Goal: Information Seeking & Learning: Learn about a topic

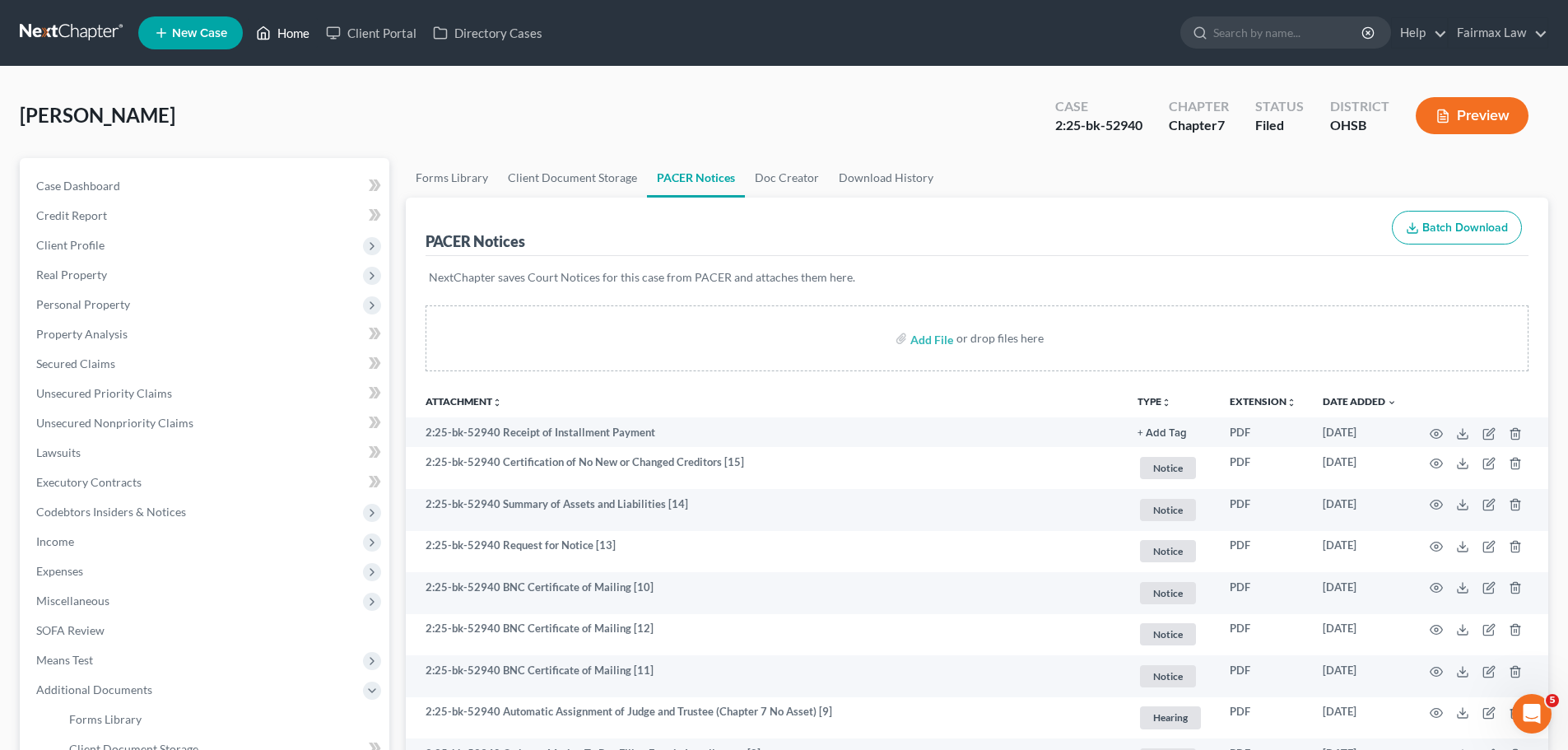
click at [288, 35] on link "Home" at bounding box center [283, 32] width 70 height 29
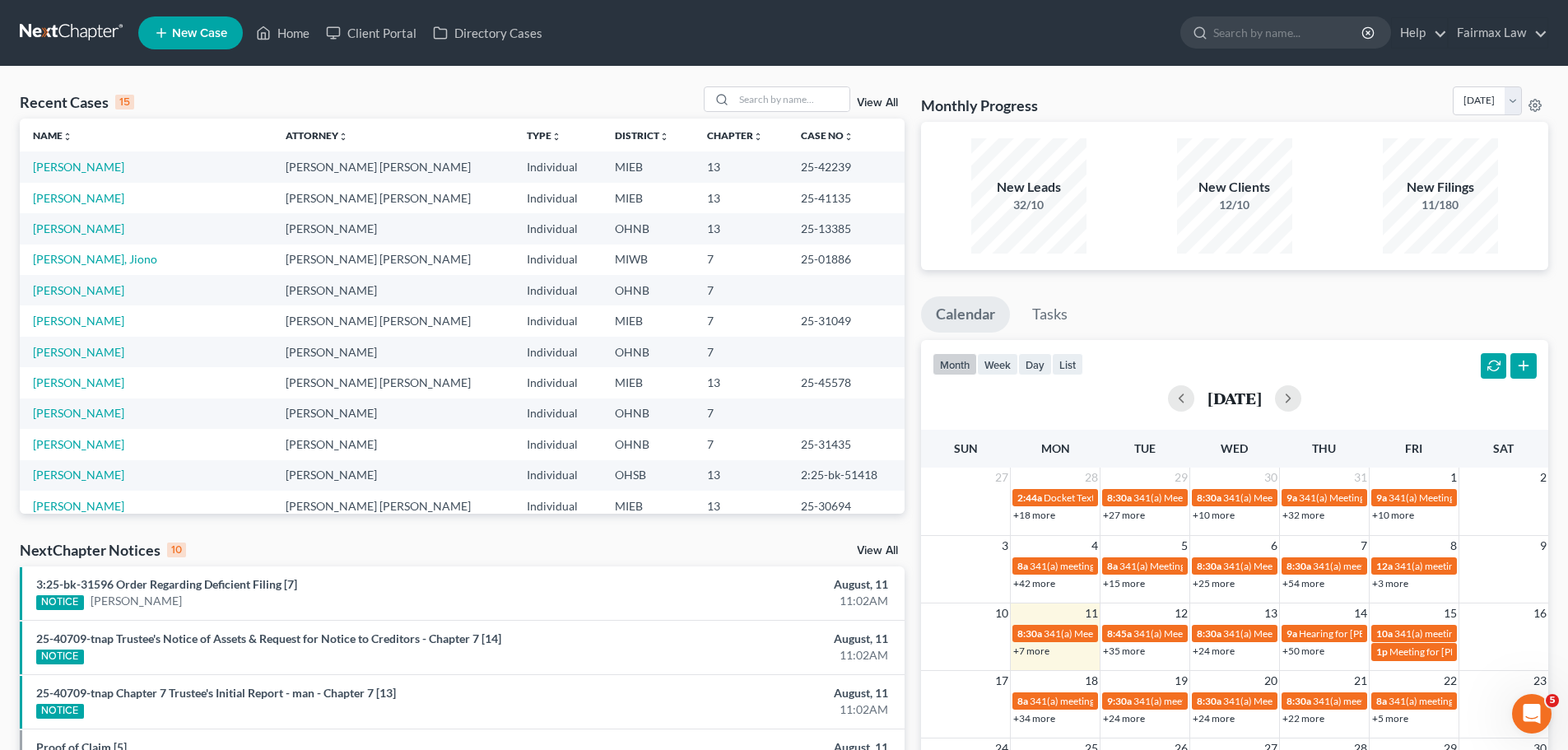
click at [831, 85] on div "Recent Cases 15 View All Name unfold_more expand_more expand_less Attorney unfo…" at bounding box center [784, 611] width 1568 height 1089
click at [824, 109] on input "search" at bounding box center [792, 98] width 115 height 24
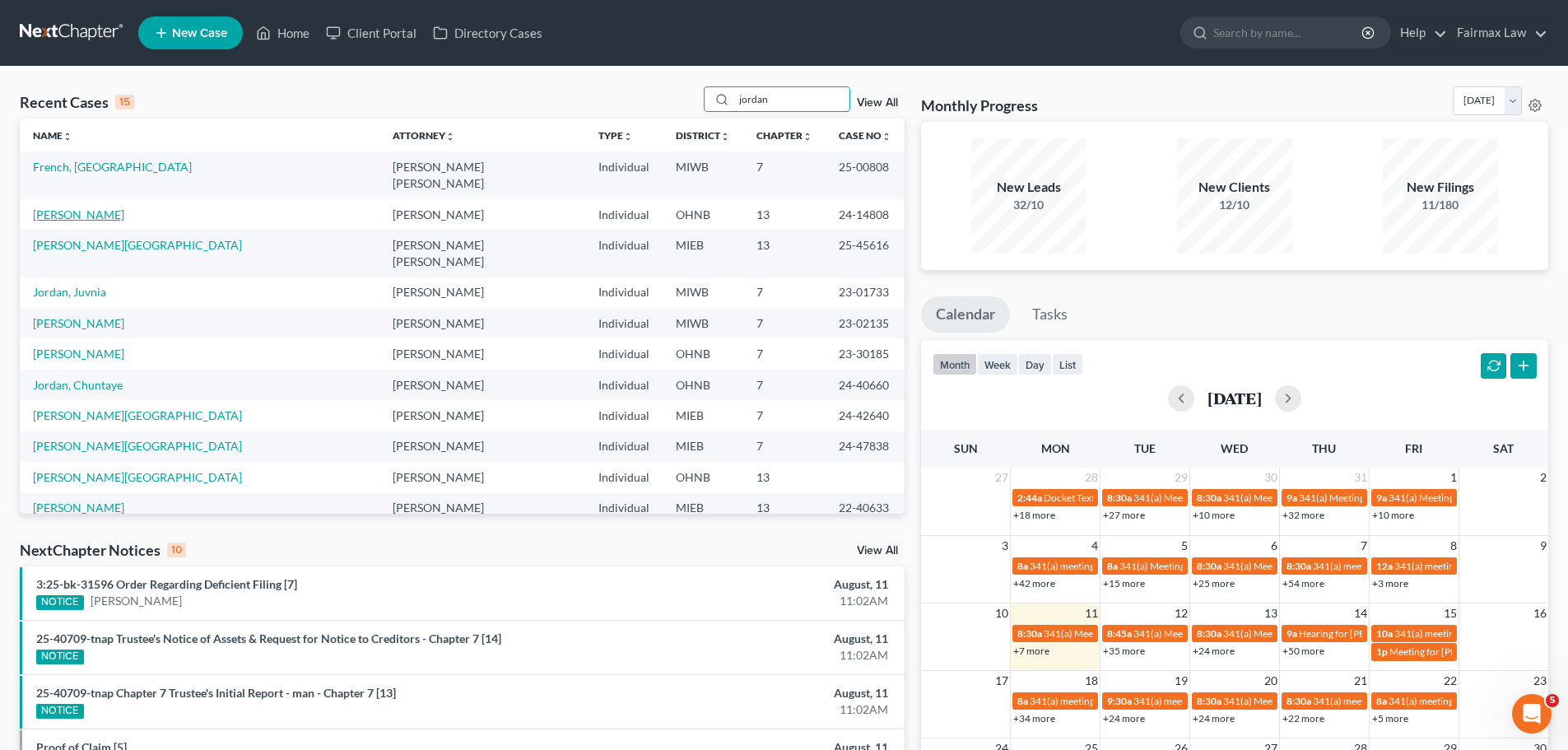
type input "jordan"
click at [83, 207] on link "[PERSON_NAME]" at bounding box center [78, 214] width 92 height 14
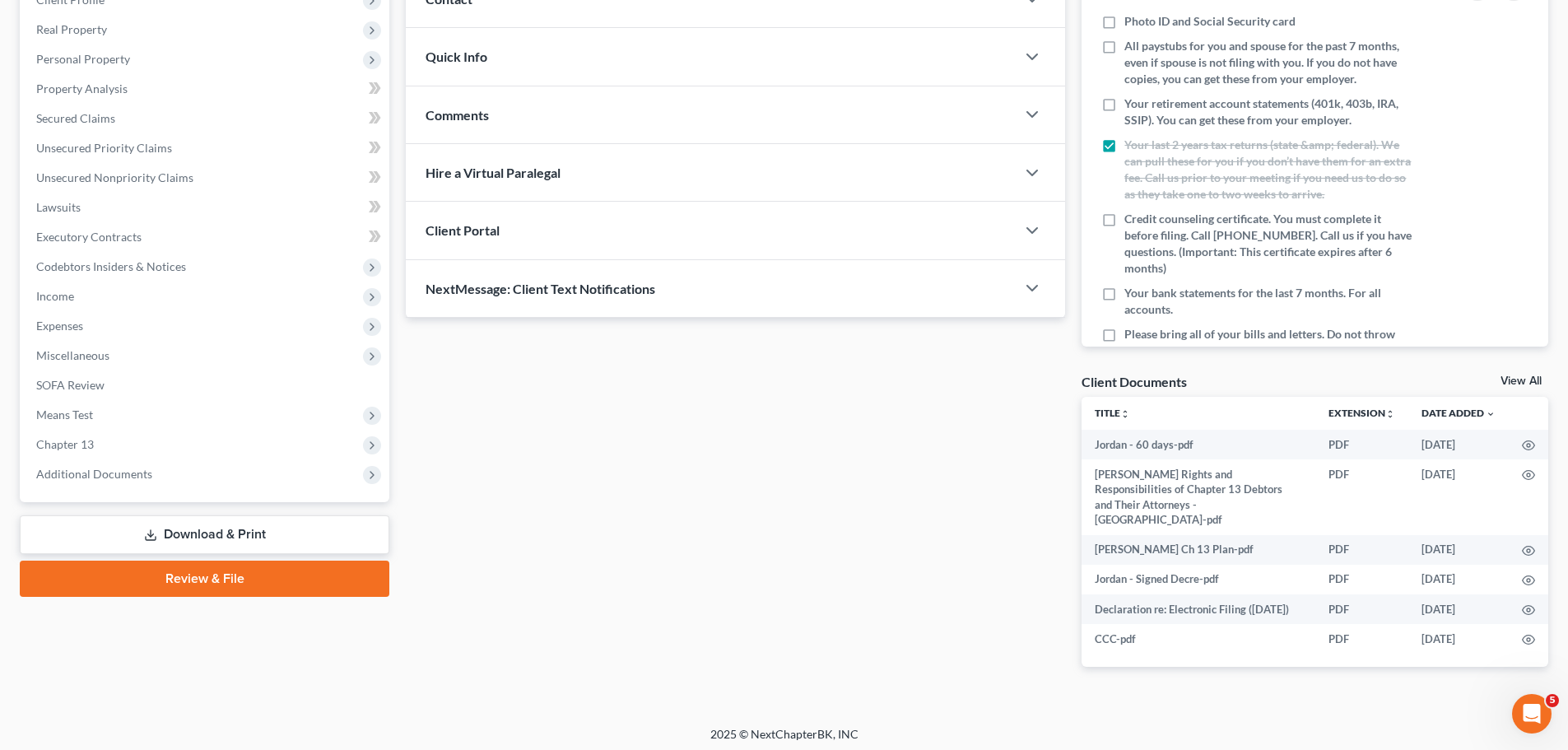
scroll to position [252, 0]
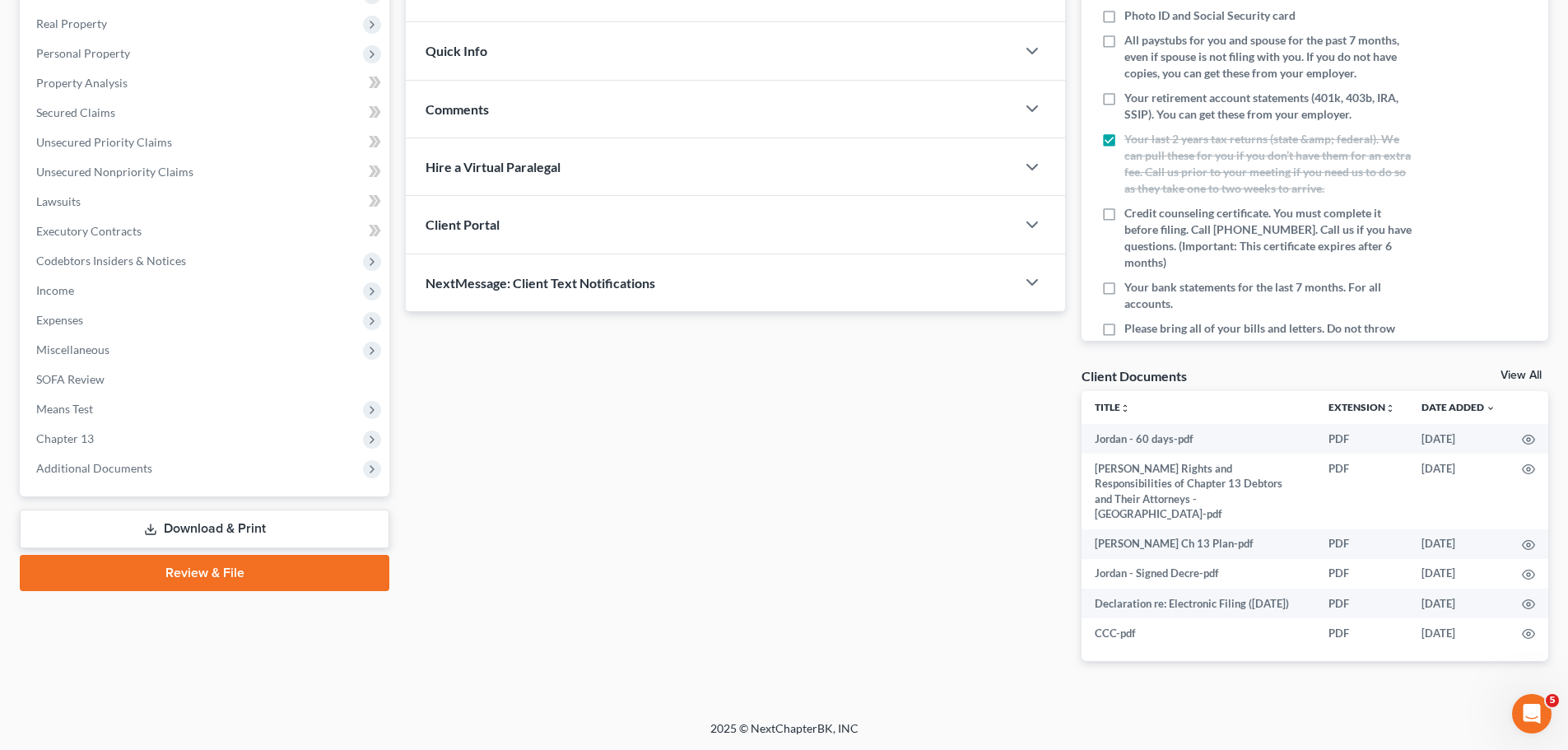
drag, startPoint x: 110, startPoint y: 474, endPoint x: 105, endPoint y: 595, distance: 121.1
click at [110, 474] on span "Additional Documents" at bounding box center [94, 468] width 116 height 14
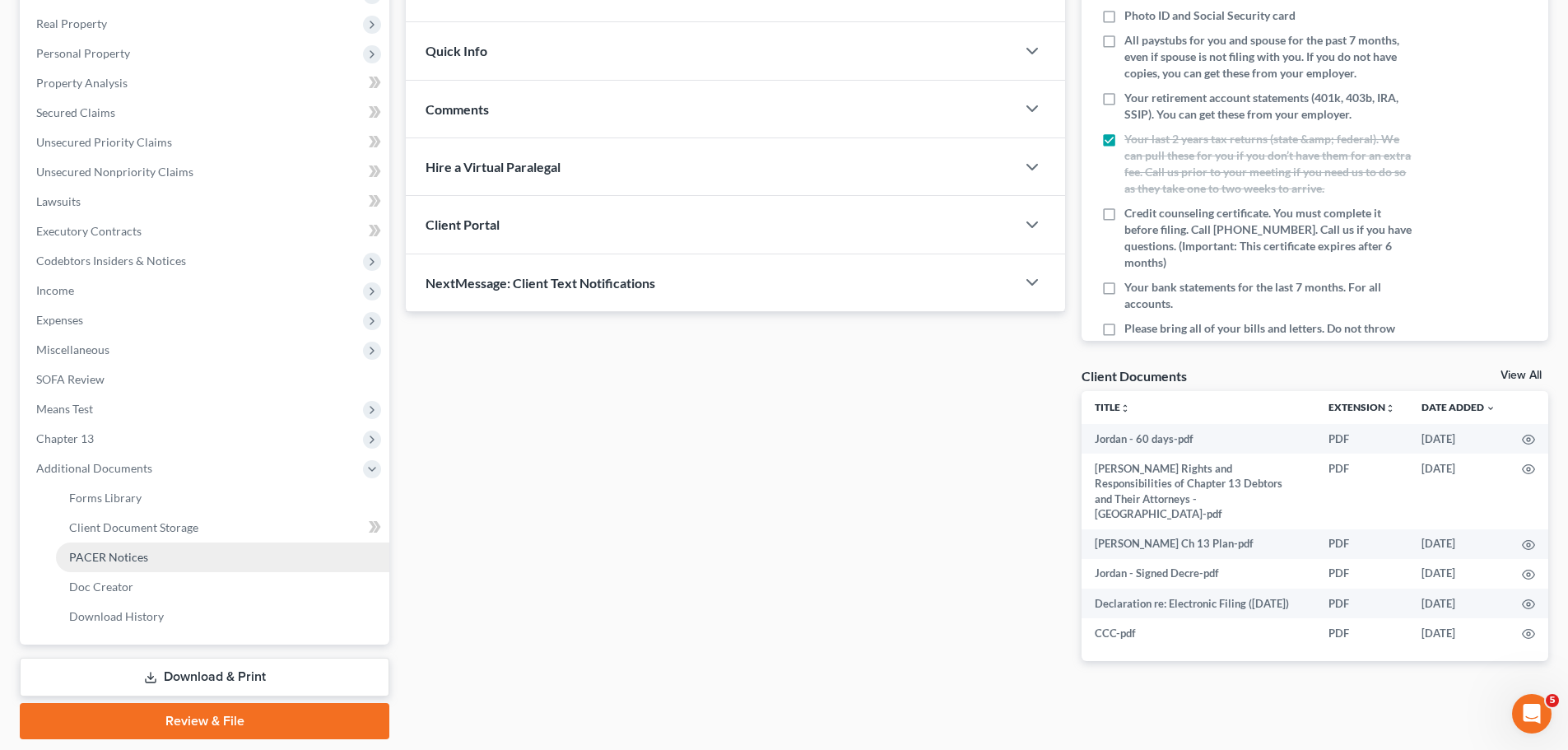
click at [159, 568] on link "PACER Notices" at bounding box center [222, 557] width 334 height 29
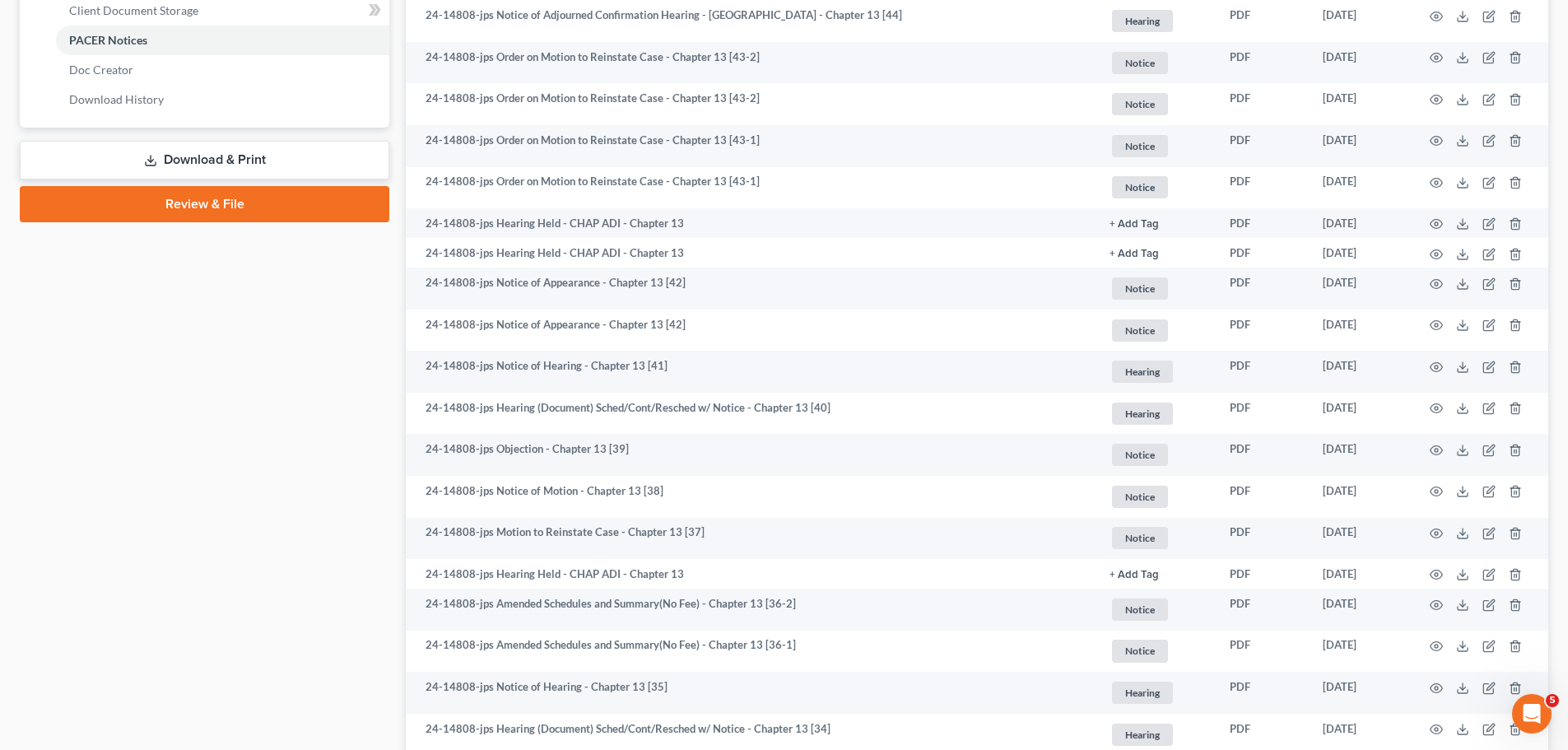
scroll to position [385, 0]
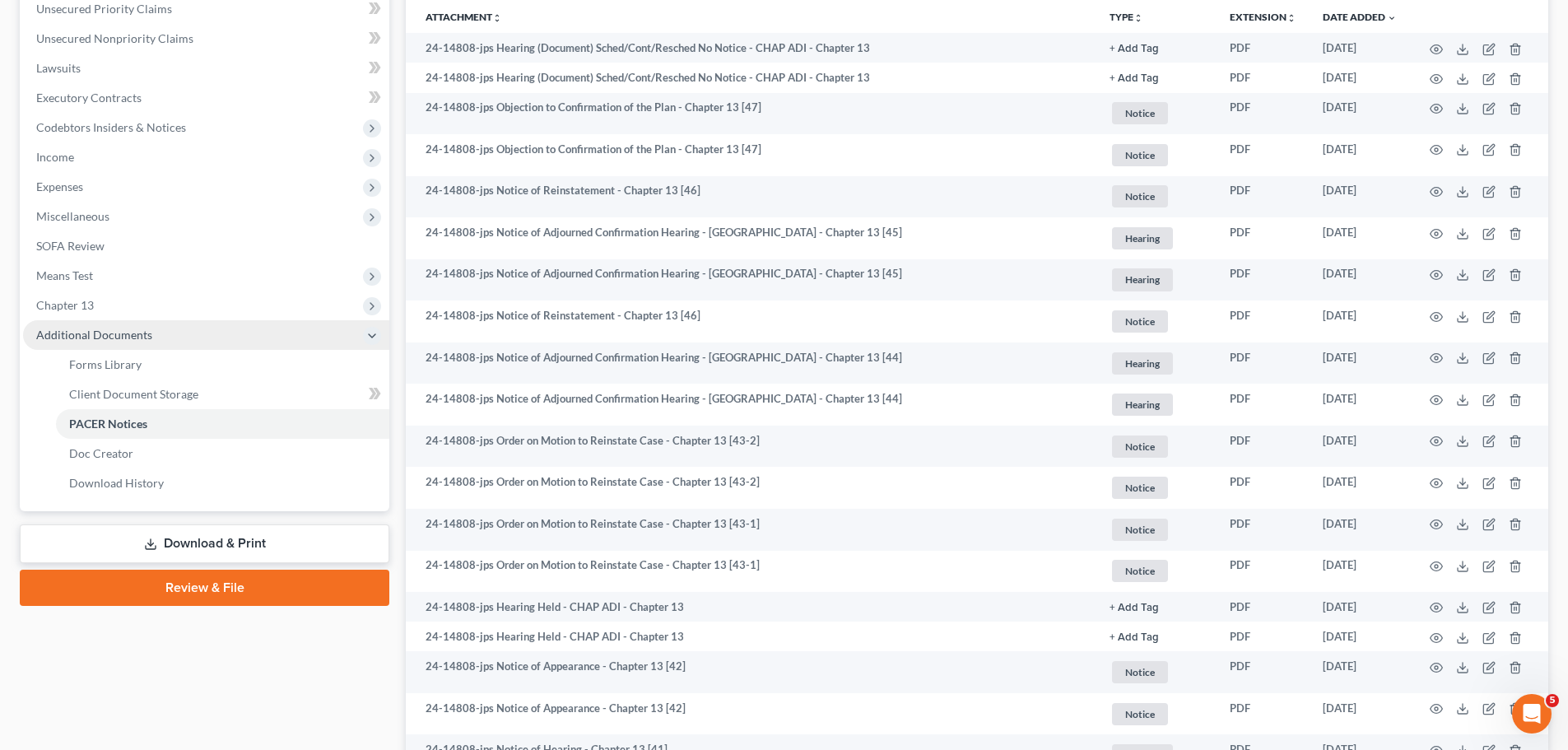
drag, startPoint x: 61, startPoint y: 315, endPoint x: 77, endPoint y: 323, distance: 17.9
click at [61, 315] on span "Chapter 13" at bounding box center [205, 305] width 366 height 29
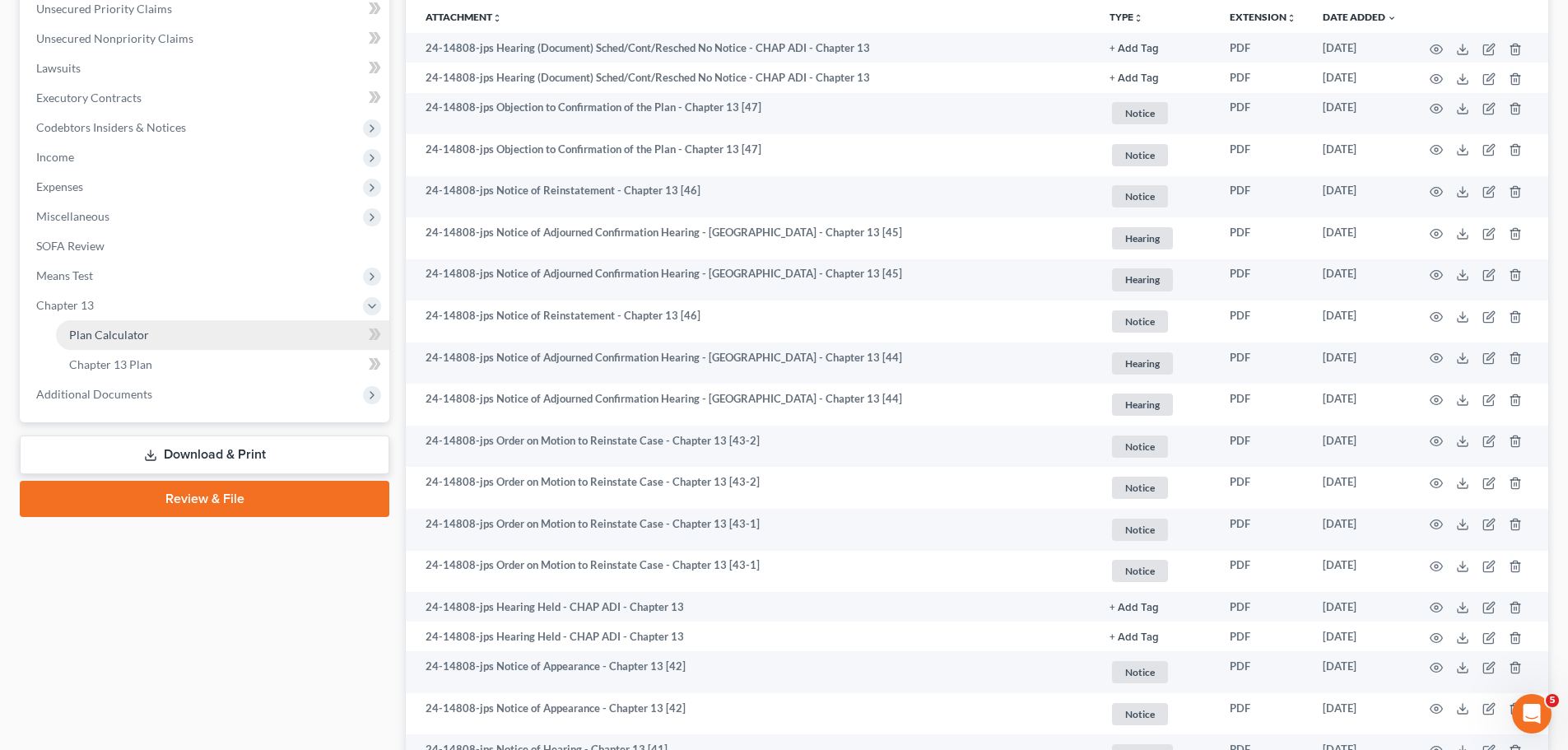
click at [77, 324] on link "Plan Calculator" at bounding box center [222, 335] width 334 height 29
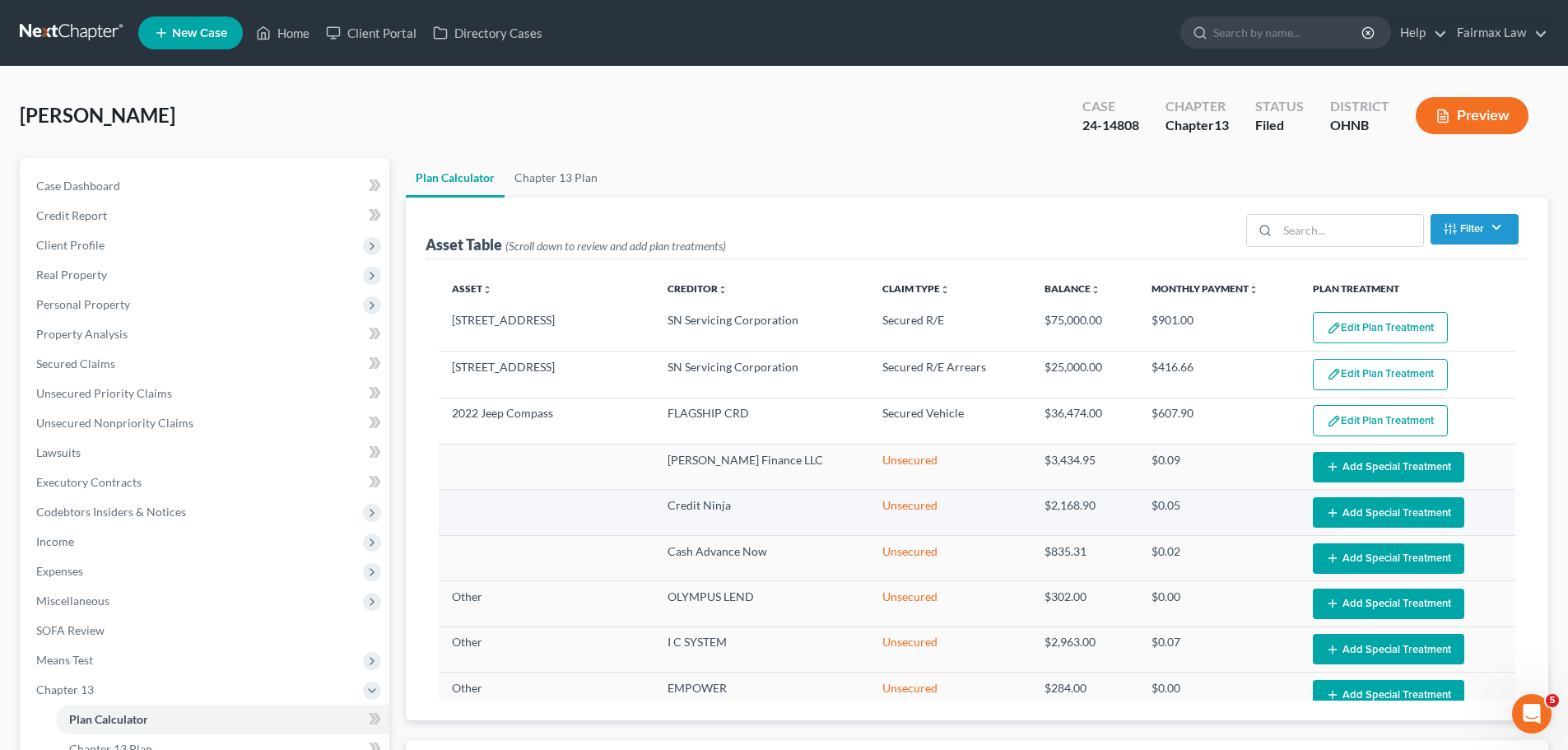
select select "59"
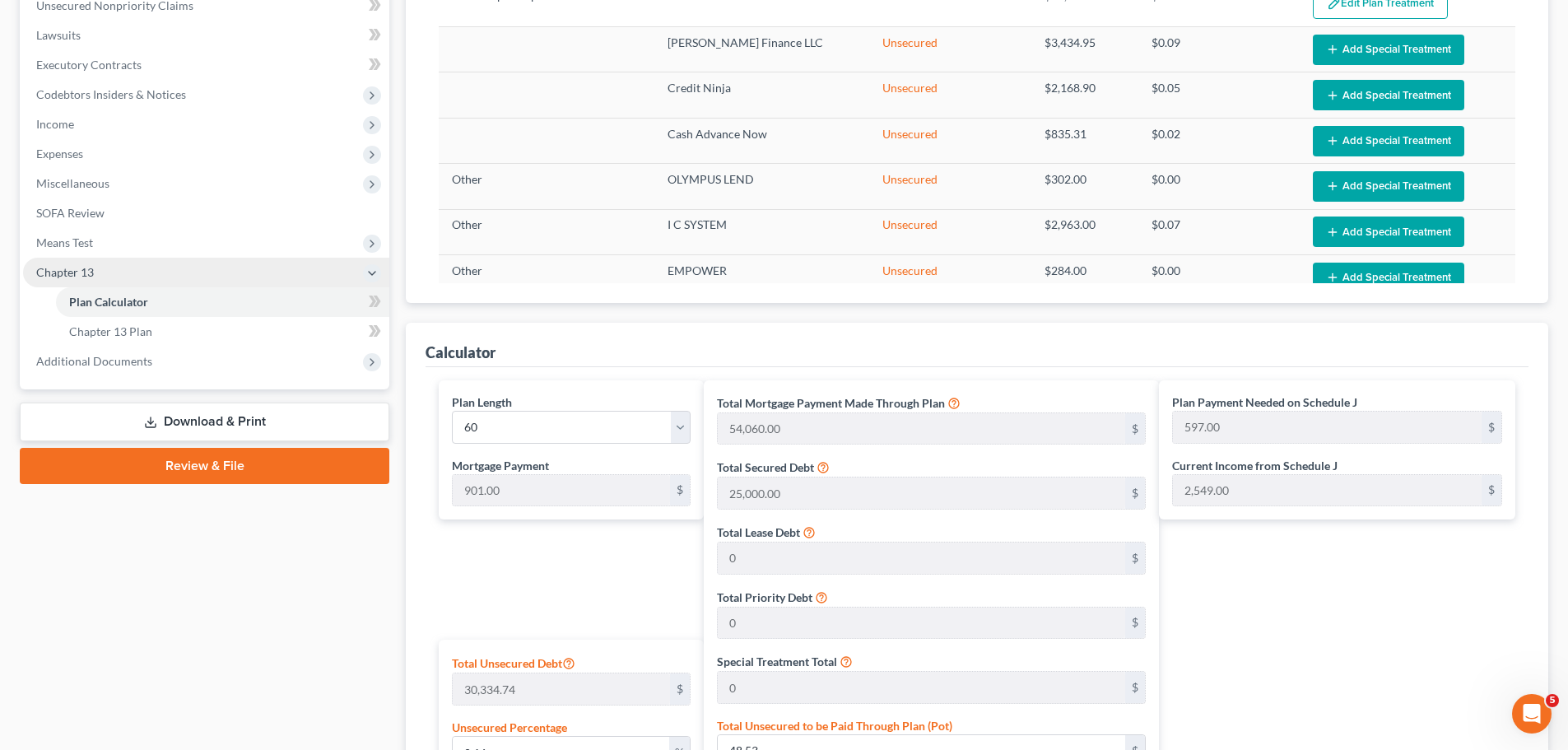
scroll to position [340, 0]
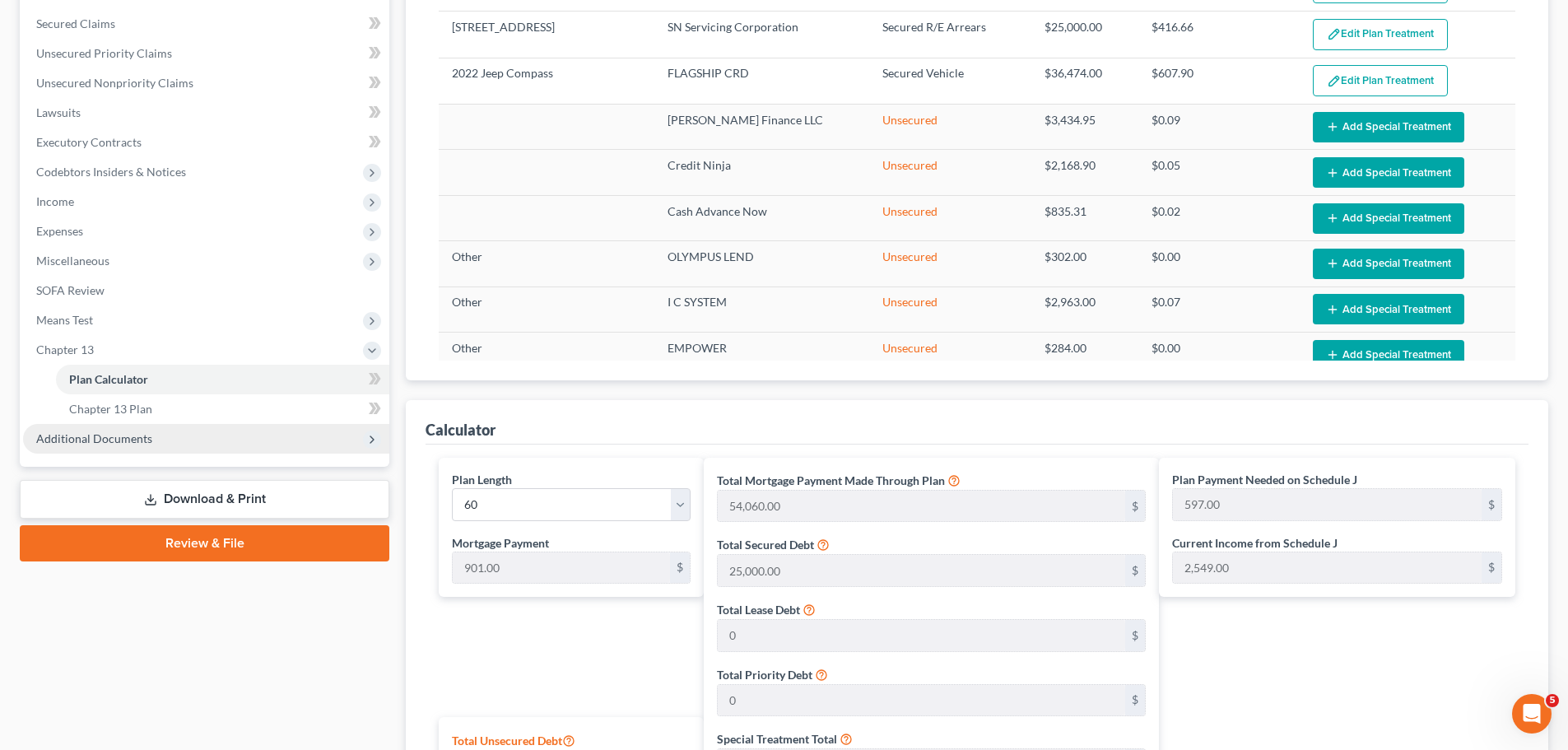
click at [78, 449] on span "Additional Documents" at bounding box center [205, 438] width 366 height 29
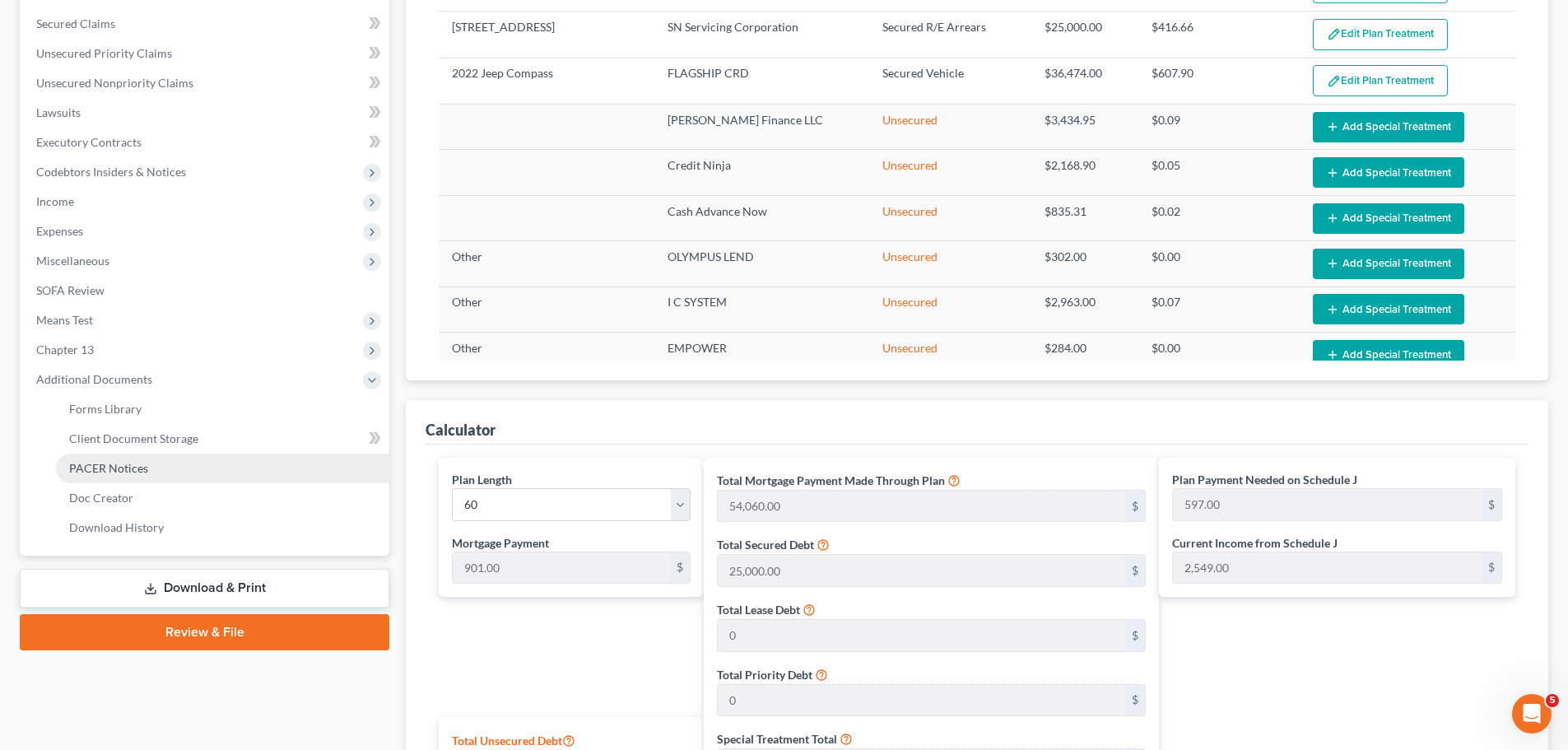
click at [105, 480] on link "PACER Notices" at bounding box center [222, 468] width 334 height 29
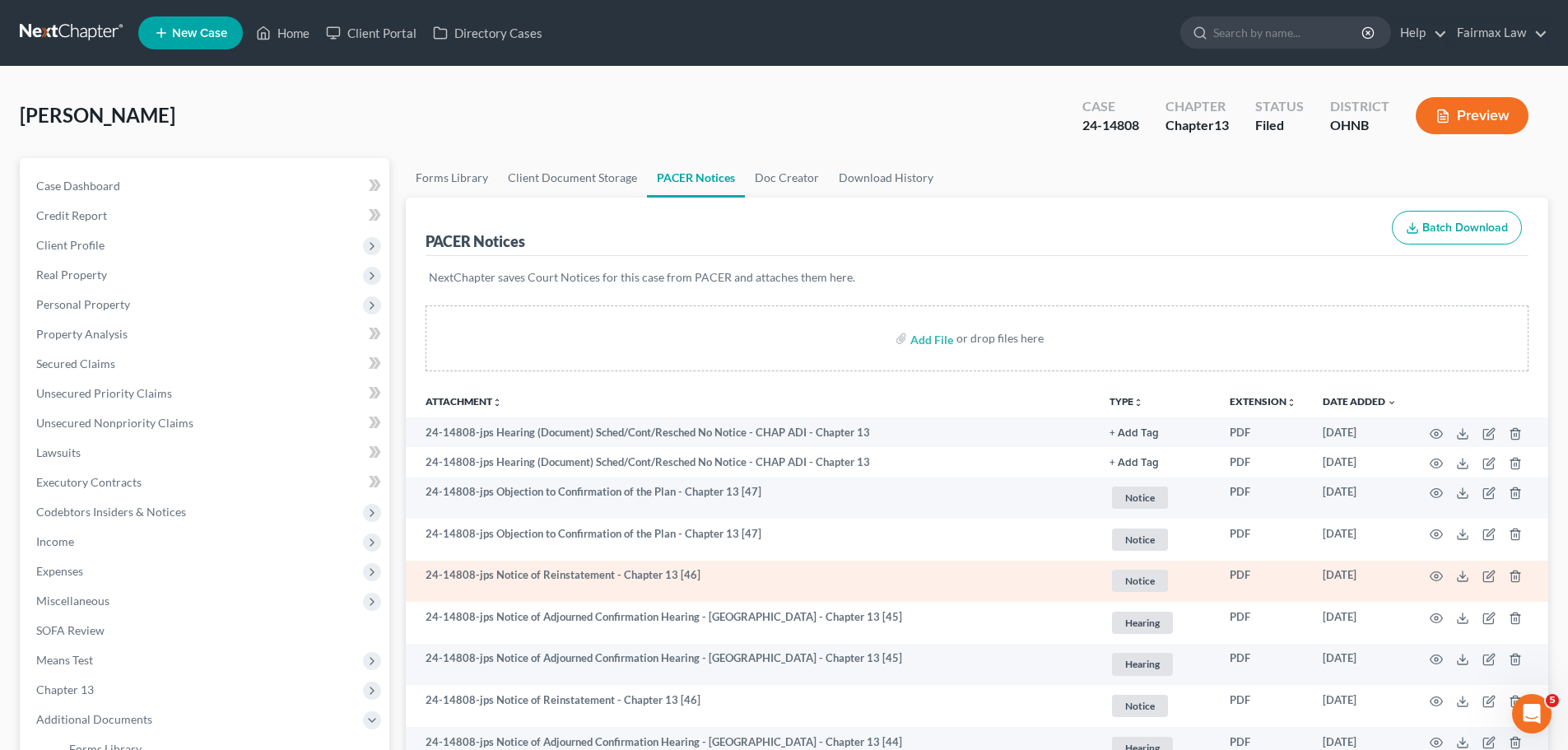
scroll to position [192, 0]
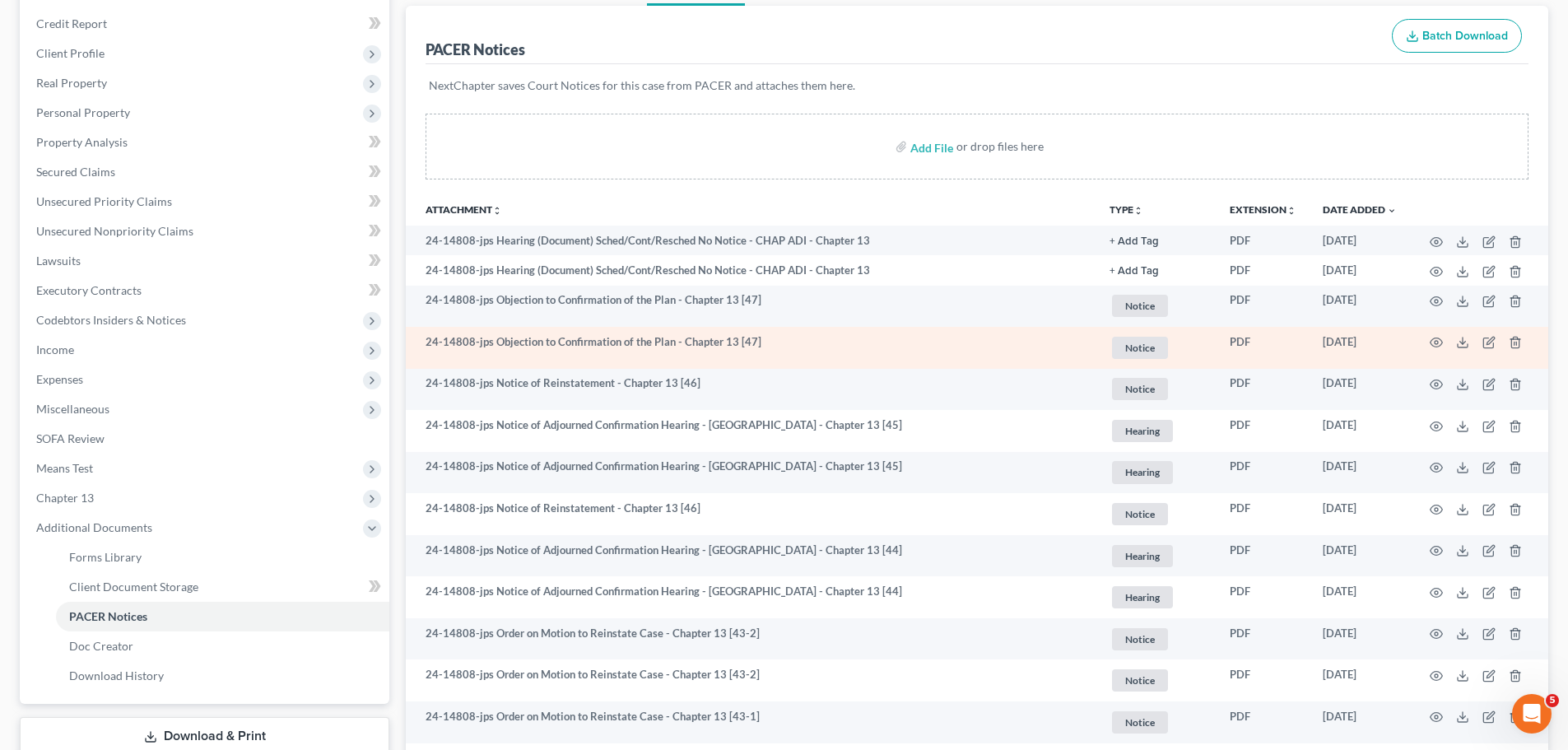
click at [1439, 335] on td at bounding box center [1478, 348] width 138 height 42
click at [1436, 340] on icon "button" at bounding box center [1436, 342] width 13 height 13
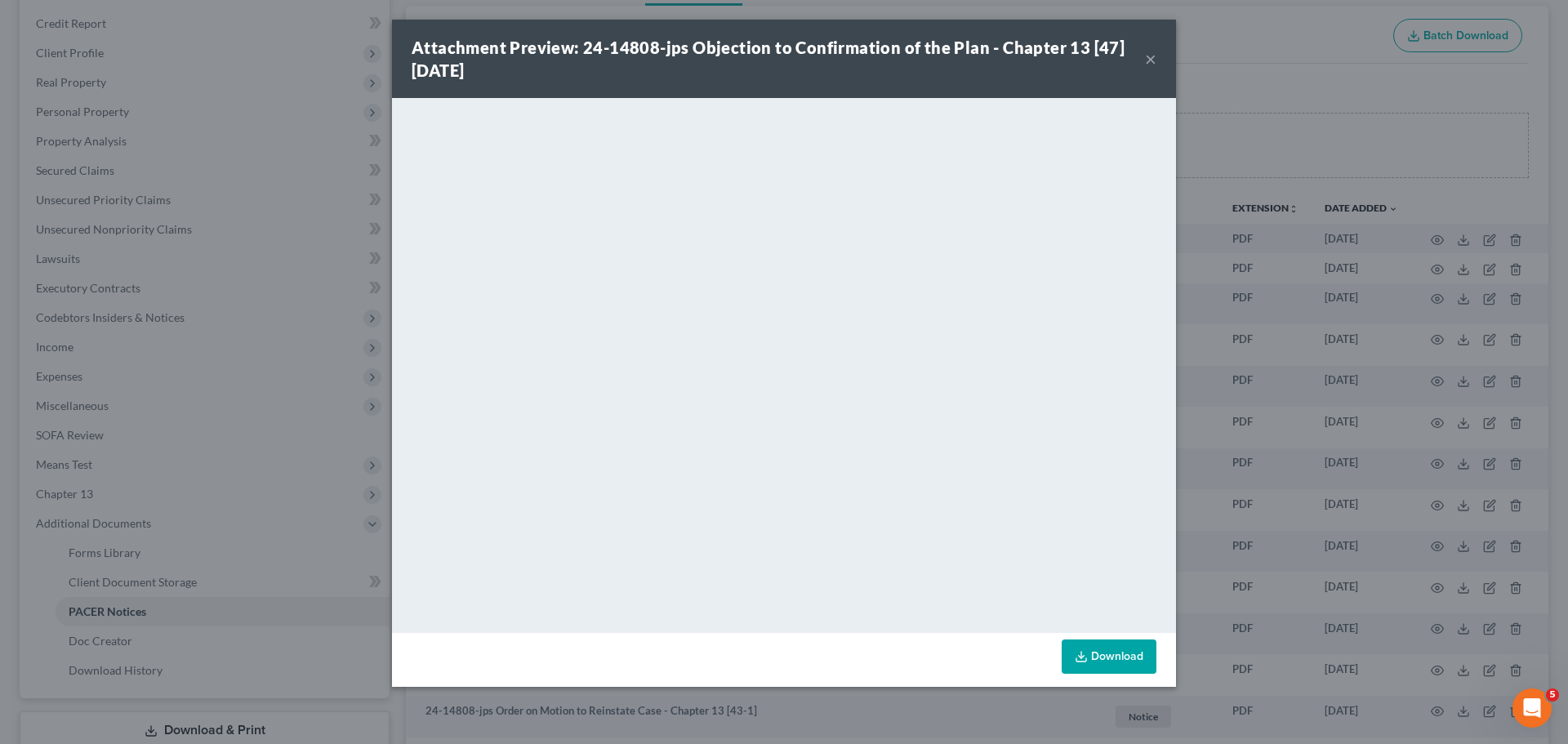
click at [119, 446] on div "Attachment Preview: 24-14808-jps Objection to Confirmation of the Plan - Chapte…" at bounding box center [784, 372] width 1568 height 744
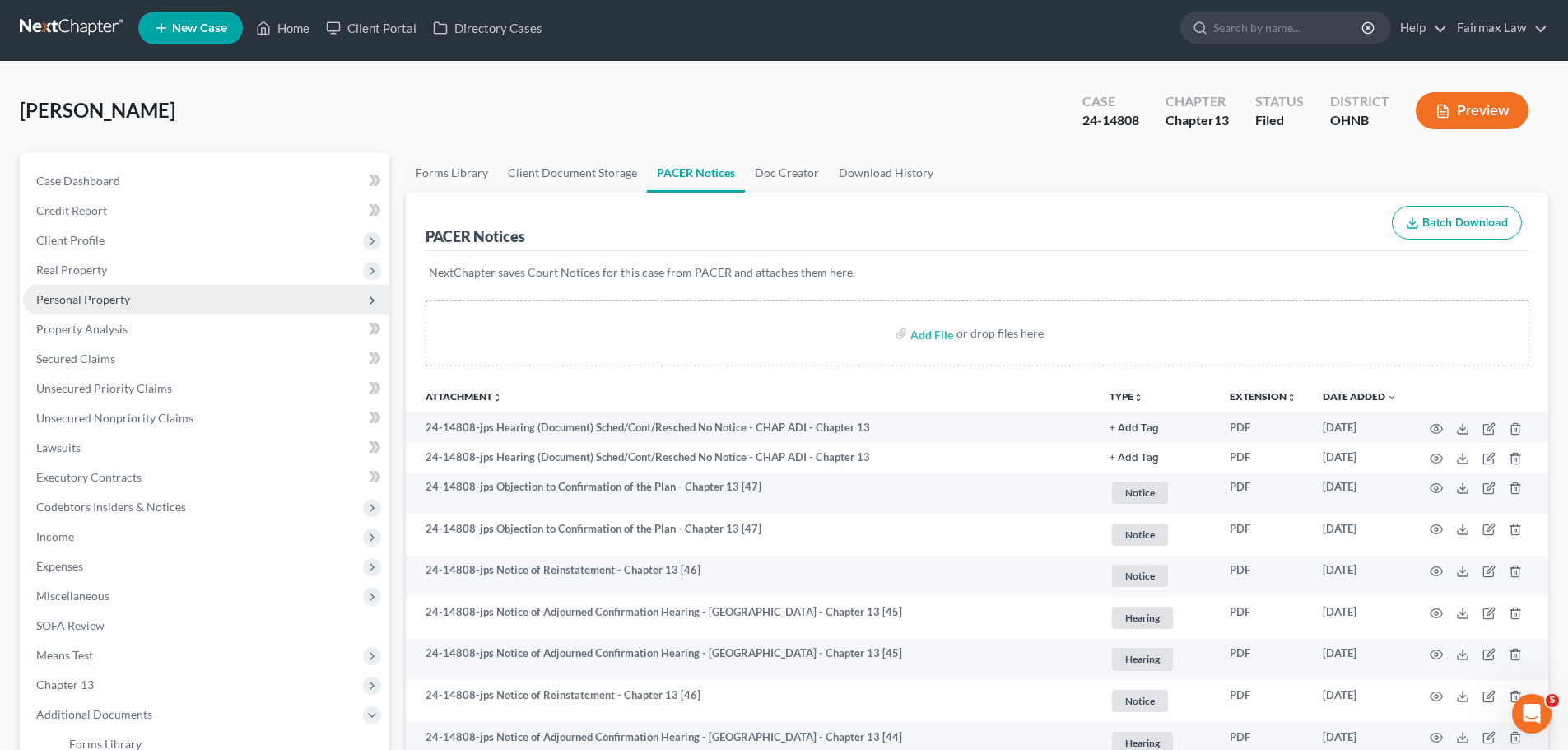
scroll to position [0, 0]
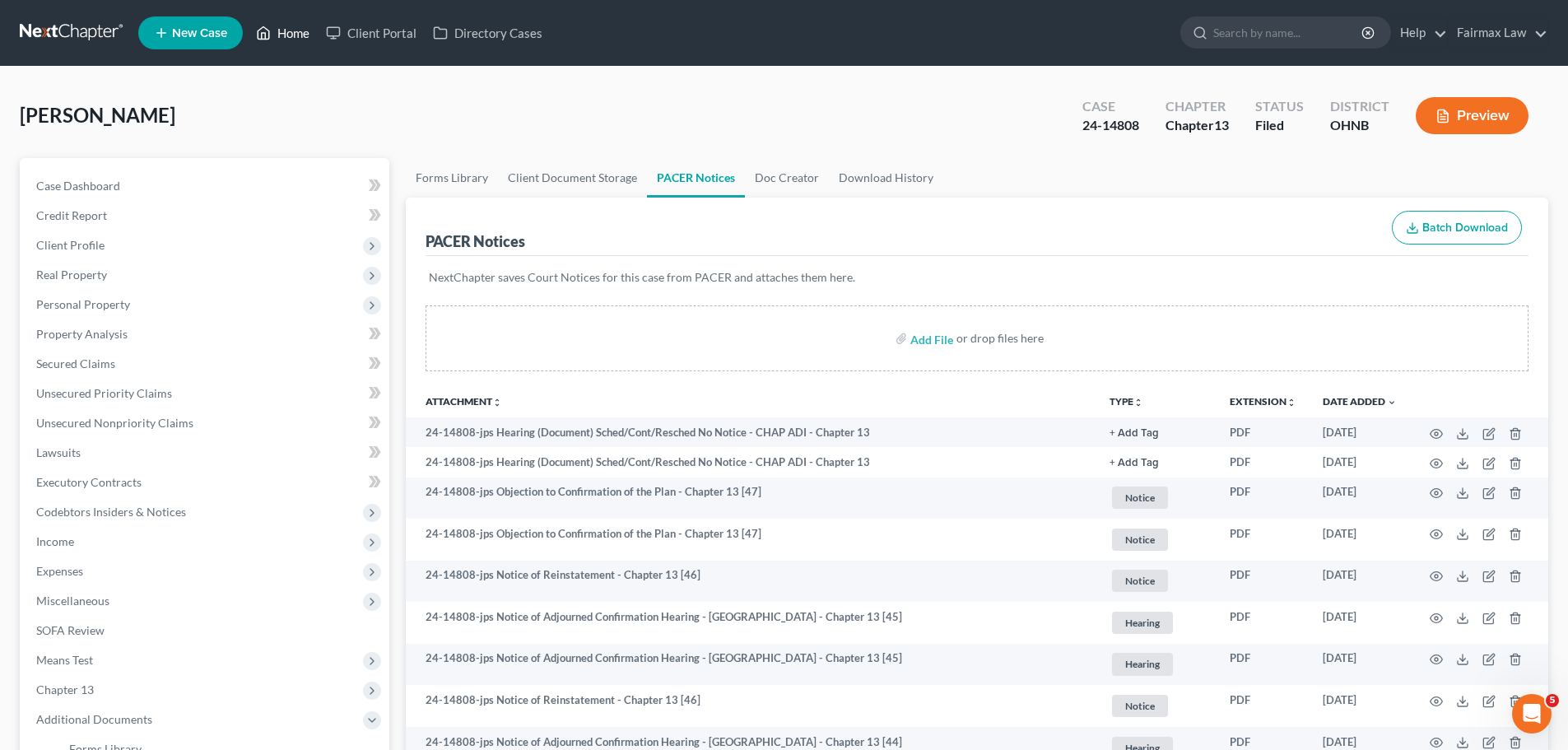
click at [288, 36] on link "Home" at bounding box center [283, 32] width 70 height 29
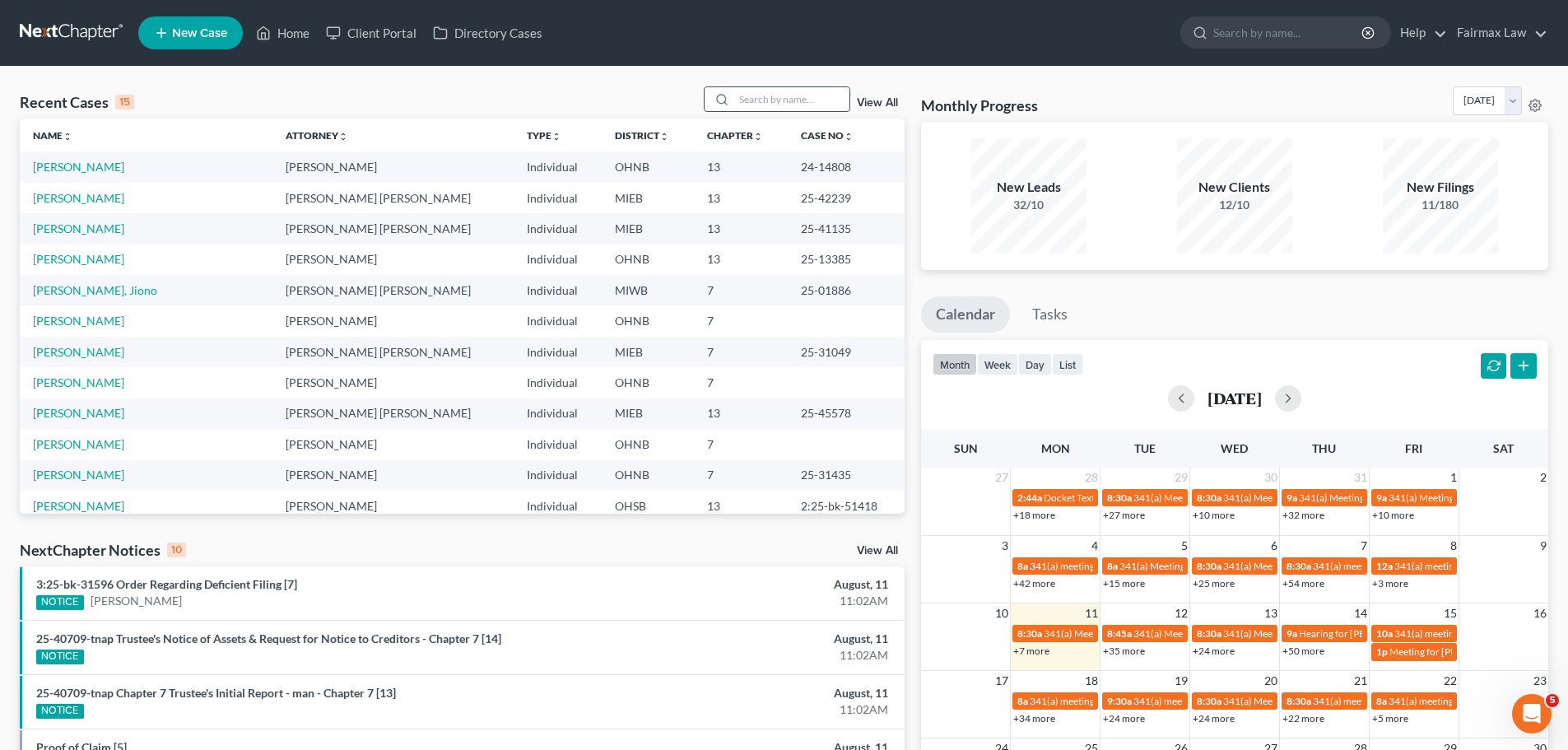
click at [818, 99] on input "search" at bounding box center [792, 98] width 115 height 24
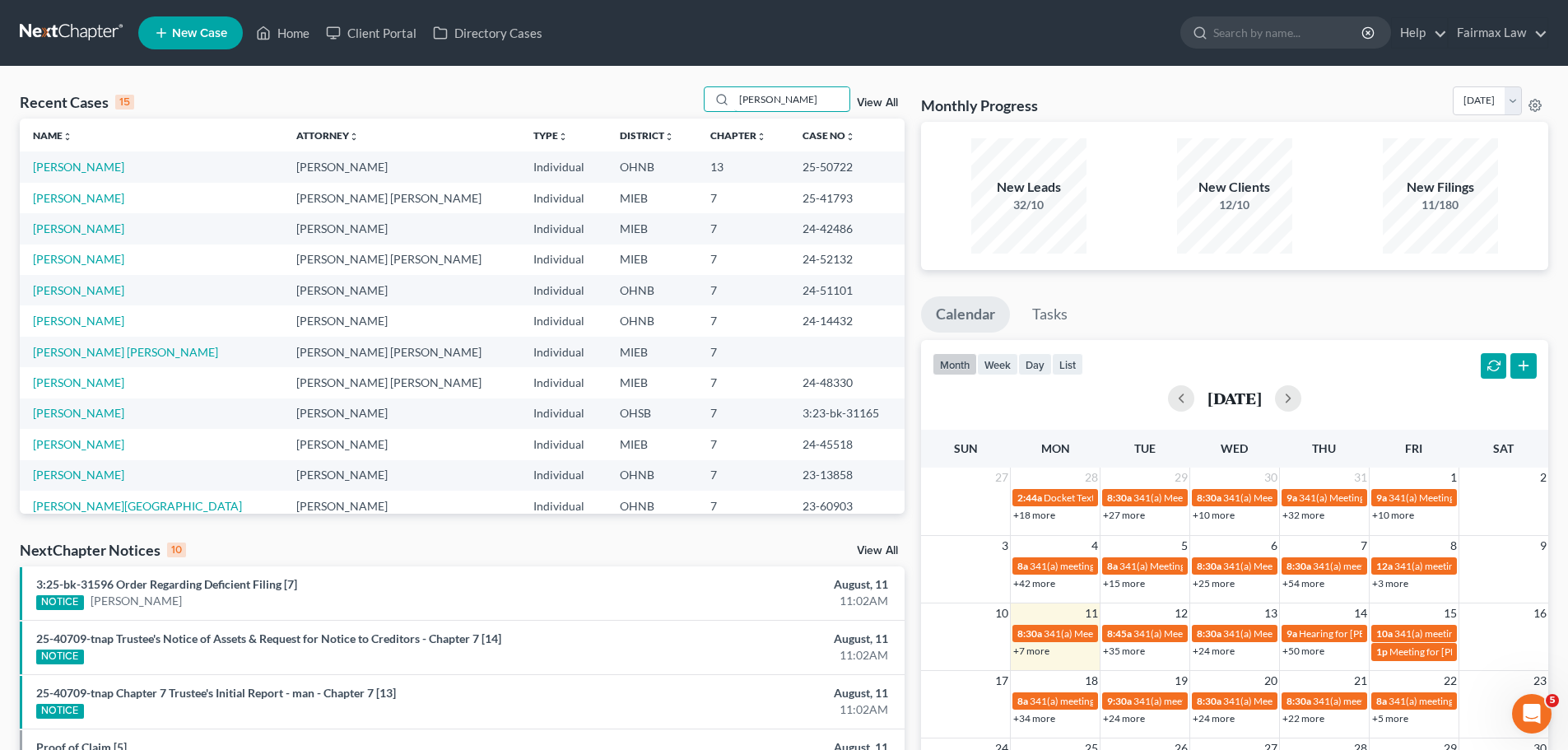
type input "[PERSON_NAME]"
drag, startPoint x: 816, startPoint y: 168, endPoint x: 747, endPoint y: 177, distance: 69.6
click at [789, 177] on td "25-50722" at bounding box center [847, 166] width 115 height 30
copy td "25-50722"
drag, startPoint x: 818, startPoint y: 108, endPoint x: 534, endPoint y: 59, distance: 288.2
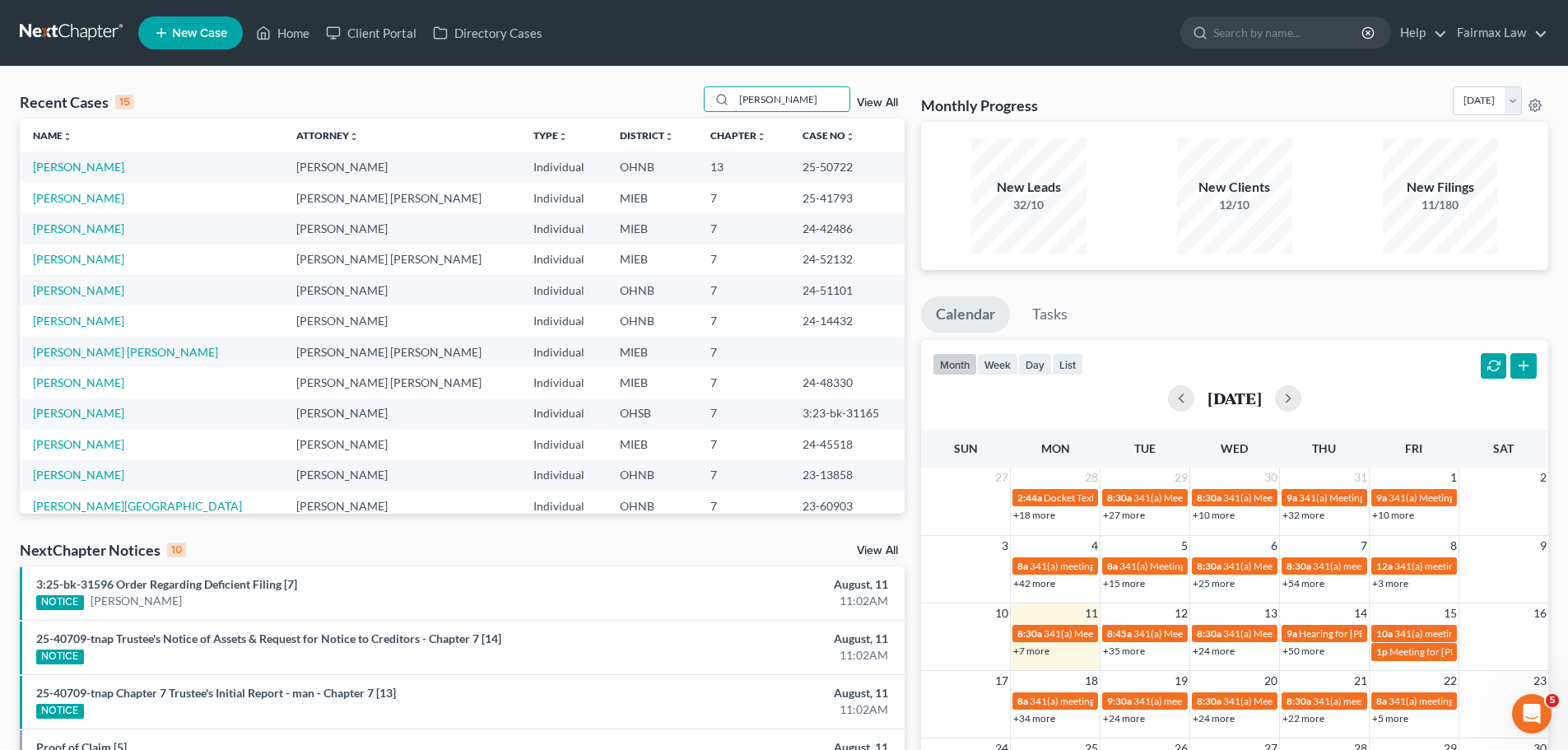
click at [562, 73] on div "Recent Cases 15 [PERSON_NAME] View All Name unfold_more expand_more expand_less…" at bounding box center [784, 611] width 1568 height 1089
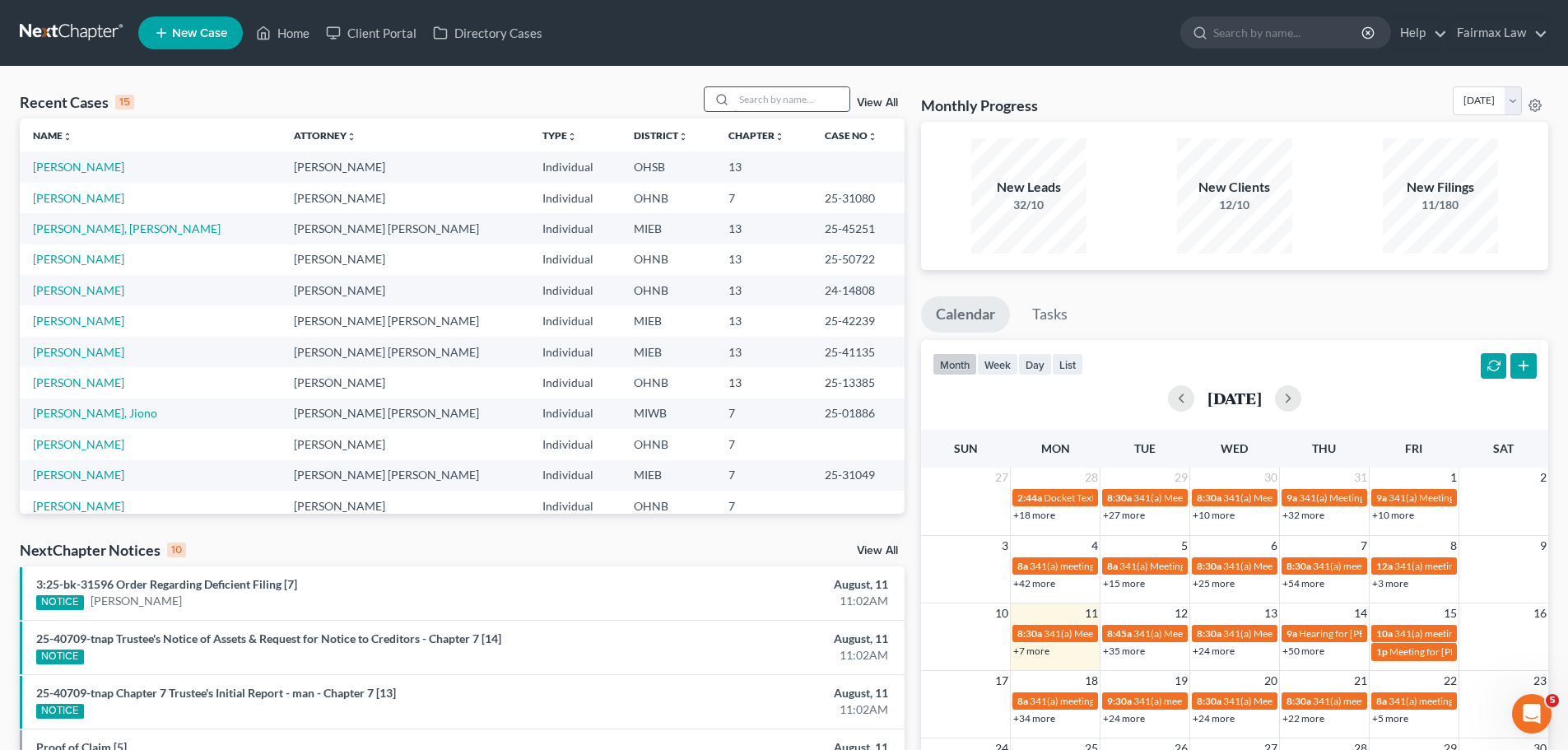
click at [798, 97] on input "search" at bounding box center [792, 98] width 115 height 24
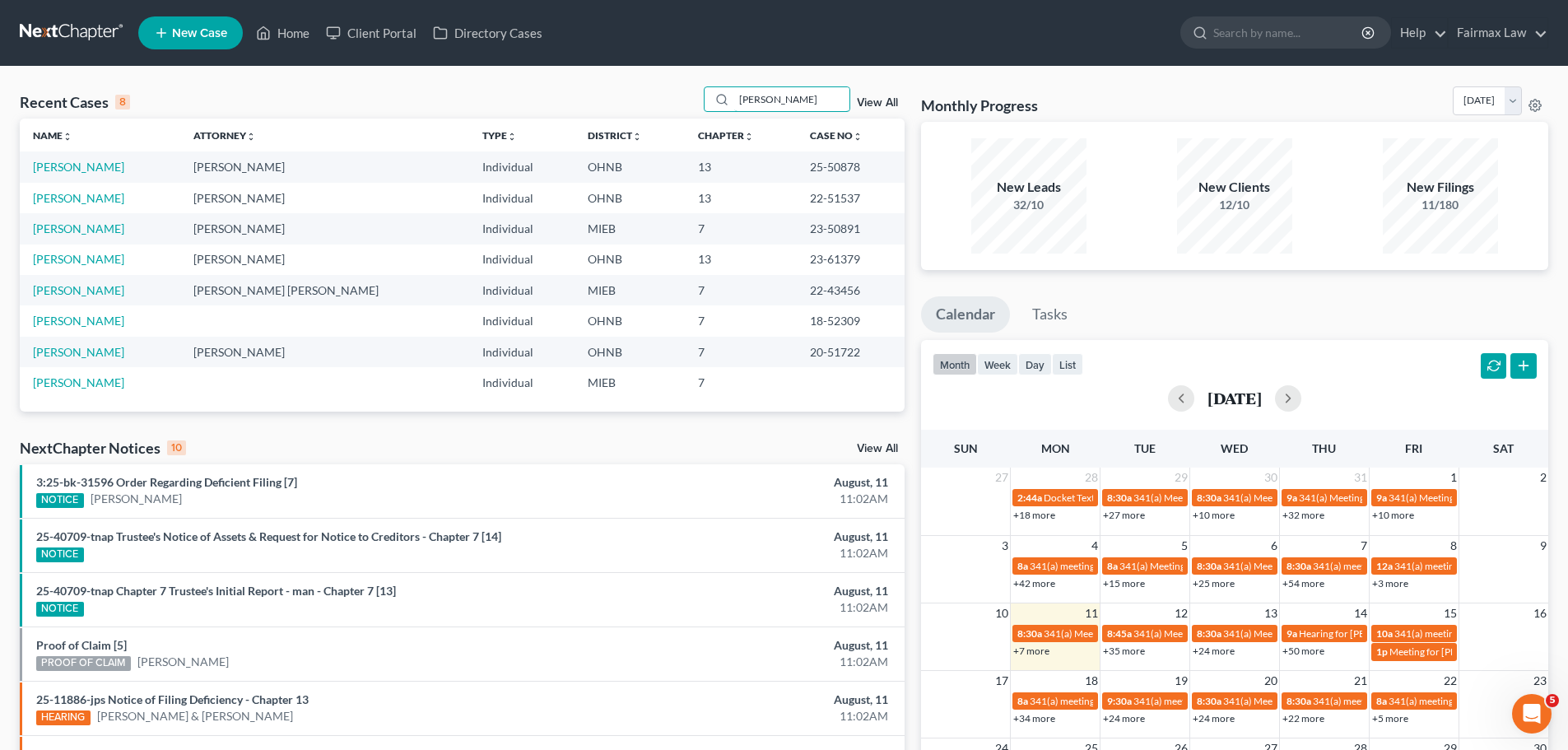
type input "[PERSON_NAME]"
click at [85, 163] on link "[PERSON_NAME]" at bounding box center [78, 166] width 92 height 14
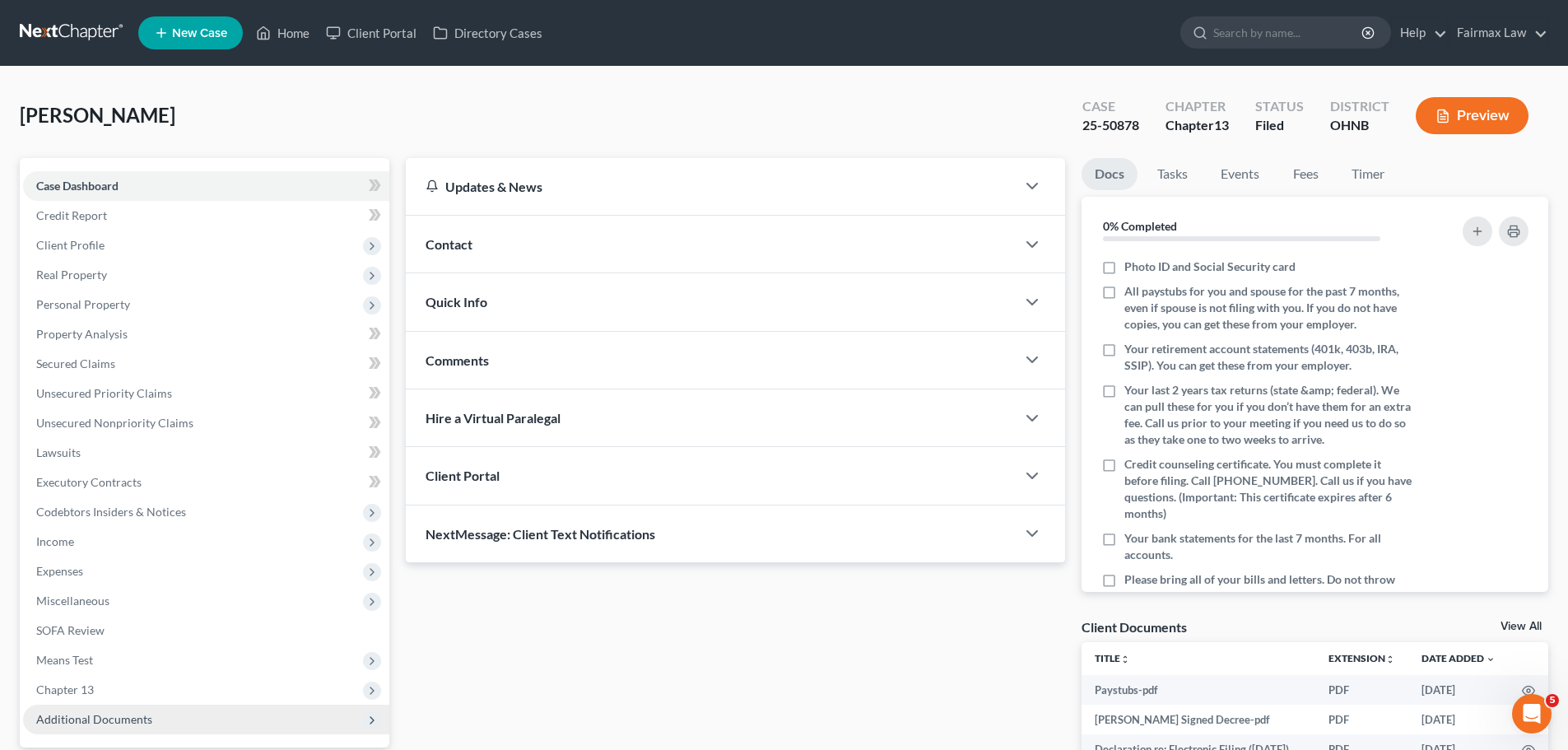
click at [148, 730] on span "Additional Documents" at bounding box center [205, 719] width 366 height 29
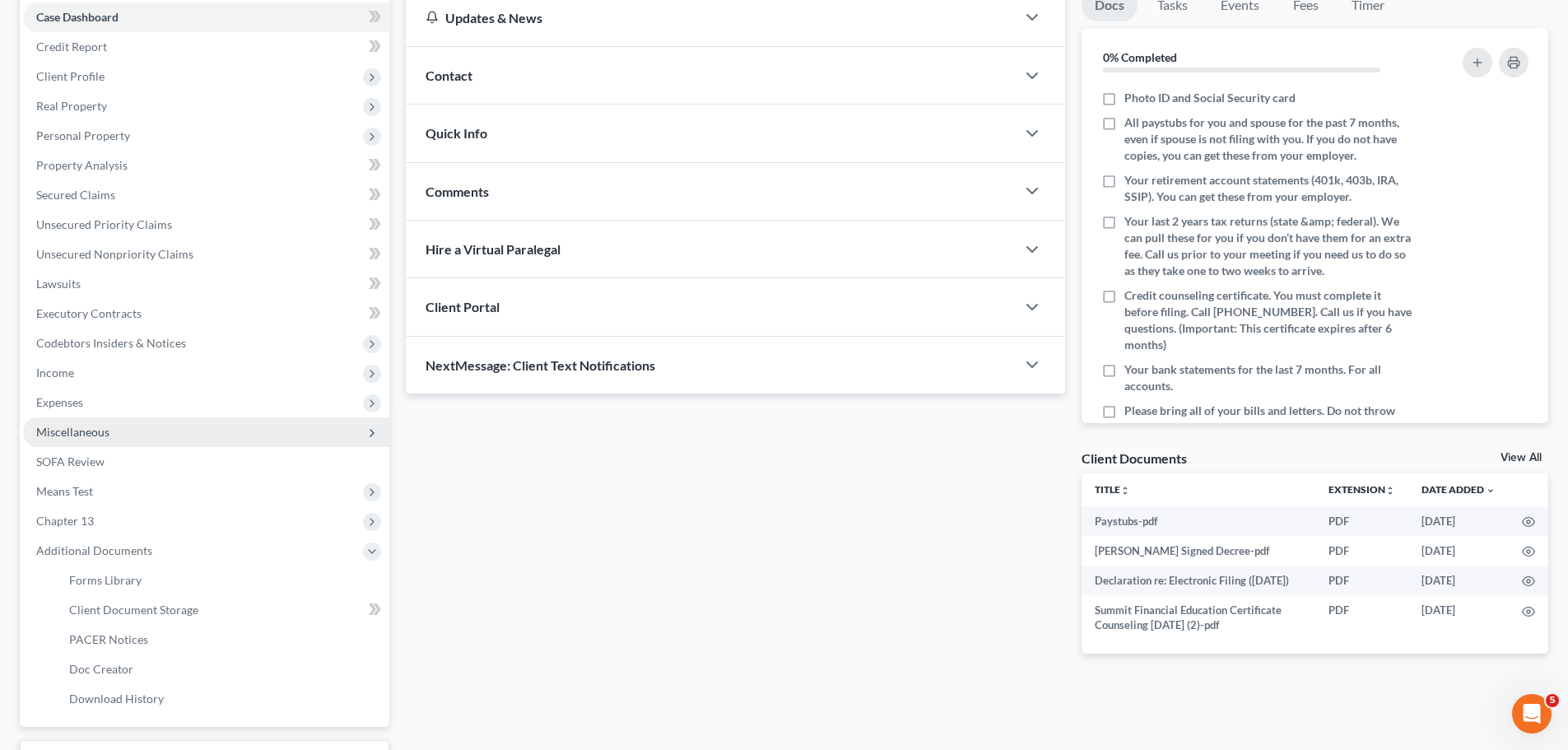
scroll to position [176, 0]
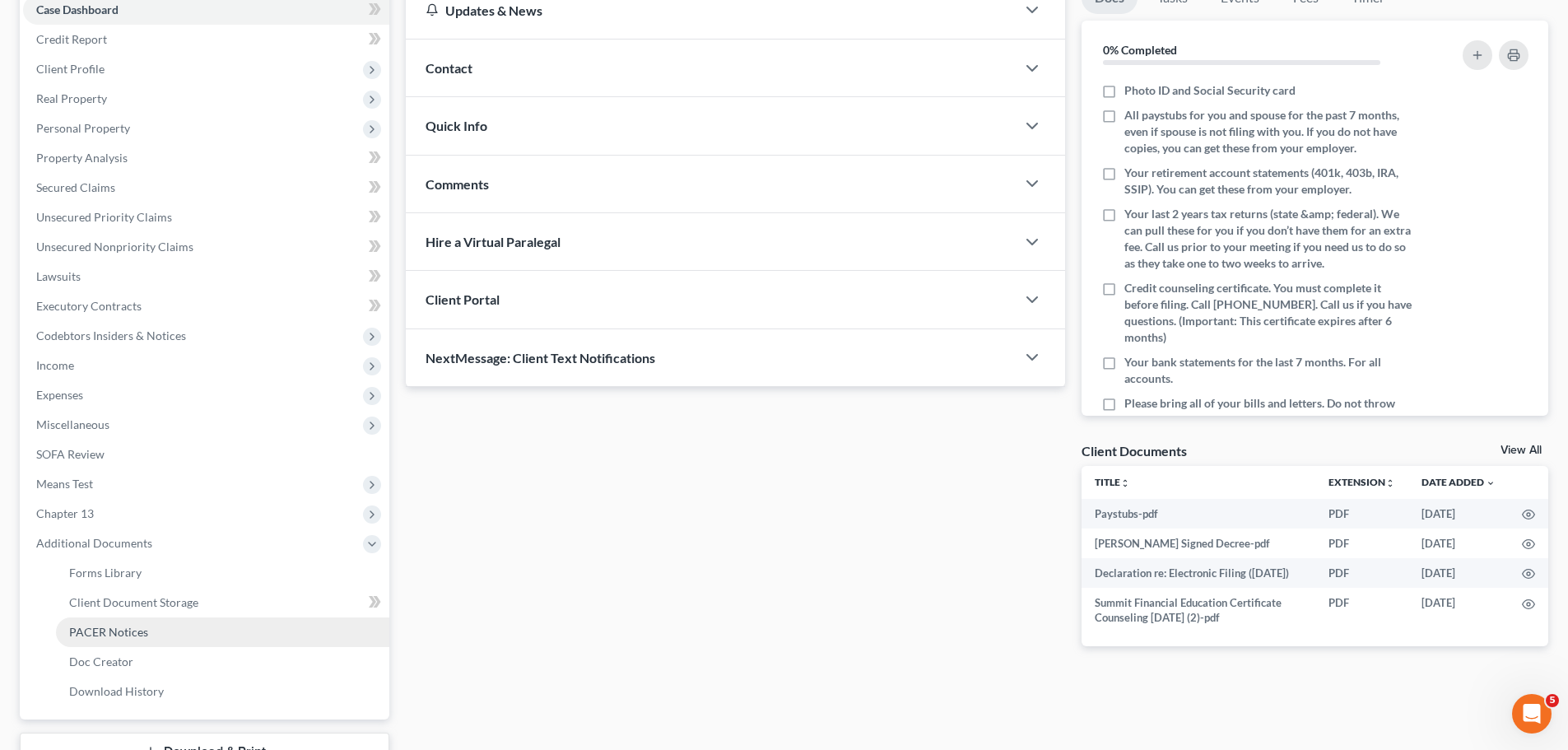
click at [131, 628] on span "PACER Notices" at bounding box center [109, 632] width 79 height 14
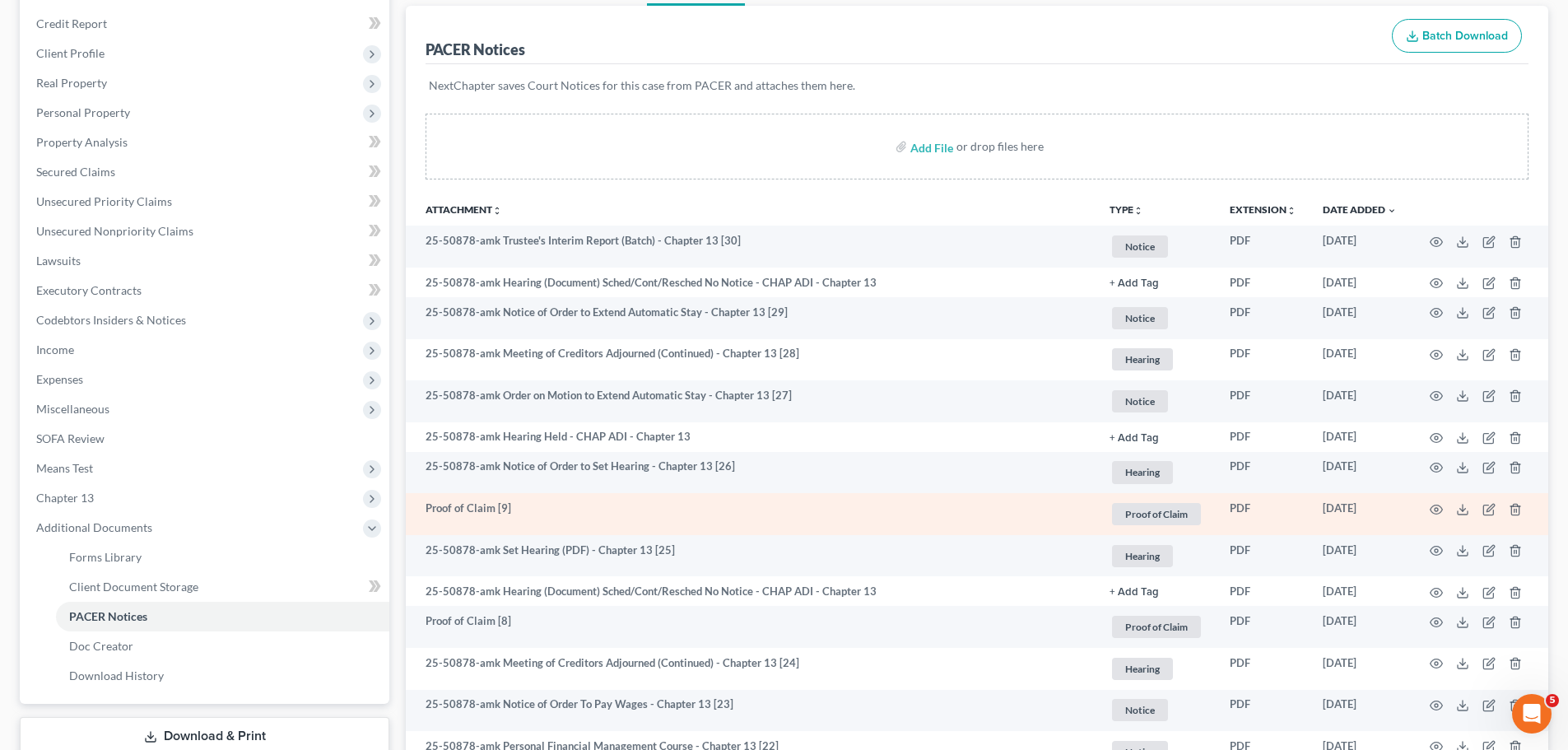
scroll to position [385, 0]
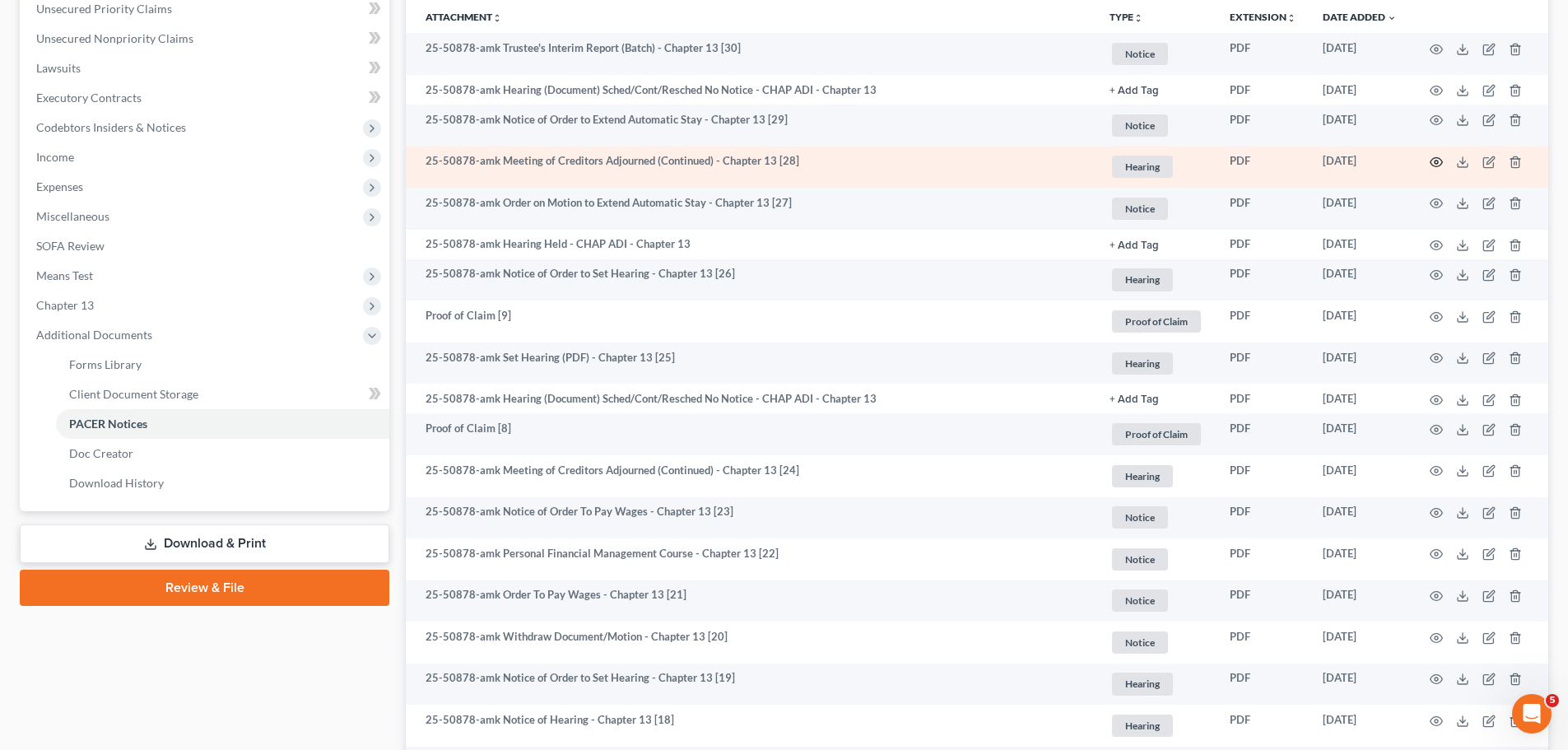
click at [1432, 161] on icon "button" at bounding box center [1436, 163] width 13 height 13
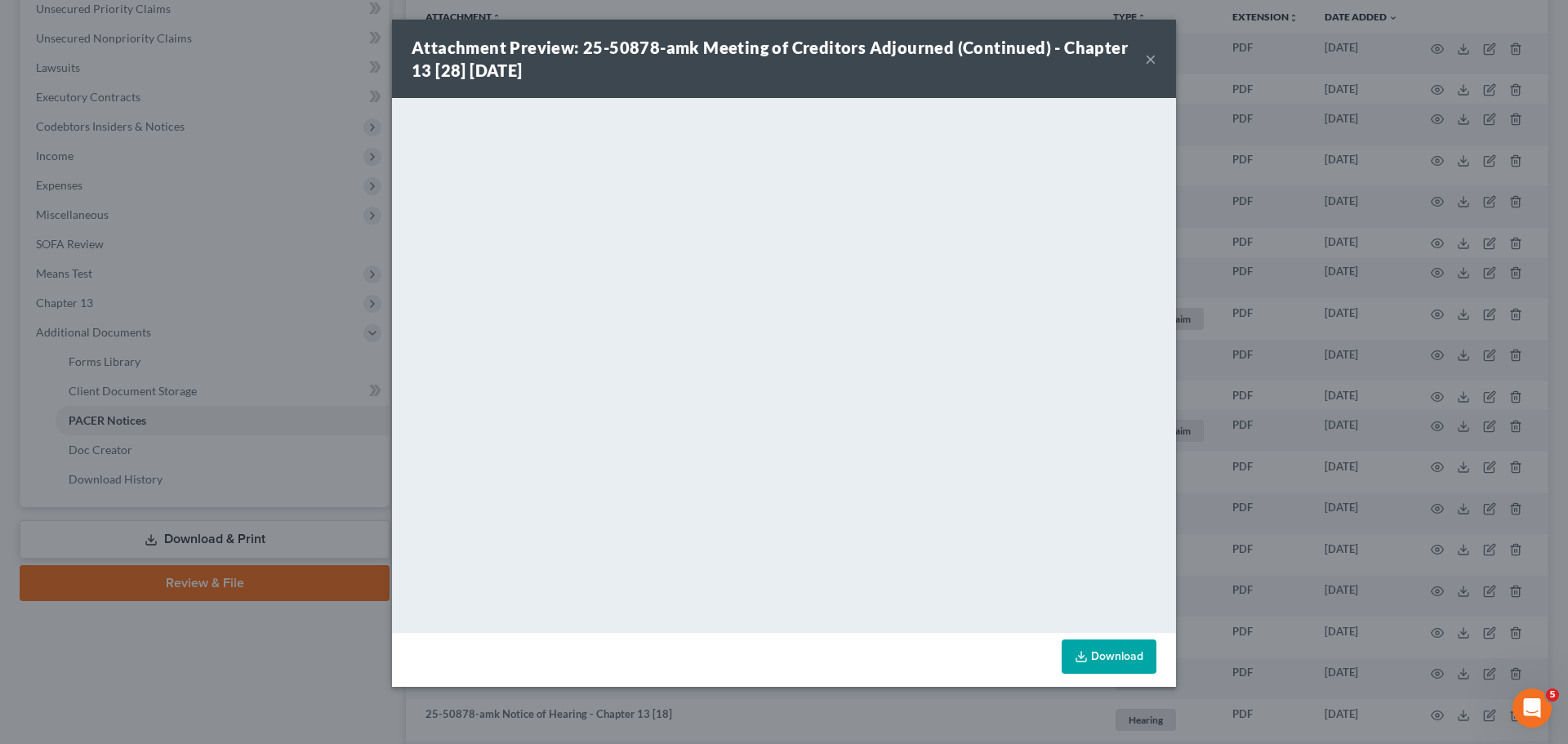
click at [209, 305] on div "Attachment Preview: 25-50878-amk Meeting of Creditors Adjourned (Continued) - C…" at bounding box center [784, 372] width 1568 height 744
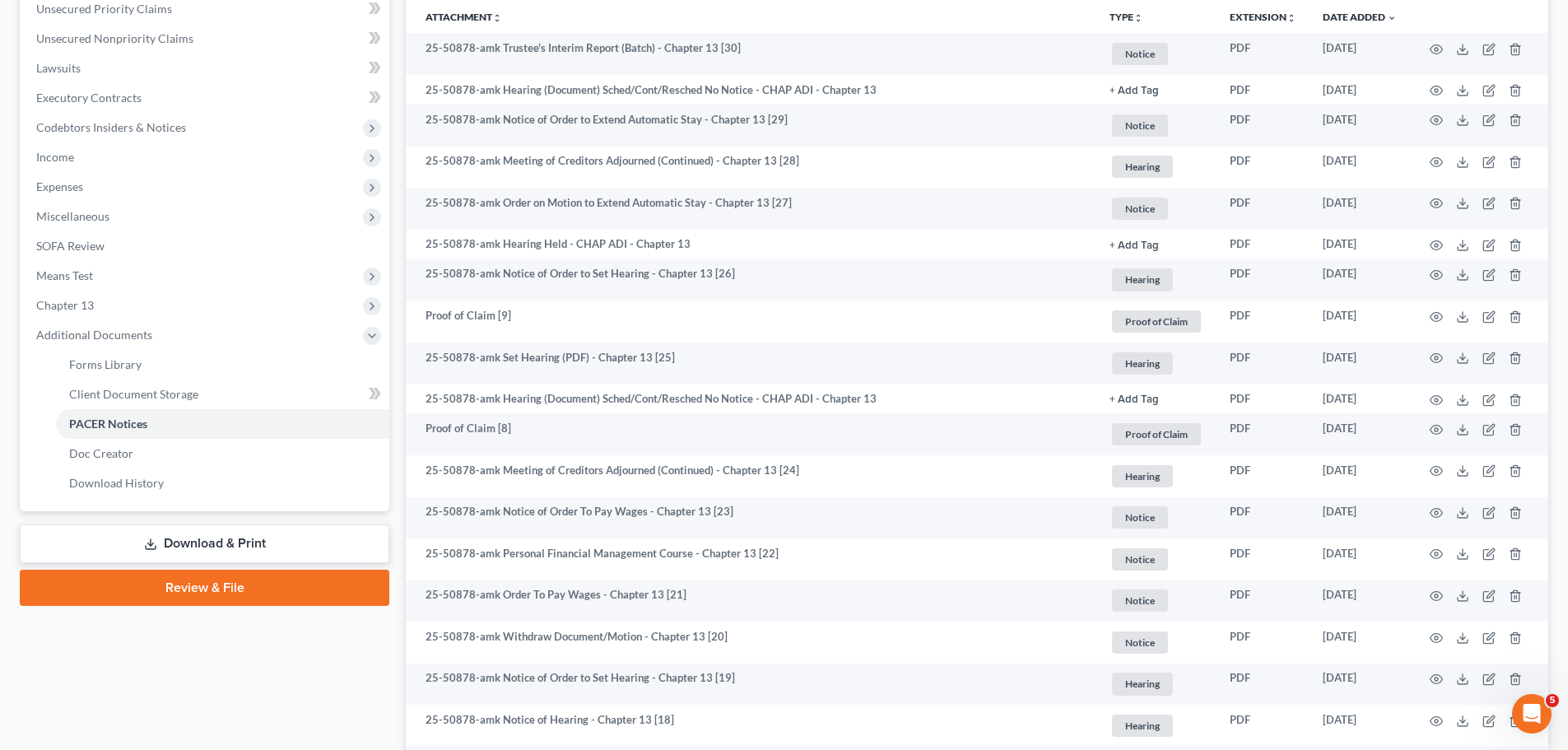
scroll to position [0, 0]
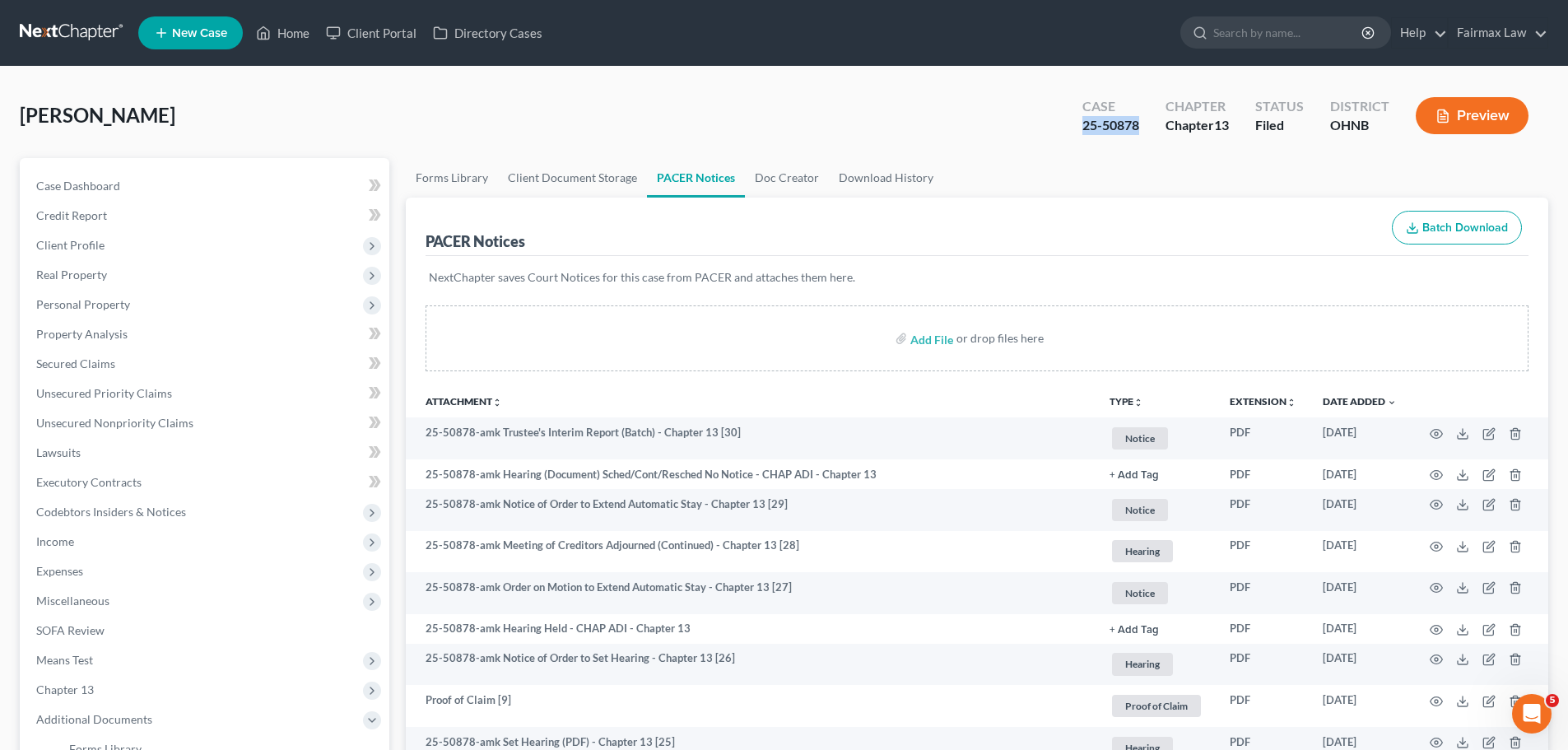
drag, startPoint x: 1144, startPoint y: 124, endPoint x: 1068, endPoint y: 124, distance: 76.0
click at [1069, 124] on div "Case 25-50878" at bounding box center [1111, 116] width 83 height 48
copy div "25-50878"
click at [250, 35] on link "Home" at bounding box center [283, 32] width 70 height 29
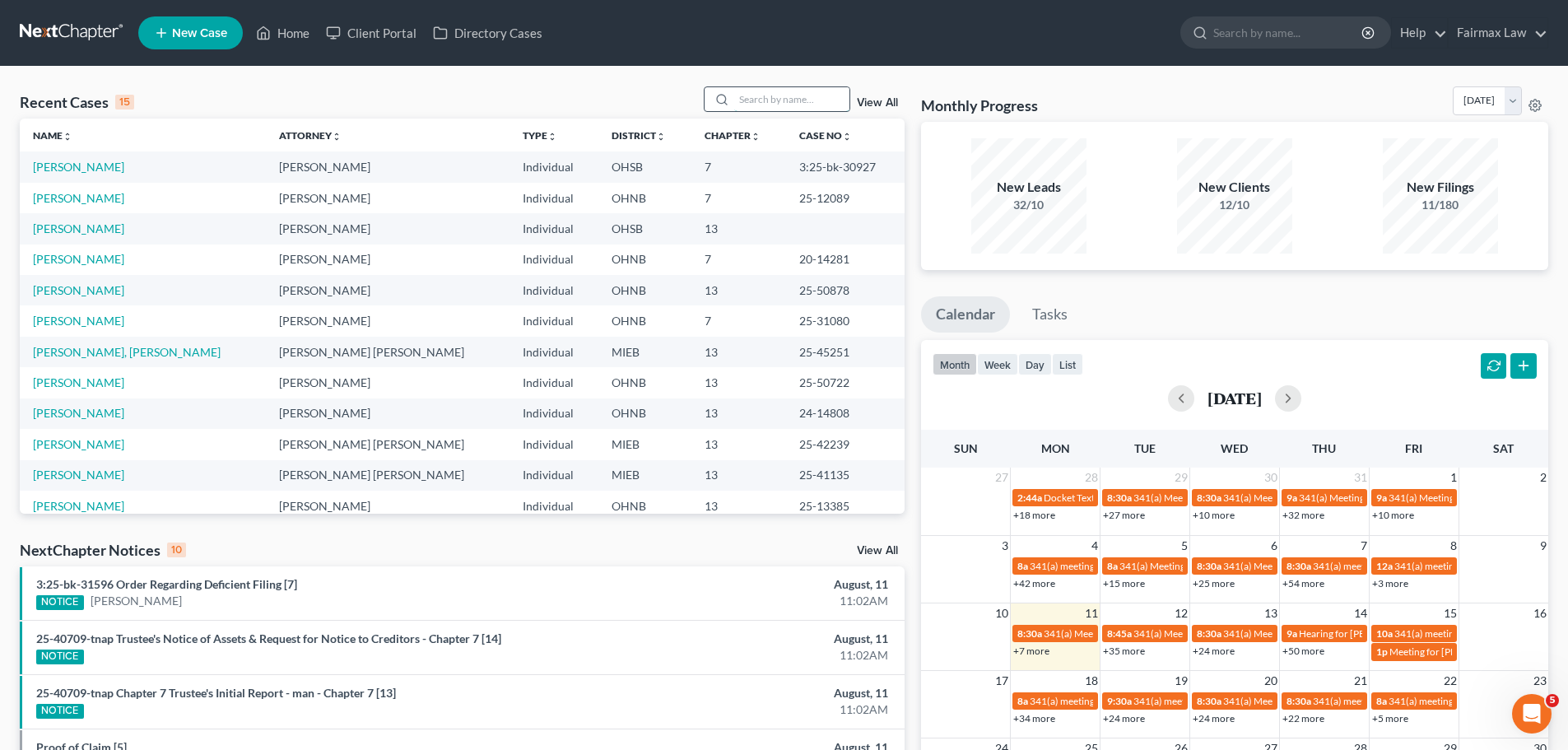
click at [798, 103] on input "search" at bounding box center [792, 98] width 115 height 24
click at [801, 105] on input "search" at bounding box center [792, 98] width 115 height 24
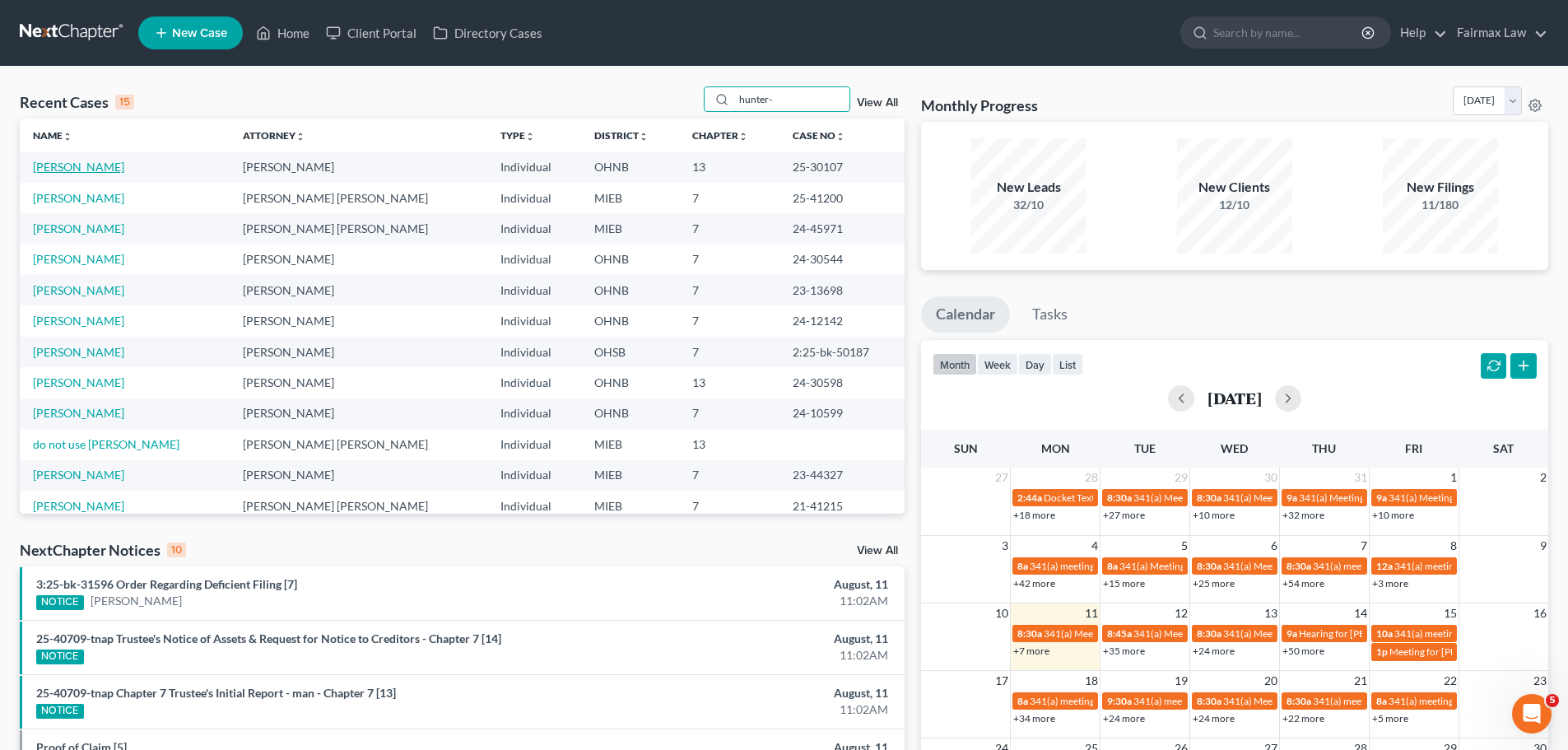
type input "hunter-"
click at [115, 168] on link "[PERSON_NAME]" at bounding box center [78, 166] width 92 height 14
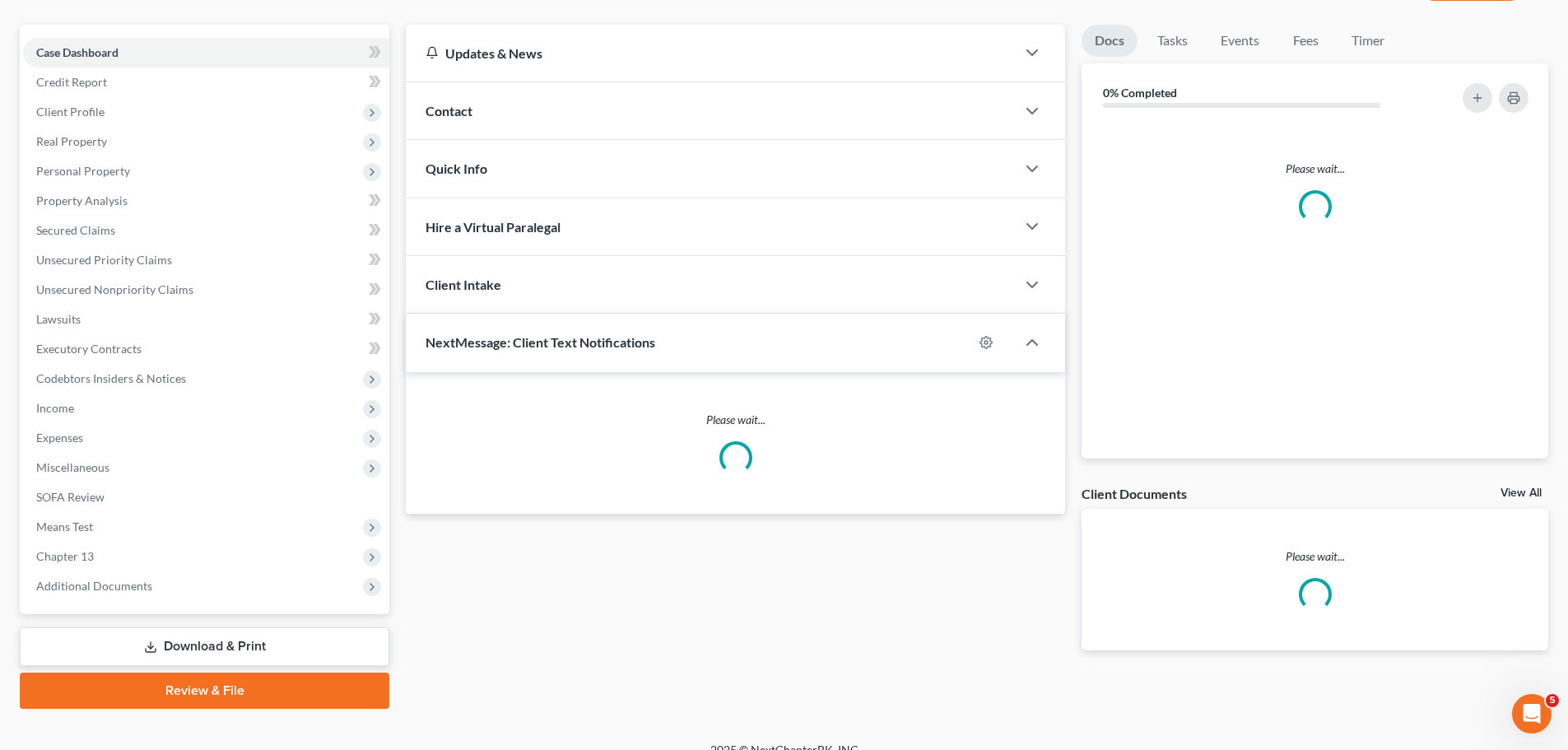
scroll to position [155, 0]
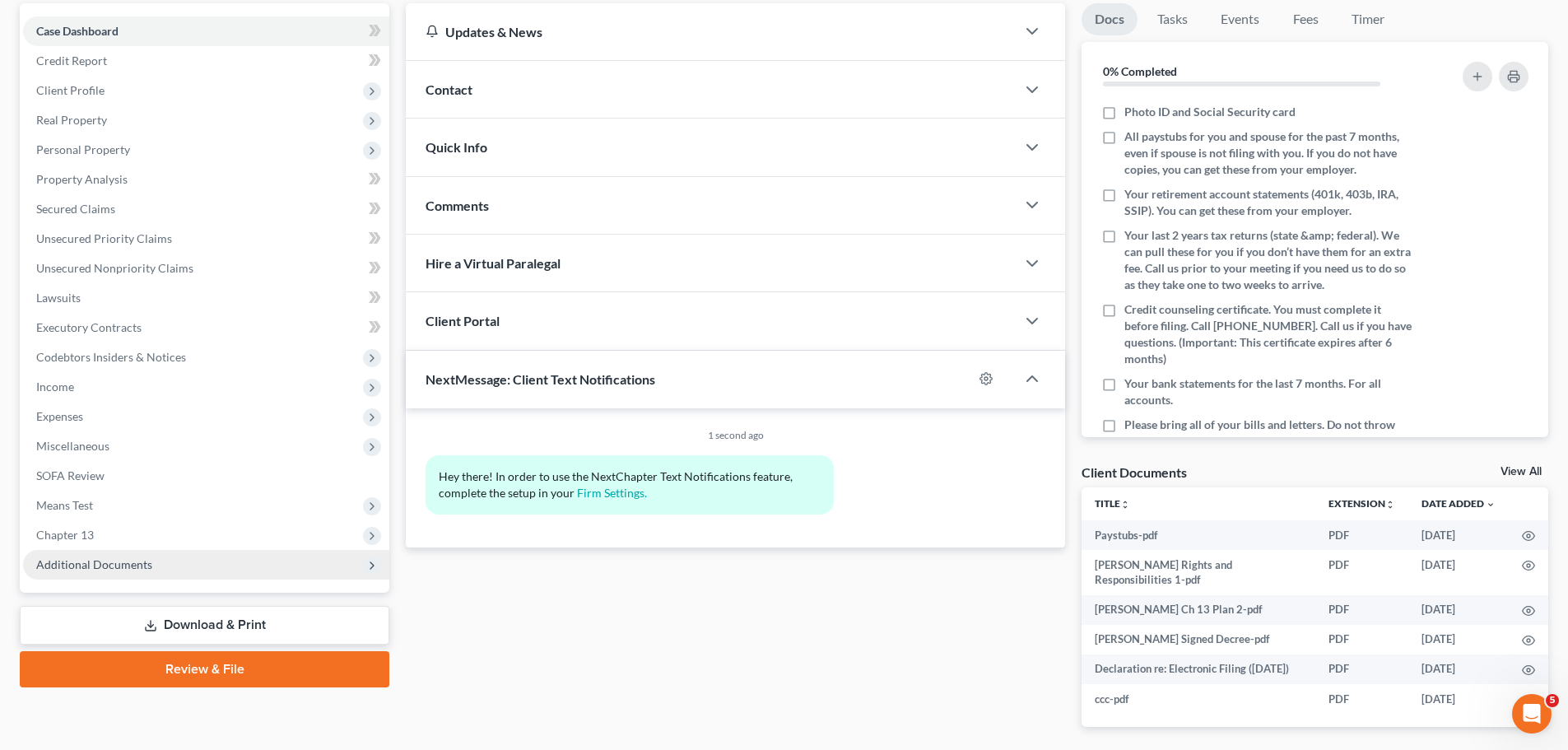
click at [134, 552] on span "Additional Documents" at bounding box center [205, 565] width 366 height 29
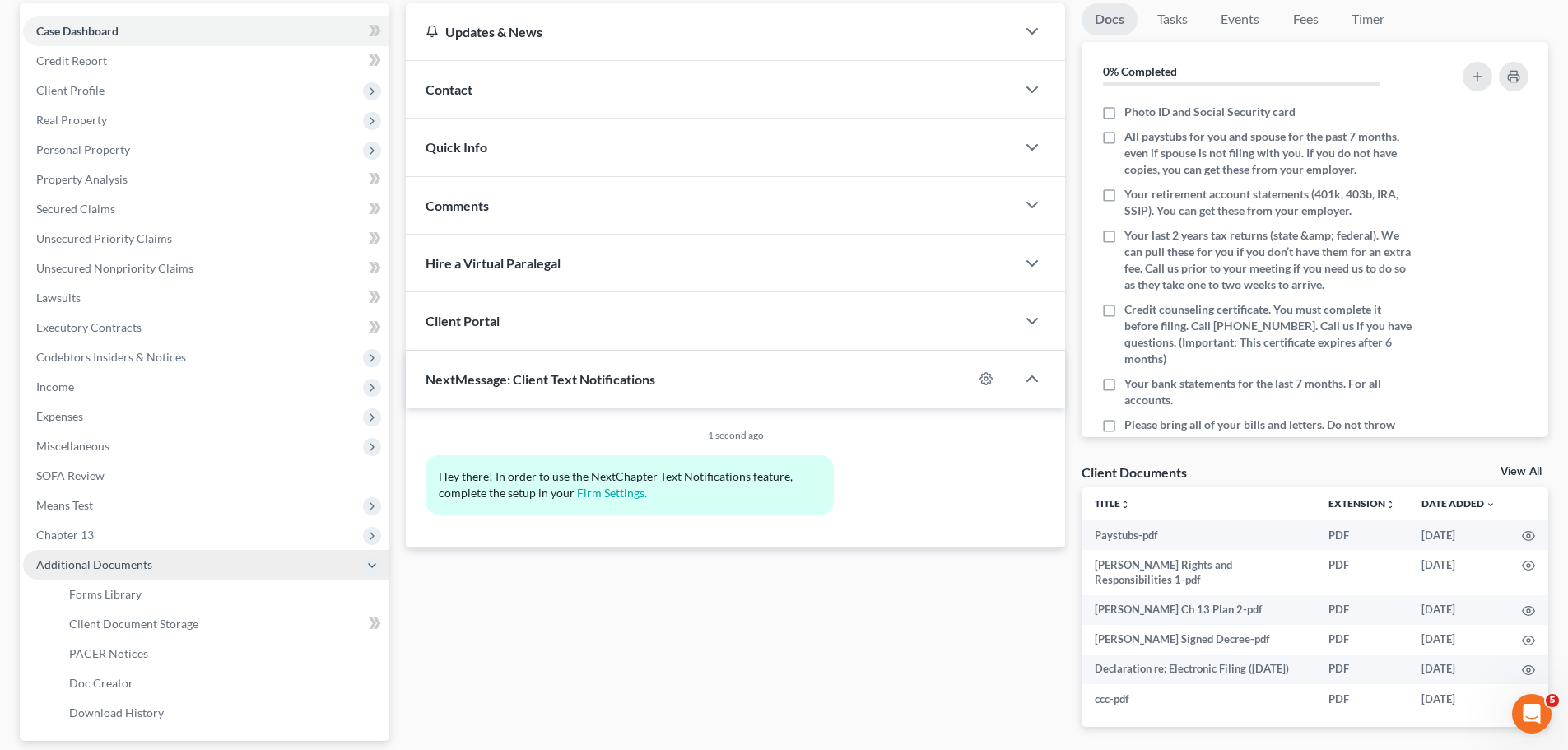
scroll to position [252, 0]
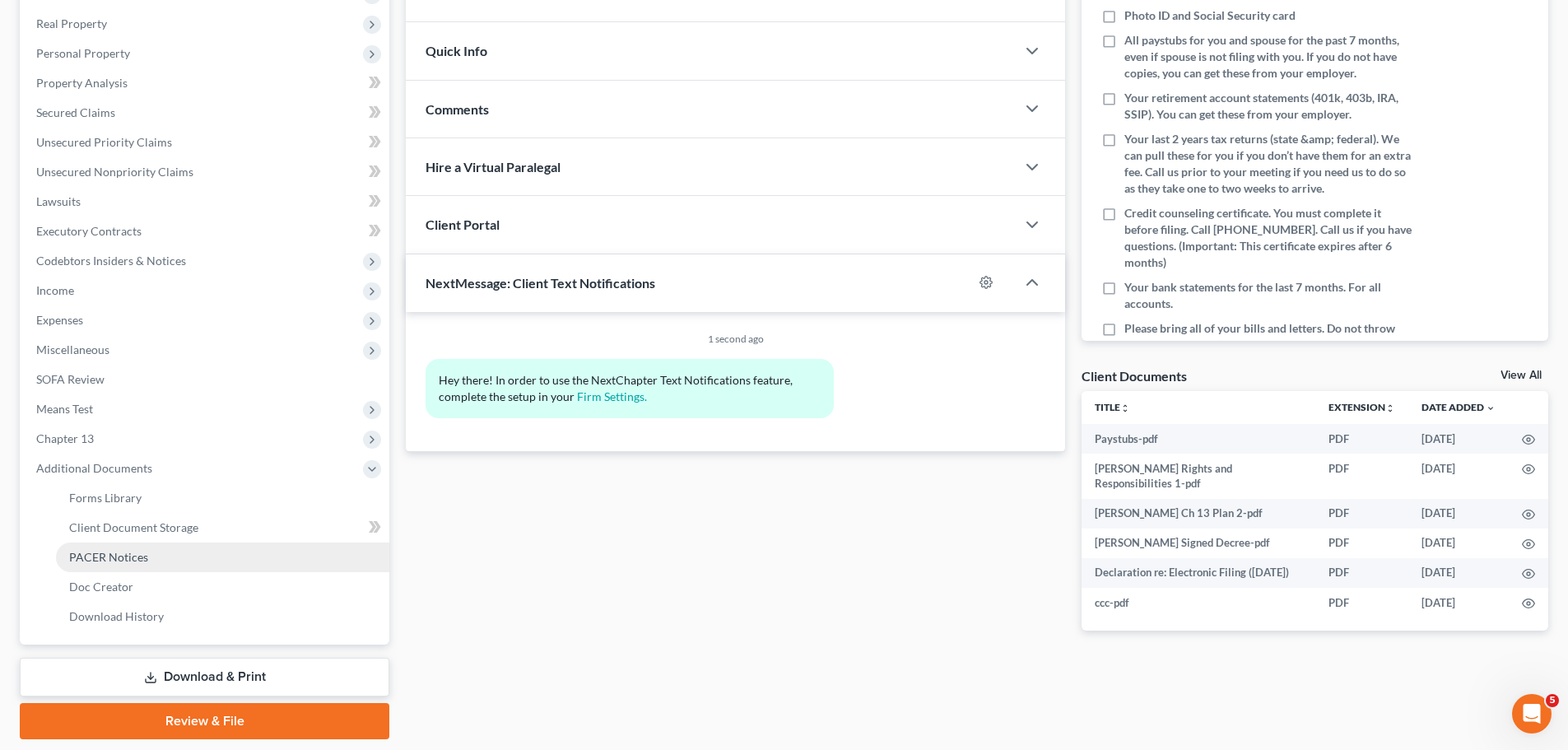
click at [120, 553] on span "PACER Notices" at bounding box center [109, 557] width 79 height 14
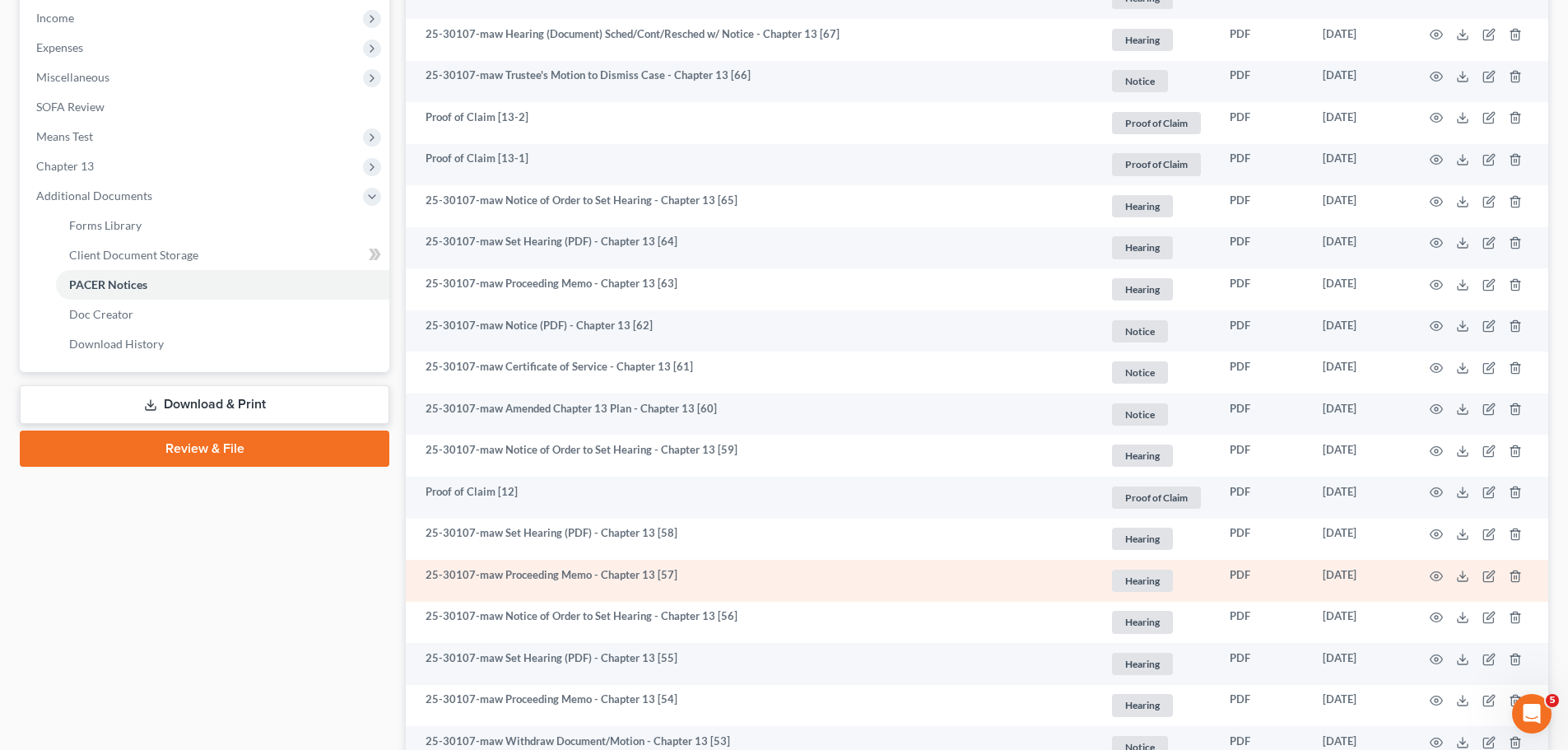
scroll to position [576, 0]
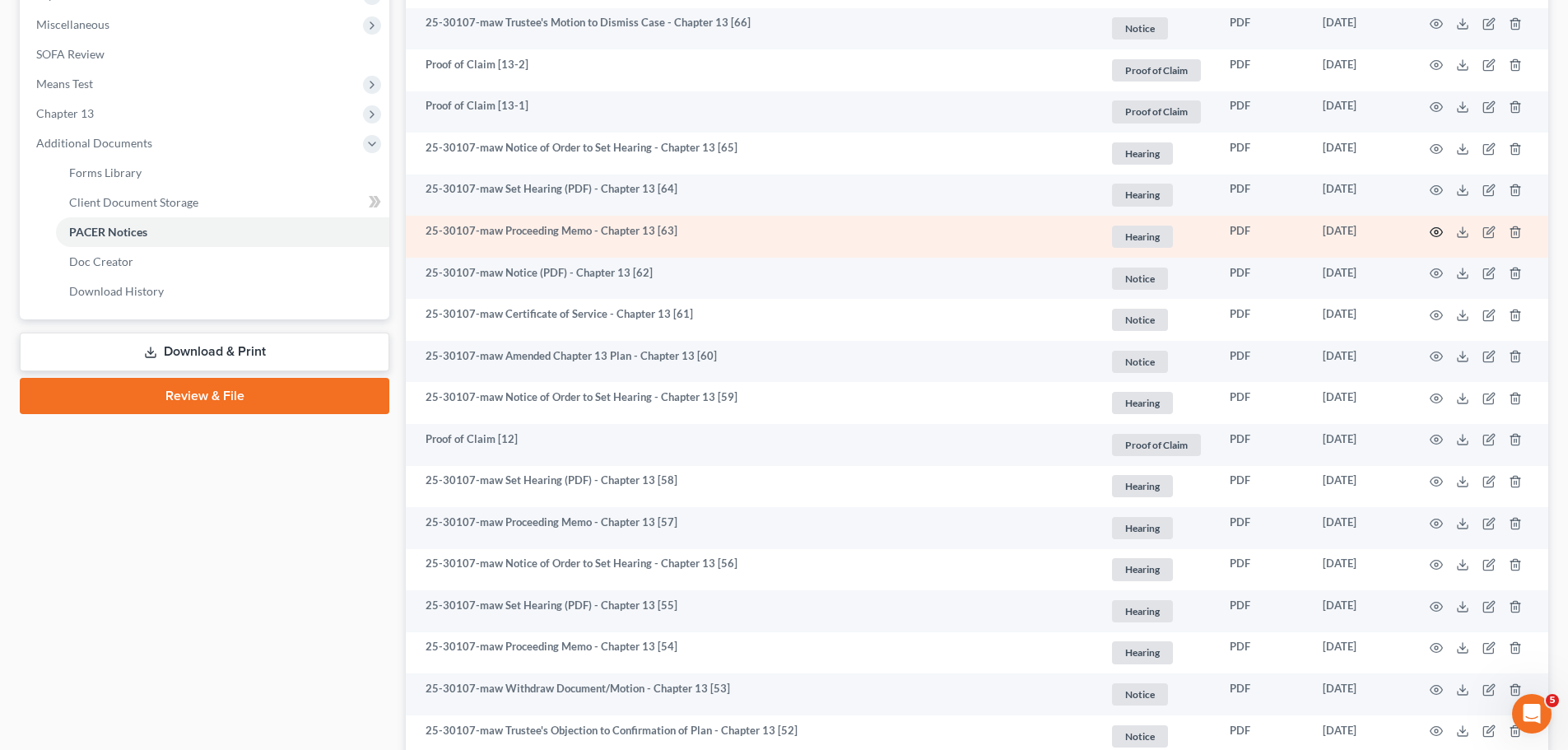
click at [1439, 227] on icon "button" at bounding box center [1436, 233] width 13 height 13
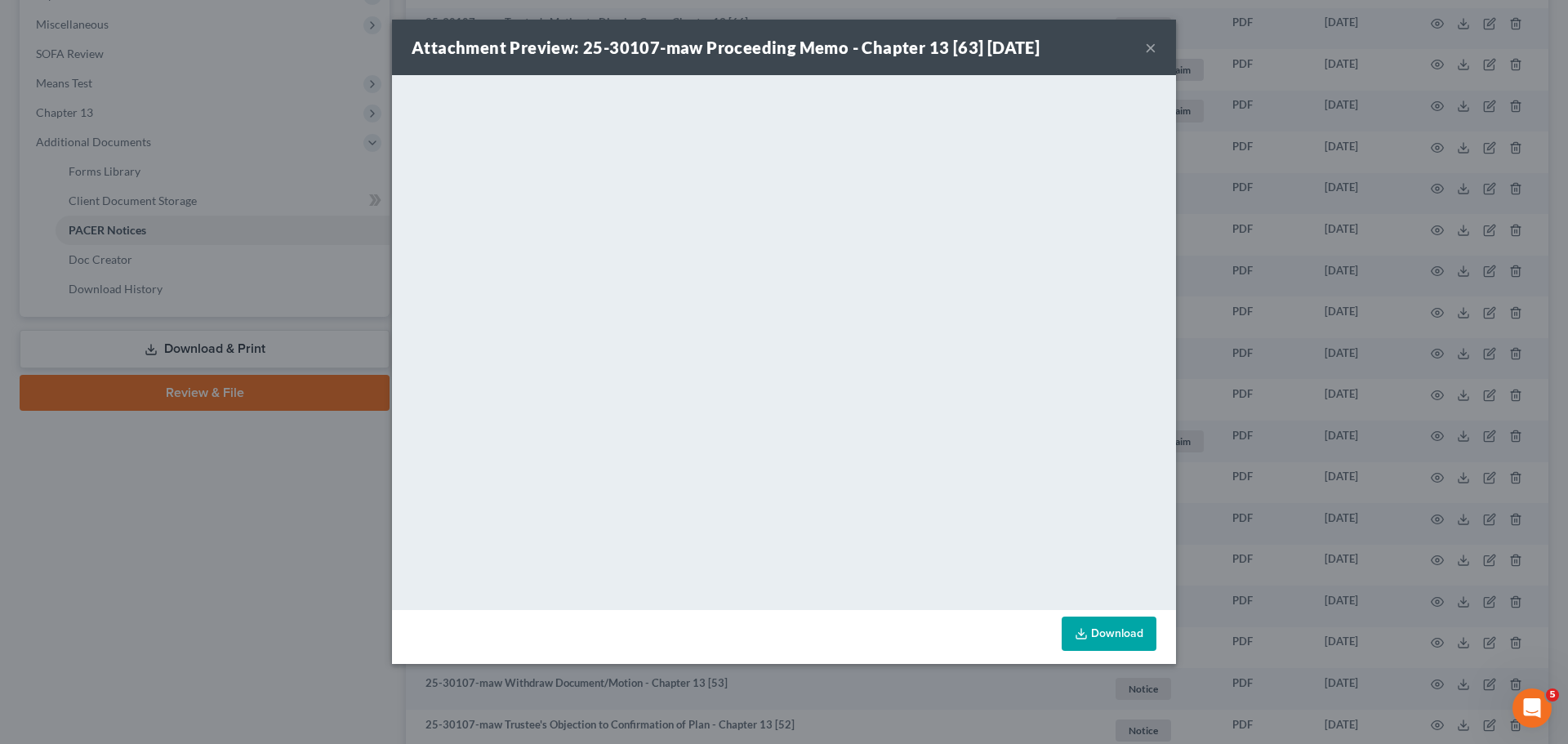
drag, startPoint x: 143, startPoint y: 554, endPoint x: 262, endPoint y: 541, distance: 119.7
click at [143, 552] on div "Attachment Preview: 25-30107-maw Proceeding Memo - Chapter 13 [63] [DATE] × Dow…" at bounding box center [784, 372] width 1568 height 744
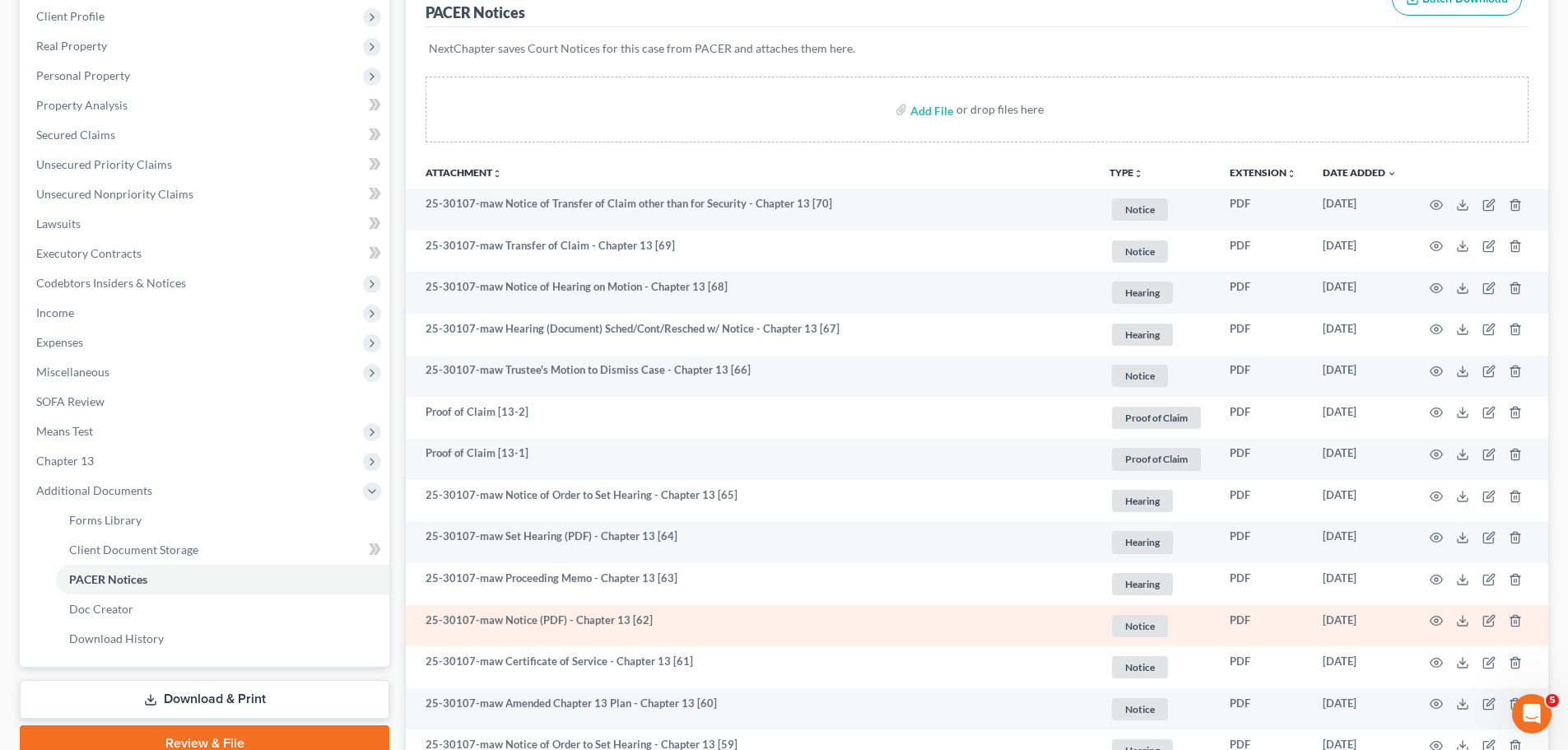
scroll to position [192, 0]
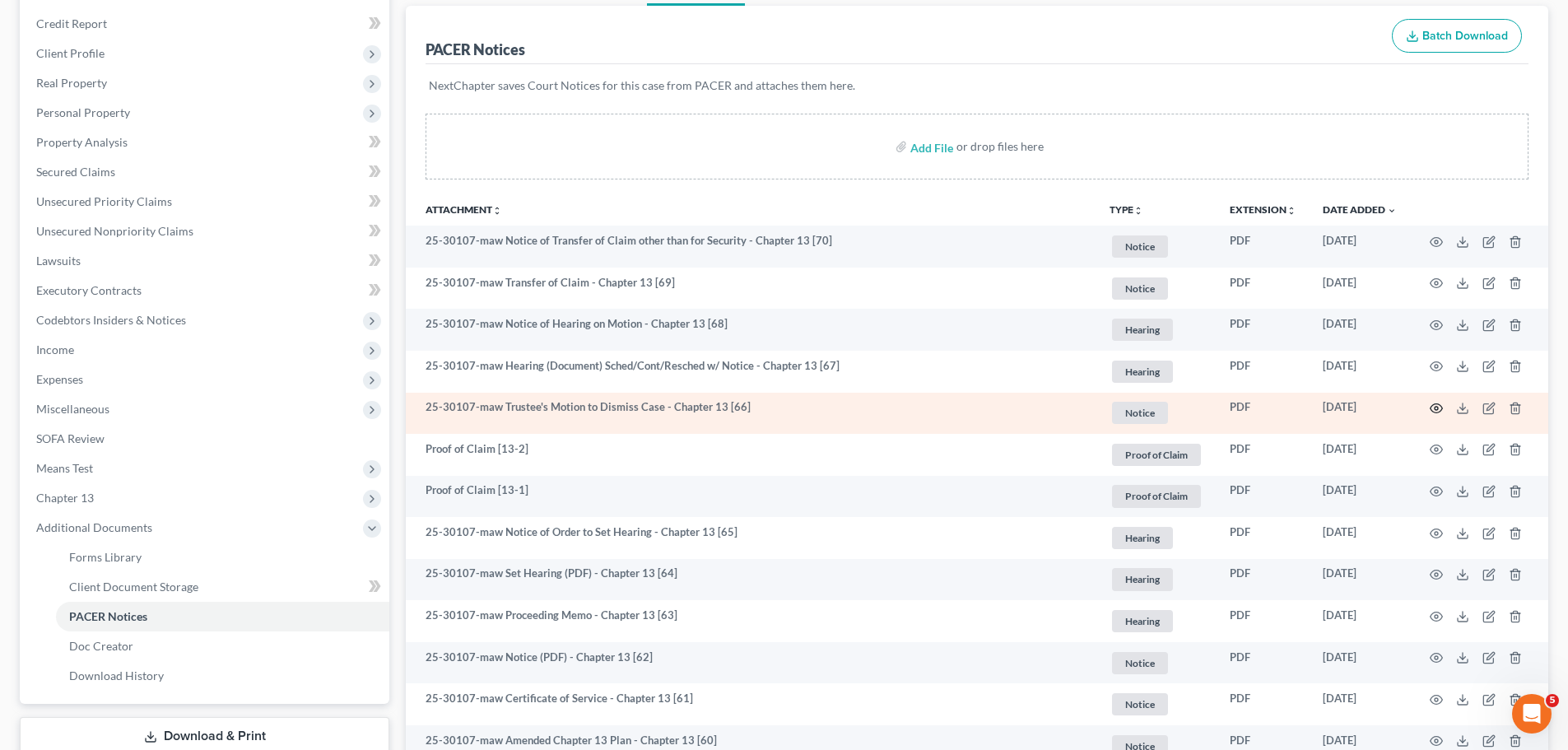
click at [1441, 408] on icon "button" at bounding box center [1436, 409] width 13 height 13
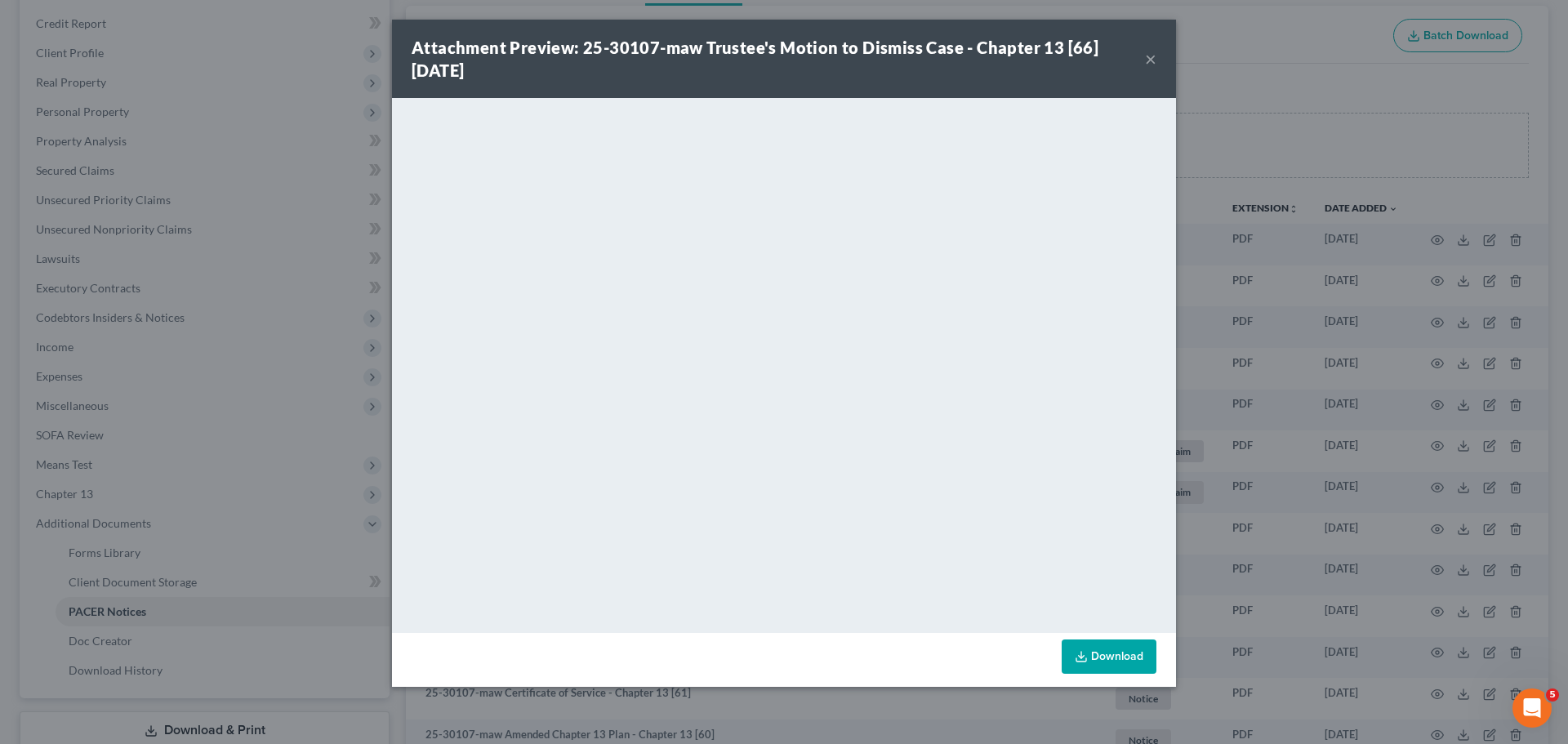
click at [1278, 343] on div "Attachment Preview: 25-30107-maw Trustee's Motion to Dismiss Case - Chapter 13 …" at bounding box center [784, 372] width 1568 height 744
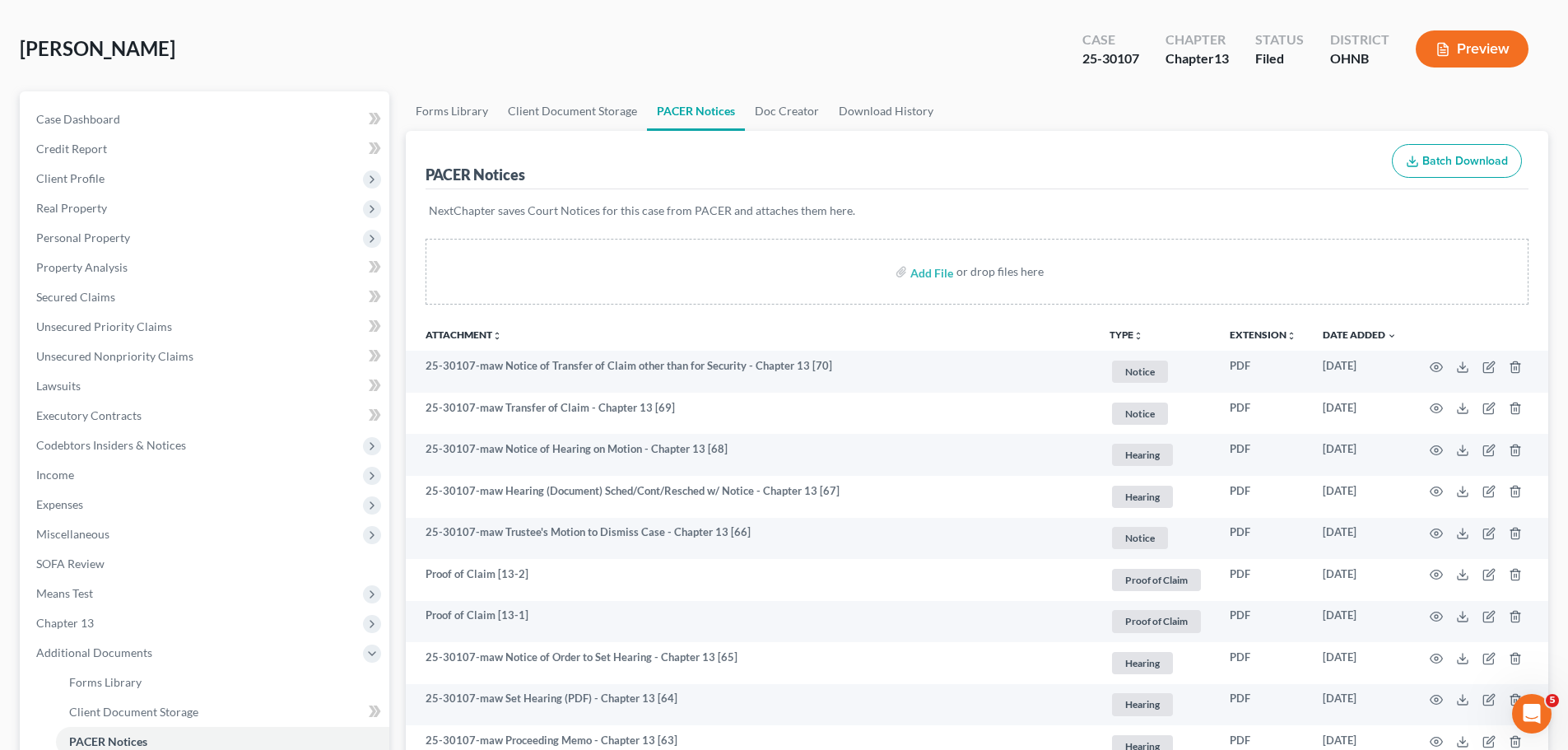
scroll to position [0, 0]
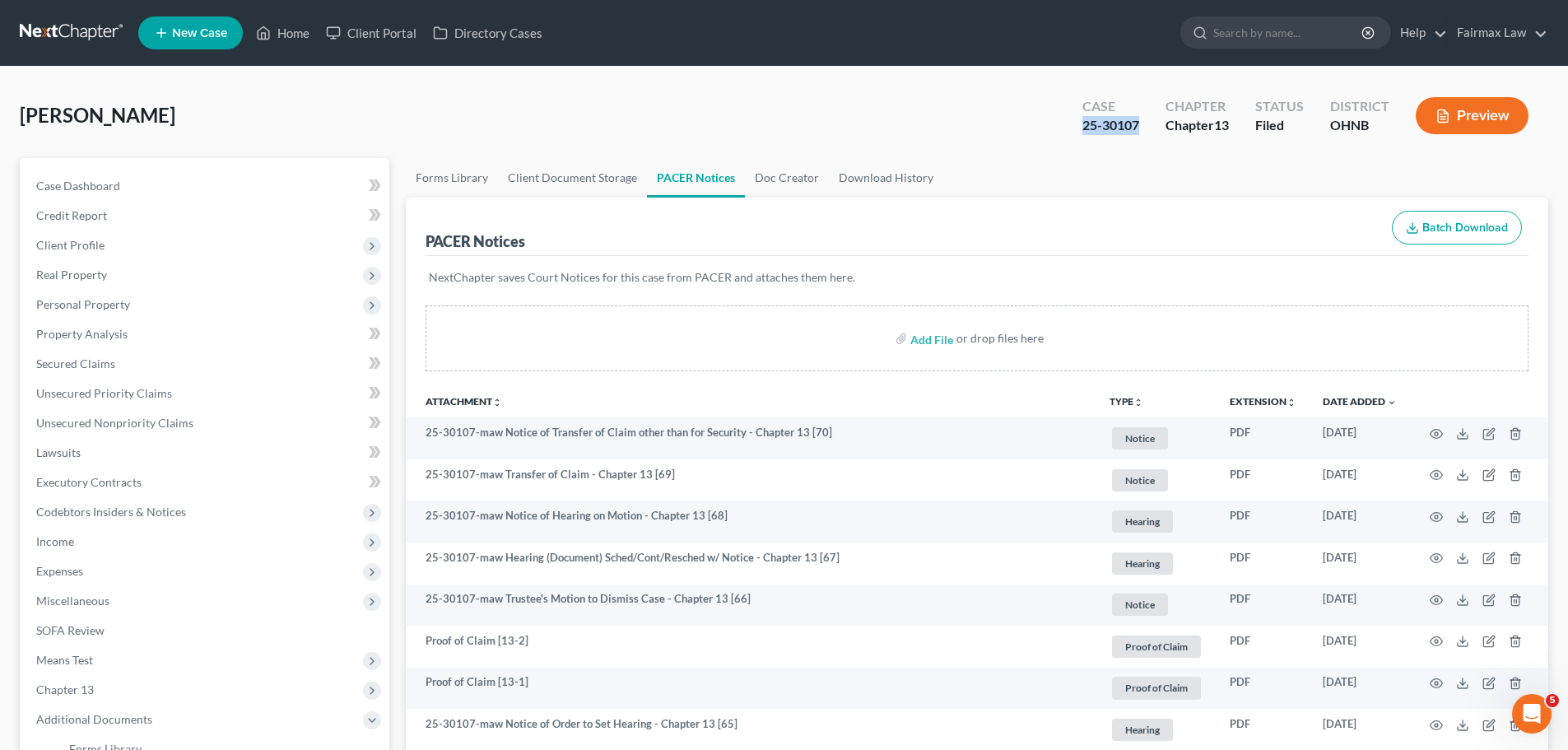
drag, startPoint x: 1146, startPoint y: 131, endPoint x: 1057, endPoint y: 136, distance: 89.1
click at [1057, 136] on div "[PERSON_NAME] Upgraded Case 25-30107 Chapter Chapter 13 Status [GEOGRAPHIC_DATA…" at bounding box center [784, 122] width 1528 height 72
copy div "25-30107"
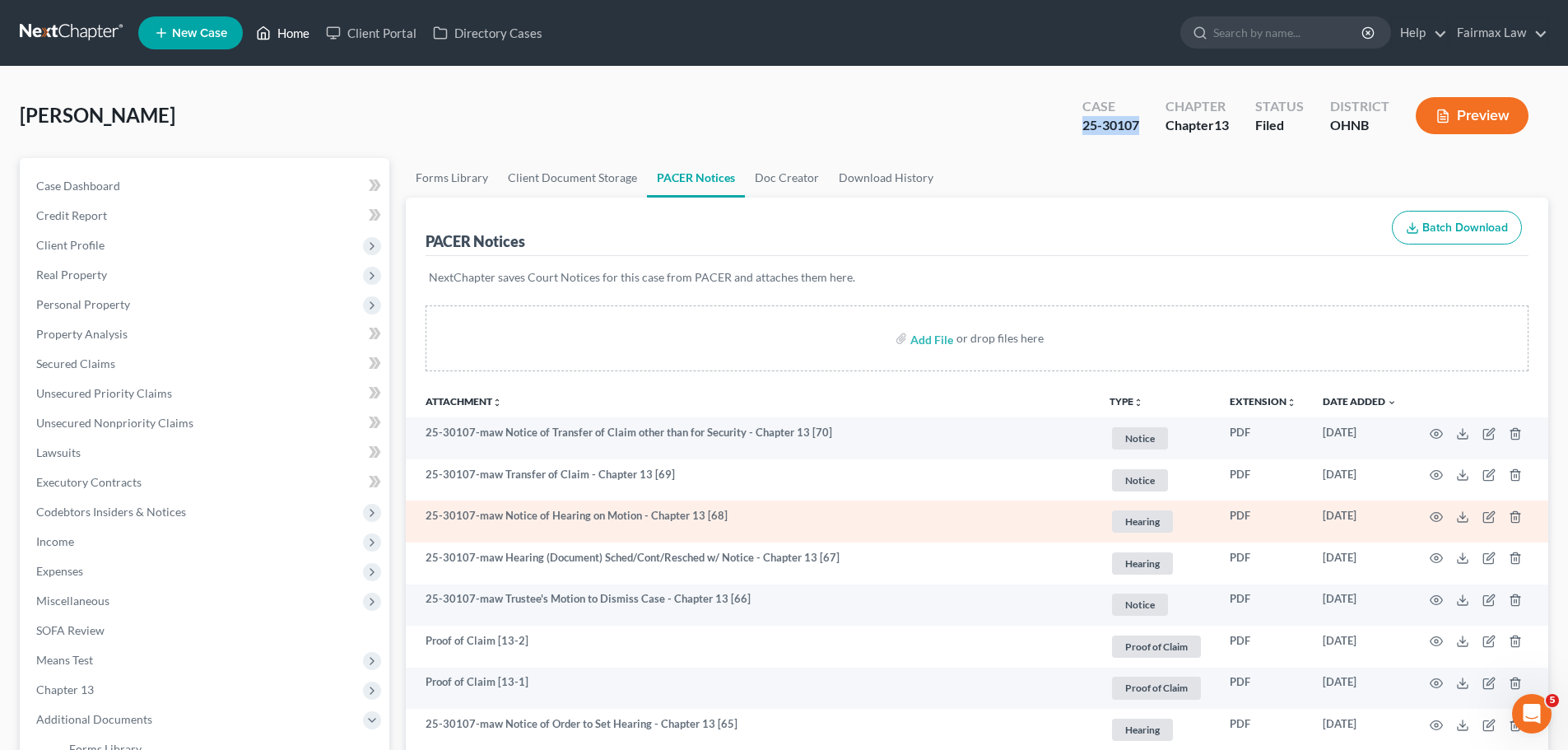
drag, startPoint x: 284, startPoint y: 47, endPoint x: 1029, endPoint y: 518, distance: 881.4
click at [284, 47] on link "Home" at bounding box center [283, 32] width 70 height 29
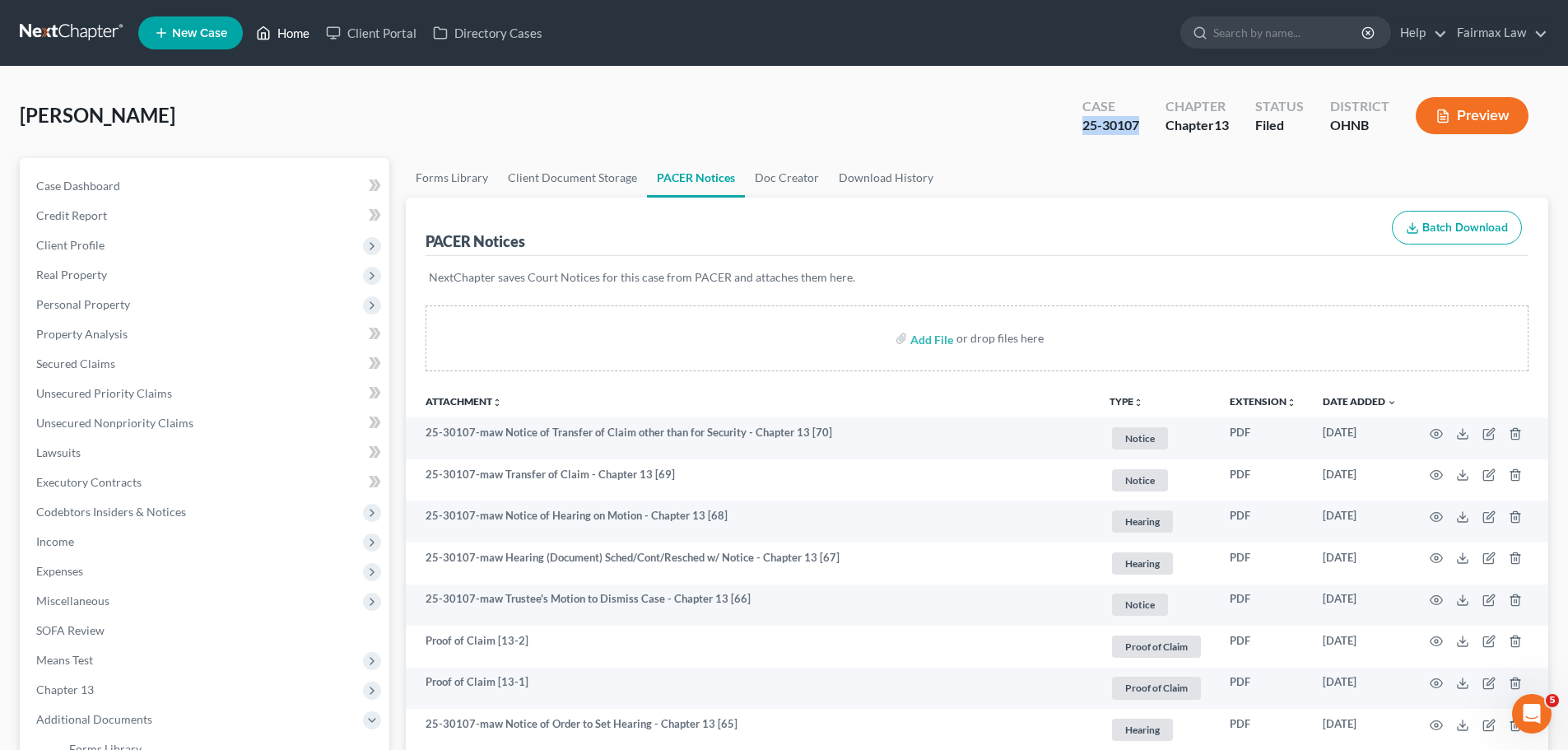
click at [262, 44] on link "Home" at bounding box center [283, 32] width 70 height 29
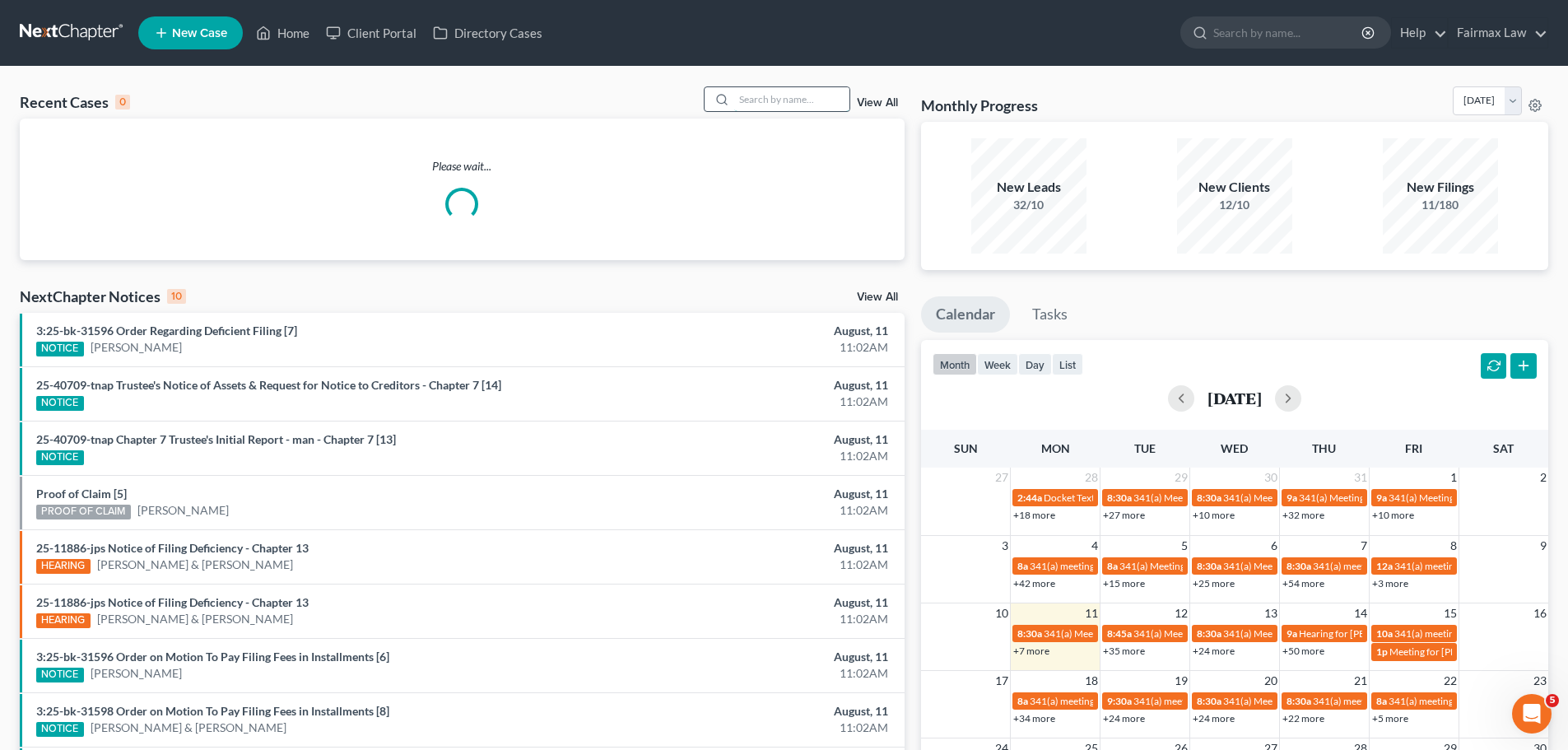
click at [786, 111] on input "search" at bounding box center [792, 98] width 115 height 24
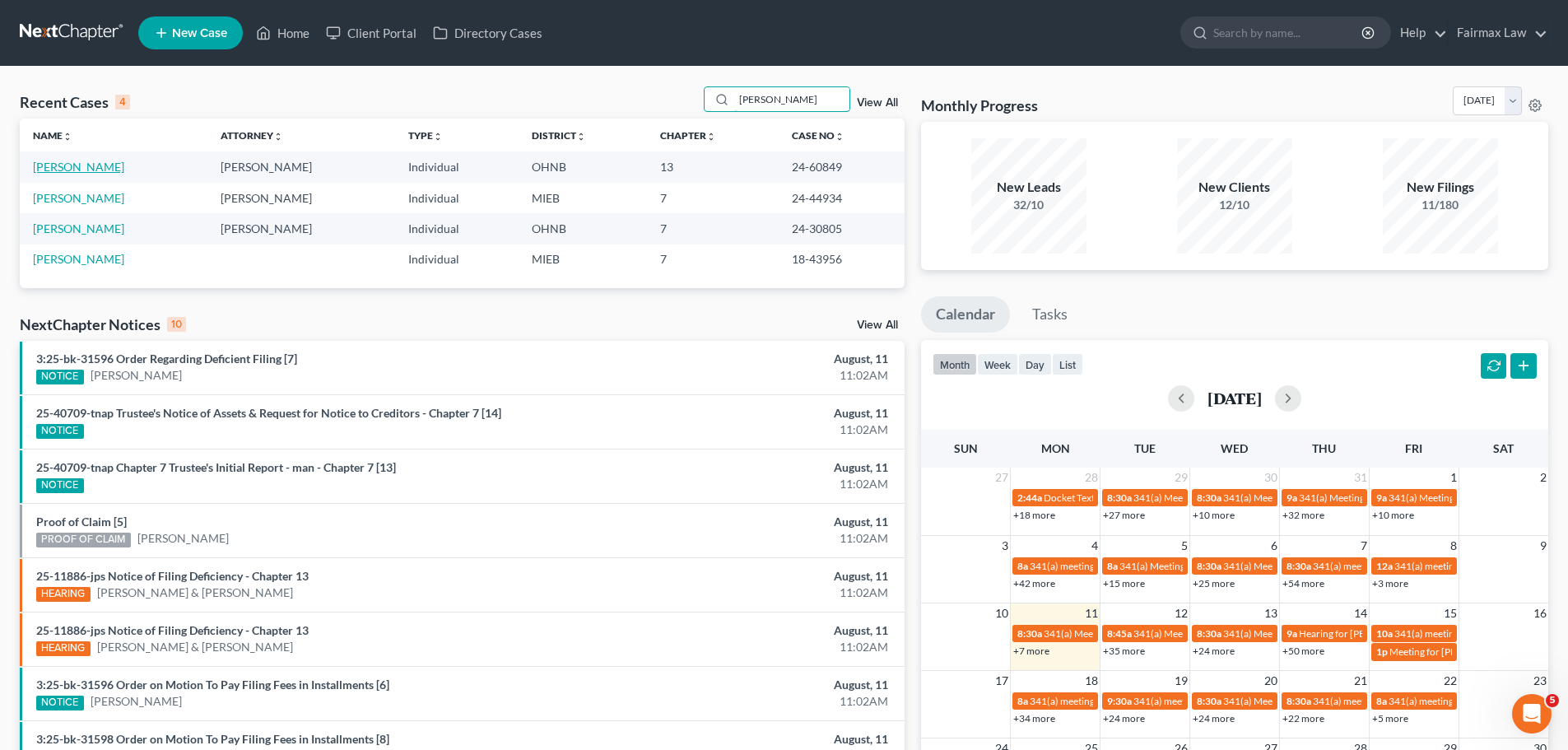
type input "[PERSON_NAME]"
click at [84, 167] on link "[PERSON_NAME]" at bounding box center [78, 166] width 92 height 14
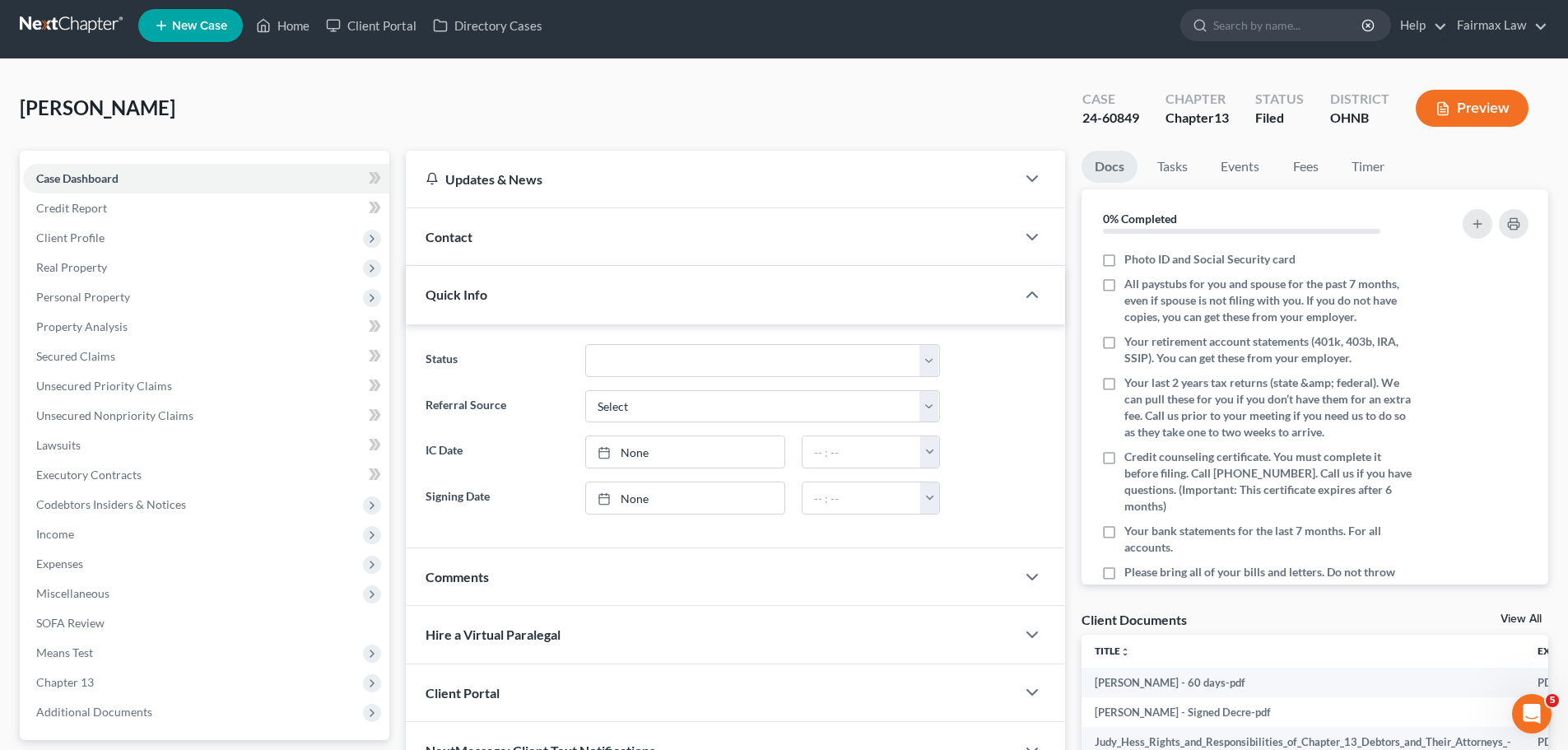
scroll to position [155, 0]
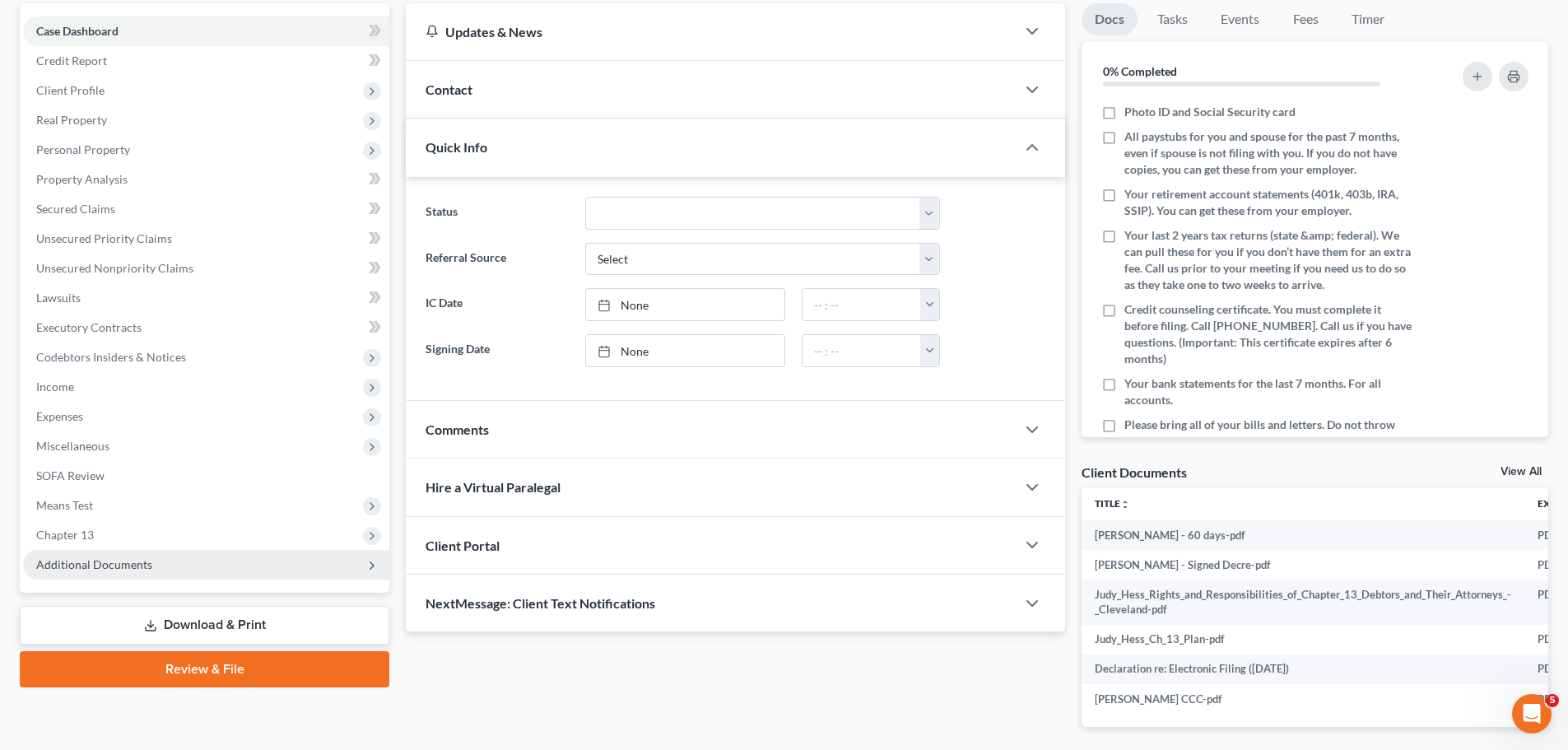
click at [135, 563] on span "Additional Documents" at bounding box center [94, 564] width 116 height 14
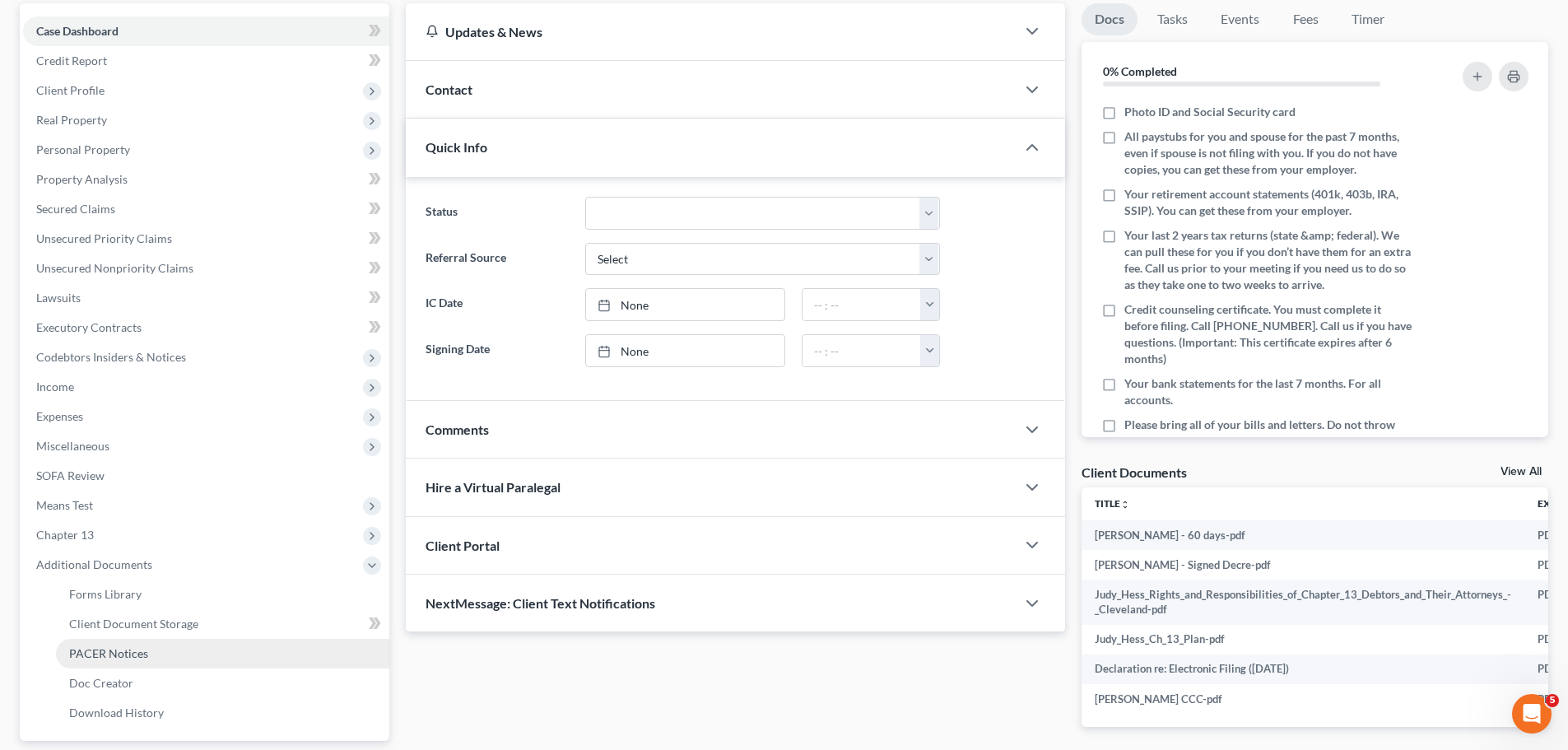
click at [111, 640] on link "PACER Notices" at bounding box center [222, 654] width 334 height 29
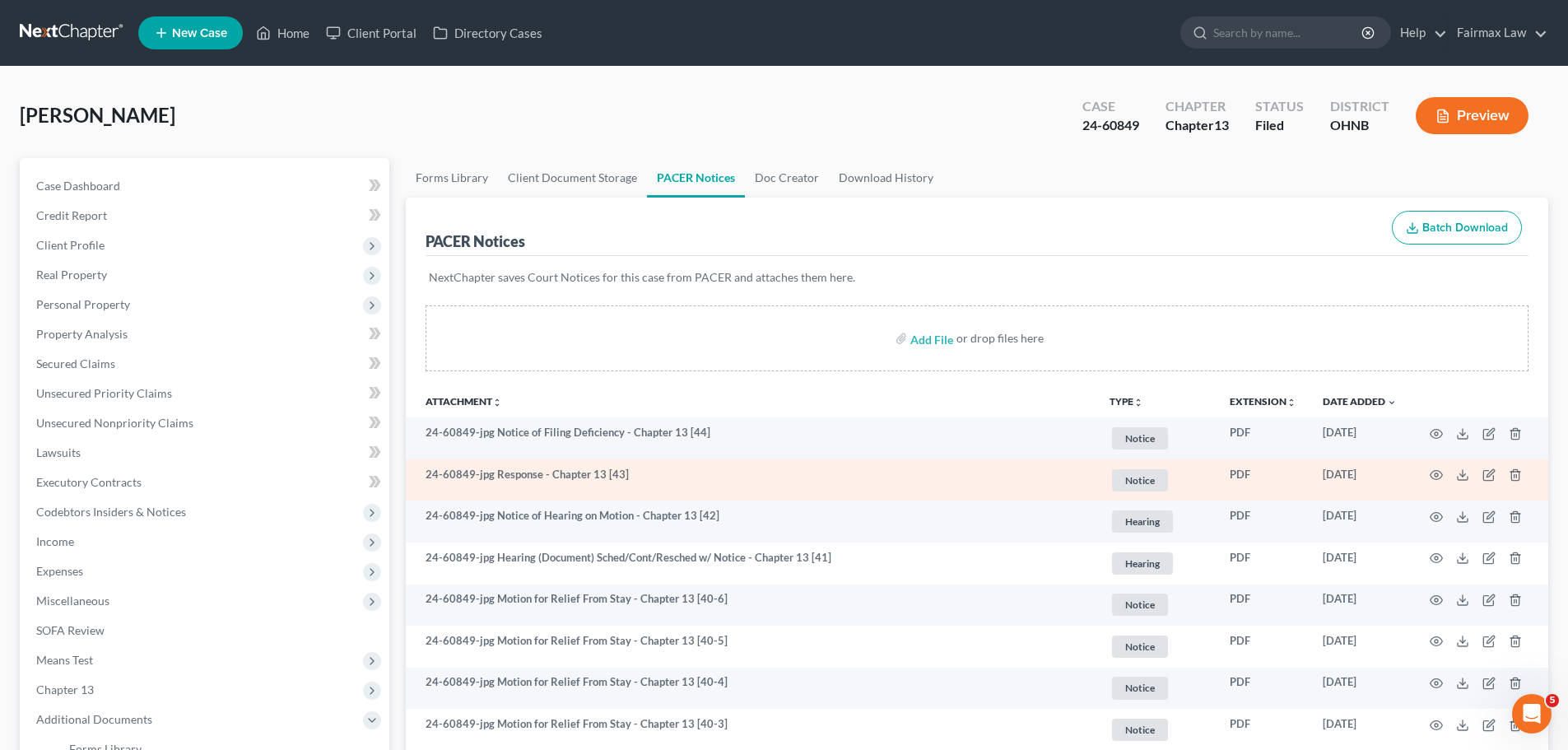
scroll to position [192, 0]
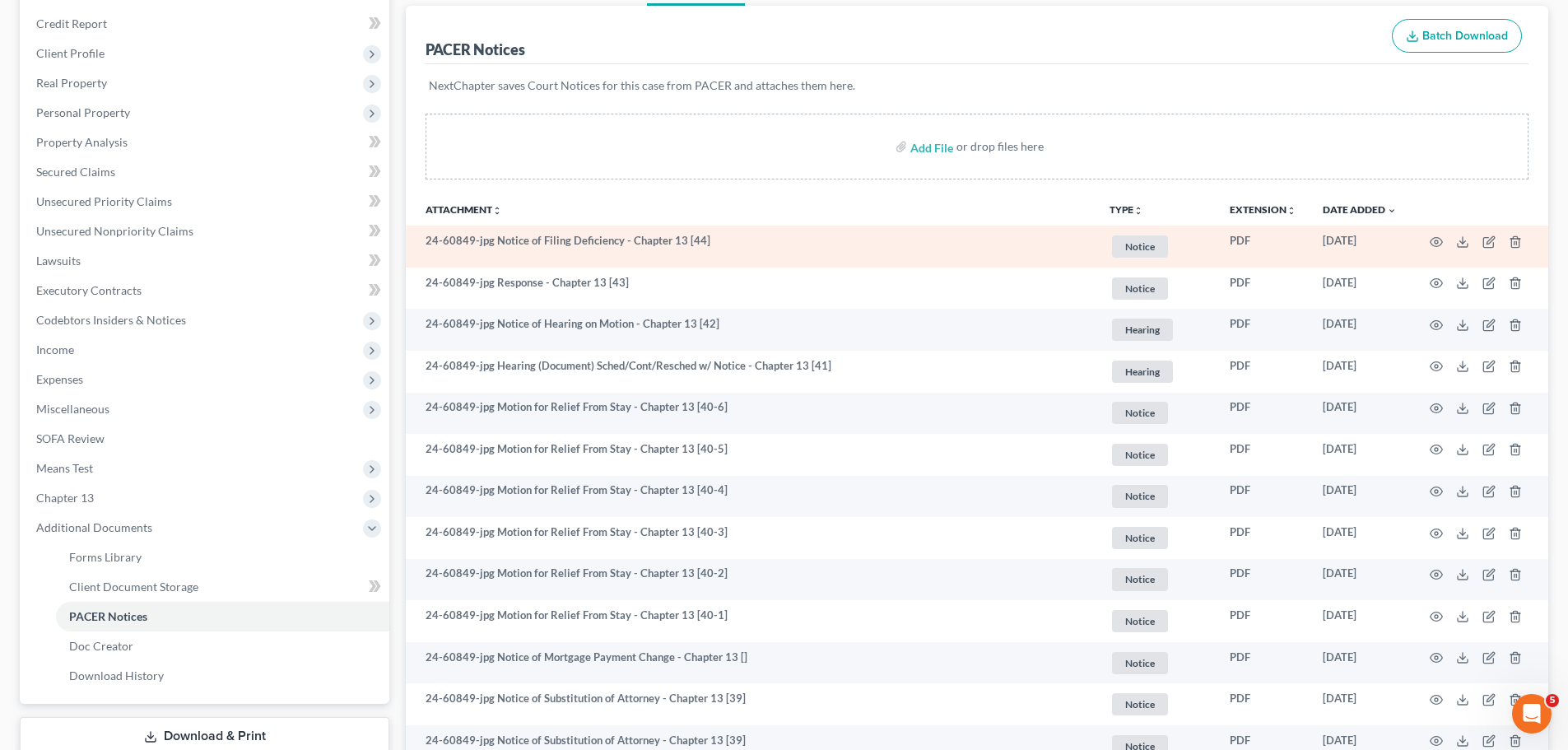
click at [1439, 250] on td at bounding box center [1478, 247] width 138 height 42
click at [1434, 245] on icon "button" at bounding box center [1436, 242] width 12 height 9
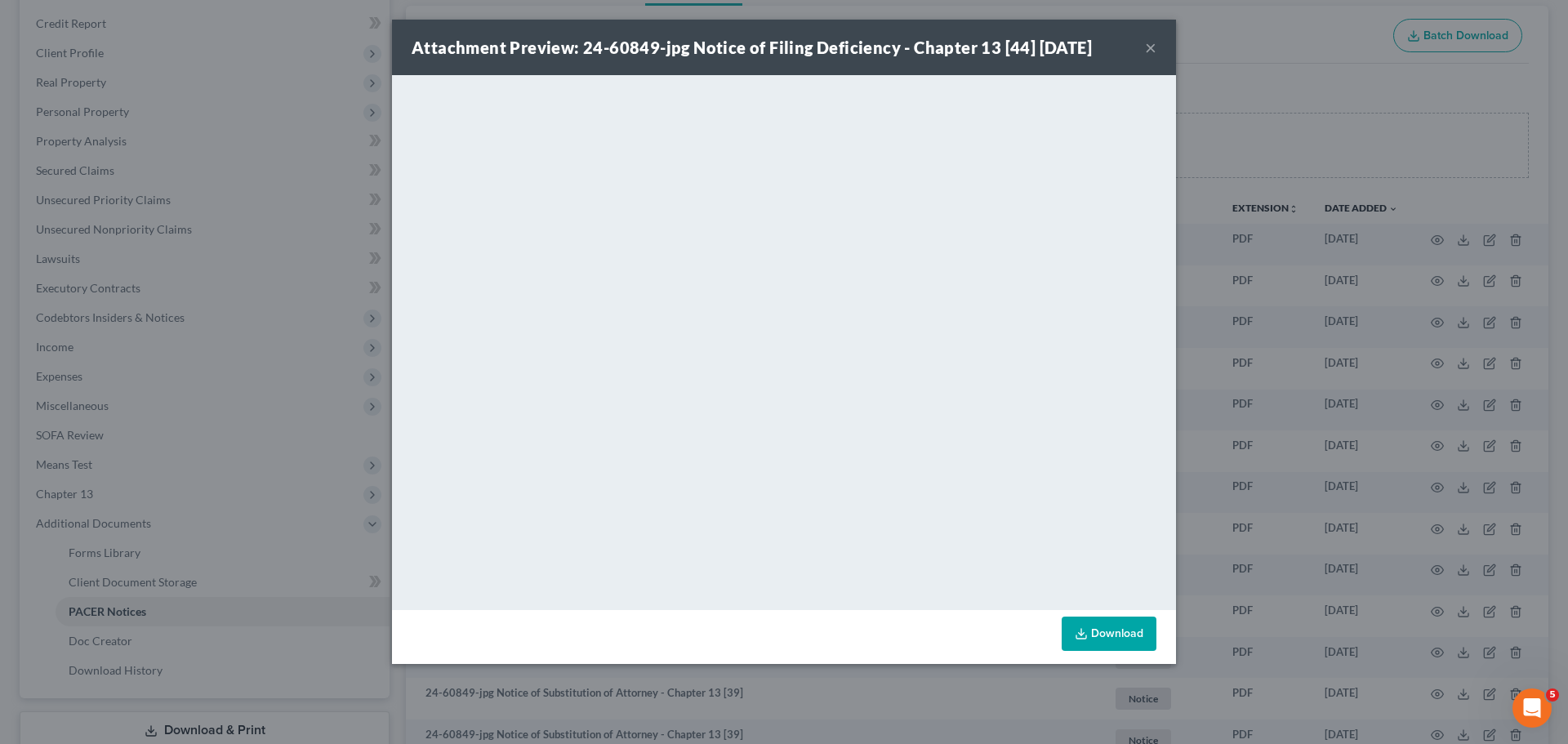
click at [1339, 180] on div "Attachment Preview: 24-60849-jpg Notice of Filing Deficiency - Chapter 13 [44] …" at bounding box center [784, 372] width 1568 height 744
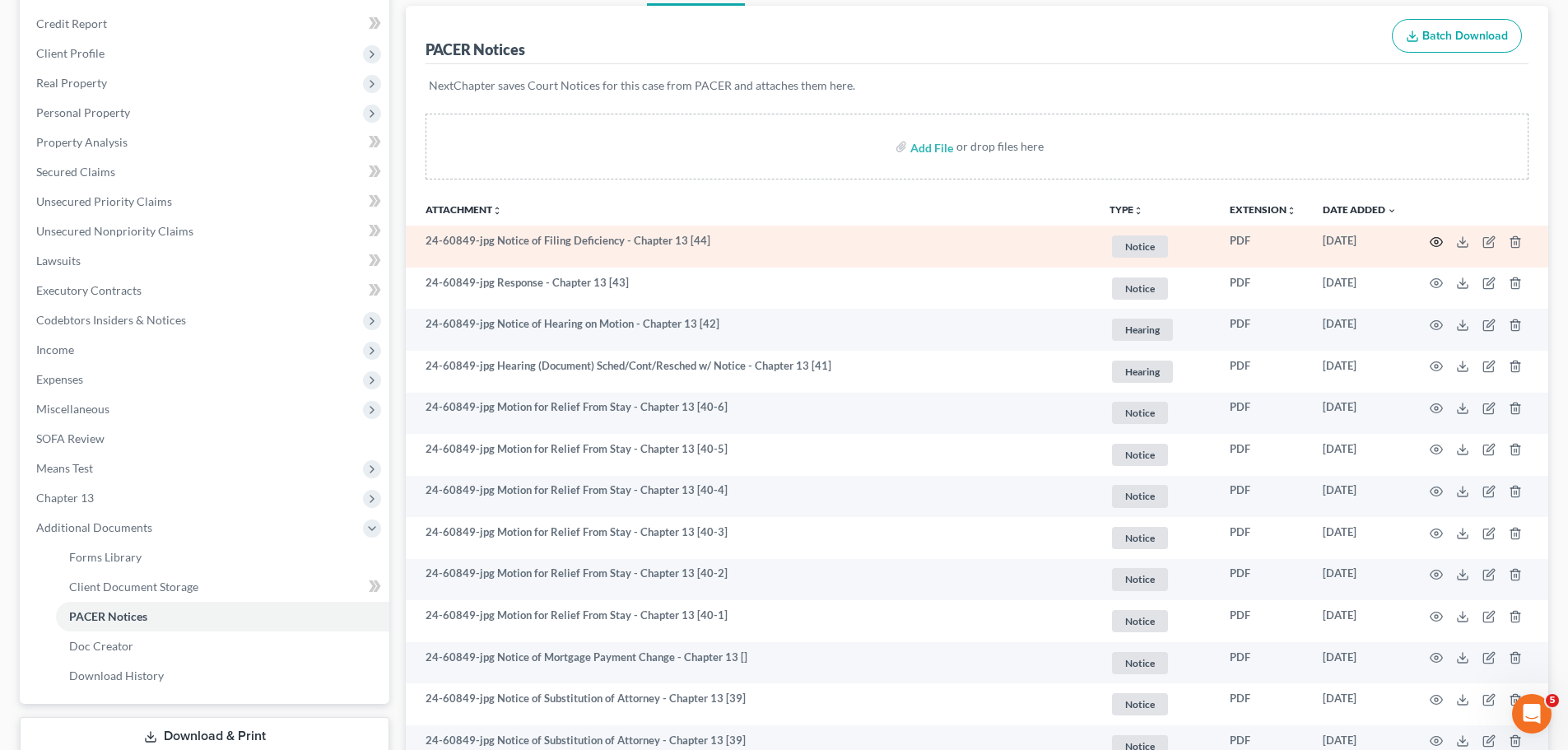
click at [1432, 245] on icon "button" at bounding box center [1436, 242] width 12 height 9
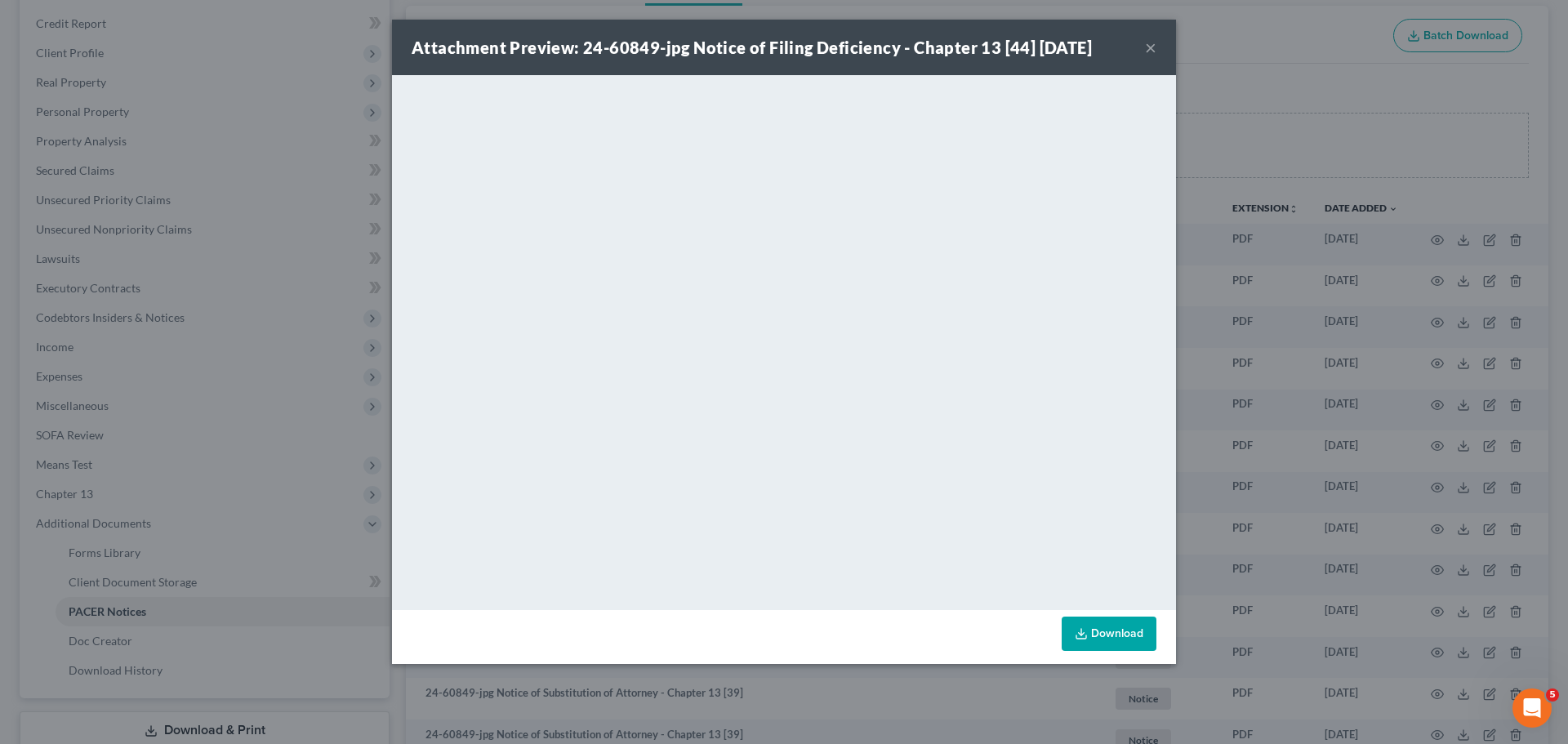
click at [182, 357] on div "Attachment Preview: 24-60849-jpg Notice of Filing Deficiency - Chapter 13 [44] …" at bounding box center [784, 372] width 1568 height 744
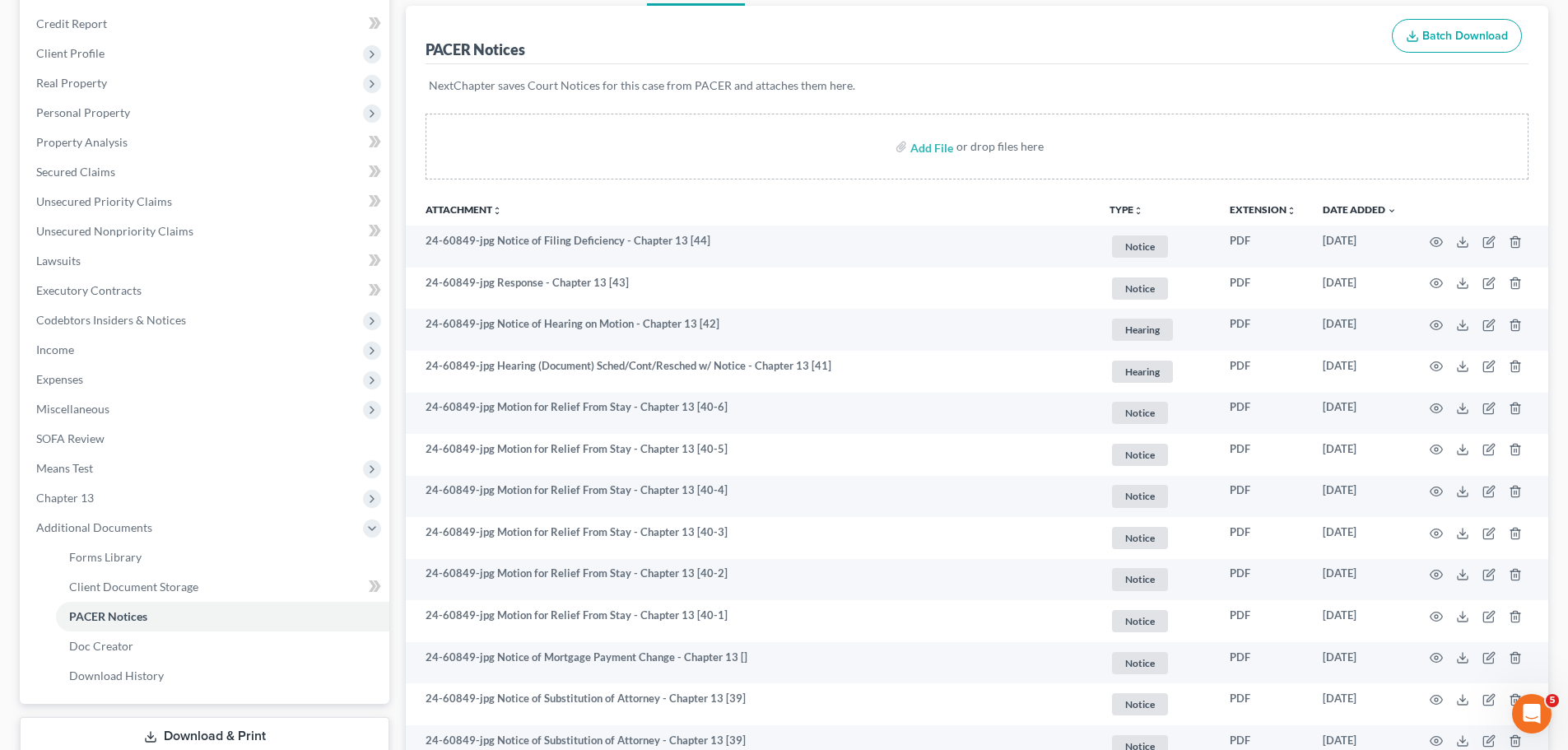
scroll to position [0, 0]
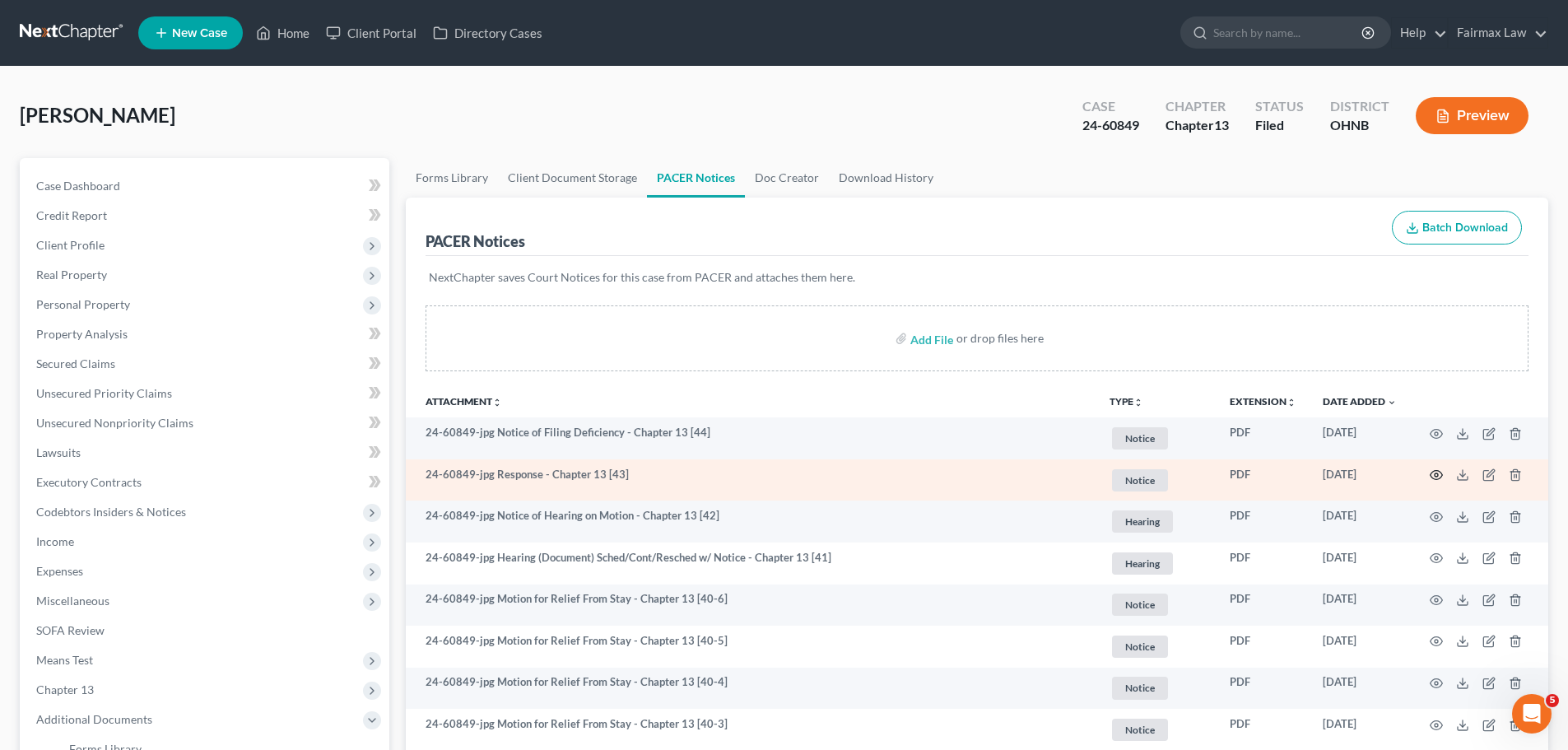
click at [1435, 477] on circle "button" at bounding box center [1436, 475] width 3 height 3
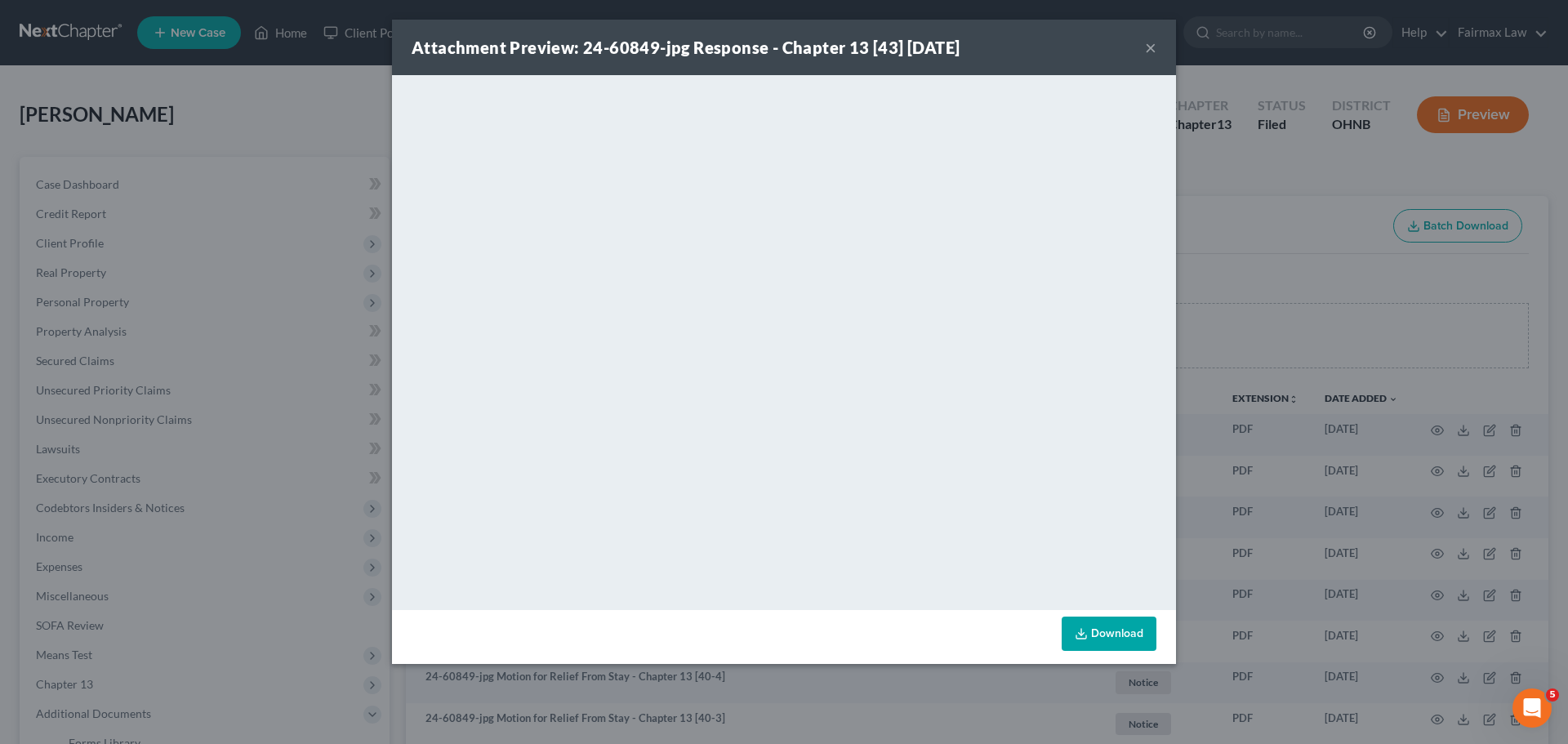
click at [1255, 316] on div "Attachment Preview: 24-60849-jpg Response - Chapter 13 [43] [DATE] × <object ng…" at bounding box center [784, 372] width 1568 height 744
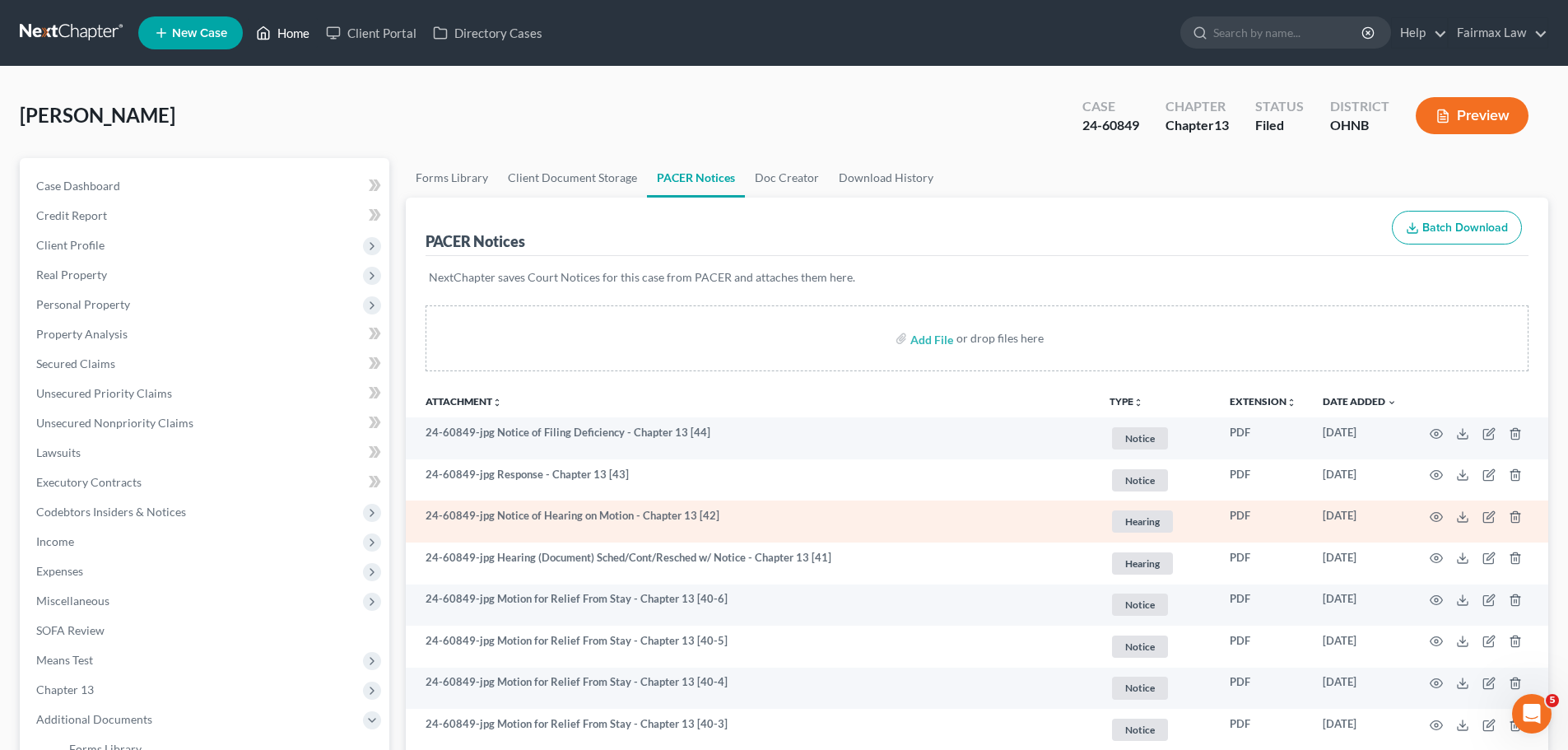
drag, startPoint x: 302, startPoint y: 42, endPoint x: 1076, endPoint y: 516, distance: 907.6
click at [302, 42] on link "Home" at bounding box center [283, 32] width 70 height 29
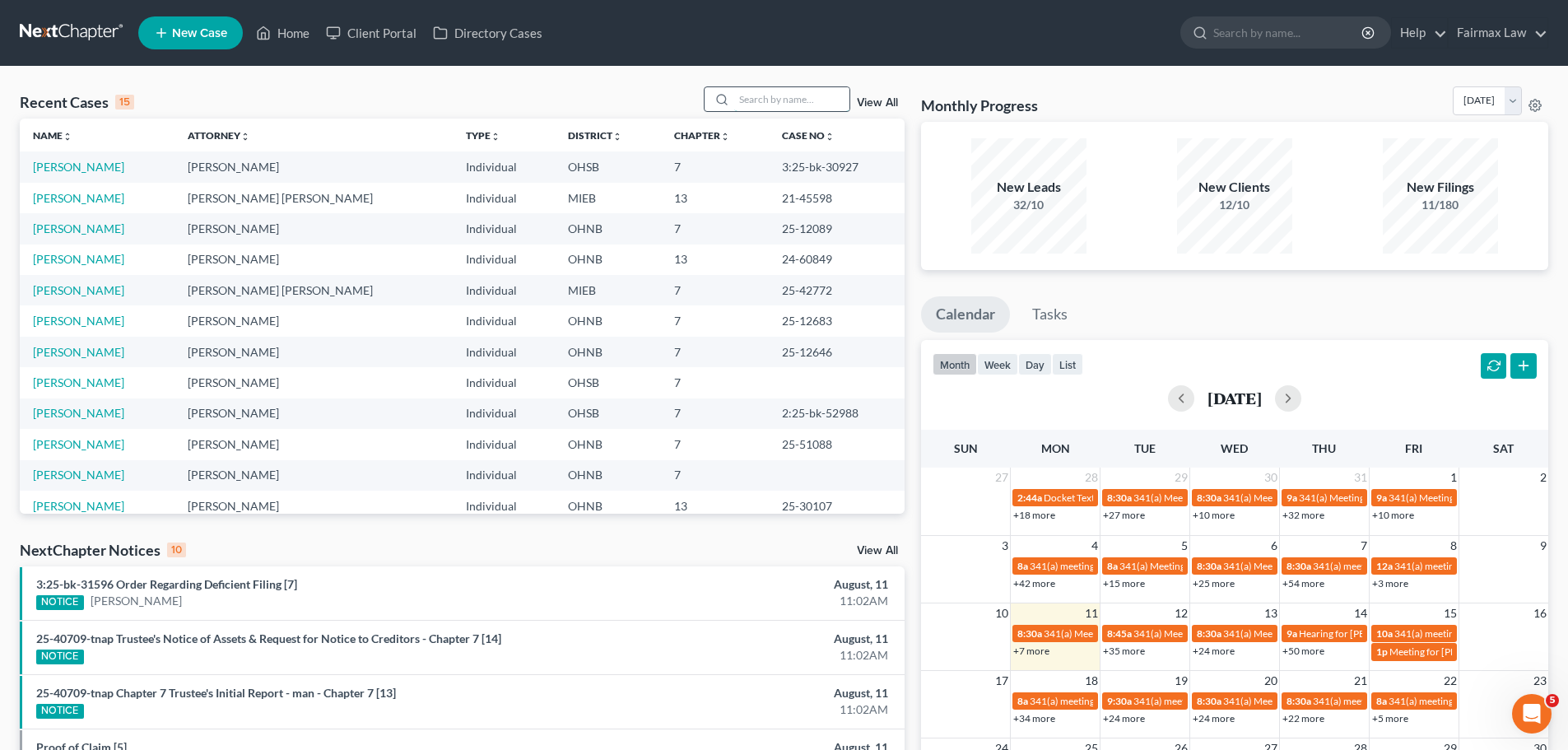
click at [818, 104] on input "search" at bounding box center [792, 98] width 115 height 24
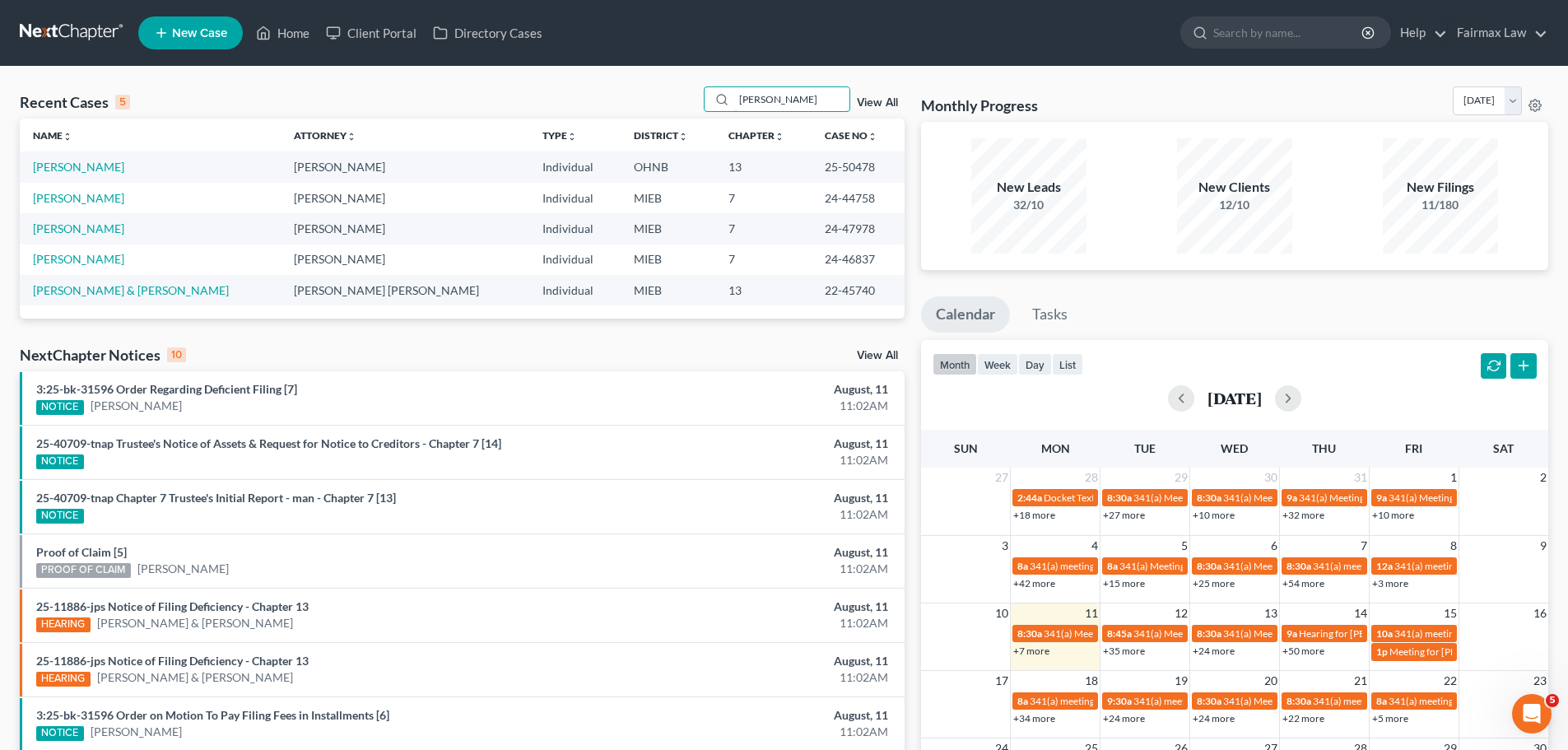
type input "[PERSON_NAME]"
click at [64, 173] on link "[PERSON_NAME]" at bounding box center [78, 166] width 92 height 14
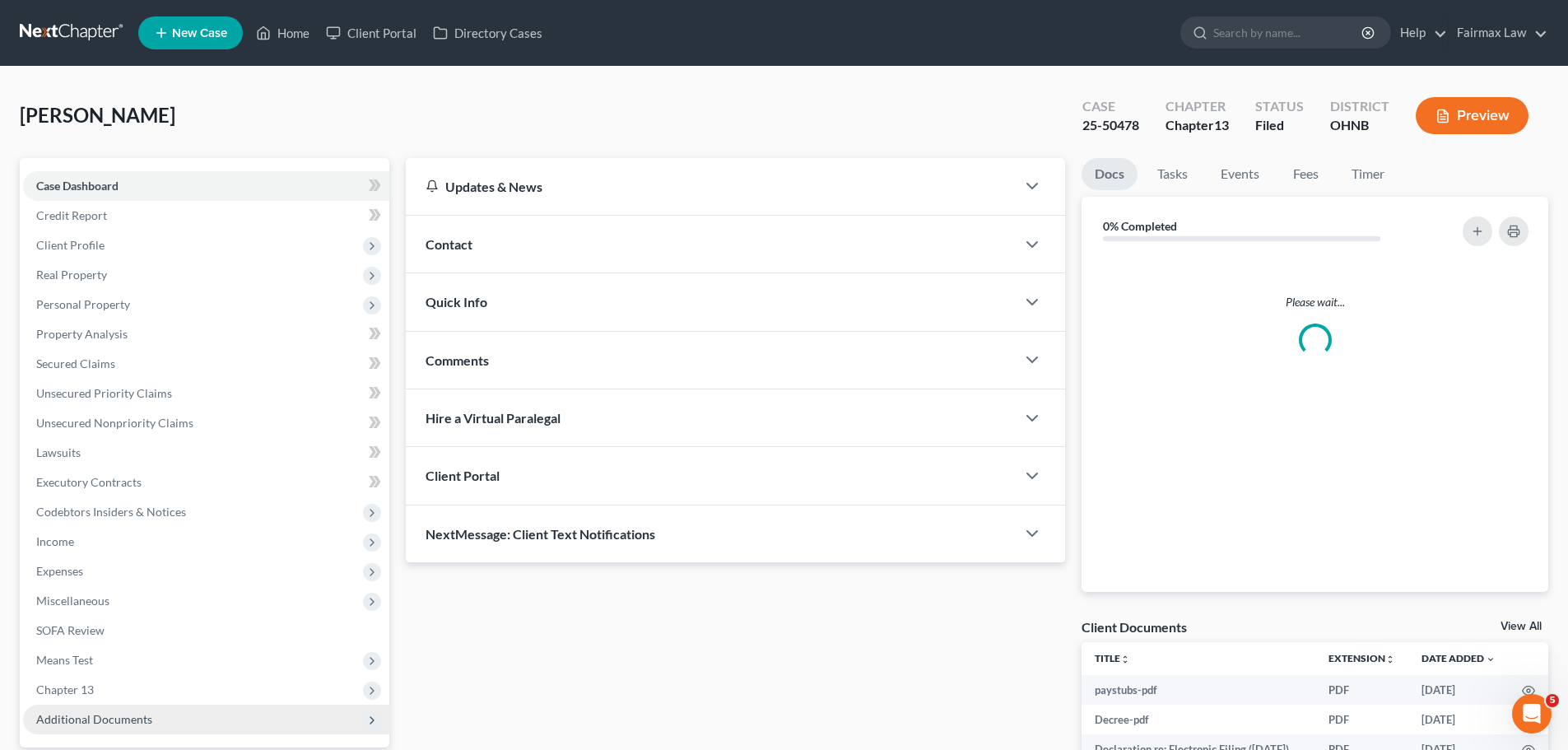
click at [107, 722] on span "Additional Documents" at bounding box center [94, 719] width 116 height 14
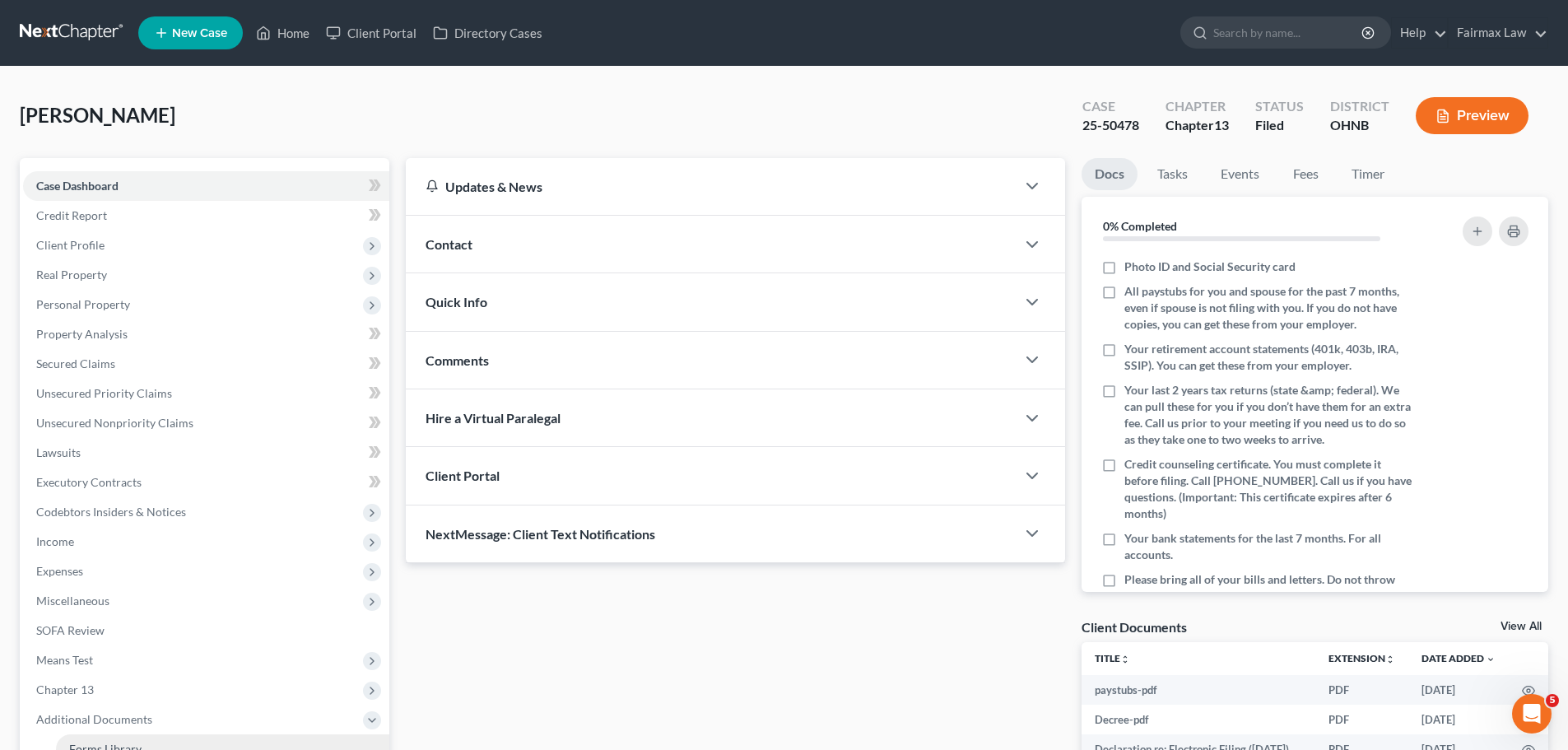
scroll to position [176, 0]
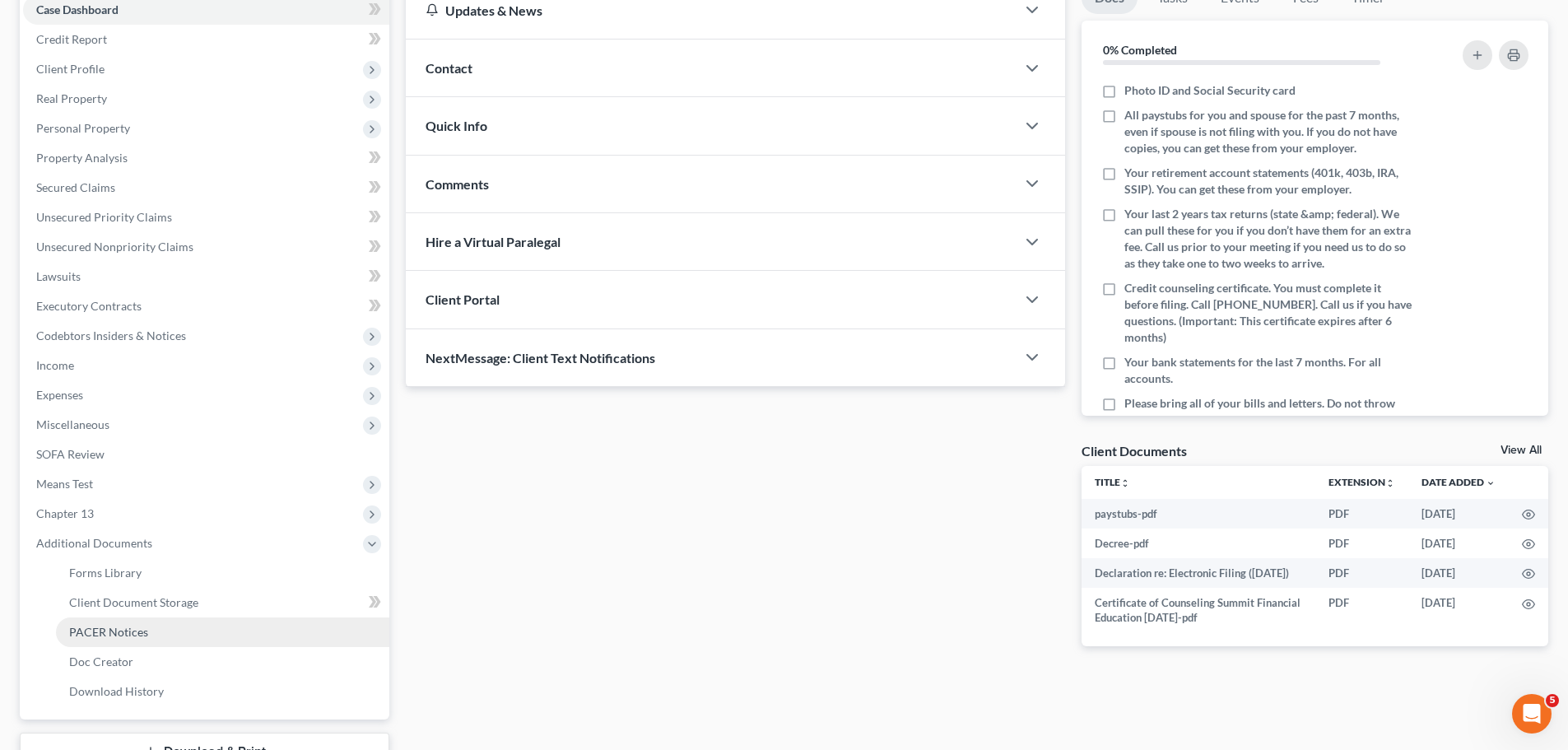
click at [104, 633] on span "PACER Notices" at bounding box center [109, 632] width 79 height 14
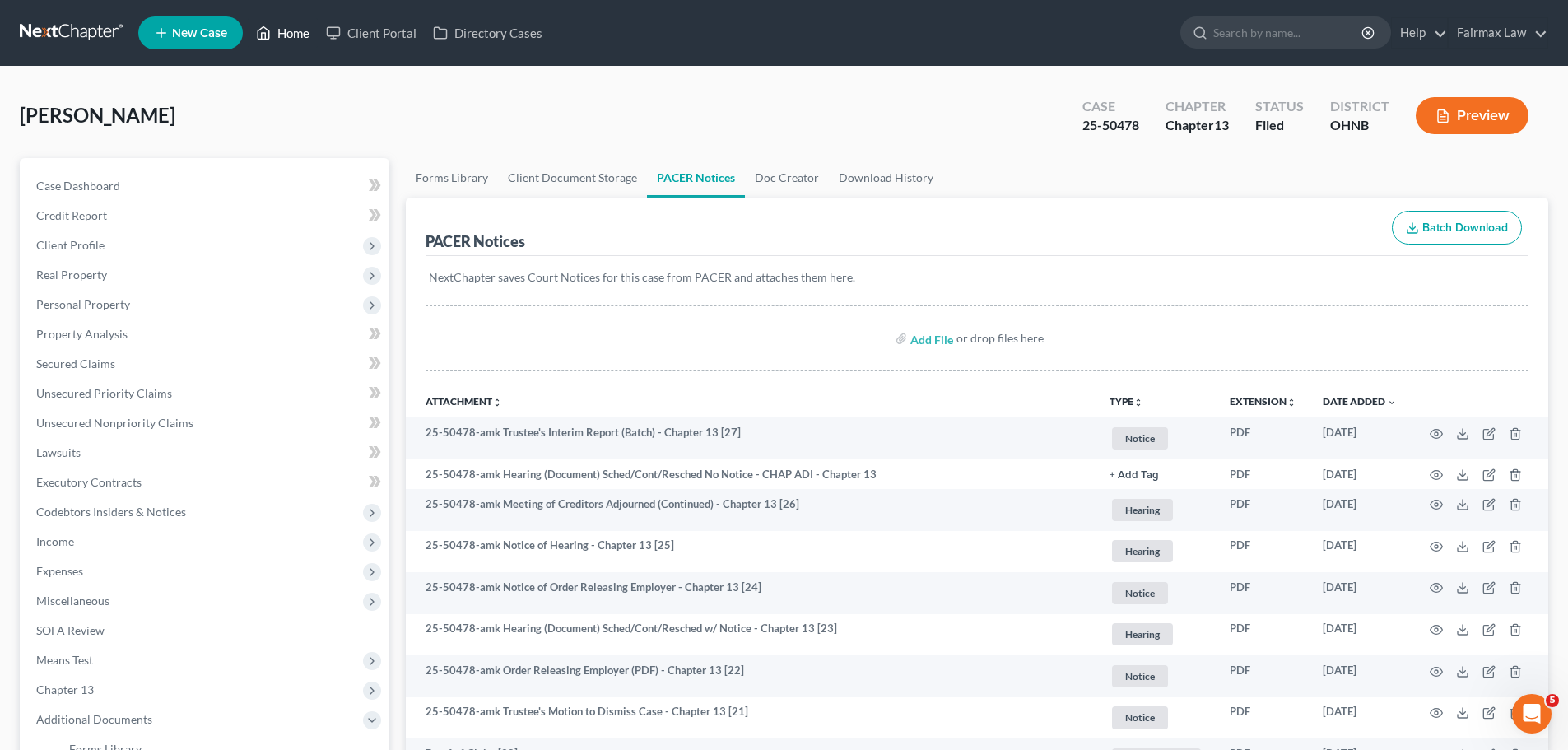
click at [308, 35] on link "Home" at bounding box center [283, 32] width 70 height 29
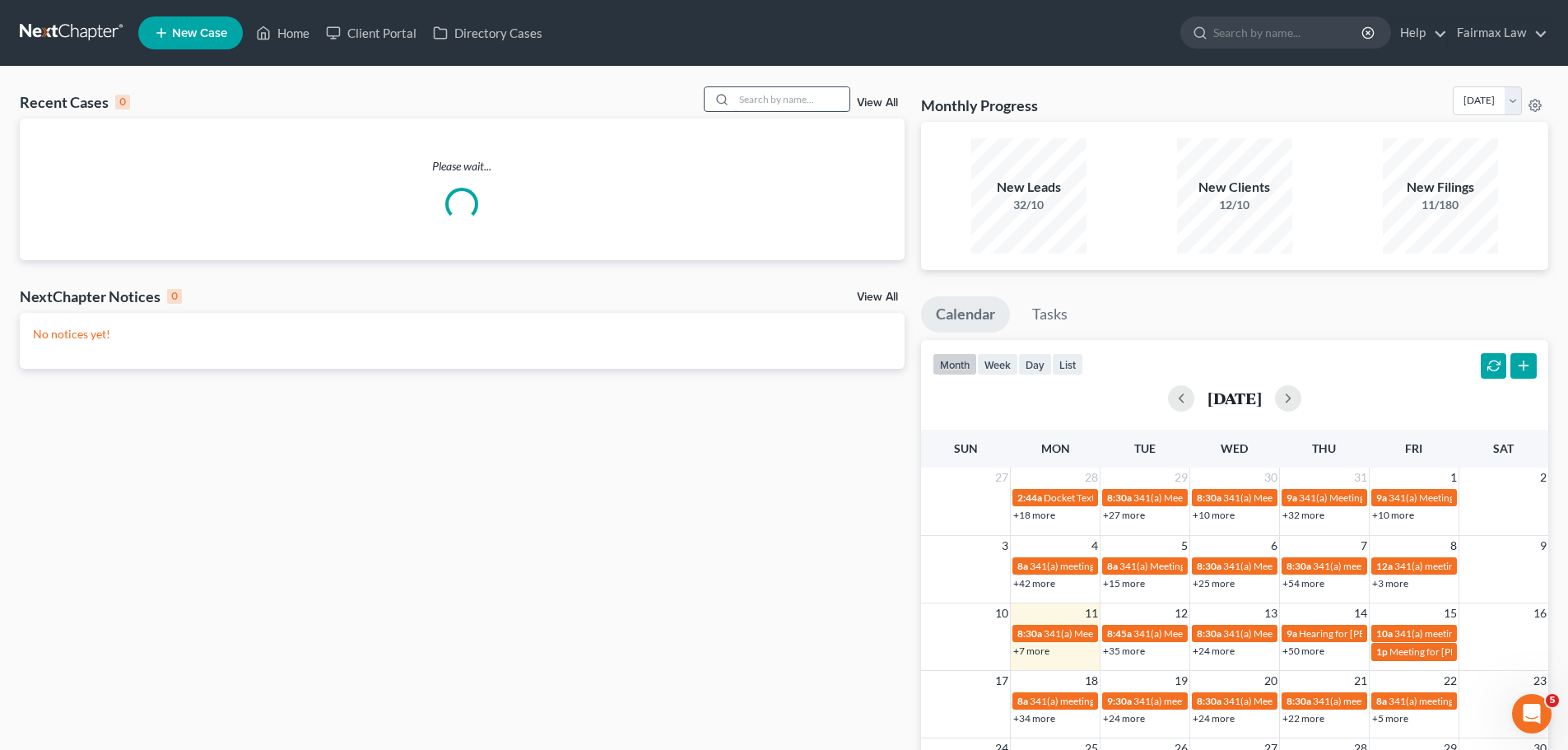
click at [811, 102] on input "search" at bounding box center [792, 98] width 115 height 24
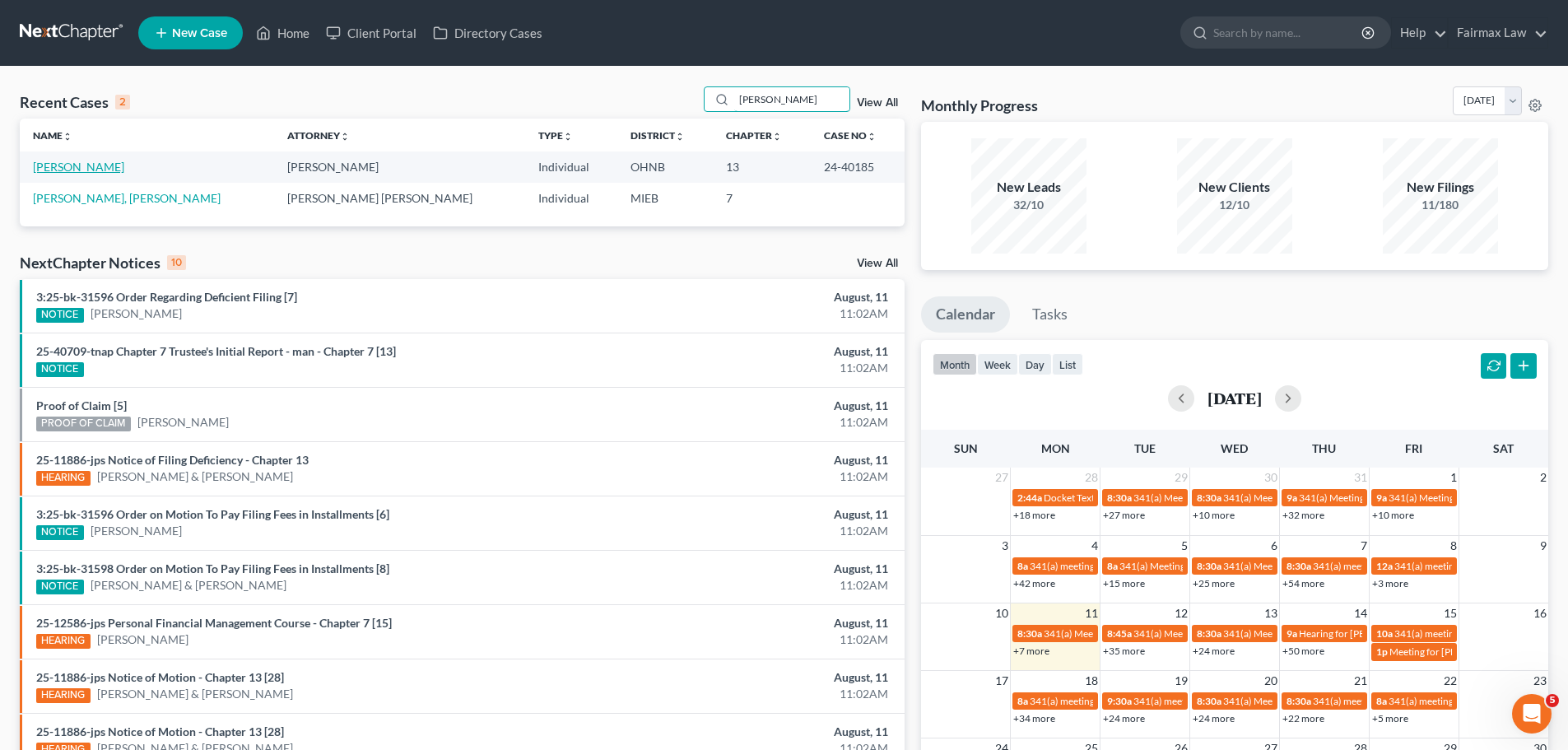
type input "[PERSON_NAME]"
click at [67, 165] on link "[PERSON_NAME]" at bounding box center [78, 166] width 92 height 14
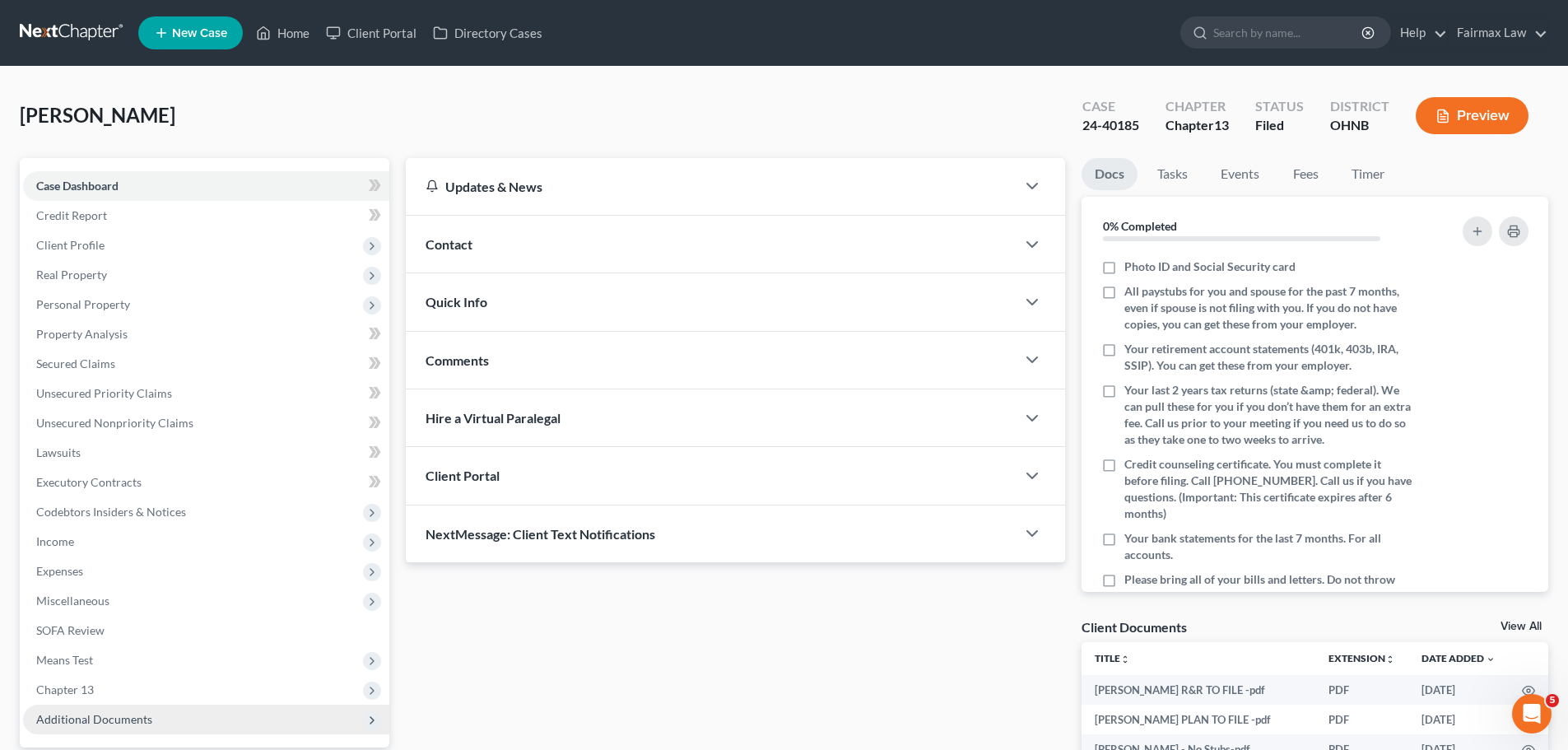
click at [142, 708] on span "Additional Documents" at bounding box center [205, 719] width 366 height 29
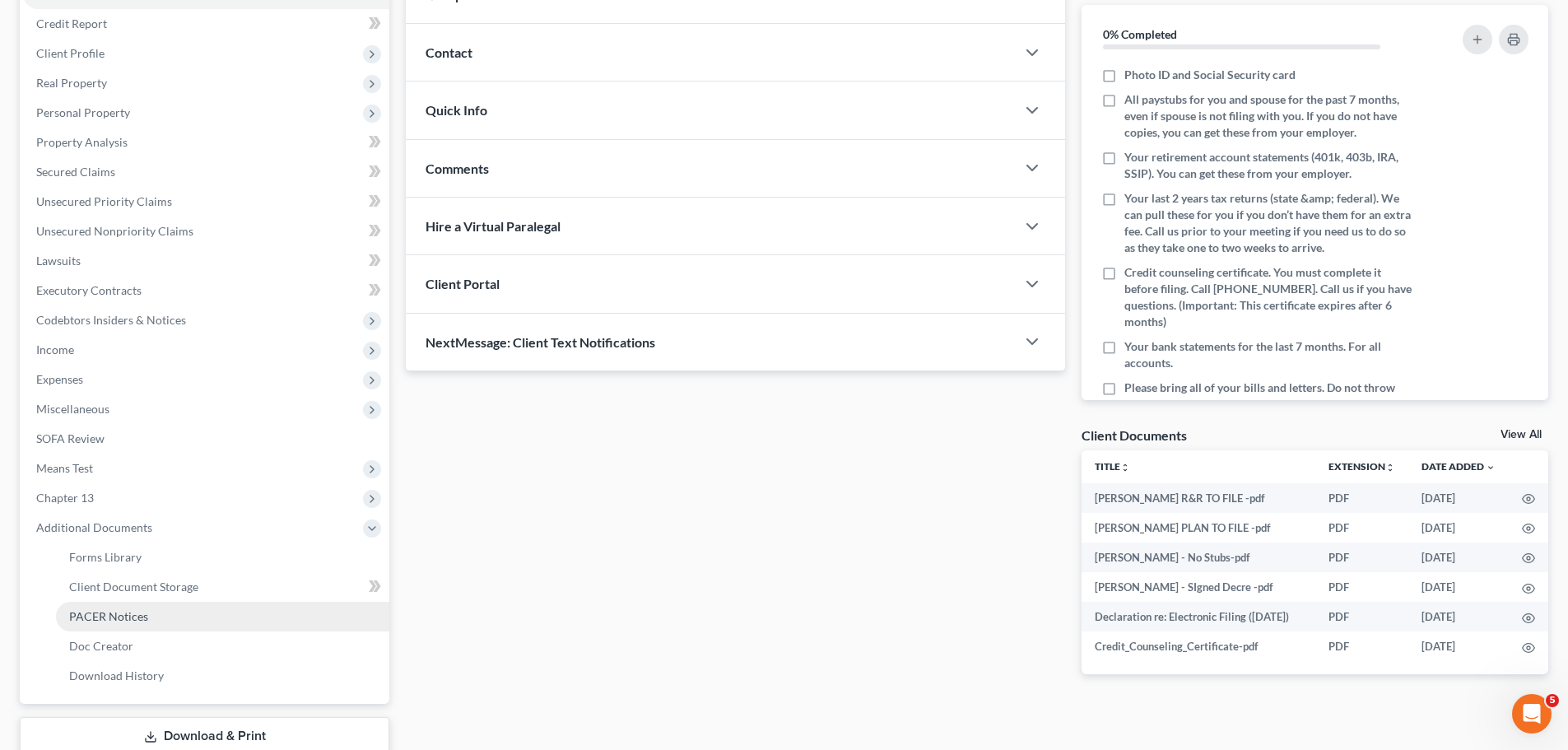
click at [123, 609] on span "PACER Notices" at bounding box center [109, 616] width 79 height 14
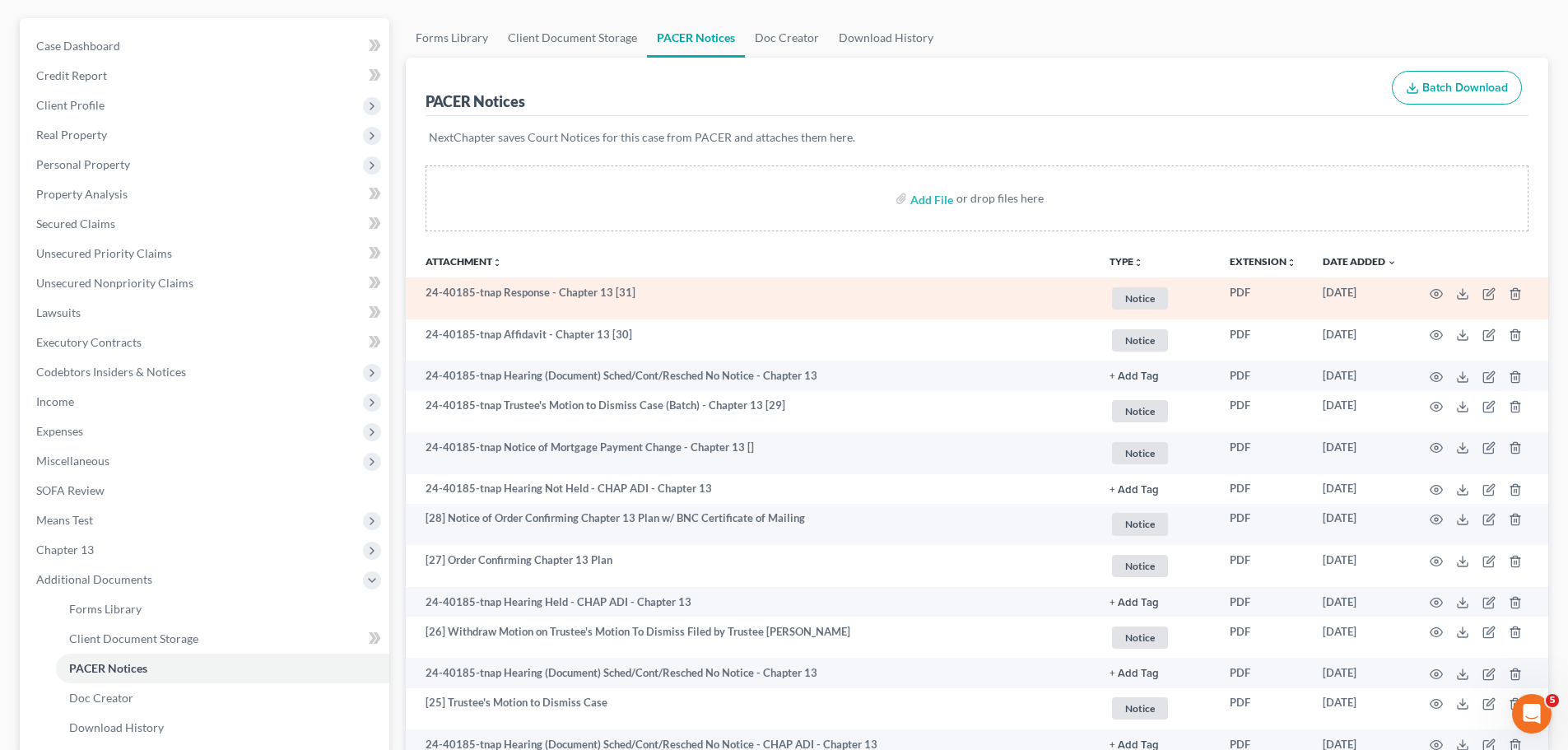
scroll to position [192, 0]
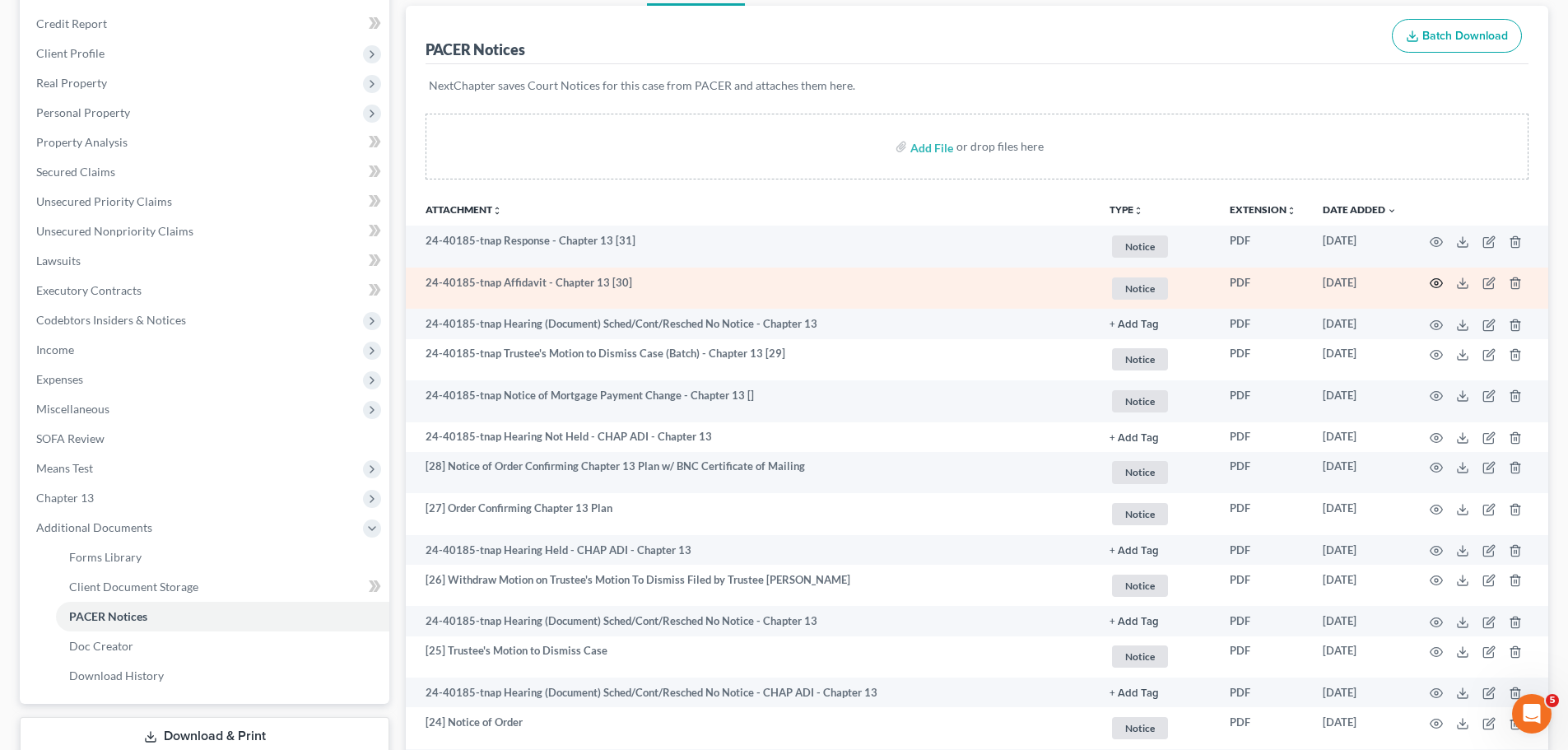
click at [1439, 282] on icon "button" at bounding box center [1436, 284] width 13 height 13
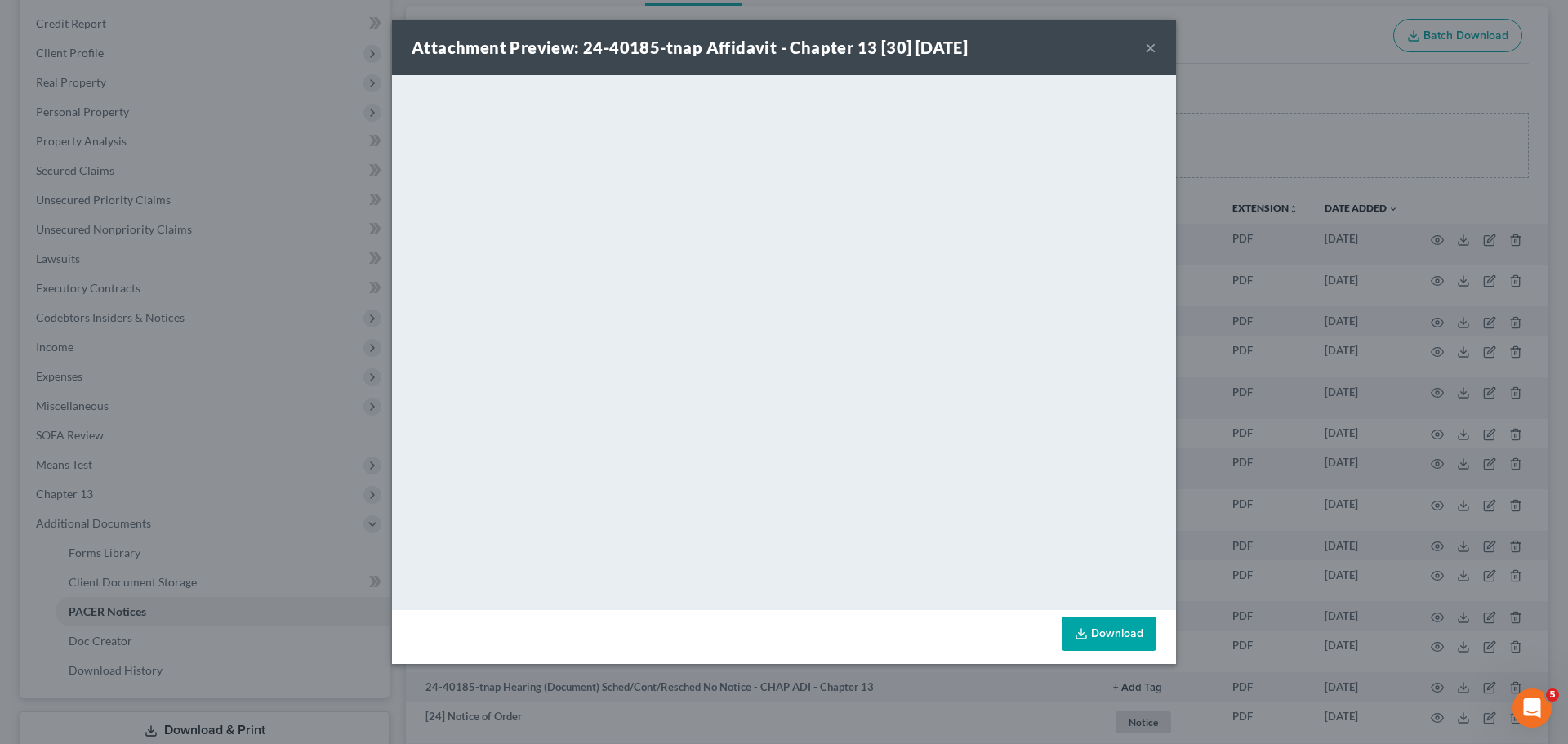
click at [1334, 357] on div "Attachment Preview: 24-40185-tnap Affidavit - Chapter 13 [30] [DATE] × <object …" at bounding box center [784, 372] width 1568 height 744
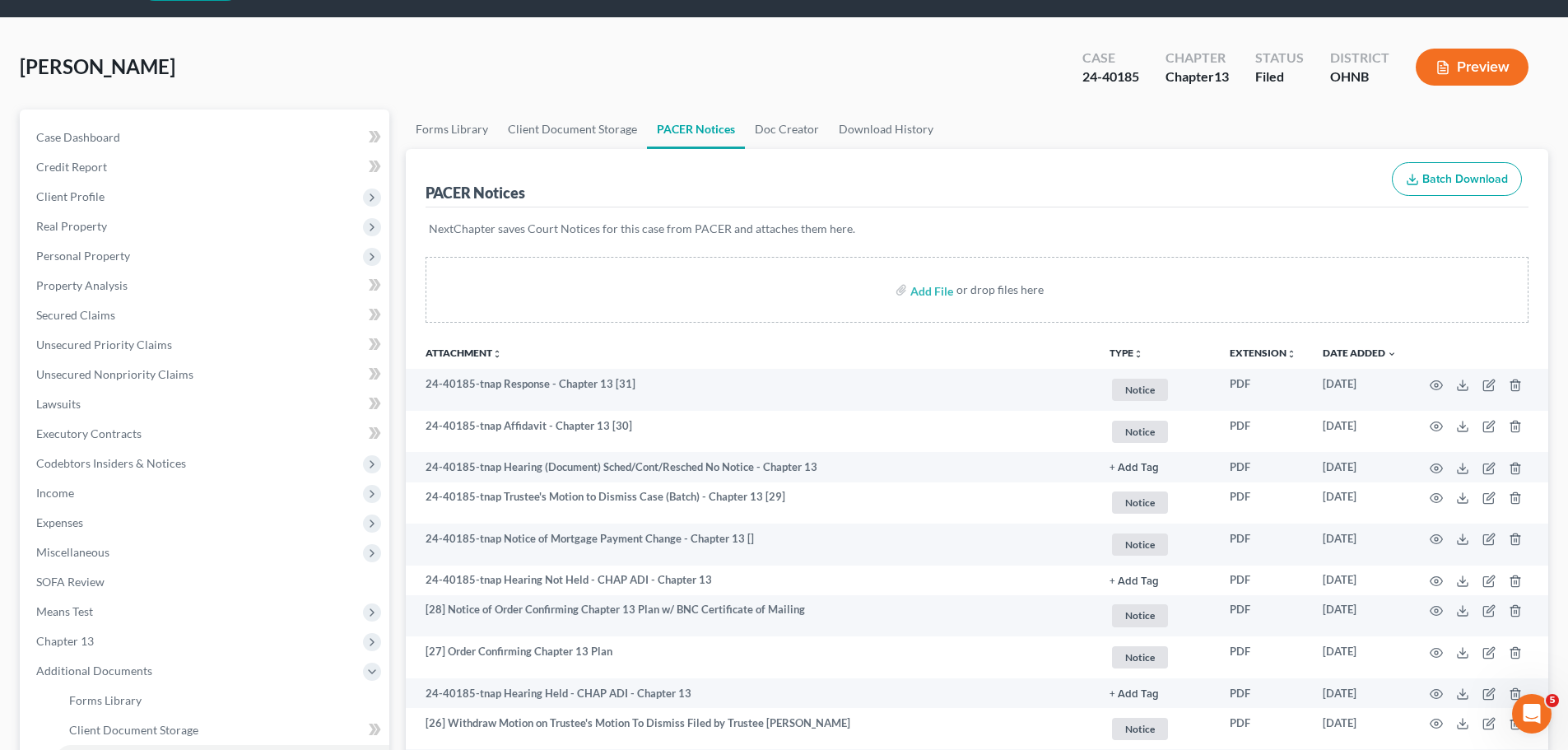
scroll to position [0, 0]
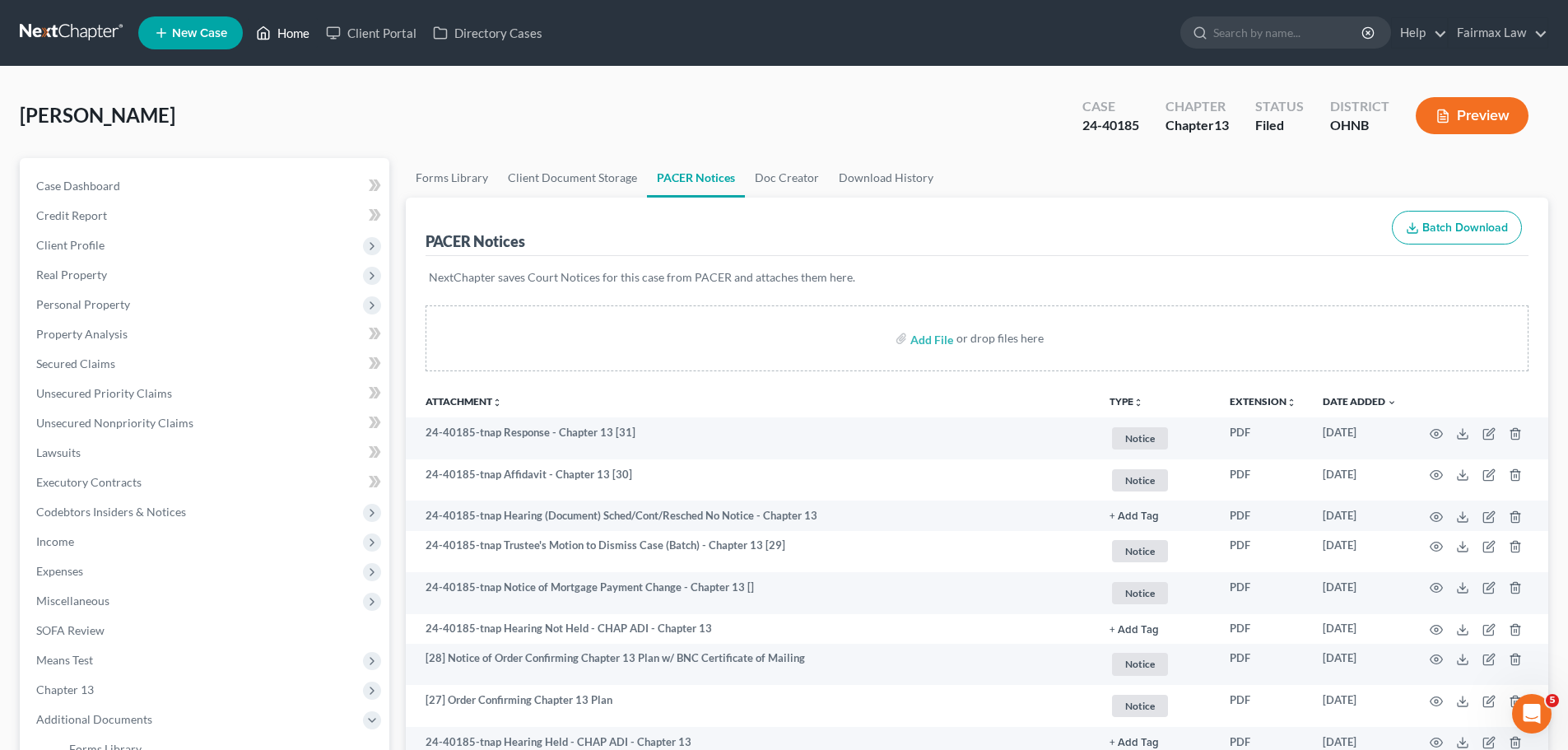
drag, startPoint x: 300, startPoint y: 26, endPoint x: 593, endPoint y: 0, distance: 294.2
click at [300, 25] on link "Home" at bounding box center [283, 32] width 70 height 29
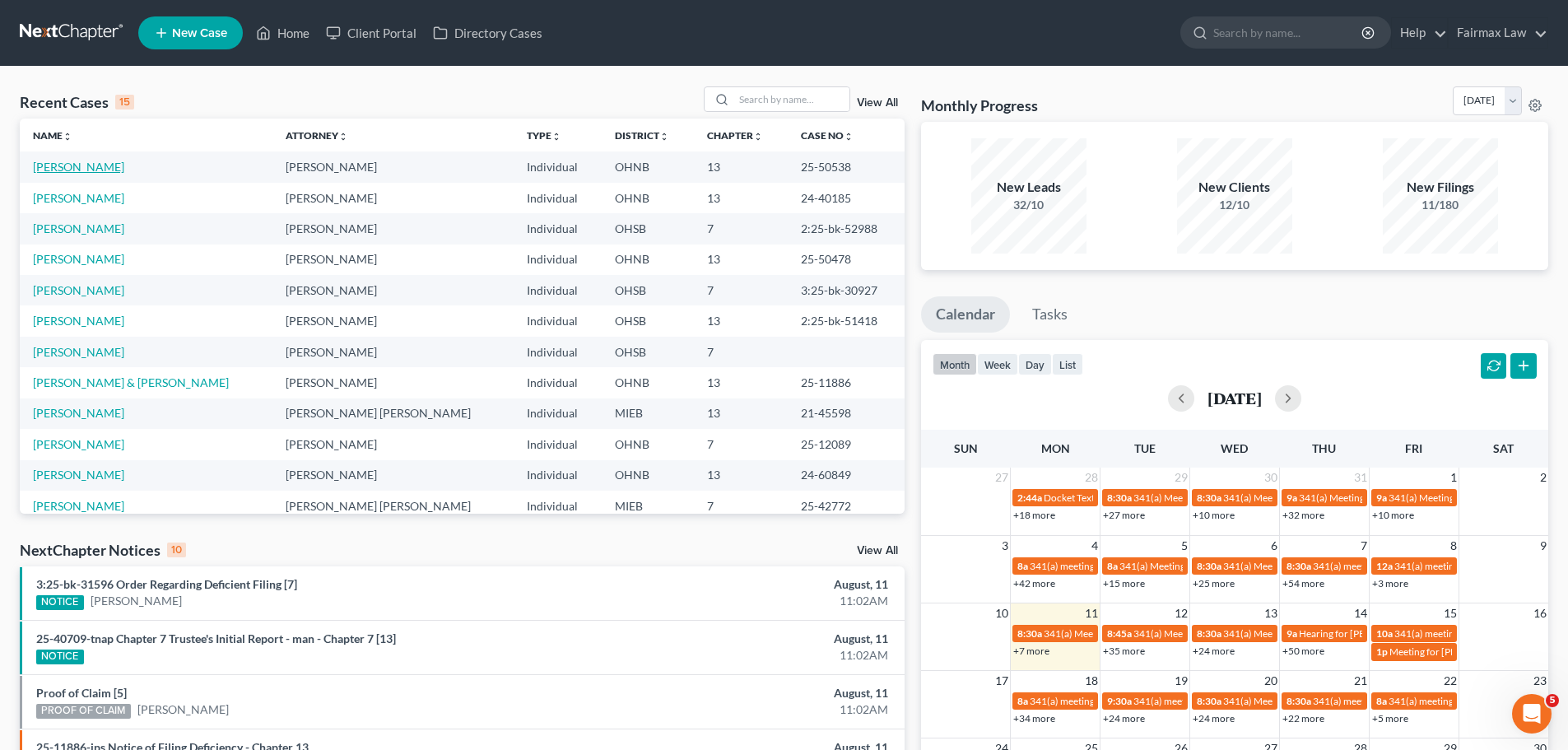
click at [106, 172] on link "[PERSON_NAME]" at bounding box center [78, 166] width 92 height 14
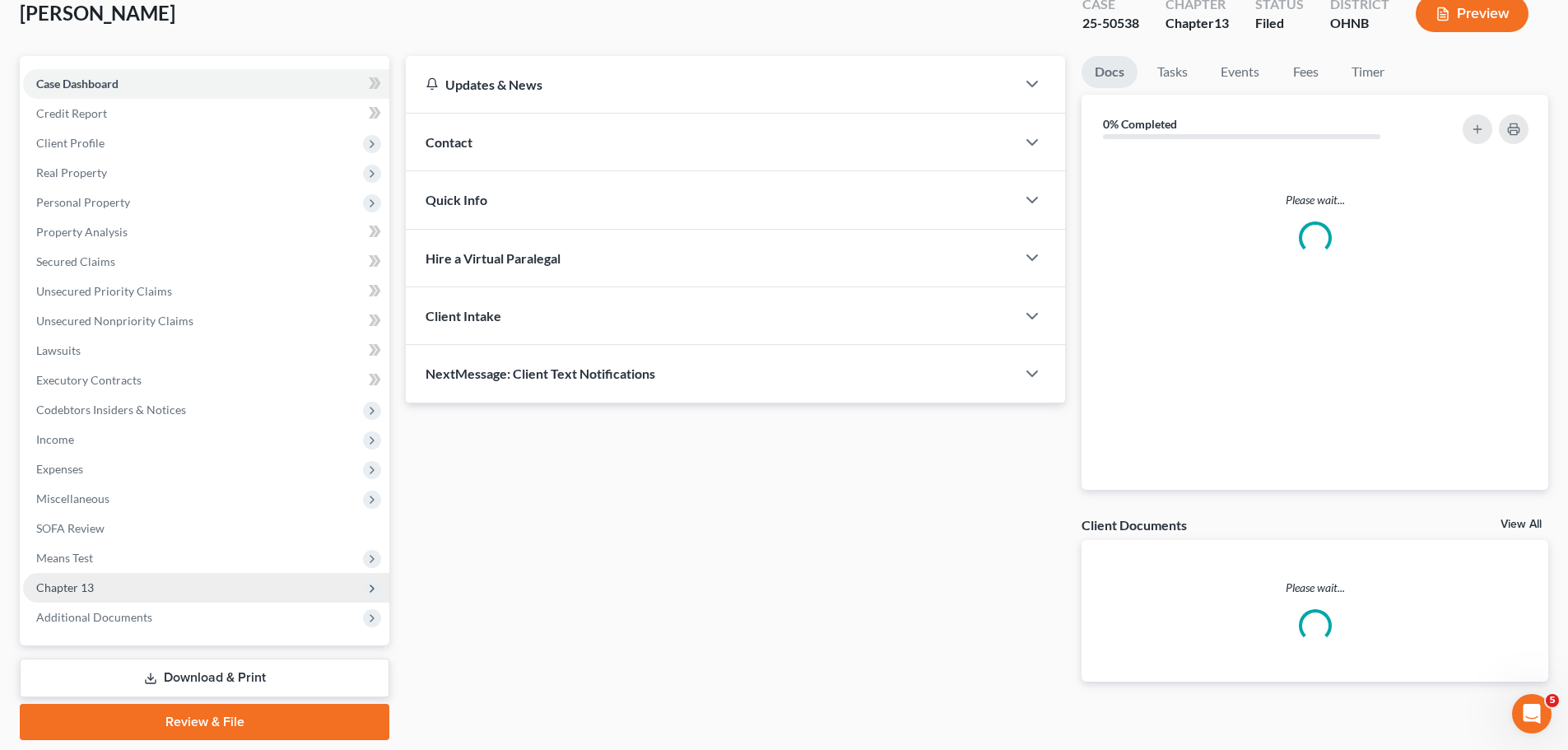
scroll to position [155, 0]
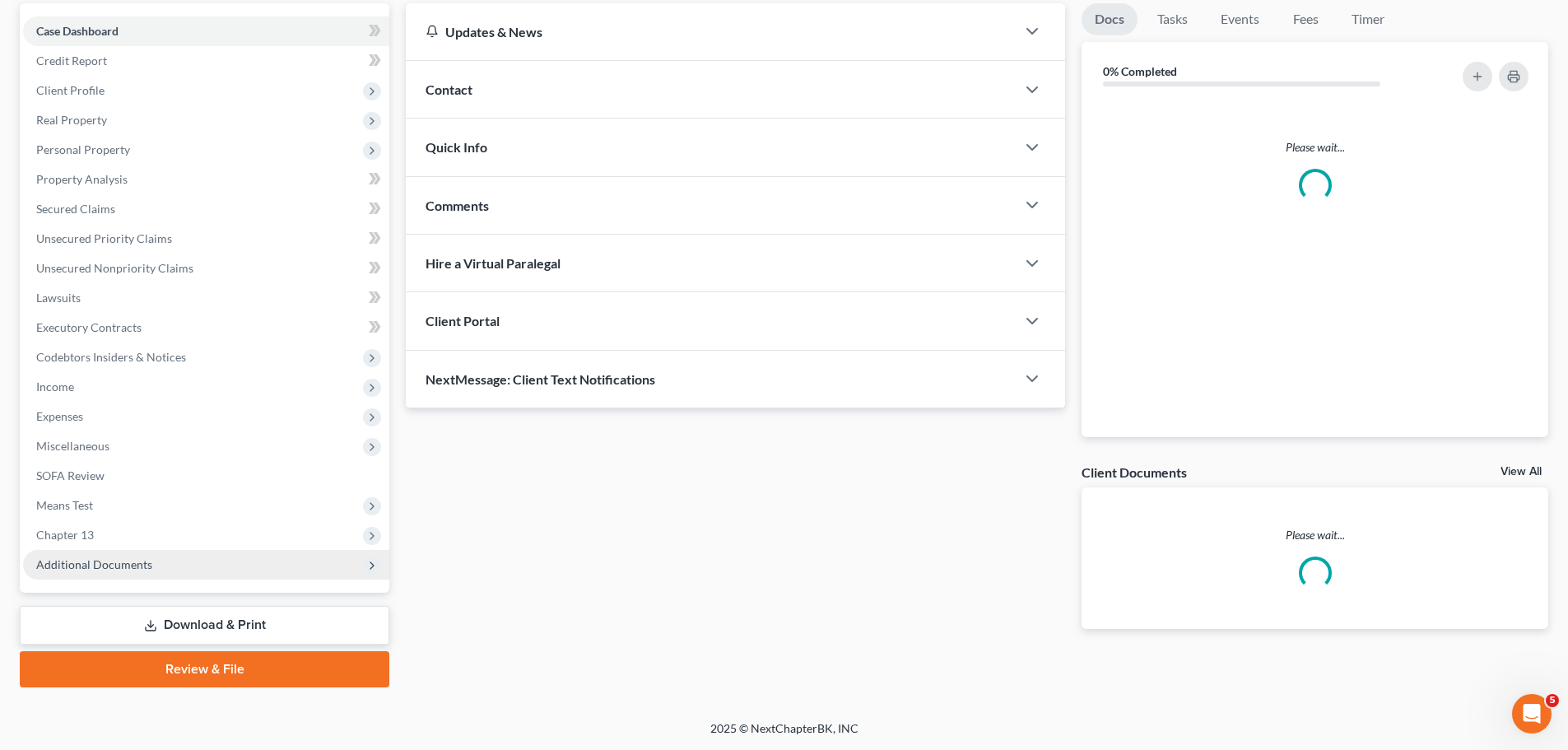
click at [123, 579] on span "Additional Documents" at bounding box center [205, 565] width 366 height 29
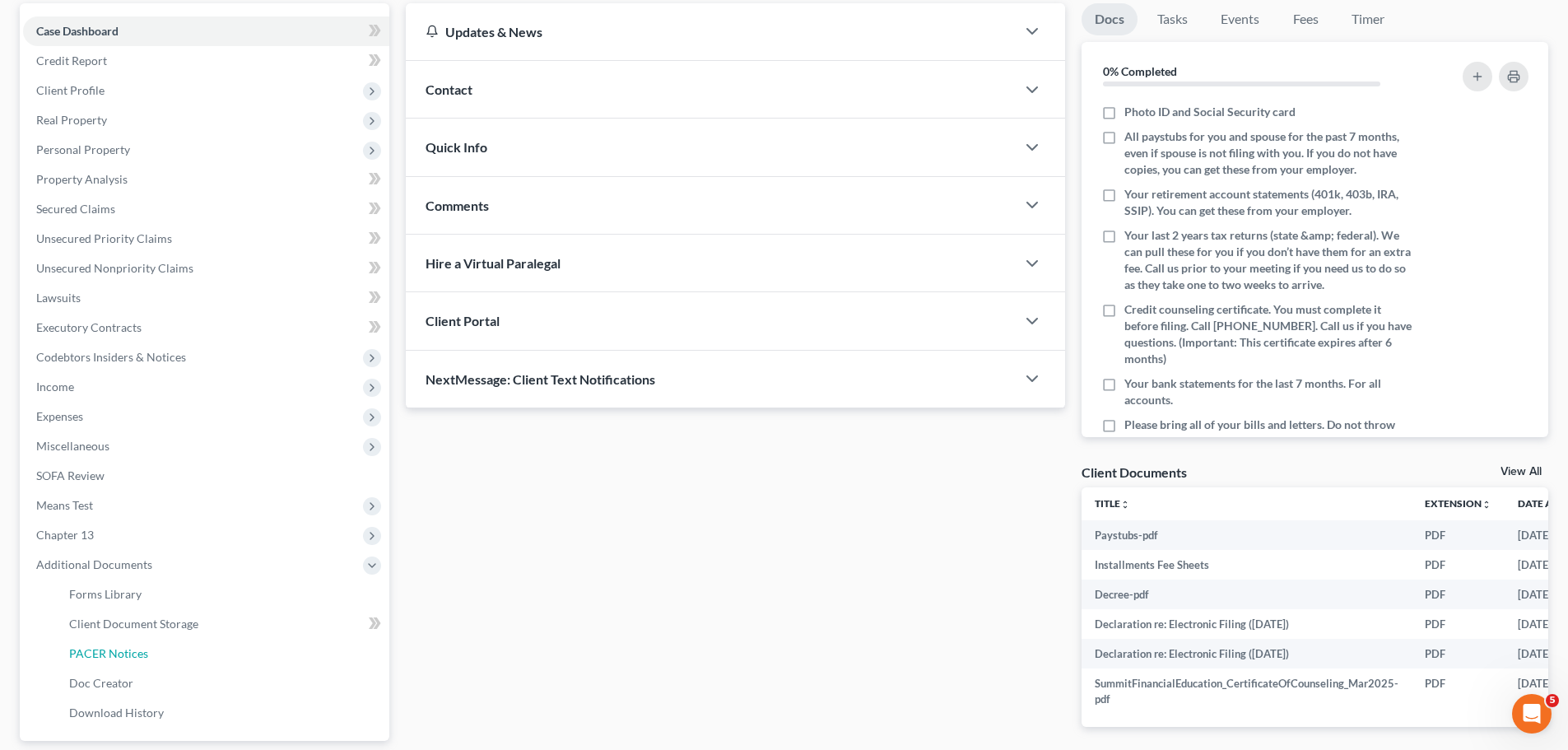
drag, startPoint x: 92, startPoint y: 657, endPoint x: 1068, endPoint y: 515, distance: 986.3
click at [92, 656] on span "PACER Notices" at bounding box center [109, 653] width 79 height 14
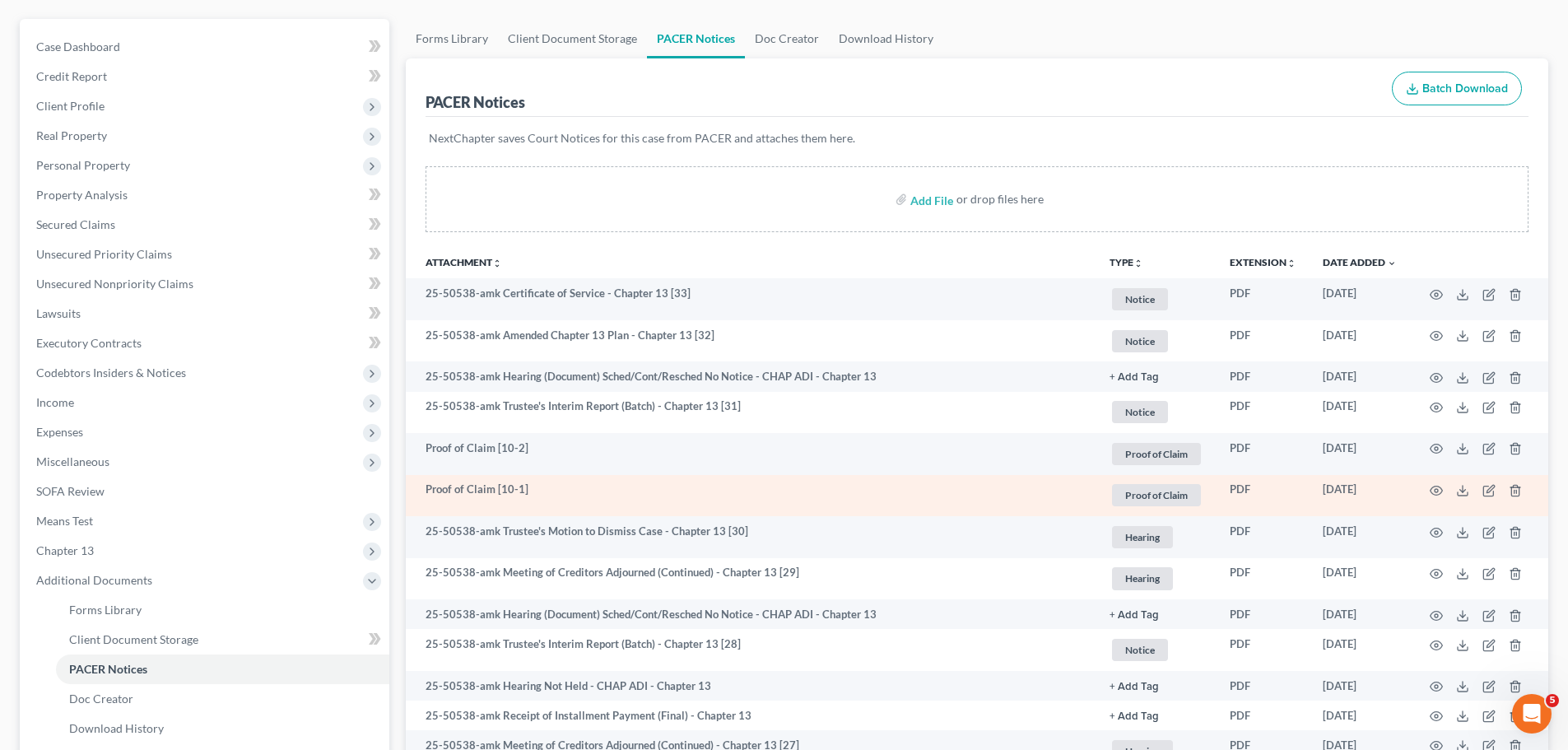
scroll to position [192, 0]
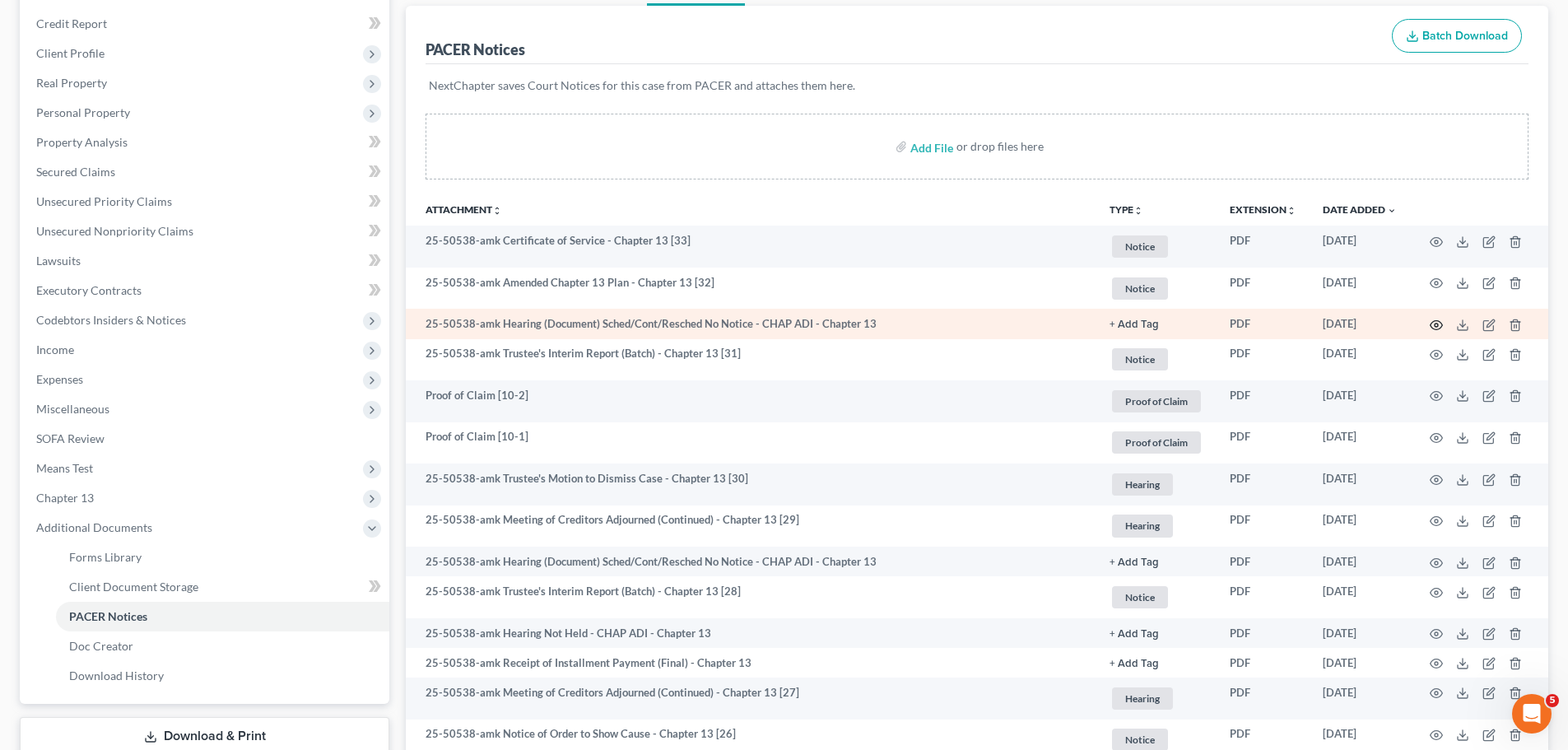
click at [1440, 324] on icon "button" at bounding box center [1436, 325] width 13 height 13
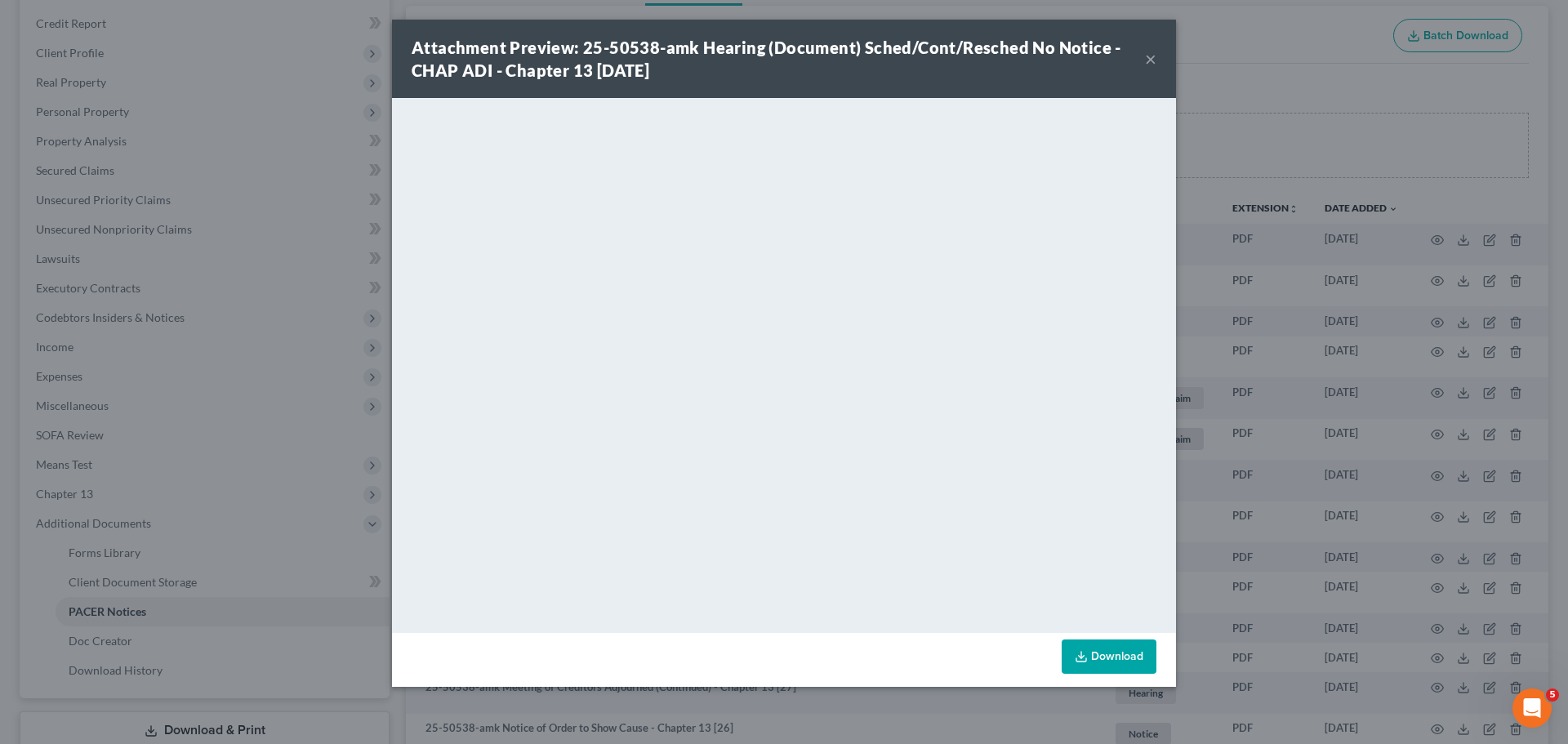
click at [1249, 333] on div "Attachment Preview: 25-50538-amk Hearing (Document) Sched/Cont/Resched No Notic…" at bounding box center [784, 372] width 1568 height 744
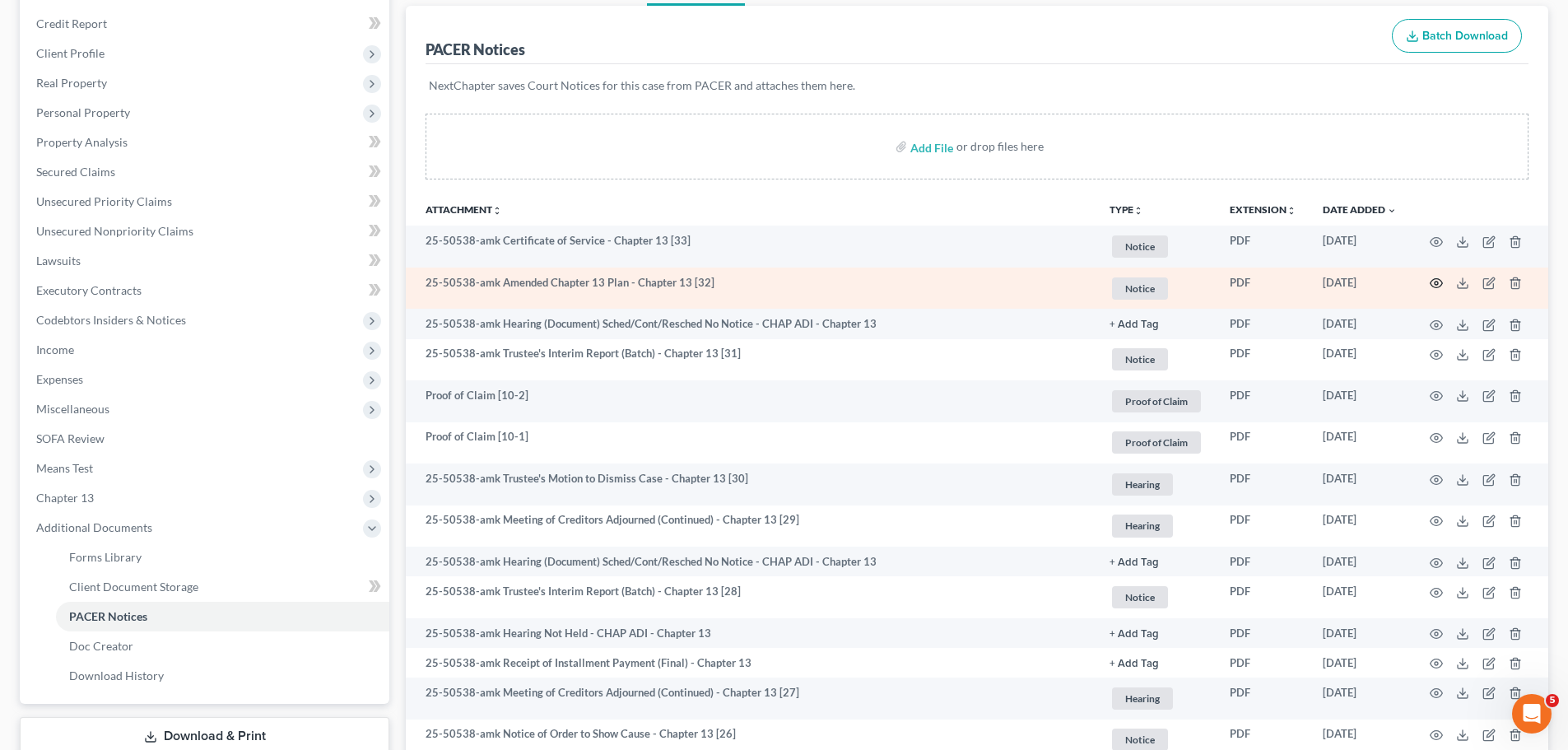
click at [1440, 278] on icon "button" at bounding box center [1436, 284] width 13 height 13
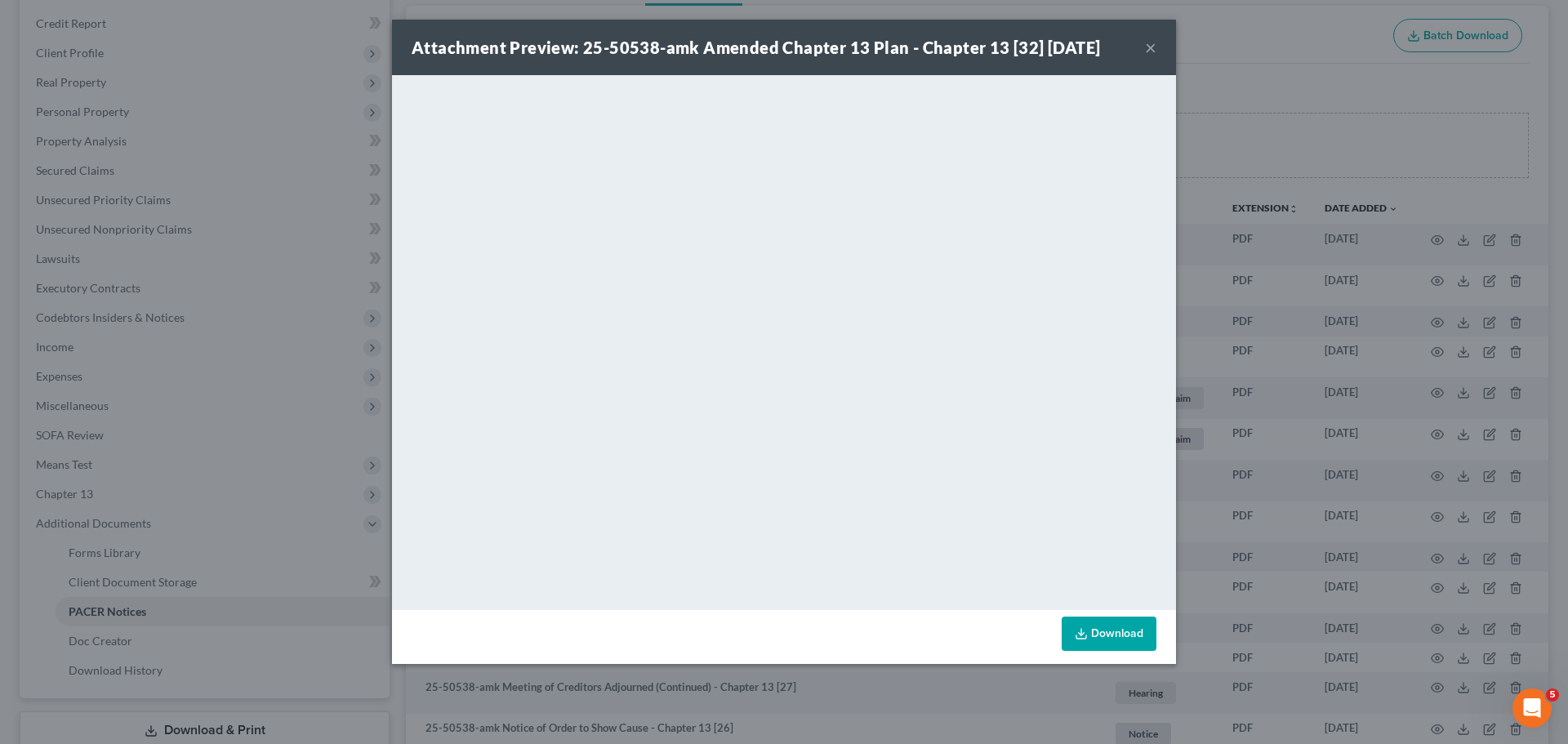
click at [1194, 388] on div "Attachment Preview: 25-50538-amk Amended Chapter 13 Plan - Chapter 13 [32] [DAT…" at bounding box center [784, 372] width 1568 height 744
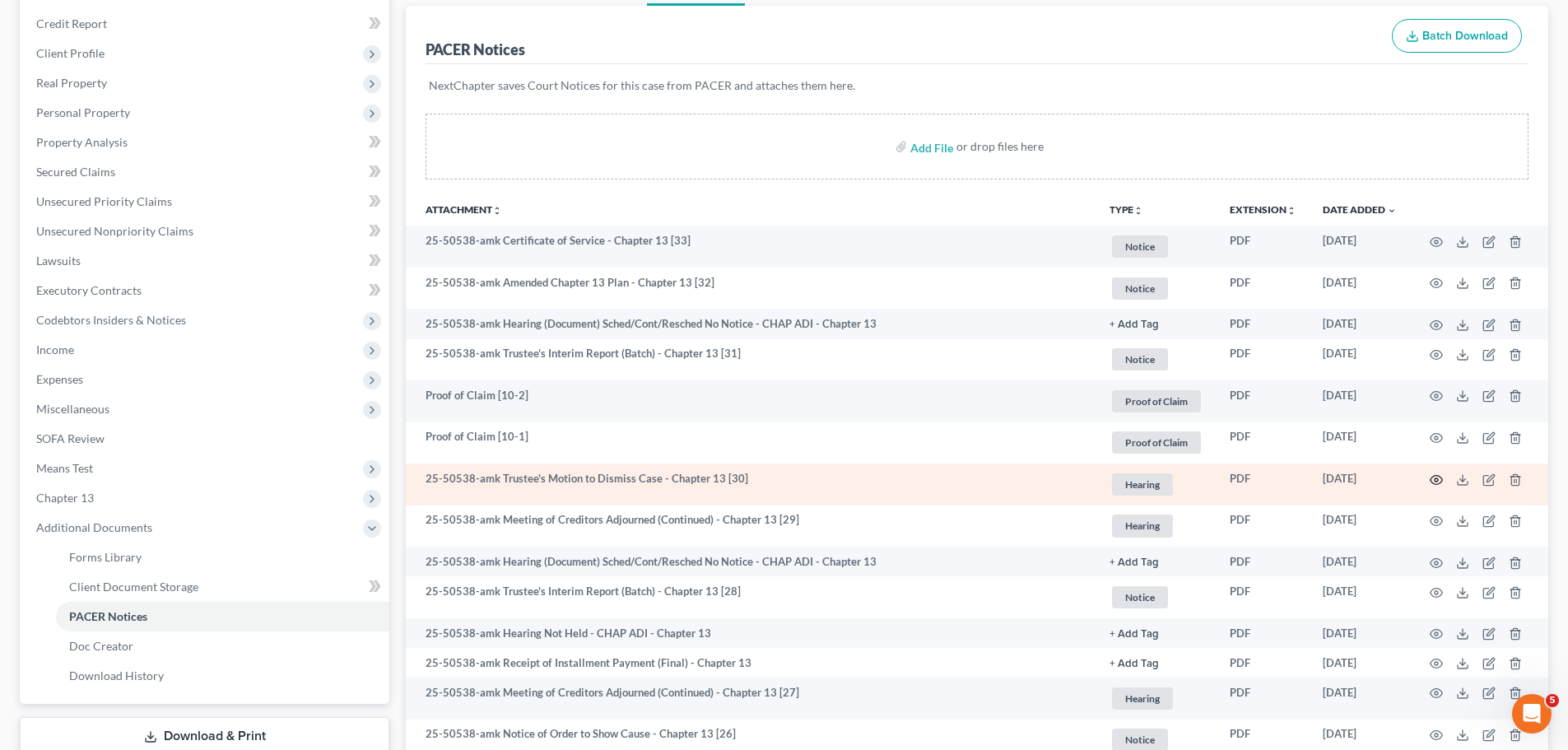
click at [1430, 480] on icon "button" at bounding box center [1436, 480] width 12 height 9
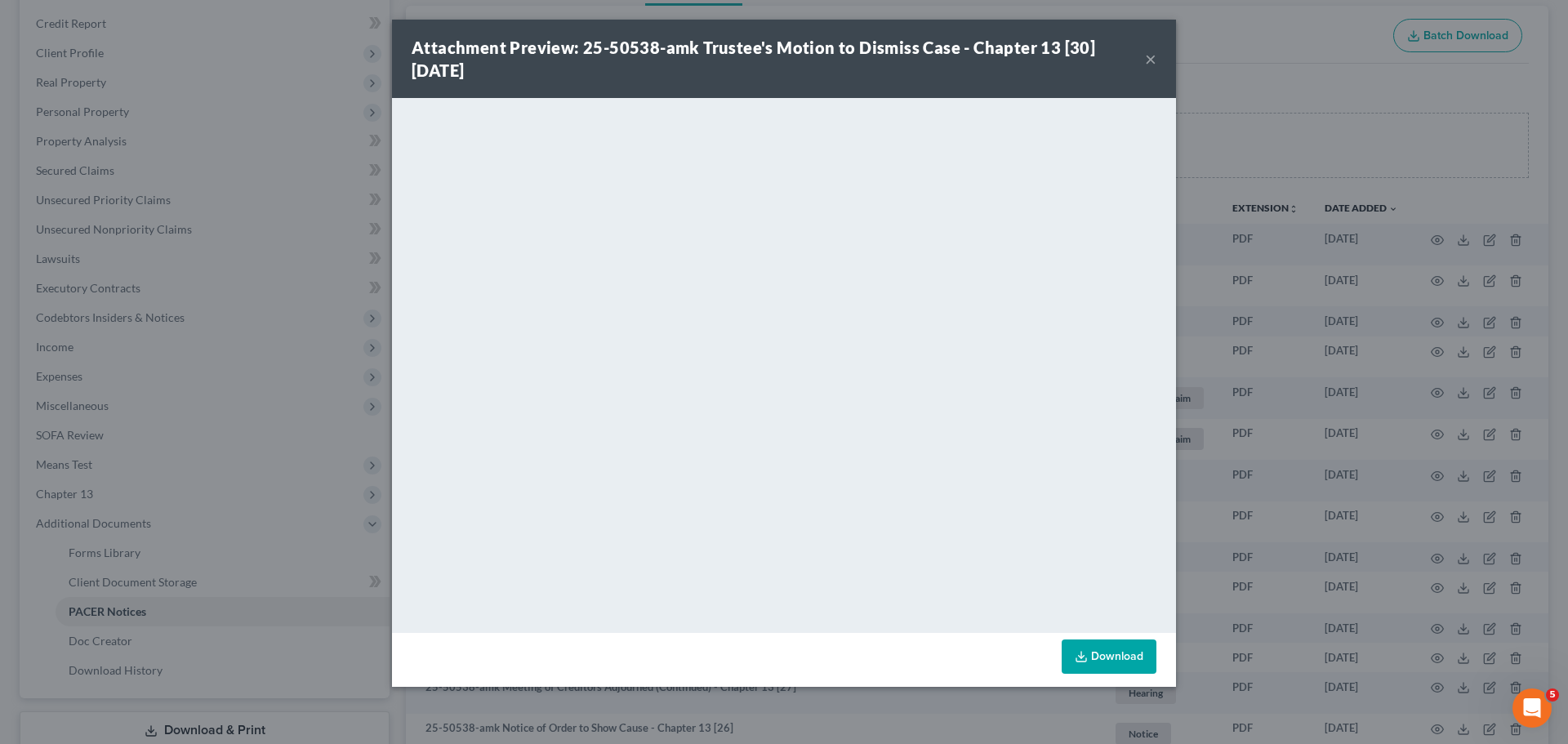
click at [1439, 274] on div "Attachment Preview: 25-50538-amk Trustee's Motion to Dismiss Case - Chapter 13 …" at bounding box center [784, 372] width 1568 height 744
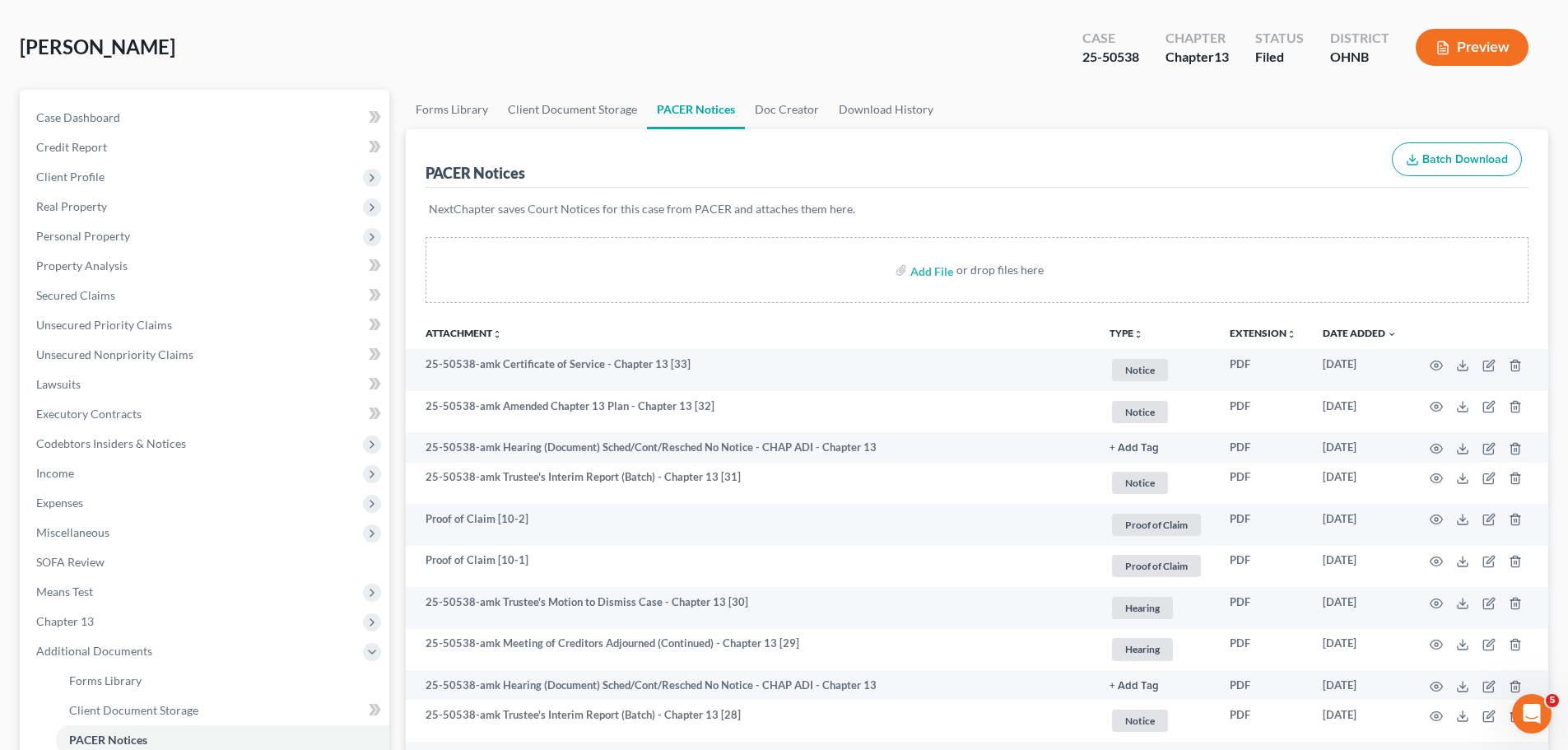
scroll to position [0, 0]
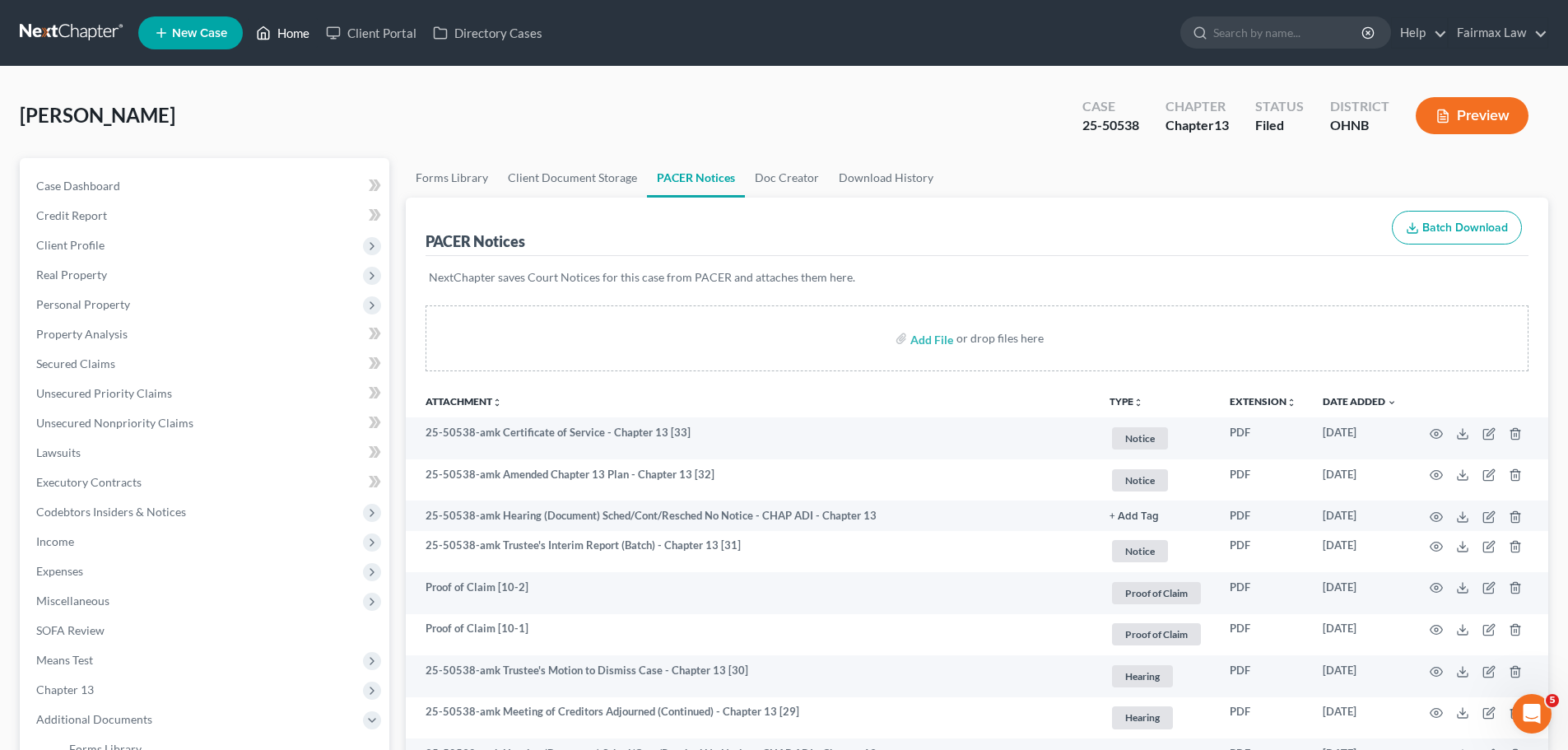
drag, startPoint x: 295, startPoint y: 19, endPoint x: 489, endPoint y: 256, distance: 306.3
click at [295, 19] on link "Home" at bounding box center [283, 32] width 70 height 29
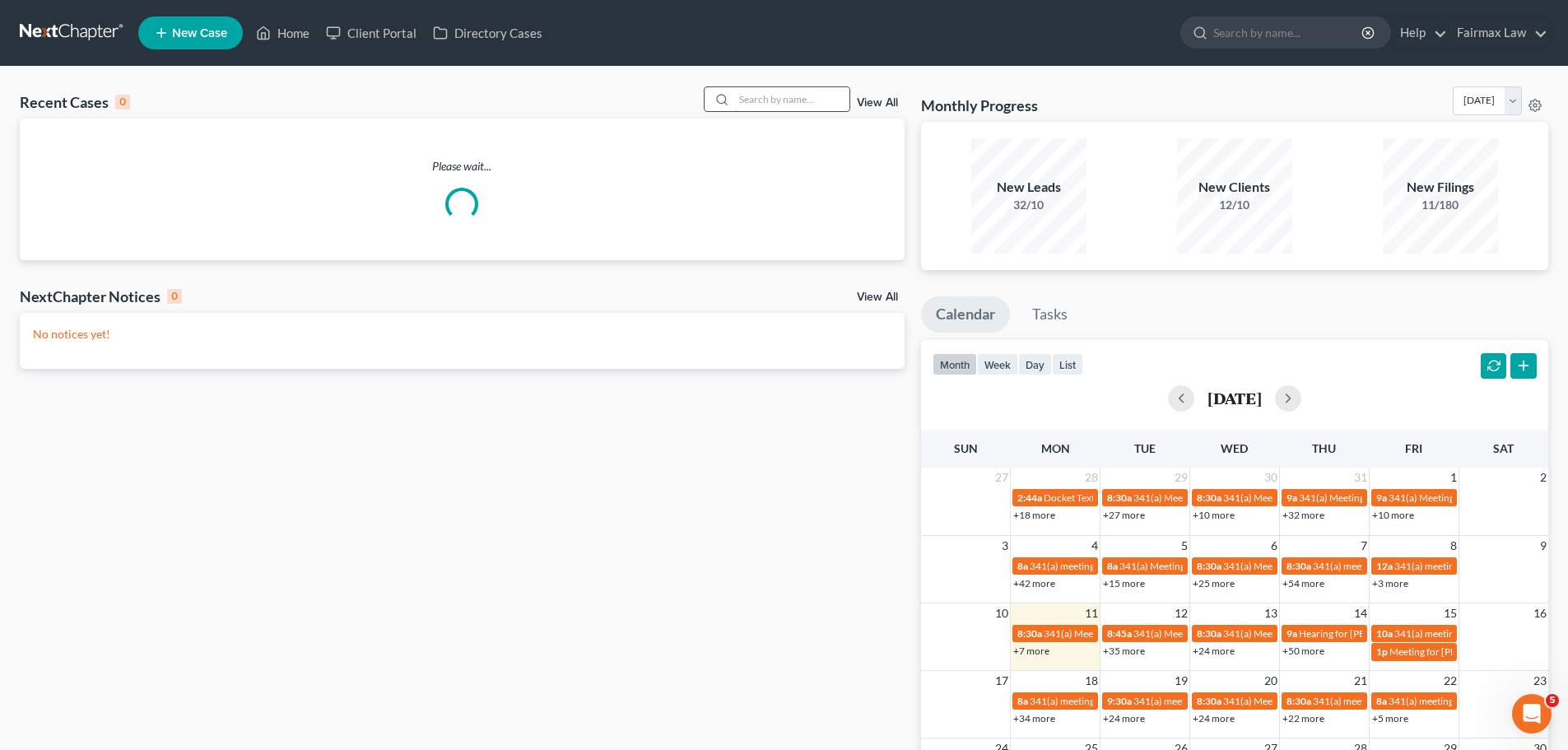
click at [810, 90] on input "search" at bounding box center [792, 98] width 115 height 24
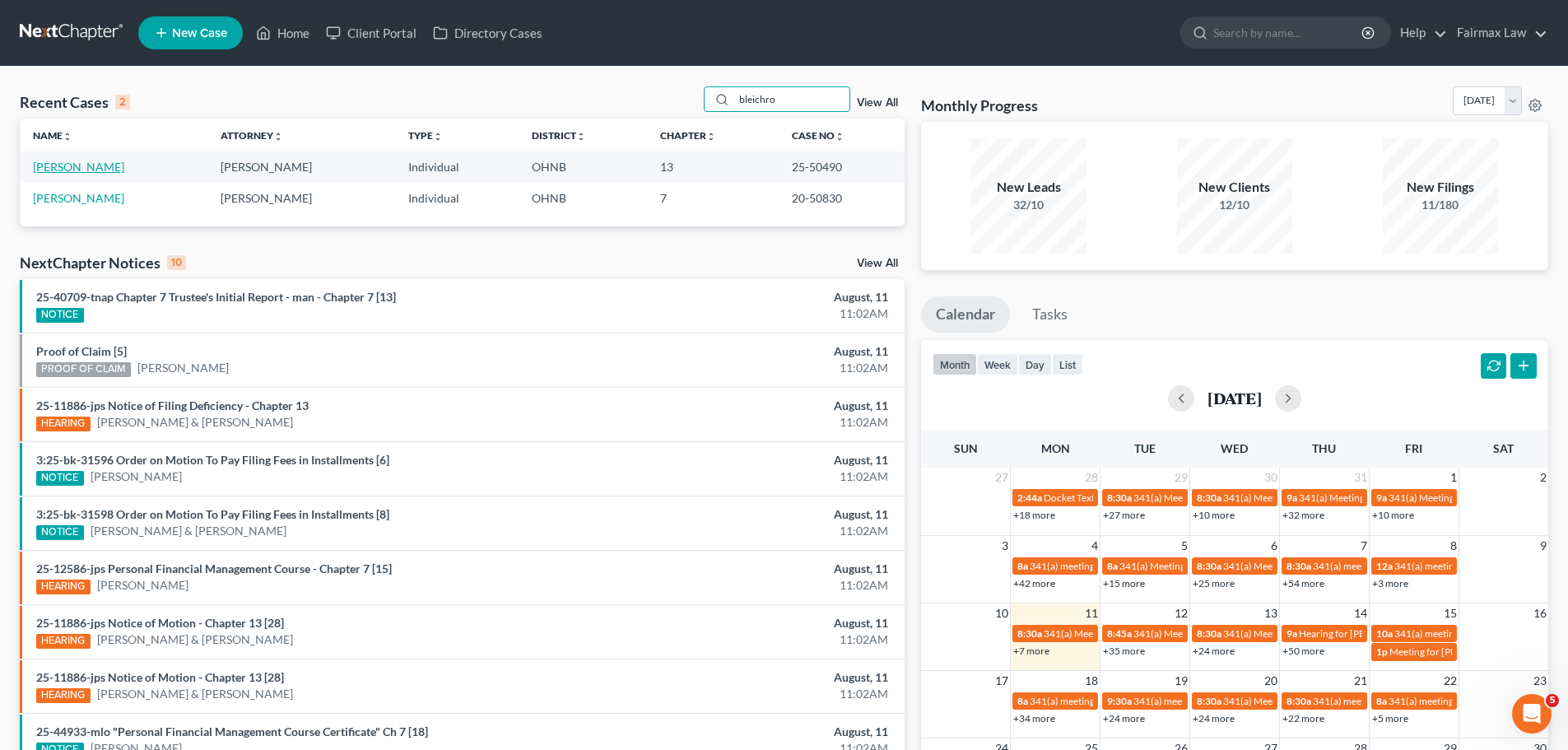
type input "bleichro"
click at [115, 168] on link "[PERSON_NAME]" at bounding box center [78, 166] width 92 height 14
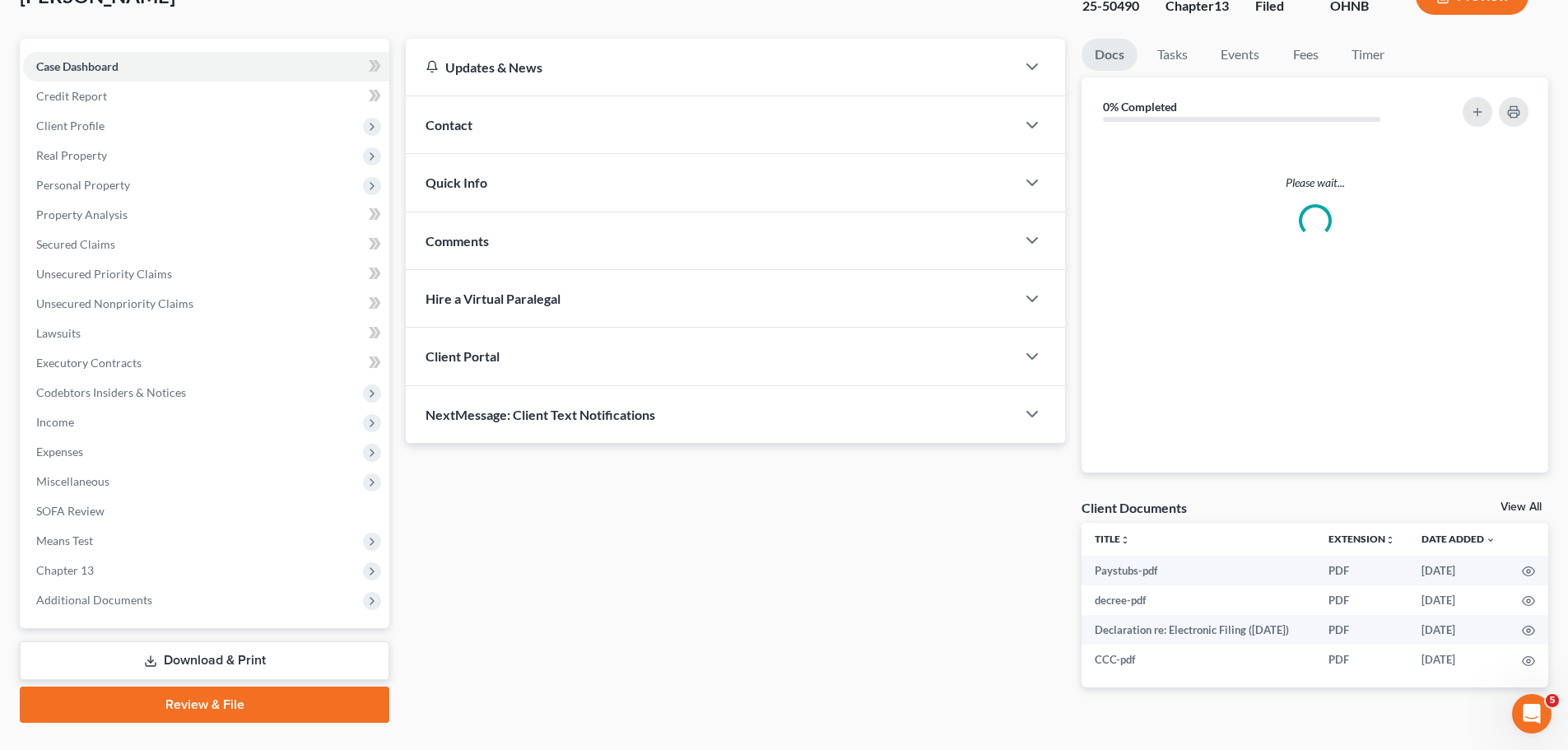
scroll to position [155, 0]
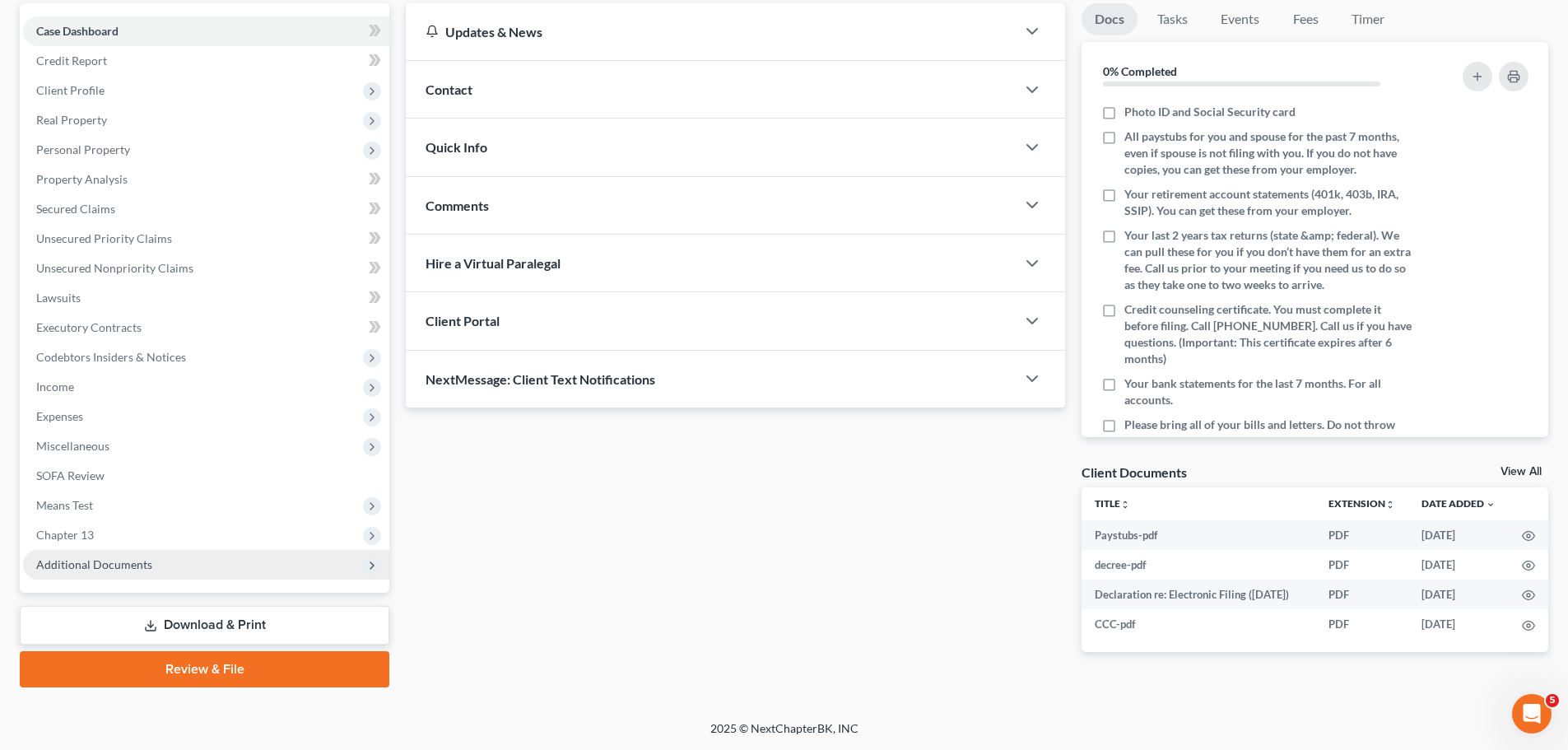
click at [129, 574] on span "Additional Documents" at bounding box center [205, 565] width 366 height 29
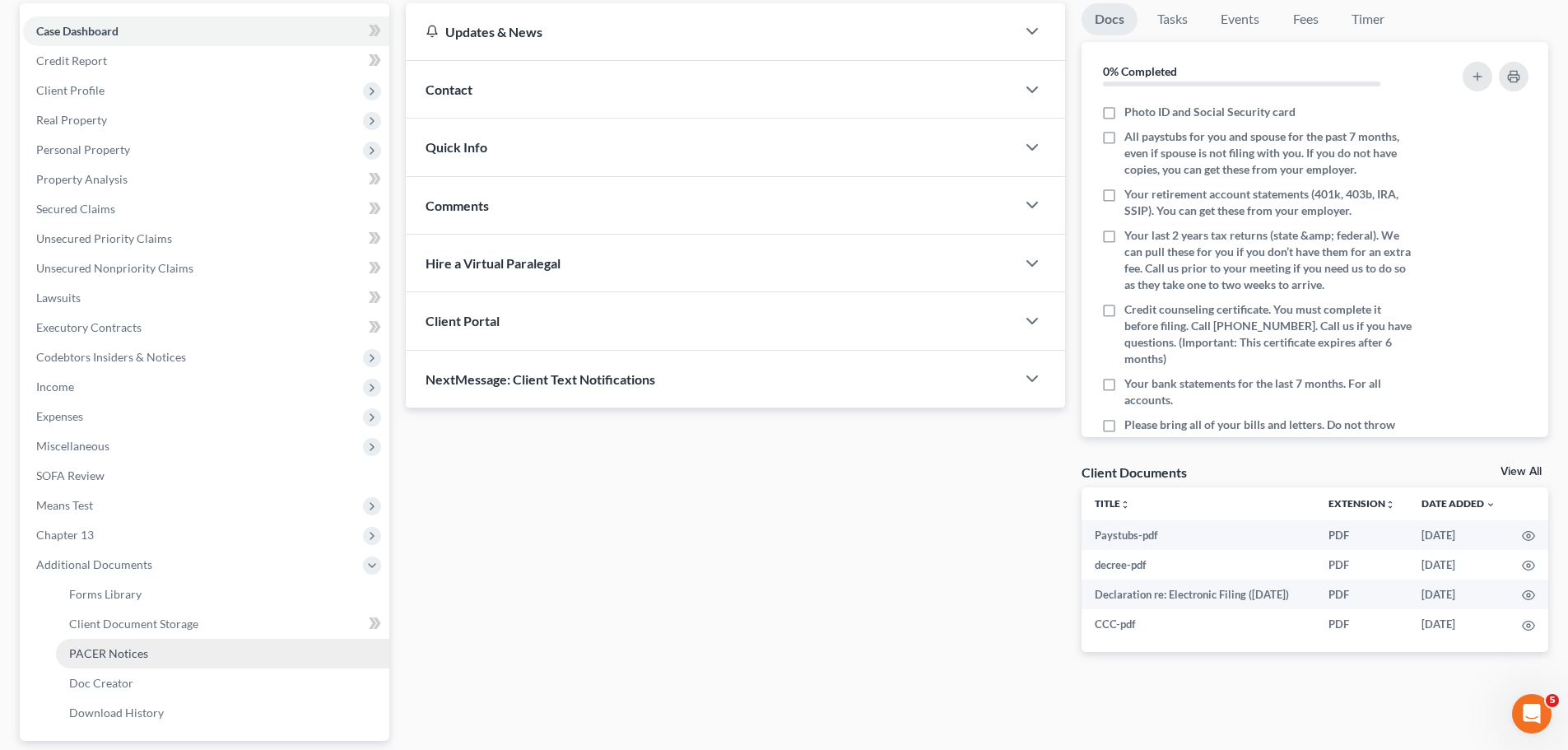
click at [98, 659] on span "PACER Notices" at bounding box center [109, 653] width 79 height 14
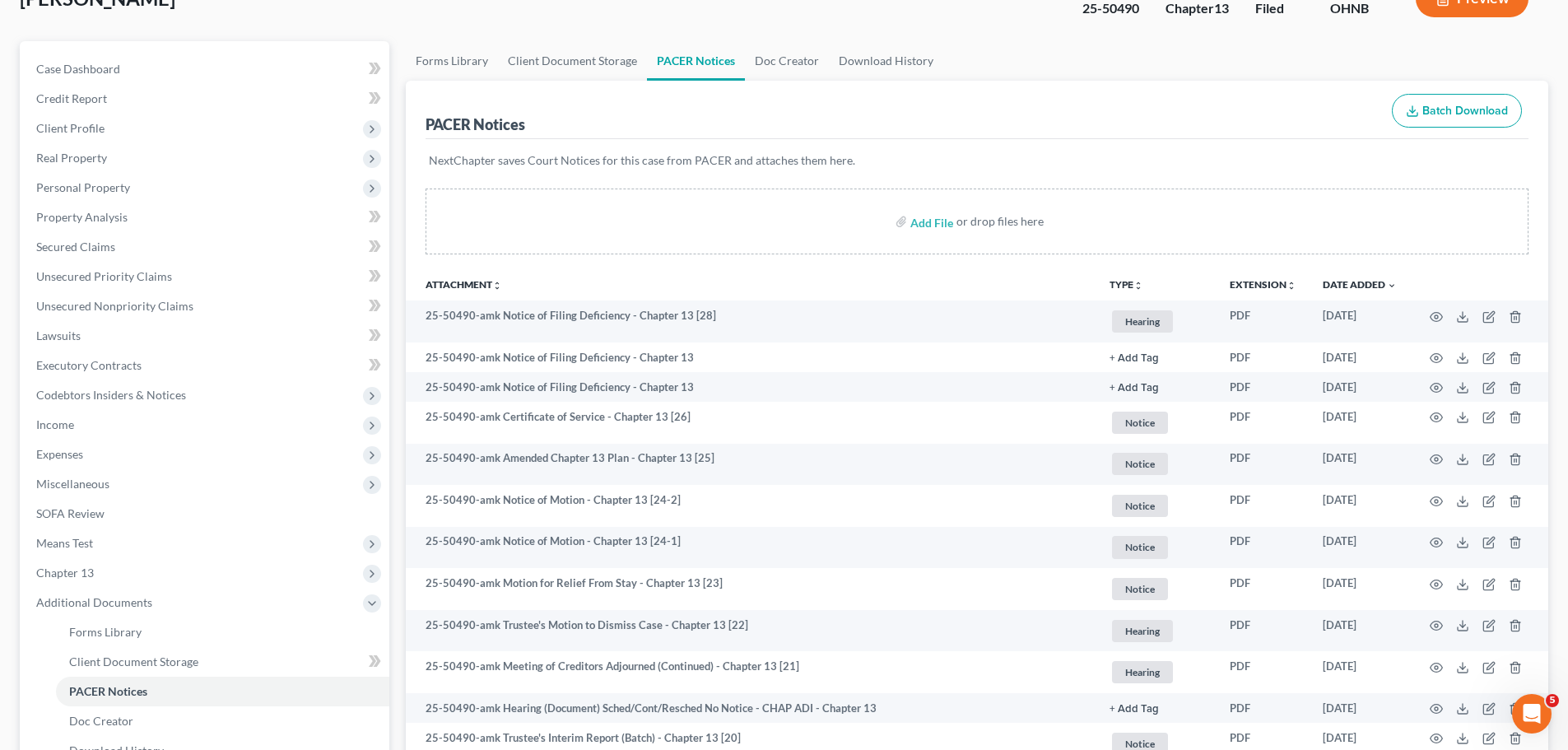
scroll to position [192, 0]
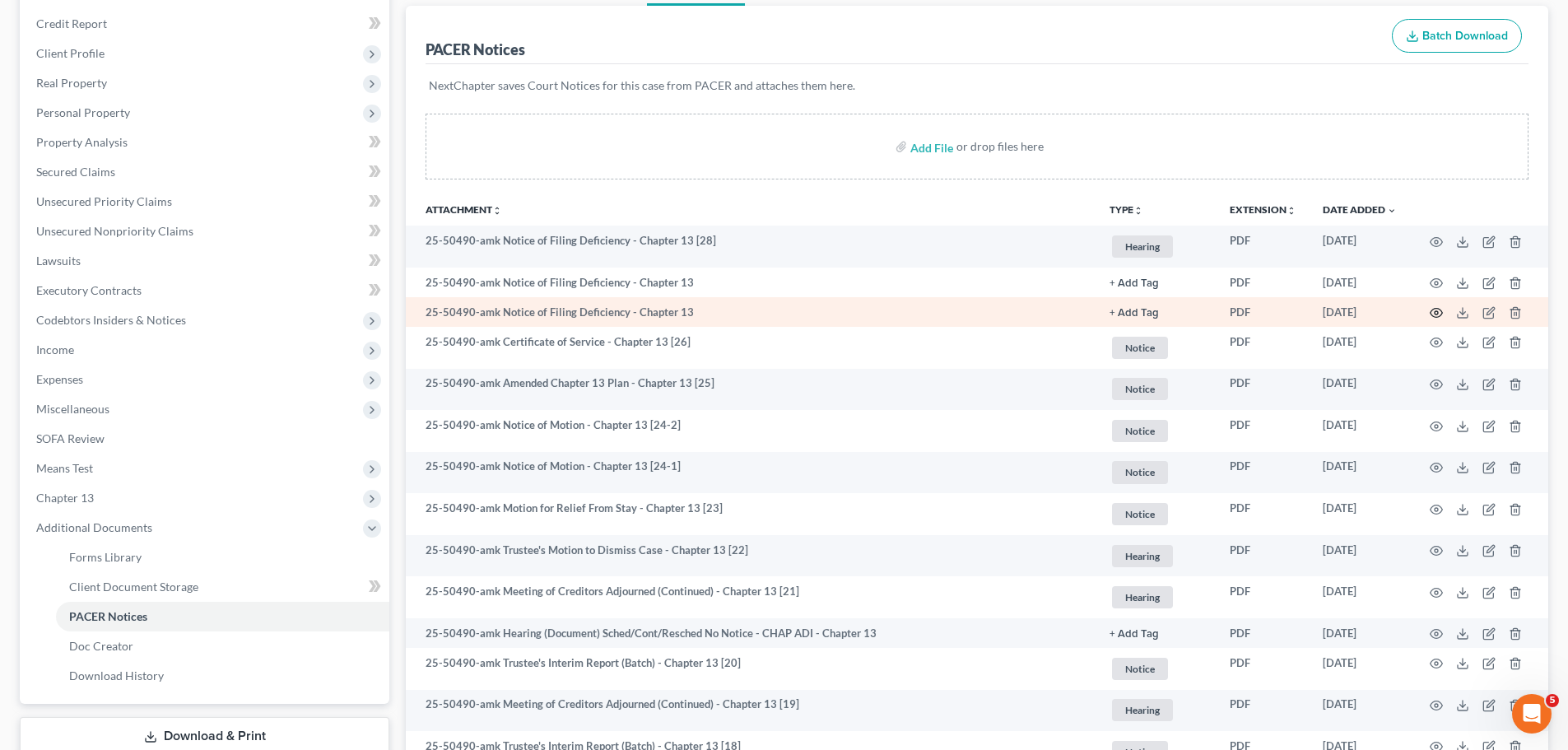
click at [1441, 317] on icon "button" at bounding box center [1436, 313] width 13 height 13
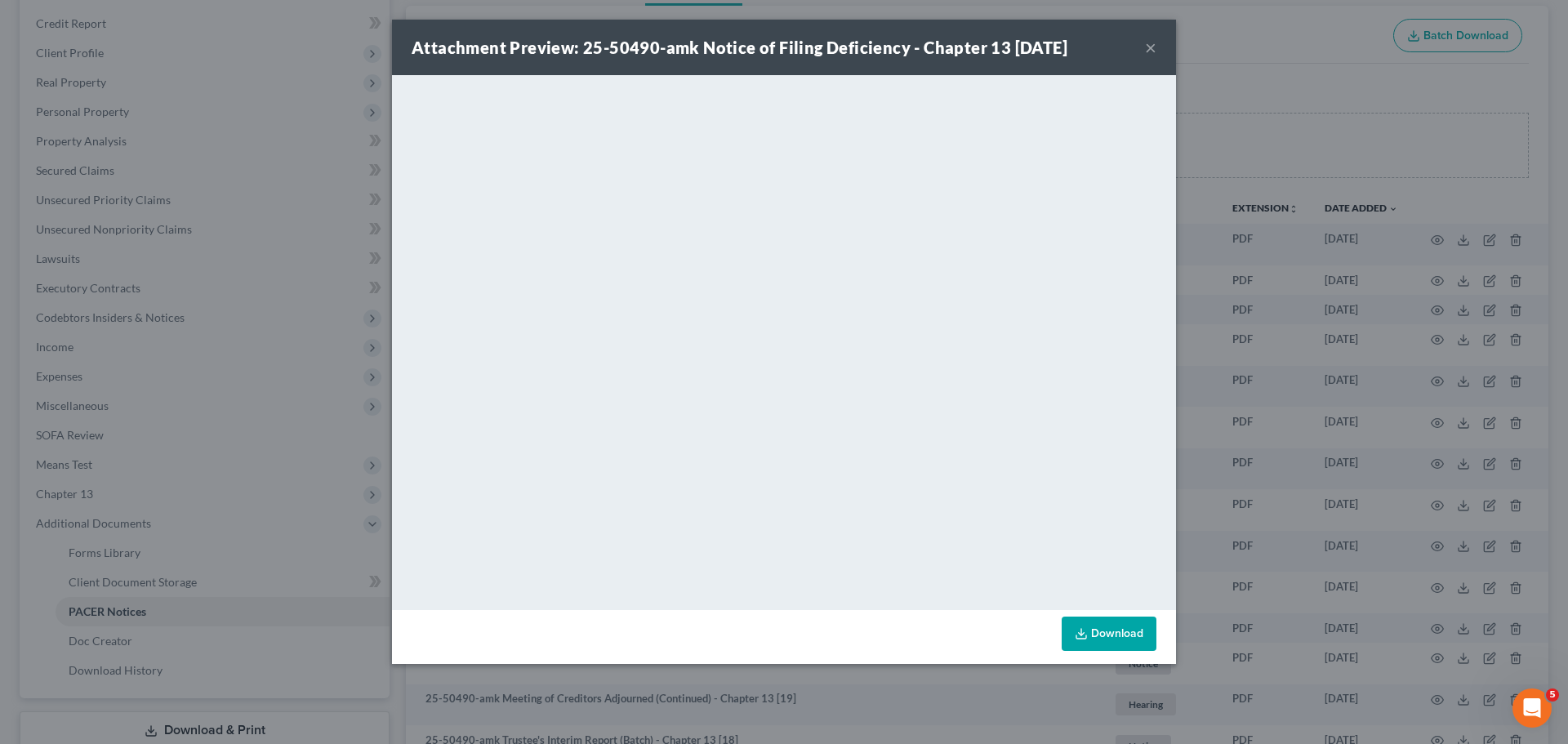
click at [1350, 310] on div "Attachment Preview: 25-50490-amk Notice of Filing Deficiency - Chapter 13 [DATE…" at bounding box center [784, 372] width 1568 height 744
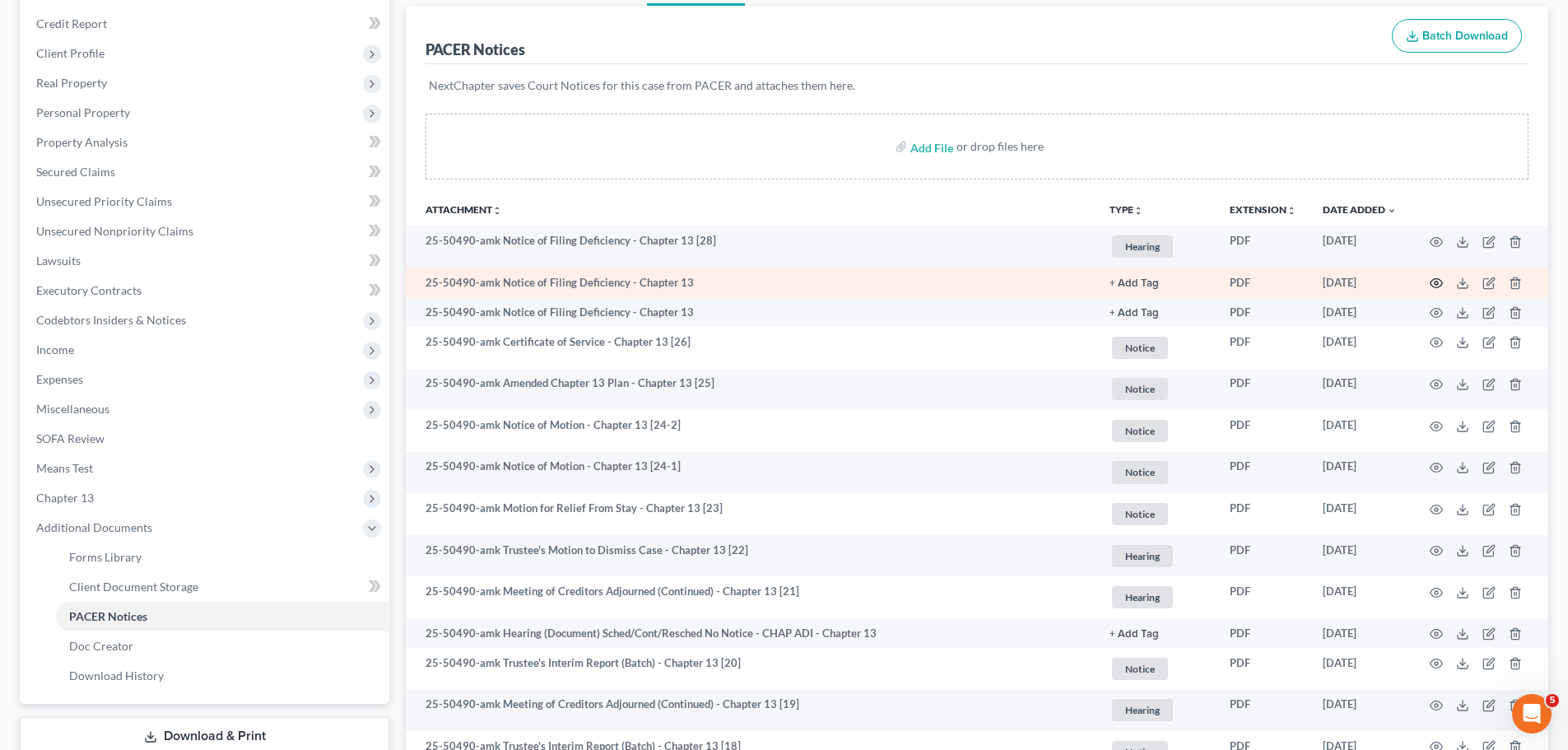
click at [1434, 284] on icon "button" at bounding box center [1436, 284] width 13 height 13
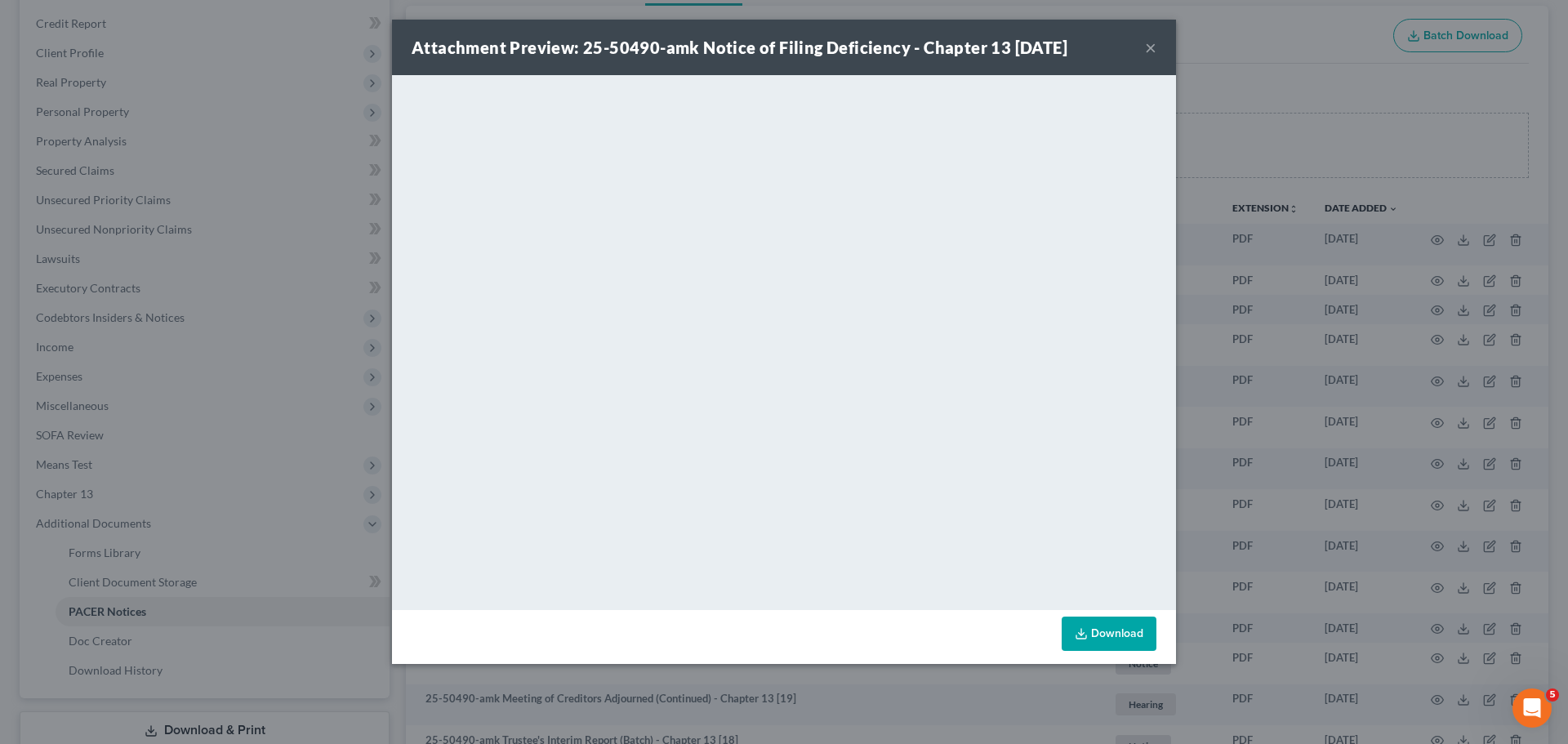
click at [1455, 352] on div "Attachment Preview: 25-50490-amk Notice of Filing Deficiency - Chapter 13 [DATE…" at bounding box center [784, 372] width 1568 height 744
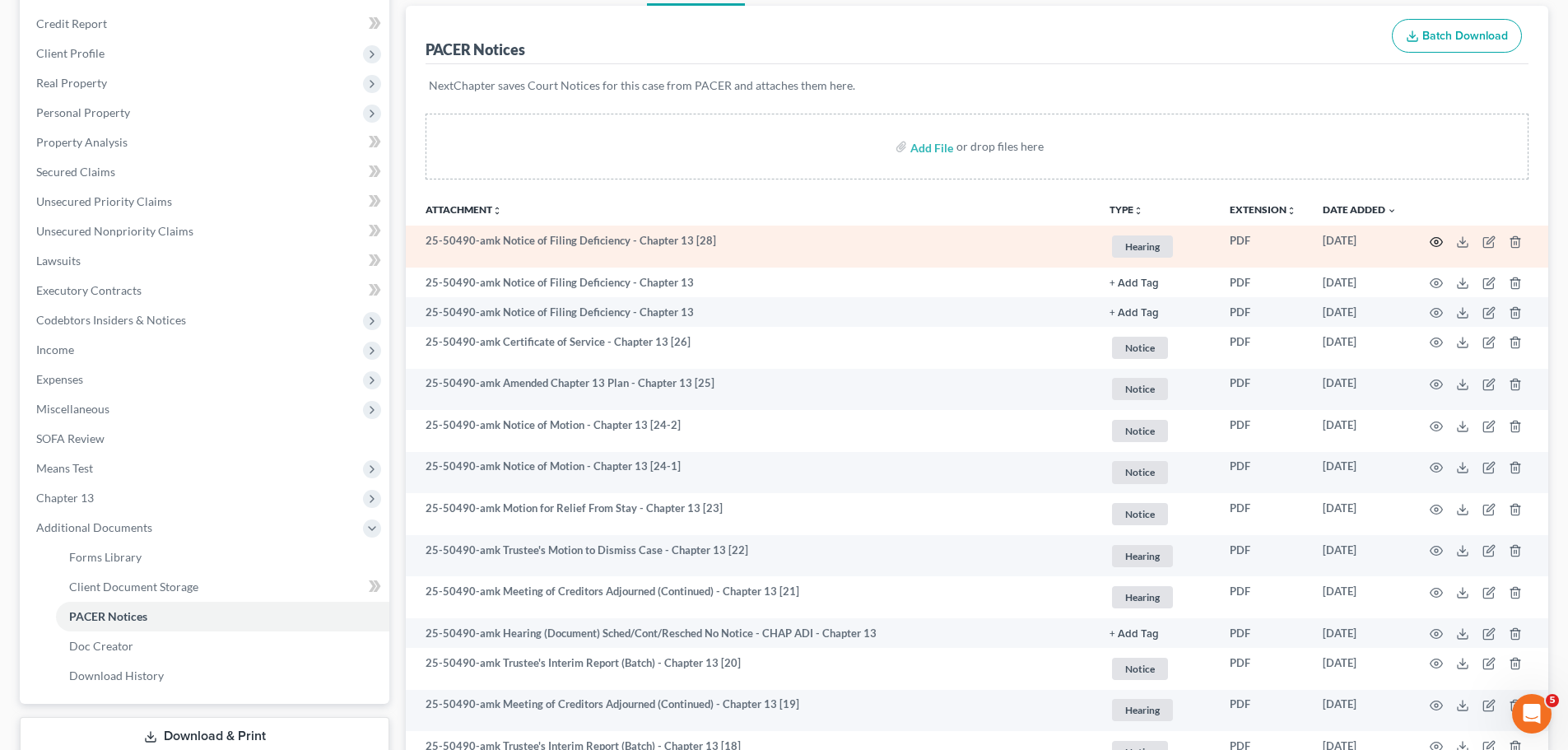
click at [1436, 238] on icon "button" at bounding box center [1436, 242] width 12 height 9
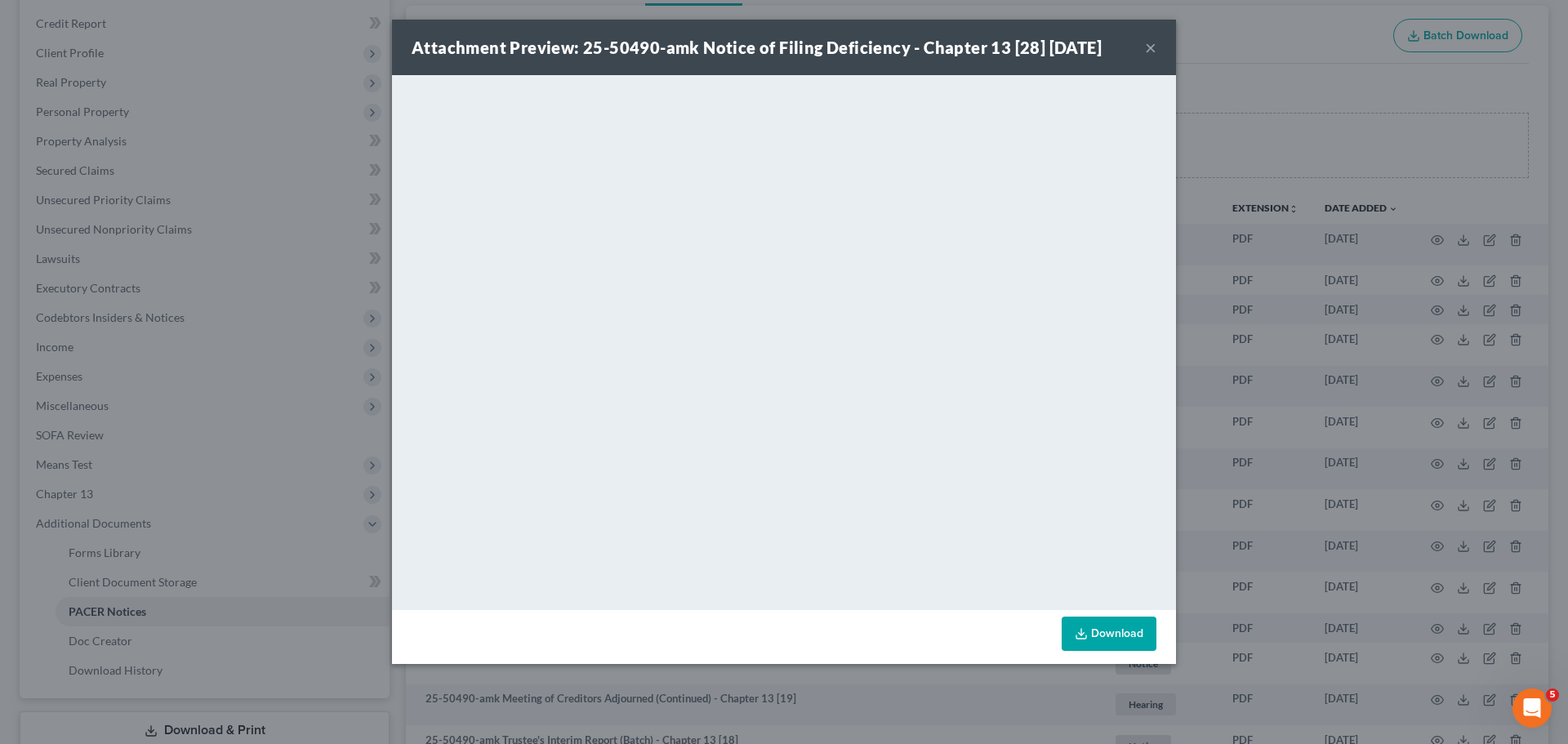
click at [1301, 376] on div "Attachment Preview: 25-50490-amk Notice of Filing Deficiency - Chapter 13 [28] …" at bounding box center [784, 372] width 1568 height 744
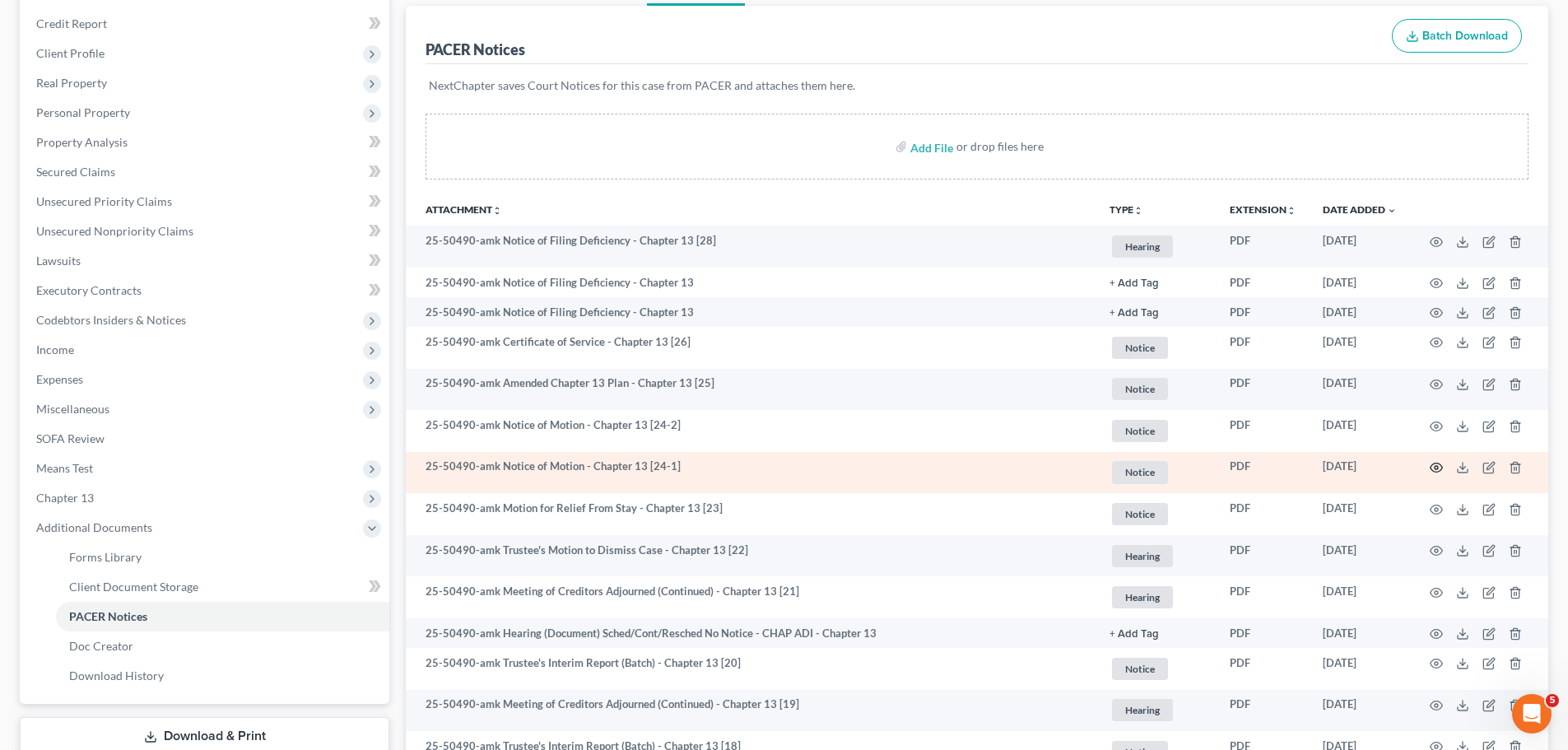
click at [1438, 469] on icon "button" at bounding box center [1436, 468] width 13 height 13
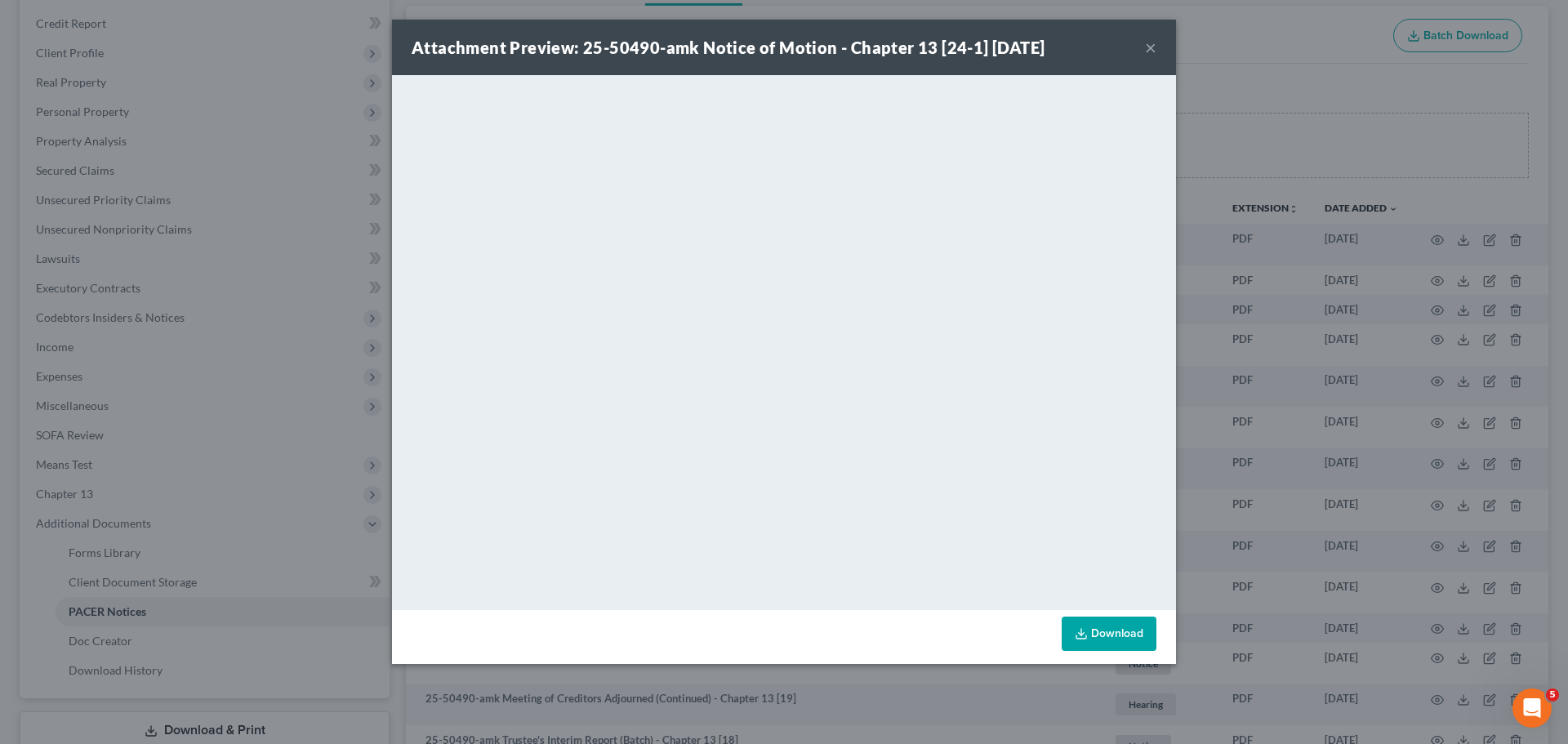
click at [1265, 407] on div "Attachment Preview: 25-50490-amk Notice of Motion - Chapter 13 [24-1] [DATE] × …" at bounding box center [784, 372] width 1568 height 744
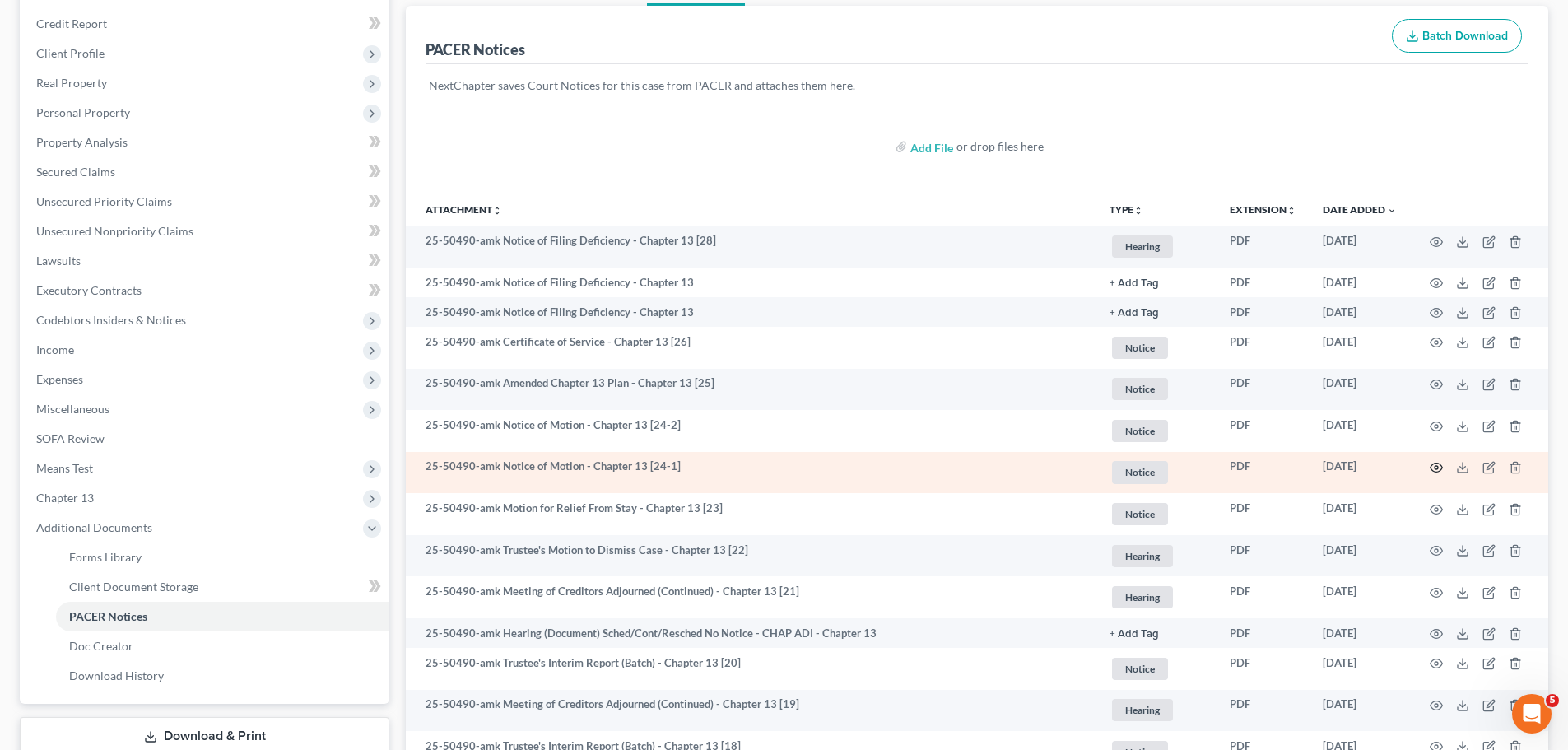
click at [1433, 469] on icon "button" at bounding box center [1436, 468] width 13 height 13
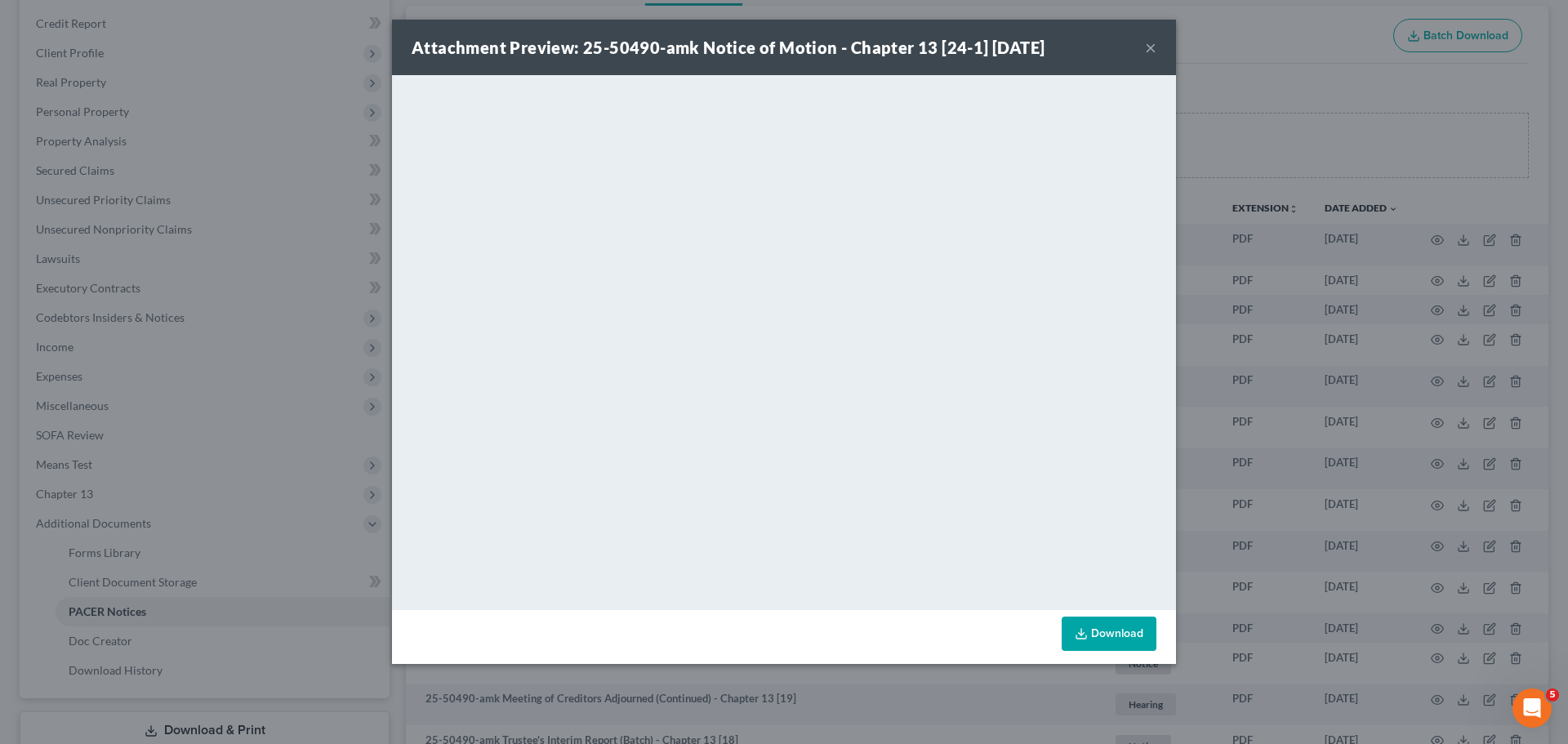
click at [1387, 318] on div "Attachment Preview: 25-50490-amk Notice of Motion - Chapter 13 [24-1] [DATE] × …" at bounding box center [784, 372] width 1568 height 744
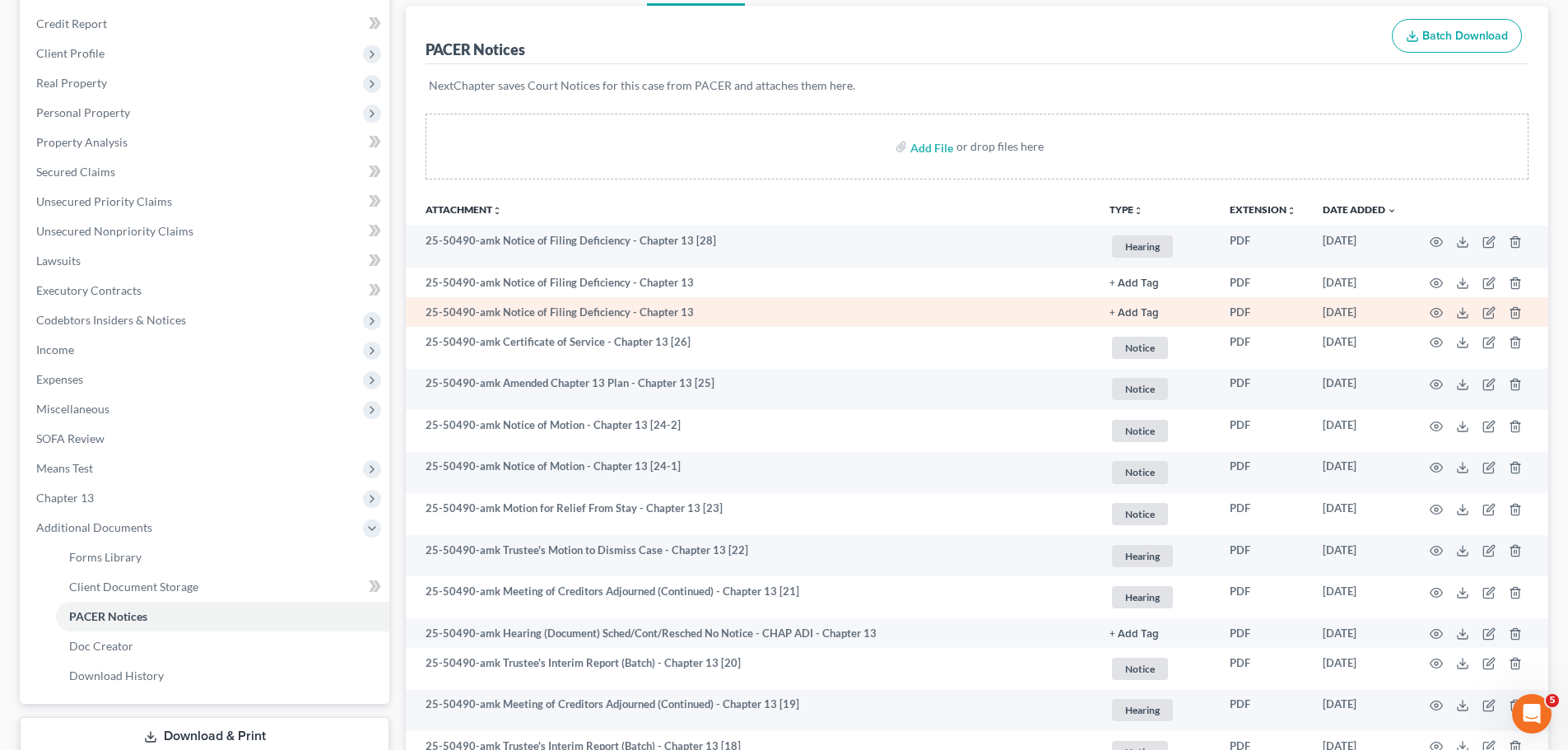
click at [1428, 310] on td at bounding box center [1478, 311] width 138 height 29
click at [1429, 310] on icon "button" at bounding box center [1436, 313] width 13 height 13
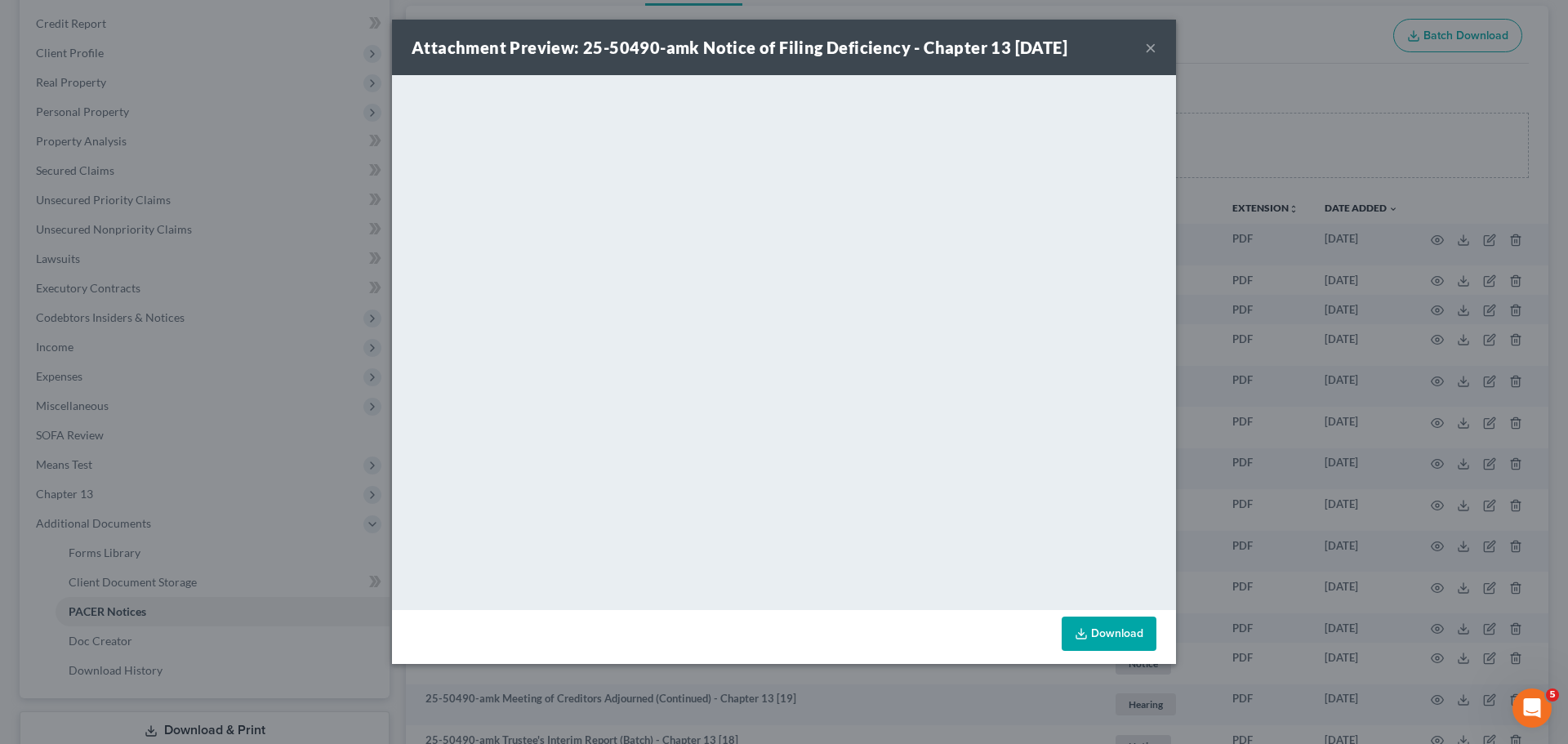
drag, startPoint x: 1382, startPoint y: 339, endPoint x: 1360, endPoint y: 400, distance: 64.8
click at [1376, 334] on div "Attachment Preview: 25-50490-amk Notice of Filing Deficiency - Chapter 13 [DATE…" at bounding box center [784, 372] width 1568 height 744
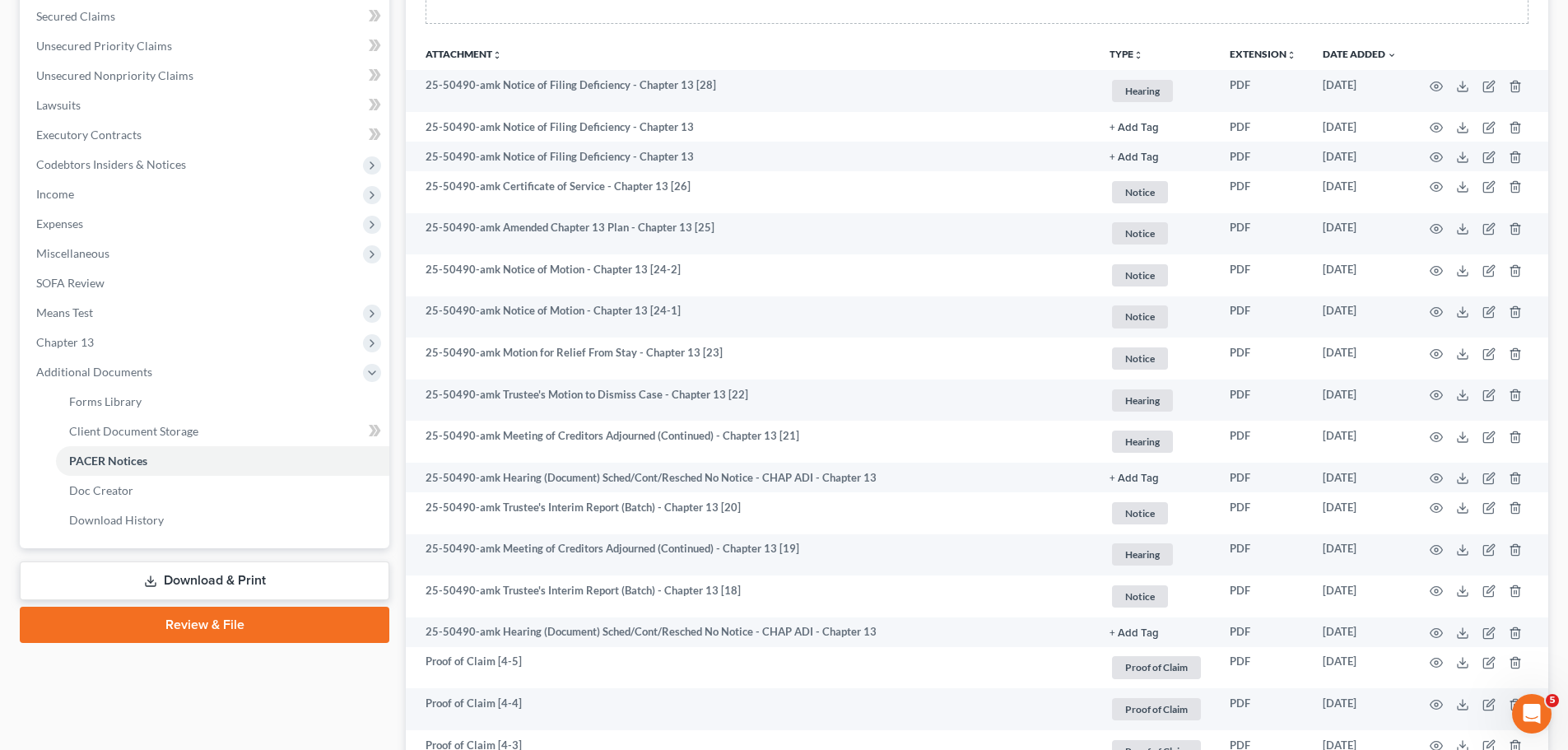
scroll to position [385, 0]
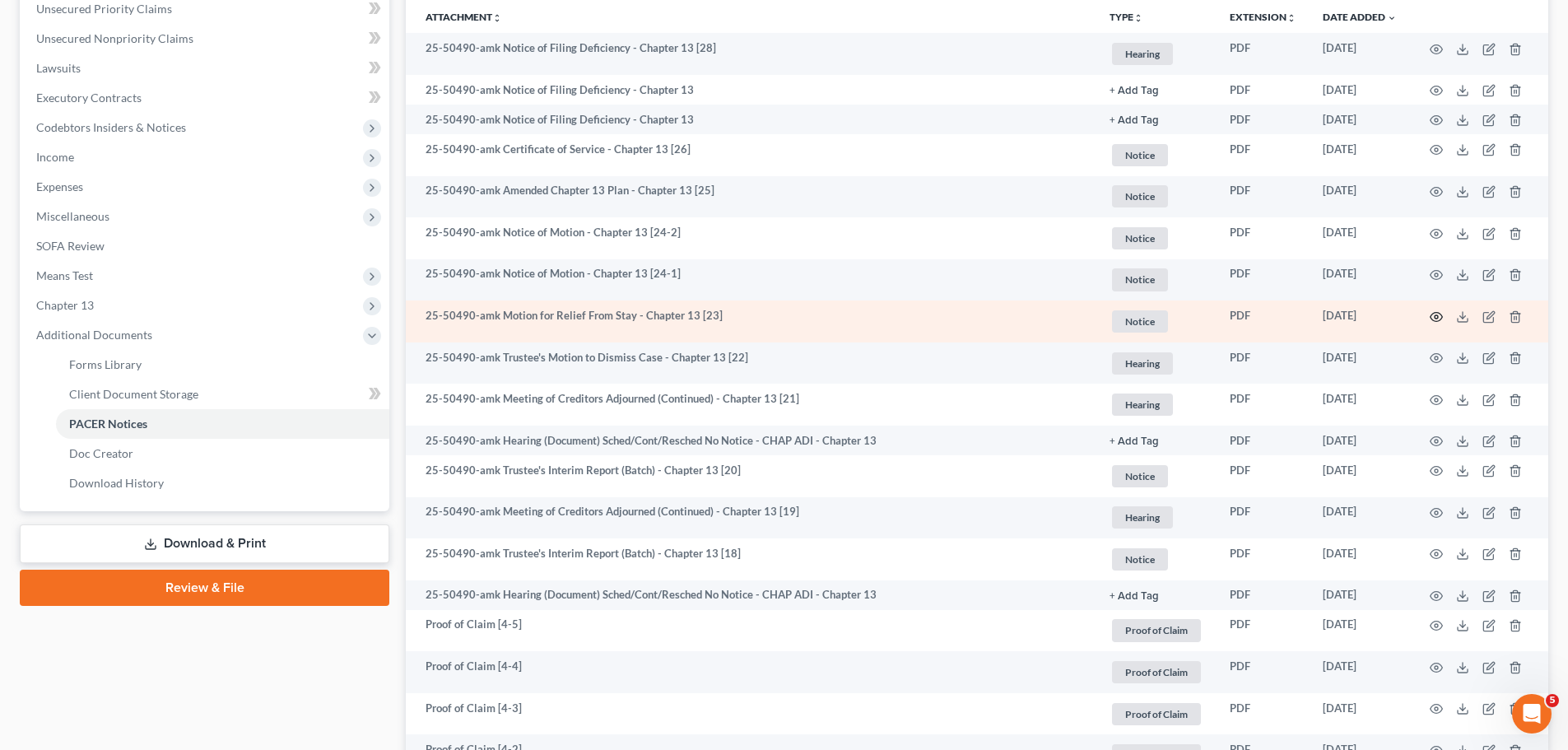
click at [1438, 322] on icon "button" at bounding box center [1436, 317] width 13 height 13
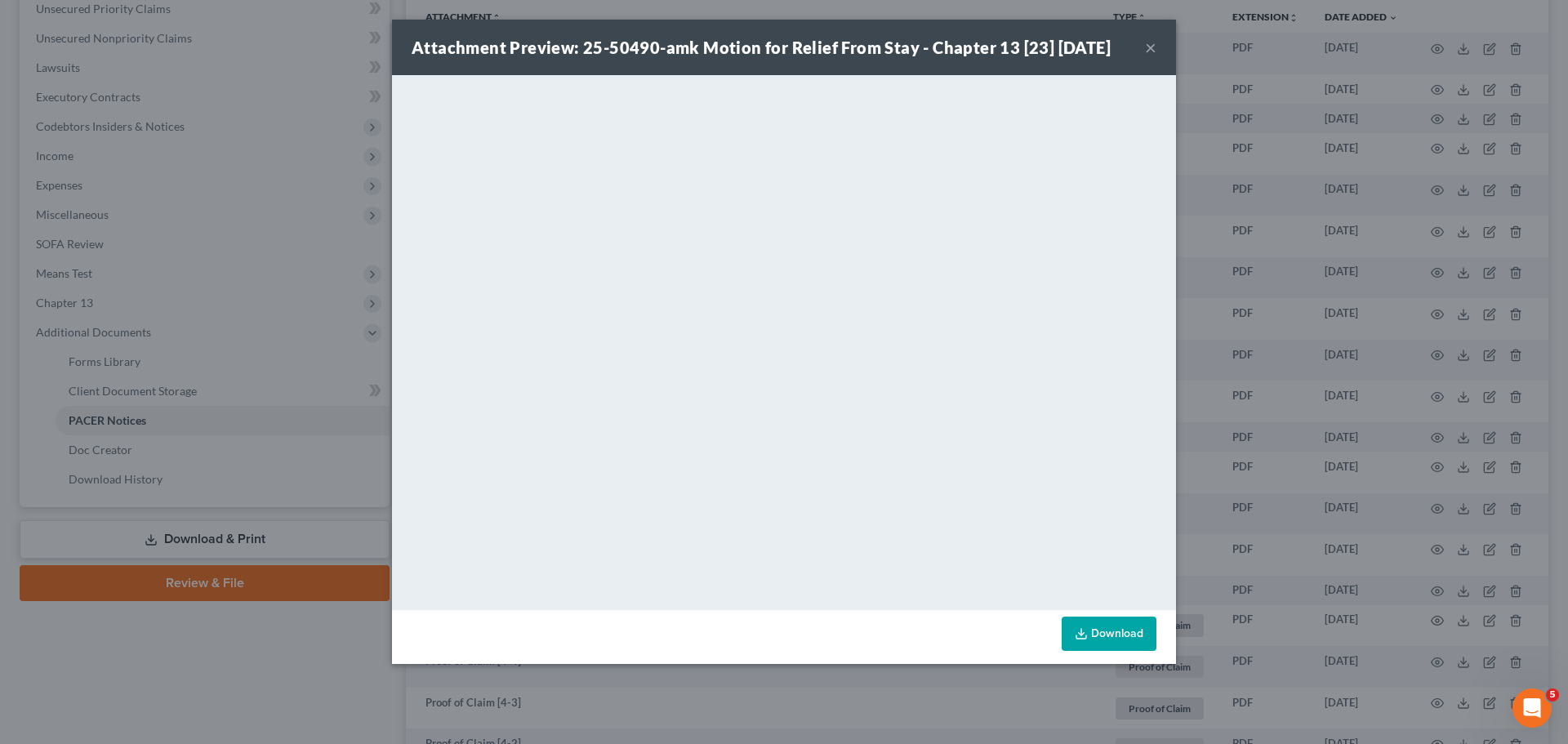
click at [1297, 401] on div "Attachment Preview: 25-50490-amk Motion for Relief From Stay - Chapter 13 [23] …" at bounding box center [784, 372] width 1568 height 744
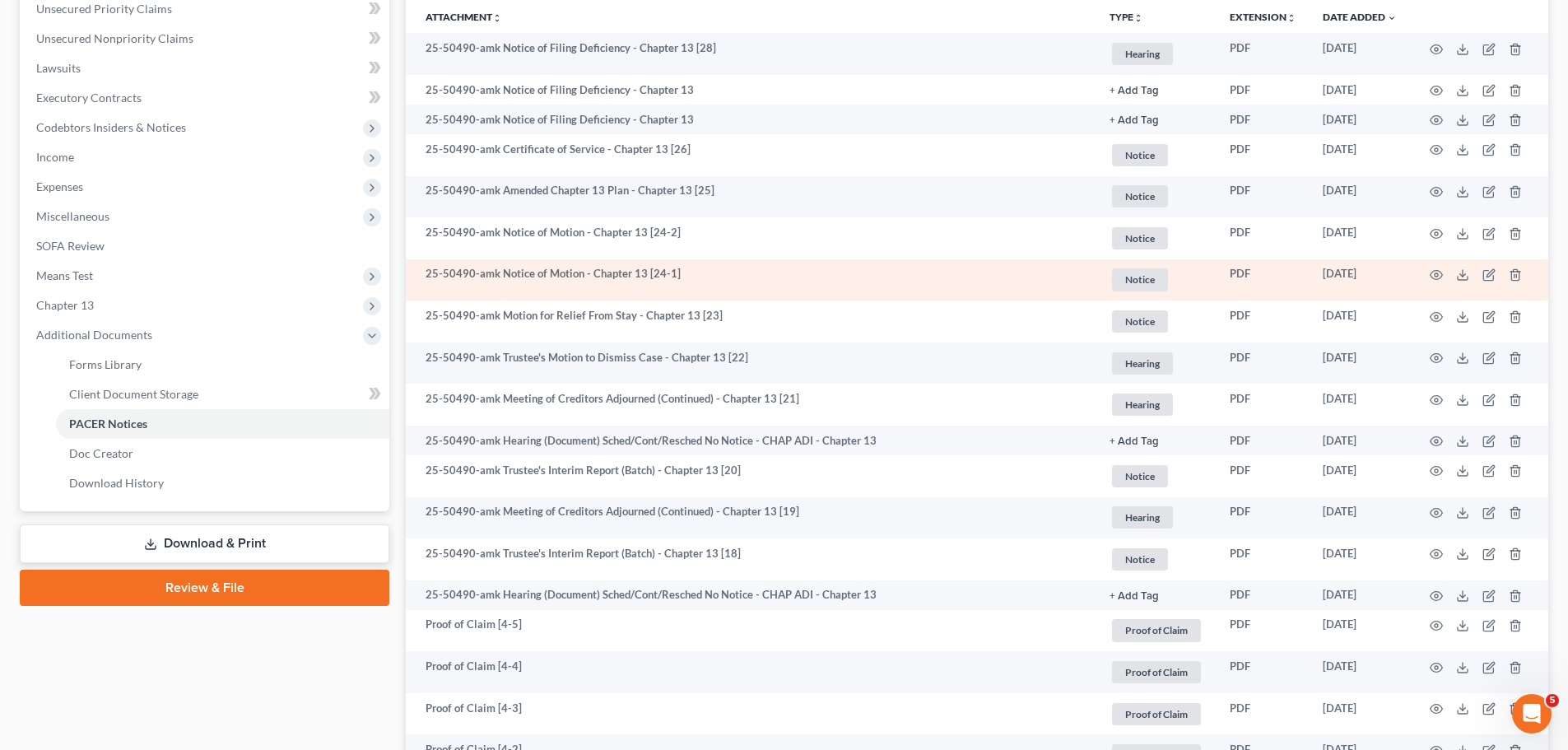
click at [1426, 270] on td at bounding box center [1478, 280] width 138 height 42
click at [1435, 270] on icon "button" at bounding box center [1436, 275] width 13 height 13
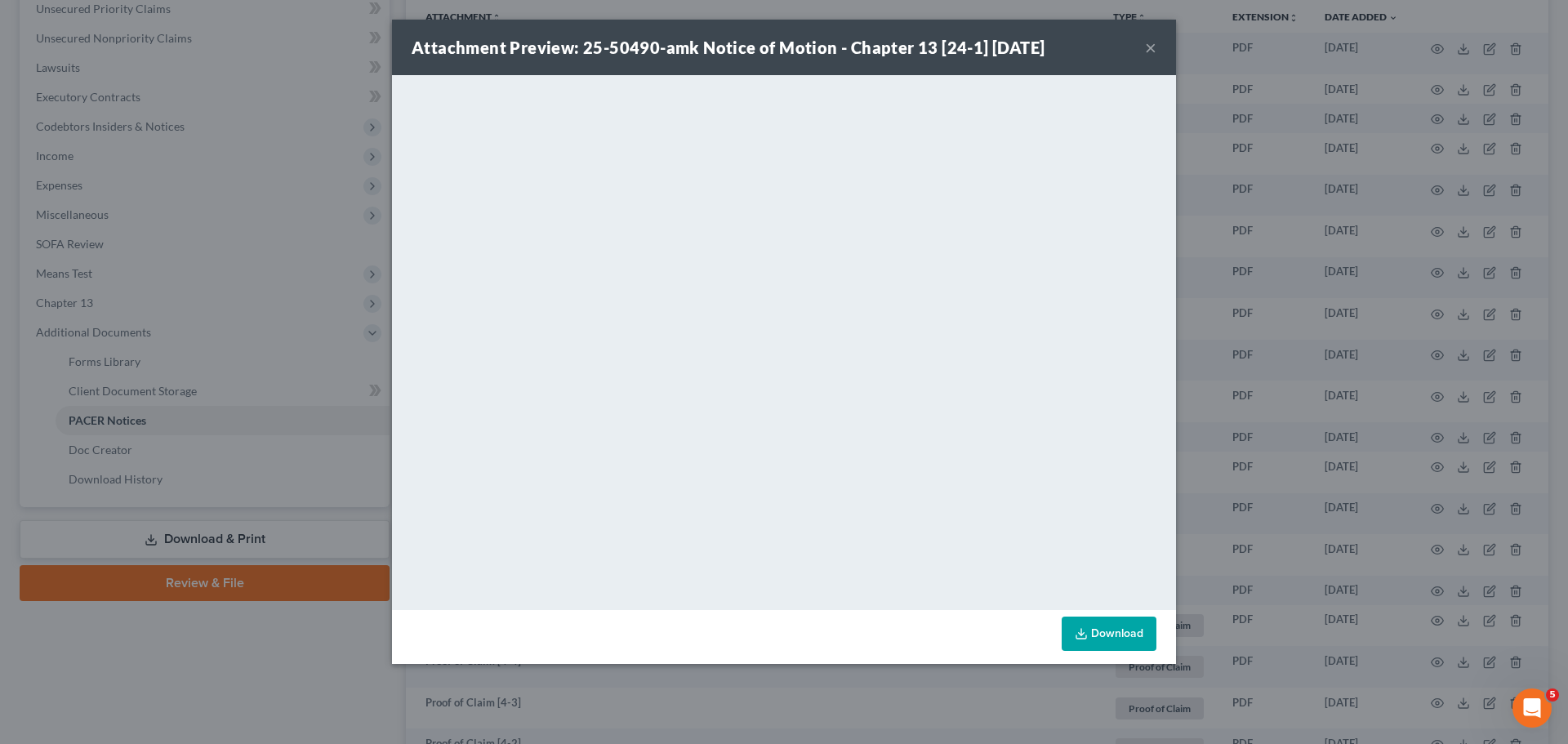
click at [1232, 382] on div "Attachment Preview: 25-50490-amk Notice of Motion - Chapter 13 [24-1] [DATE] × …" at bounding box center [784, 372] width 1568 height 744
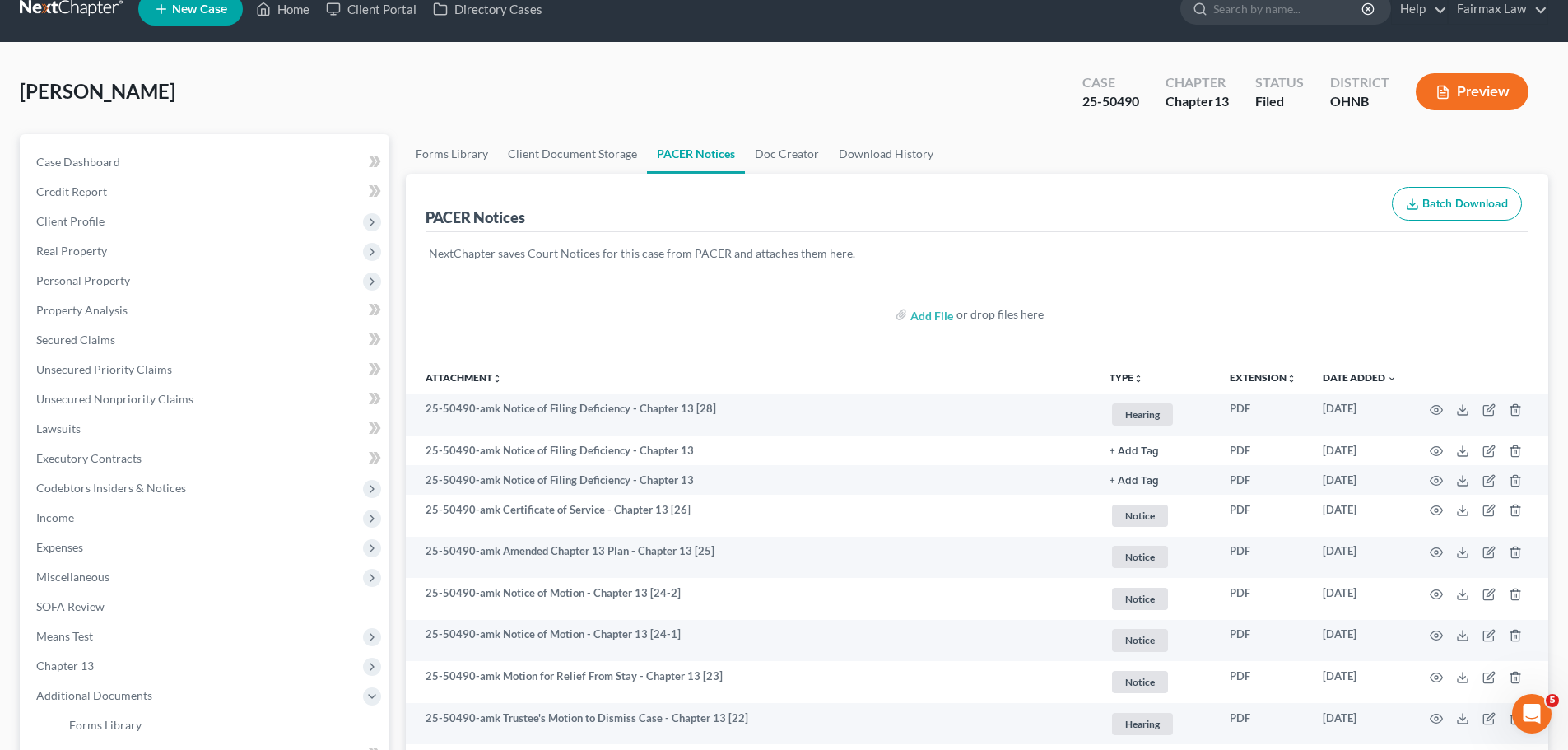
scroll to position [0, 0]
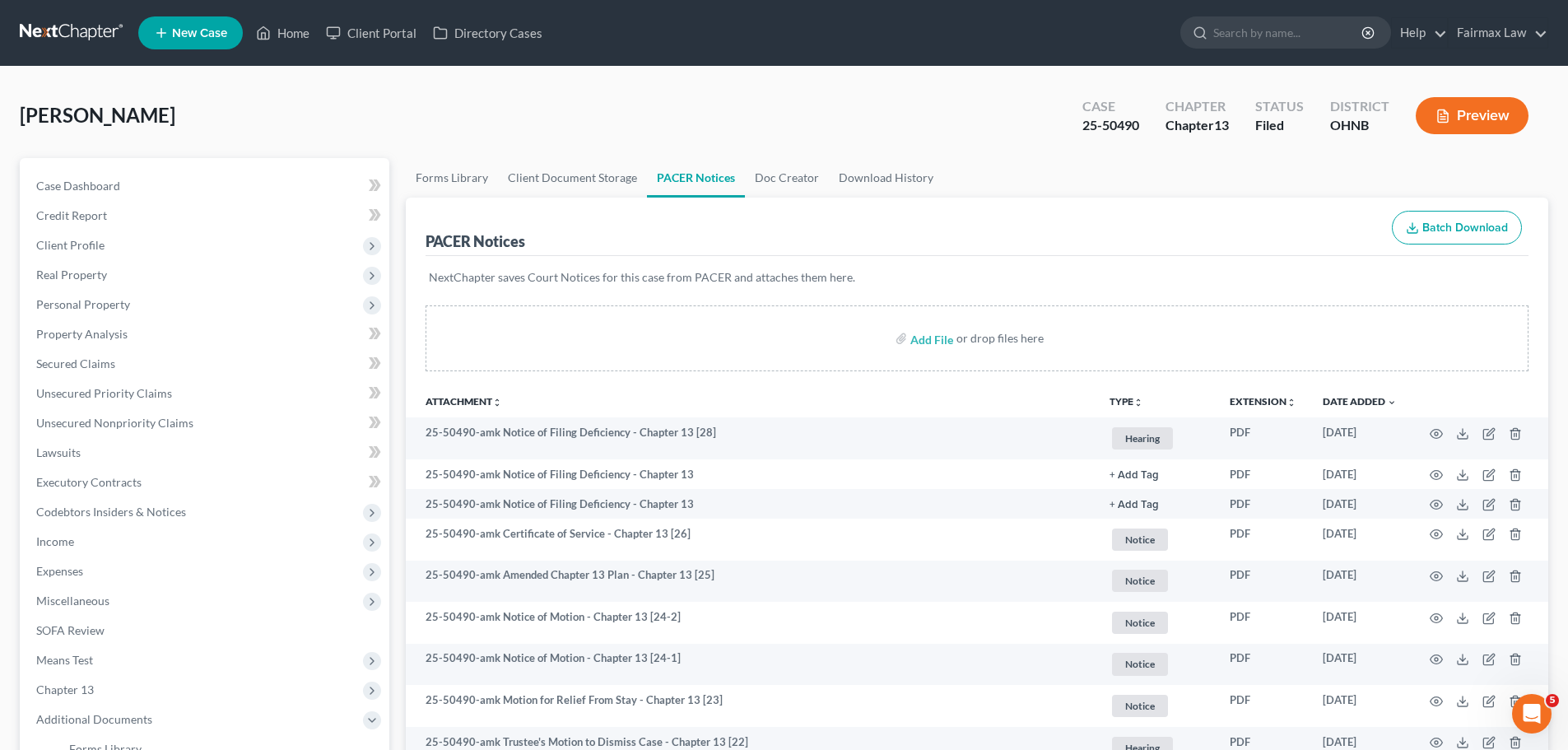
click at [281, 8] on nav "Home New Case Client Portal Directory Cases Fairmax Law [PERSON_NAME][EMAIL_ADD…" at bounding box center [784, 33] width 1568 height 66
click at [285, 23] on link "Home" at bounding box center [283, 32] width 70 height 29
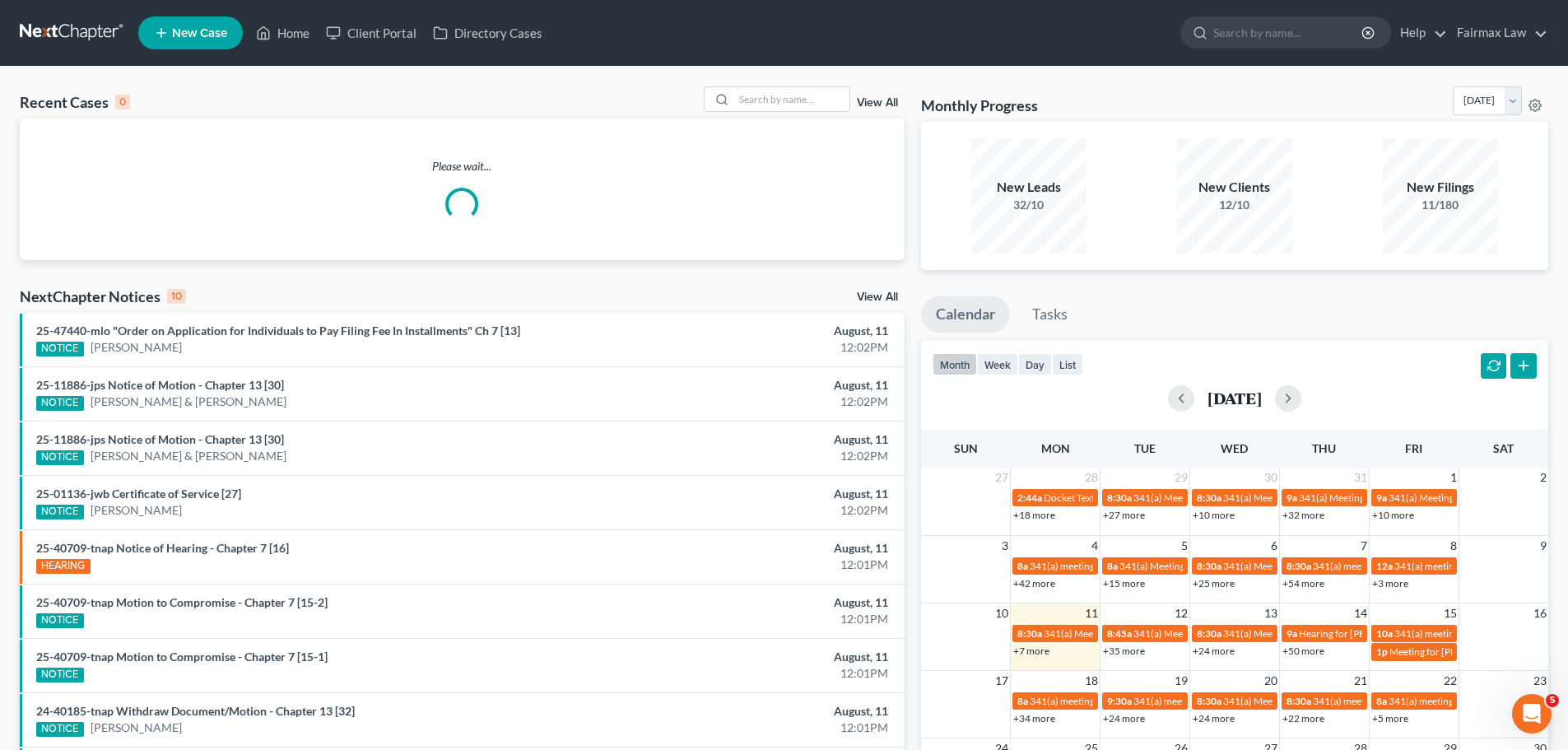
click at [824, 85] on div "Recent Cases 0 View All Please wait... NextChapter Notices 10 View All 25-47440…" at bounding box center [784, 495] width 1568 height 855
click at [817, 106] on input "search" at bounding box center [792, 98] width 115 height 24
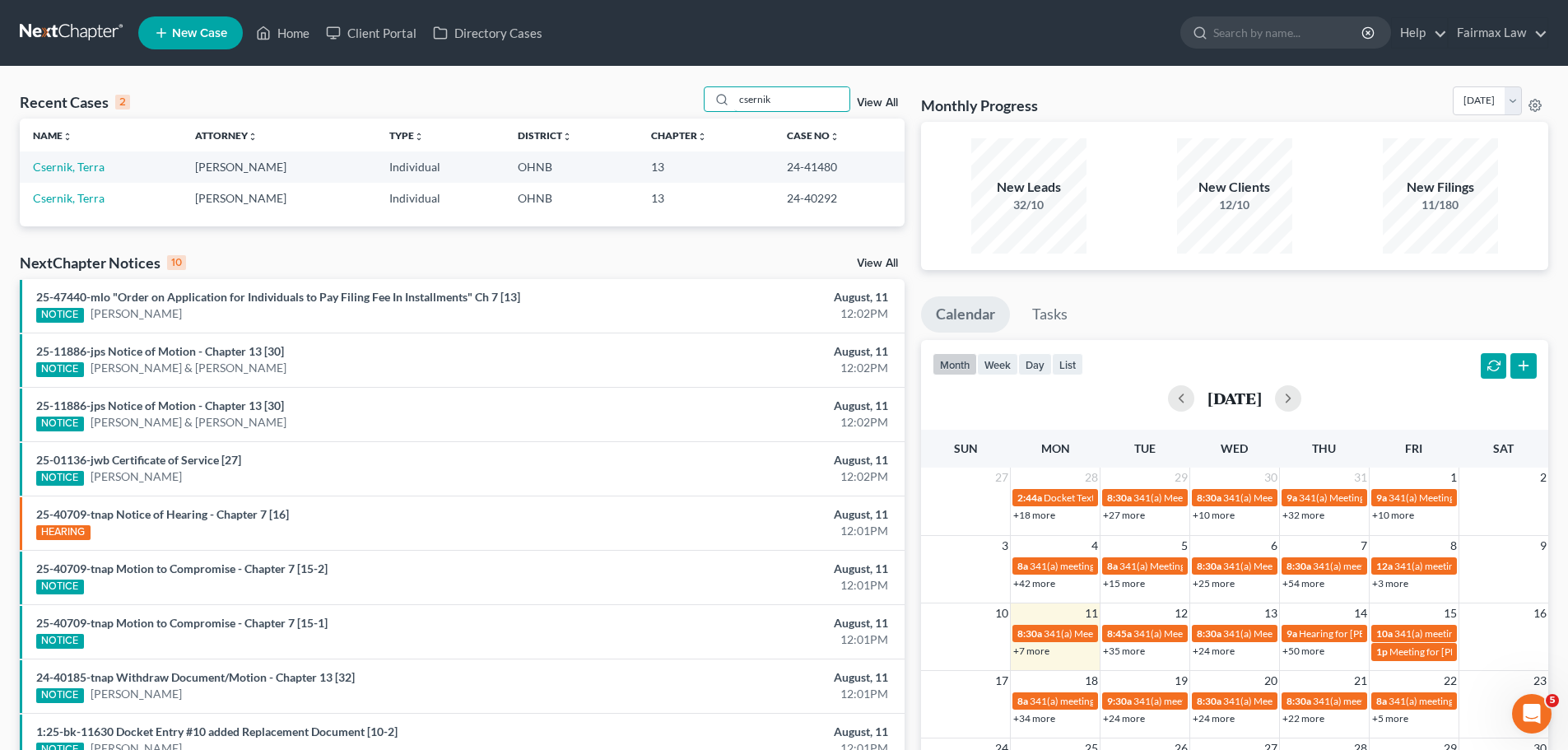
type input "csernik"
click at [110, 168] on td "Csernik, Terra" at bounding box center [101, 166] width 163 height 30
click at [100, 170] on link "Csernik, Terra" at bounding box center [69, 166] width 72 height 14
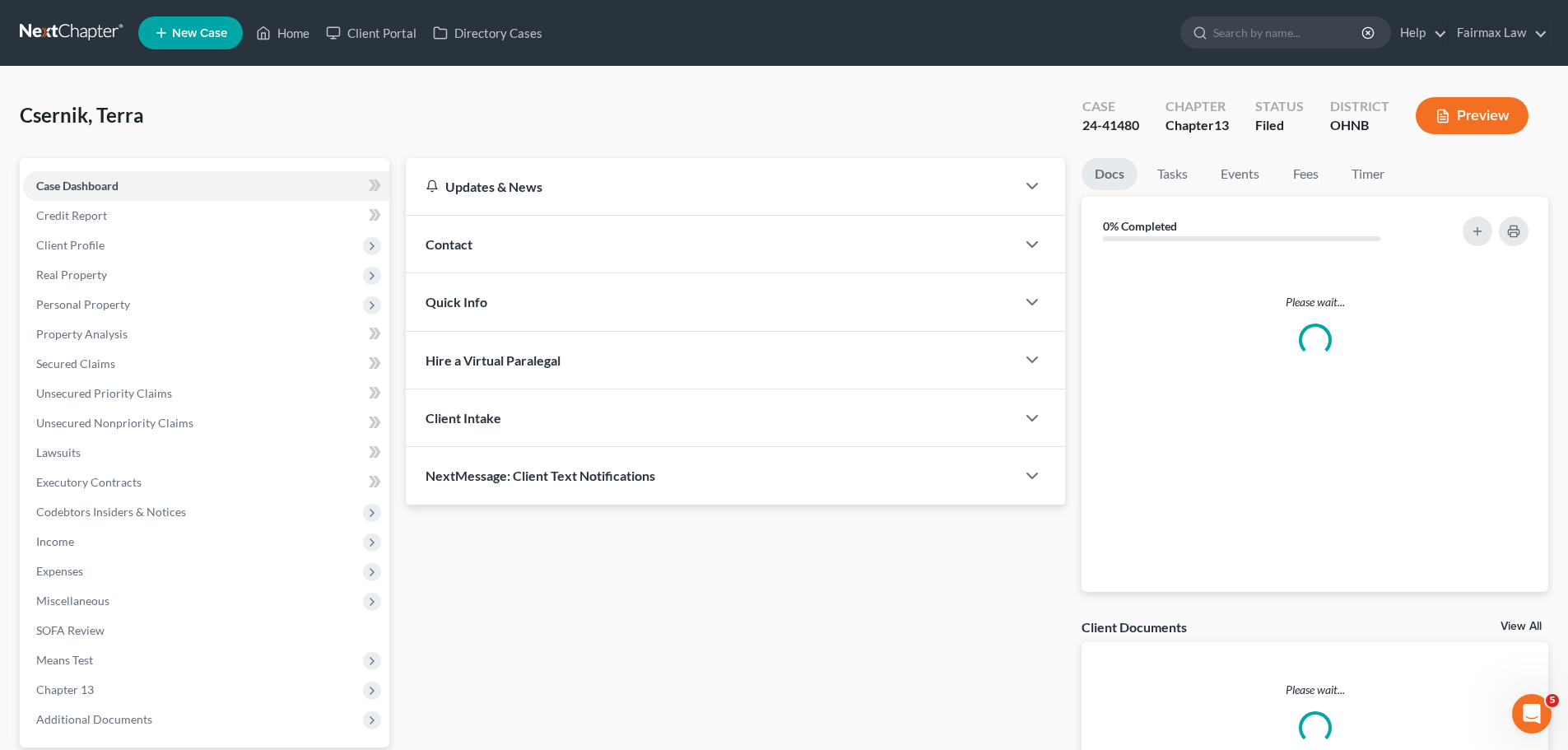
scroll to position [155, 0]
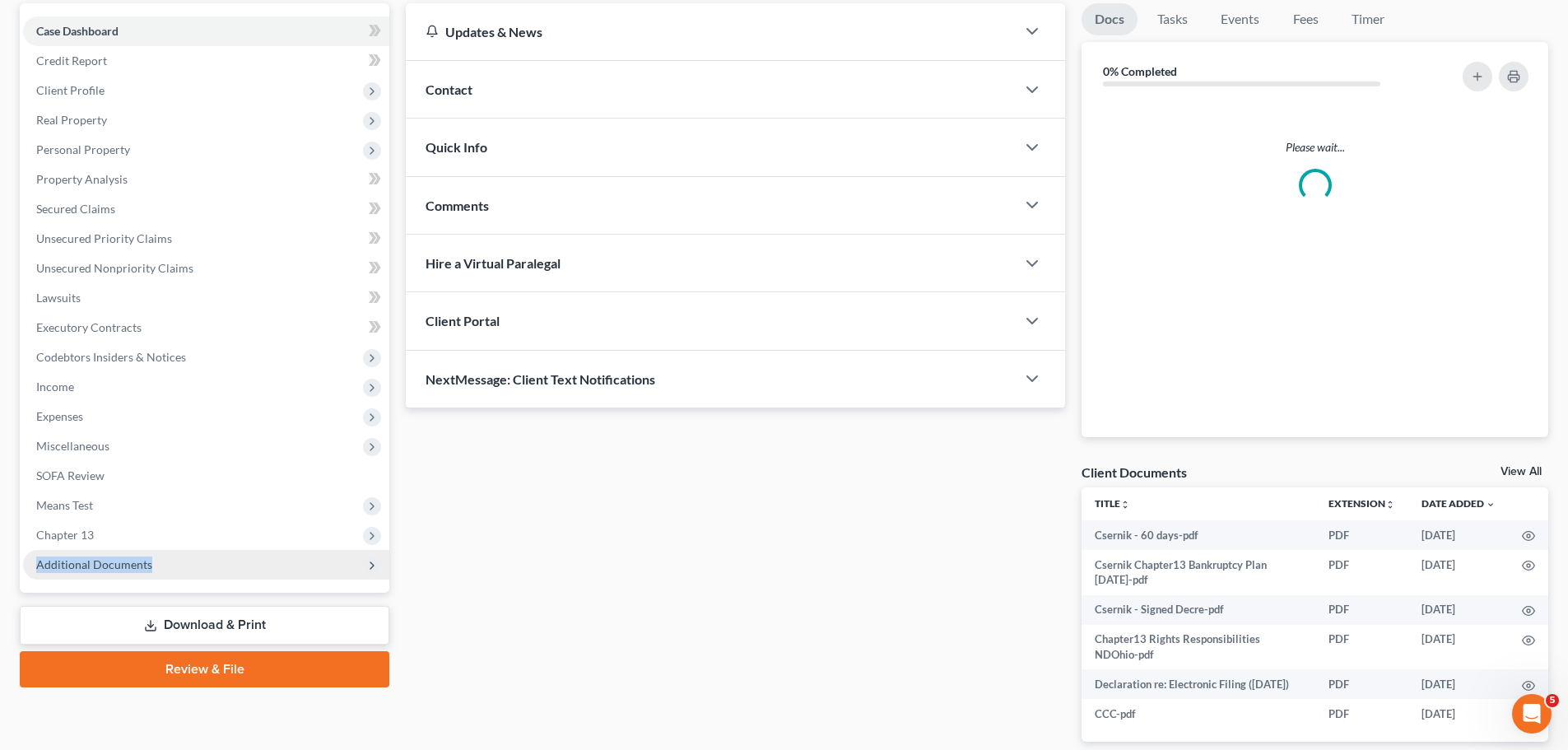
drag, startPoint x: 145, startPoint y: 541, endPoint x: 154, endPoint y: 556, distance: 17.5
click at [154, 556] on ul "Case Dashboard Payments Invoices Payments Payments Credit Report Client Profile" at bounding box center [205, 298] width 366 height 564
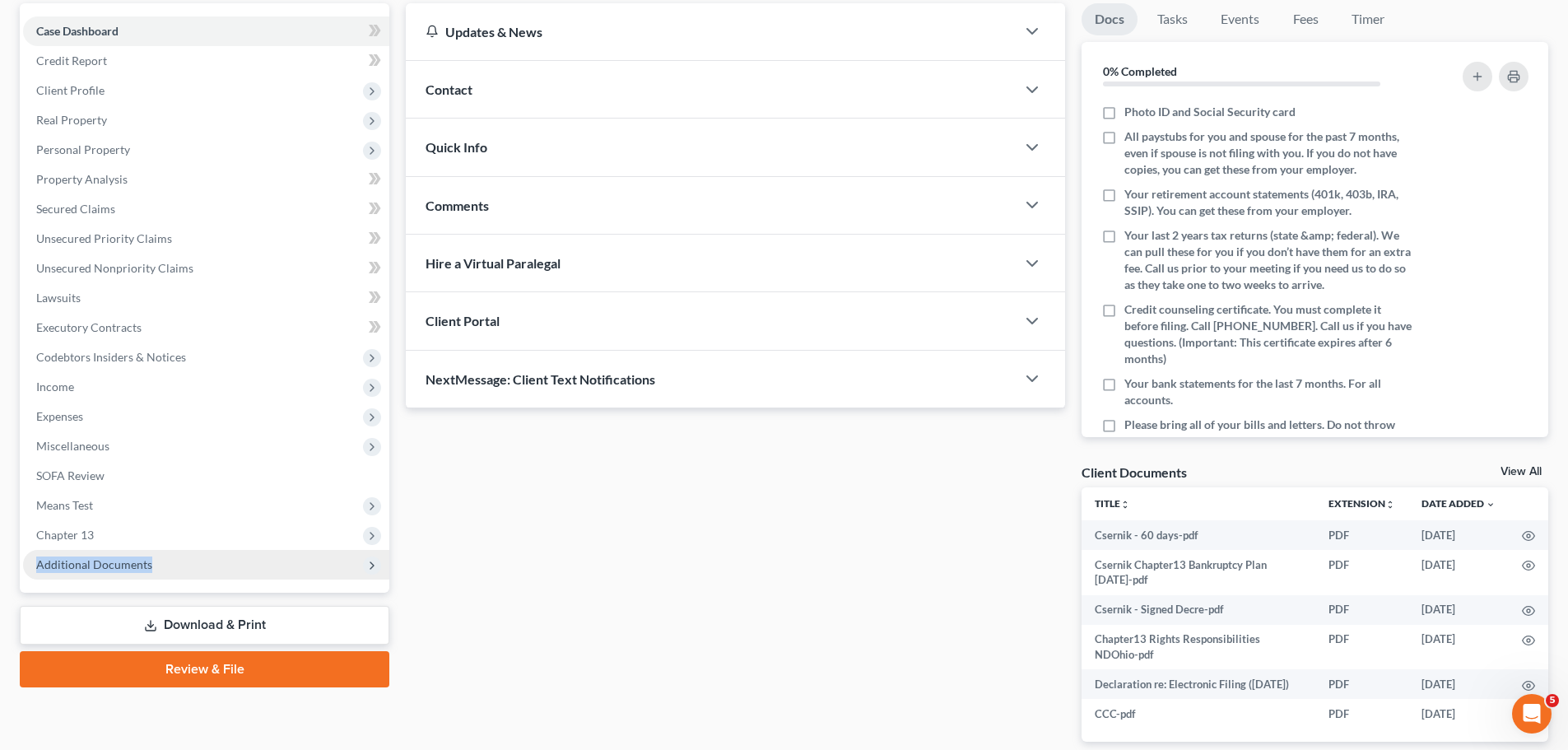
click at [154, 556] on span "Additional Documents" at bounding box center [205, 565] width 366 height 29
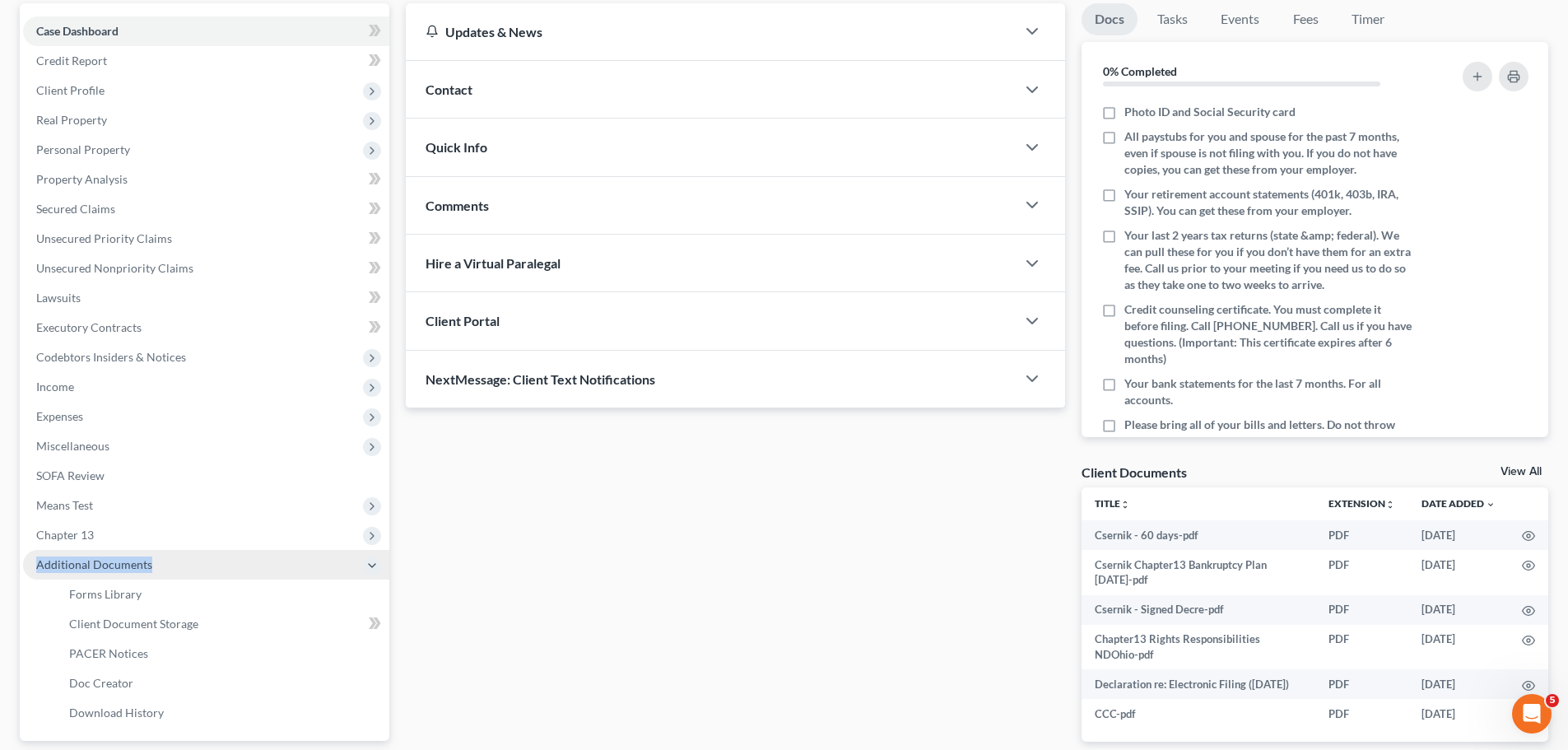
click at [205, 559] on span "Additional Documents" at bounding box center [205, 565] width 366 height 29
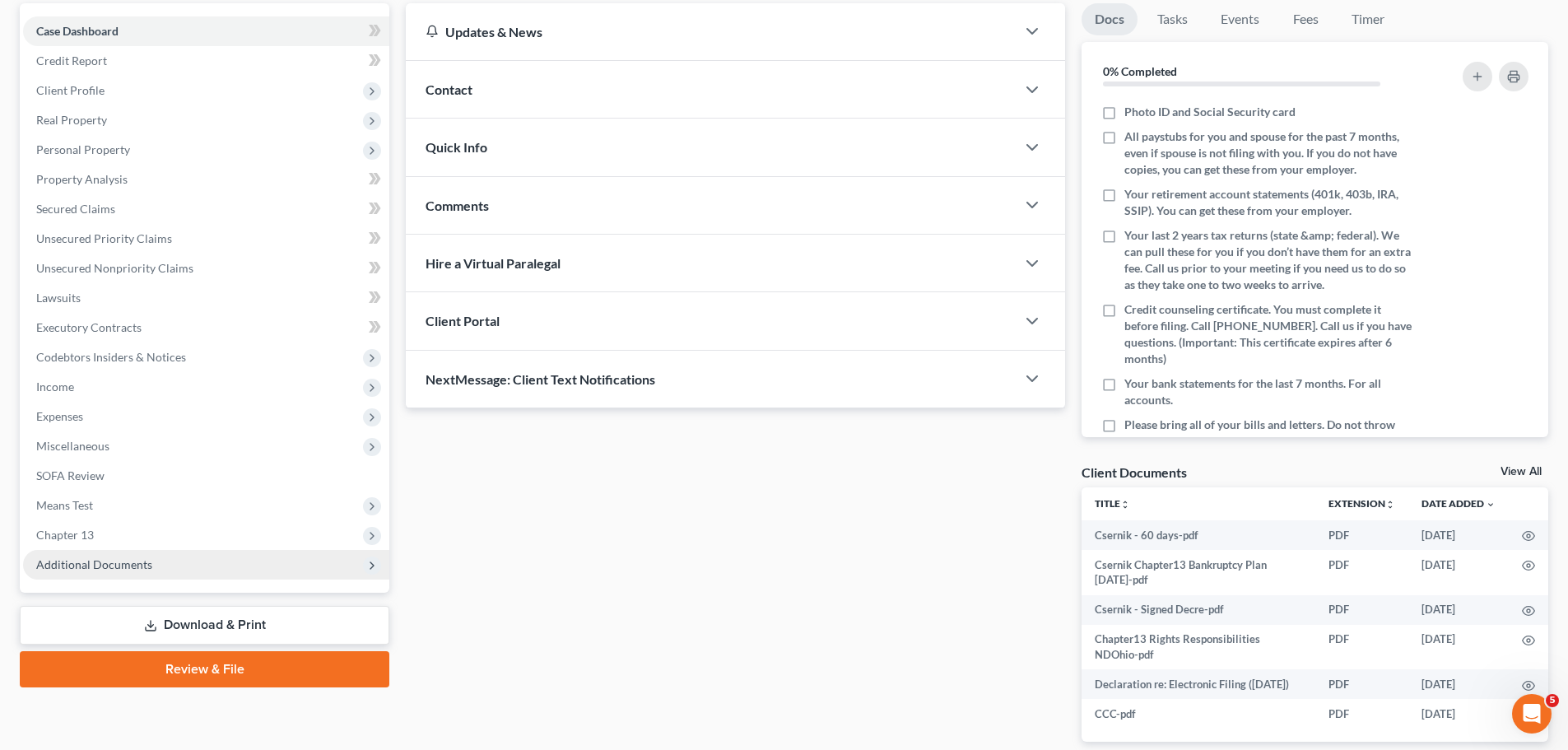
click at [152, 576] on span "Additional Documents" at bounding box center [205, 565] width 366 height 29
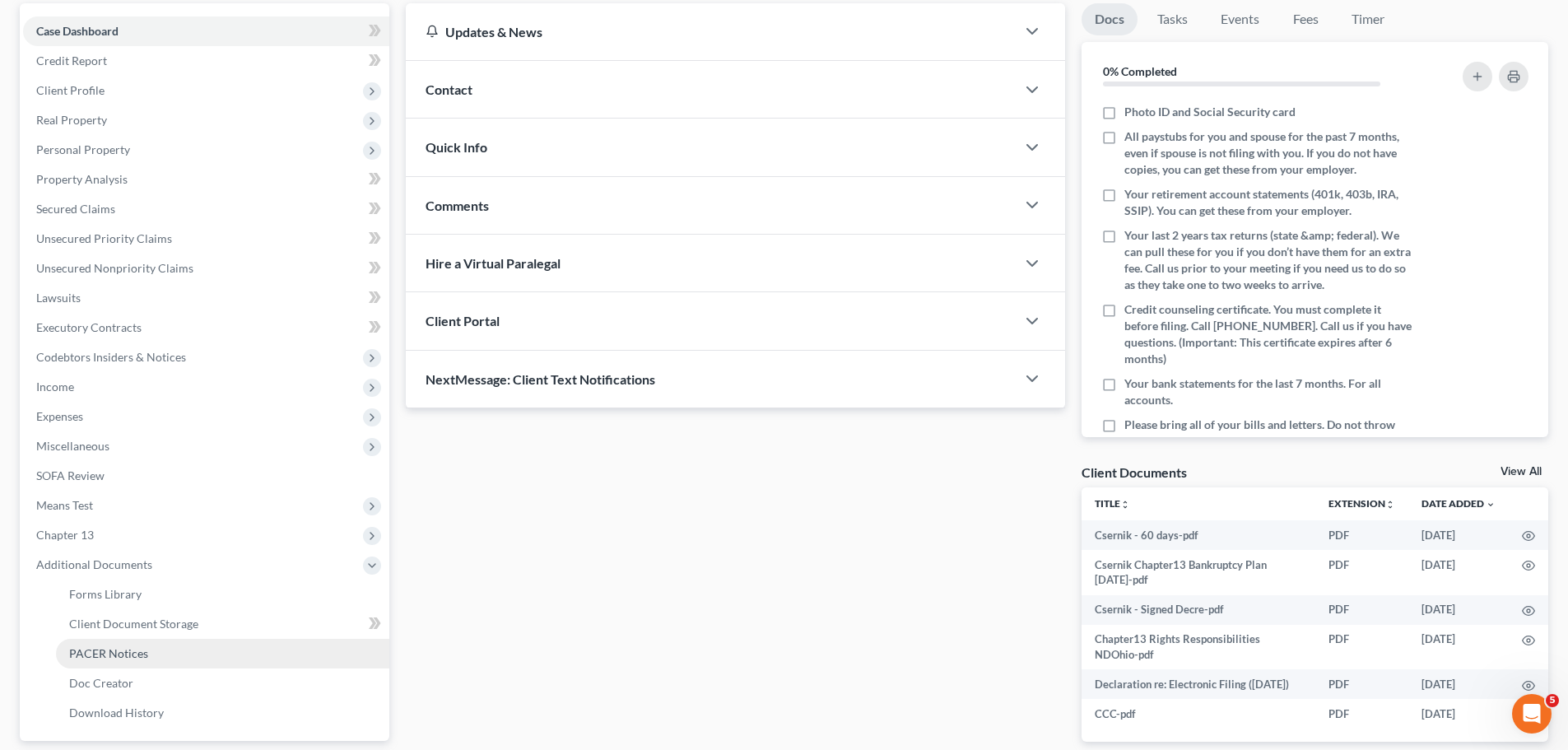
click at [90, 652] on span "PACER Notices" at bounding box center [109, 653] width 79 height 14
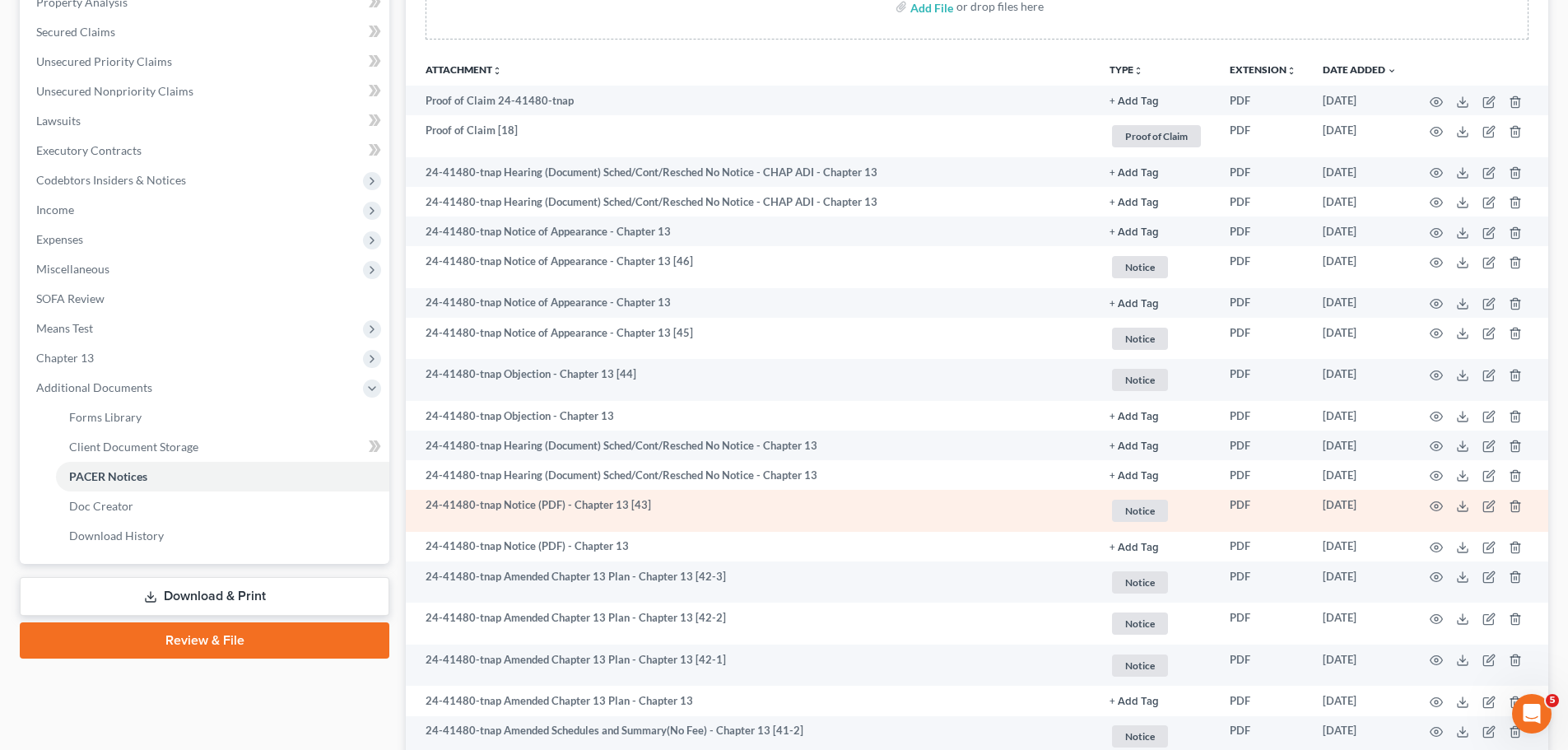
scroll to position [385, 0]
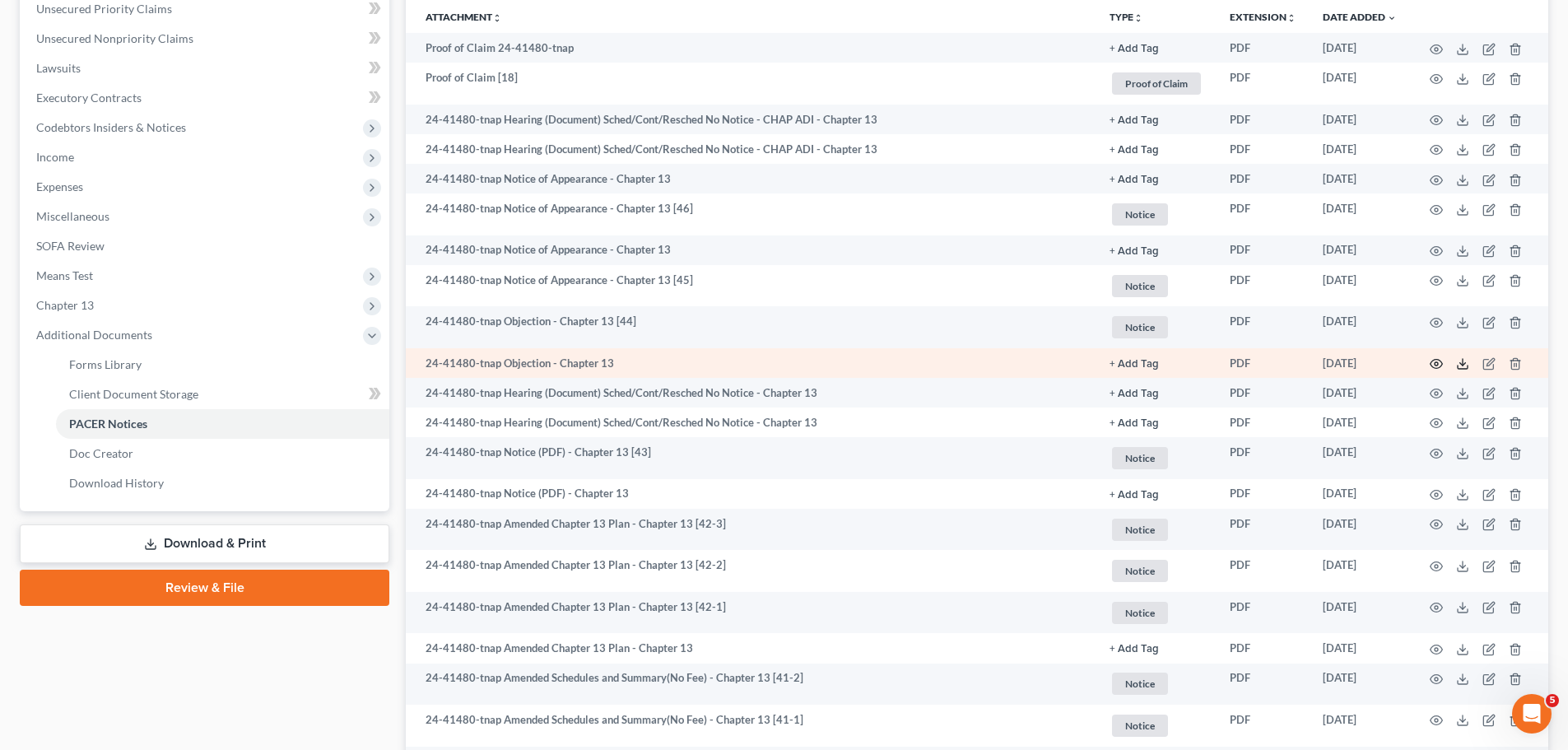
drag, startPoint x: 1438, startPoint y: 359, endPoint x: 1456, endPoint y: 368, distance: 20.1
click at [1442, 363] on td at bounding box center [1478, 362] width 138 height 29
click at [1437, 366] on icon "button" at bounding box center [1436, 364] width 13 height 13
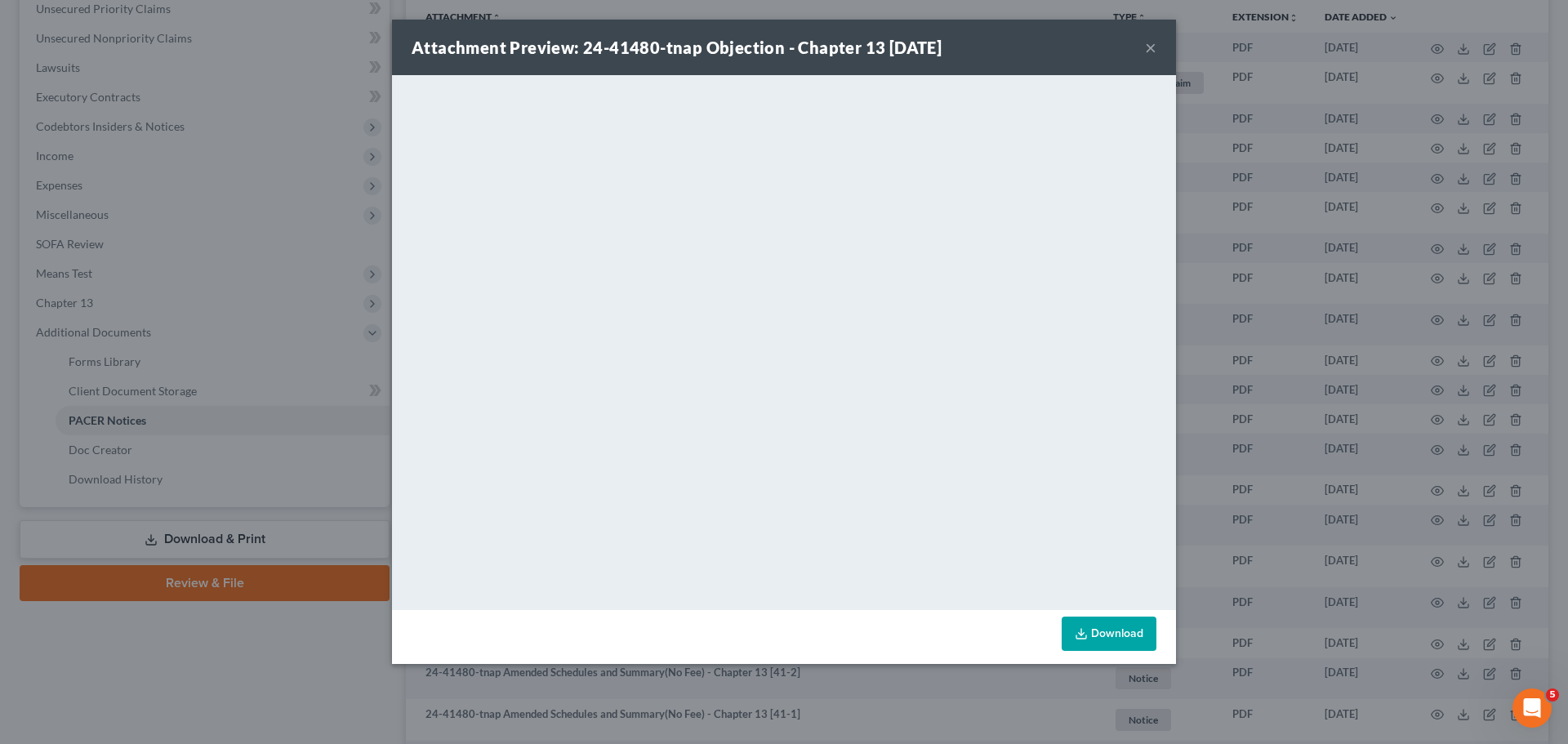
click at [1184, 325] on div "Attachment Preview: 24-41480-tnap Objection - Chapter 13 [DATE] × <object ng-at…" at bounding box center [784, 372] width 1568 height 744
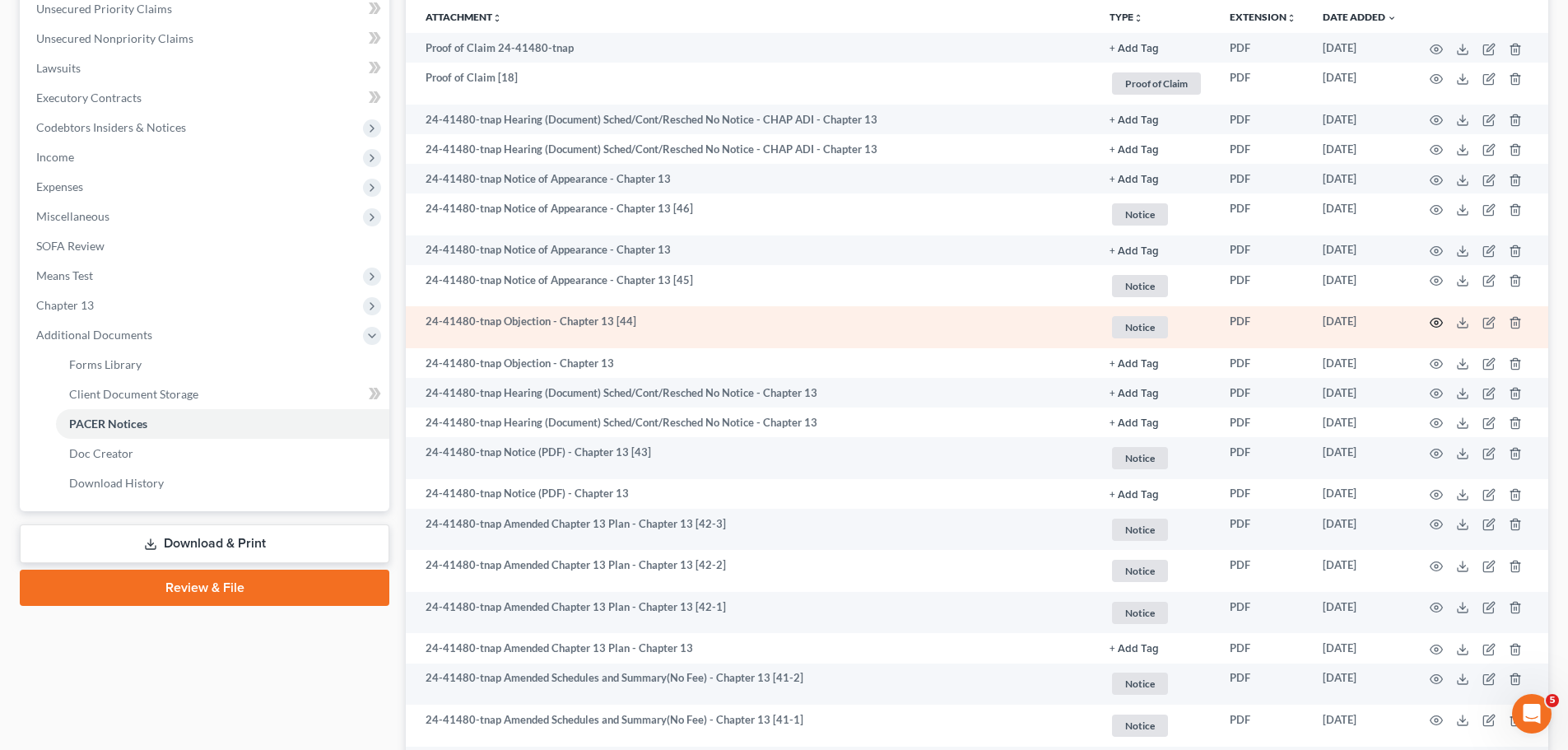
click at [1438, 328] on icon "button" at bounding box center [1436, 323] width 13 height 13
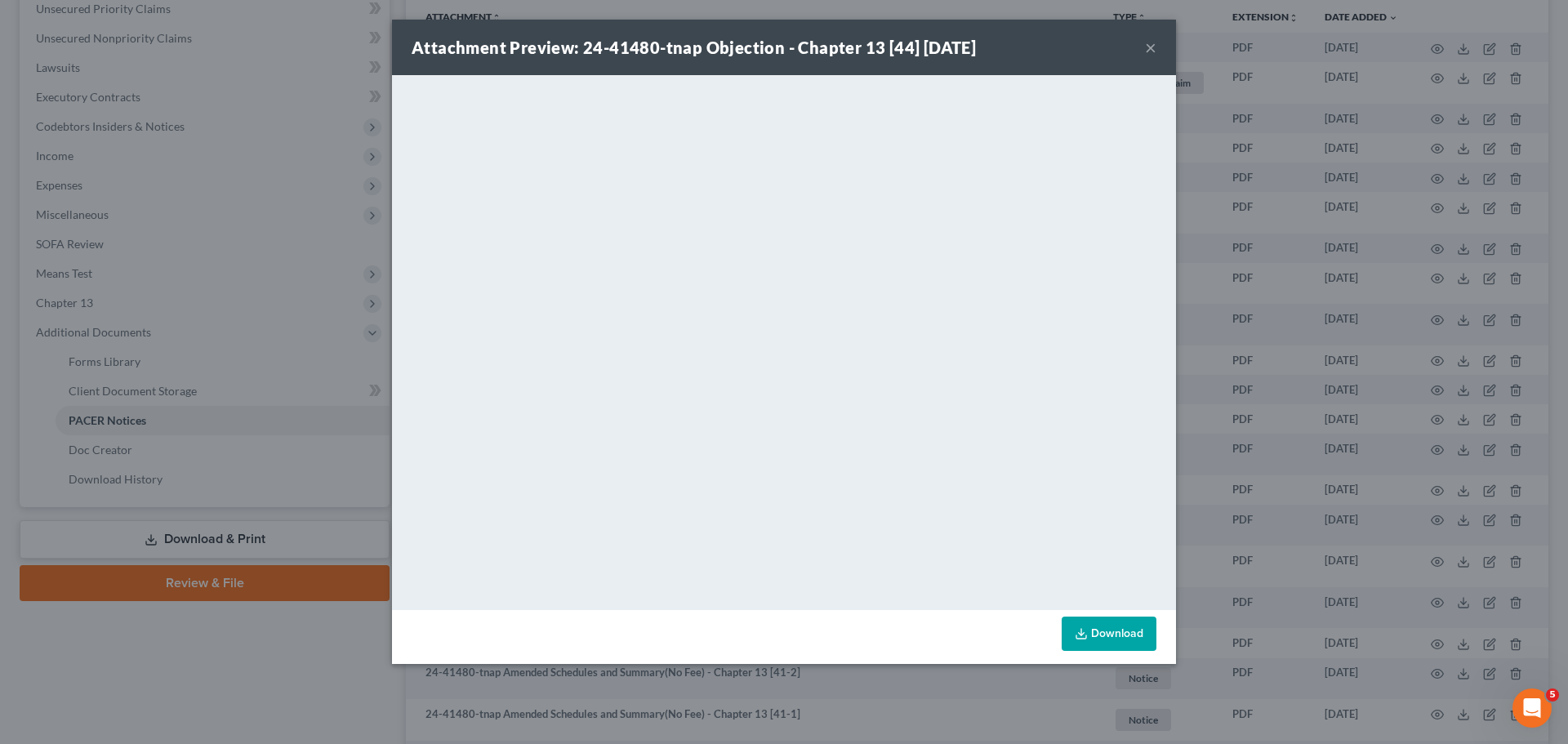
click at [1258, 372] on div "Attachment Preview: 24-41480-tnap Objection - Chapter 13 [44] [DATE] × <object …" at bounding box center [784, 372] width 1568 height 744
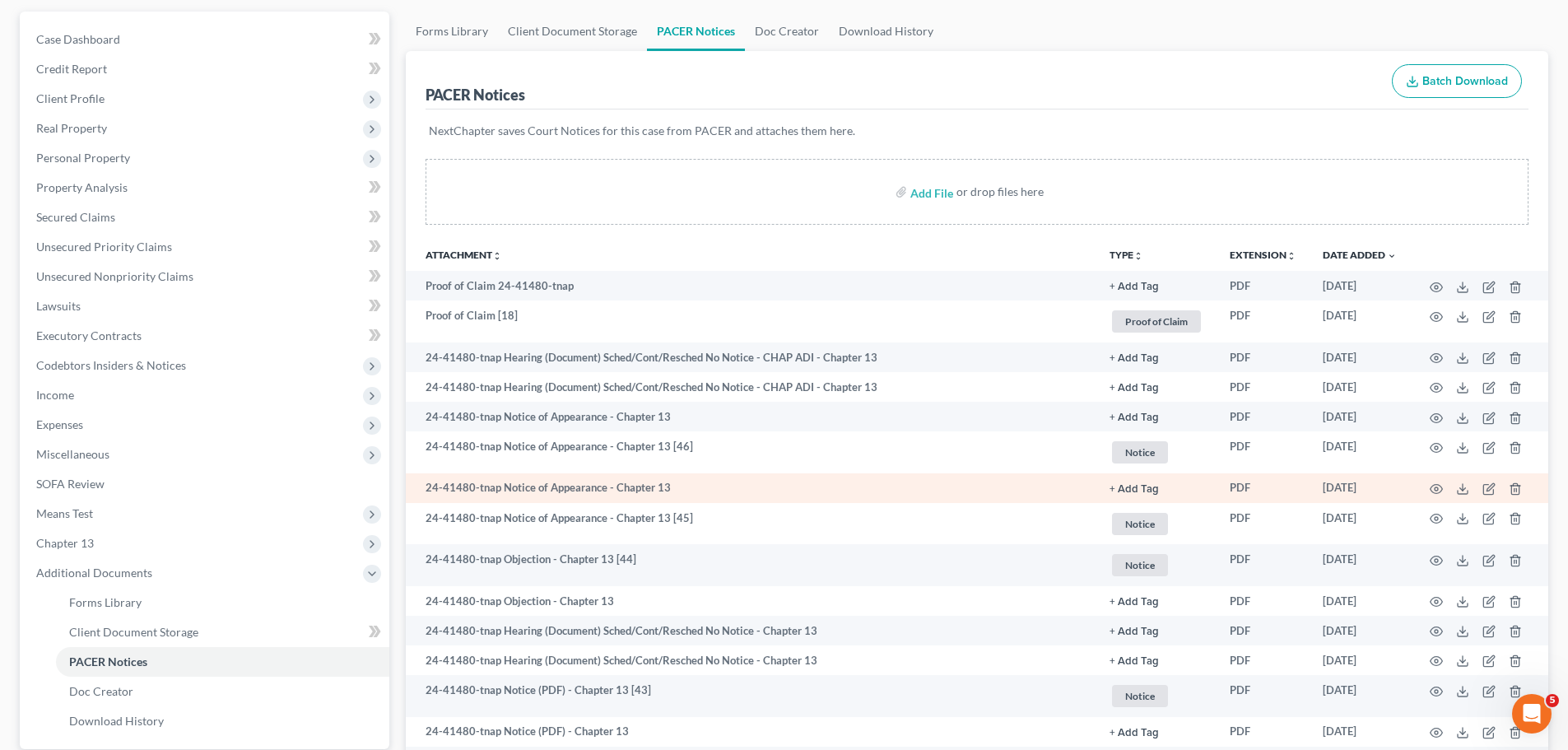
scroll to position [192, 0]
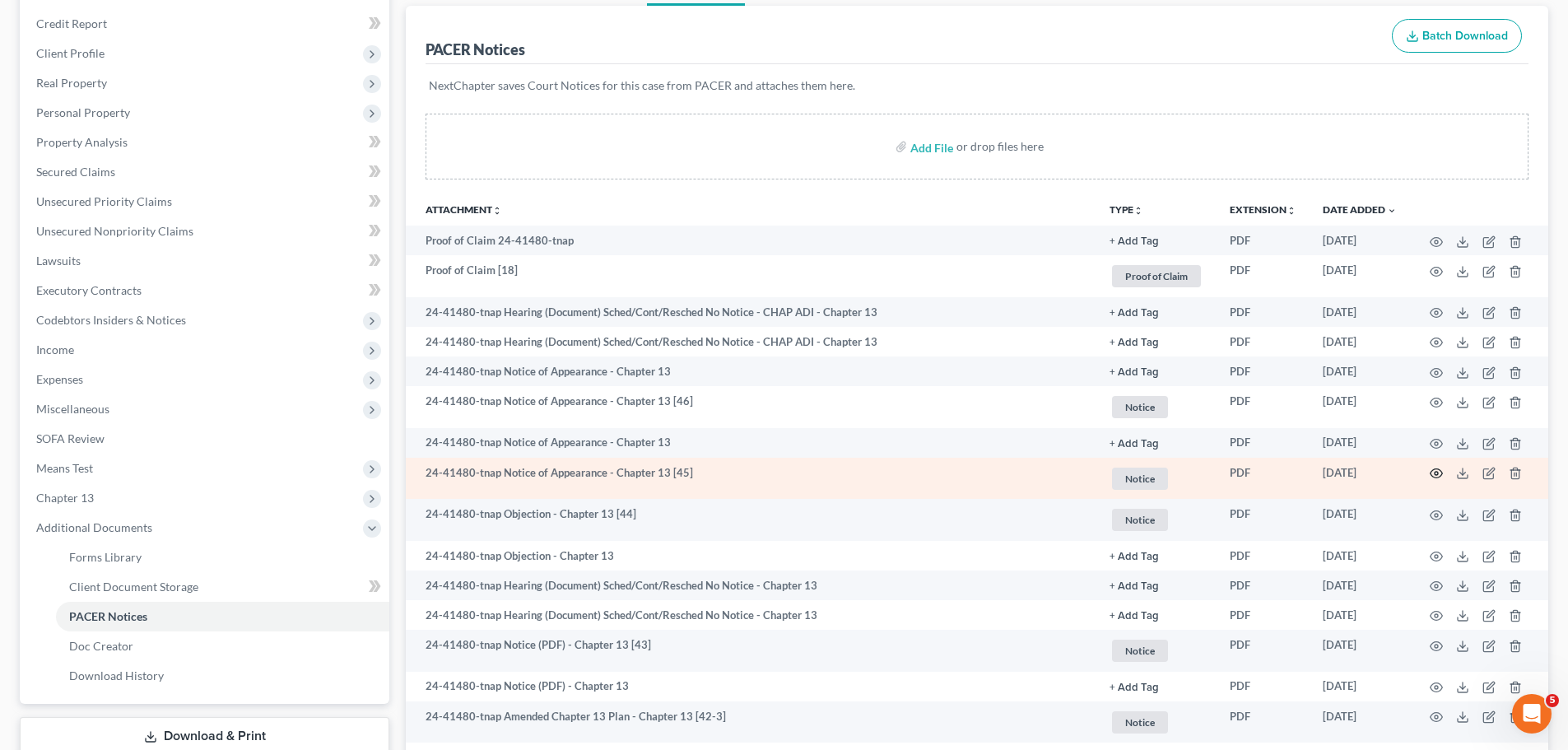
click at [1431, 474] on icon "button" at bounding box center [1436, 474] width 13 height 13
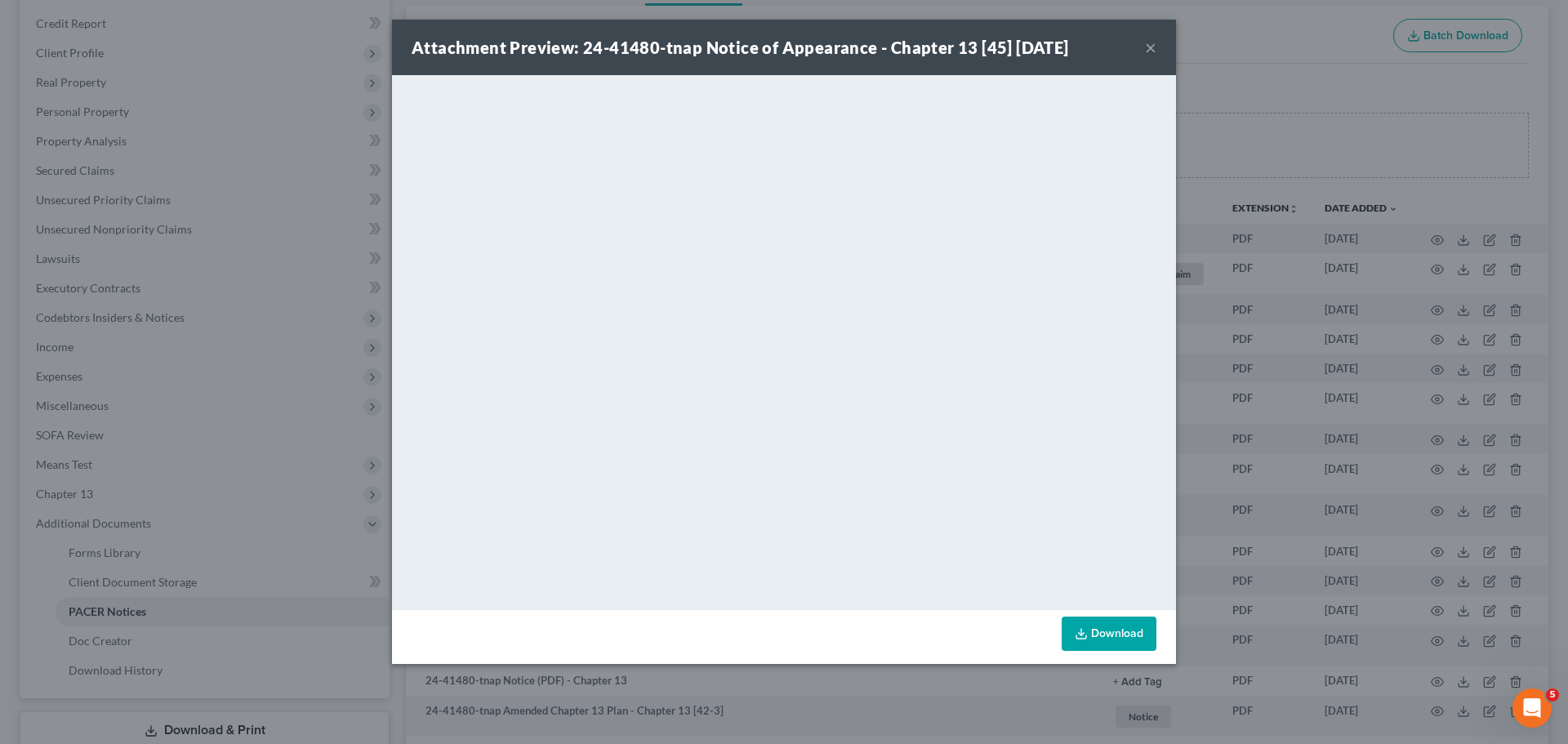
click at [1281, 367] on div "Attachment Preview: 24-41480-tnap Notice of Appearance - Chapter 13 [45] [DATE]…" at bounding box center [784, 372] width 1568 height 744
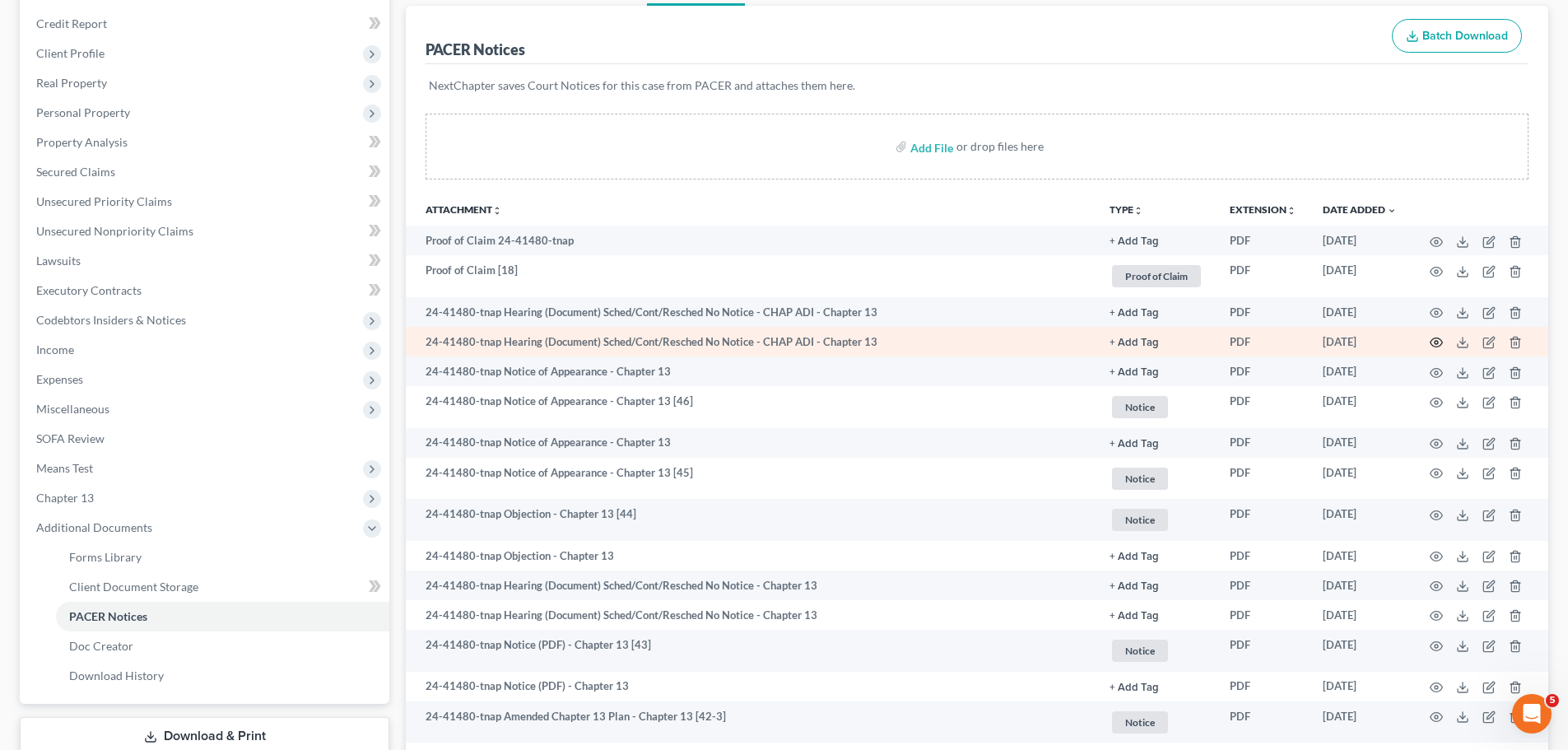
click at [1434, 340] on icon "button" at bounding box center [1436, 342] width 13 height 13
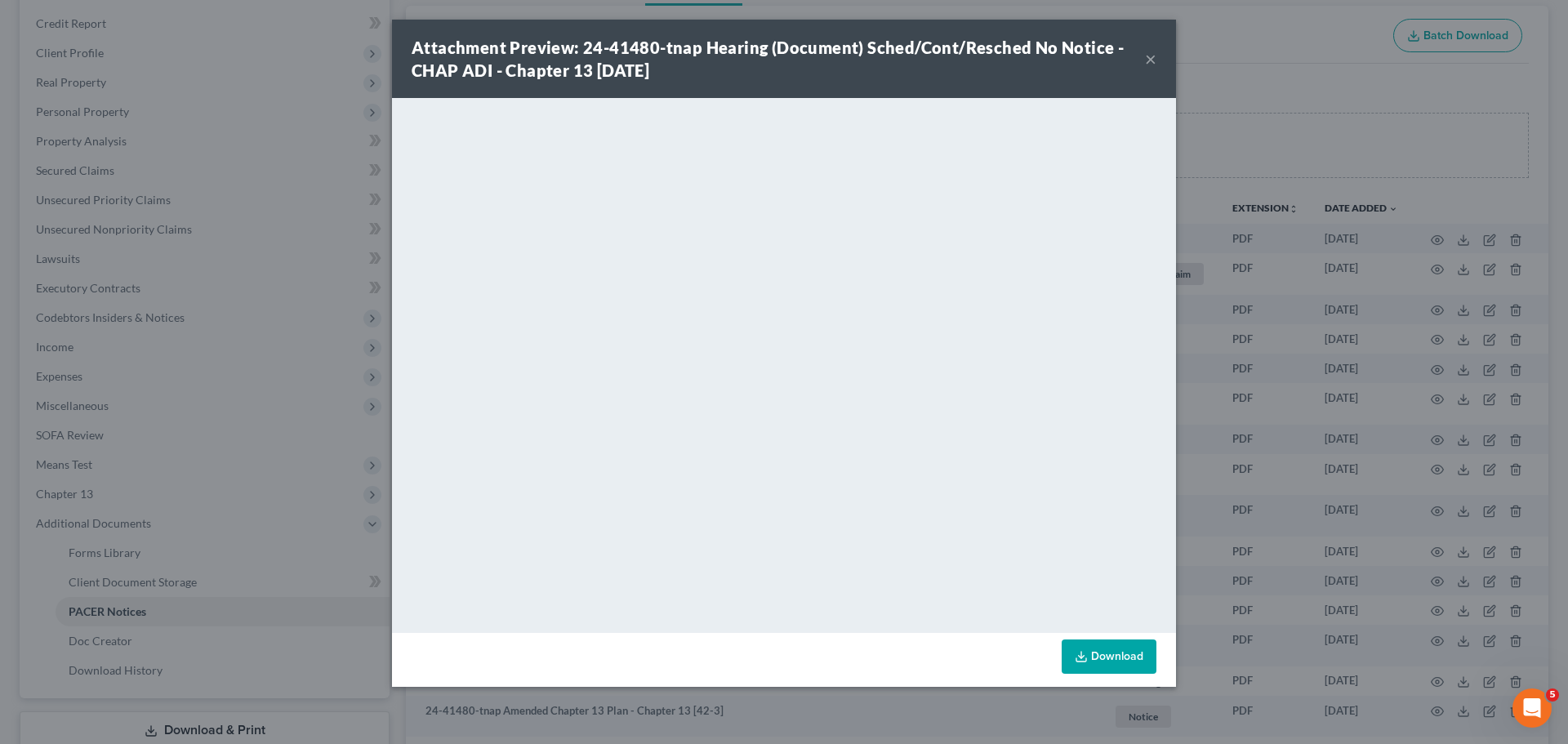
click at [1352, 370] on div "Attachment Preview: 24-41480-tnap Hearing (Document) Sched/Cont/Resched No Noti…" at bounding box center [784, 372] width 1568 height 744
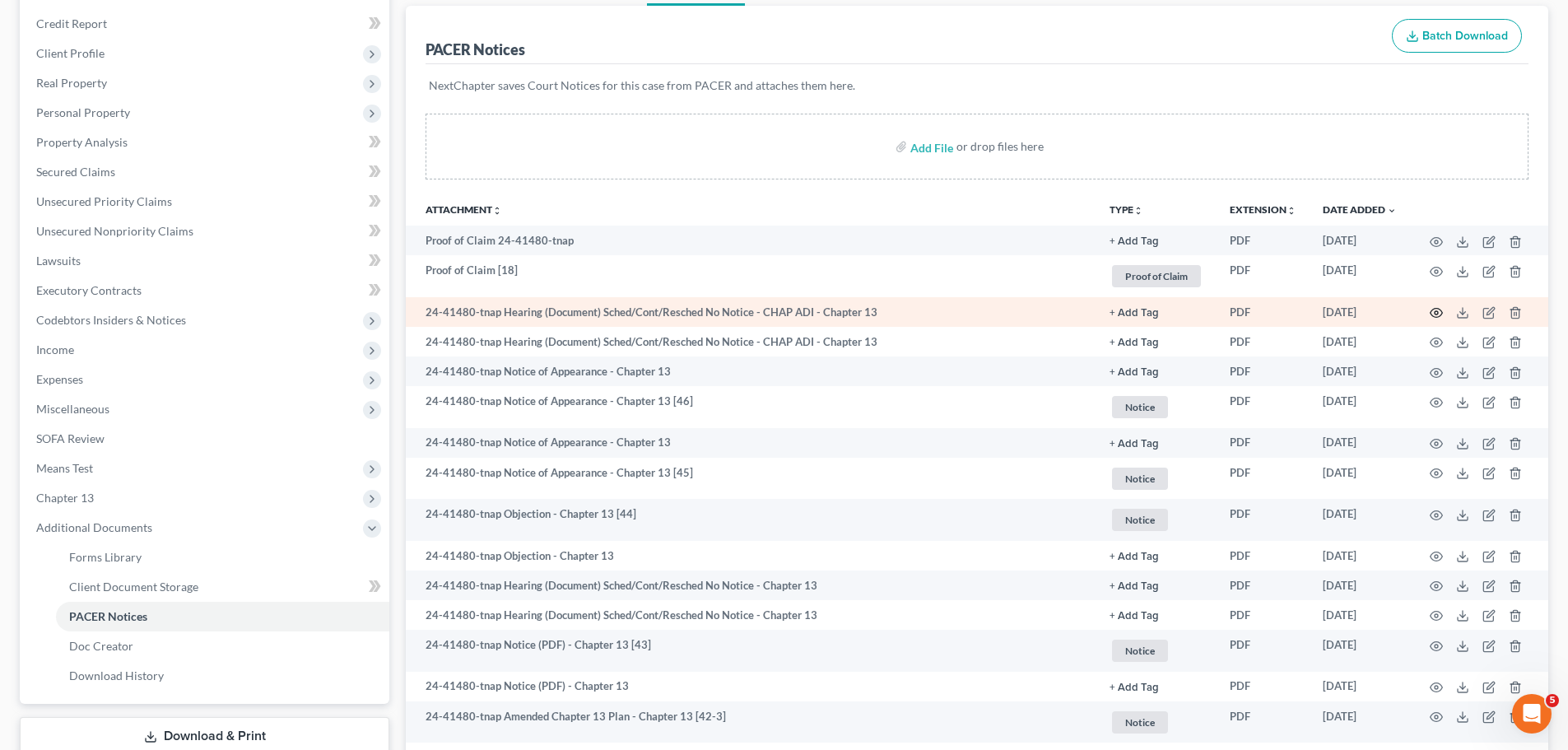
click at [1440, 312] on icon "button" at bounding box center [1436, 313] width 13 height 13
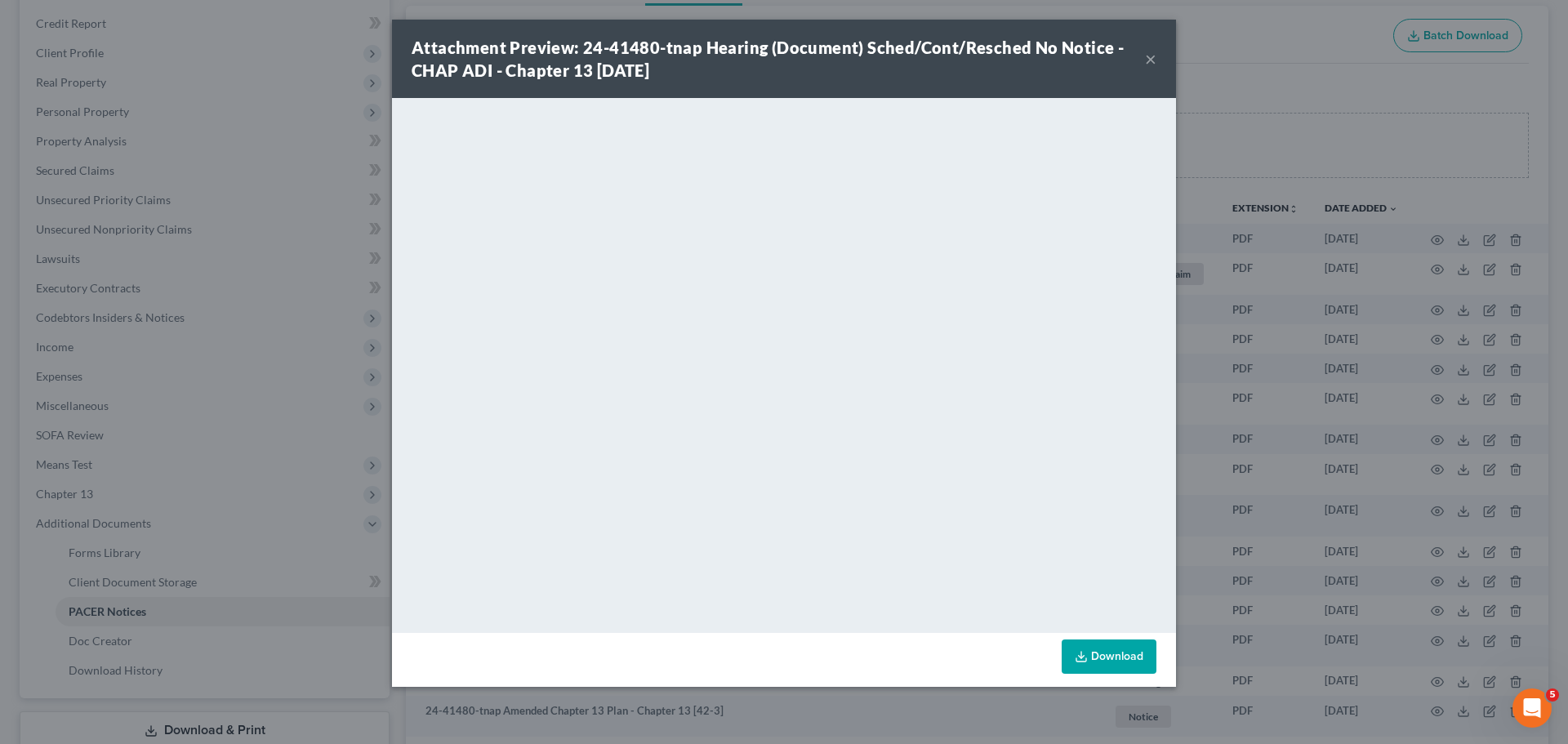
click at [1219, 372] on div "Attachment Preview: 24-41480-tnap Hearing (Document) Sched/Cont/Resched No Noti…" at bounding box center [784, 372] width 1568 height 744
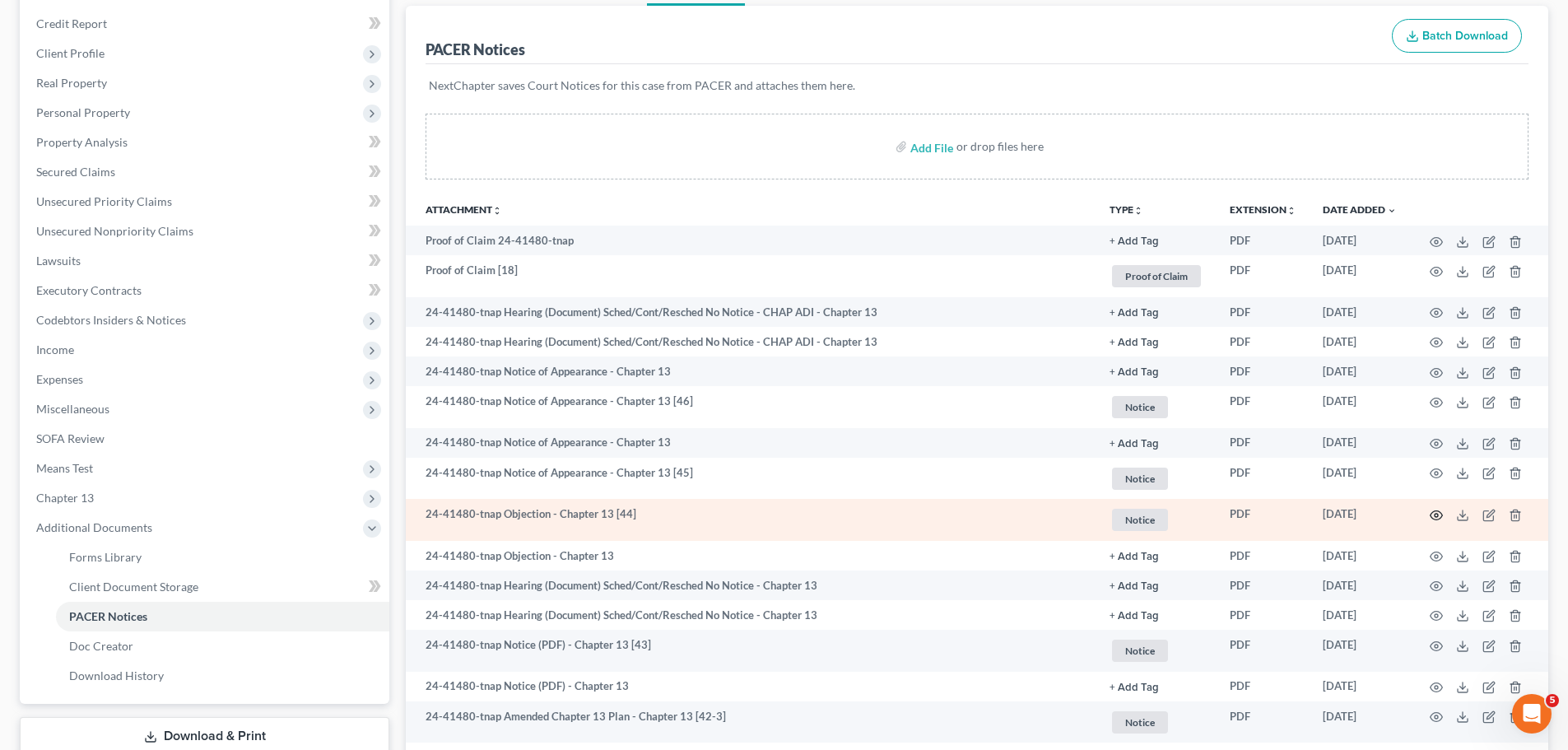
click at [1434, 510] on icon "button" at bounding box center [1436, 515] width 13 height 13
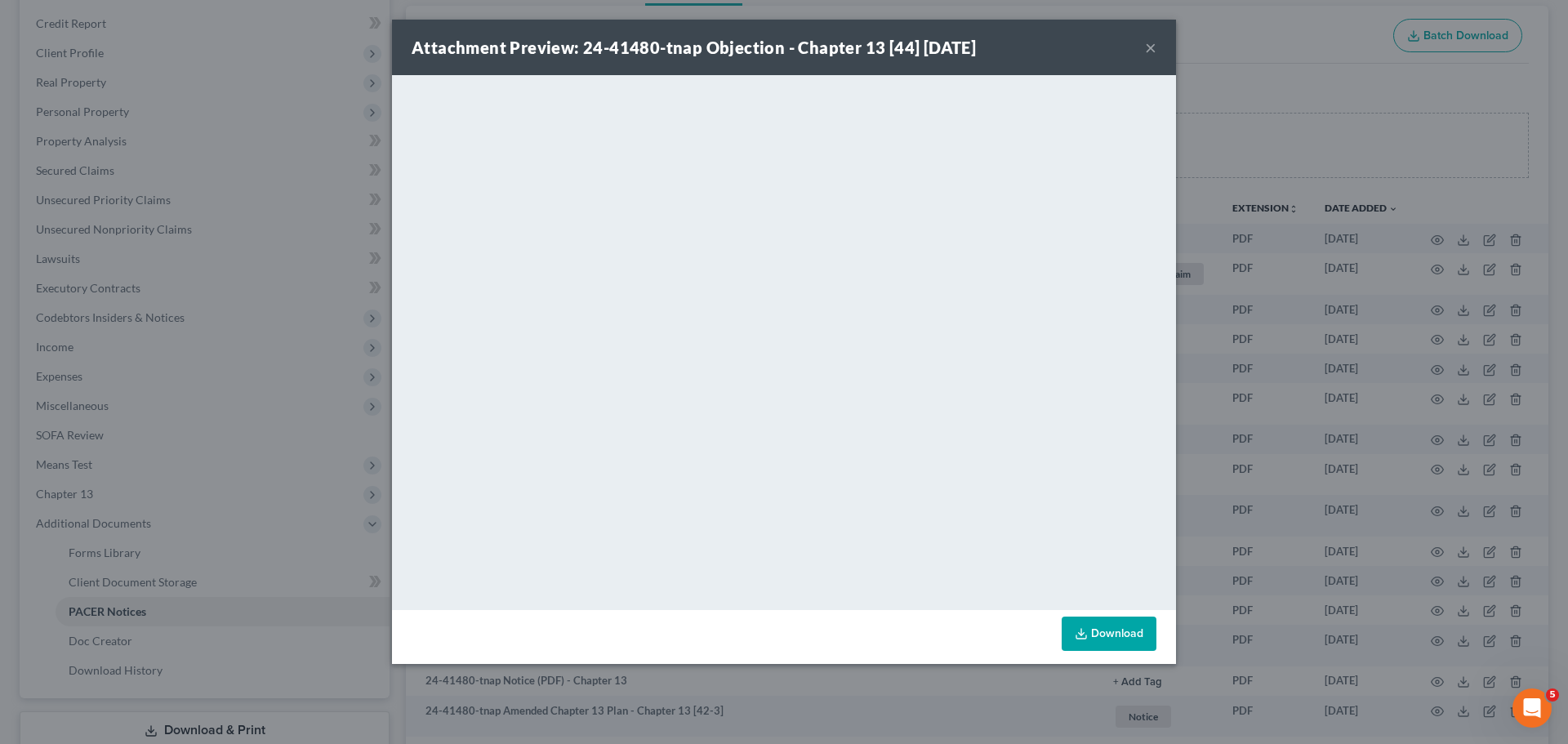
drag, startPoint x: 1203, startPoint y: 290, endPoint x: 942, endPoint y: 1, distance: 389.4
click at [1203, 288] on div "Attachment Preview: 24-41480-tnap Objection - Chapter 13 [44] [DATE] × <object …" at bounding box center [784, 372] width 1568 height 744
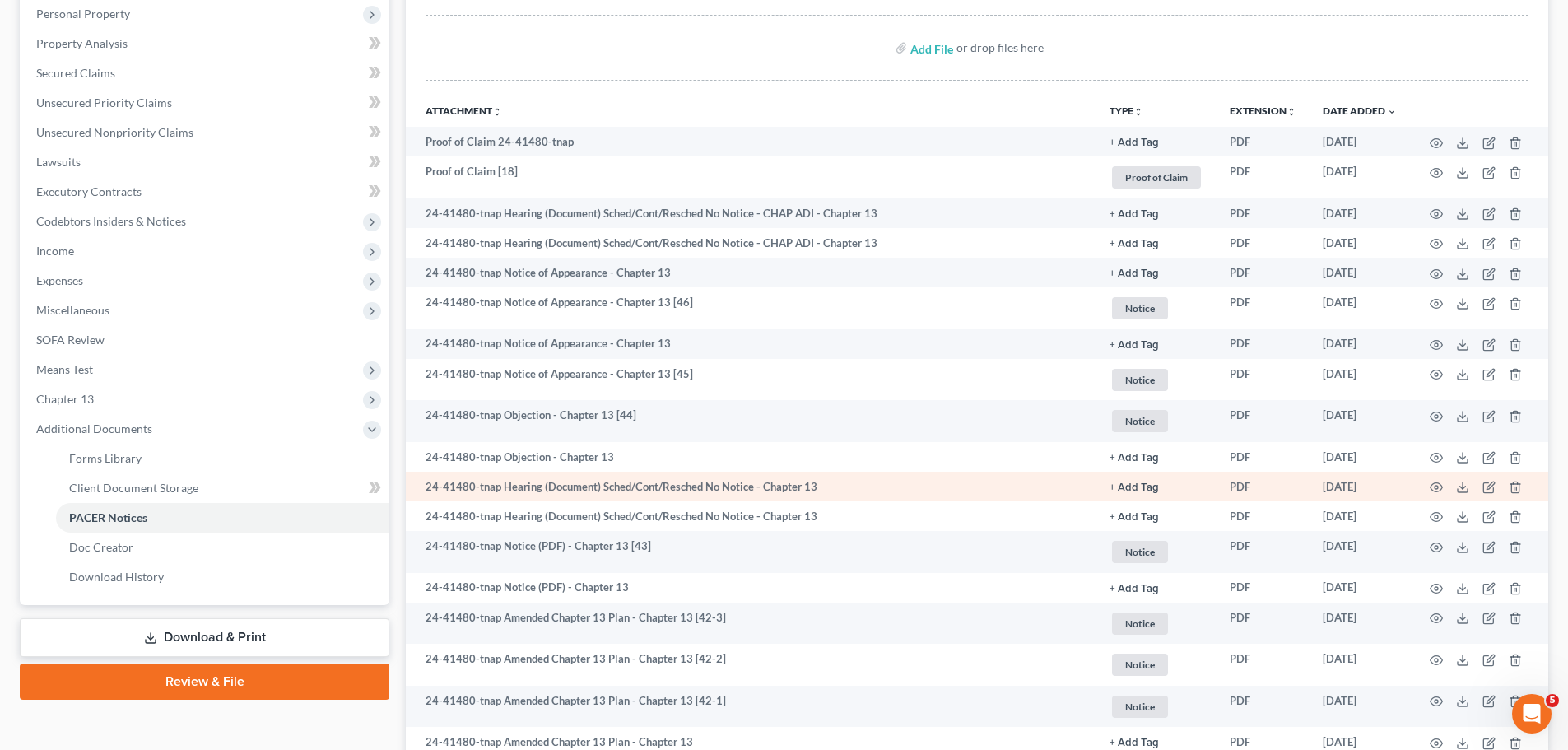
scroll to position [385, 0]
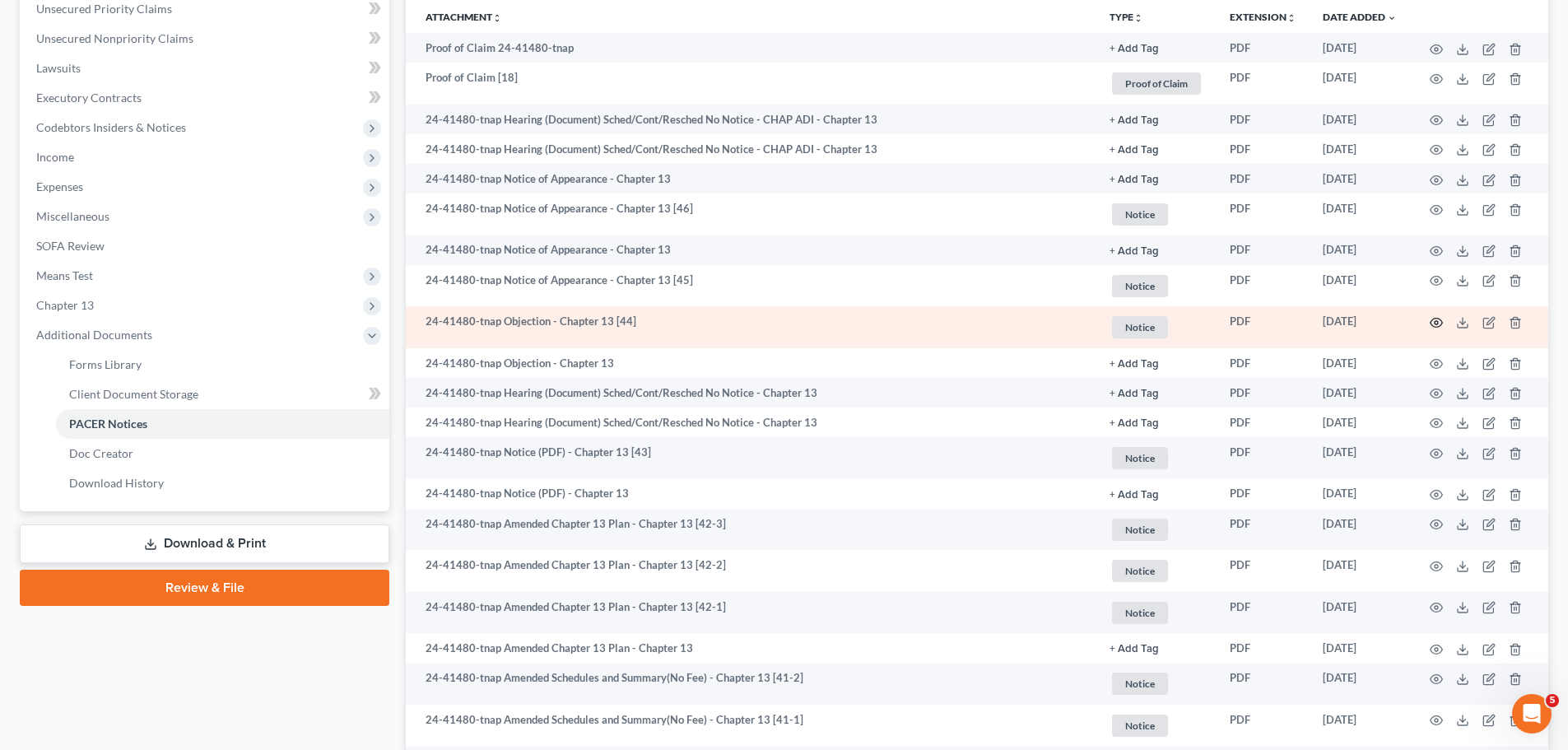
click at [1436, 328] on icon "button" at bounding box center [1436, 323] width 13 height 13
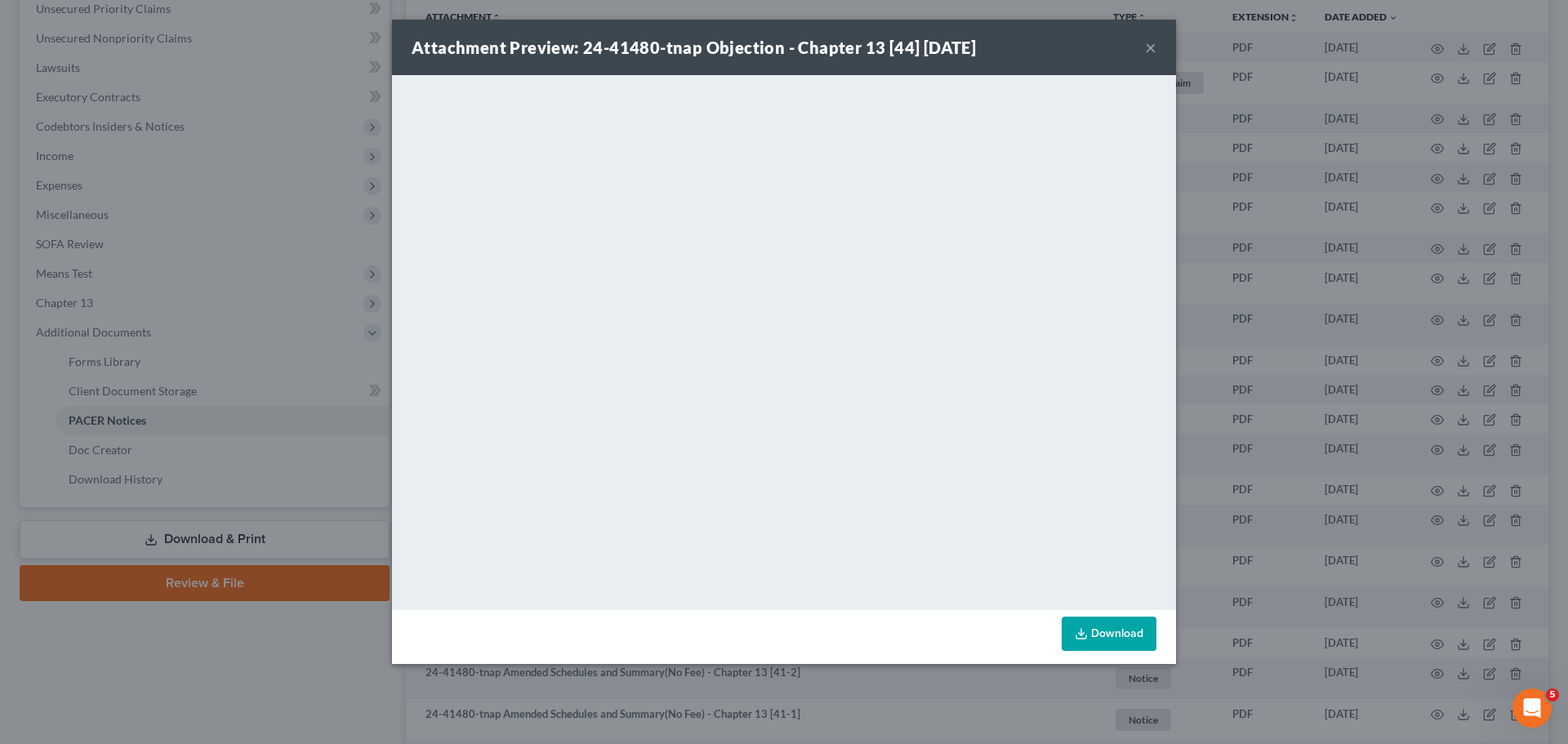
click at [1269, 308] on div "Attachment Preview: 24-41480-tnap Objection - Chapter 13 [44] [DATE] × <object …" at bounding box center [784, 372] width 1568 height 744
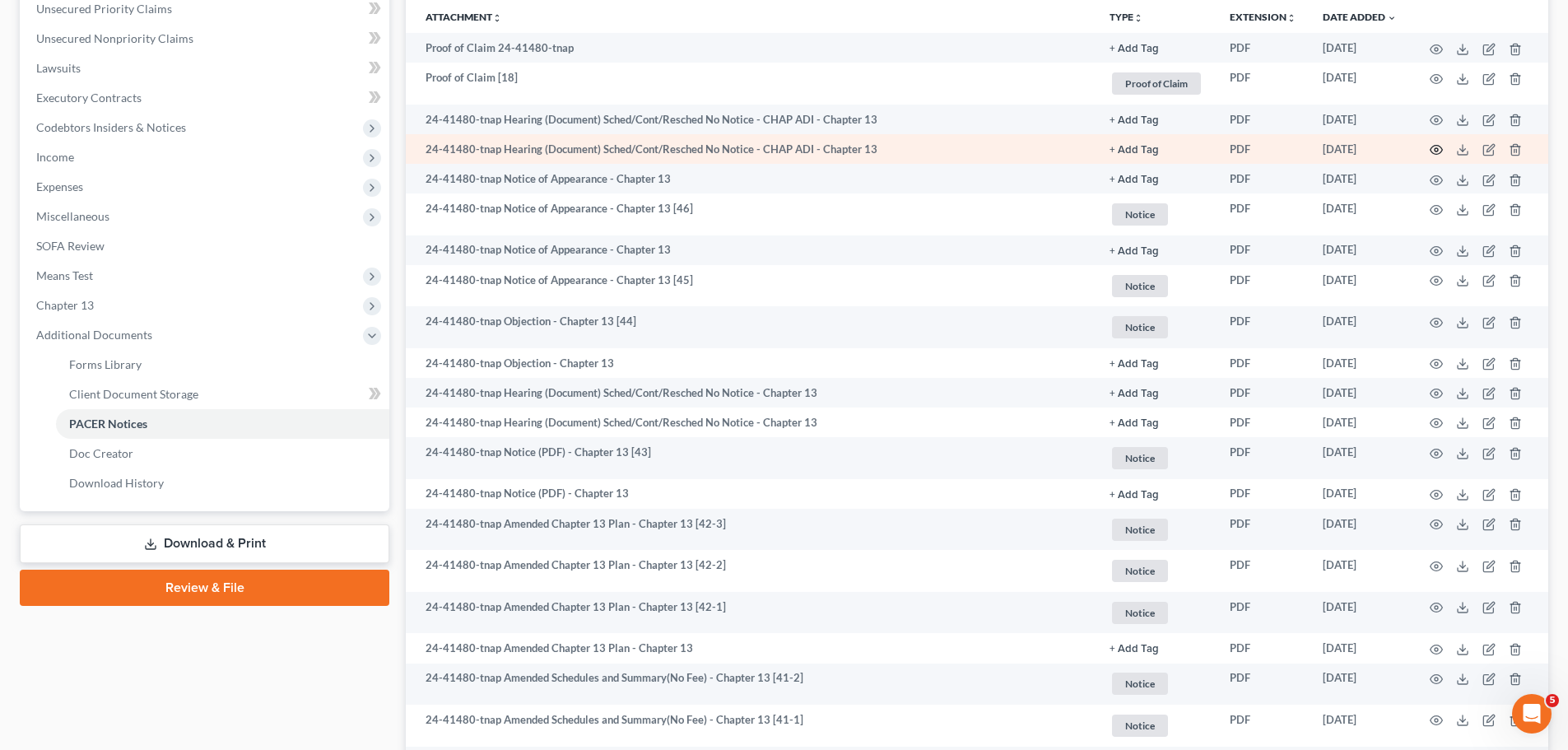
click at [1440, 148] on icon "button" at bounding box center [1436, 150] width 12 height 9
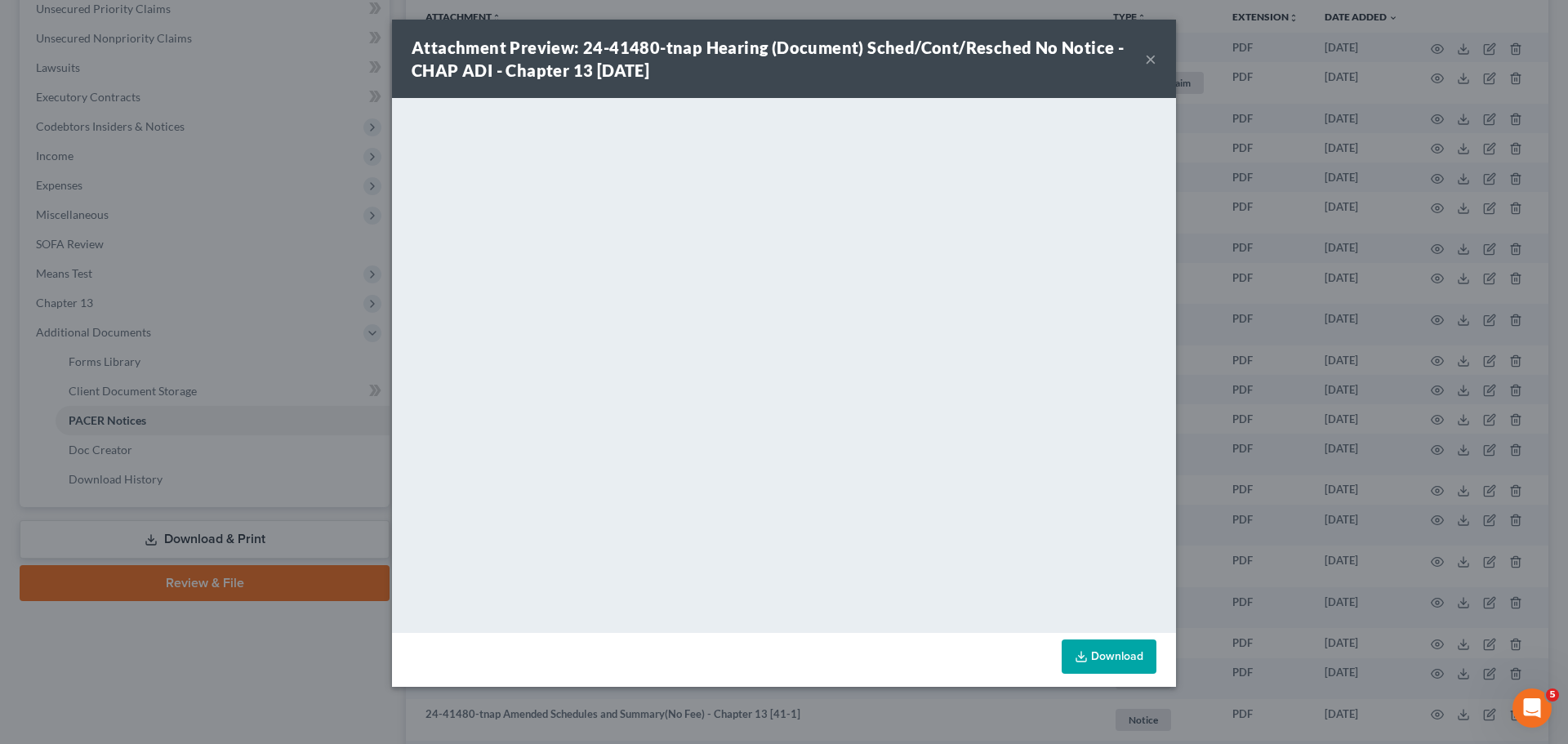
click at [129, 424] on div "Attachment Preview: 24-41480-tnap Hearing (Document) Sched/Cont/Resched No Noti…" at bounding box center [784, 372] width 1568 height 744
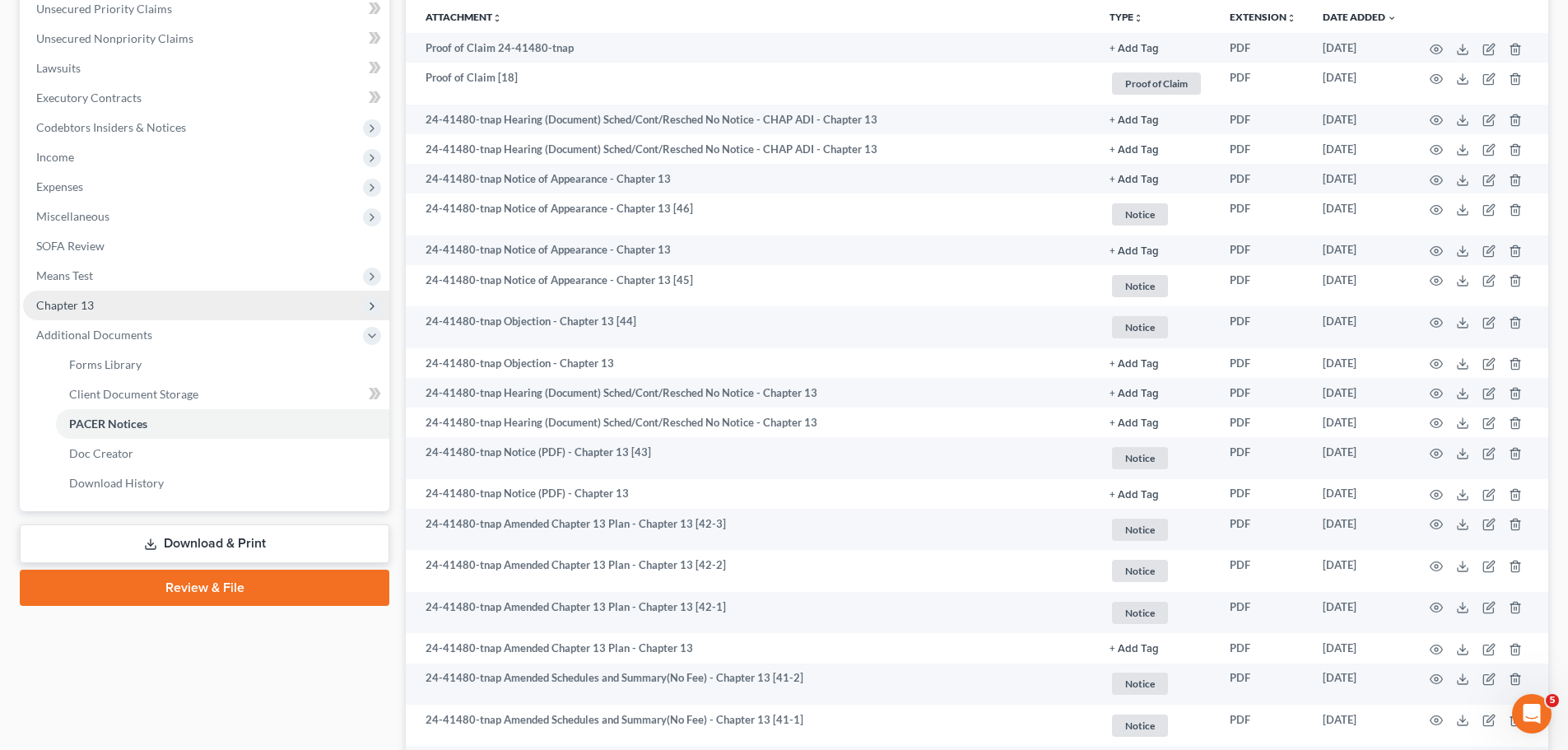
click at [165, 299] on span "Chapter 13" at bounding box center [205, 305] width 366 height 29
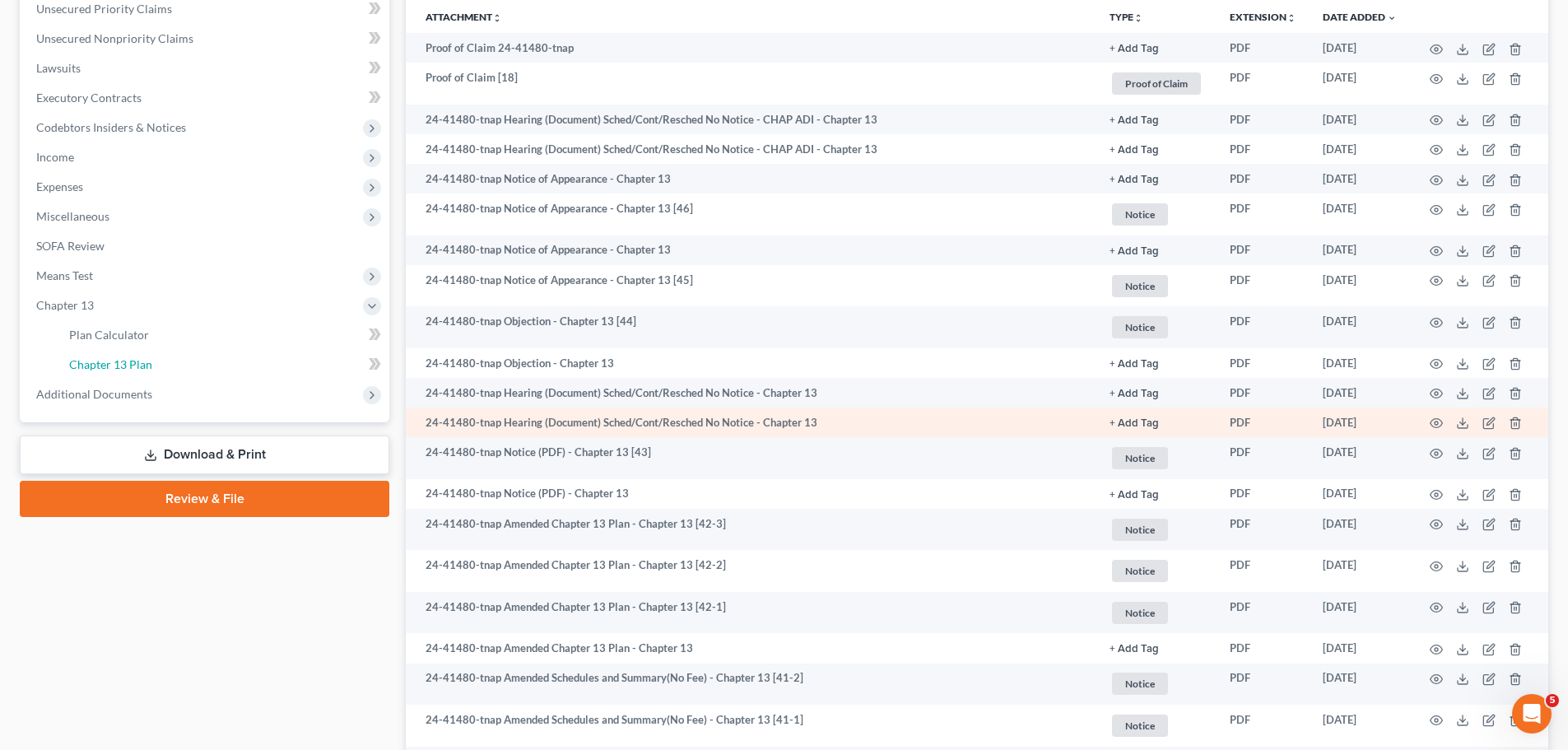
click at [168, 372] on link "Chapter 13 Plan" at bounding box center [222, 364] width 334 height 29
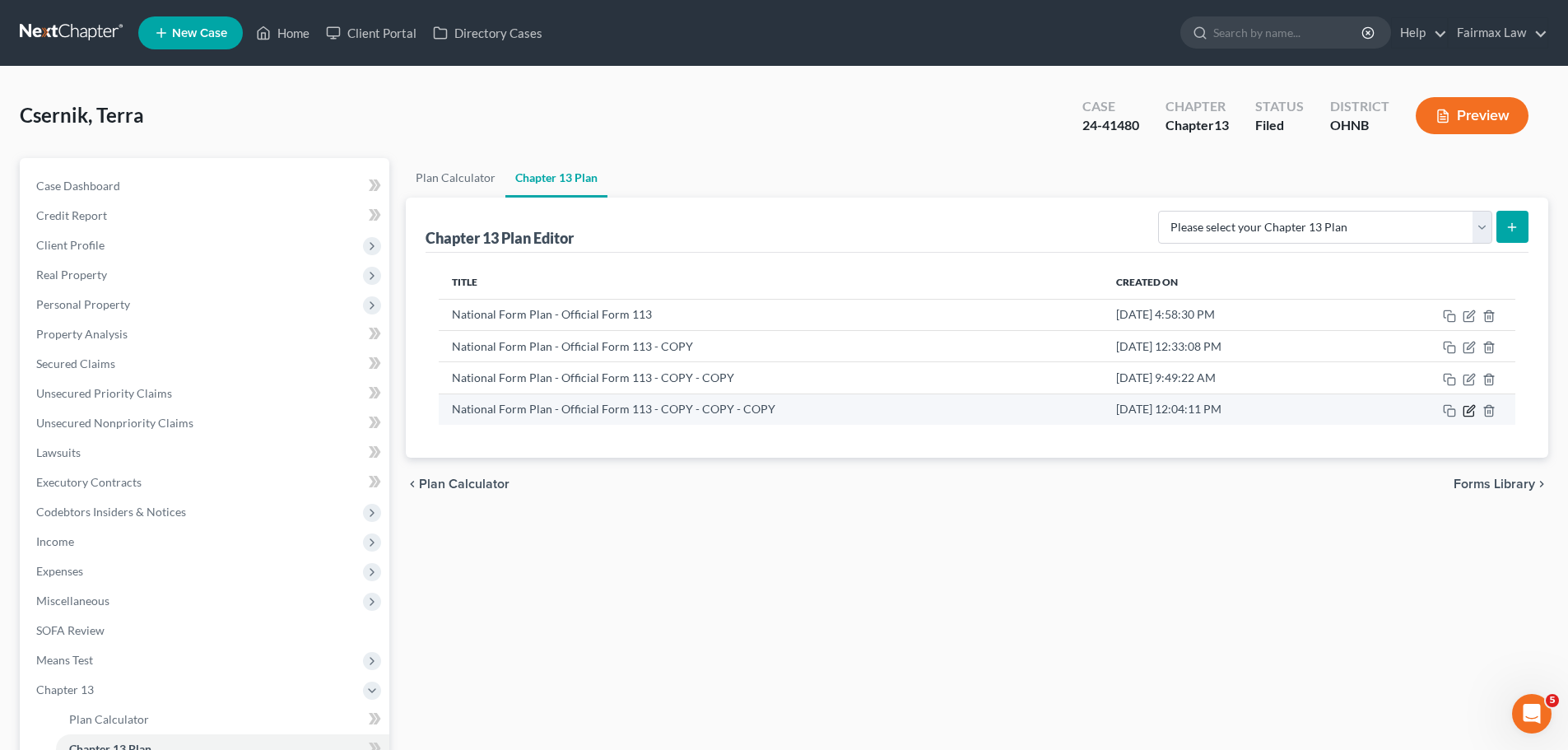
click at [1464, 410] on icon "button" at bounding box center [1468, 411] width 9 height 9
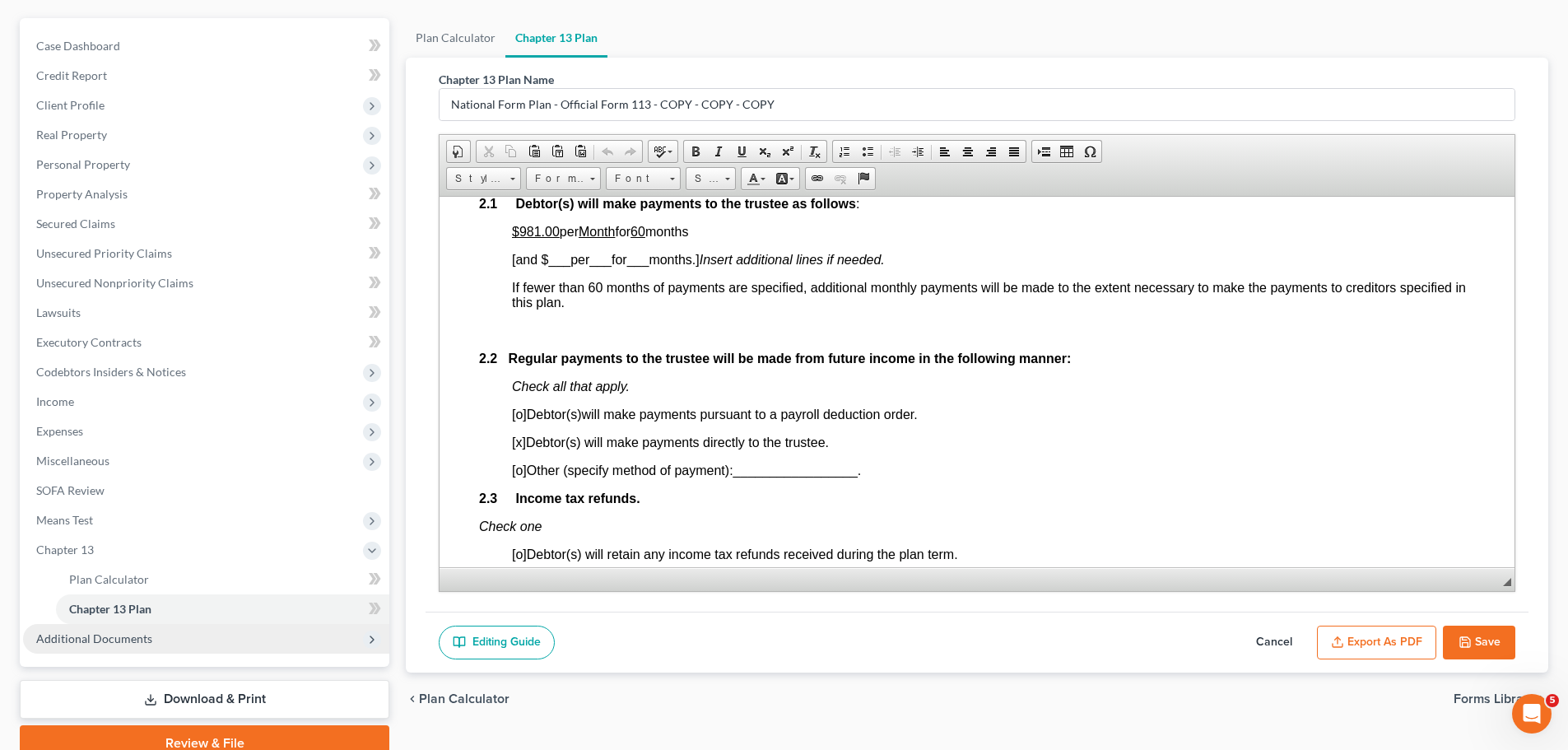
scroll to position [214, 0]
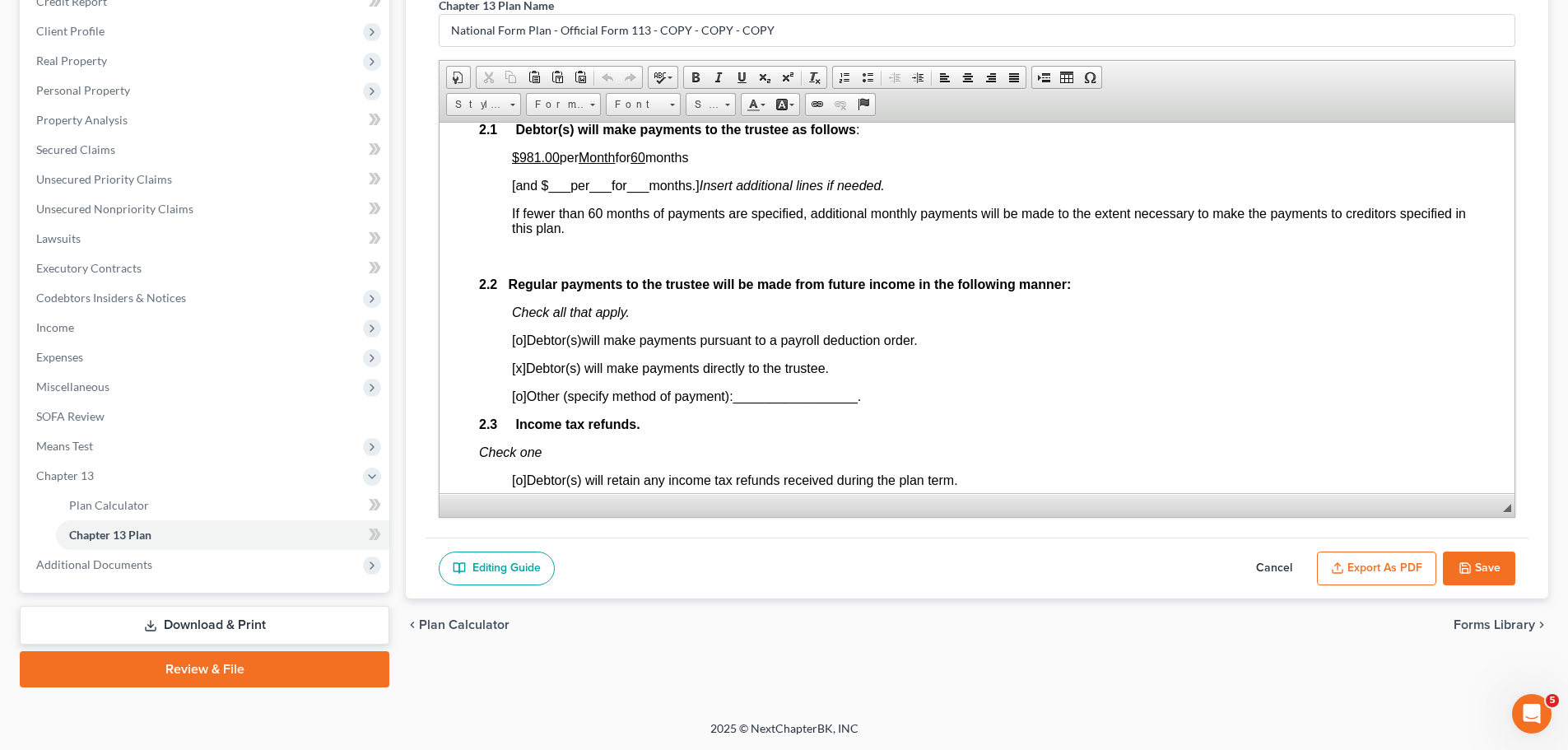
click at [1247, 564] on button "Cancel" at bounding box center [1273, 568] width 73 height 35
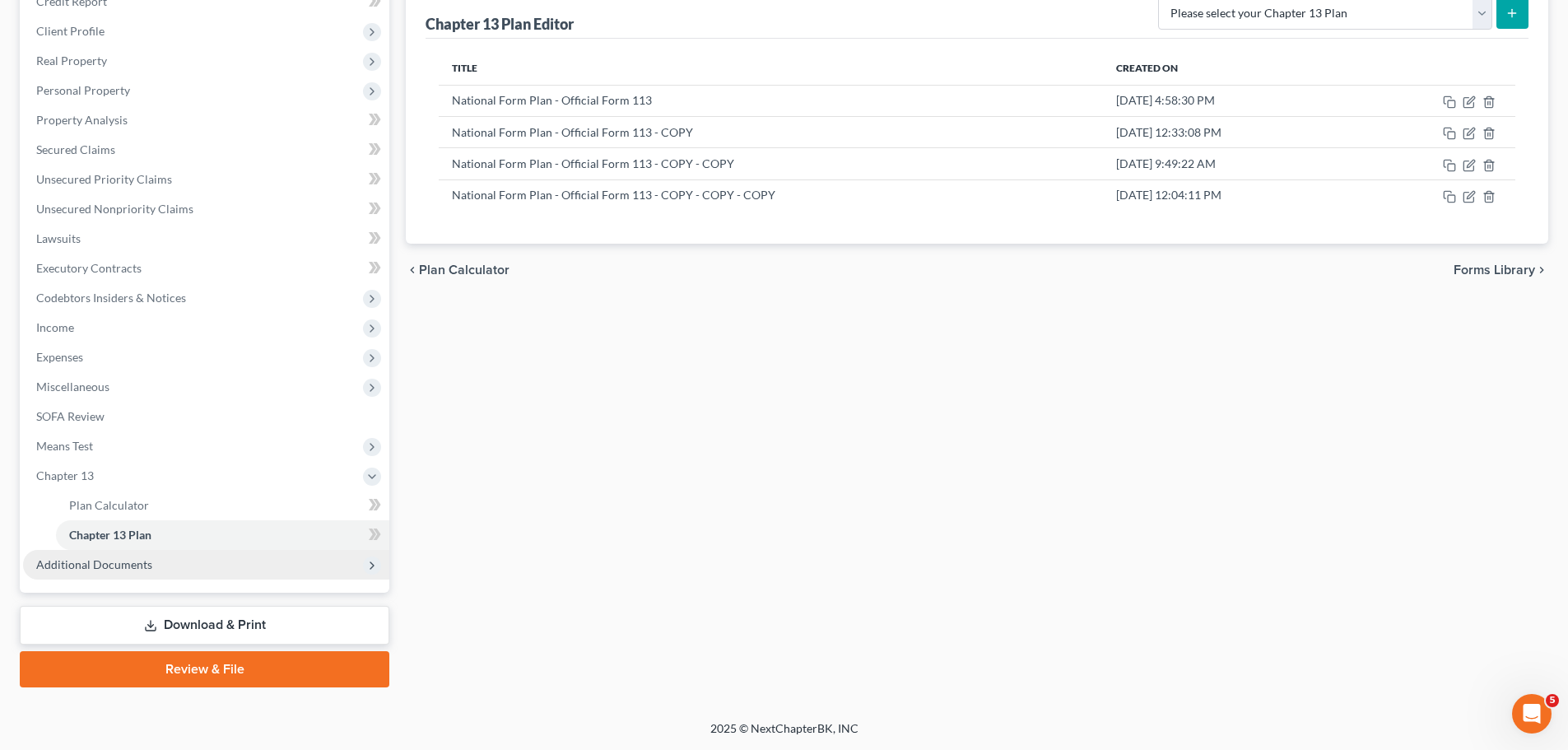
click at [213, 559] on span "Additional Documents" at bounding box center [205, 565] width 366 height 29
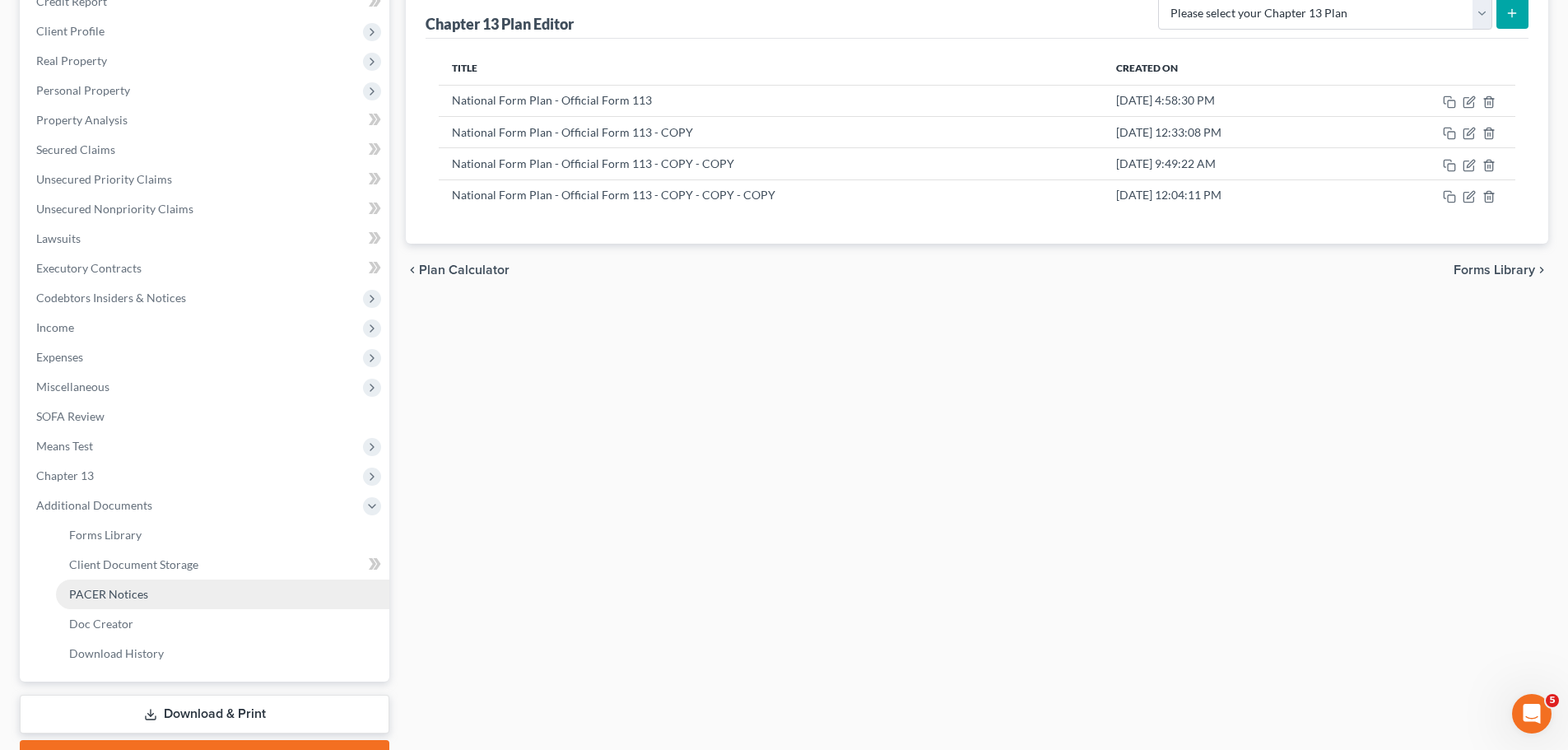
click at [117, 592] on span "PACER Notices" at bounding box center [109, 594] width 79 height 14
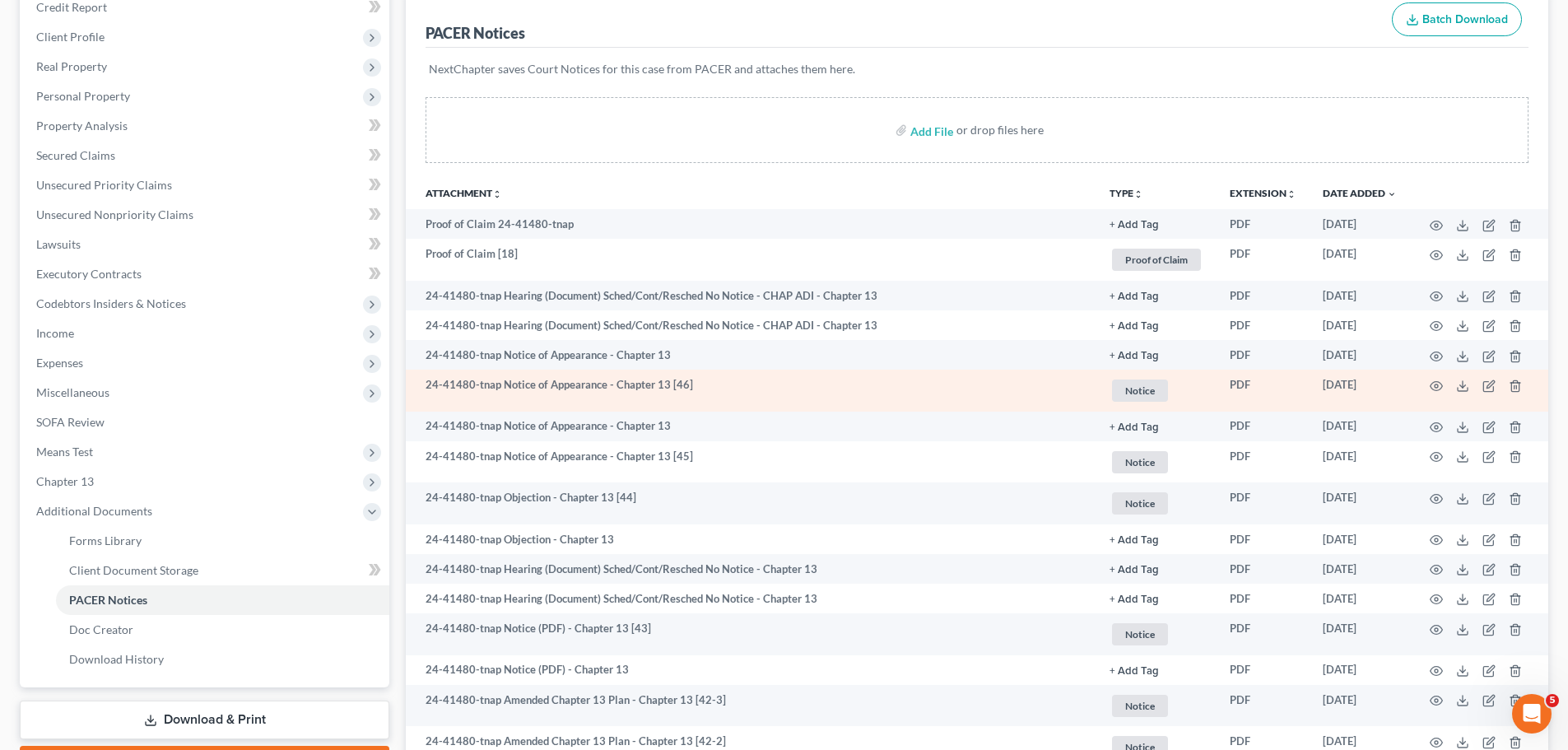
scroll to position [192, 0]
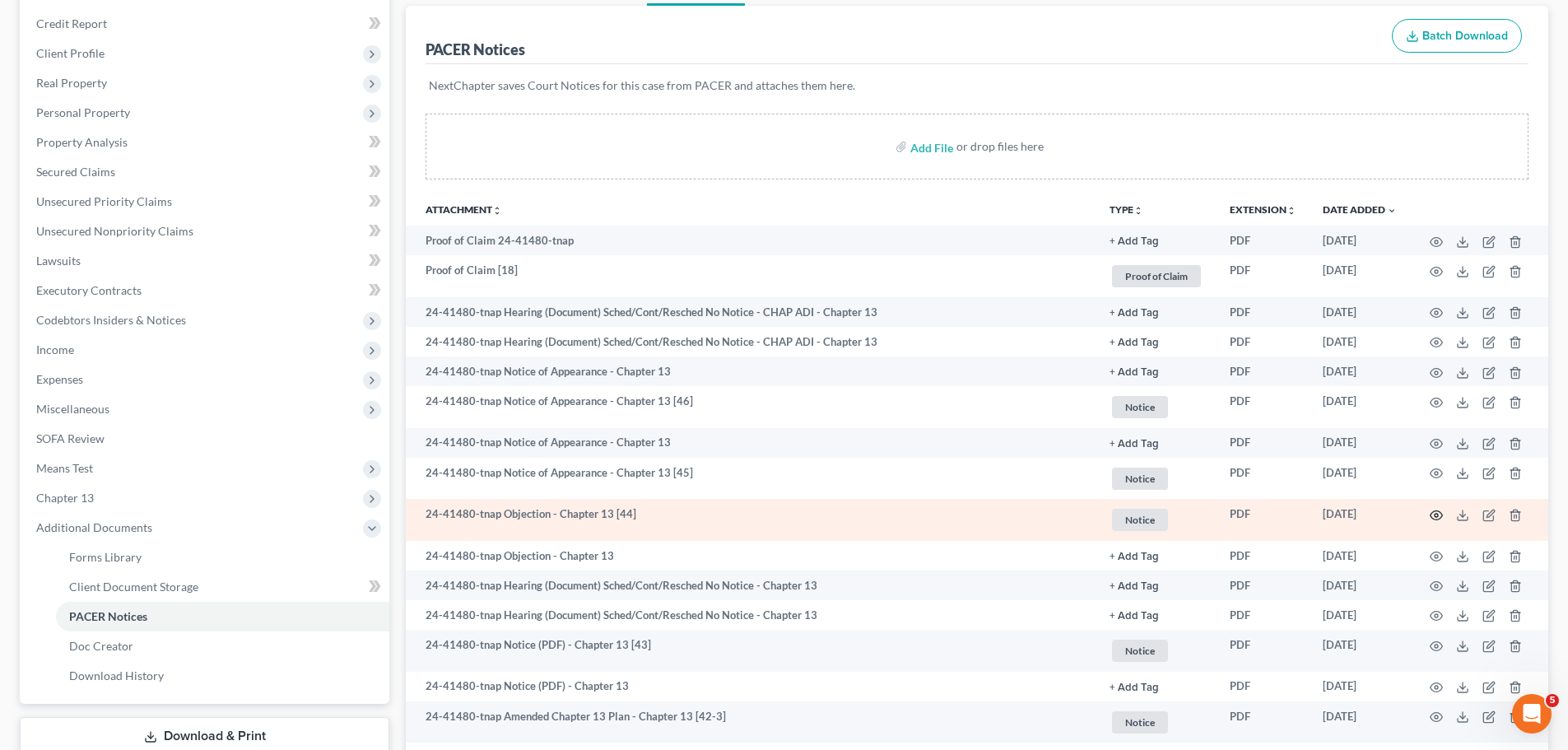
click at [1430, 515] on icon "button" at bounding box center [1436, 515] width 12 height 9
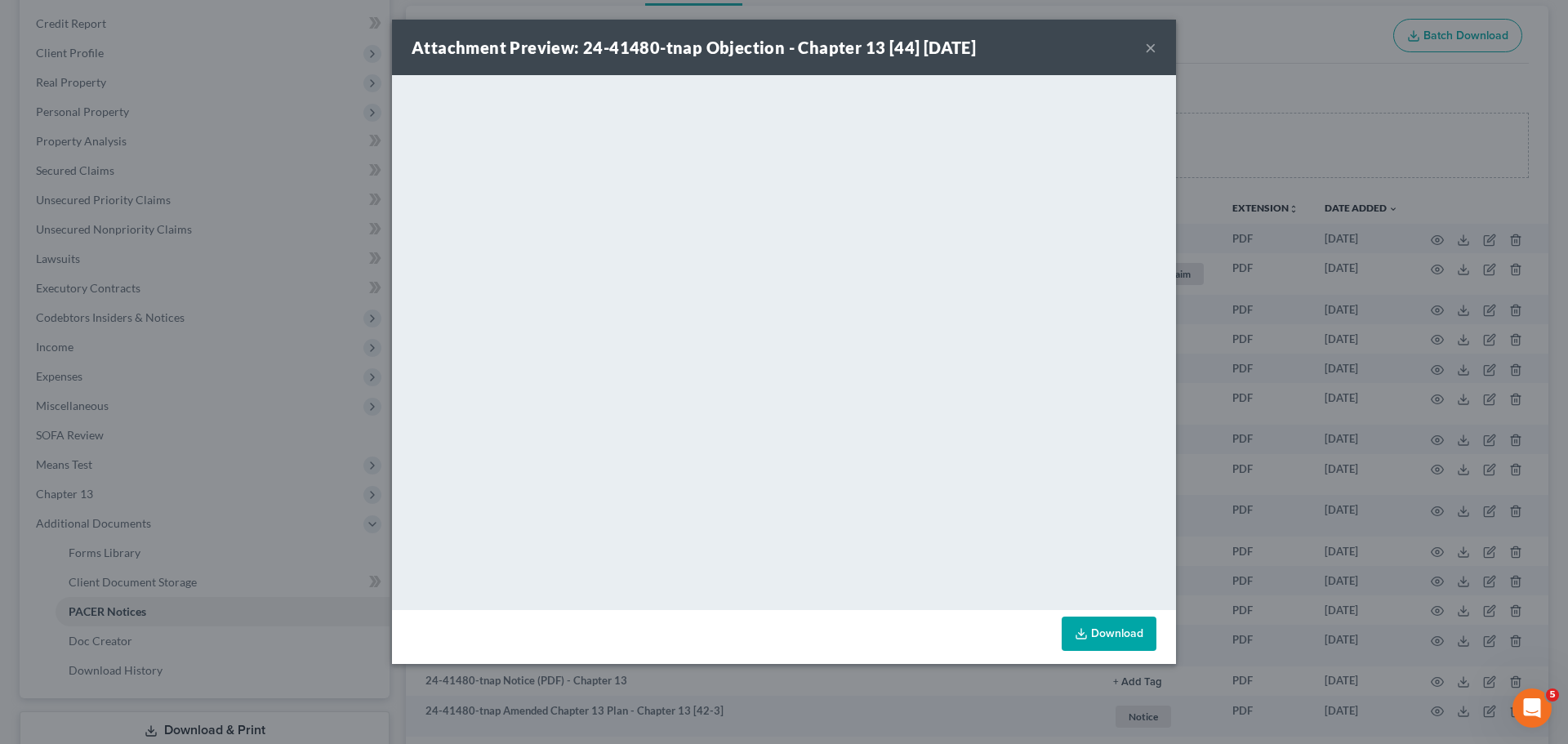
click at [1304, 426] on div "Attachment Preview: 24-41480-tnap Objection - Chapter 13 [44] [DATE] × <object …" at bounding box center [784, 372] width 1568 height 744
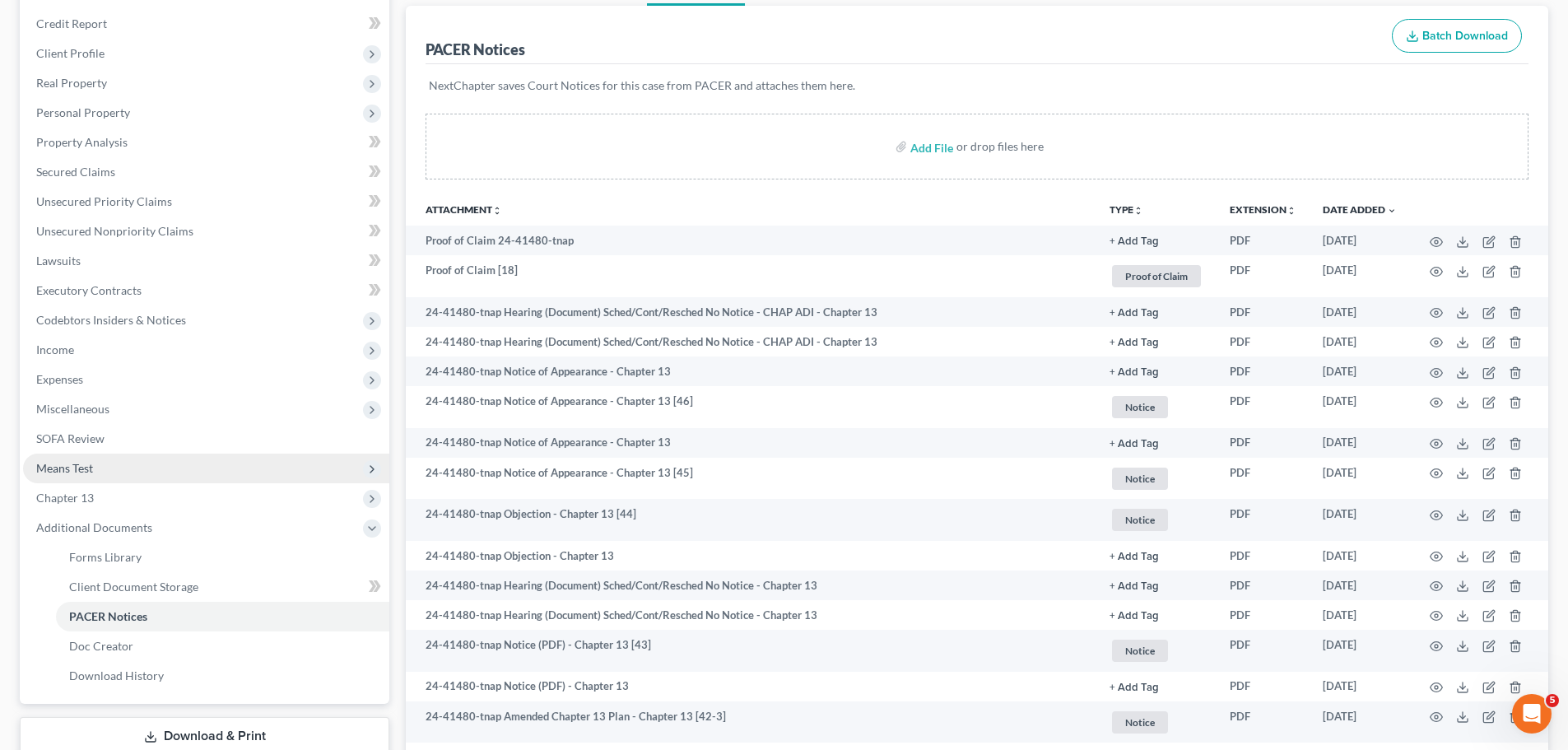
click at [105, 466] on span "Means Test" at bounding box center [205, 468] width 366 height 29
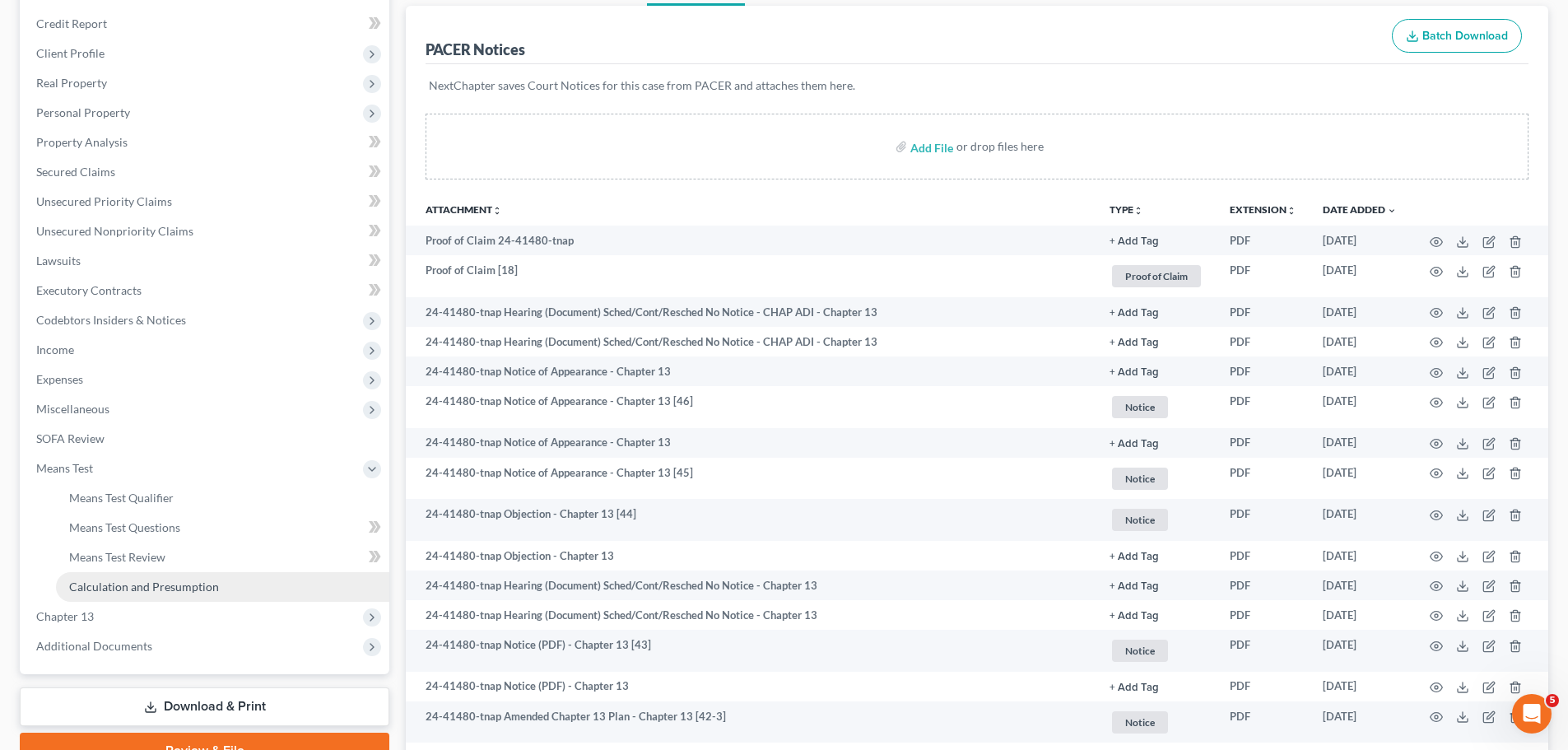
click at [125, 589] on span "Calculation and Presumption" at bounding box center [144, 586] width 149 height 14
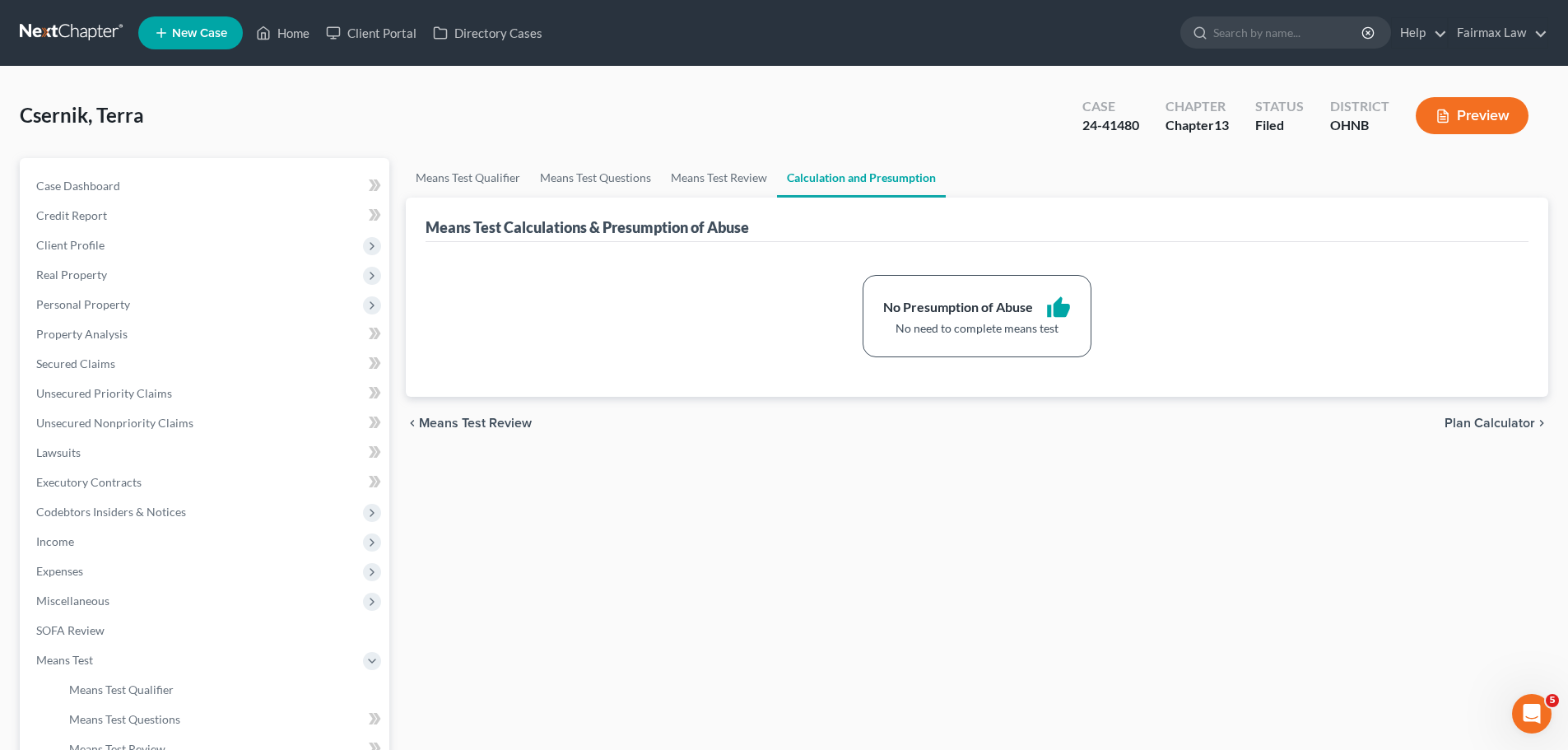
click at [511, 650] on div "Means Test Qualifier Means Test Questions Means Test Review Calculation and Pre…" at bounding box center [977, 559] width 1159 height 803
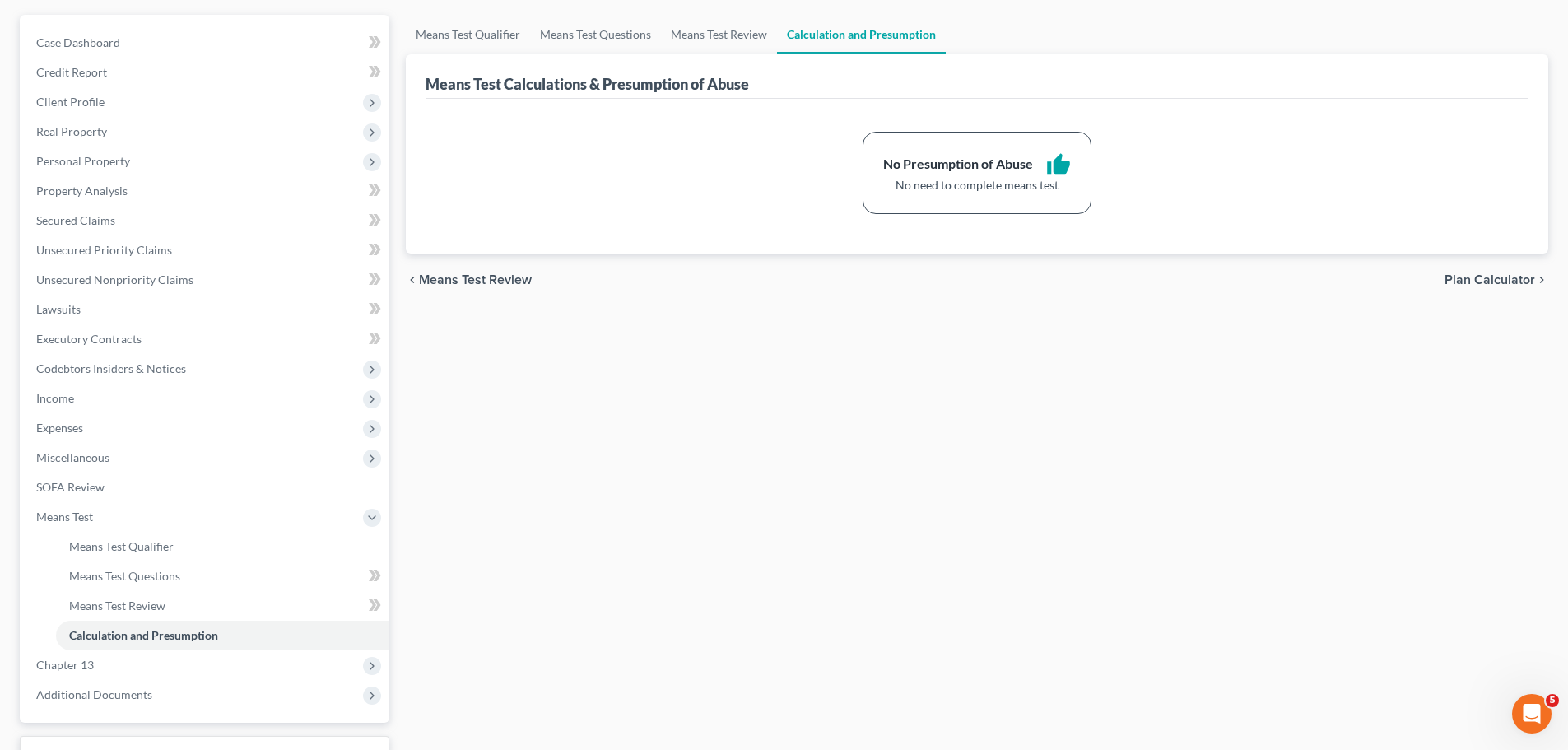
scroll to position [273, 0]
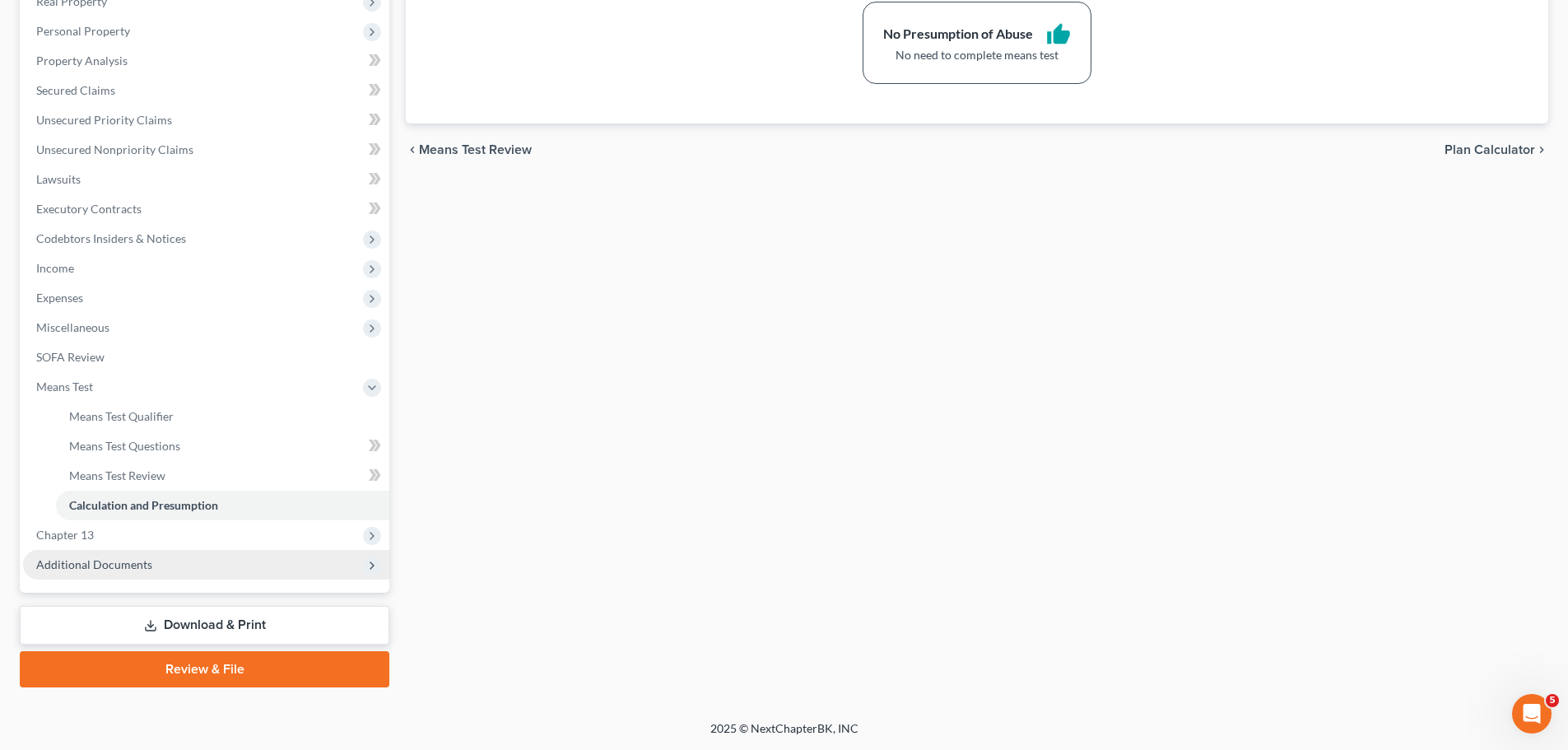
click at [163, 560] on span "Additional Documents" at bounding box center [205, 565] width 366 height 29
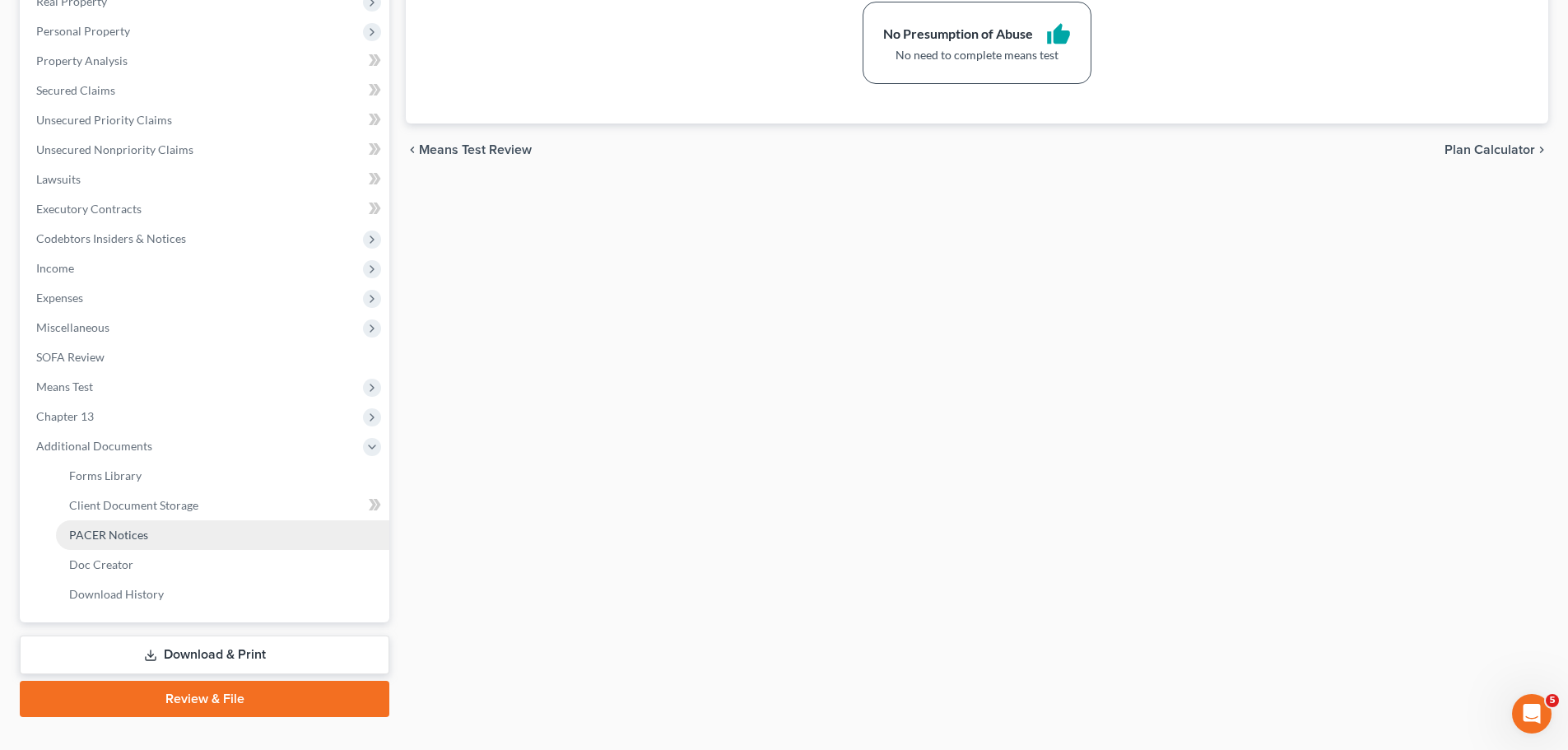
click at [156, 544] on link "PACER Notices" at bounding box center [222, 534] width 334 height 29
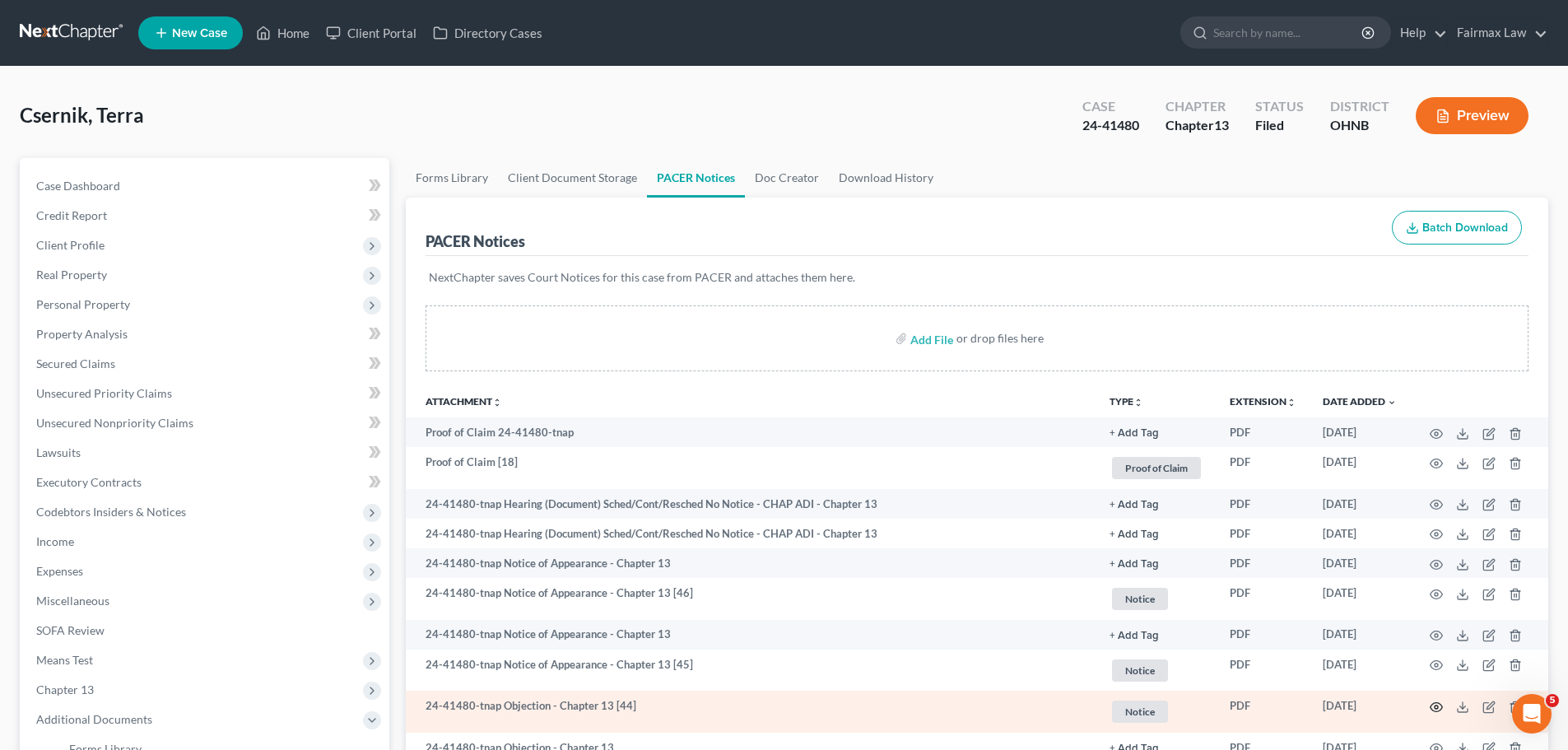
click at [1441, 705] on icon "button" at bounding box center [1436, 707] width 13 height 13
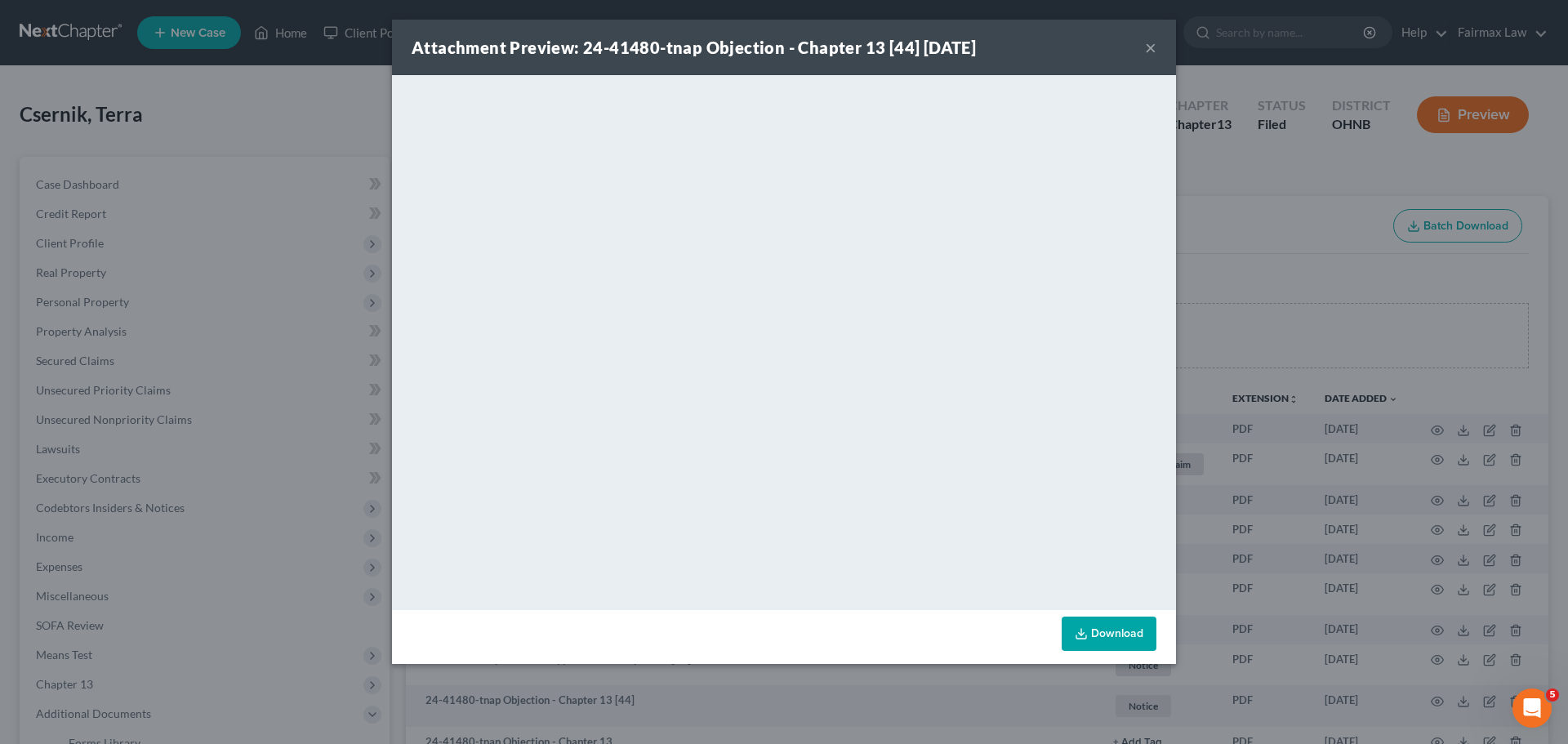
drag, startPoint x: 1301, startPoint y: 205, endPoint x: 959, endPoint y: 1, distance: 398.2
click at [1301, 205] on div "Attachment Preview: 24-41480-tnap Objection - Chapter 13 [44] [DATE] × <object …" at bounding box center [784, 372] width 1568 height 744
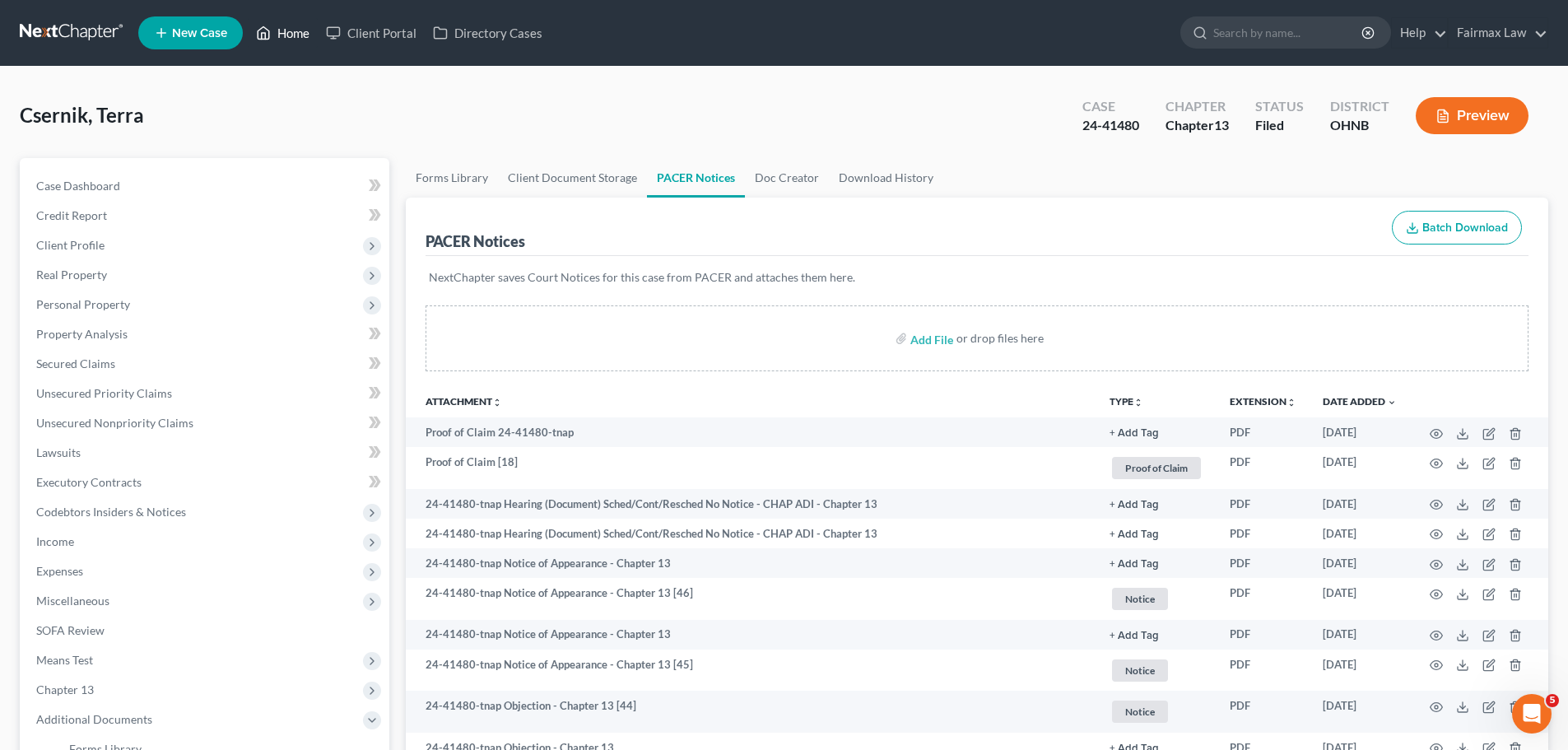
drag, startPoint x: 302, startPoint y: 43, endPoint x: 347, endPoint y: 1, distance: 61.6
click at [302, 43] on link "Home" at bounding box center [283, 32] width 70 height 29
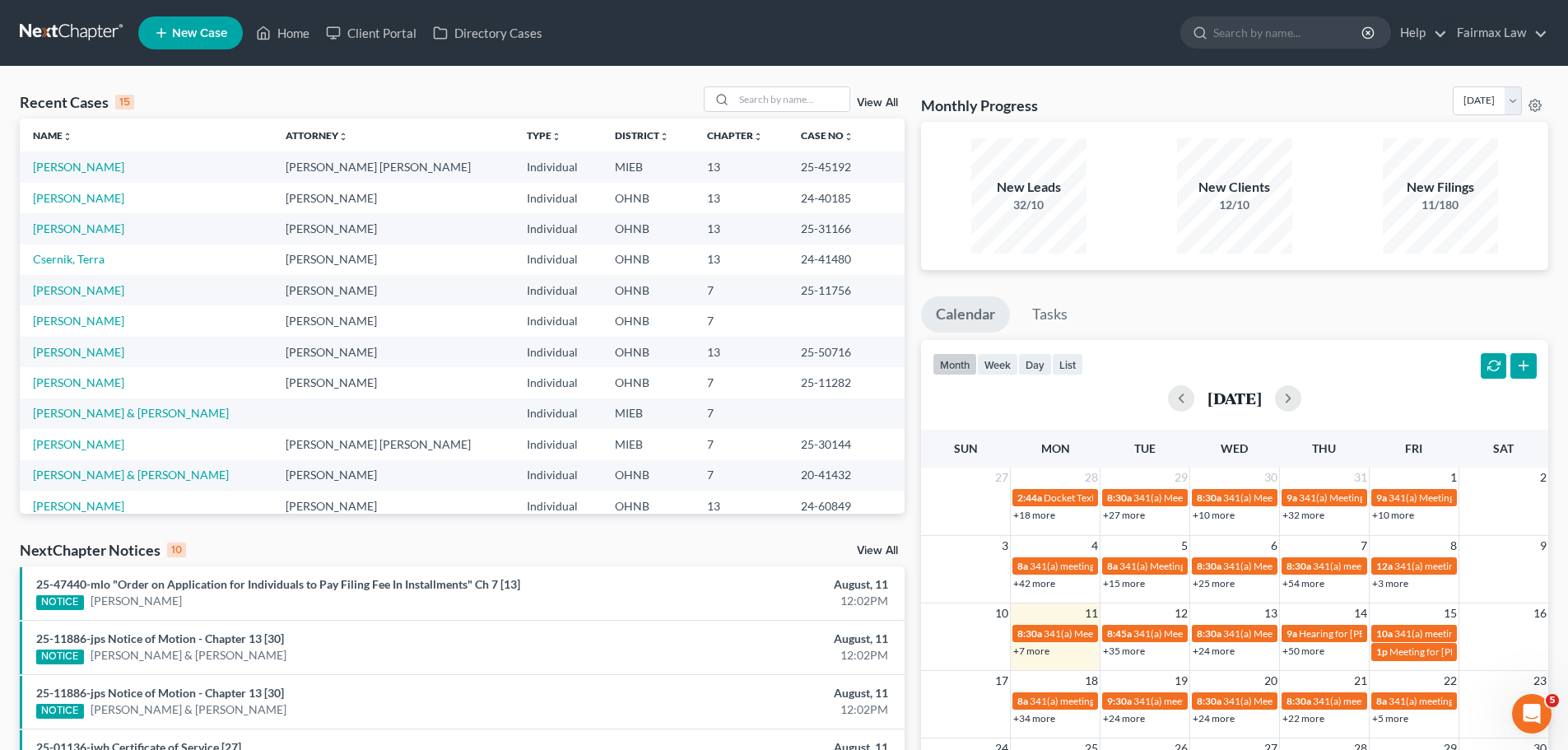
click at [764, 115] on div "Recent Cases 15 View All" at bounding box center [462, 102] width 885 height 32
click at [799, 112] on input "search" at bounding box center [792, 98] width 115 height 24
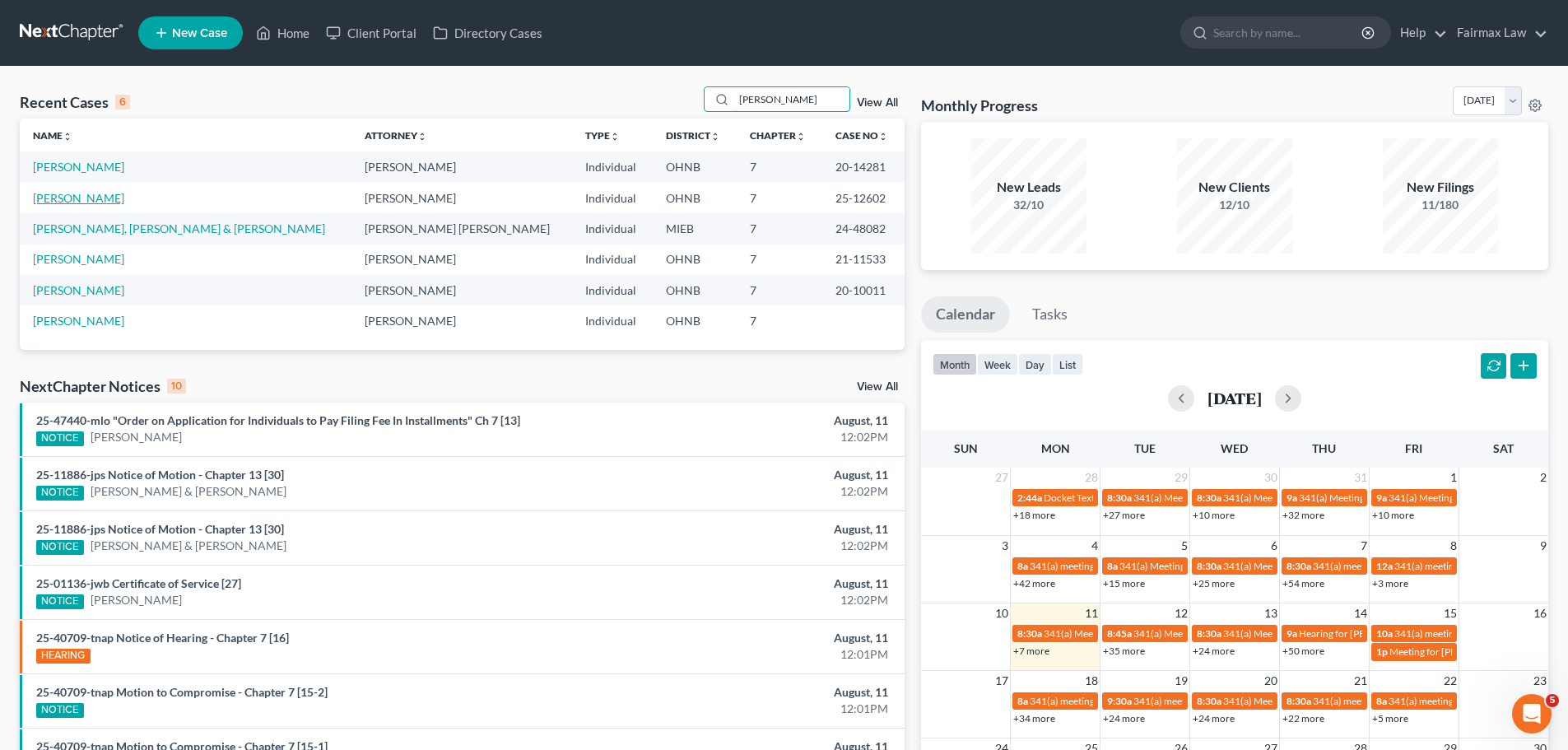
type input "[PERSON_NAME]"
click at [87, 204] on link "[PERSON_NAME]" at bounding box center [78, 198] width 92 height 14
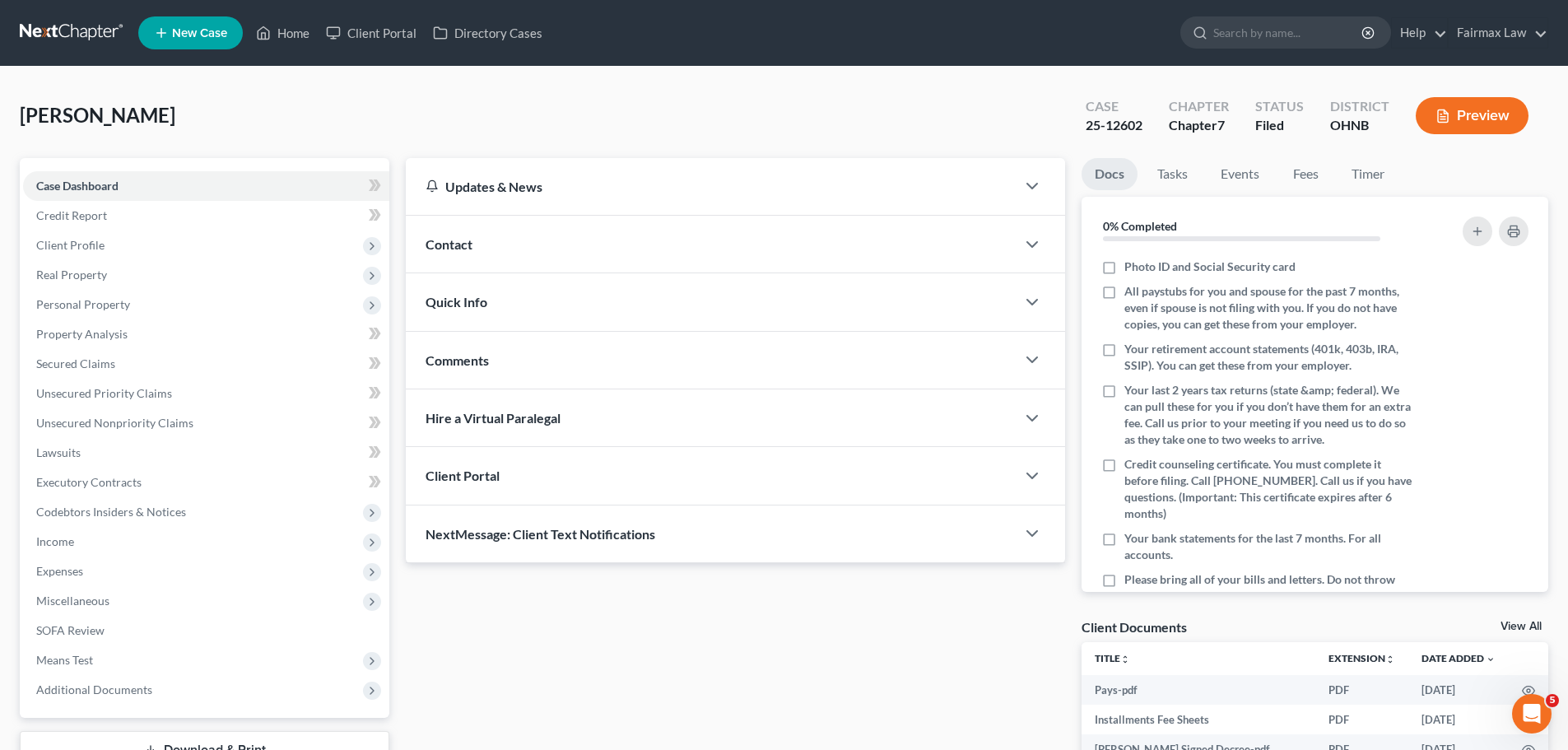
click at [410, 146] on div "[PERSON_NAME] Upgraded Case 25-12602 Chapter Chapter 7 Status [GEOGRAPHIC_DATA]…" at bounding box center [784, 122] width 1528 height 72
drag, startPoint x: 126, startPoint y: 691, endPoint x: 120, endPoint y: 658, distance: 33.5
click at [126, 691] on span "Additional Documents" at bounding box center [94, 689] width 116 height 14
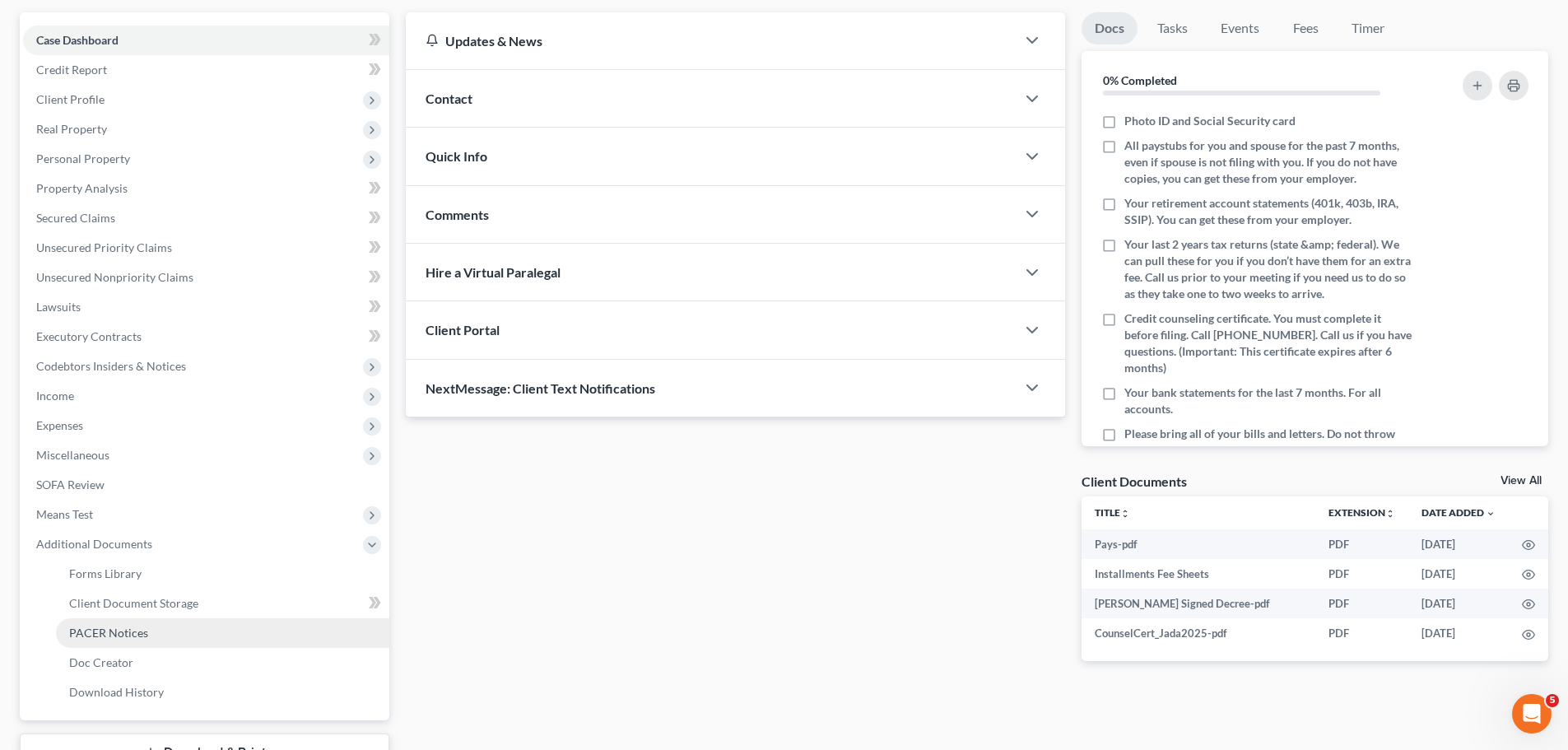
click at [117, 637] on span "PACER Notices" at bounding box center [109, 633] width 79 height 14
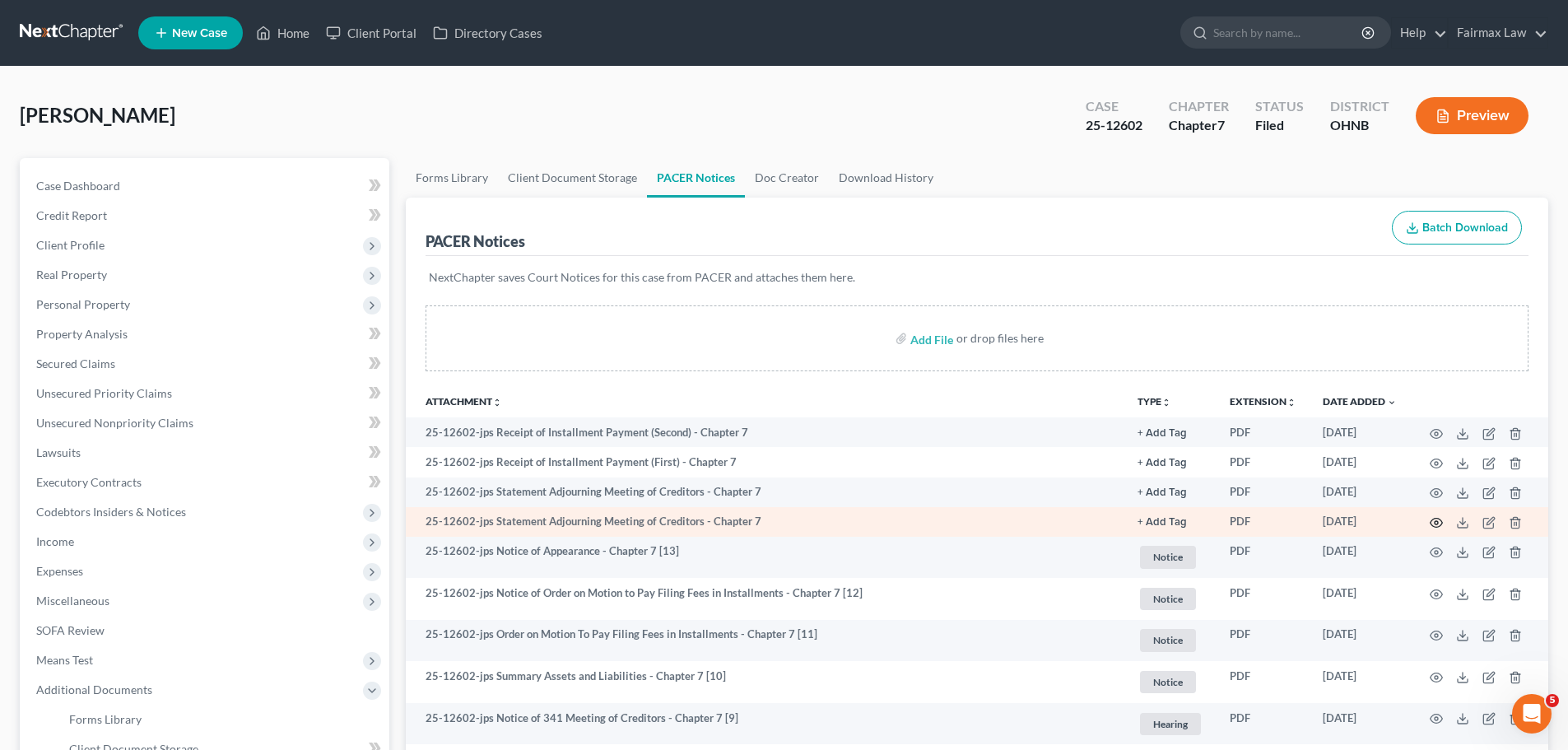
click at [1435, 521] on icon "button" at bounding box center [1436, 523] width 13 height 13
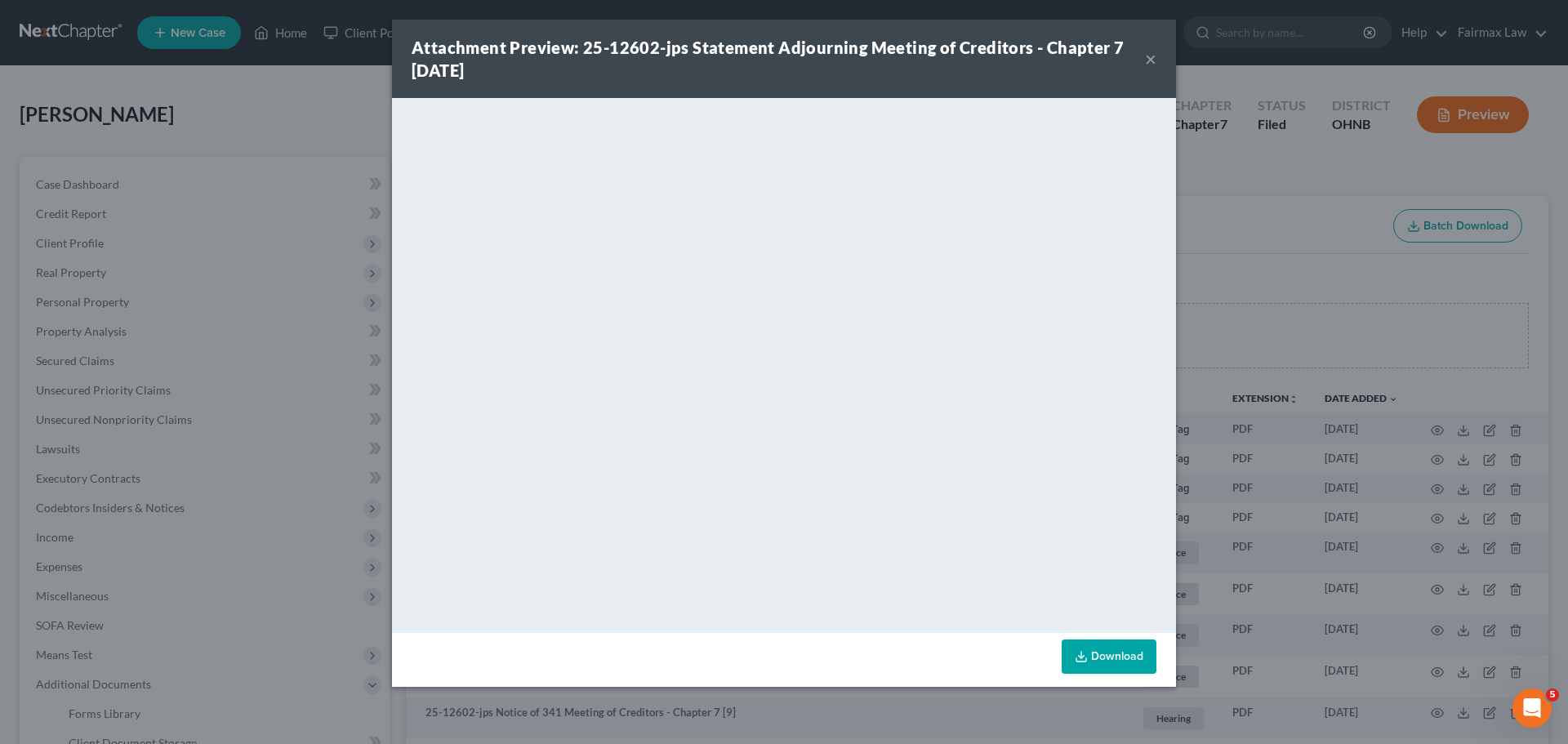
drag, startPoint x: 1364, startPoint y: 331, endPoint x: 1172, endPoint y: 419, distance: 211.2
click at [1364, 322] on div "Attachment Preview: 25-12602-jps Statement Adjourning Meeting of Creditors - Ch…" at bounding box center [784, 372] width 1568 height 744
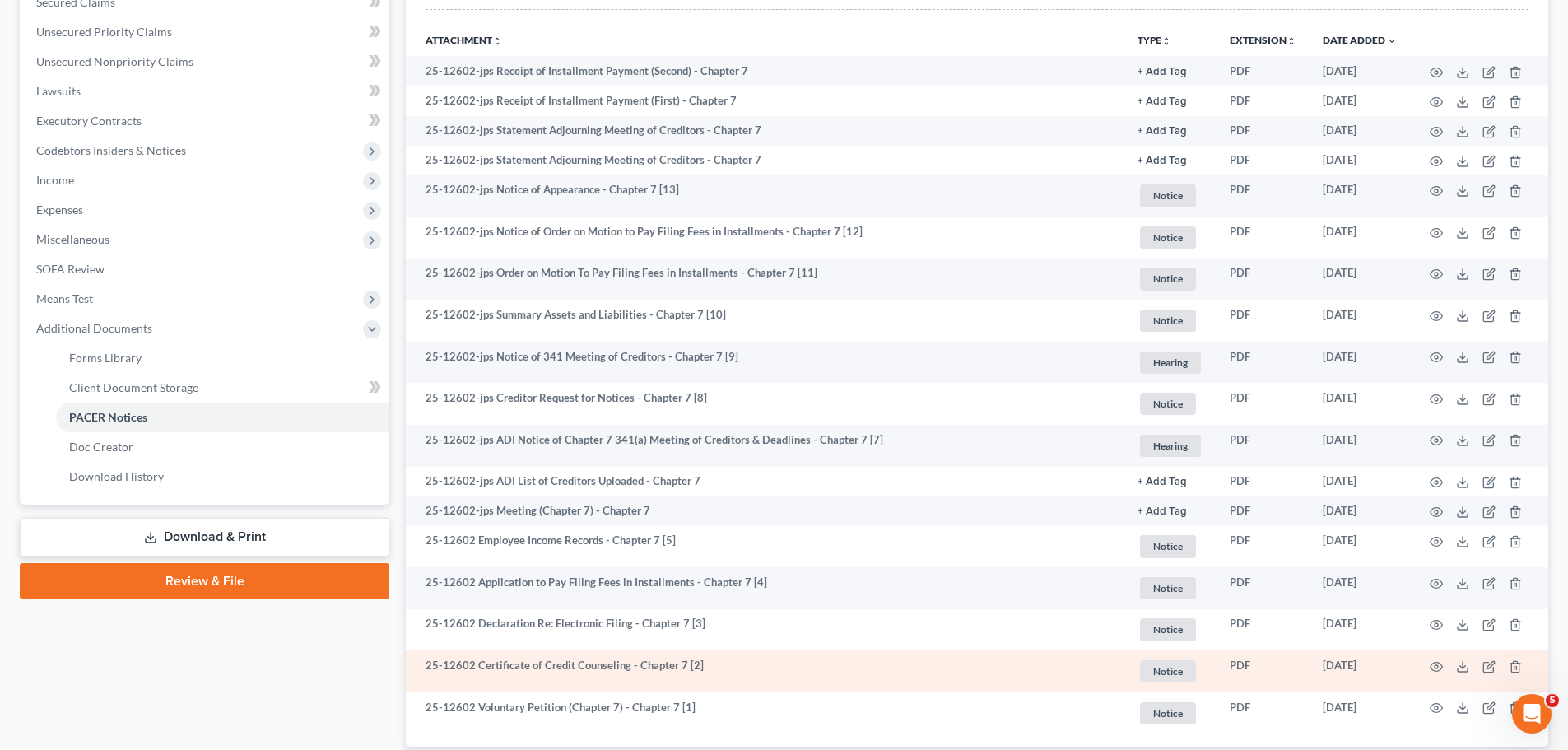
scroll to position [474, 0]
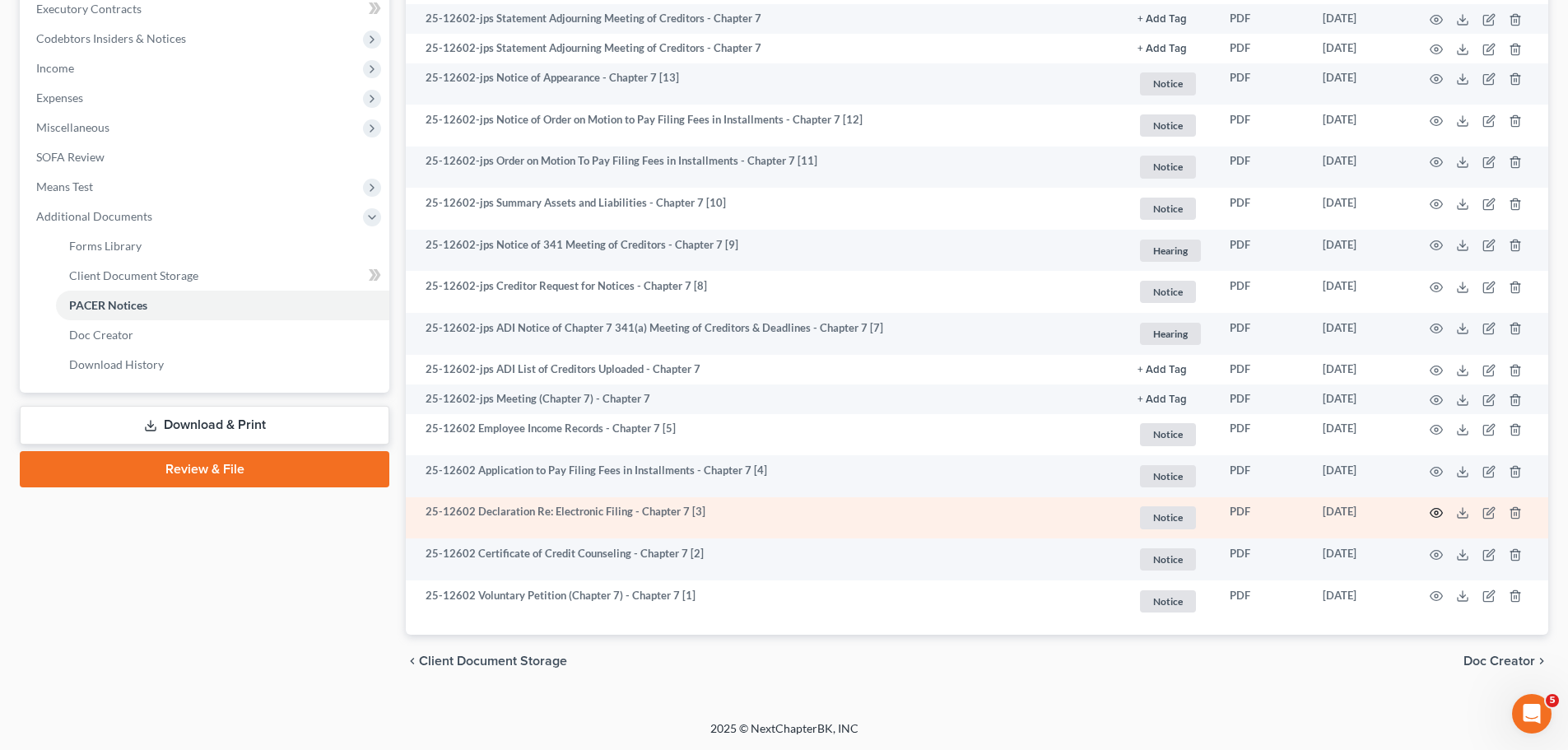
click at [1435, 516] on icon "button" at bounding box center [1436, 513] width 13 height 13
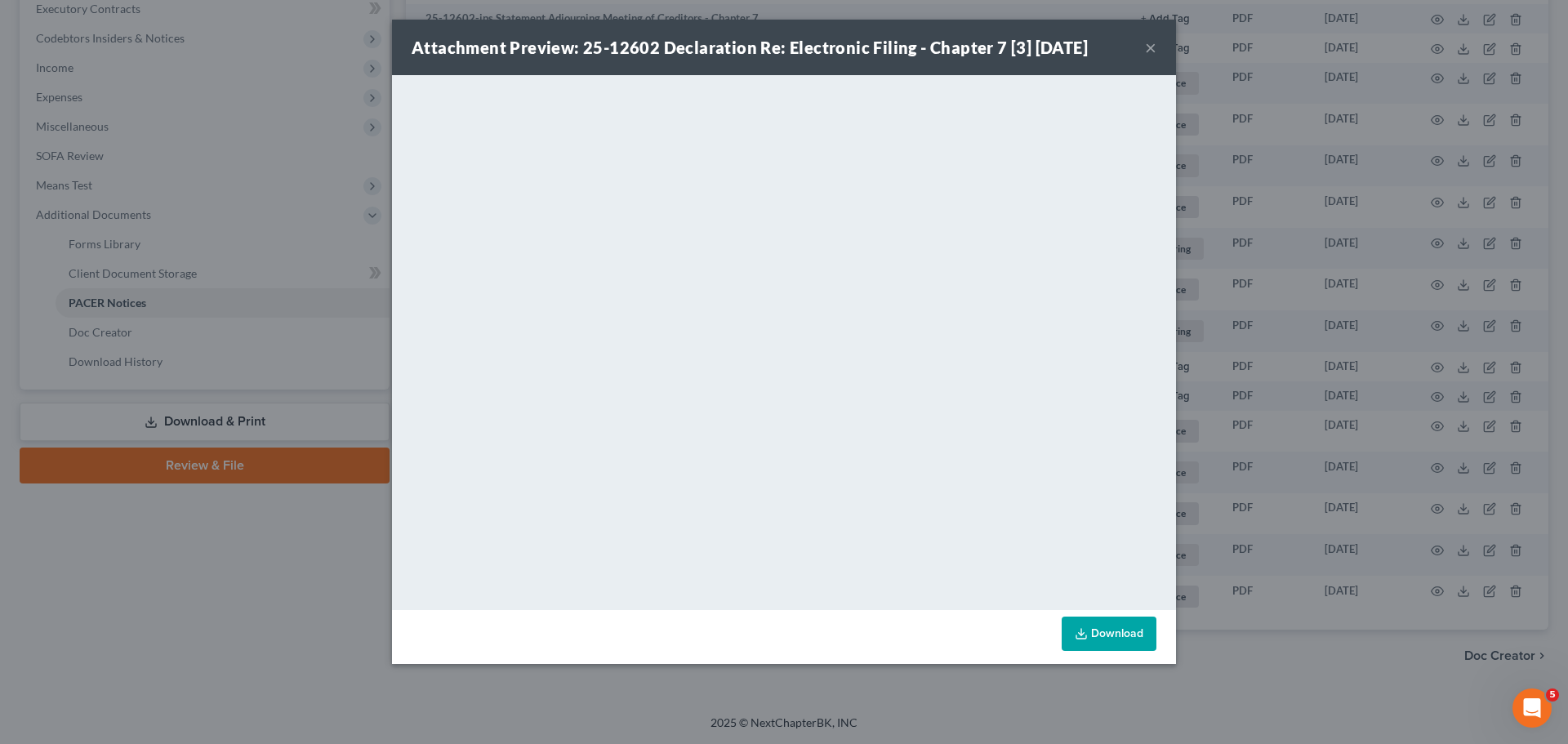
click at [1286, 504] on div "Attachment Preview: 25-12602 Declaration Re: Electronic Filing - Chapter 7 [3] …" at bounding box center [784, 372] width 1568 height 744
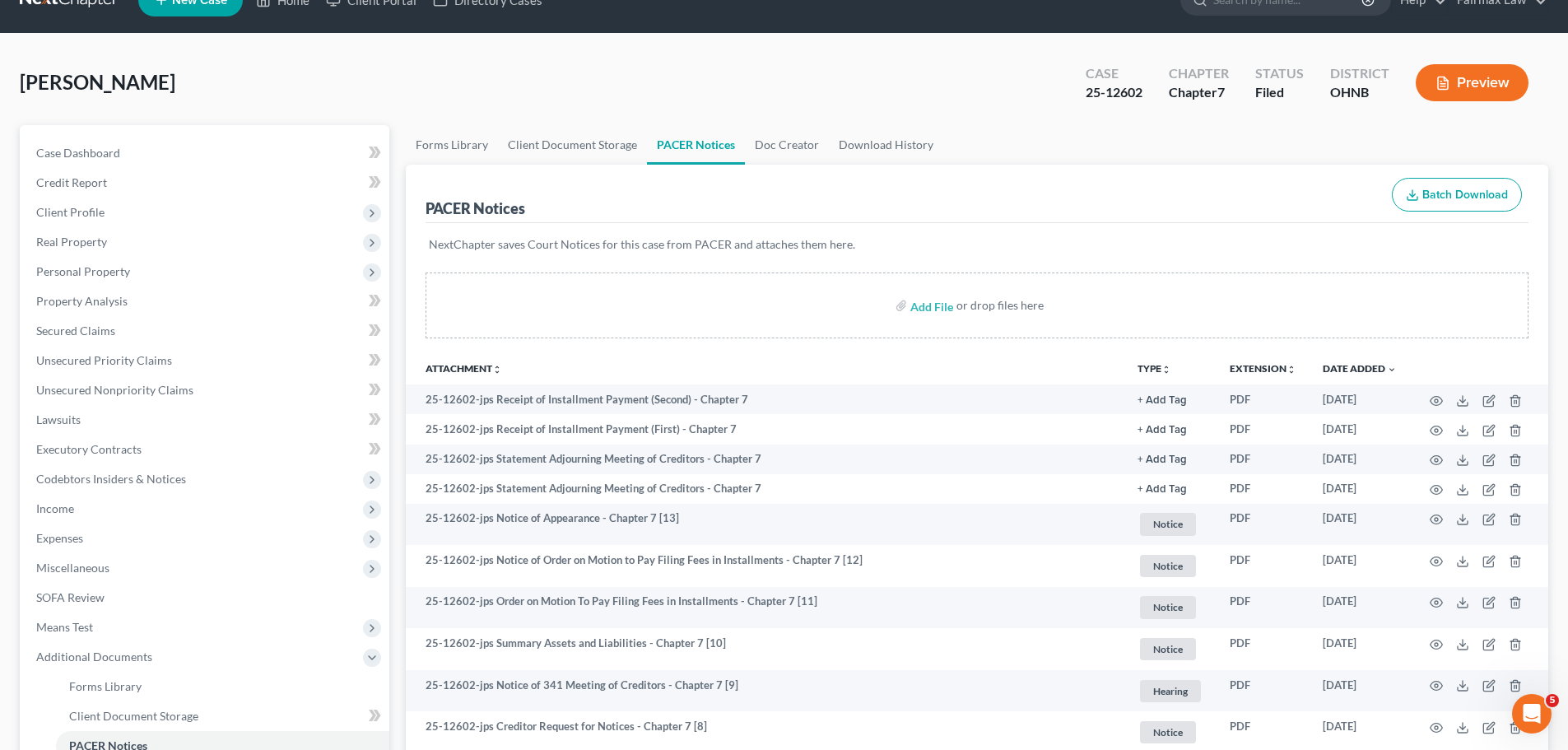
scroll to position [0, 0]
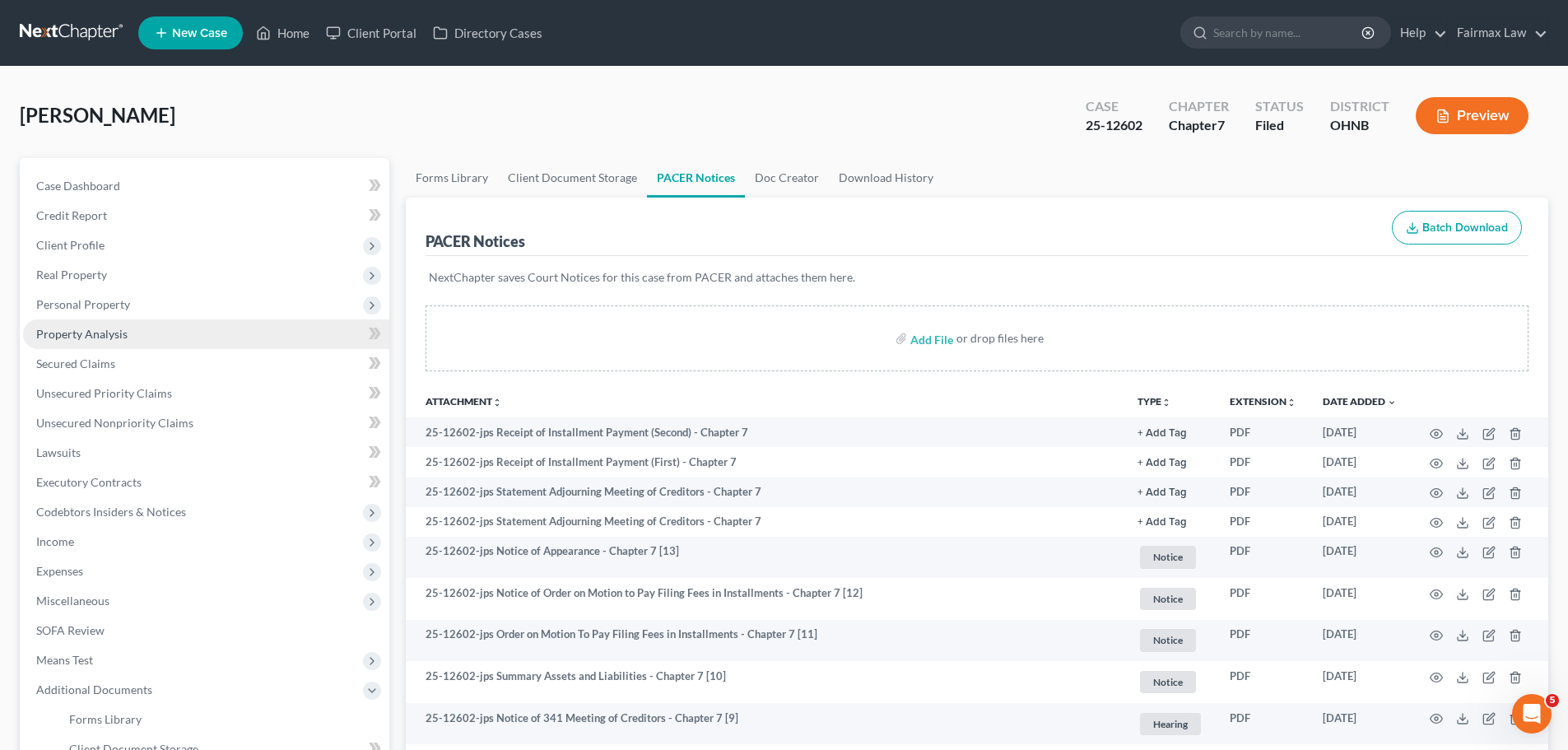
click at [190, 340] on link "Property Analysis" at bounding box center [205, 334] width 366 height 29
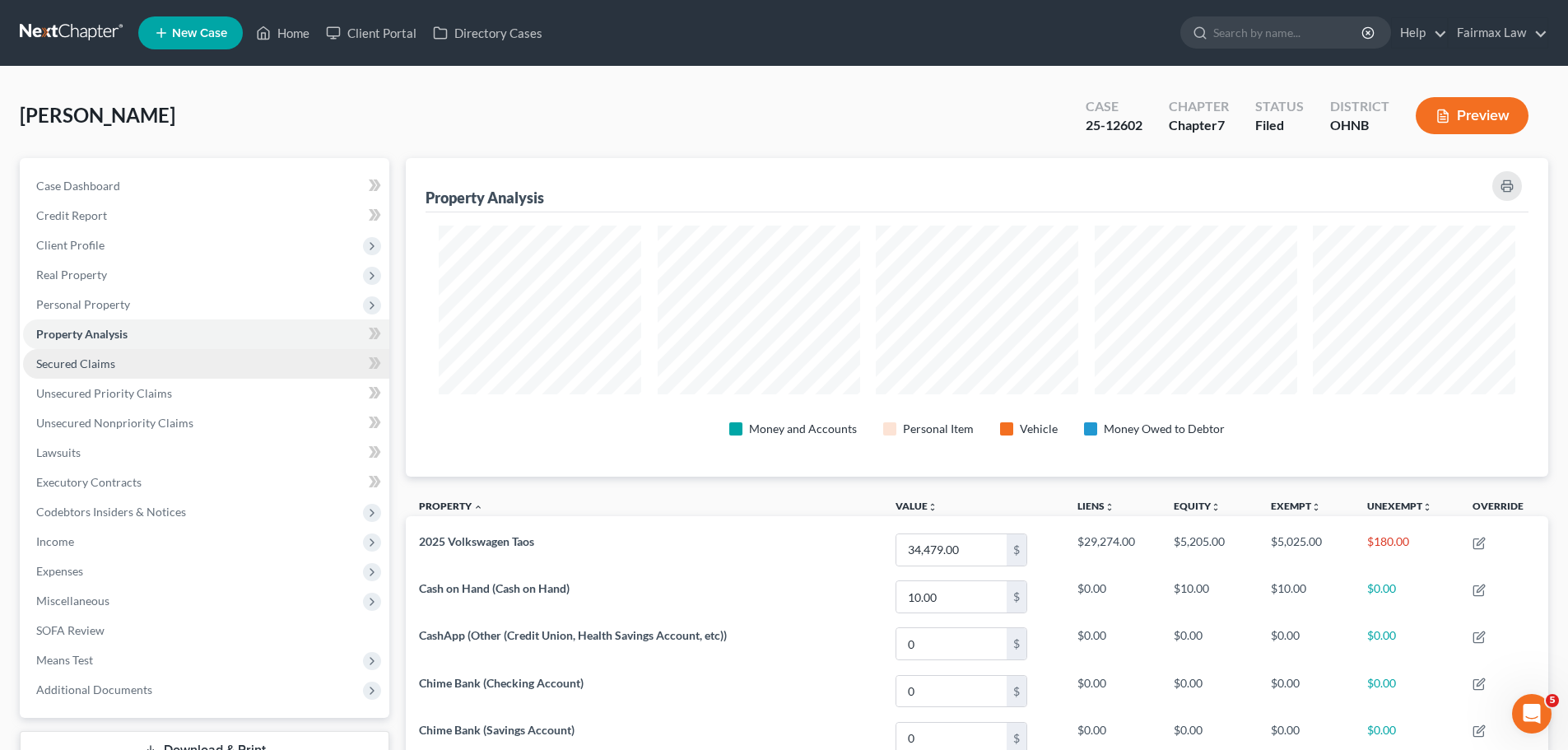
scroll to position [319, 1142]
click at [170, 367] on link "Secured Claims" at bounding box center [205, 363] width 366 height 29
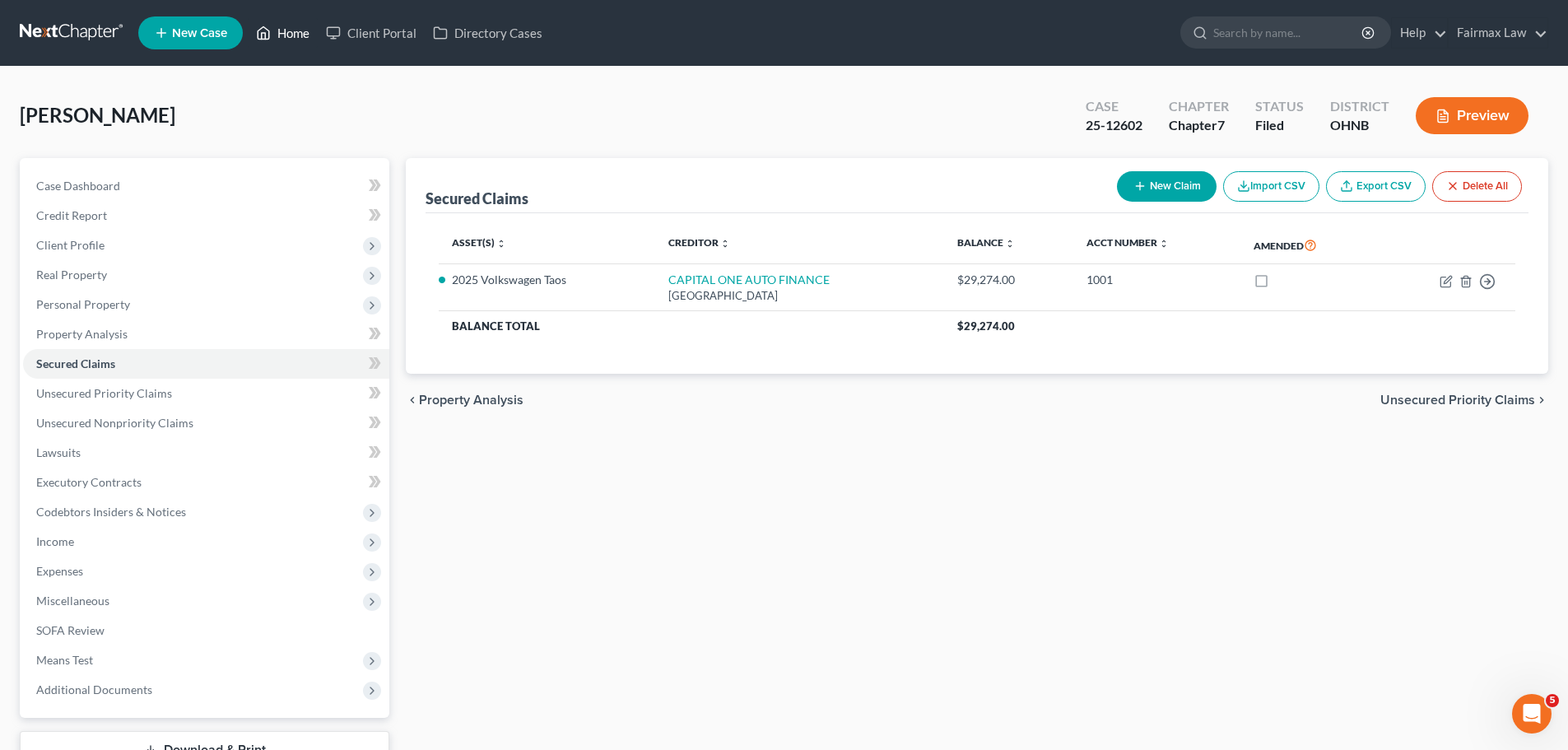
drag, startPoint x: 288, startPoint y: 39, endPoint x: 316, endPoint y: 3, distance: 45.6
click at [289, 39] on link "Home" at bounding box center [283, 32] width 70 height 29
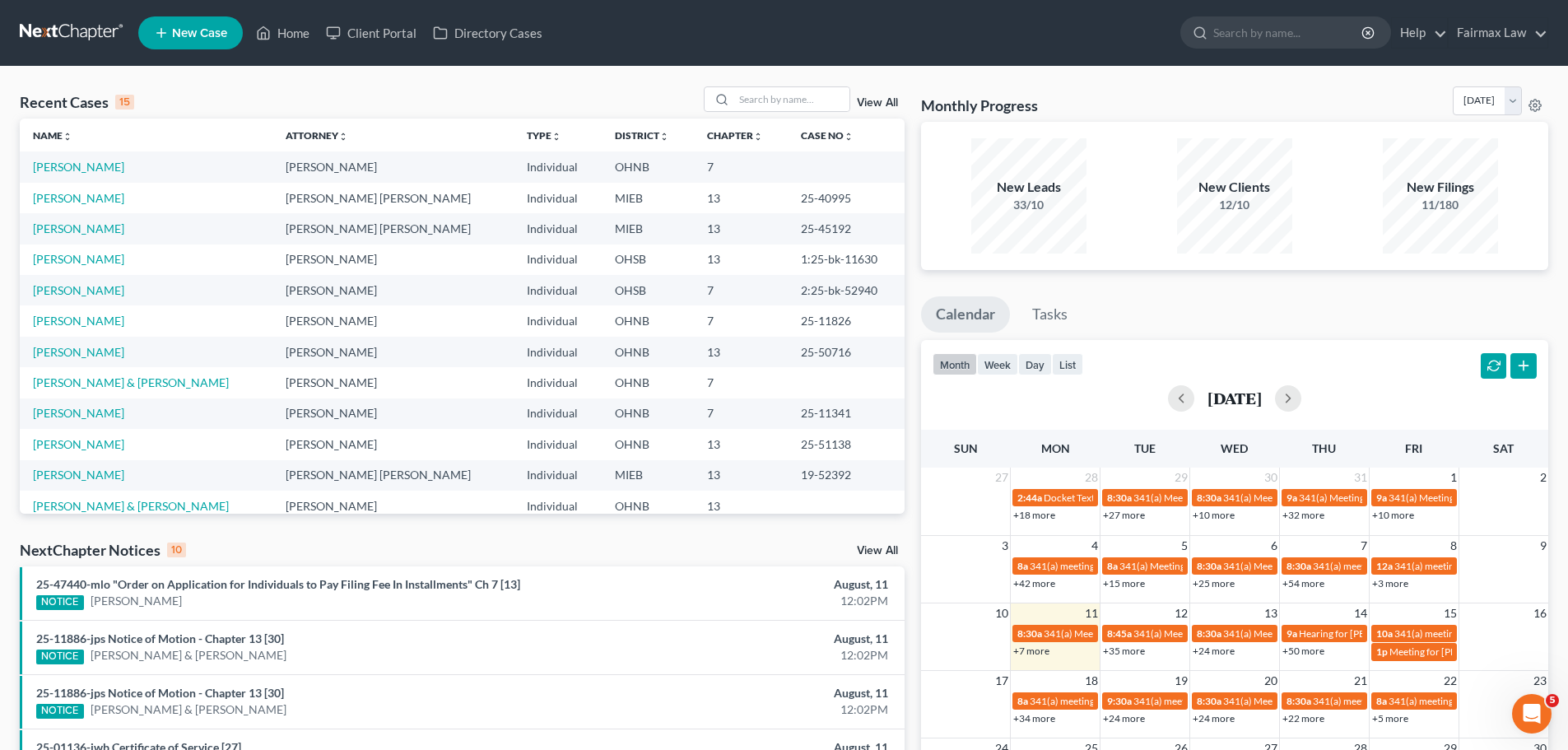
drag, startPoint x: 805, startPoint y: 86, endPoint x: 781, endPoint y: 63, distance: 33.2
click at [805, 86] on div at bounding box center [776, 98] width 146 height 26
click at [808, 92] on input "search" at bounding box center [792, 98] width 115 height 24
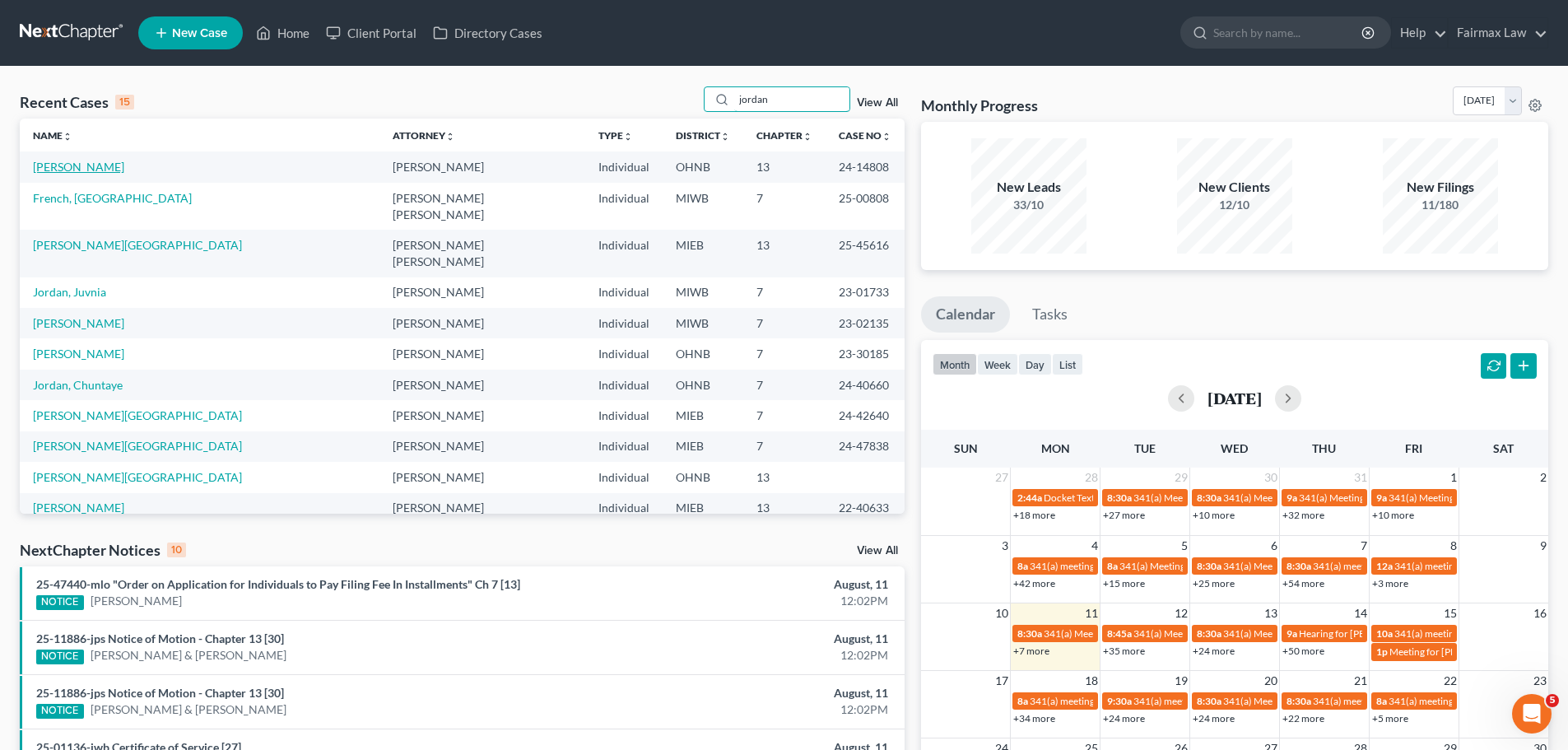
type input "jordan"
click at [93, 163] on link "[PERSON_NAME]" at bounding box center [78, 166] width 92 height 14
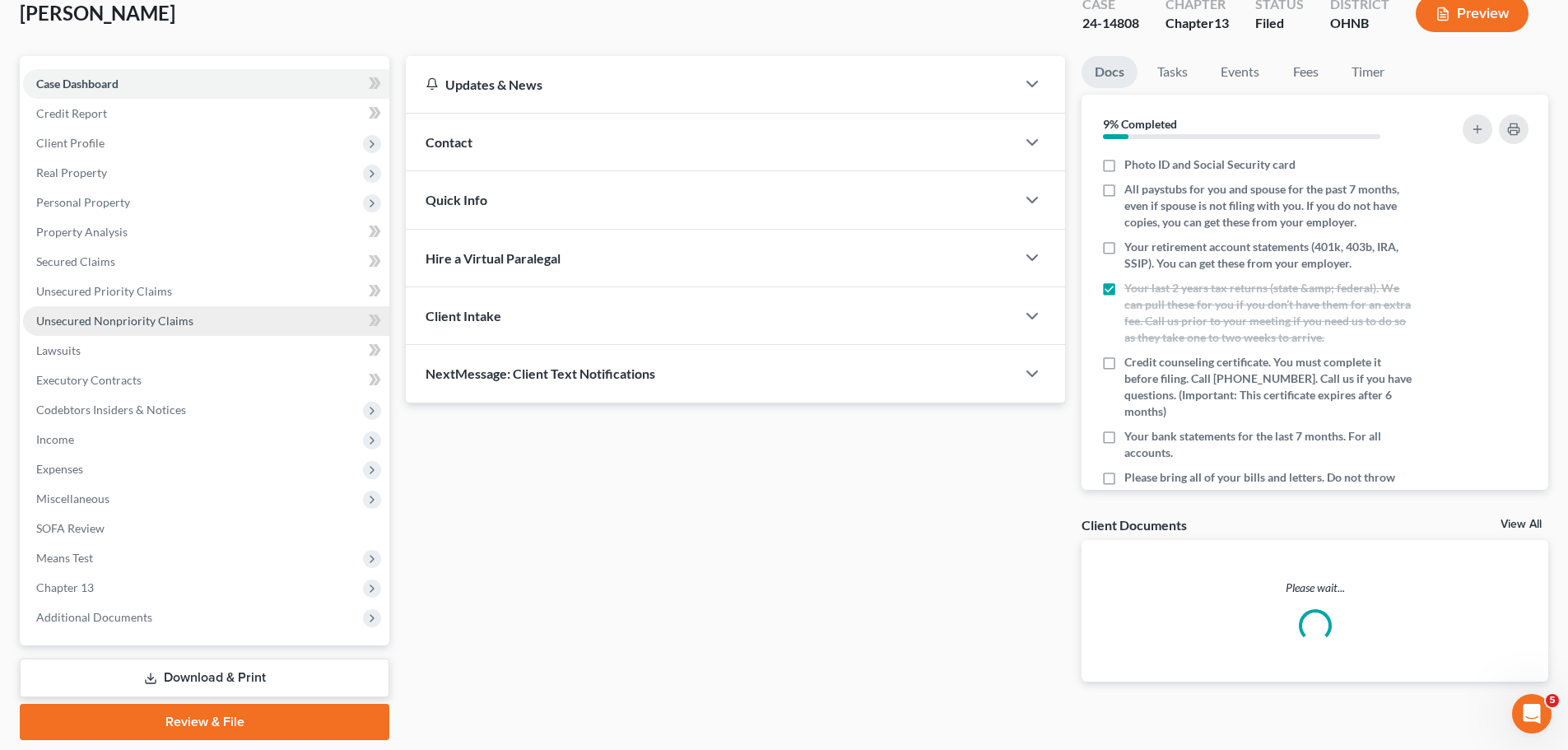
scroll to position [155, 0]
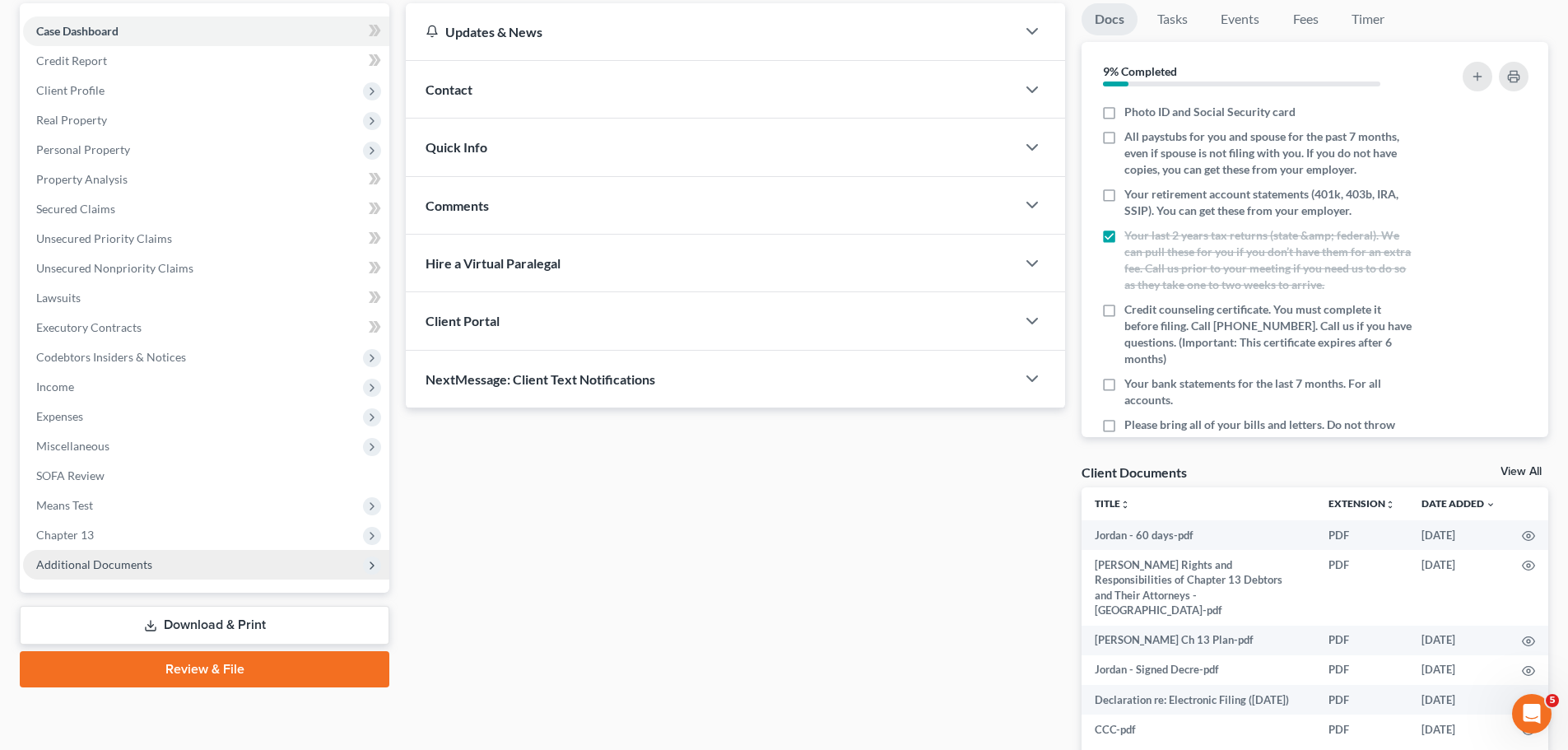
click at [145, 561] on span "Additional Documents" at bounding box center [94, 564] width 116 height 14
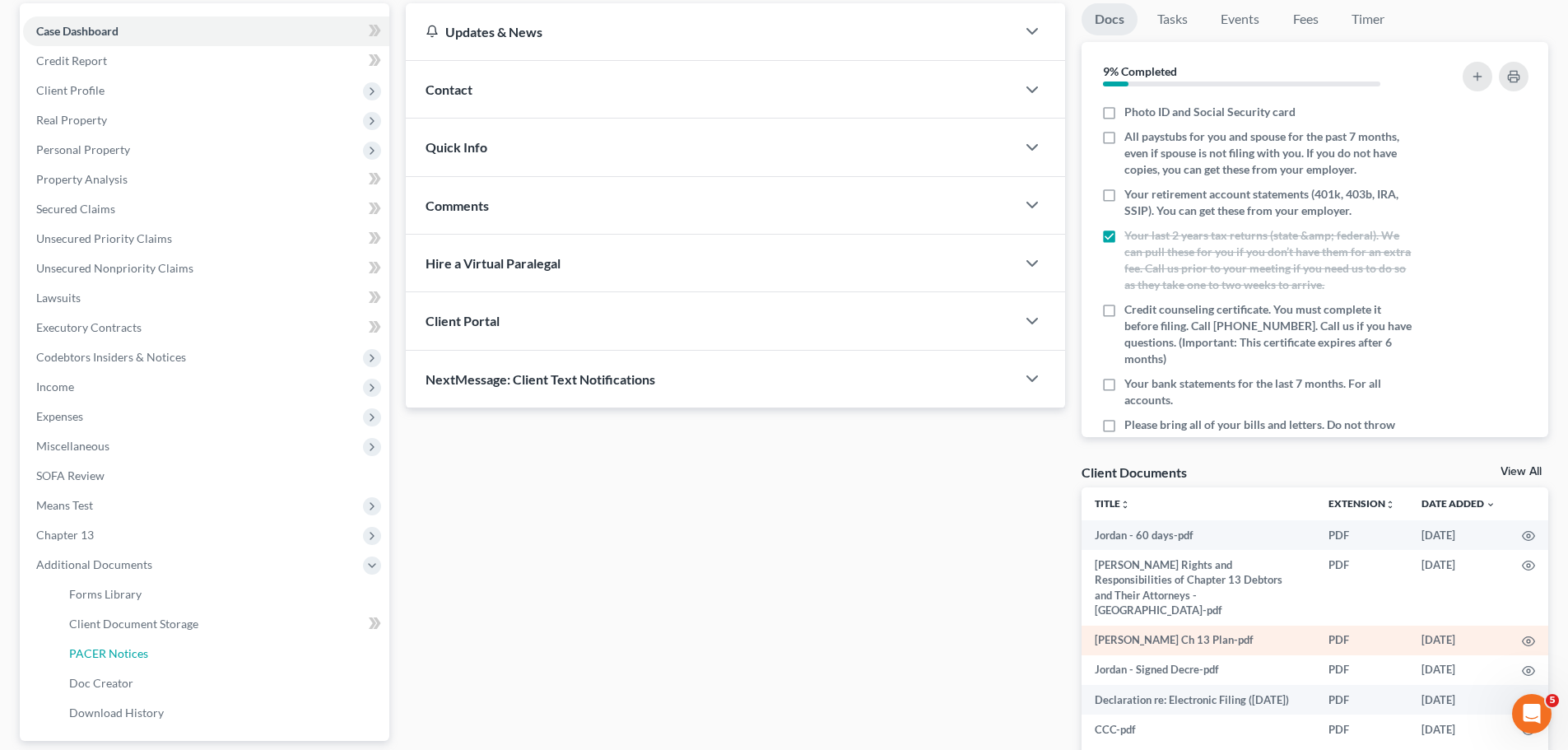
drag, startPoint x: 90, startPoint y: 644, endPoint x: 1204, endPoint y: 630, distance: 1114.1
click at [90, 644] on link "PACER Notices" at bounding box center [222, 654] width 334 height 29
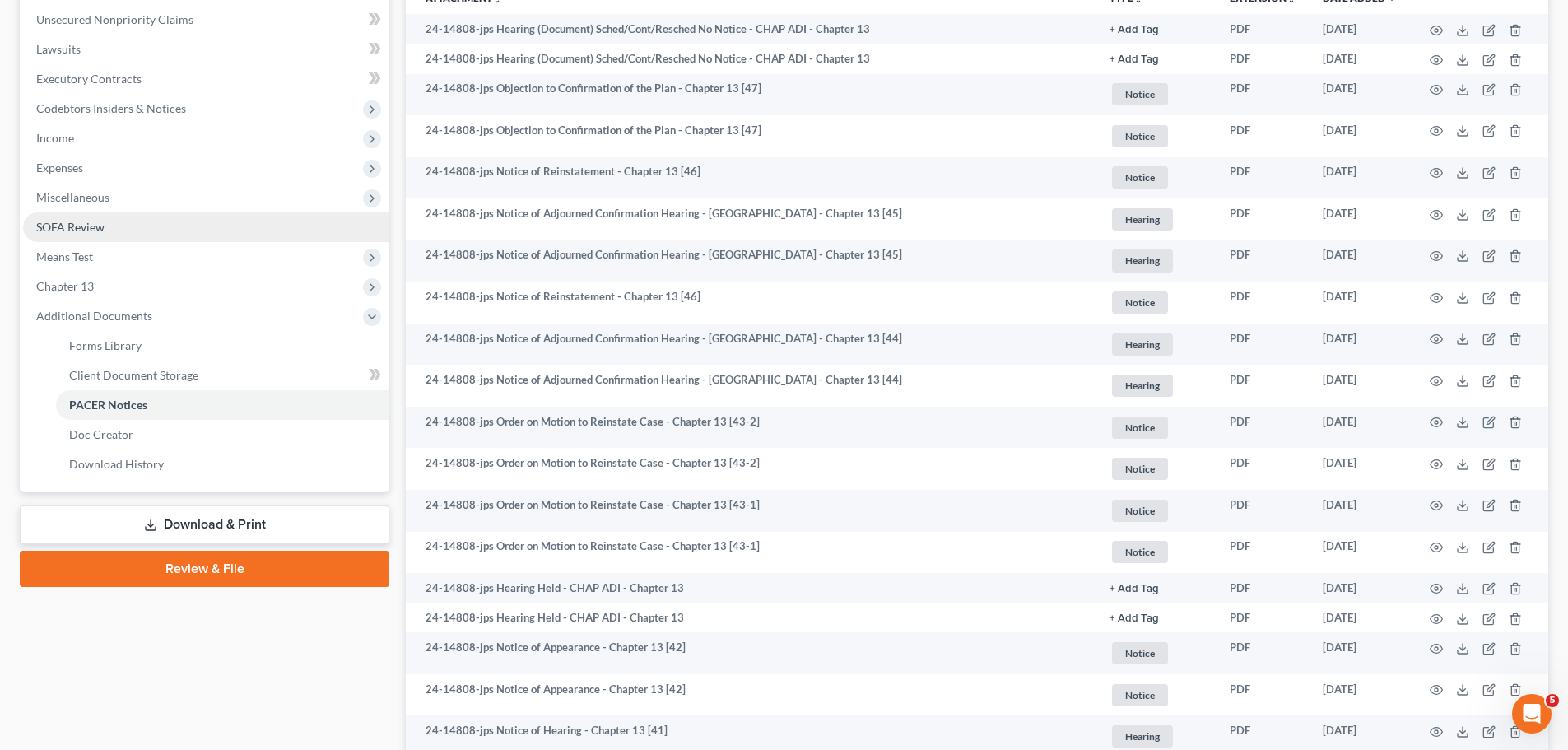
scroll to position [385, 0]
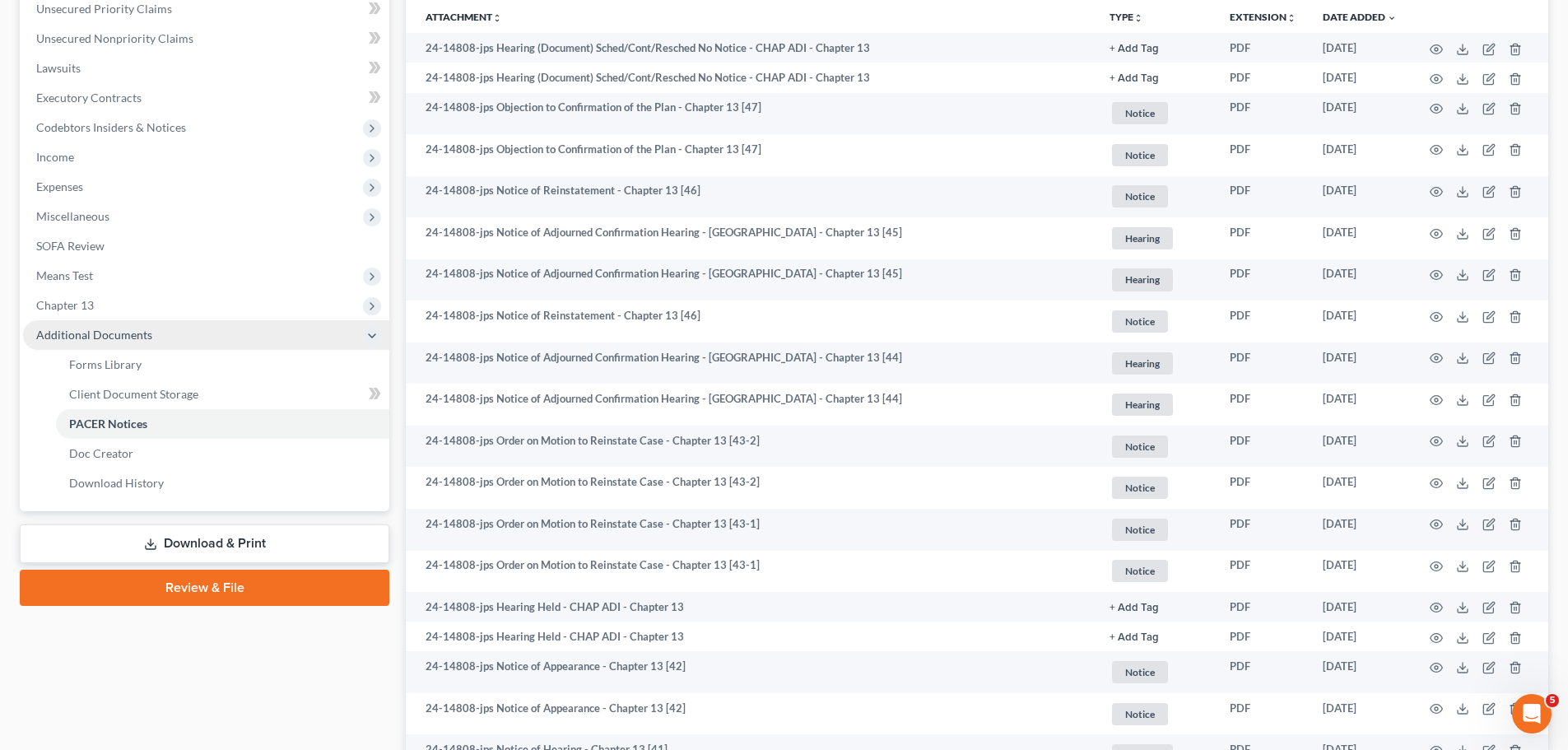
drag, startPoint x: 99, startPoint y: 297, endPoint x: 102, endPoint y: 327, distance: 30.1
click at [99, 297] on span "Chapter 13" at bounding box center [205, 305] width 366 height 29
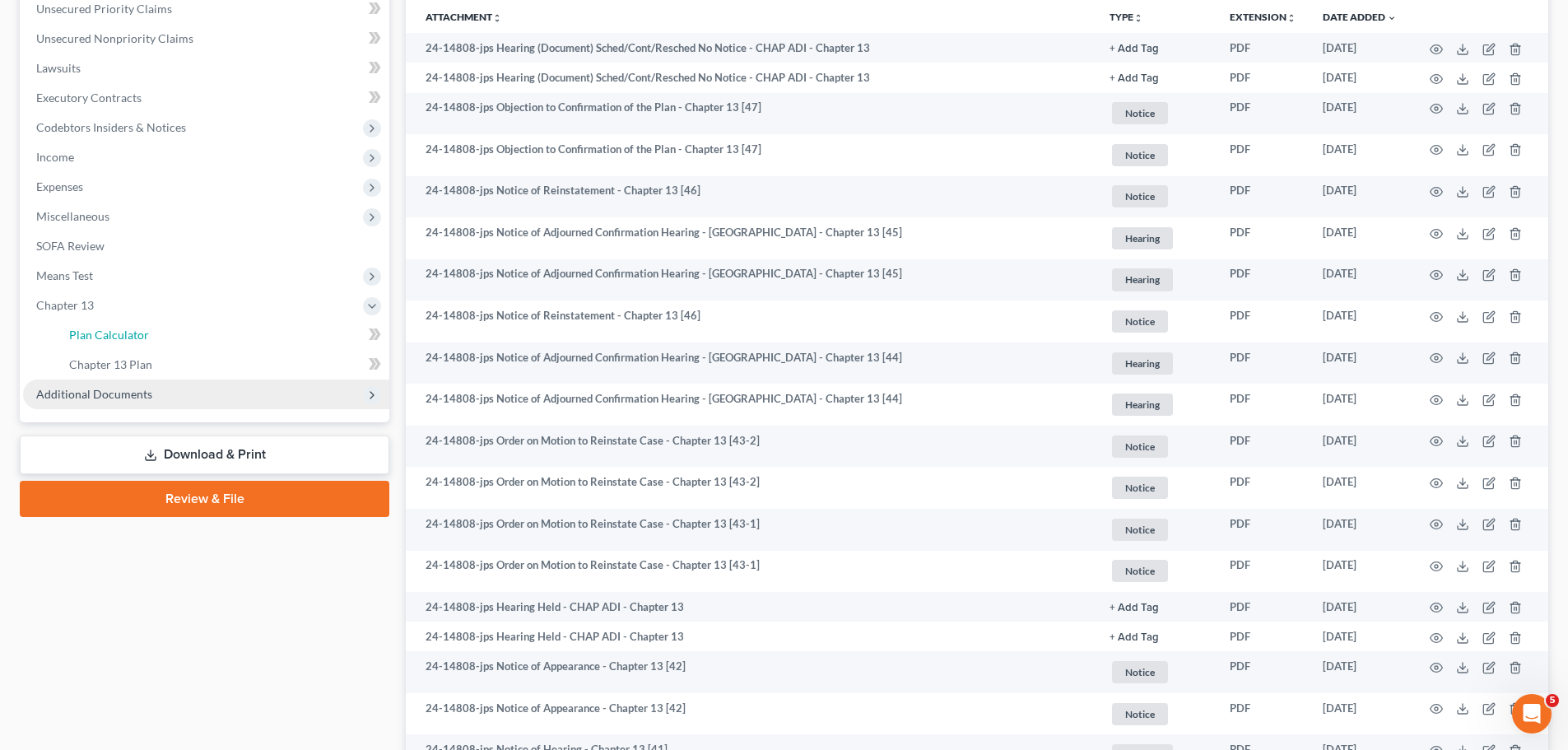
click at [102, 328] on span "Plan Calculator" at bounding box center [109, 335] width 79 height 14
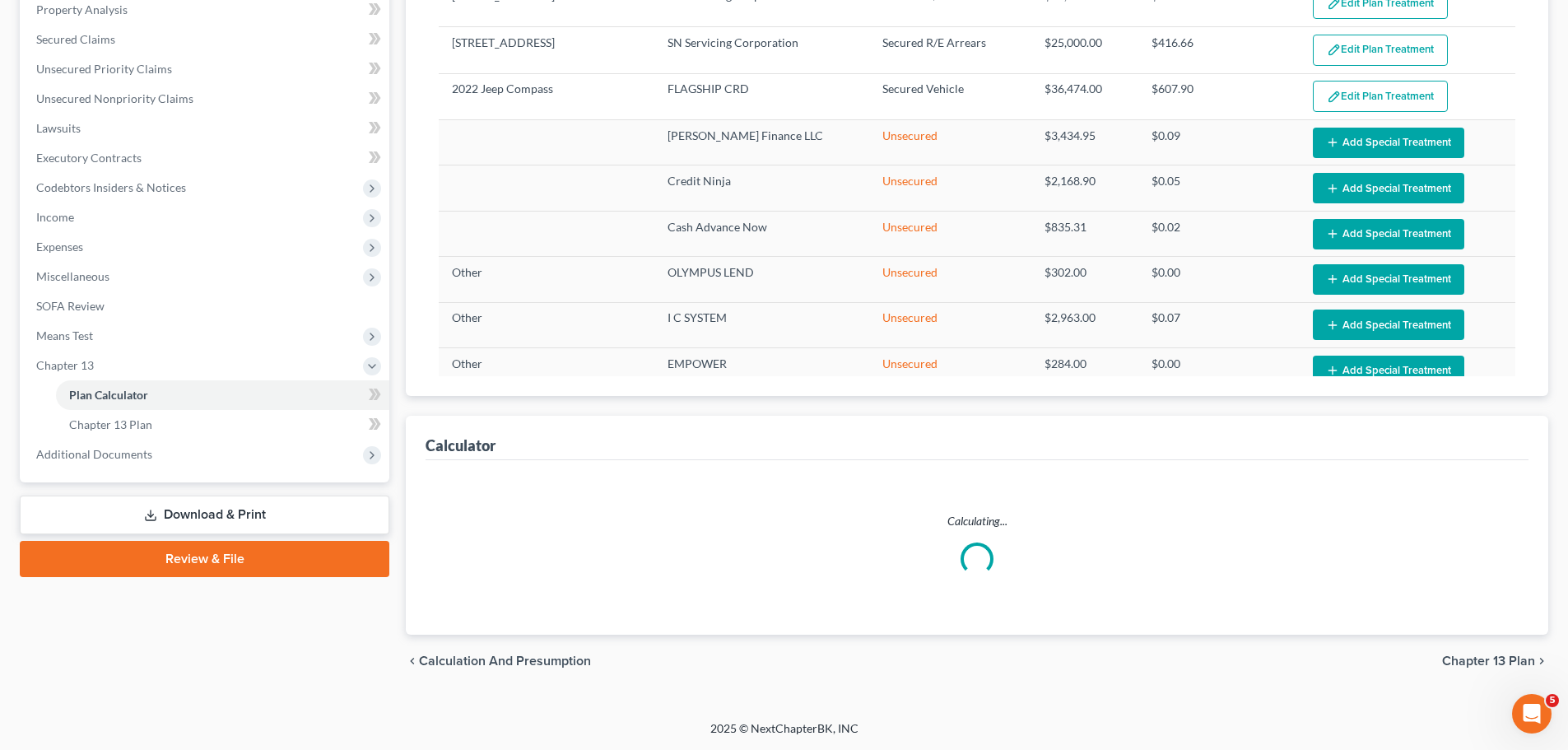
select select "59"
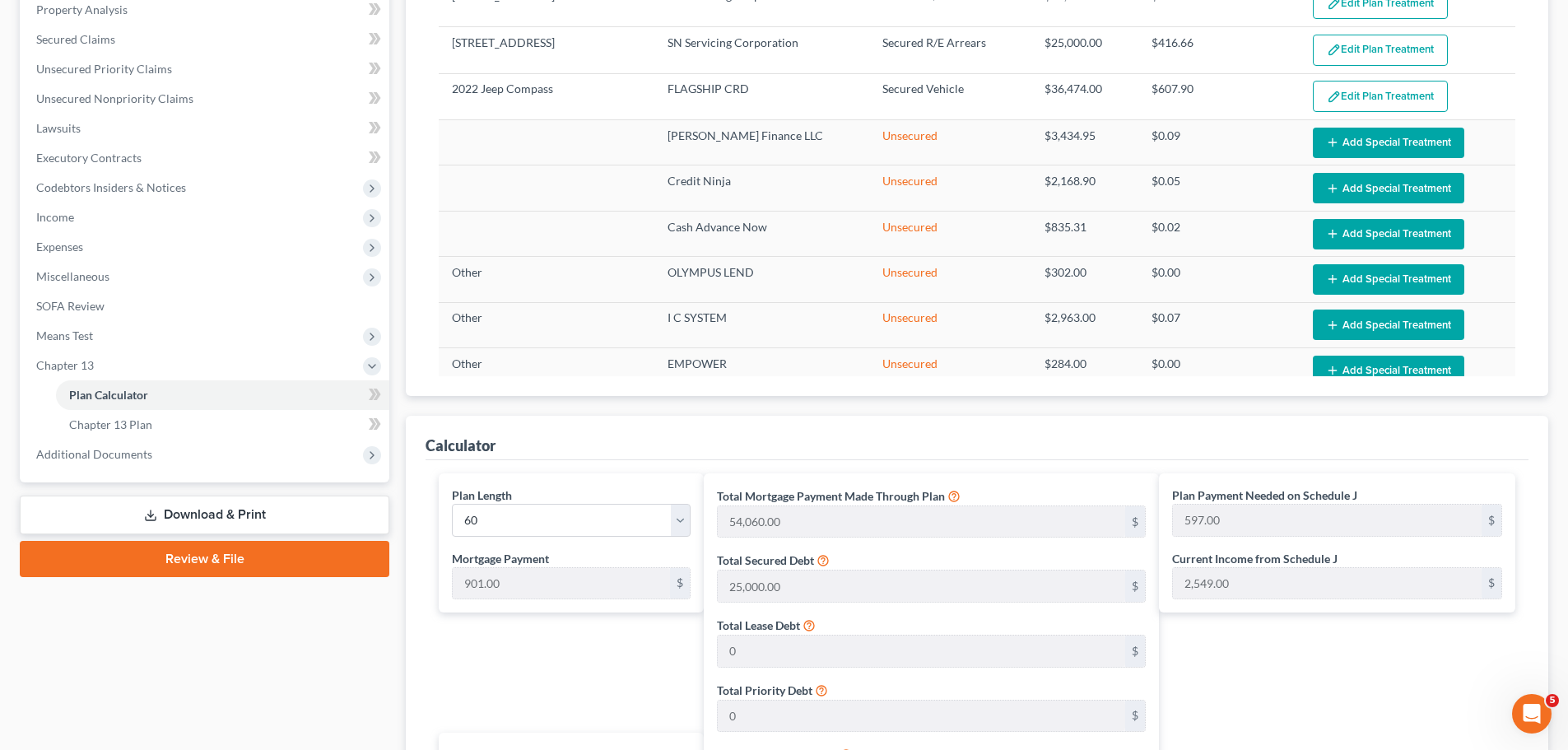
scroll to position [132, 0]
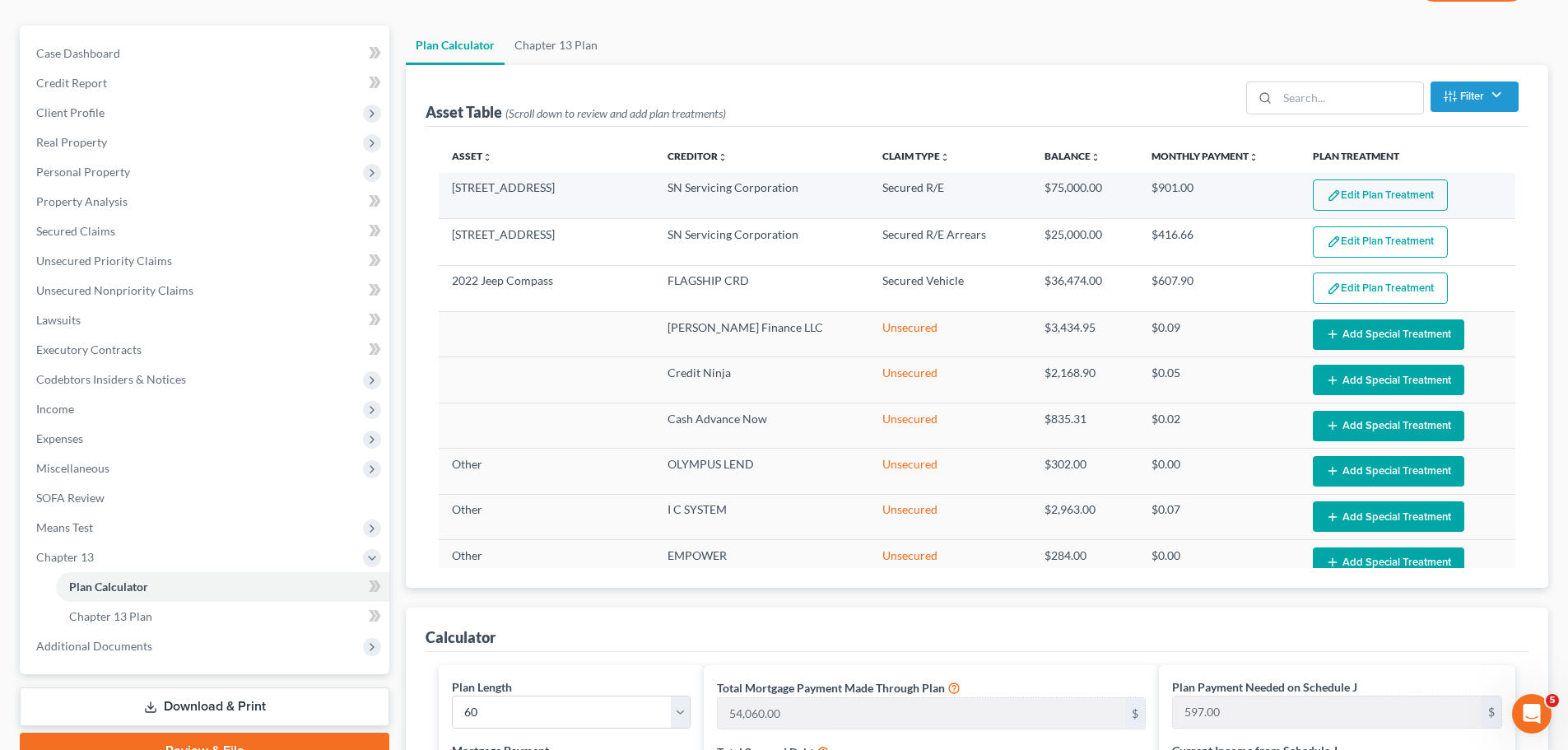
click at [1342, 184] on button "Edit Plan Treatment" at bounding box center [1380, 195] width 135 height 31
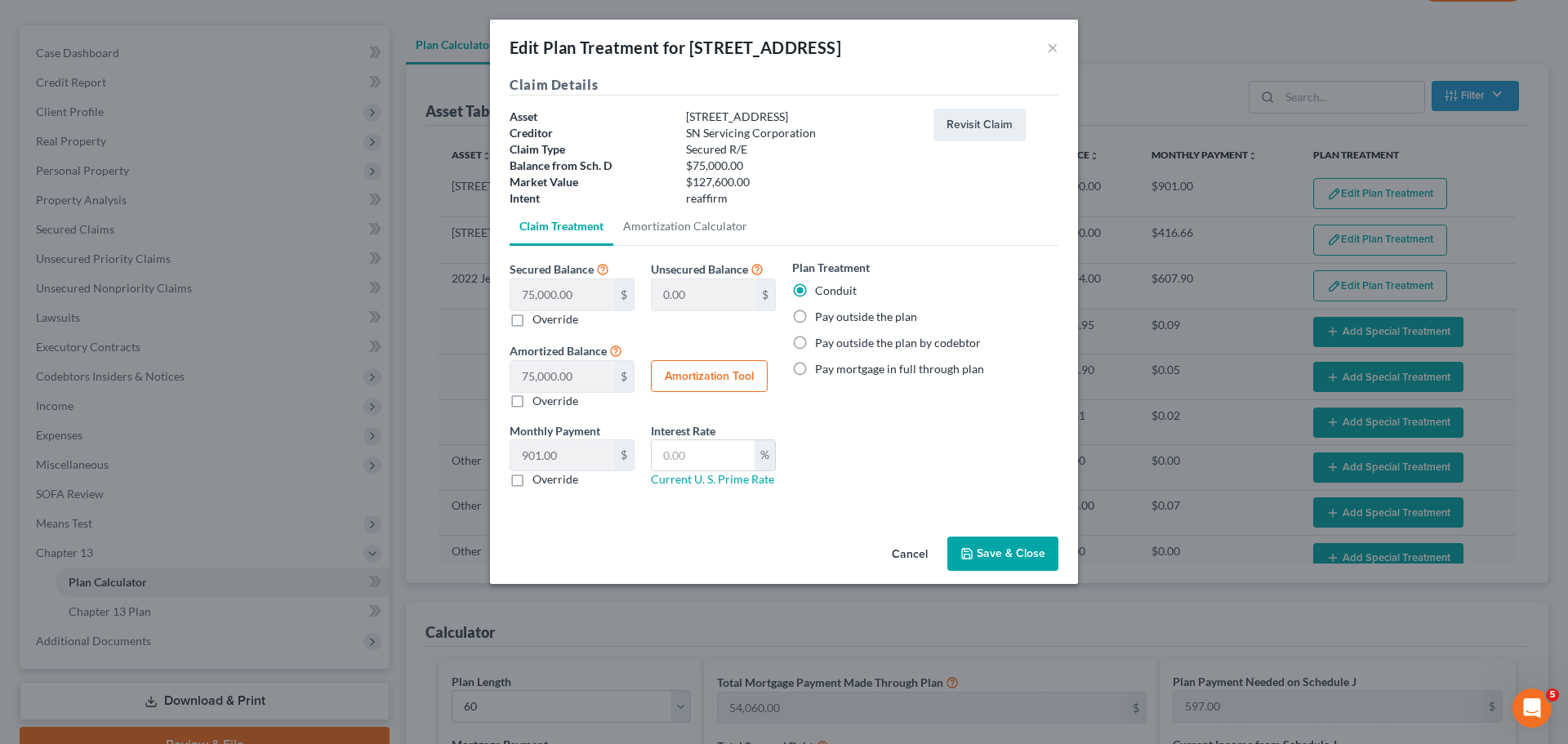
click at [881, 366] on label "Pay mortgage in full through plan" at bounding box center [899, 369] width 169 height 16
click at [832, 366] on input "Pay mortgage in full through plan" at bounding box center [826, 366] width 10 height 10
radio input "true"
click at [973, 553] on icon "button" at bounding box center [967, 554] width 13 height 13
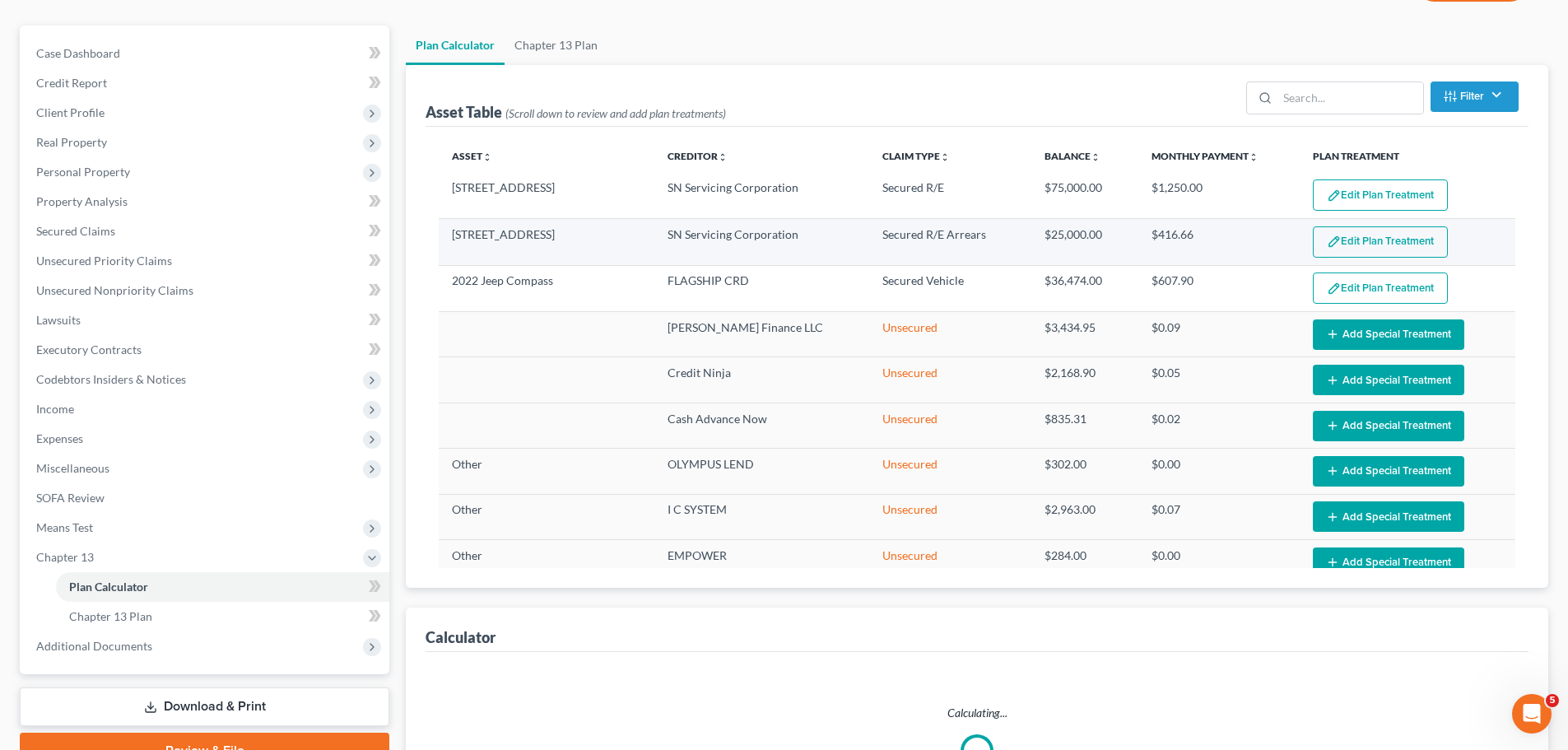
select select "59"
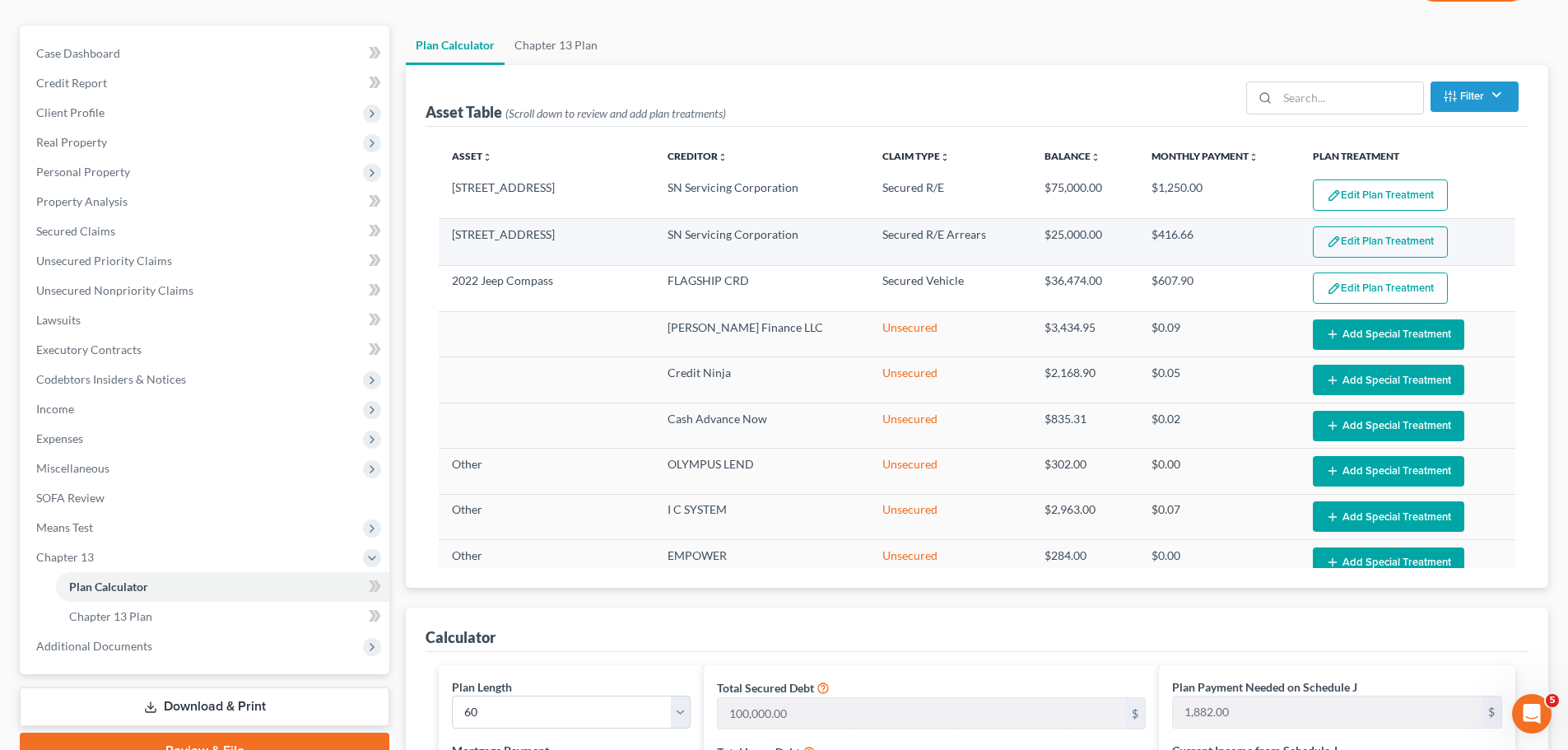
click at [1374, 233] on button "Edit Plan Treatment" at bounding box center [1380, 241] width 135 height 31
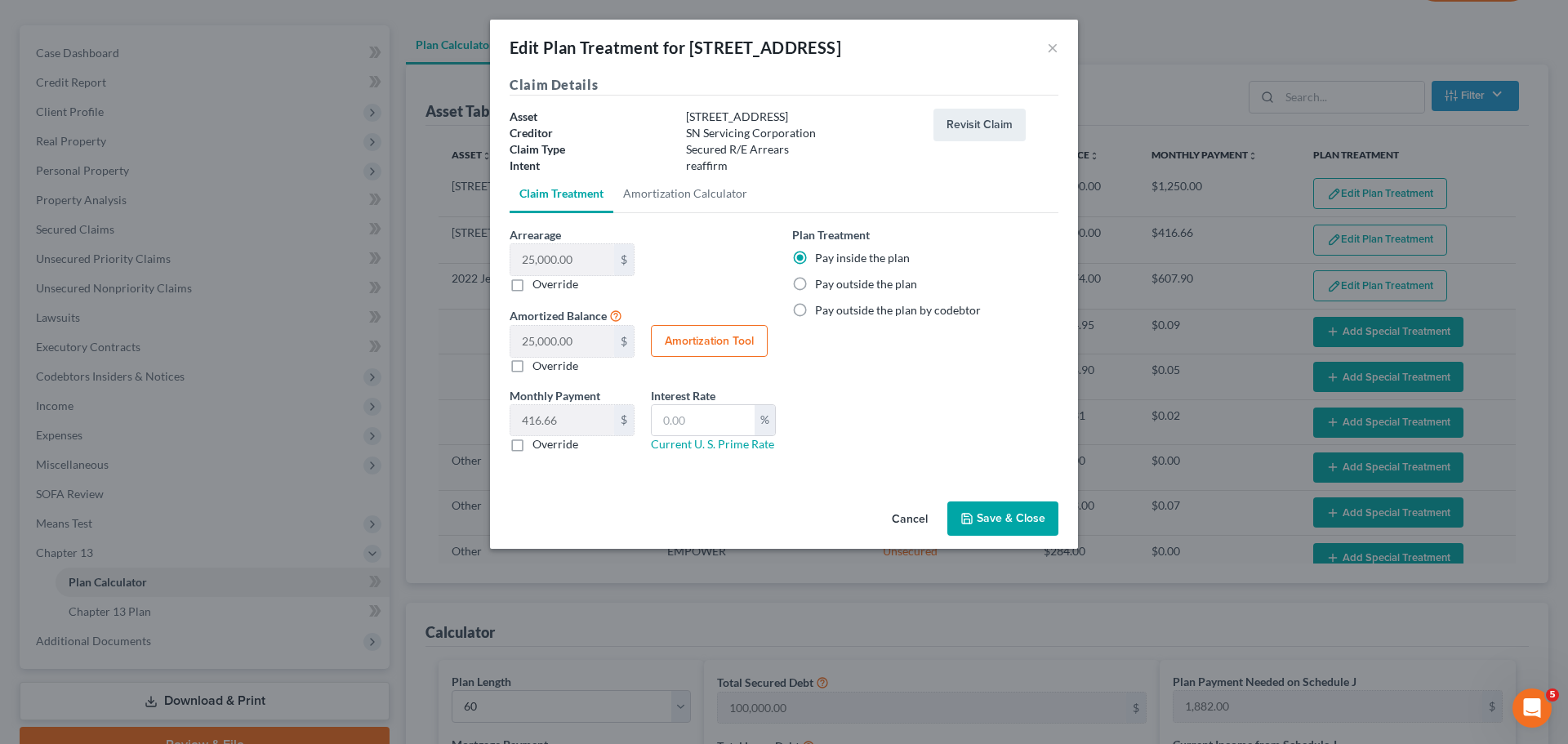
click at [894, 307] on label "Pay outside the plan by codebtor" at bounding box center [897, 310] width 166 height 16
click at [832, 307] on input "Pay outside the plan by codebtor" at bounding box center [826, 307] width 10 height 10
radio input "true"
click at [996, 517] on button "Save & Close" at bounding box center [1003, 519] width 111 height 35
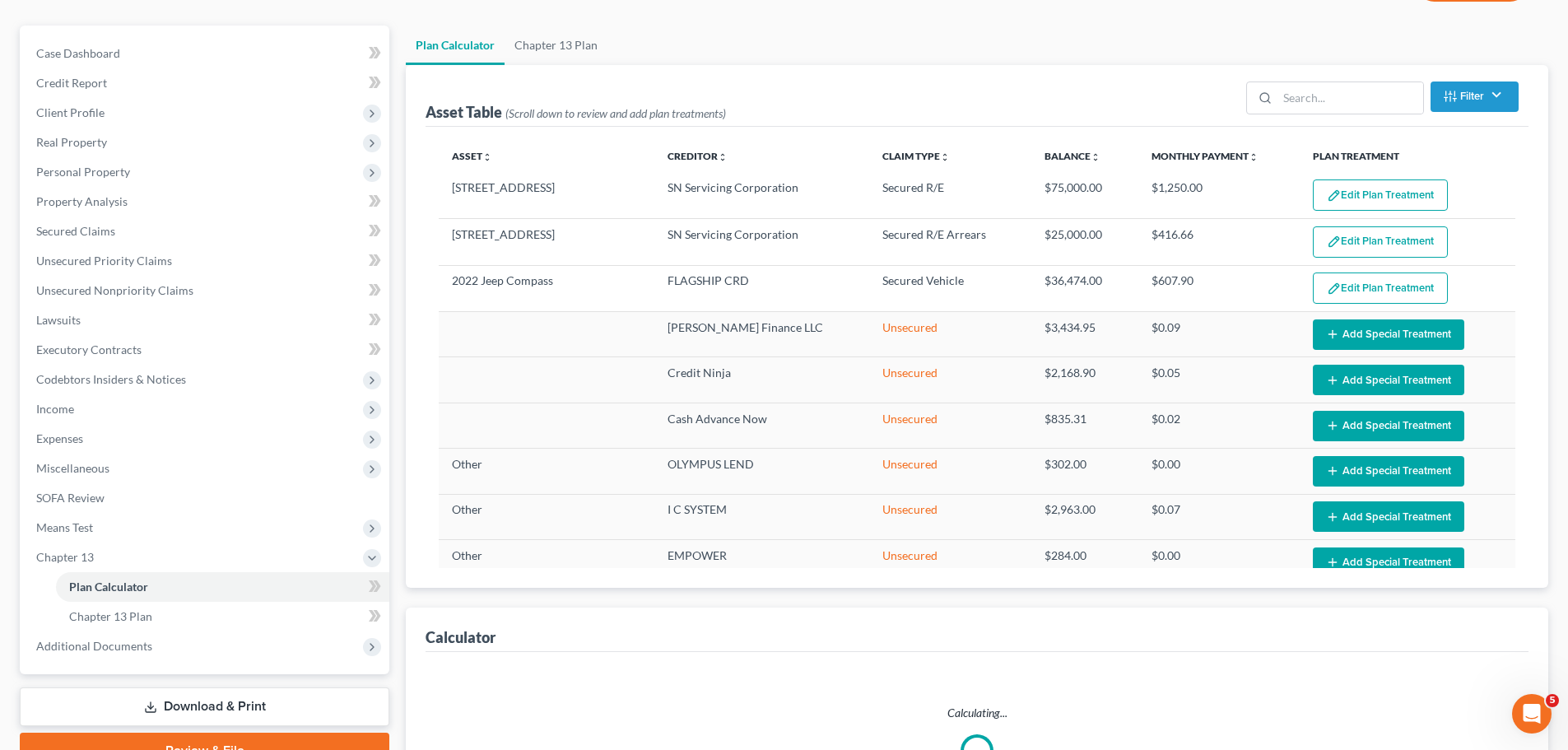
select select "59"
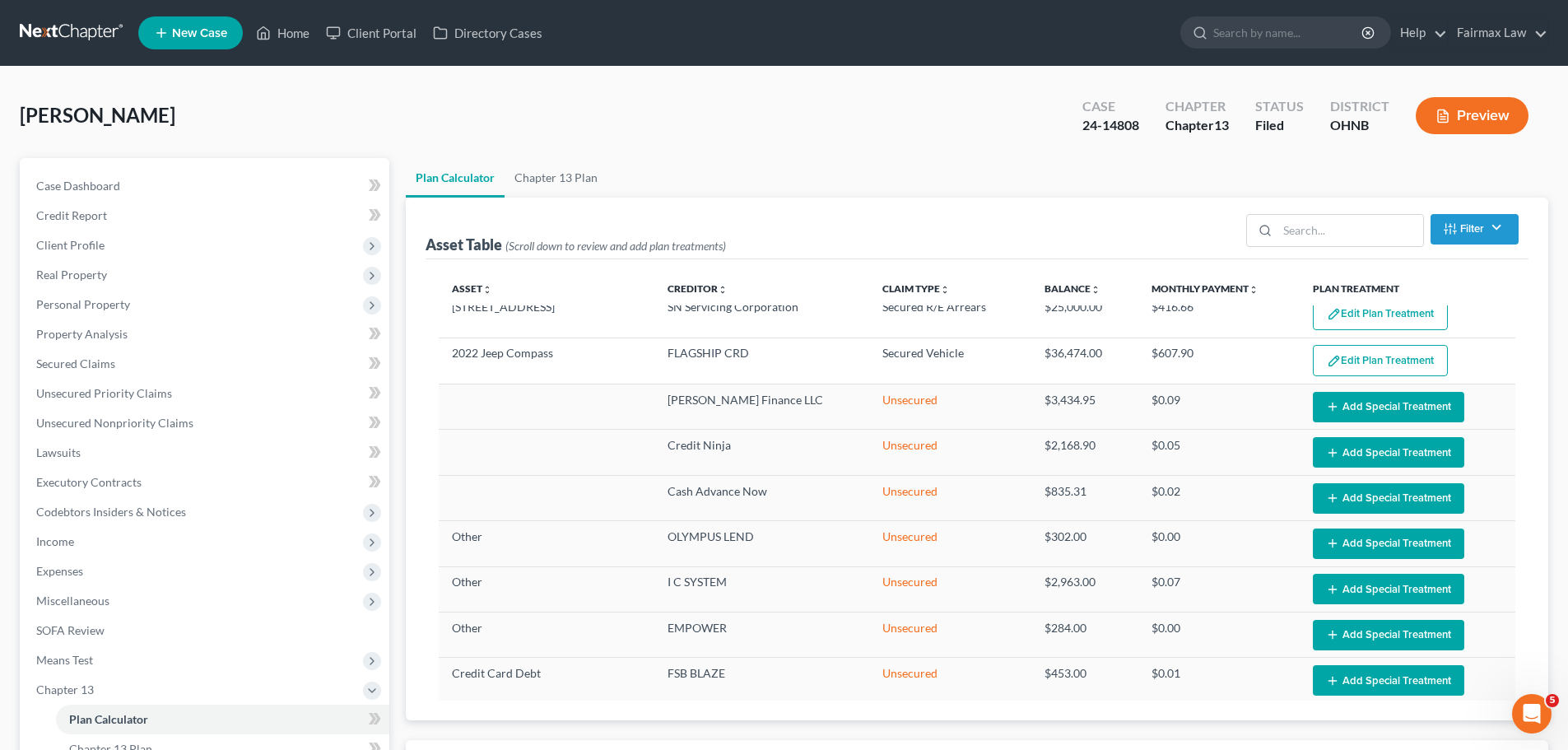
scroll to position [0, 0]
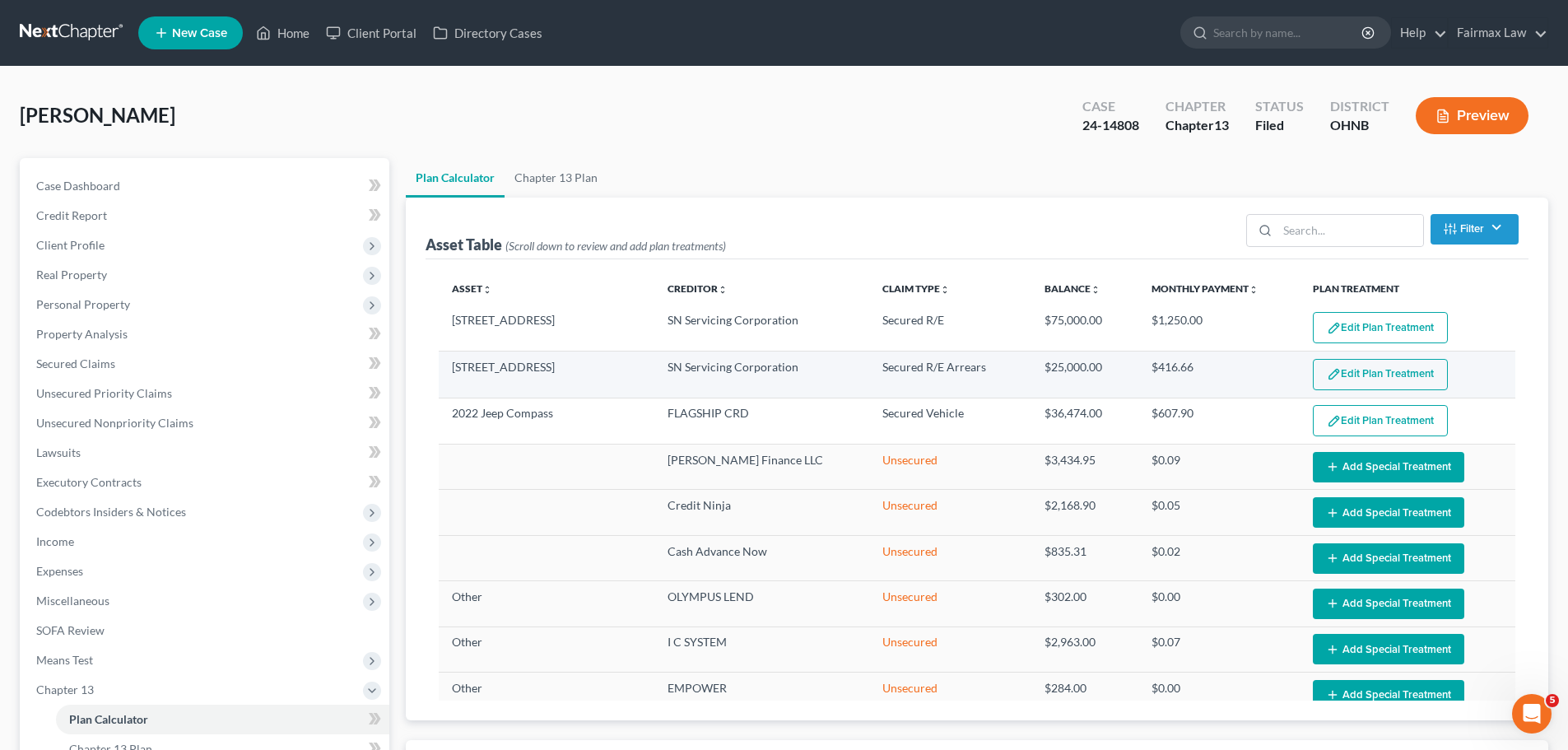
click at [1342, 365] on button "Edit Plan Treatment" at bounding box center [1380, 375] width 135 height 31
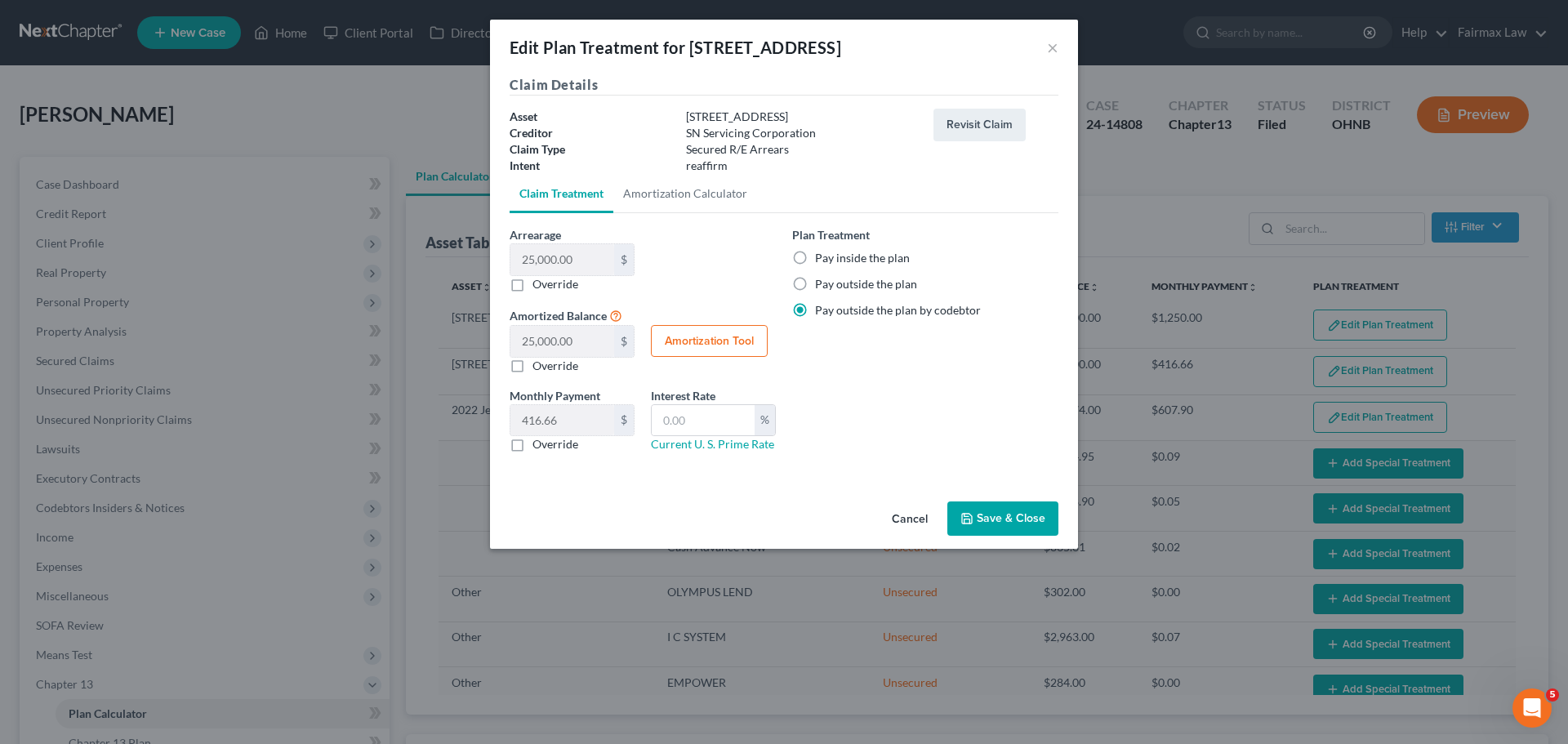
click at [893, 262] on label "Pay inside the plan" at bounding box center [862, 257] width 95 height 16
click at [832, 261] on input "Pay inside the plan" at bounding box center [826, 254] width 10 height 10
radio input "true"
click at [994, 530] on button "Save & Close" at bounding box center [1003, 519] width 111 height 35
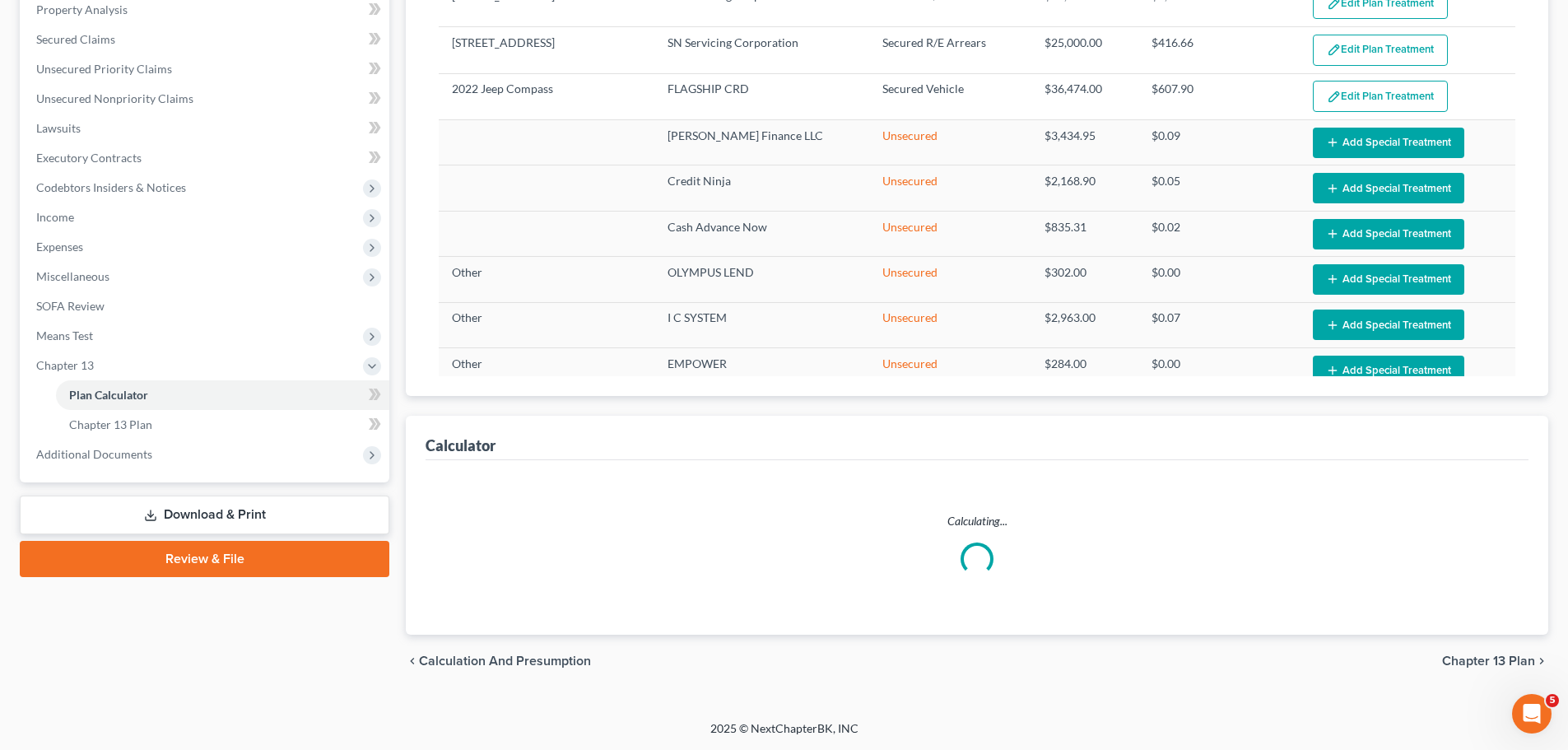
select select "59"
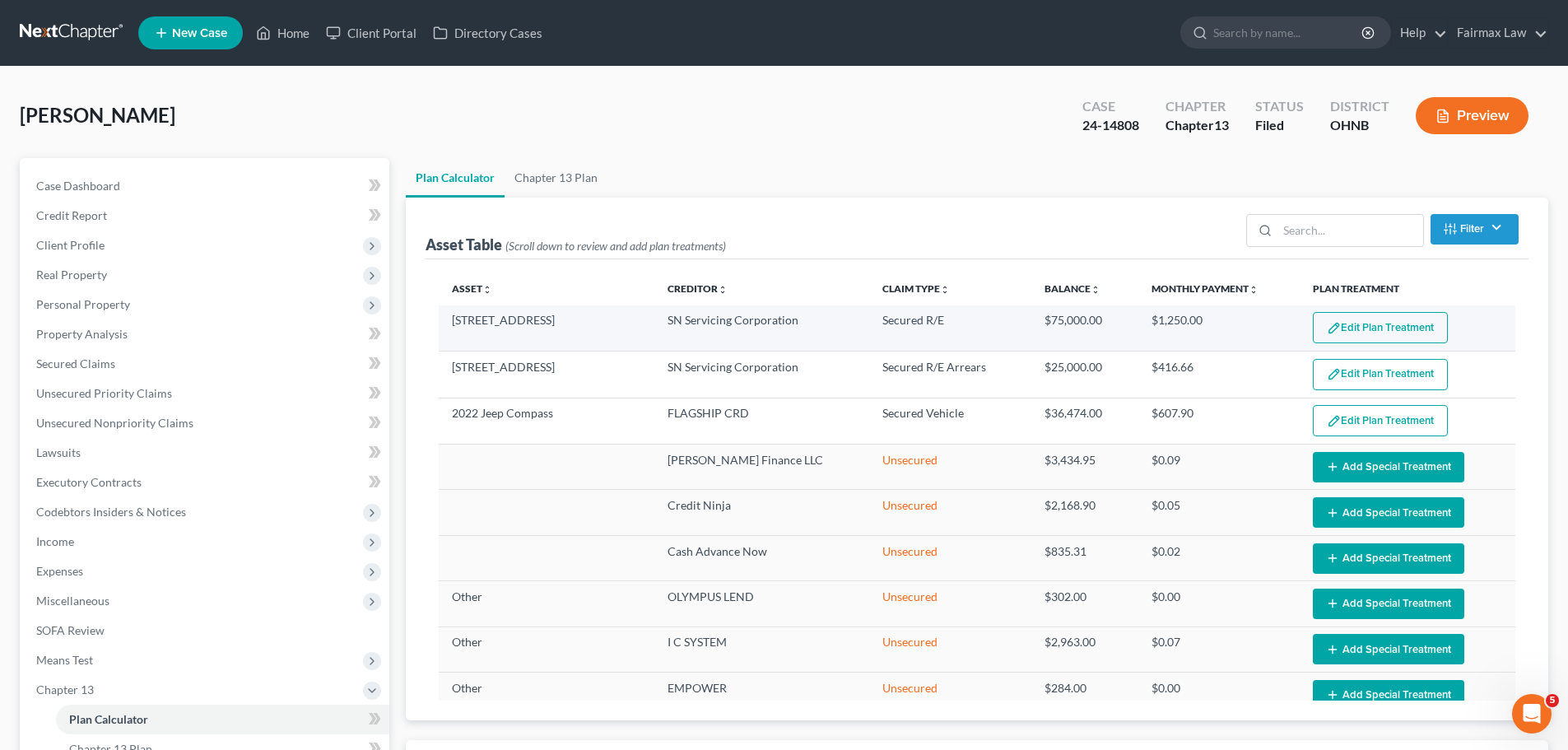
click at [1333, 325] on button "Edit Plan Treatment" at bounding box center [1380, 327] width 135 height 31
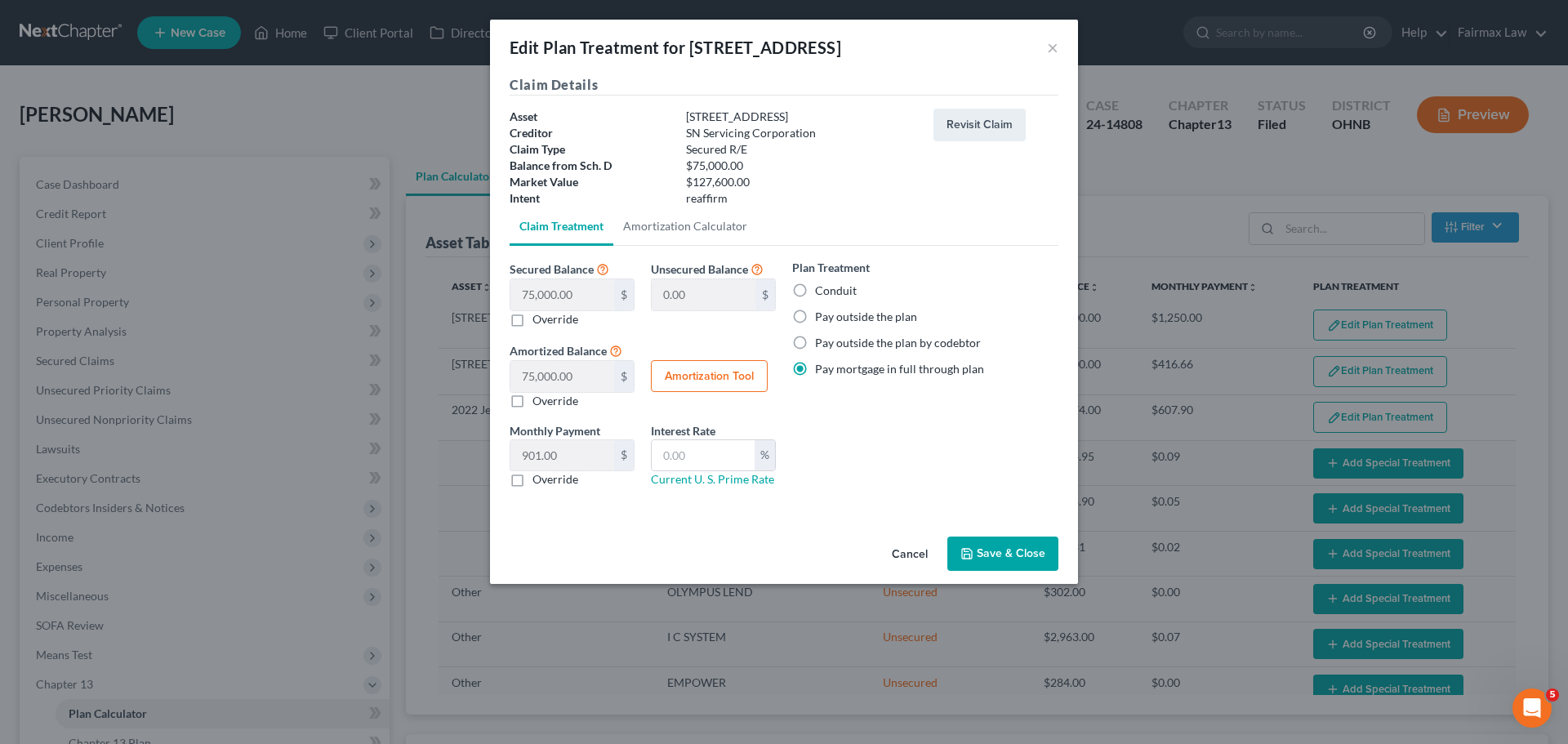
click at [830, 294] on label "Conduit" at bounding box center [836, 290] width 41 height 16
click at [830, 294] on input "Conduit" at bounding box center [826, 287] width 10 height 10
radio input "true"
click at [977, 563] on button "Save & Close" at bounding box center [1003, 554] width 111 height 35
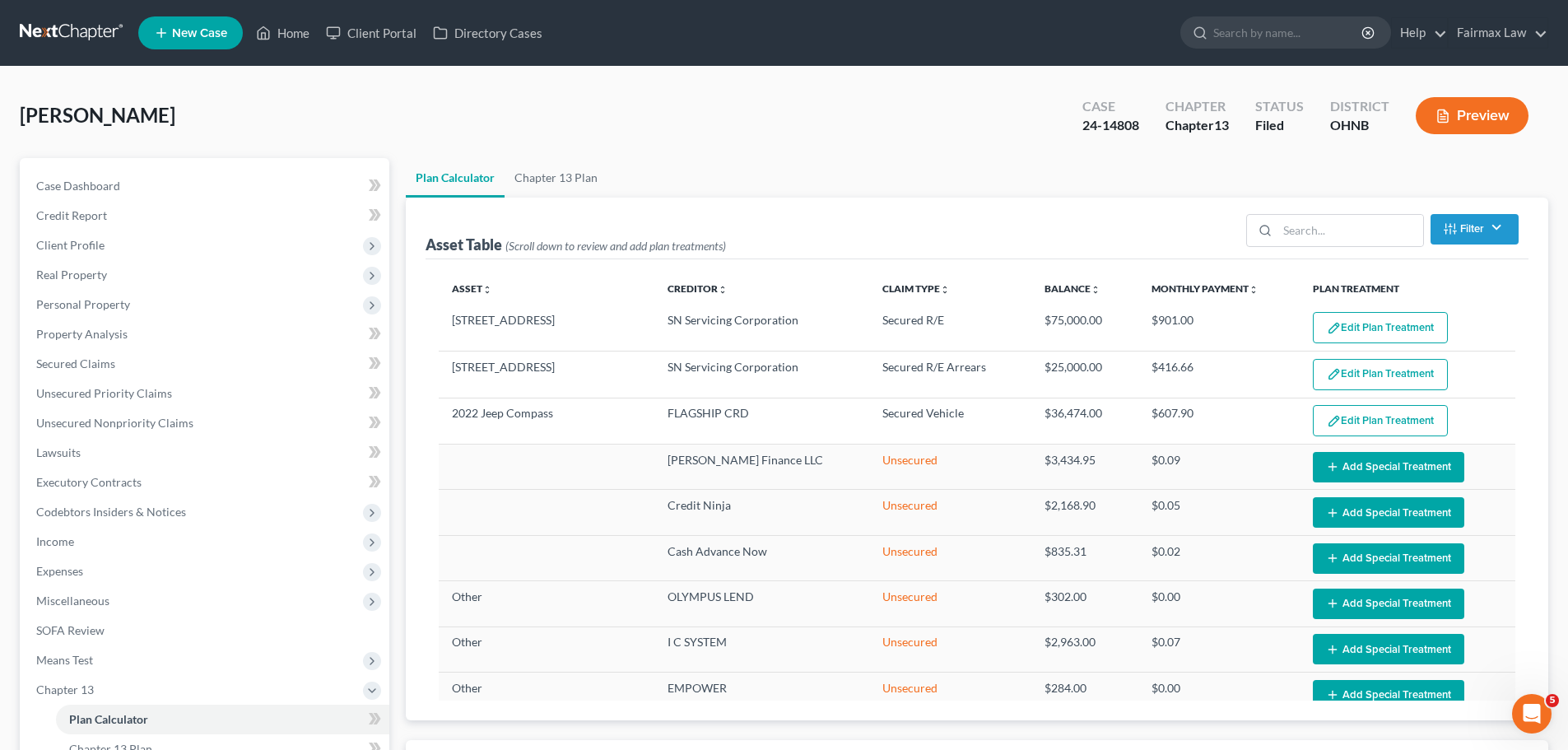
select select "59"
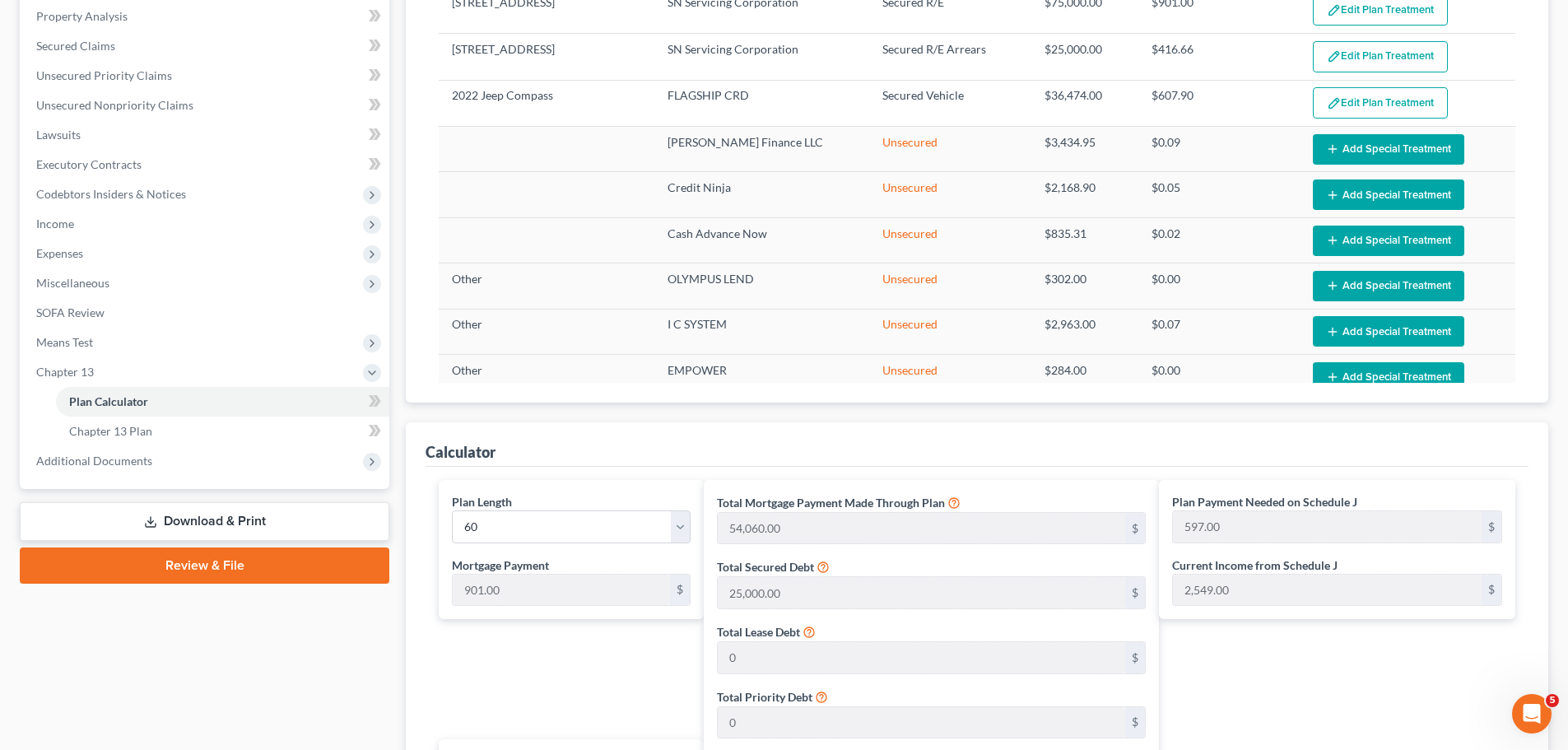
scroll to position [148, 0]
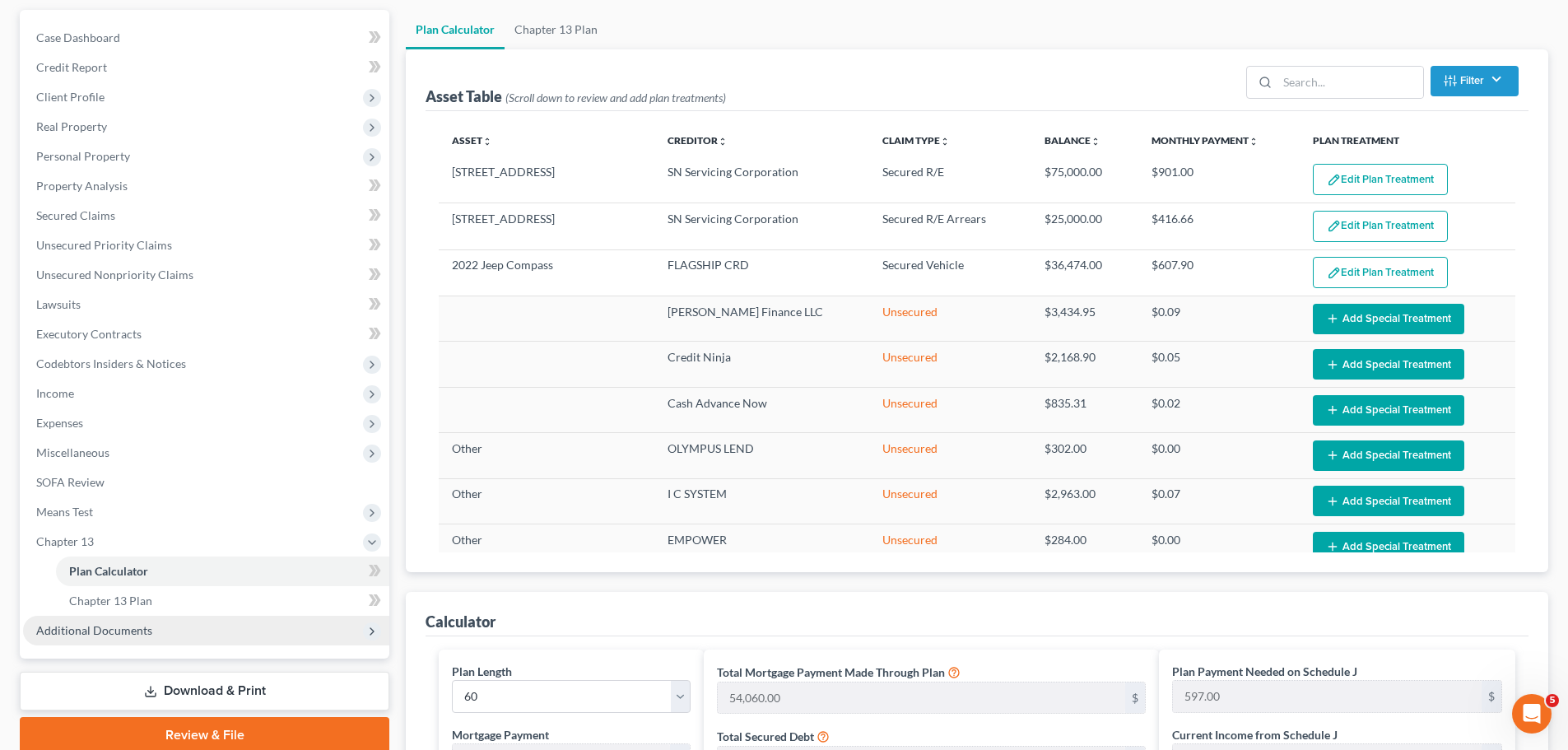
click at [145, 628] on span "Additional Documents" at bounding box center [94, 630] width 116 height 14
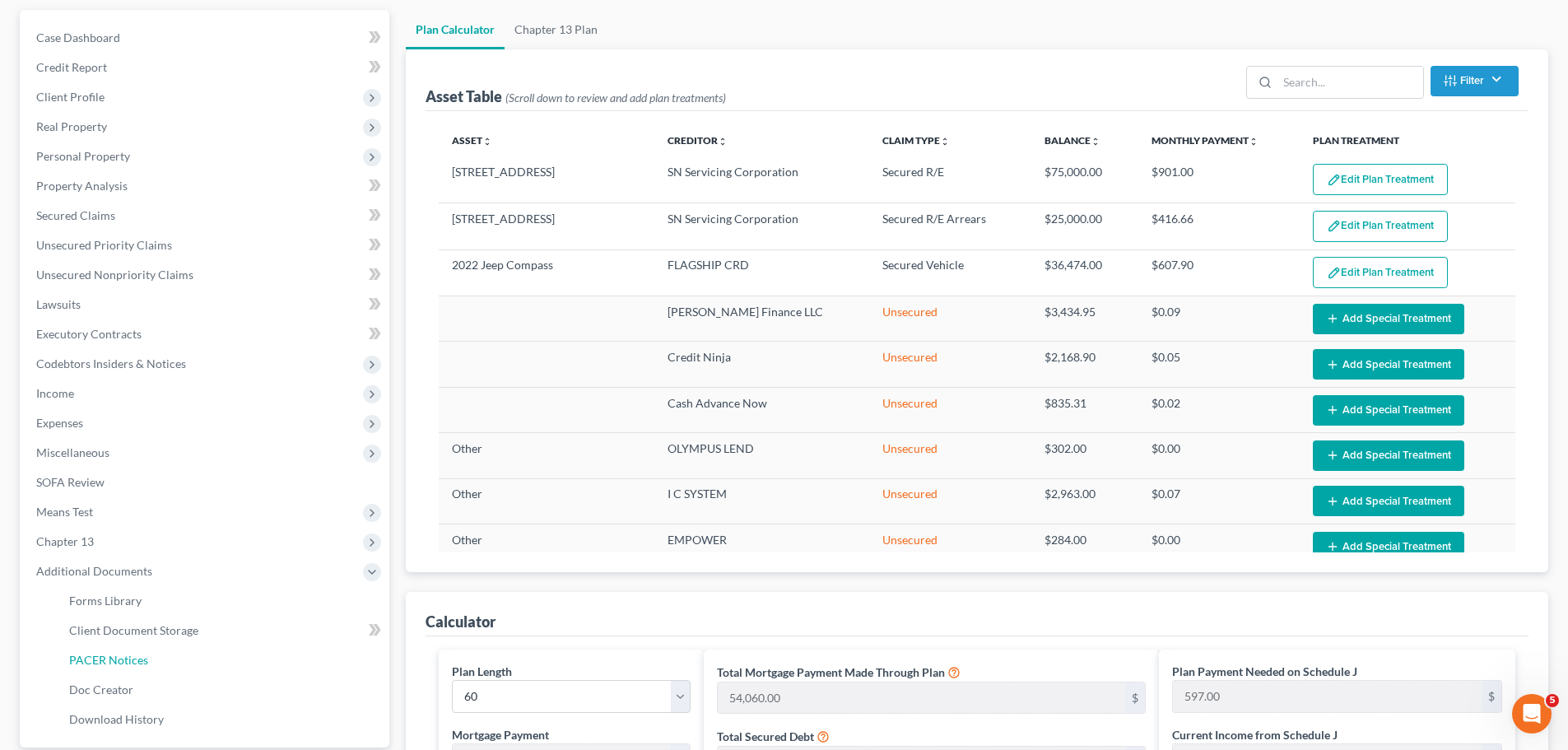
drag, startPoint x: 109, startPoint y: 663, endPoint x: 1308, endPoint y: 564, distance: 1203.1
click at [111, 663] on span "PACER Notices" at bounding box center [109, 659] width 79 height 14
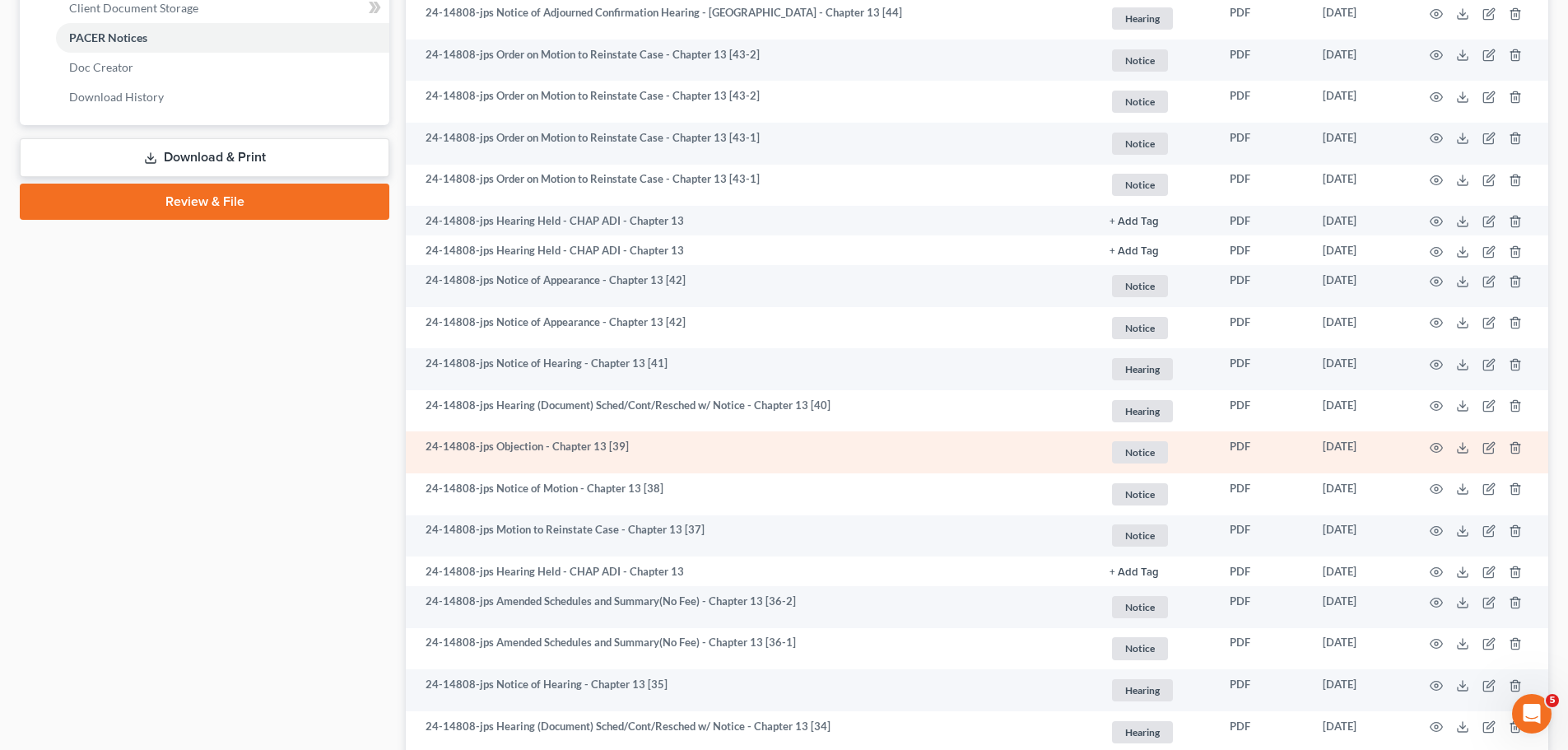
scroll to position [961, 0]
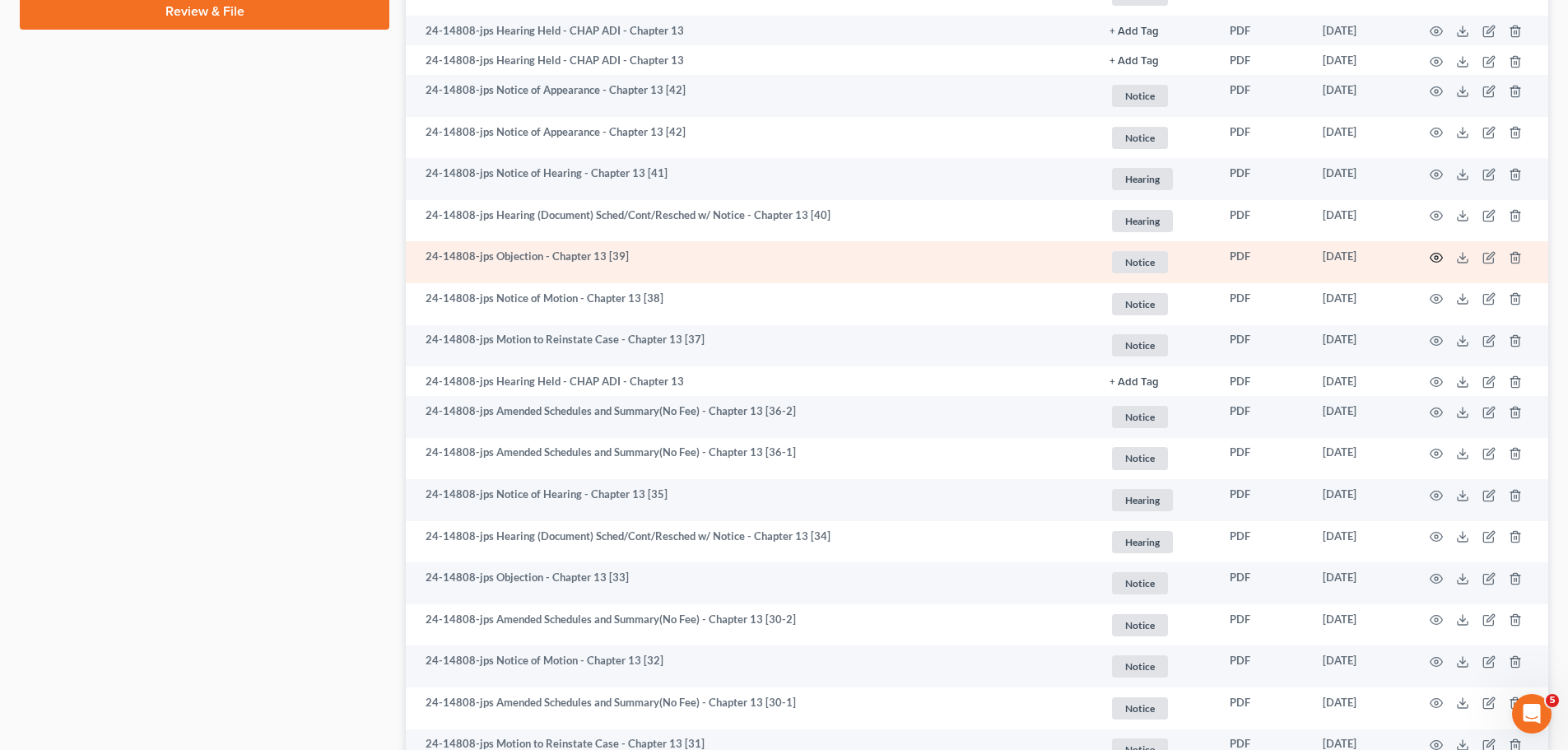
click at [1435, 261] on icon "button" at bounding box center [1436, 258] width 13 height 13
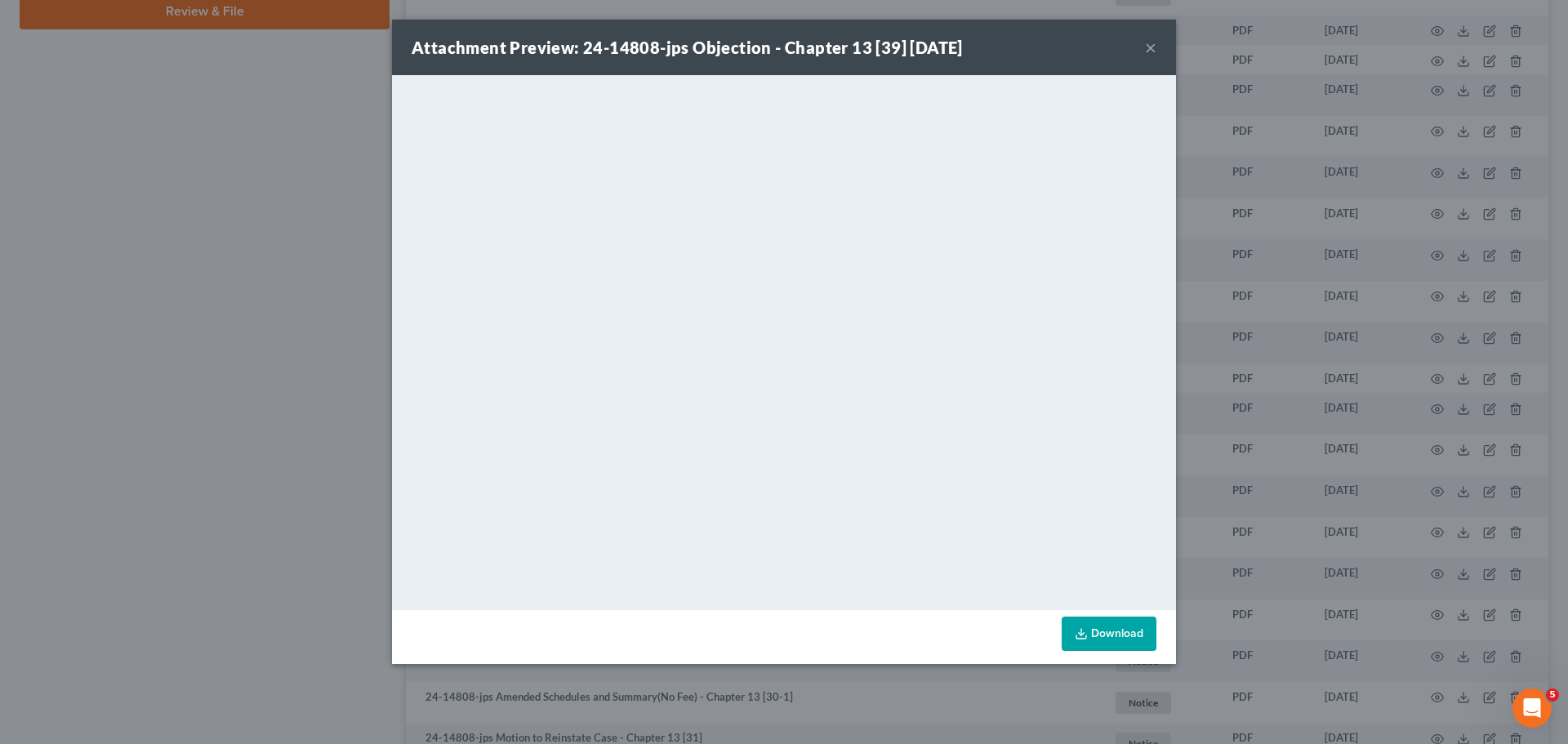
click at [1354, 497] on div "Attachment Preview: 24-14808-jps Objection - Chapter 13 [39] [DATE] × <object n…" at bounding box center [784, 372] width 1568 height 744
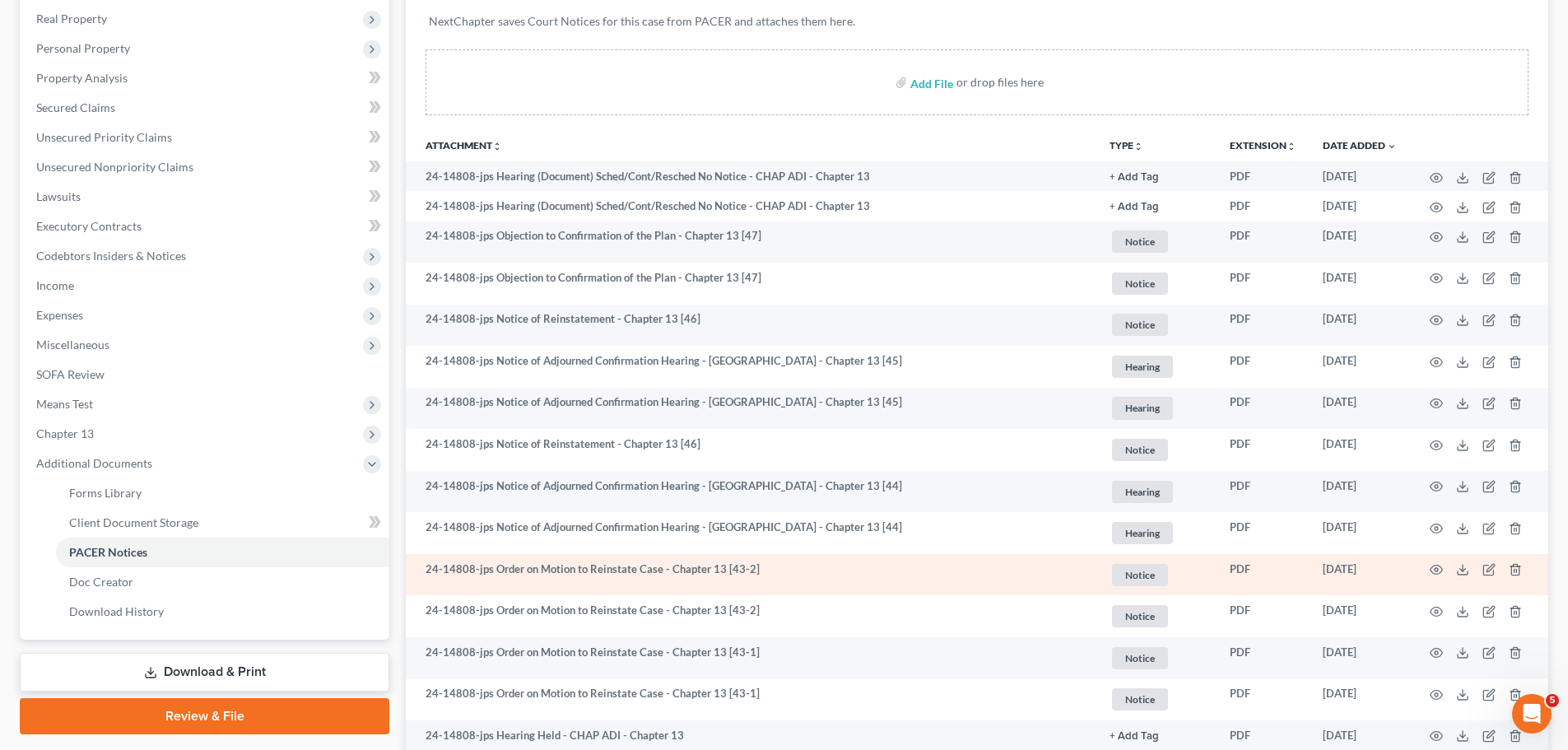
scroll to position [192, 0]
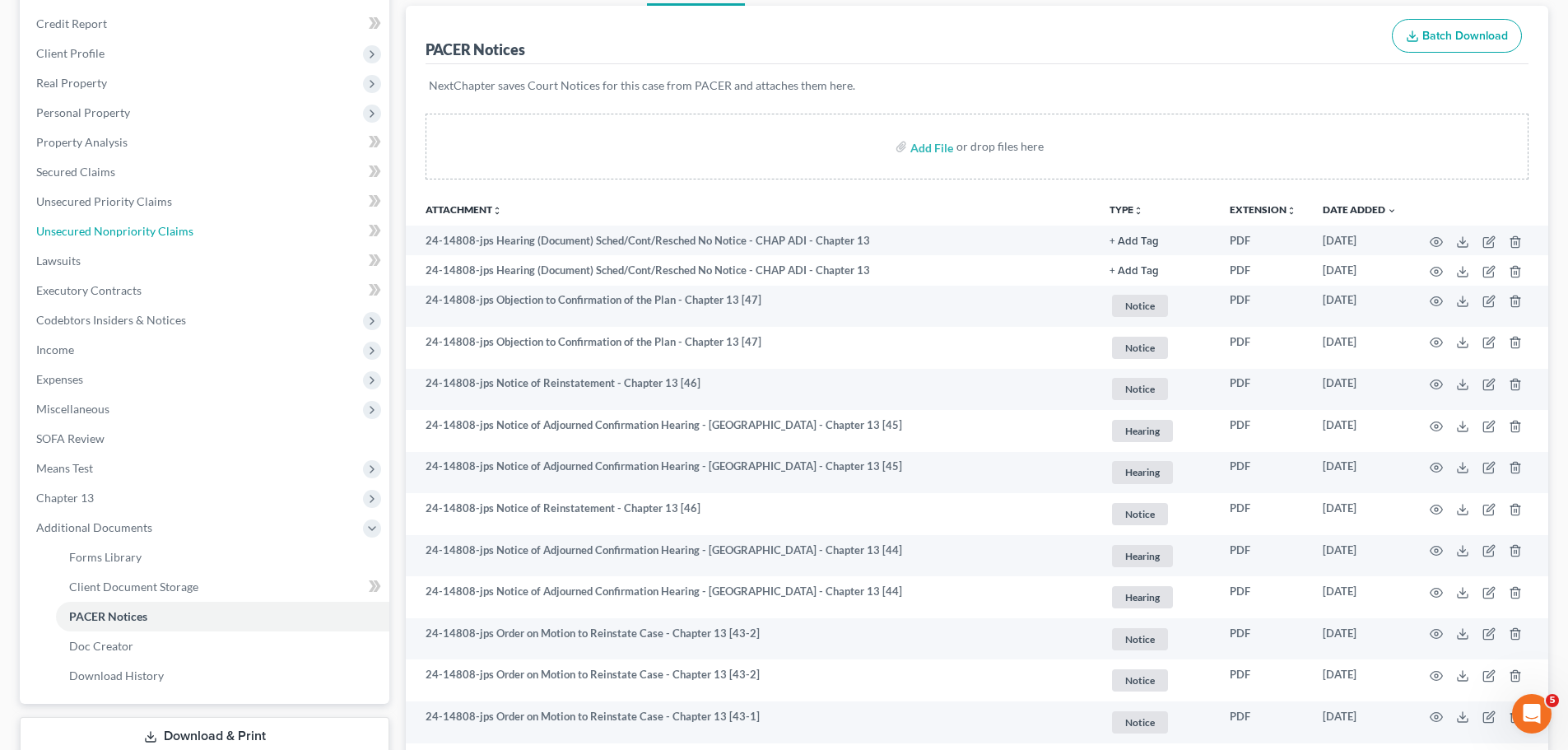
click at [222, 230] on link "Unsecured Nonpriority Claims" at bounding box center [205, 231] width 366 height 29
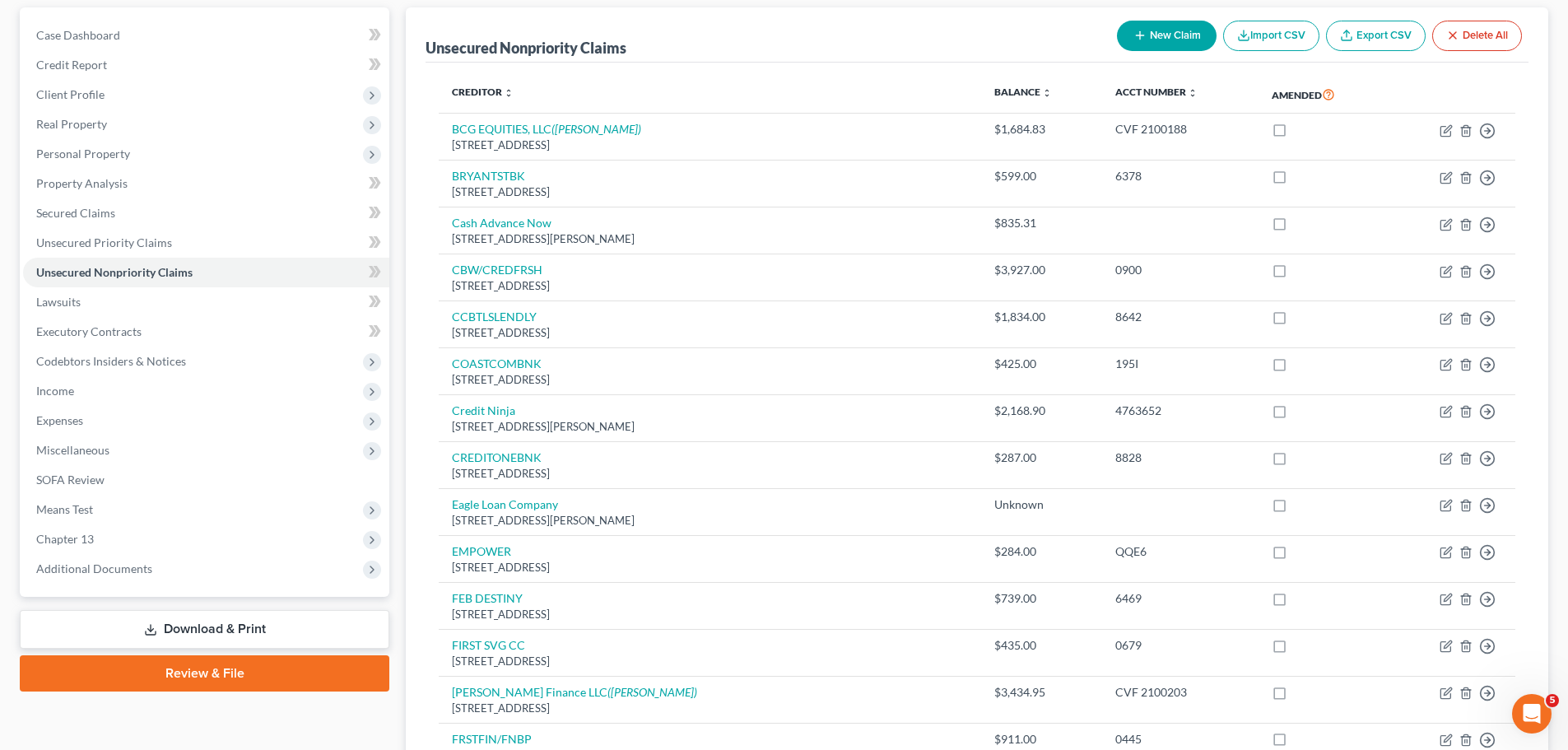
scroll to position [192, 0]
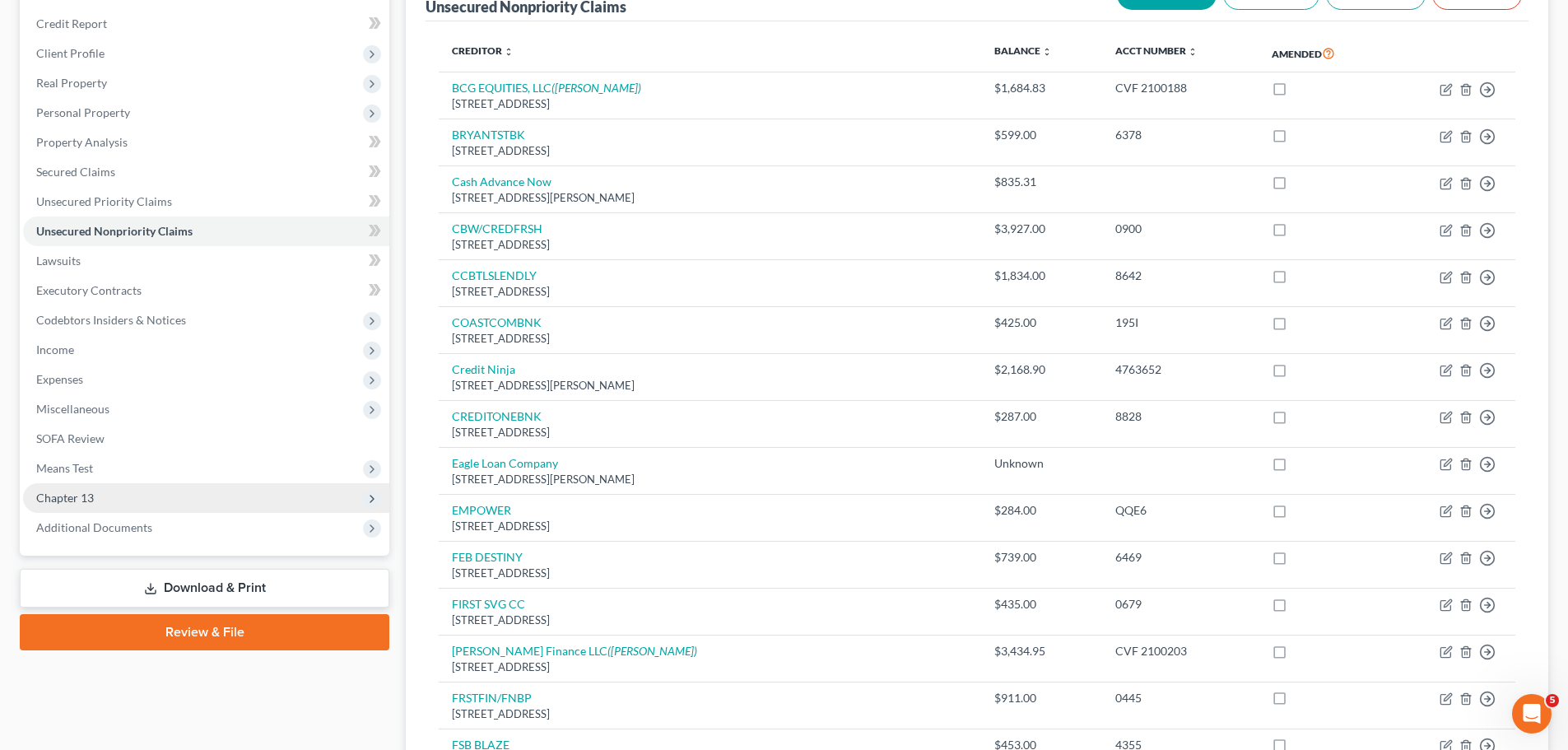
click at [153, 486] on span "Chapter 13" at bounding box center [205, 497] width 366 height 29
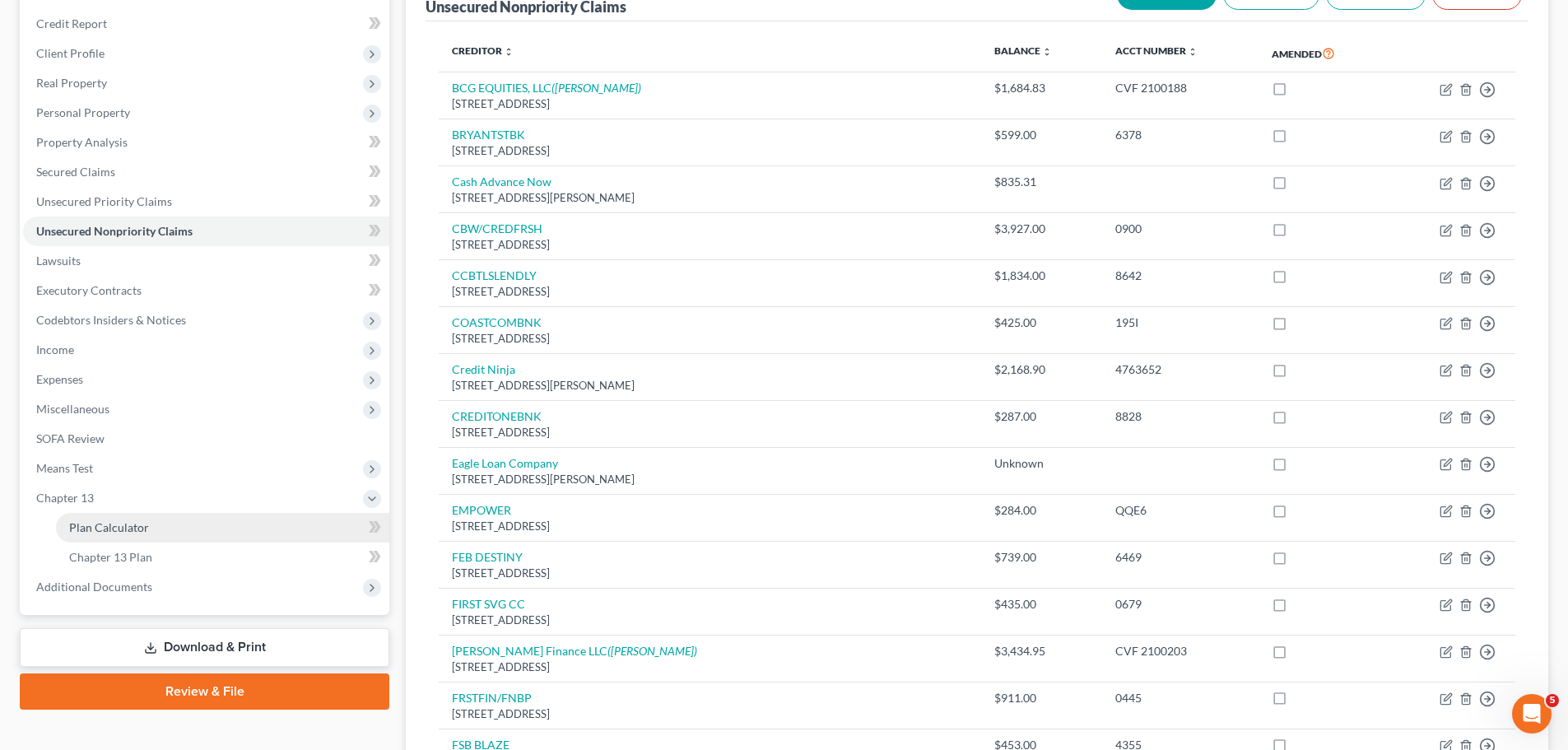
click at [142, 515] on link "Plan Calculator" at bounding box center [222, 527] width 334 height 29
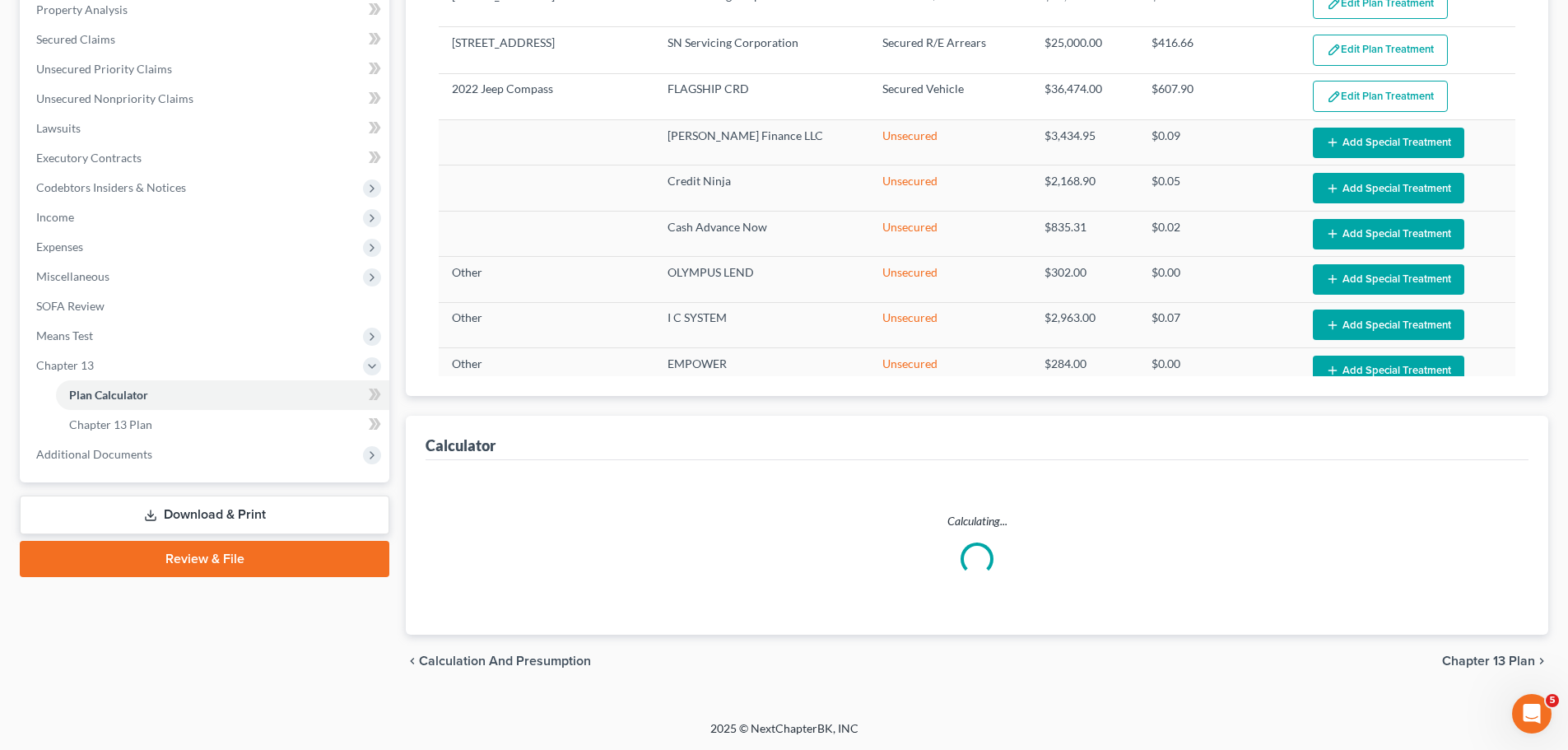
select select "59"
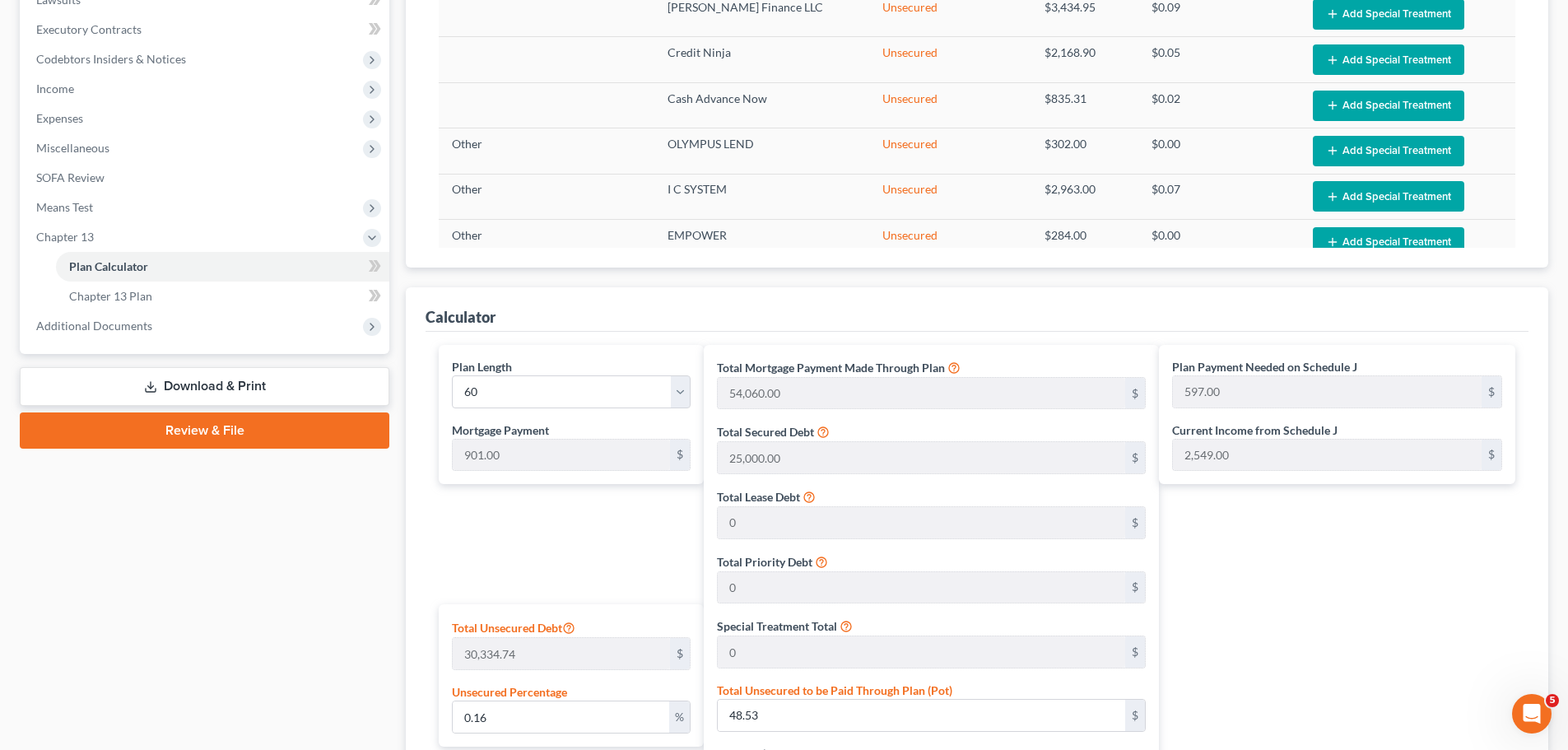
scroll to position [385, 0]
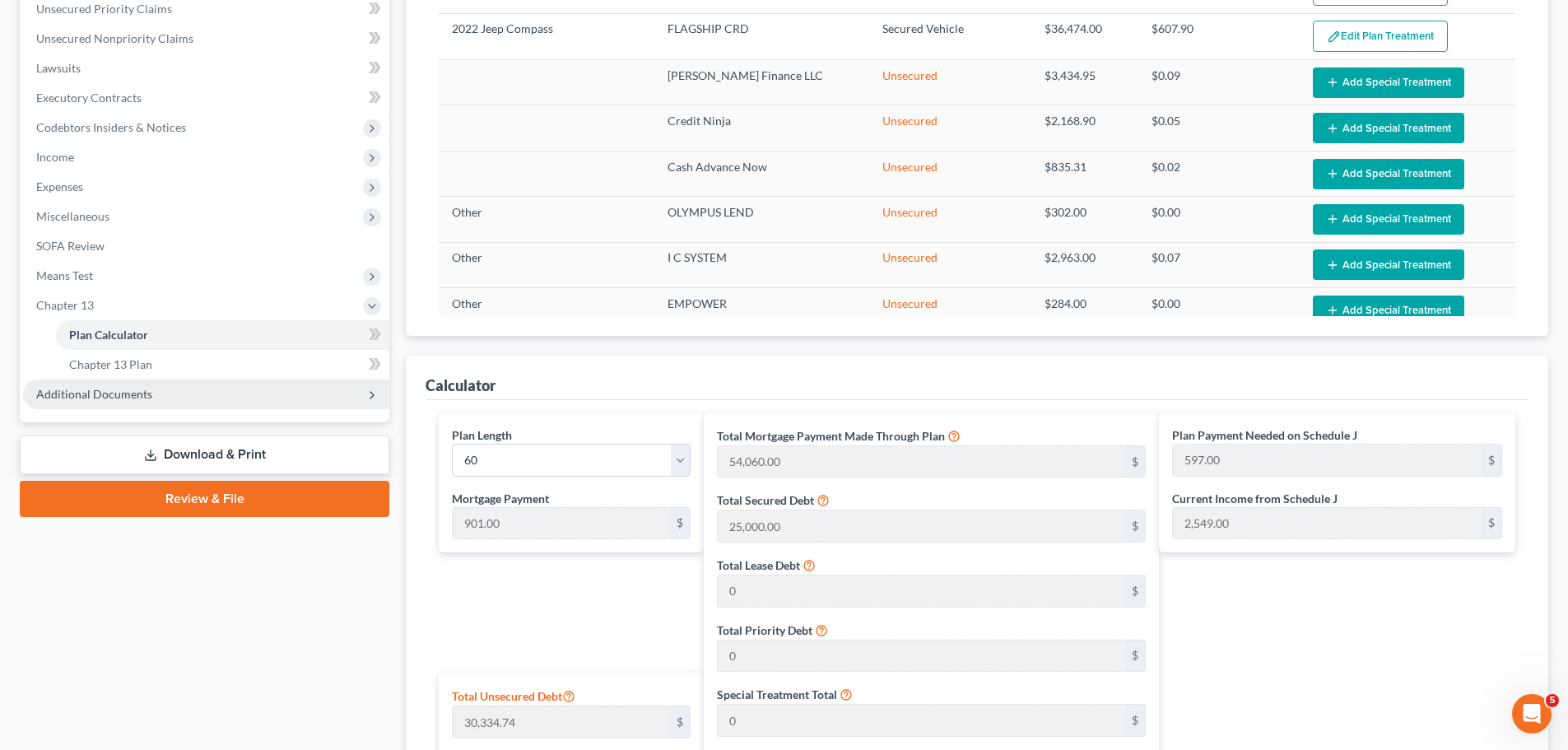
click at [207, 379] on span "Additional Documents" at bounding box center [205, 393] width 366 height 29
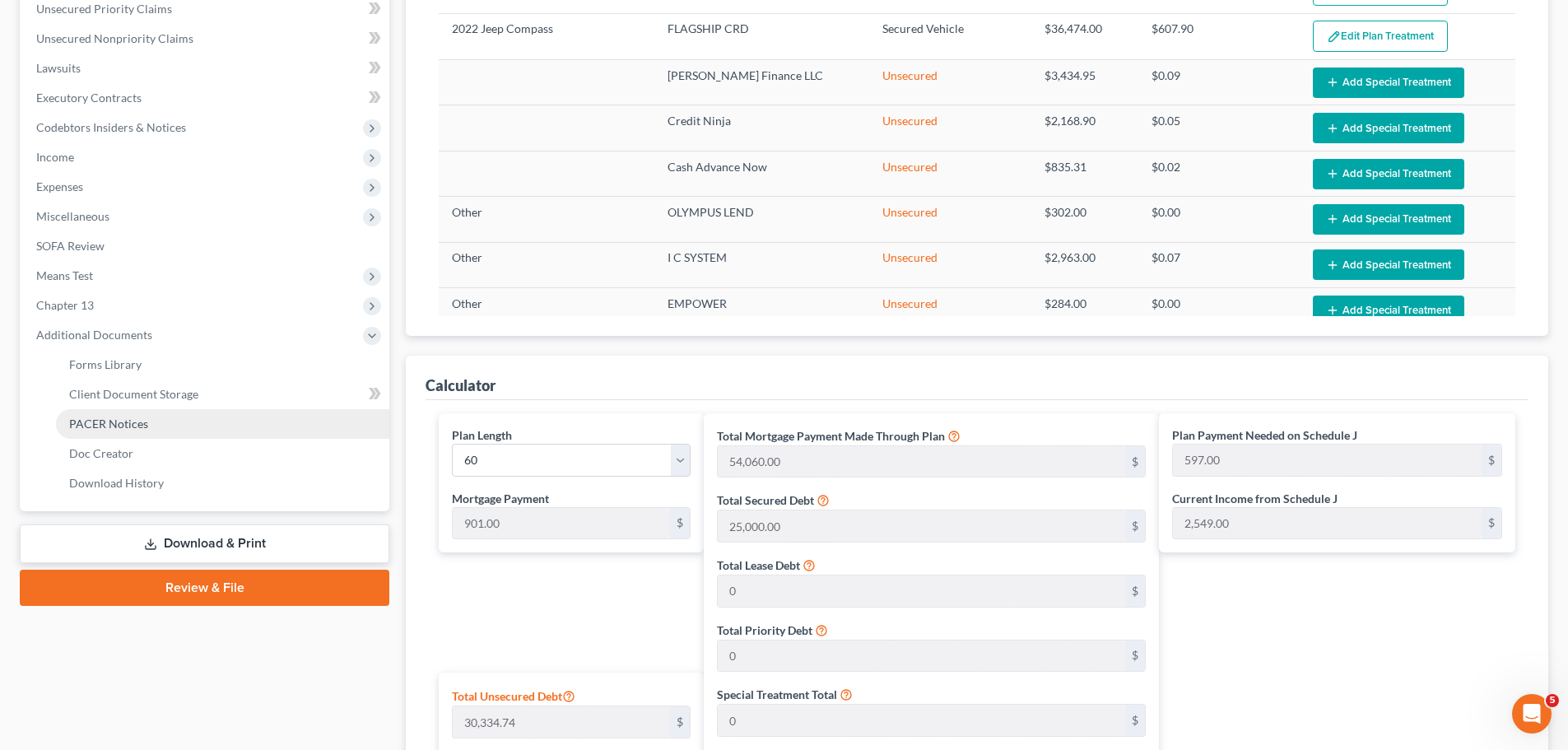
click at [146, 419] on link "PACER Notices" at bounding box center [222, 424] width 334 height 29
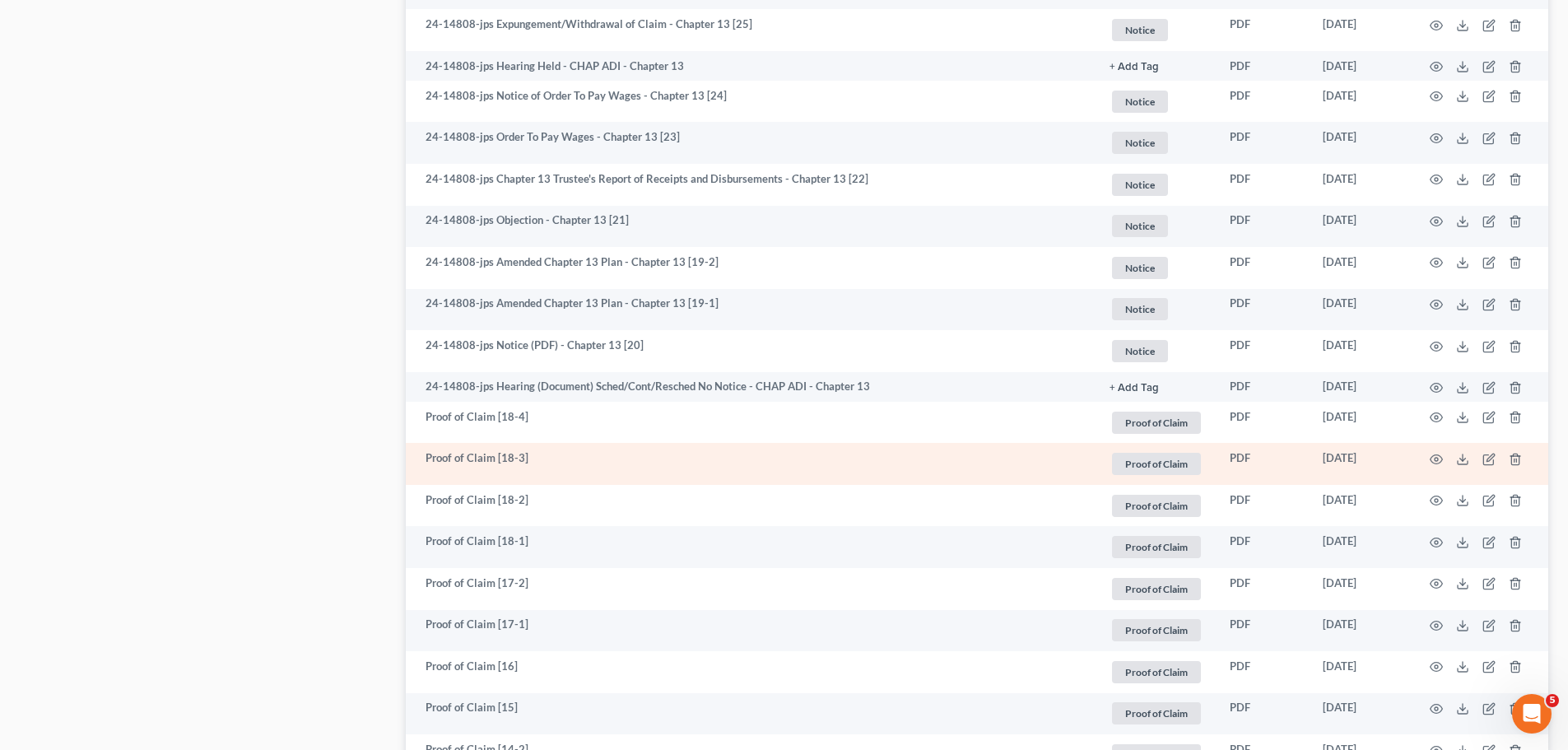
scroll to position [1921, 0]
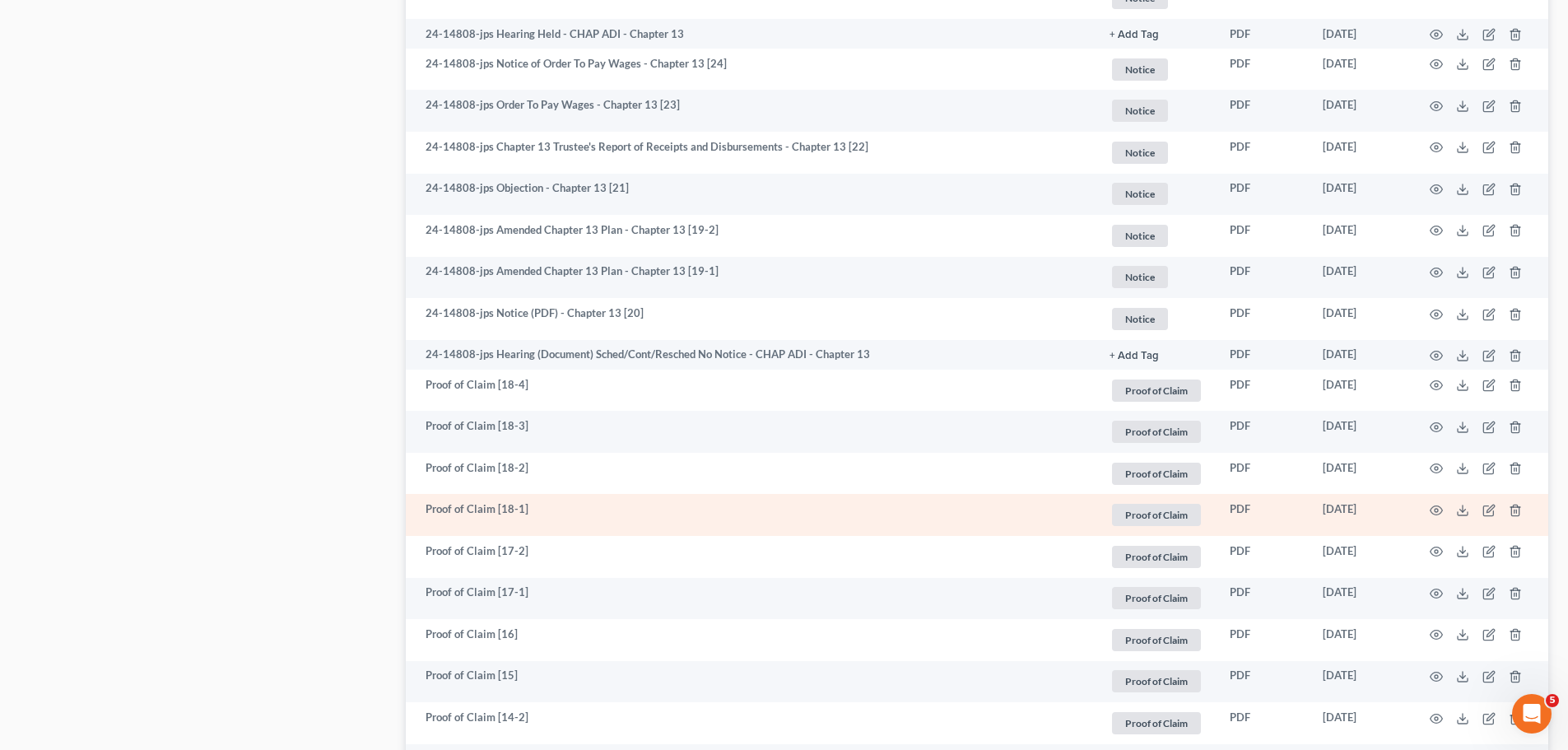
click at [1443, 506] on td at bounding box center [1478, 515] width 138 height 42
click at [1438, 516] on icon "button" at bounding box center [1436, 511] width 13 height 13
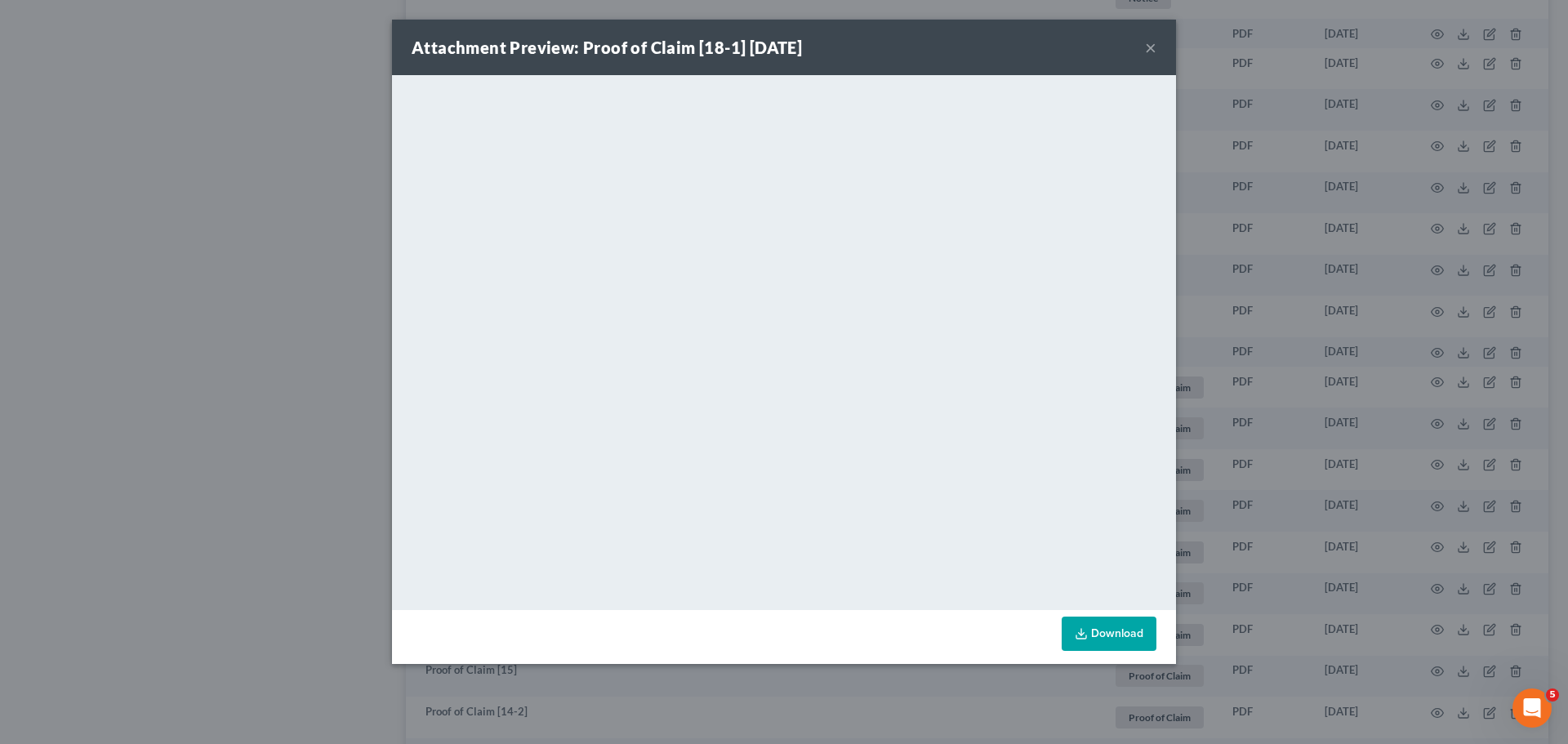
click at [76, 295] on div "Attachment Preview: Proof of Claim [18-1] [DATE] × <object ng-attr-data='[URL][…" at bounding box center [784, 372] width 1568 height 744
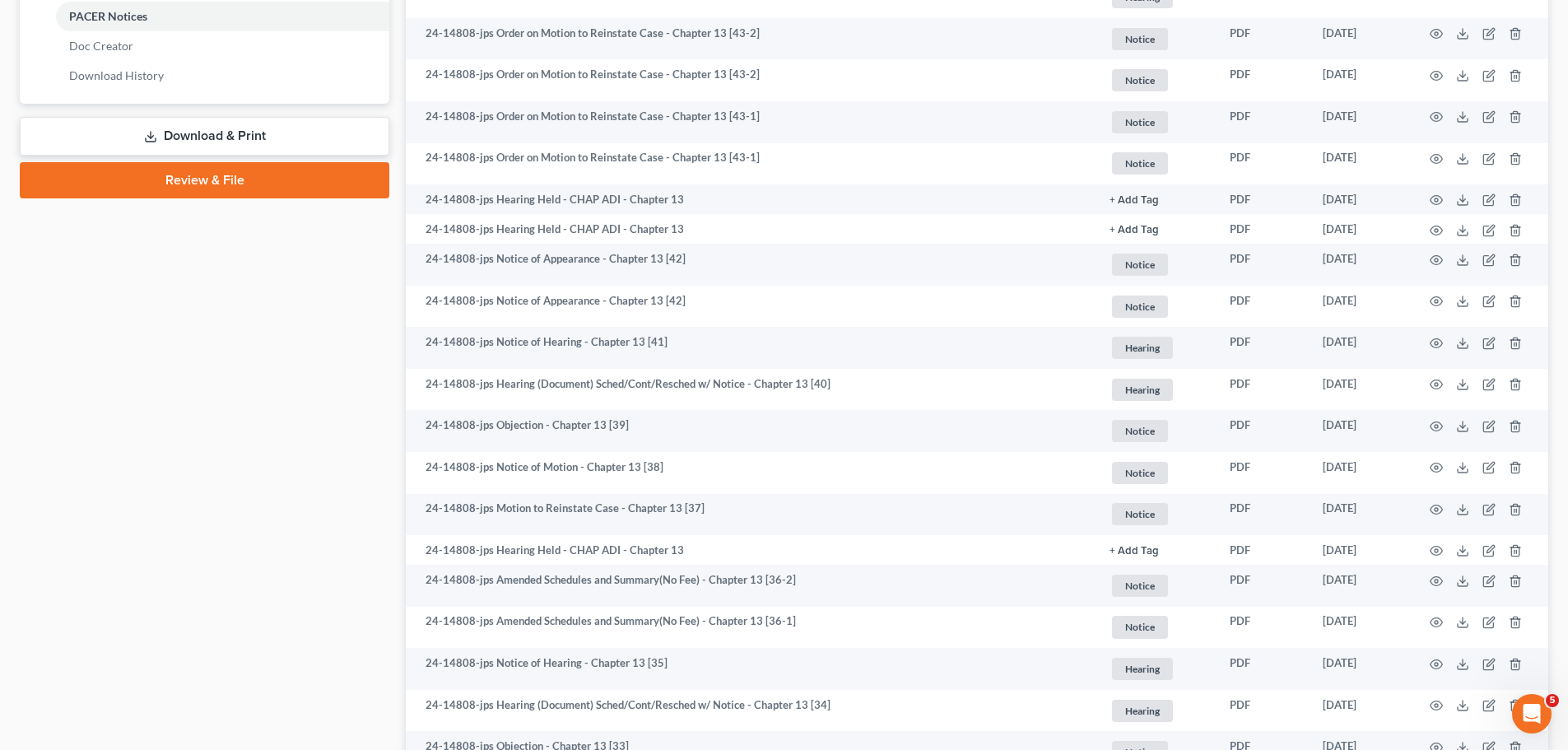
scroll to position [385, 0]
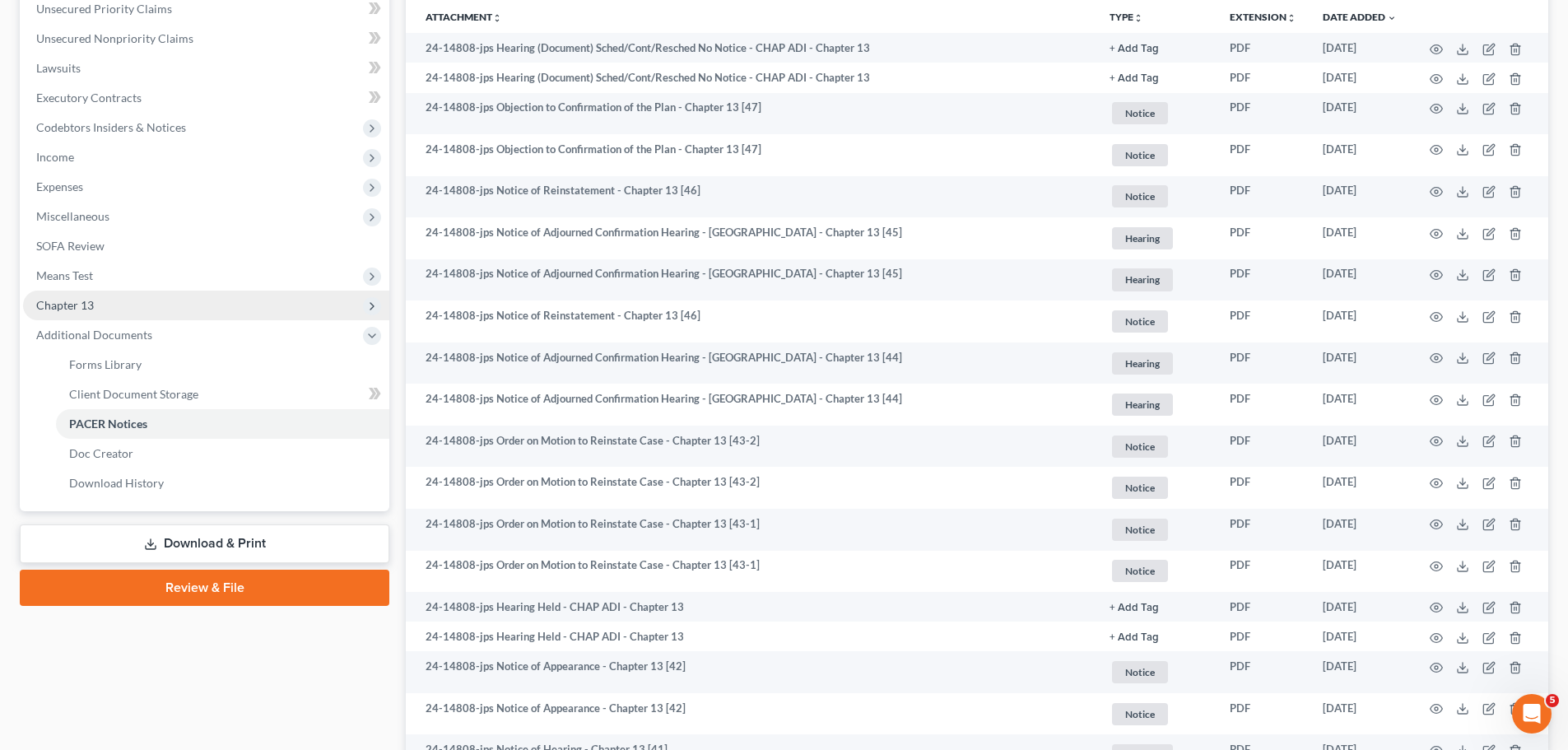
click at [110, 305] on span "Chapter 13" at bounding box center [205, 305] width 366 height 29
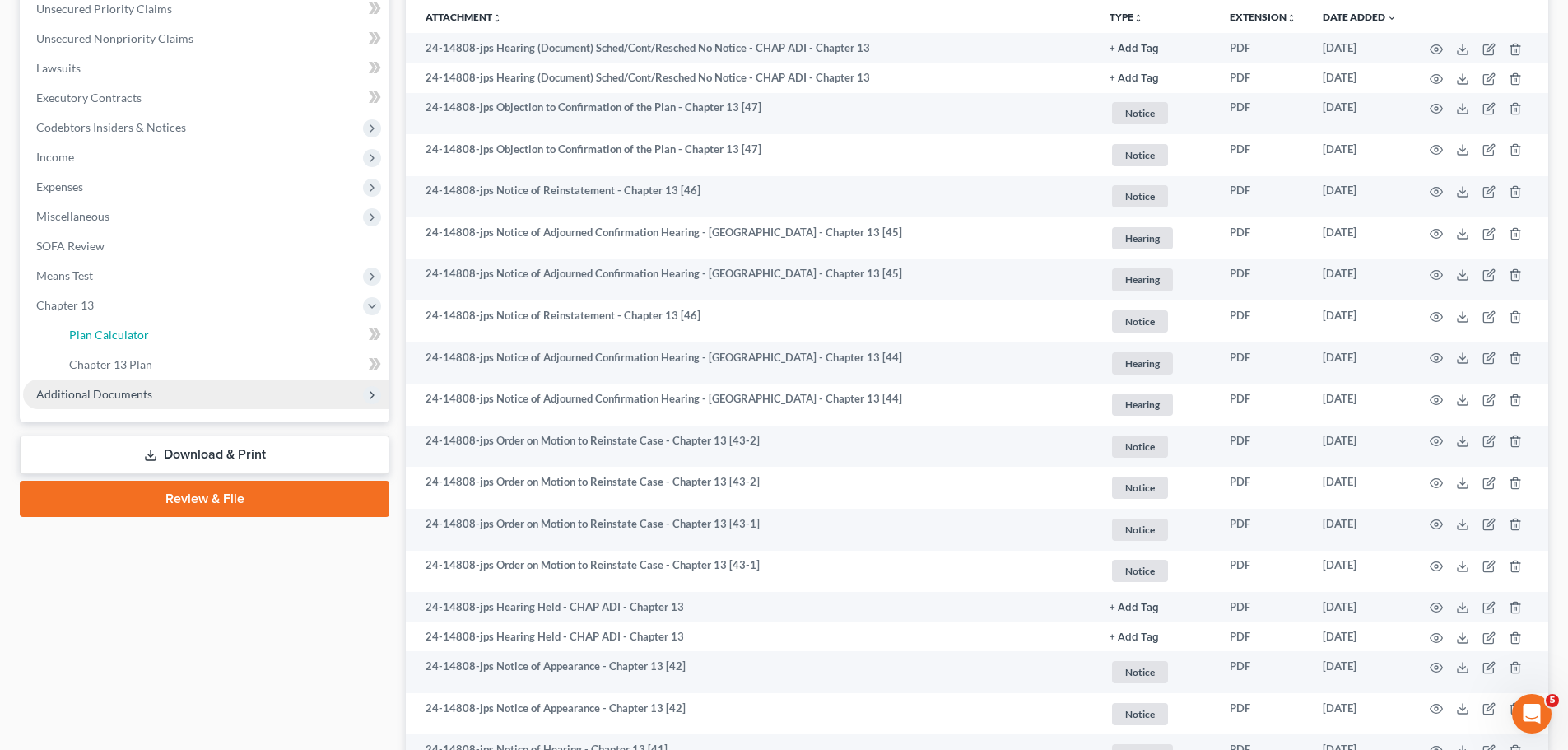
click at [101, 325] on link "Plan Calculator" at bounding box center [222, 335] width 334 height 29
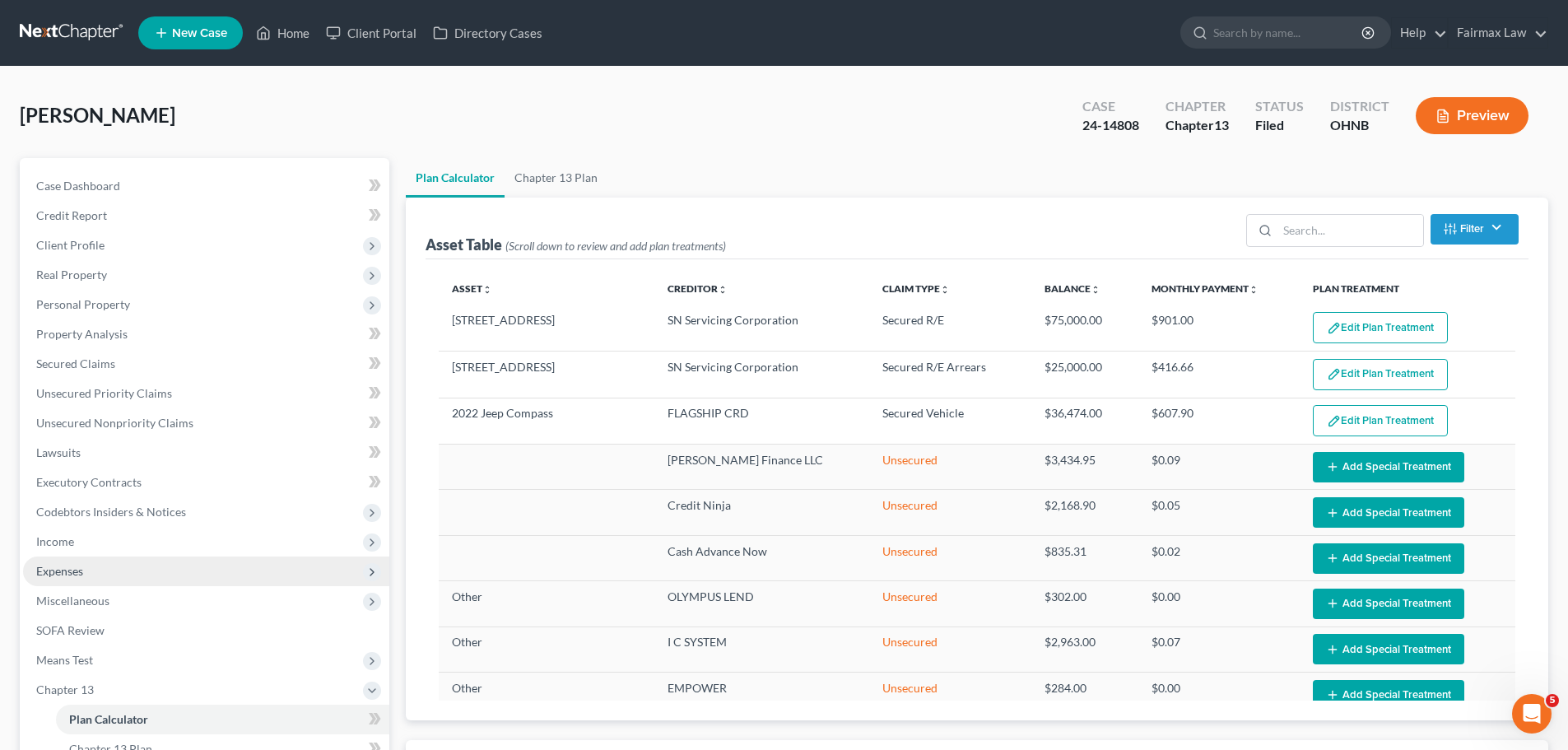
select select "59"
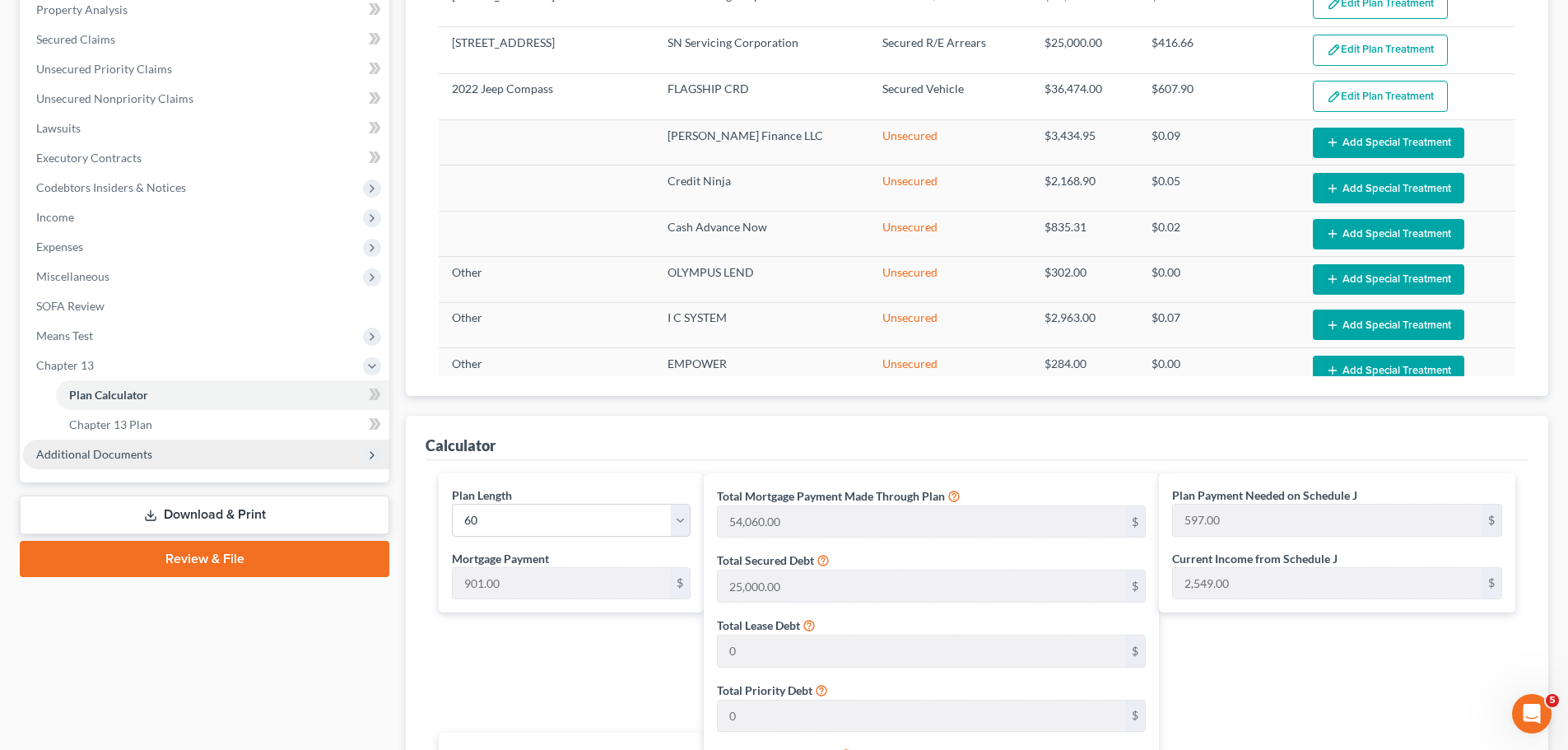
click at [94, 454] on span "Additional Documents" at bounding box center [94, 454] width 116 height 14
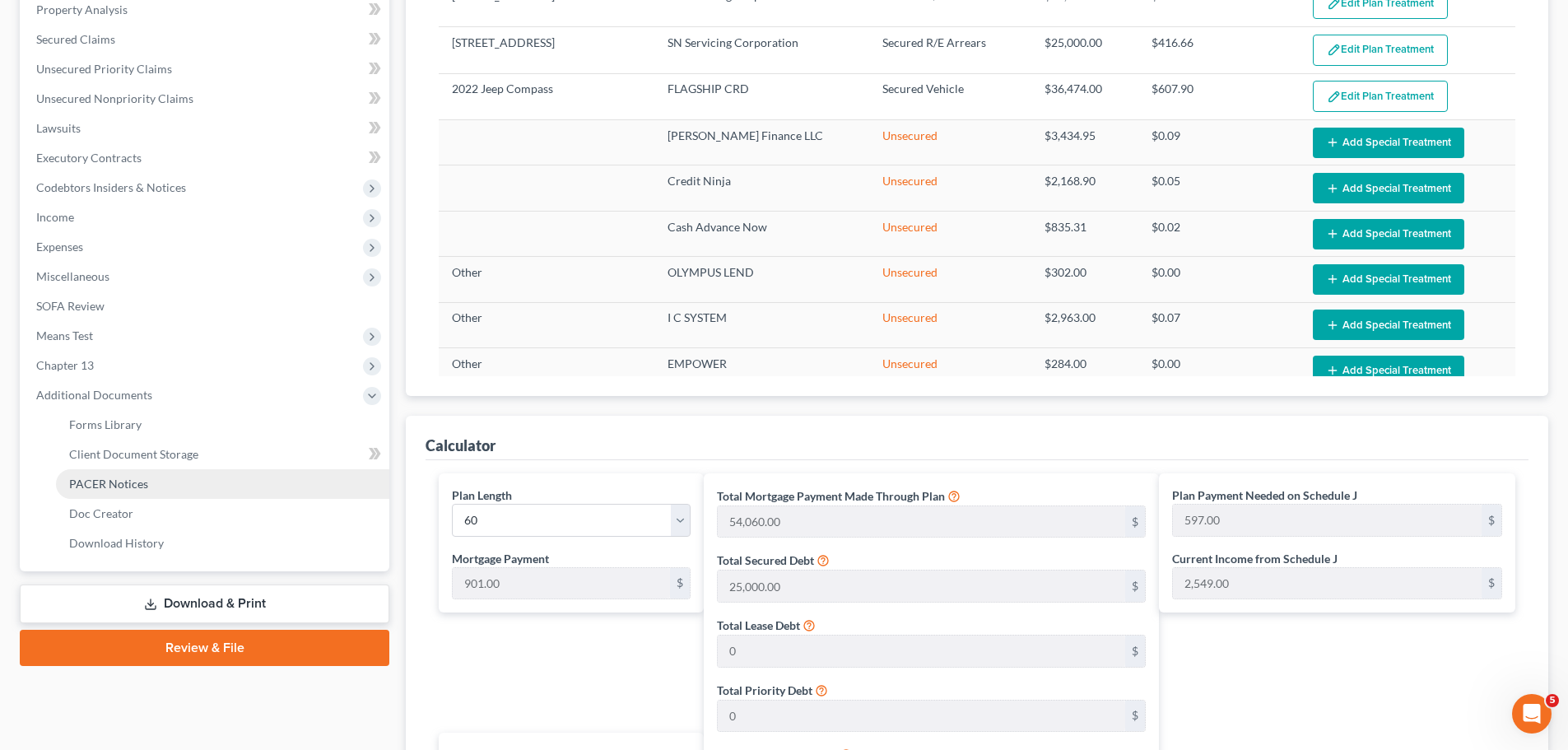
click at [94, 488] on span "PACER Notices" at bounding box center [109, 483] width 79 height 14
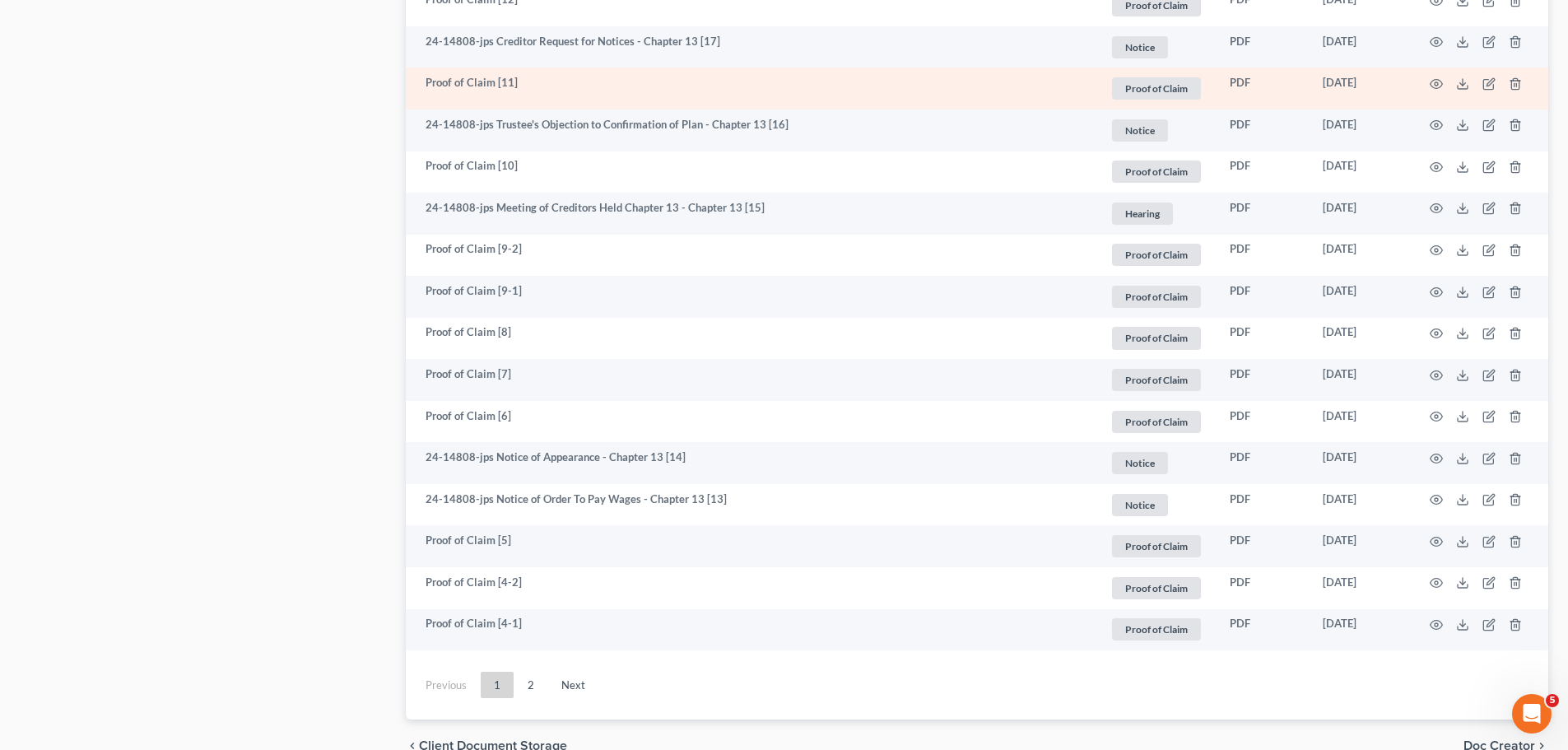
scroll to position [2890, 0]
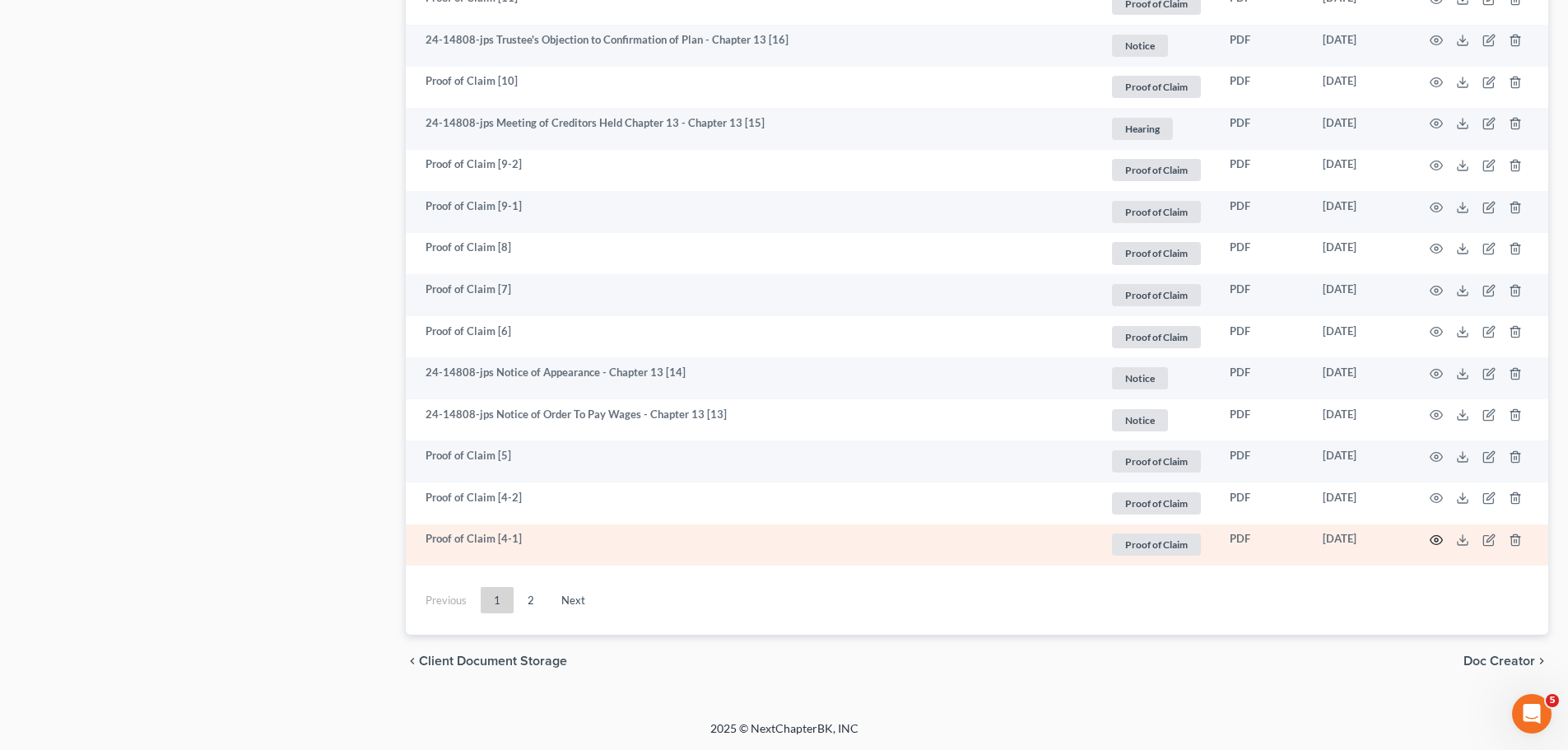
click at [1436, 539] on icon "button" at bounding box center [1436, 540] width 13 height 13
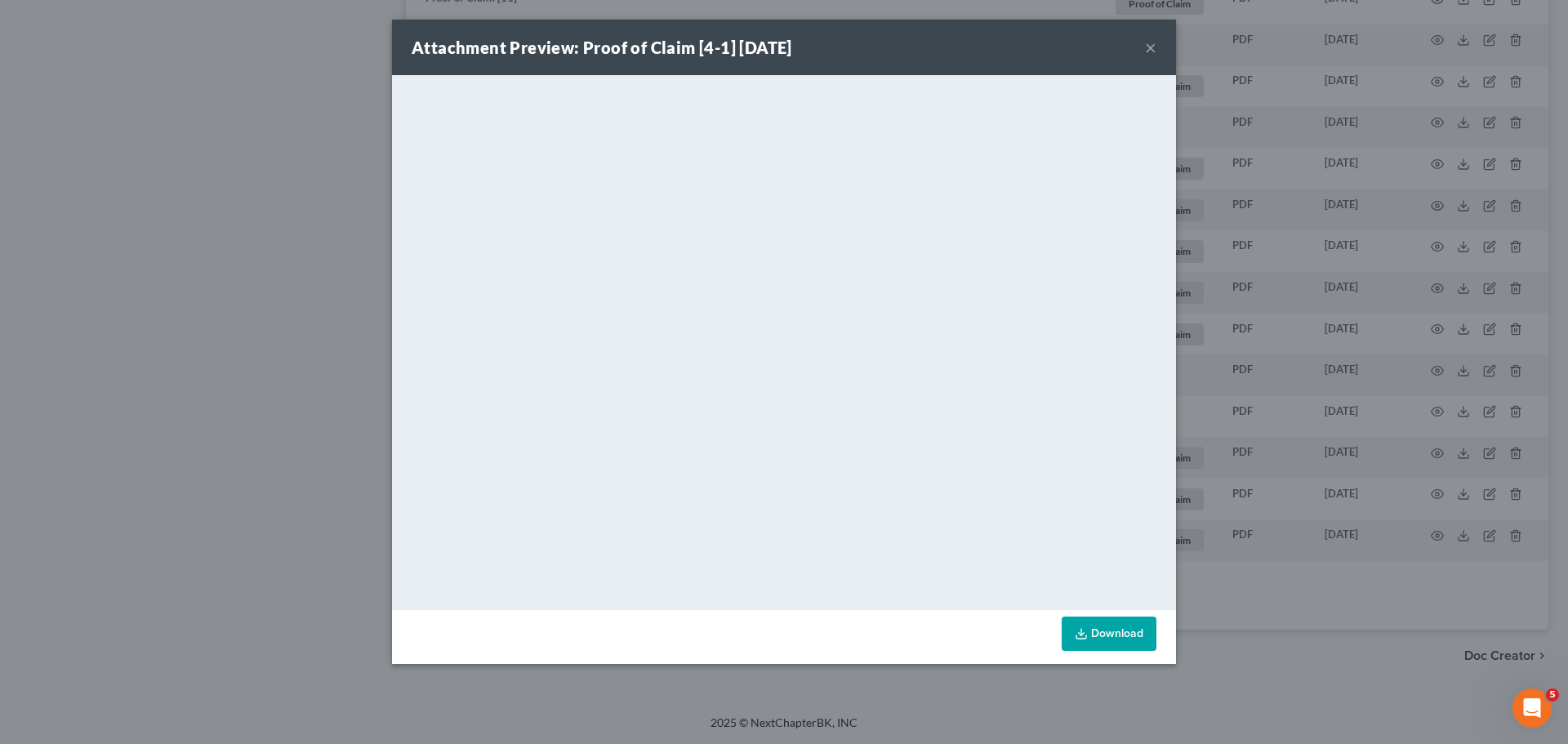
click at [149, 367] on div "Attachment Preview: Proof of Claim [4-1] [DATE] × <object ng-attr-data='[URL][D…" at bounding box center [784, 372] width 1568 height 744
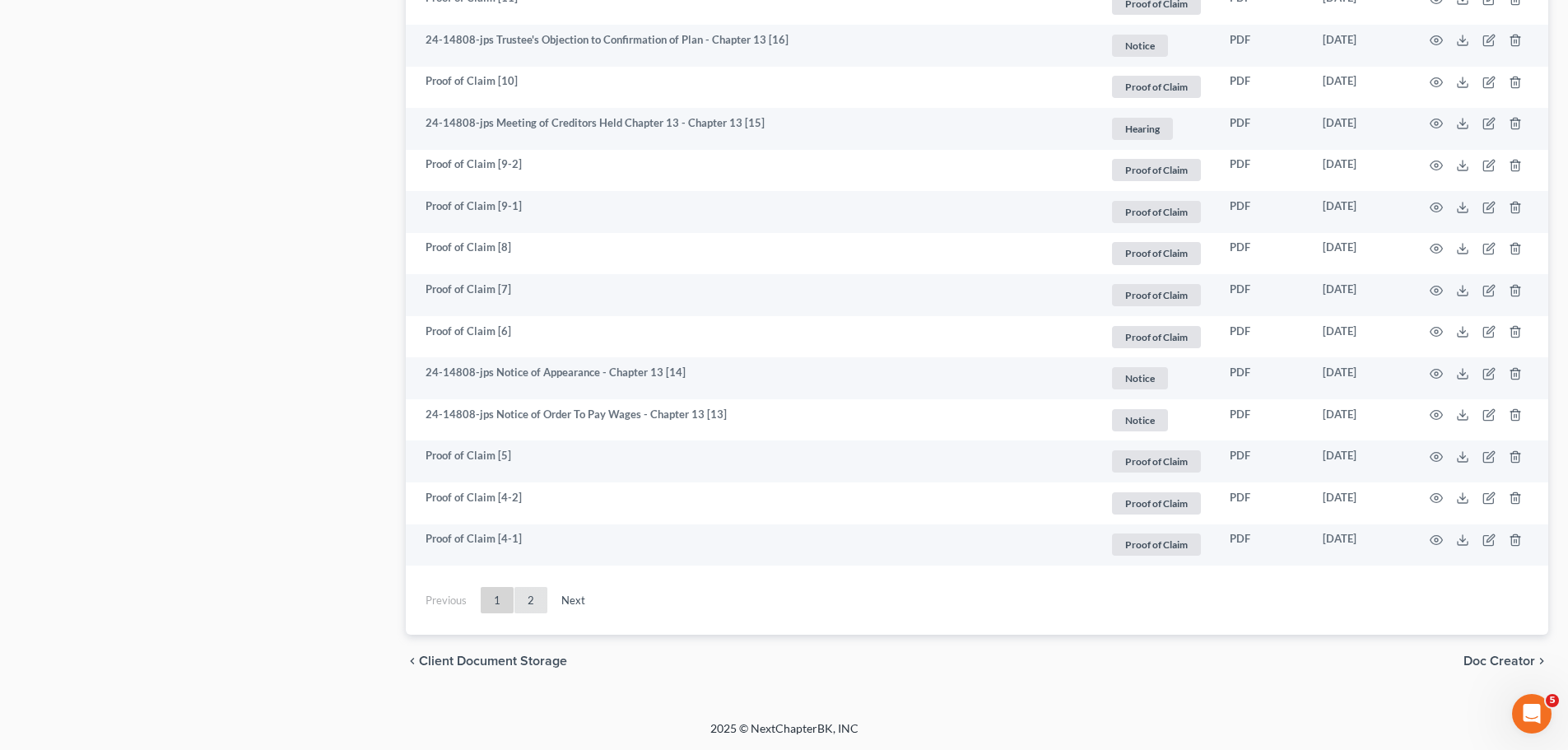
click at [522, 614] on link "2" at bounding box center [530, 601] width 33 height 26
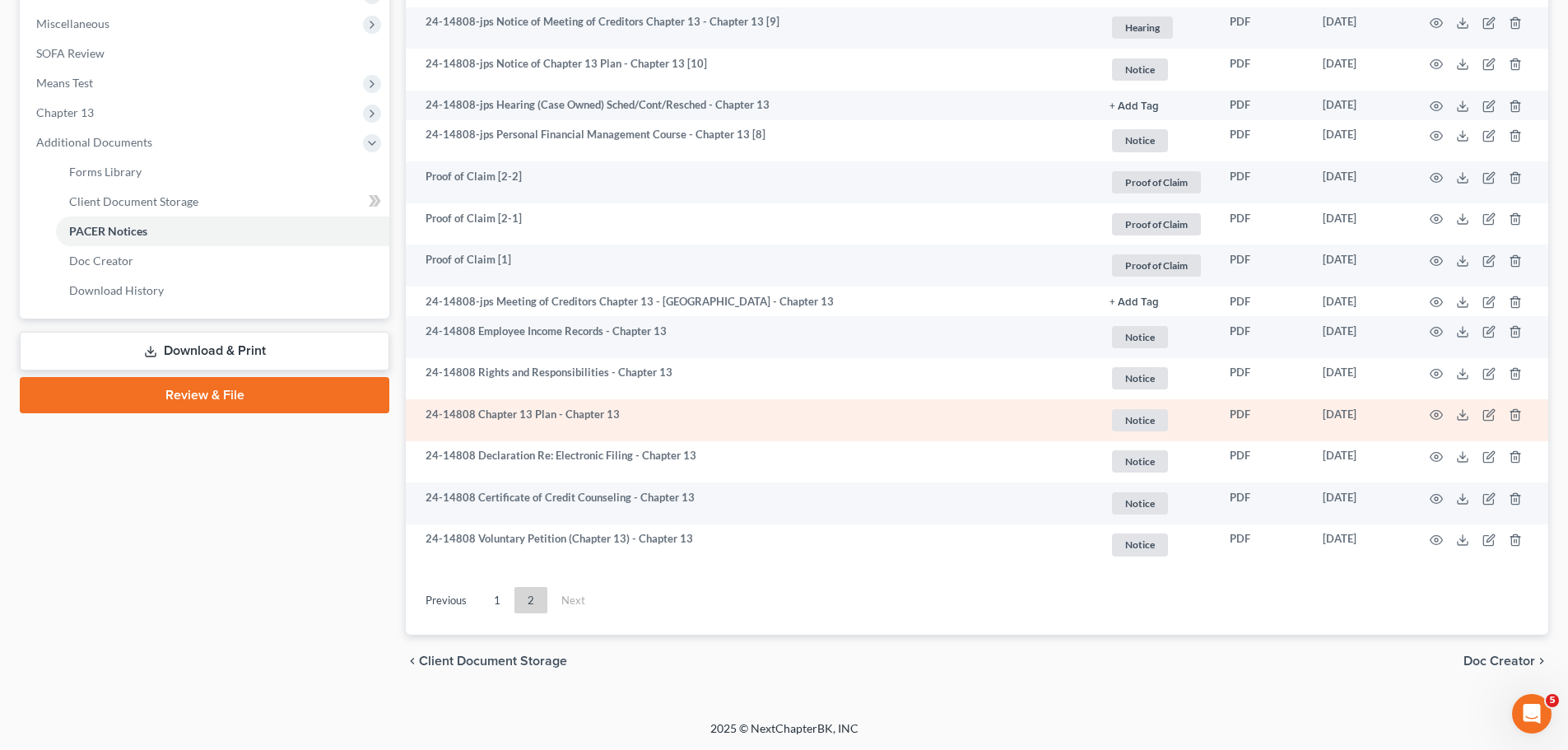
scroll to position [577, 0]
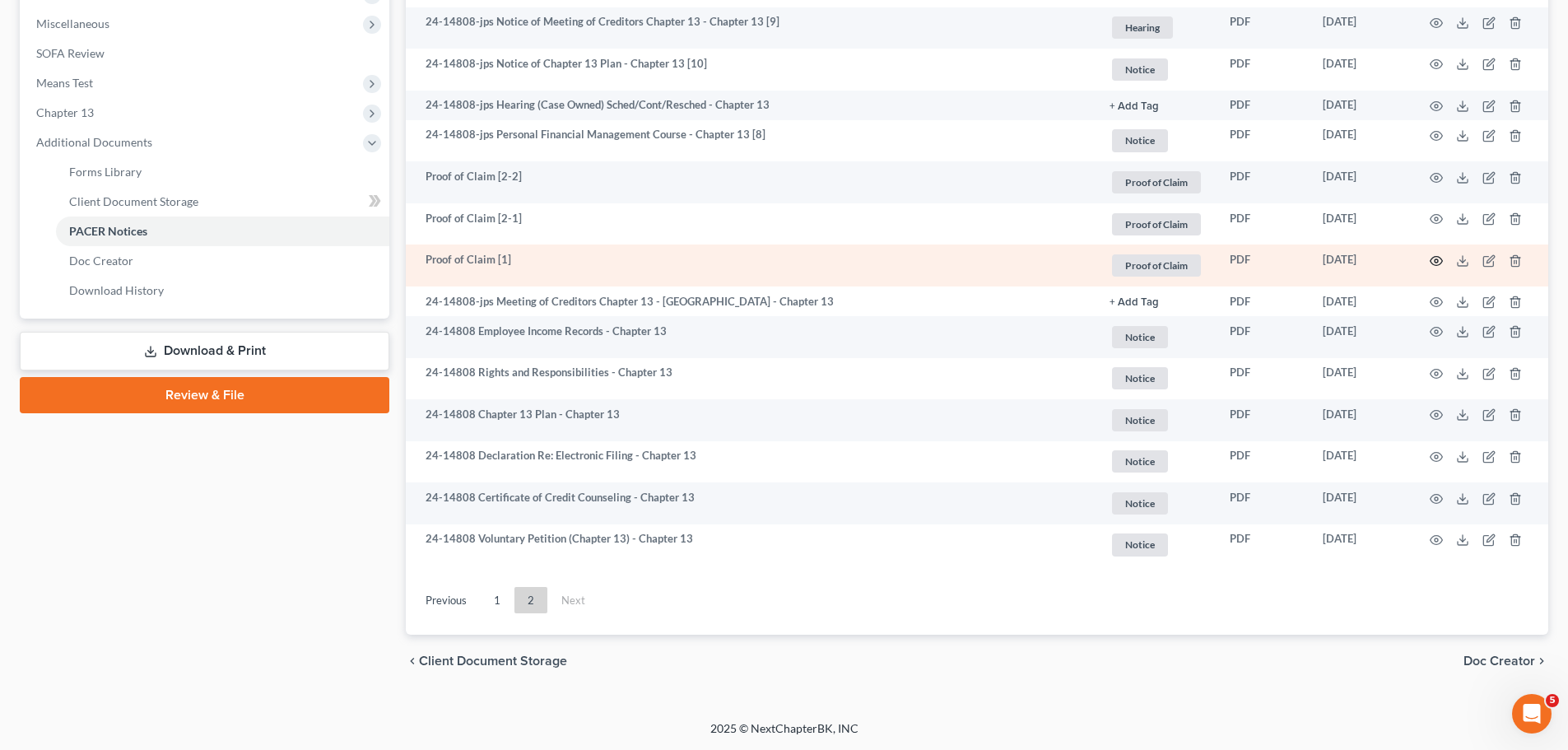
click at [1434, 263] on icon "button" at bounding box center [1436, 261] width 13 height 13
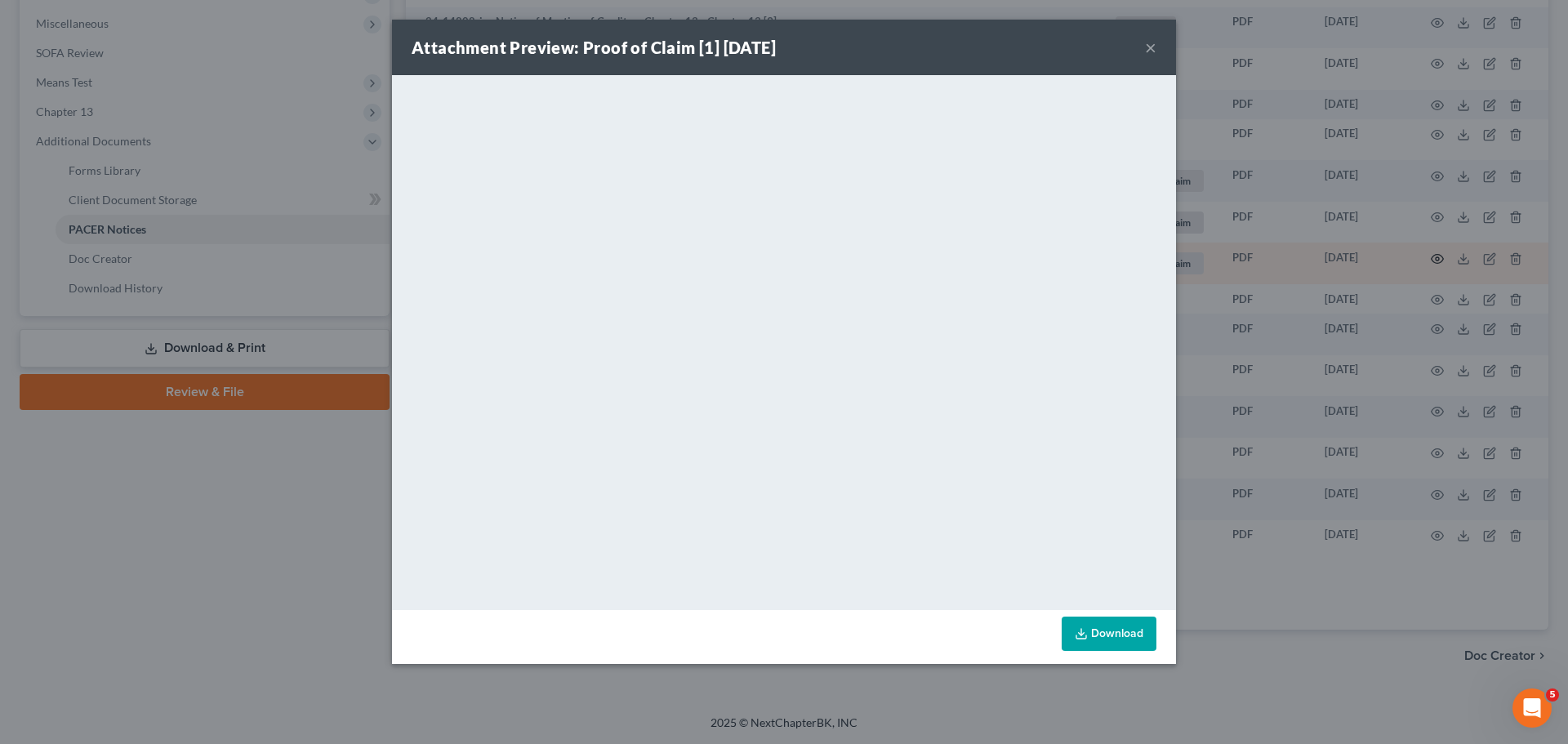
click at [1423, 259] on div "Attachment Preview: Proof of Claim [1] [DATE] × <object ng-attr-data='[URL][DOM…" at bounding box center [784, 372] width 1568 height 744
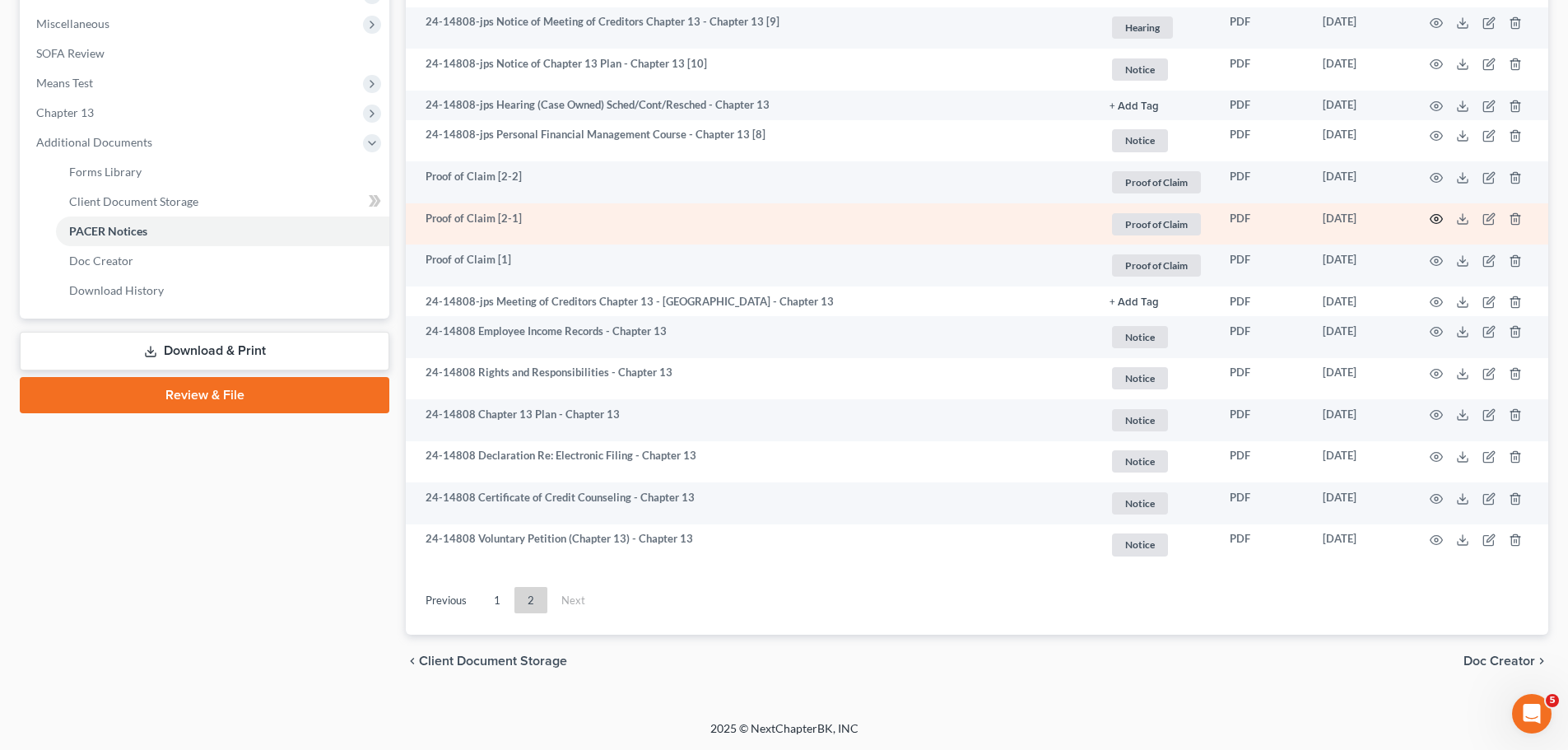
click at [1439, 219] on icon "button" at bounding box center [1436, 219] width 13 height 13
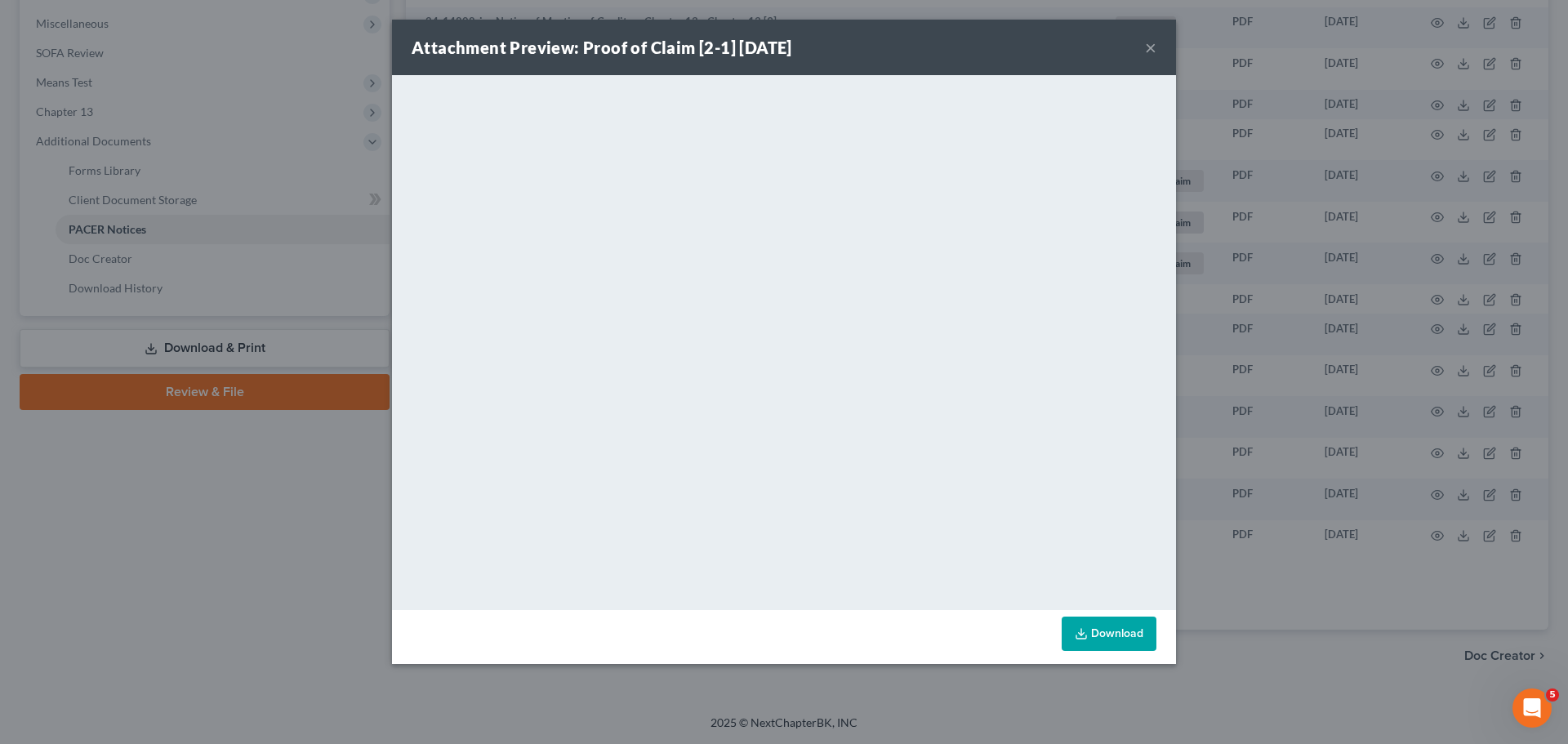
click at [1344, 285] on div "Attachment Preview: Proof of Claim [2-1] [DATE] × <object ng-attr-data='[URL][D…" at bounding box center [784, 372] width 1568 height 744
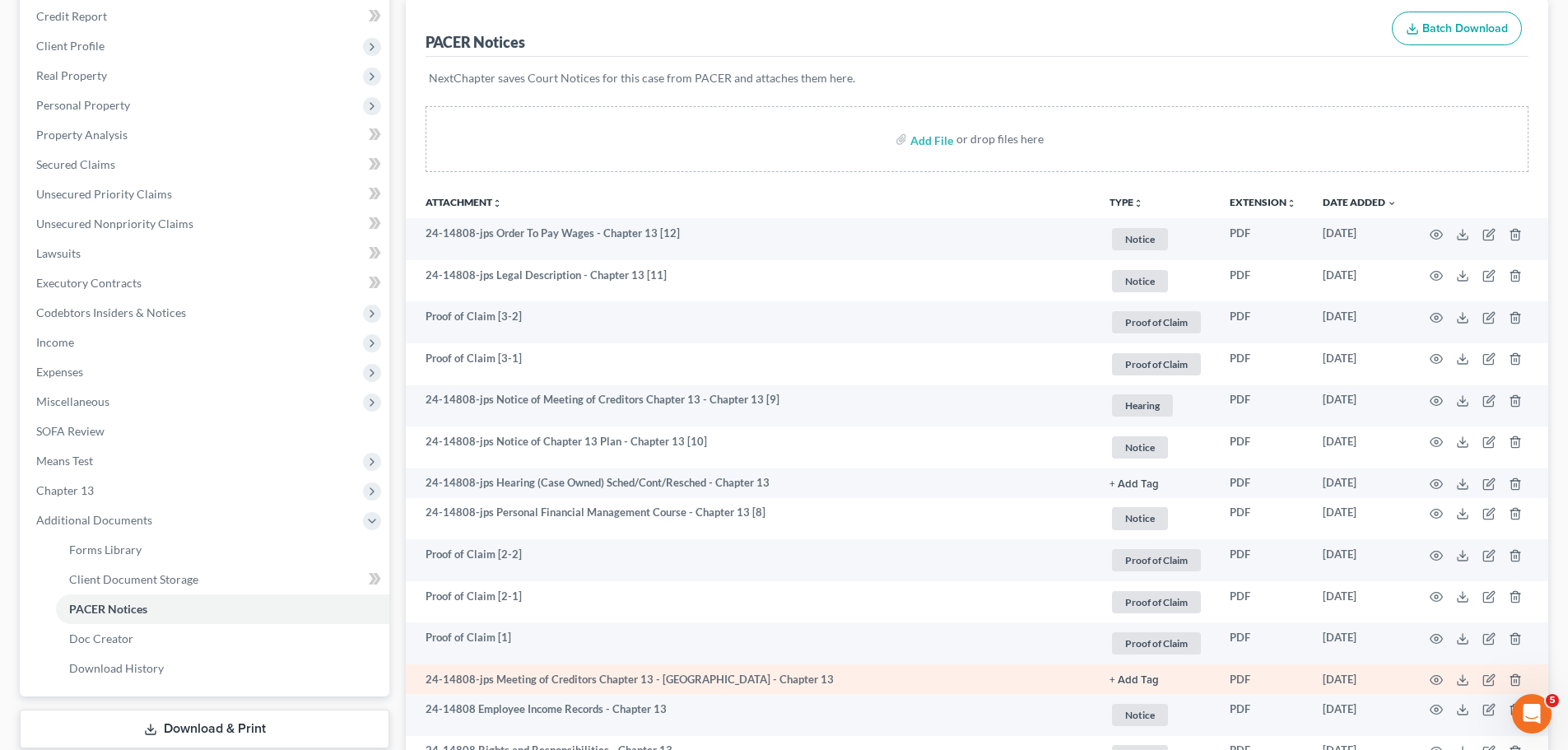
scroll to position [193, 0]
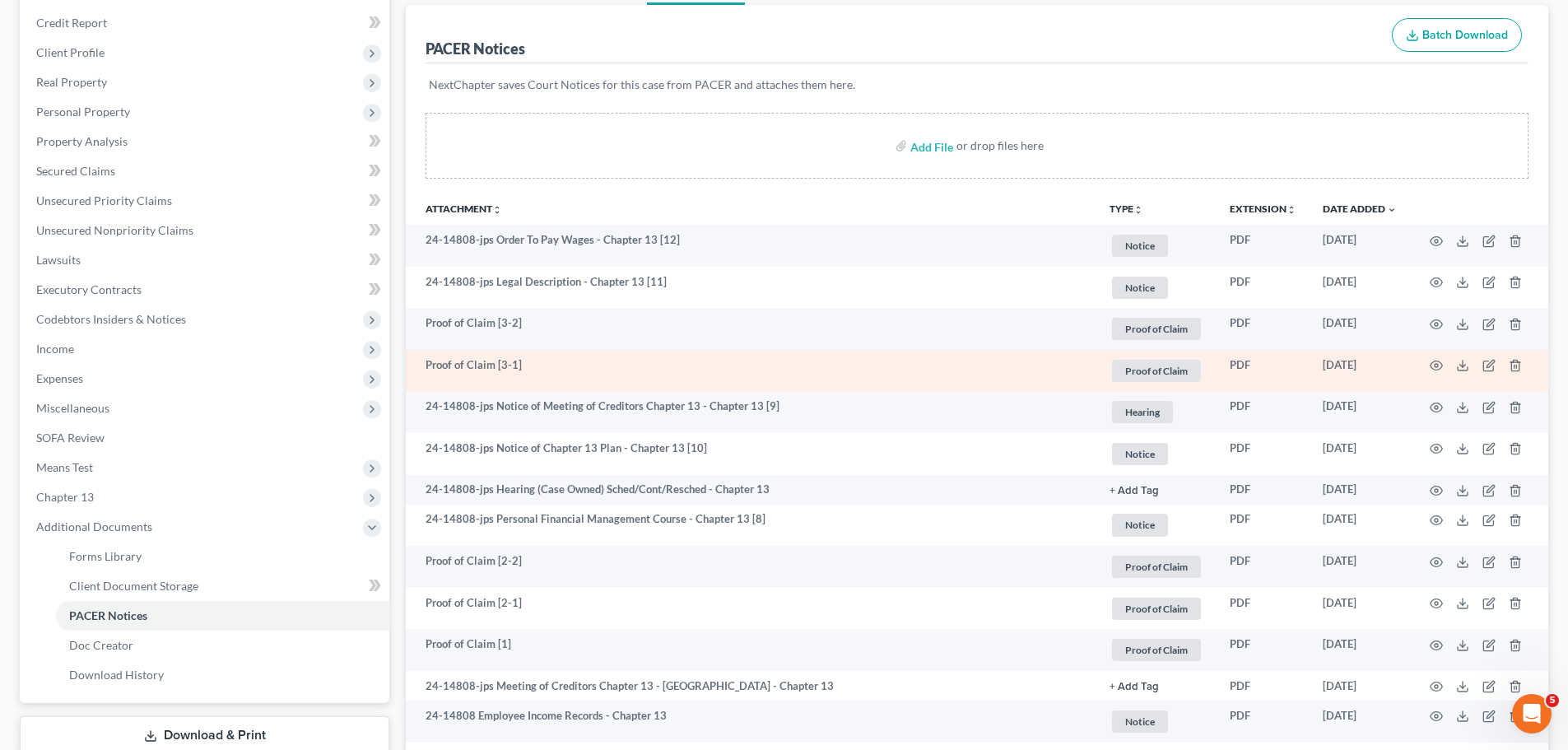
click at [1443, 363] on td at bounding box center [1478, 371] width 138 height 42
click at [1439, 363] on icon "button" at bounding box center [1436, 366] width 12 height 9
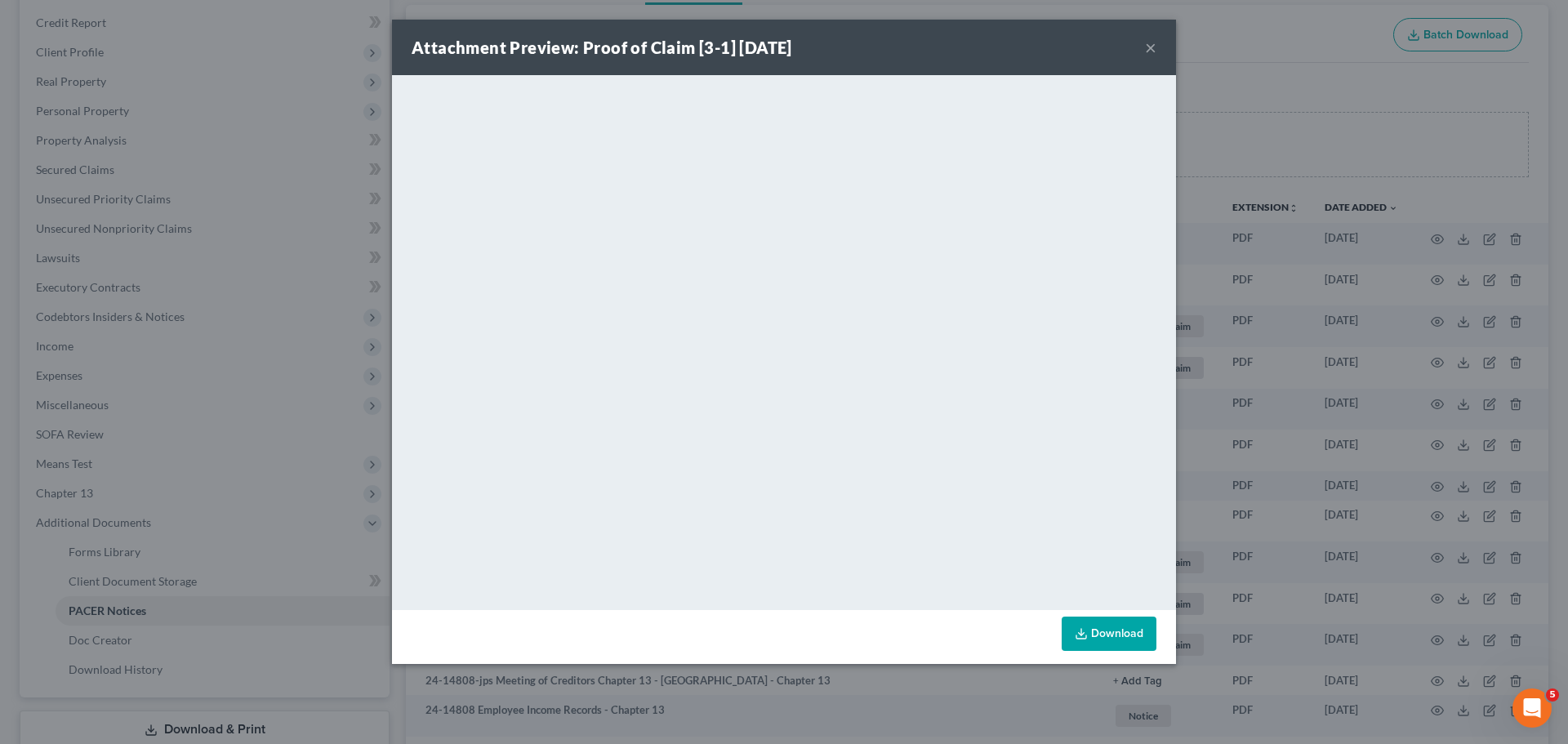
click at [1304, 433] on div "Attachment Preview: Proof of Claim [3-1] [DATE] × <object ng-attr-data='[URL][D…" at bounding box center [784, 372] width 1568 height 744
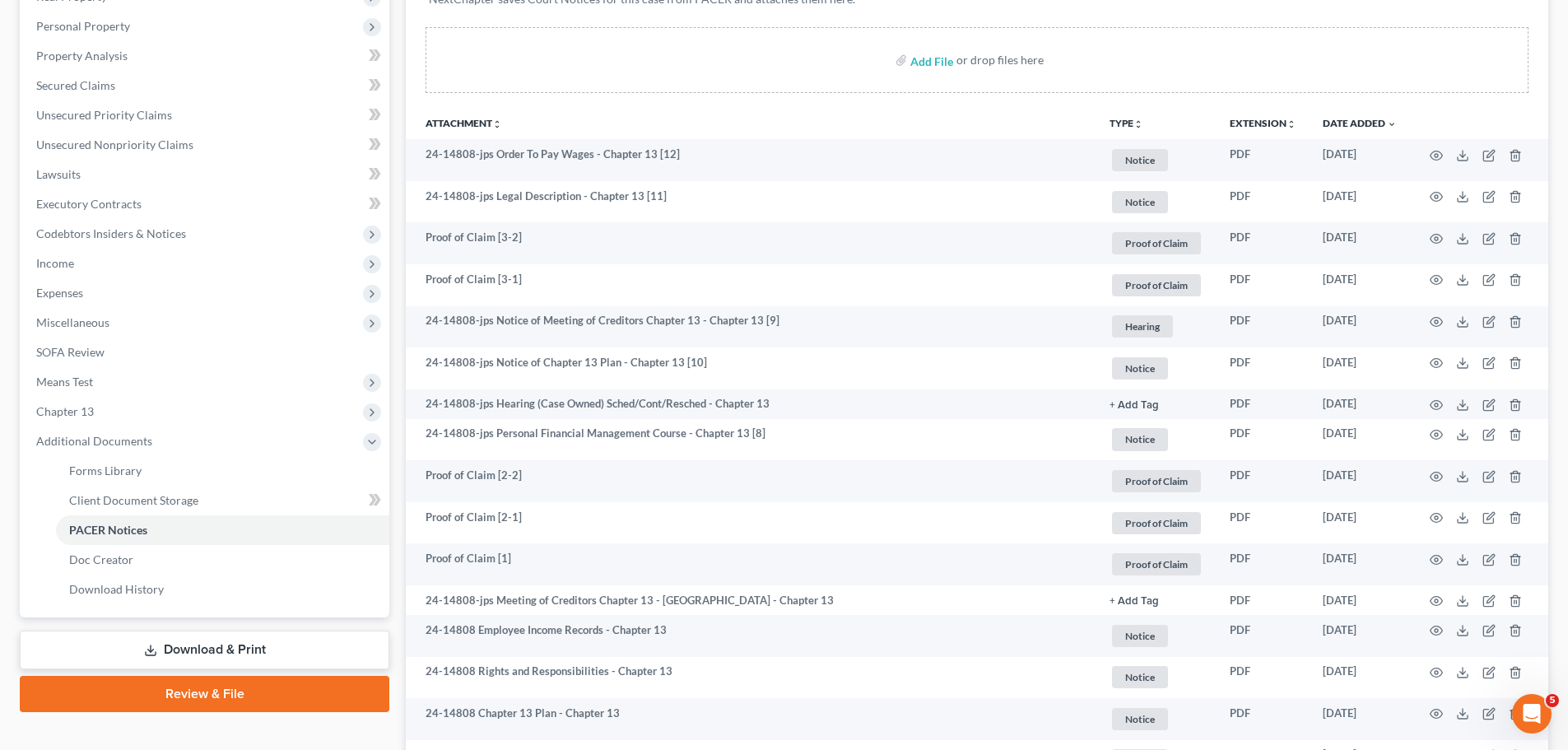
scroll to position [577, 0]
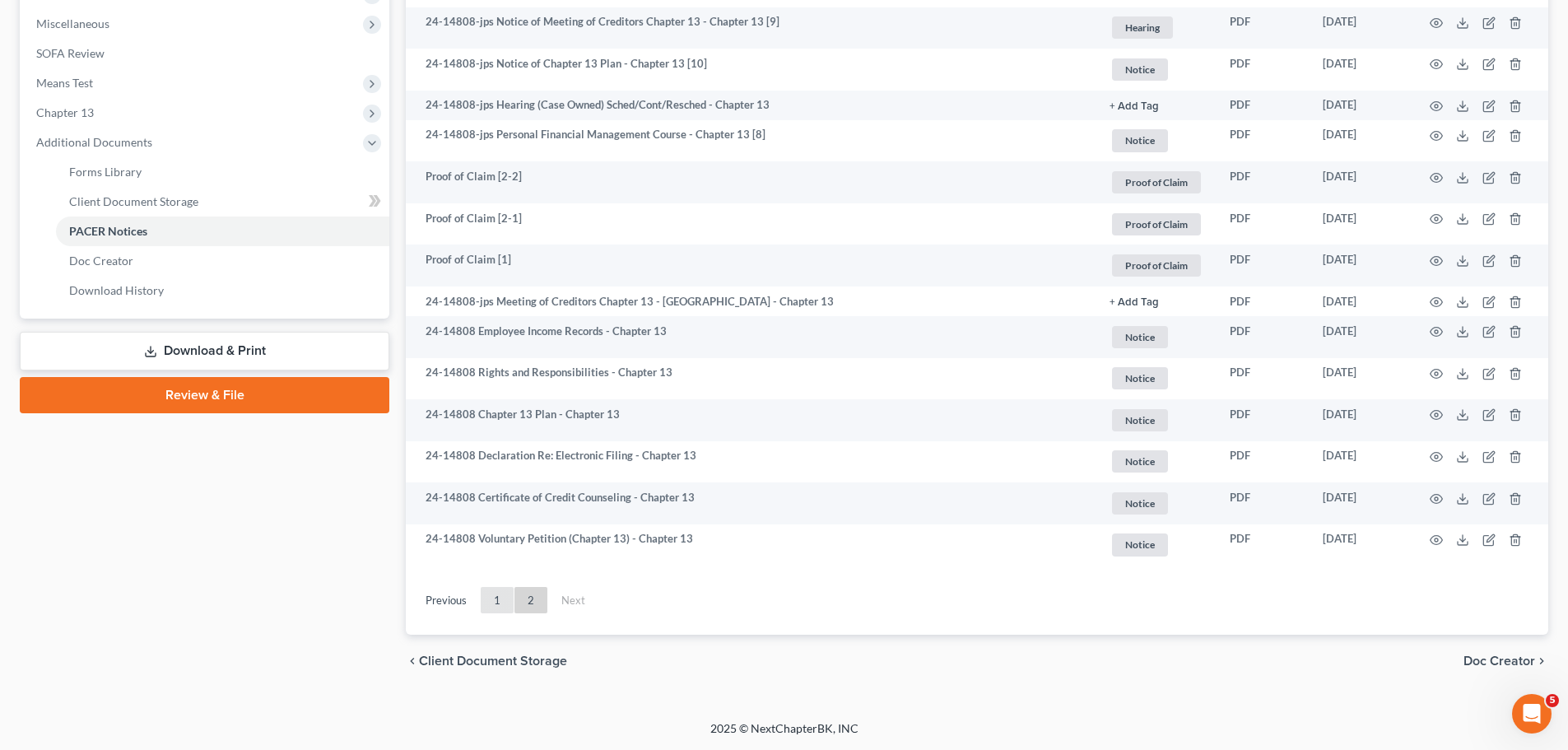
click at [488, 599] on link "1" at bounding box center [496, 601] width 33 height 26
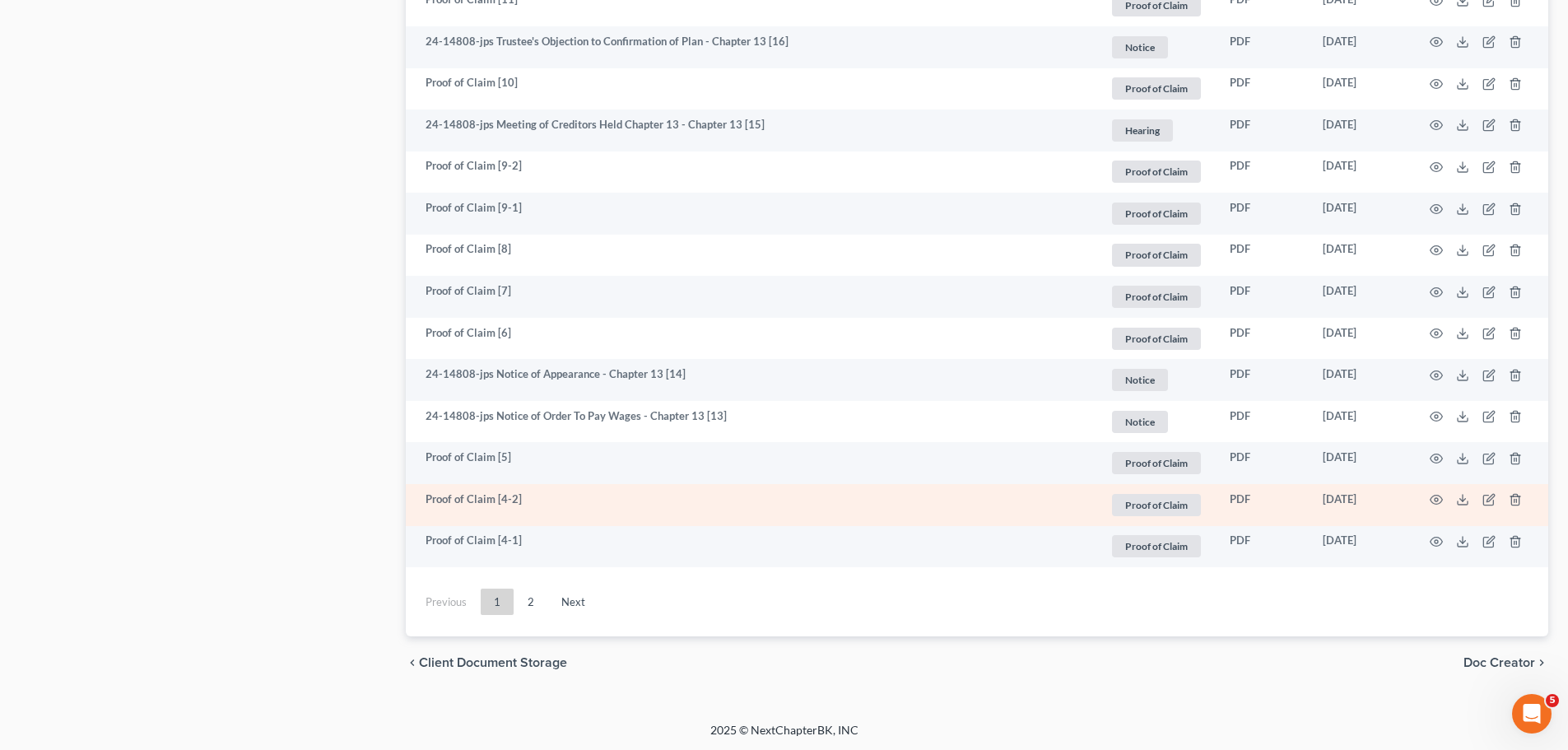
scroll to position [2890, 0]
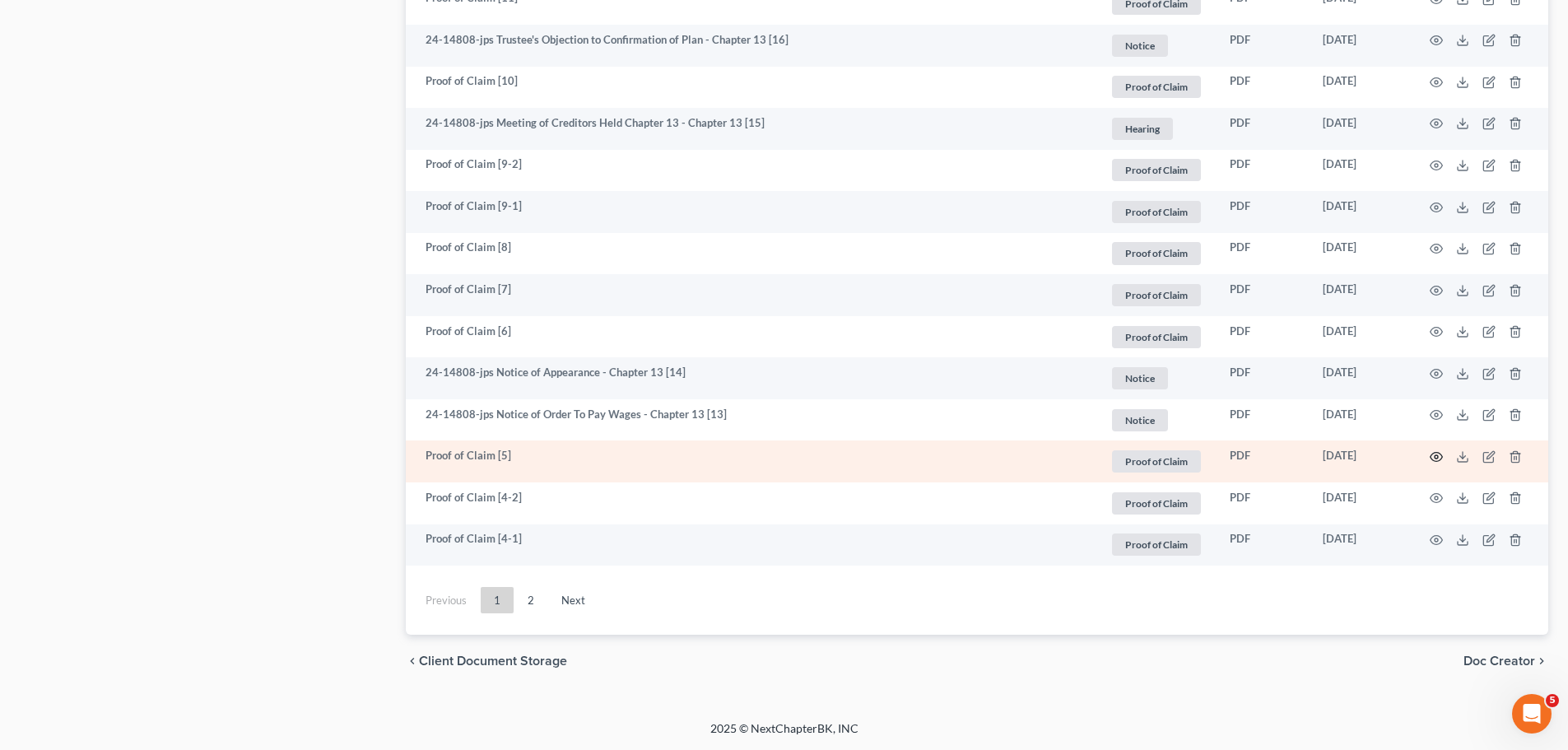
click at [1434, 461] on icon "button" at bounding box center [1436, 458] width 12 height 9
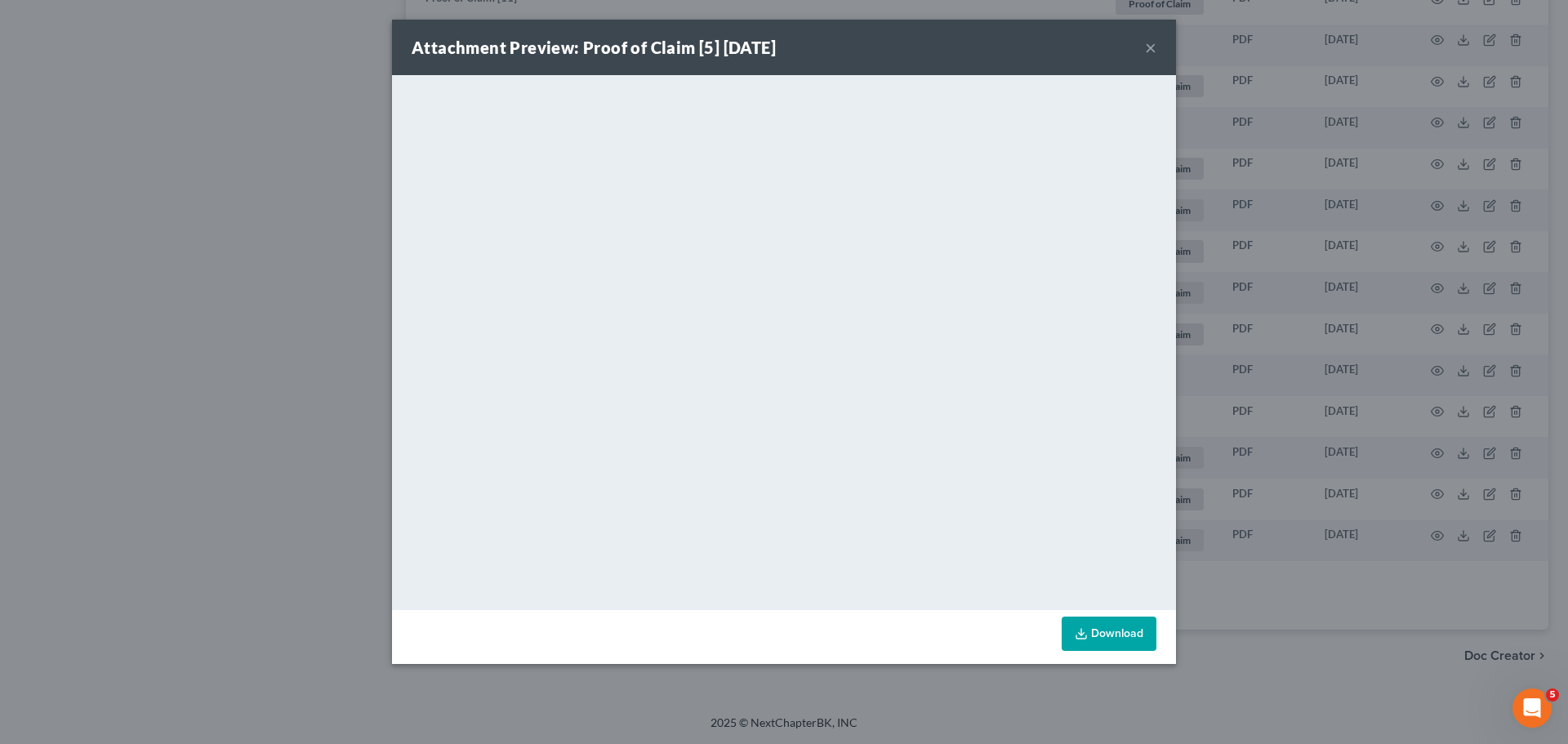
click at [255, 311] on div "Attachment Preview: Proof of Claim [5] [DATE] × <object ng-attr-data='[URL][DOM…" at bounding box center [784, 372] width 1568 height 744
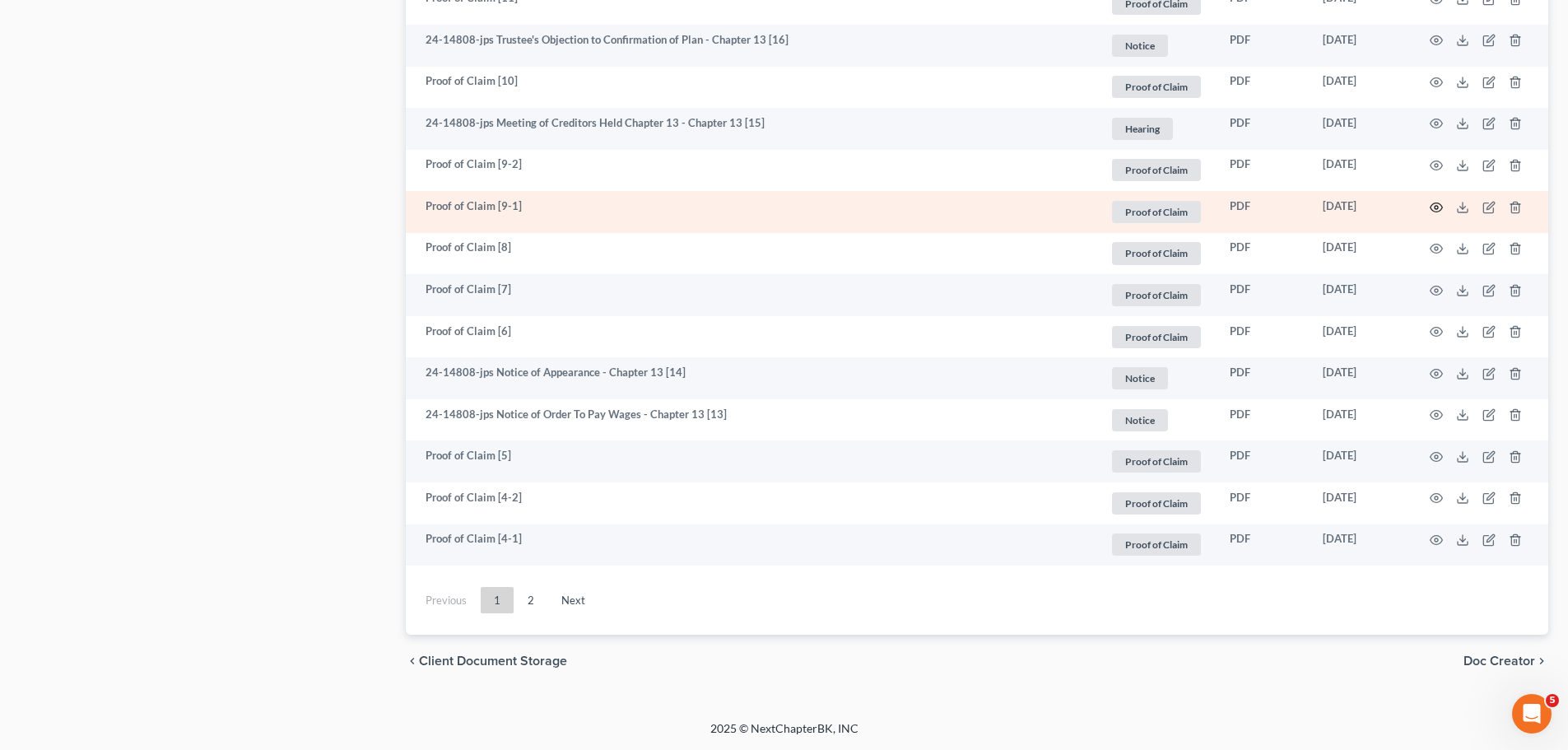
click at [1433, 207] on icon "button" at bounding box center [1436, 207] width 13 height 13
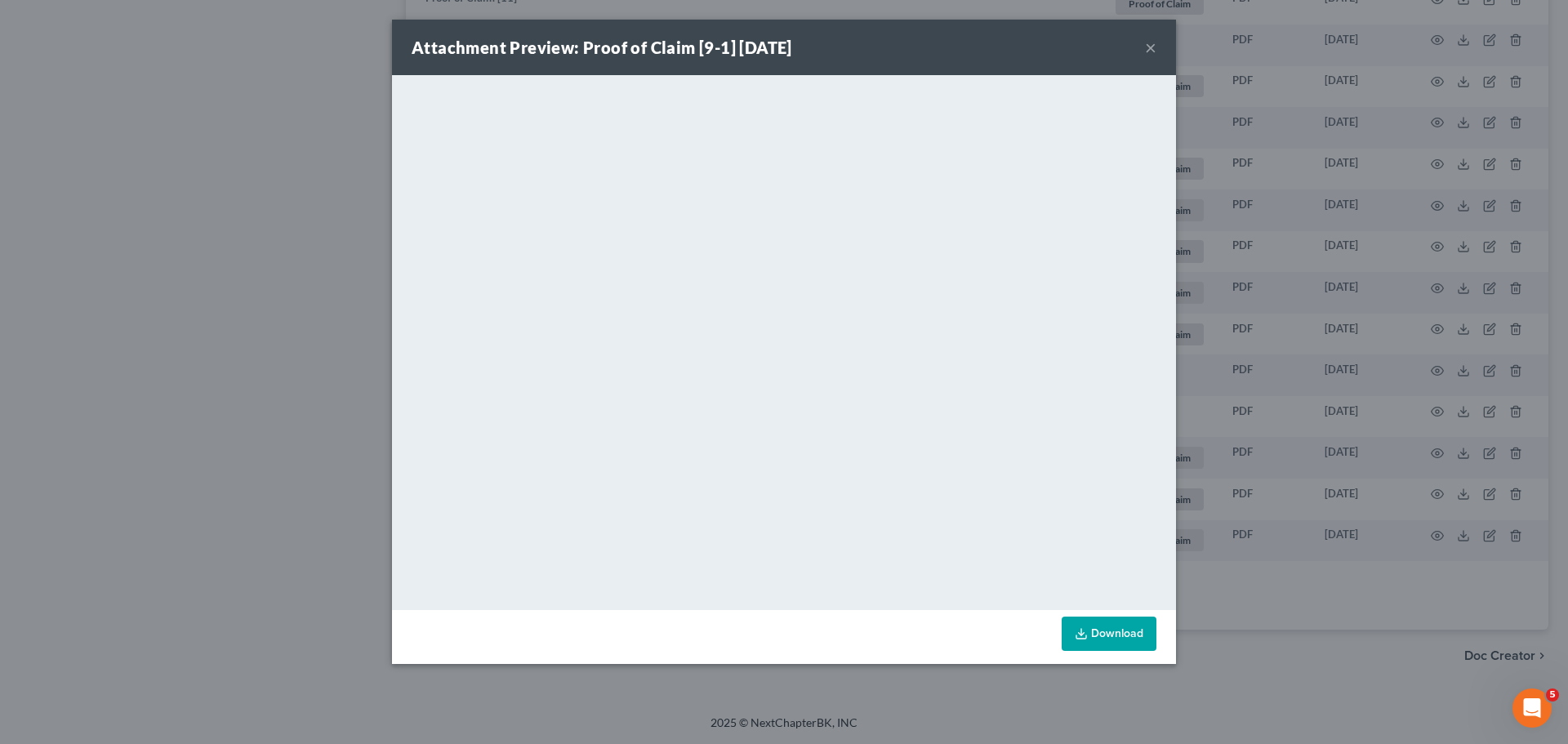
drag, startPoint x: 21, startPoint y: 365, endPoint x: 394, endPoint y: 404, distance: 375.0
click at [21, 367] on div "Attachment Preview: Proof of Claim [9-1] [DATE] × <object ng-attr-data='[URL][D…" at bounding box center [784, 372] width 1568 height 744
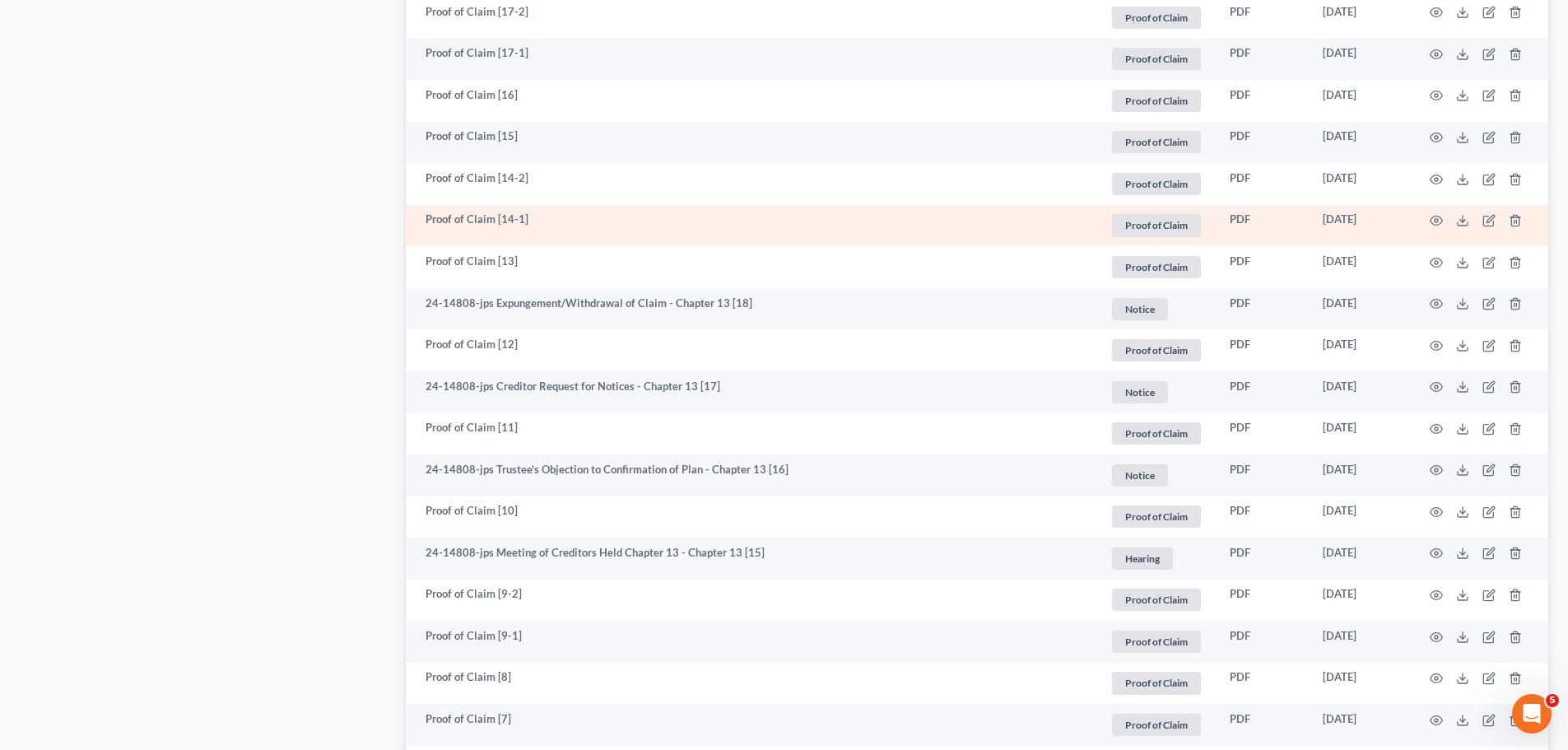
scroll to position [2314, 0]
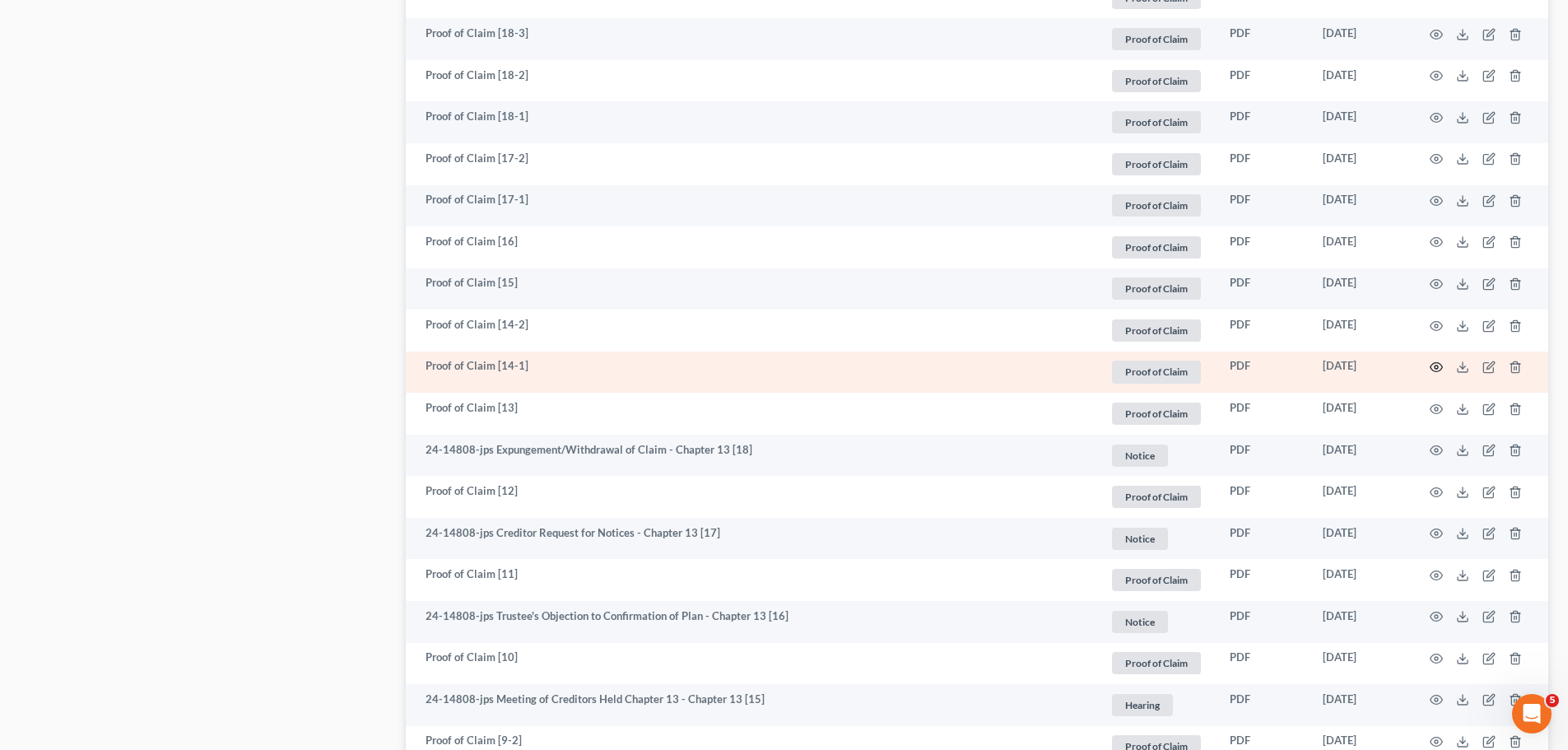
click at [1434, 365] on icon "button" at bounding box center [1436, 367] width 13 height 13
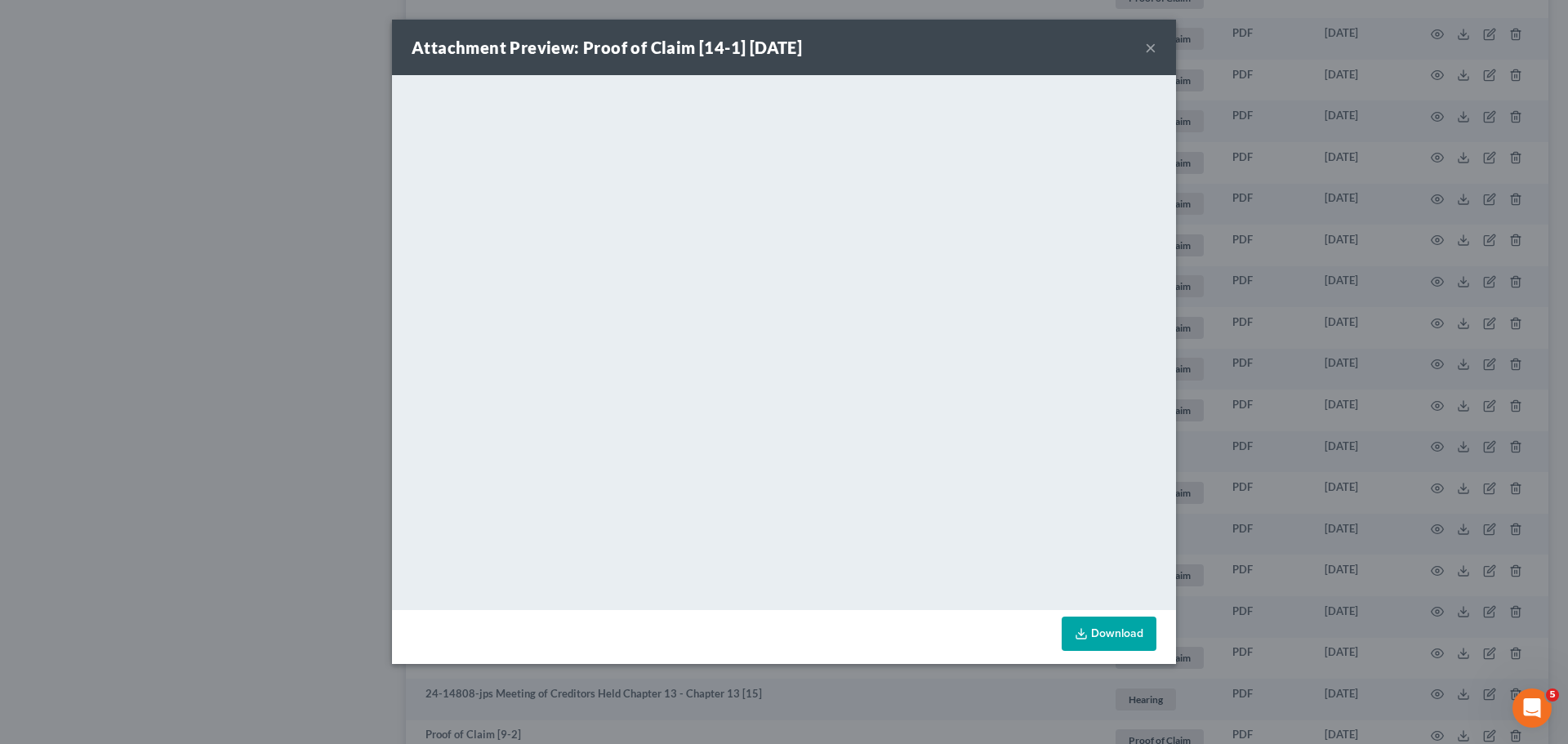
drag, startPoint x: 1370, startPoint y: 349, endPoint x: 1347, endPoint y: 362, distance: 26.4
click at [1372, 357] on div "Attachment Preview: Proof of Claim [14-1] [DATE] × <object ng-attr-data='[URL][…" at bounding box center [784, 372] width 1568 height 744
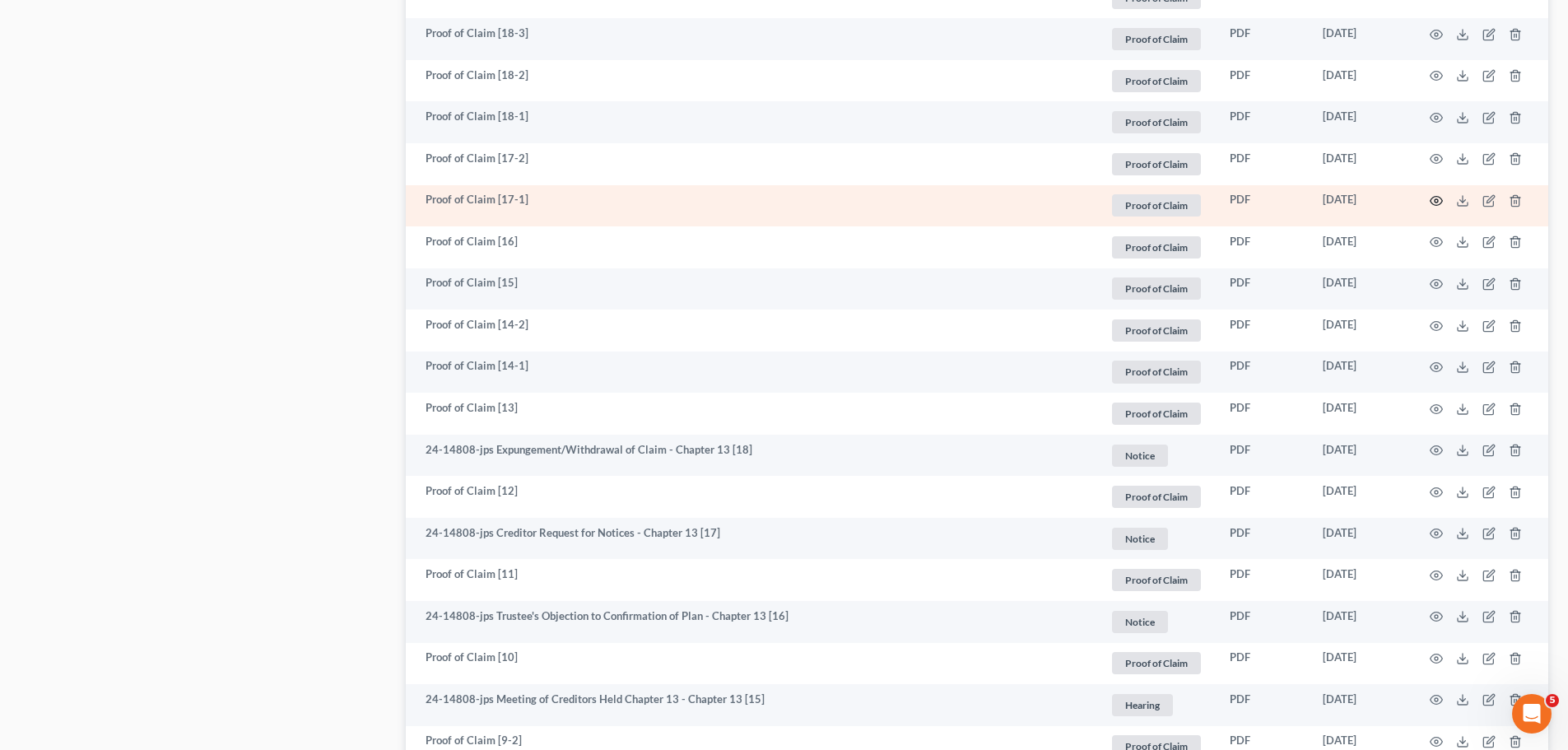
click at [1440, 205] on icon "button" at bounding box center [1436, 201] width 13 height 13
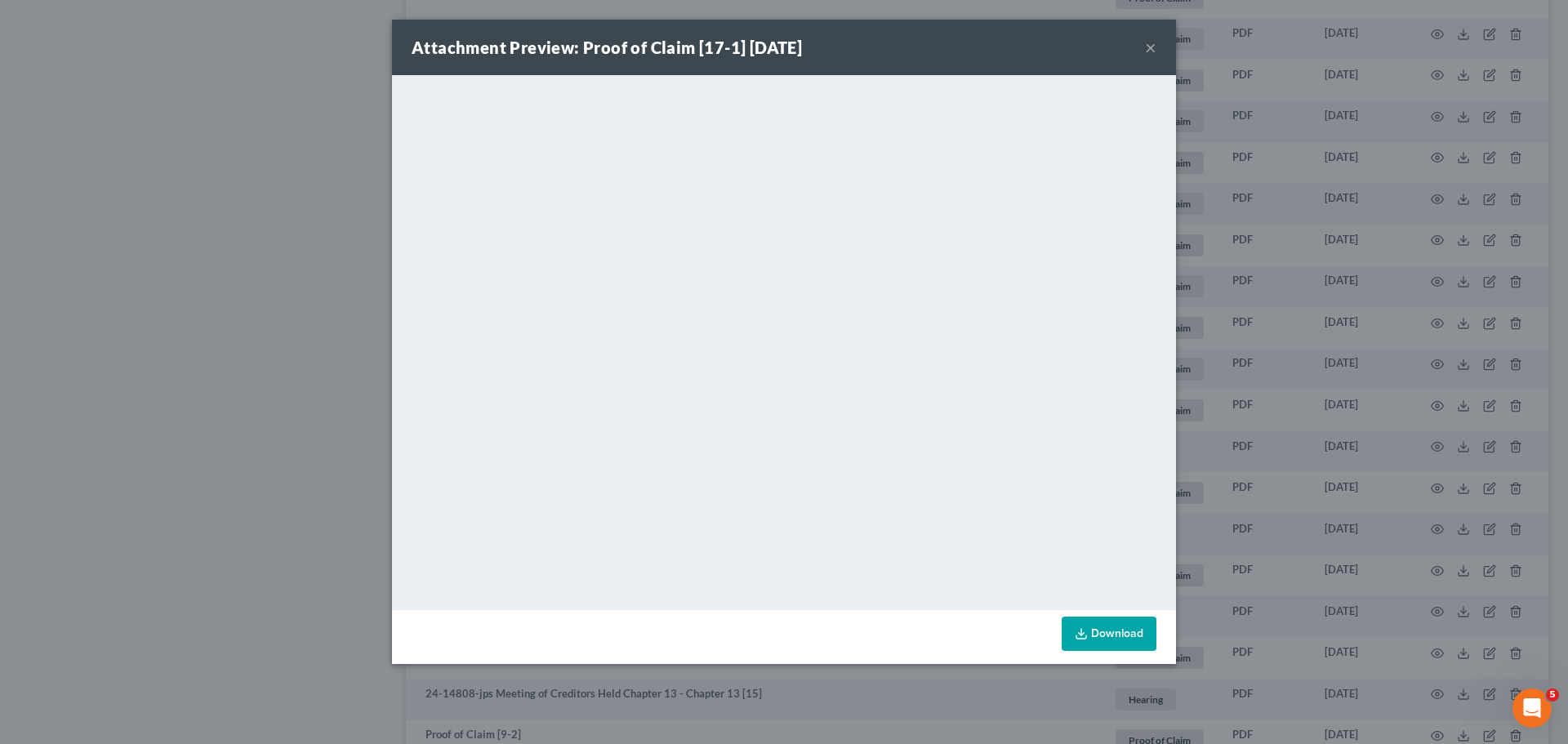
click at [1408, 281] on div "Attachment Preview: Proof of Claim [17-1] [DATE] × <object ng-attr-data='[URL][…" at bounding box center [784, 372] width 1568 height 744
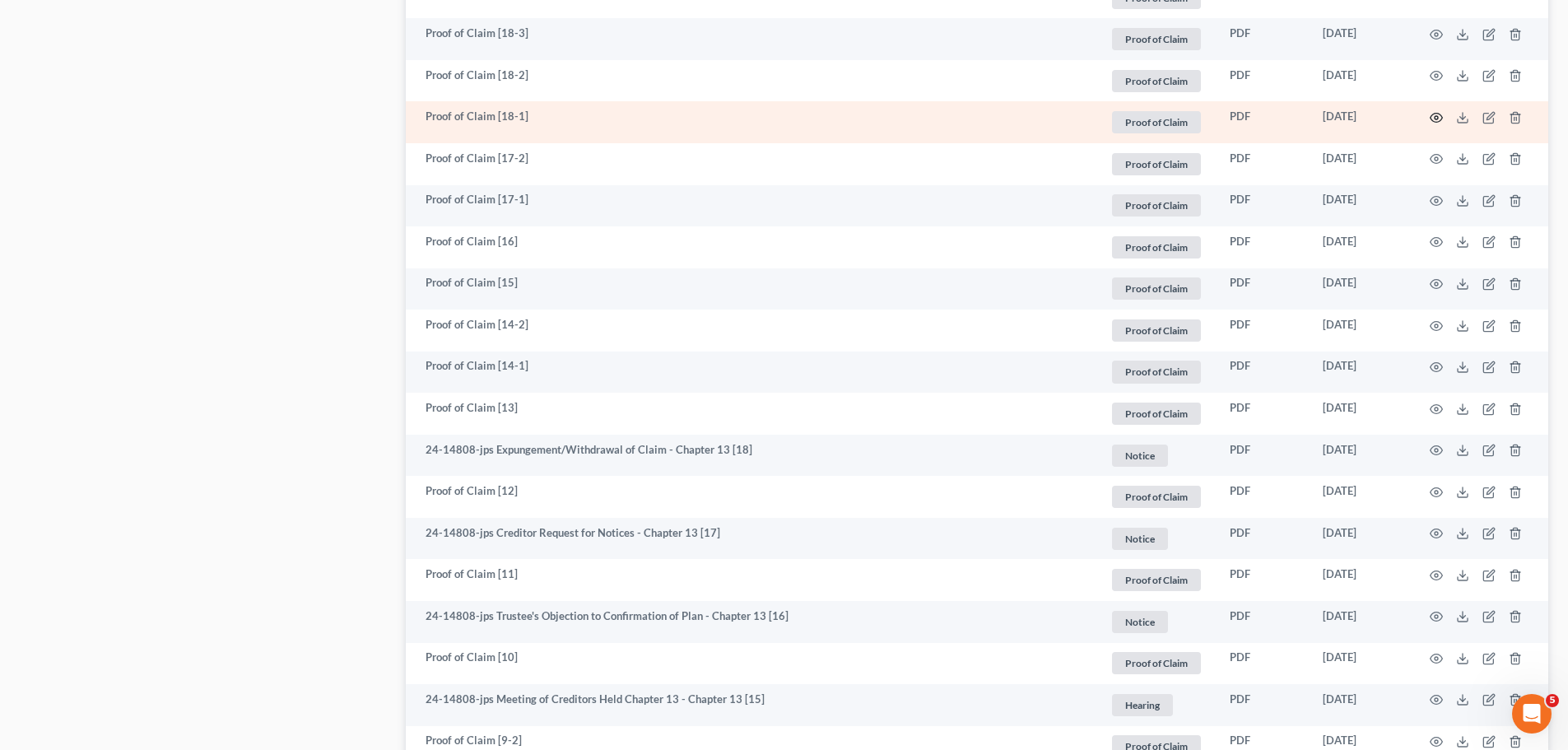
click at [1435, 118] on circle "button" at bounding box center [1436, 117] width 3 height 3
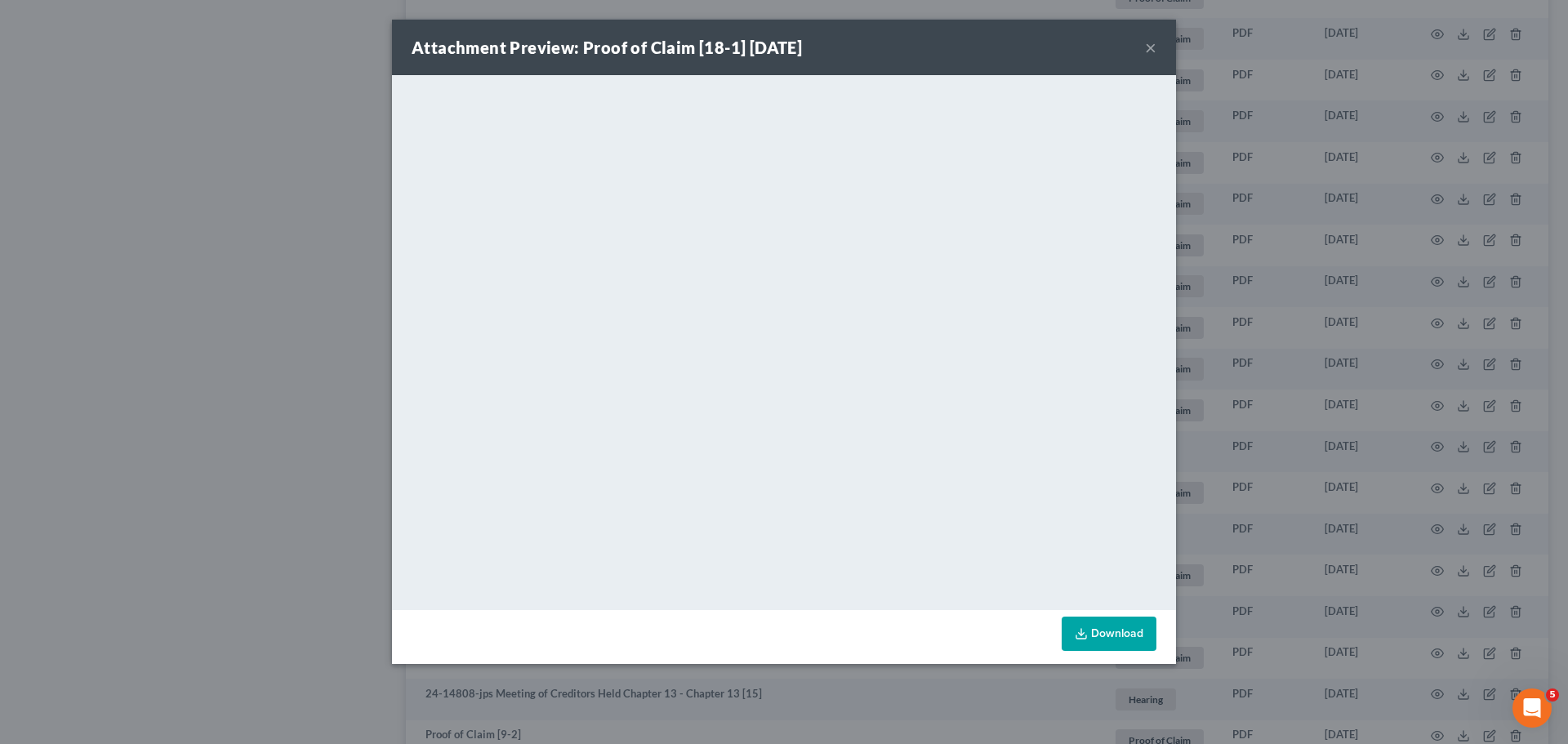
click at [175, 369] on div "Attachment Preview: Proof of Claim [18-1] [DATE] × <object ng-attr-data='[URL][…" at bounding box center [784, 372] width 1568 height 744
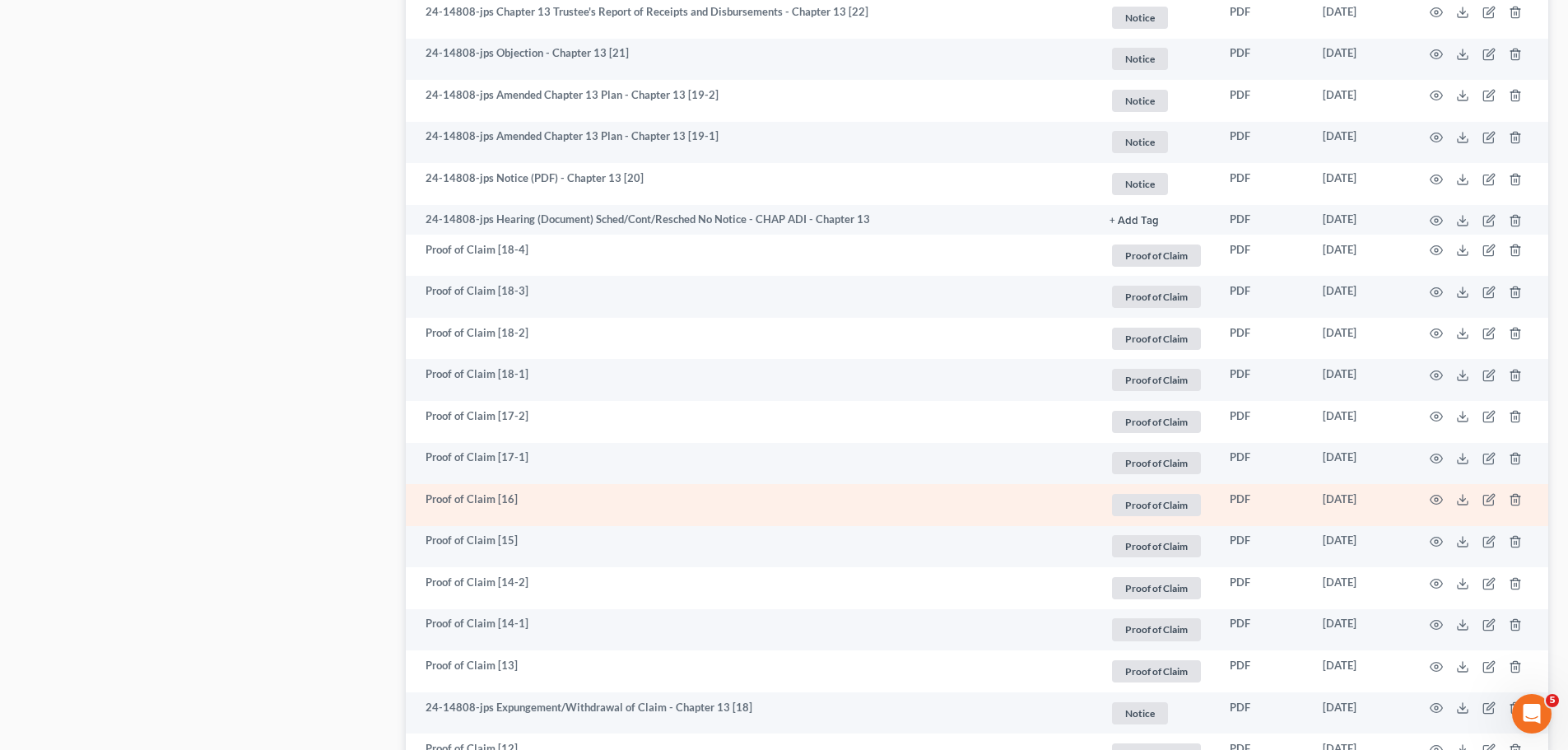
scroll to position [2122, 0]
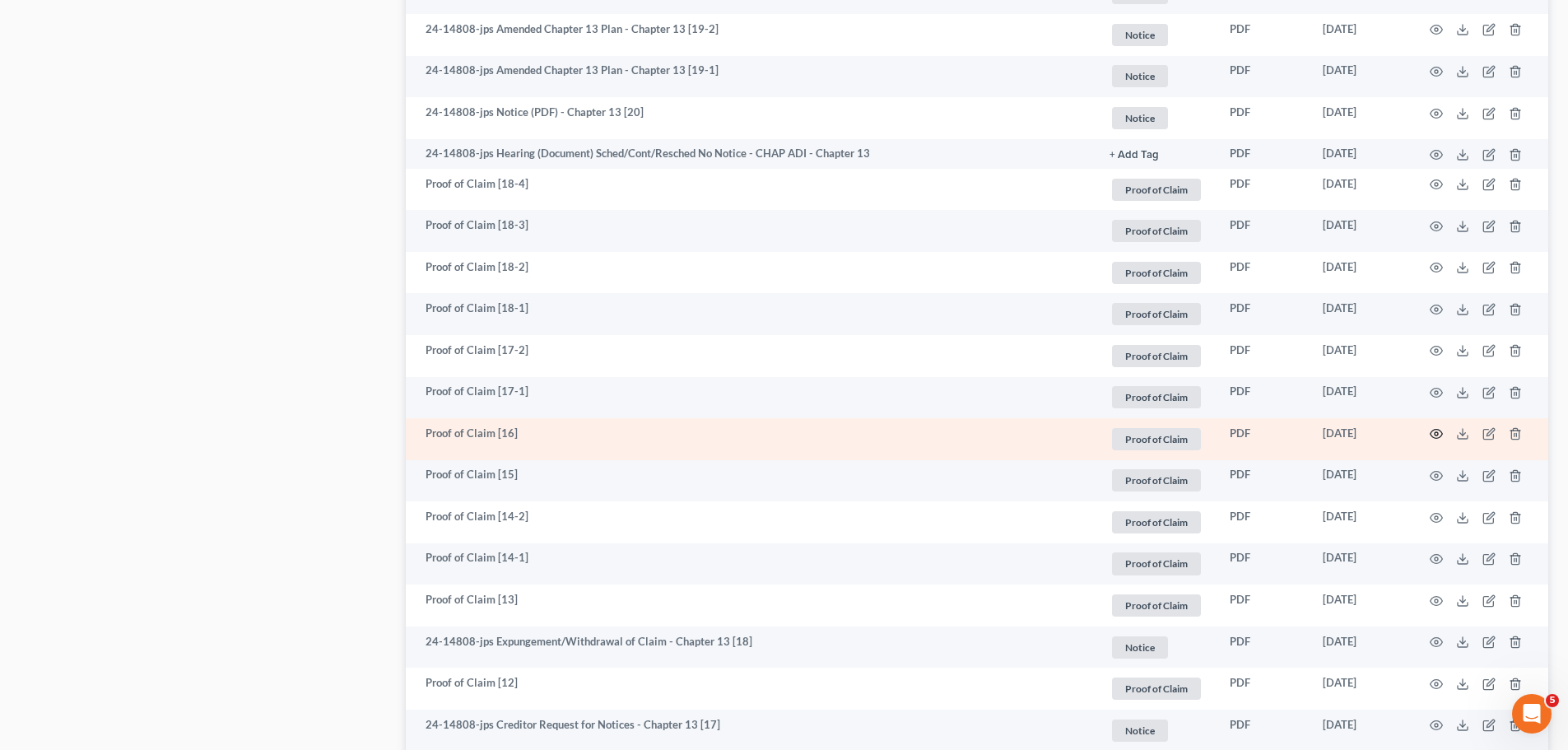
click at [1437, 437] on icon "button" at bounding box center [1436, 434] width 13 height 13
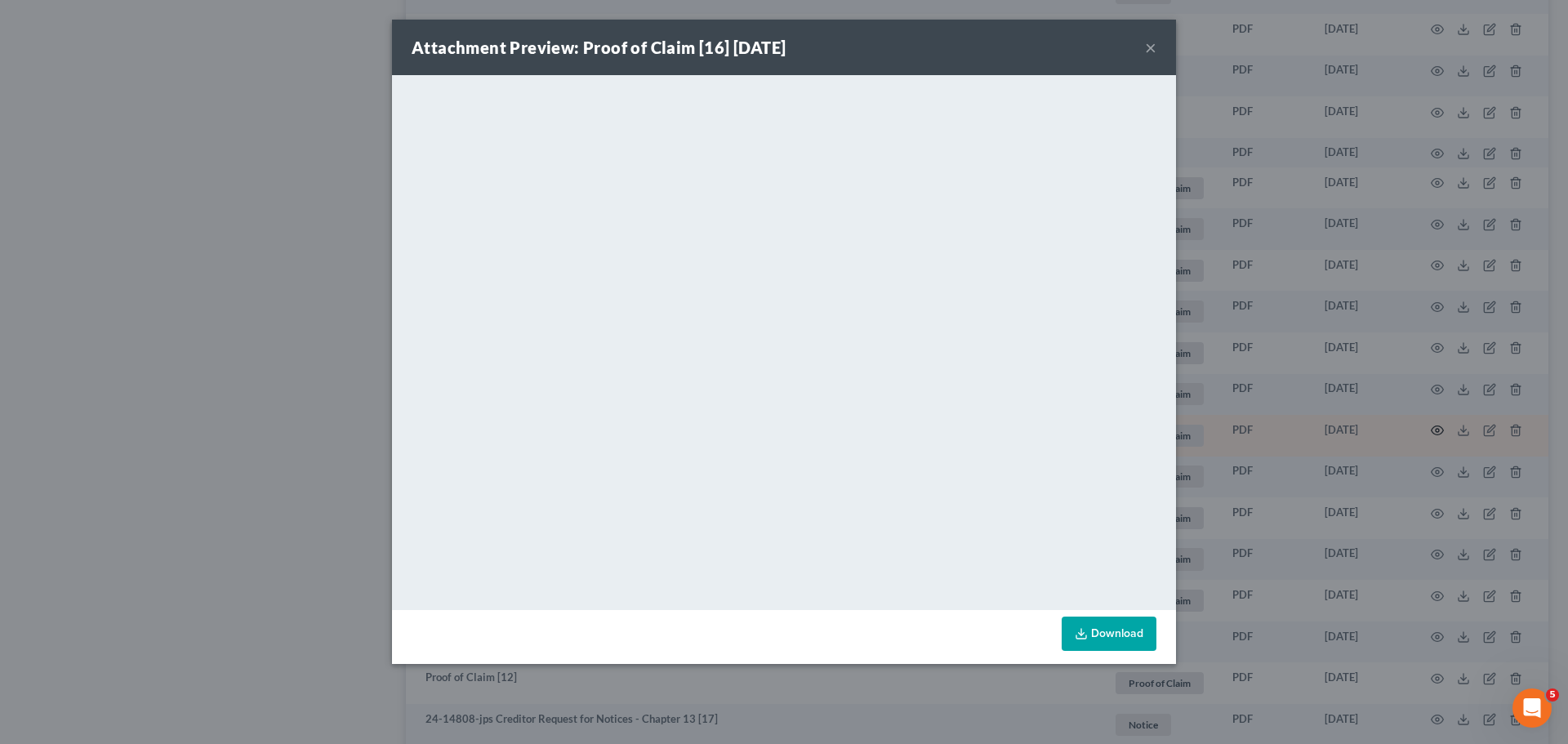
click at [1425, 433] on div "Attachment Preview: Proof of Claim [16] [DATE] × <object ng-attr-data='[URL][DO…" at bounding box center [784, 372] width 1568 height 744
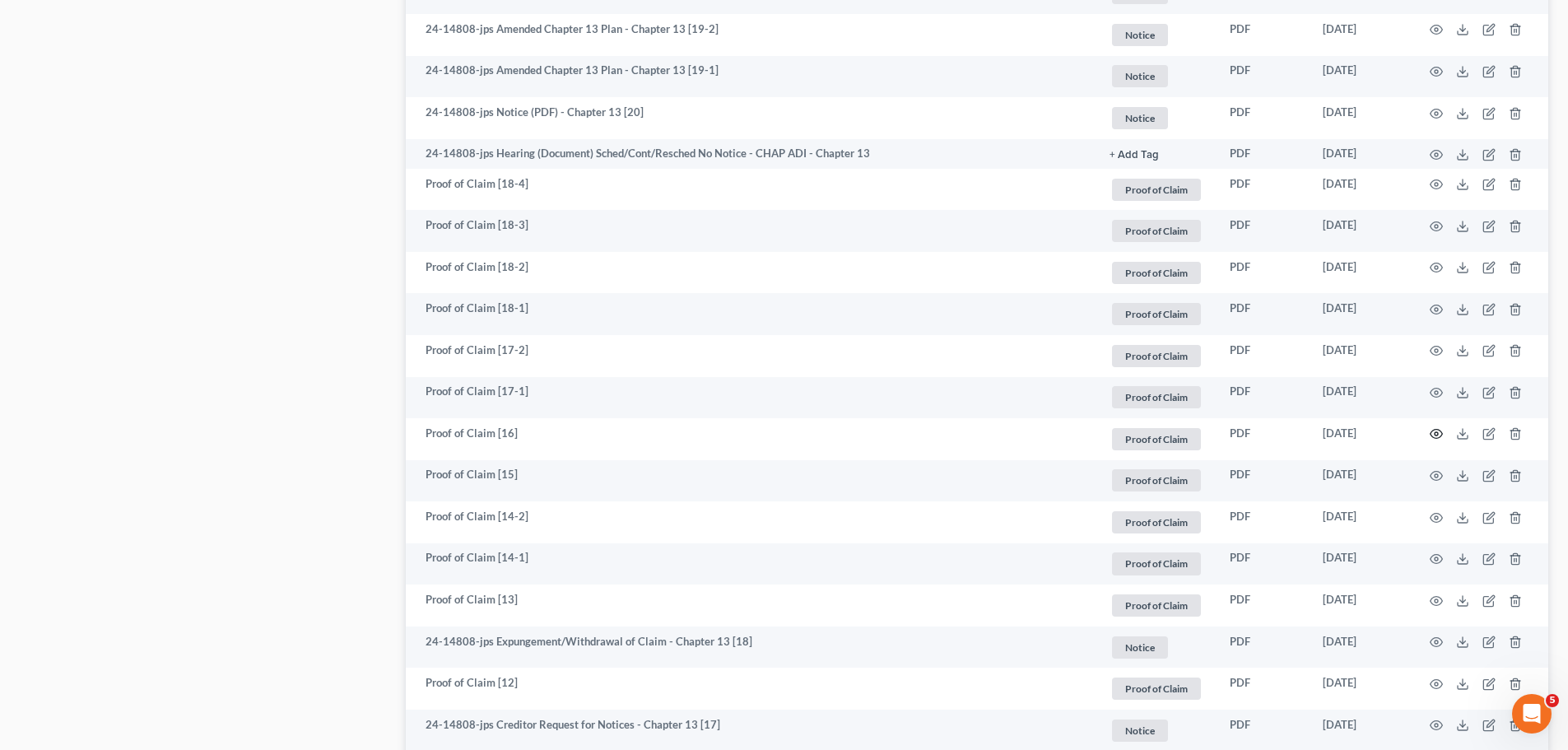
click at [1437, 439] on icon "button" at bounding box center [1436, 434] width 12 height 9
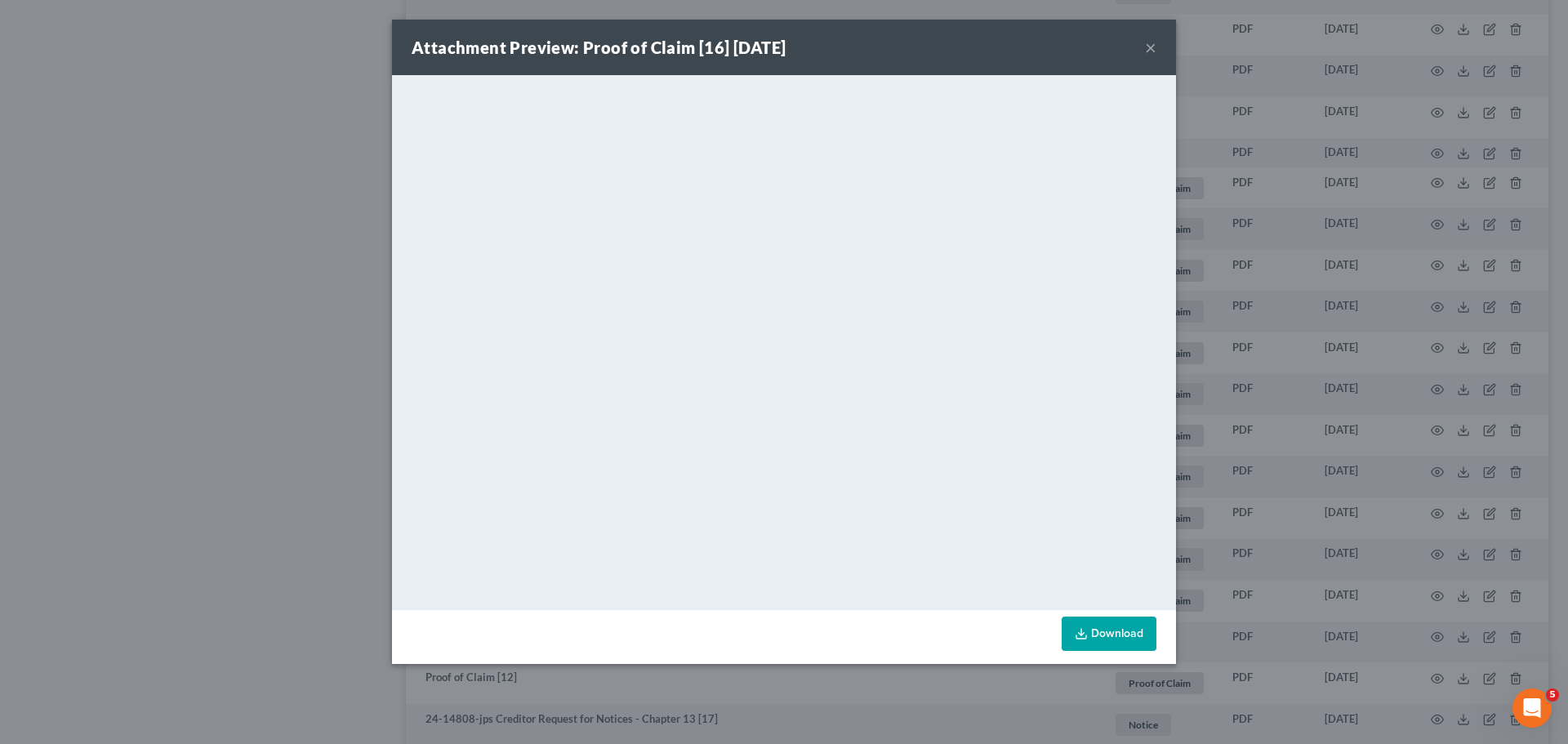
click at [1282, 437] on div "Attachment Preview: Proof of Claim [16] [DATE] × <object ng-attr-data='[URL][DO…" at bounding box center [784, 372] width 1568 height 744
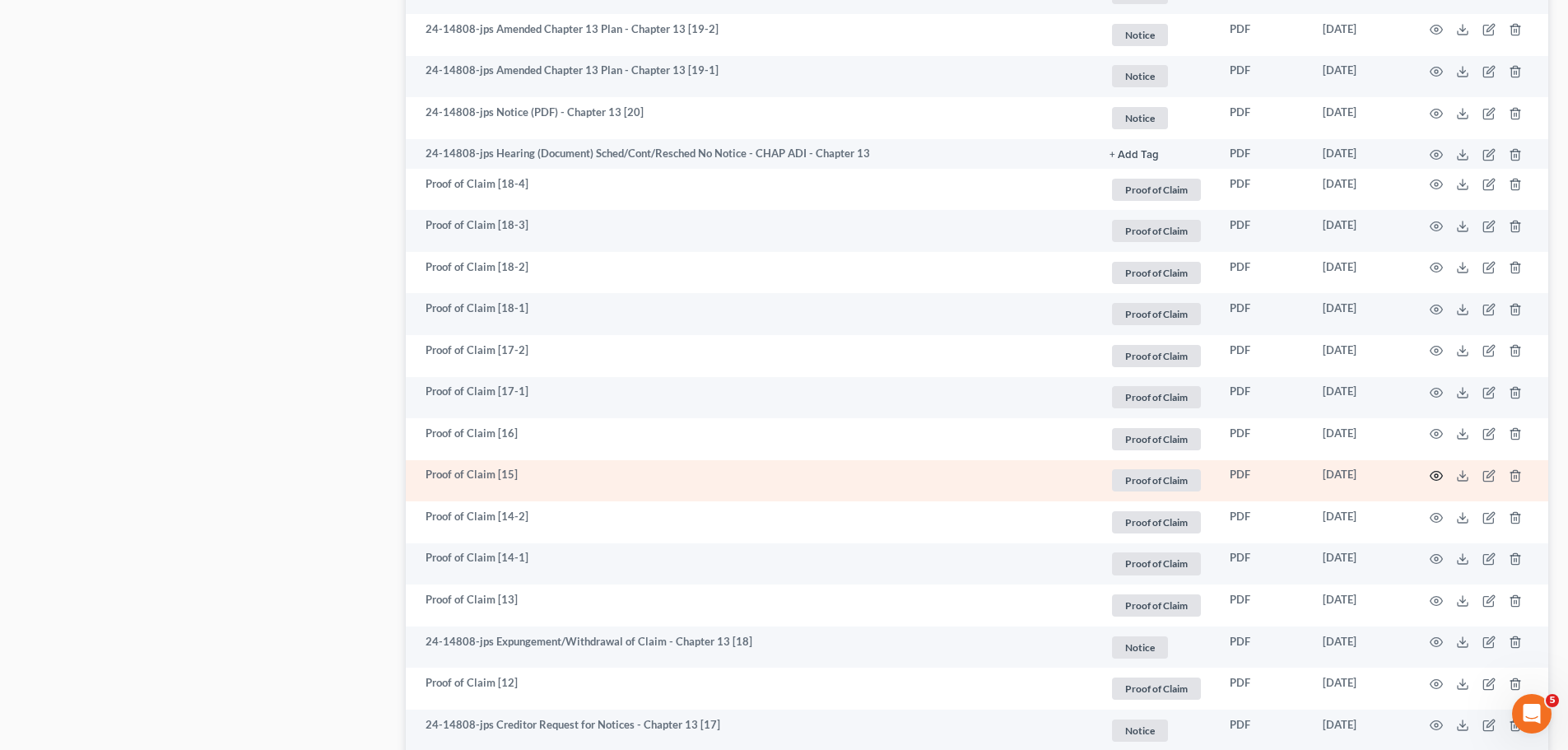
click at [1438, 474] on icon "button" at bounding box center [1436, 476] width 13 height 13
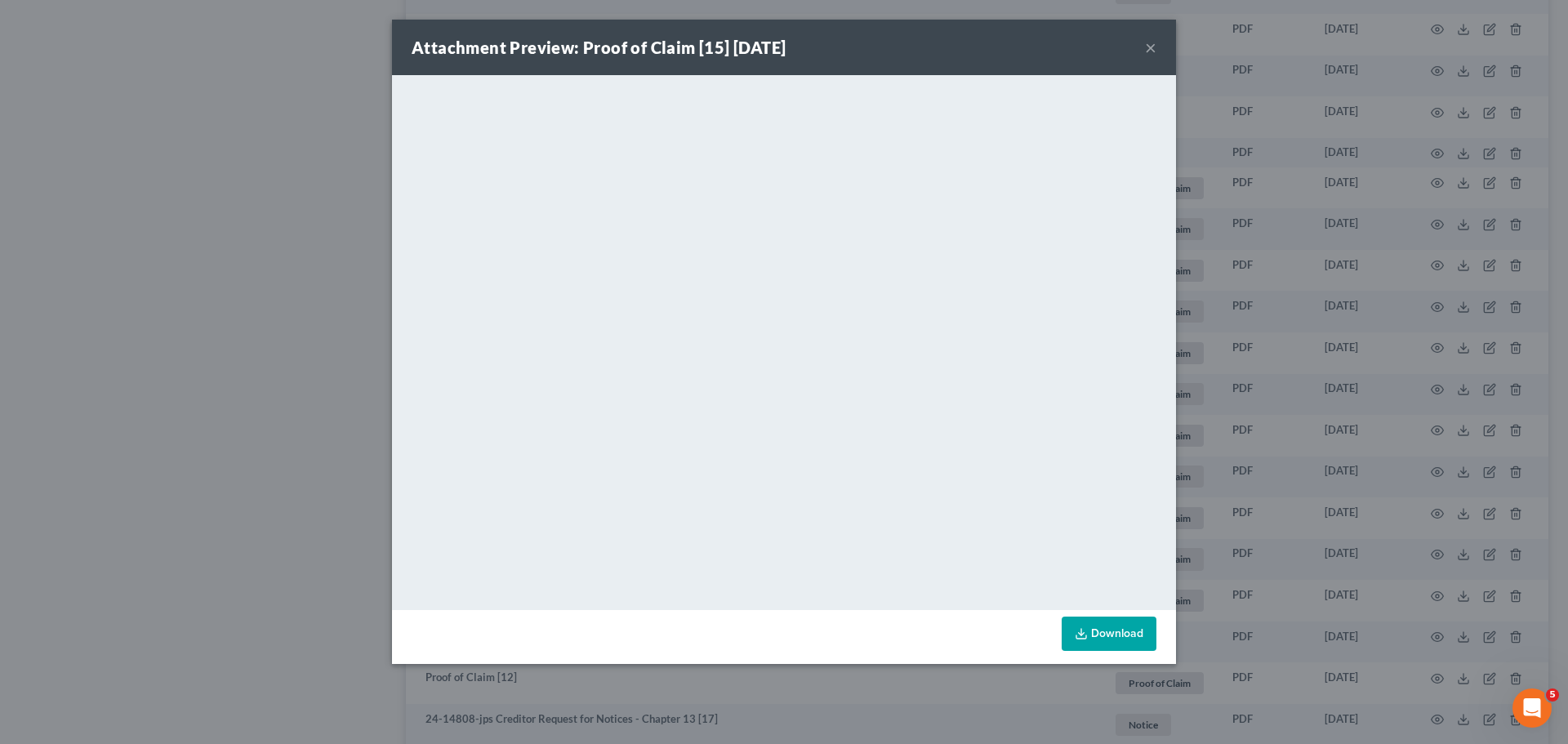
click at [1324, 383] on div "Attachment Preview: Proof of Claim [15] [DATE] × <object ng-attr-data='[URL][DO…" at bounding box center [784, 372] width 1568 height 744
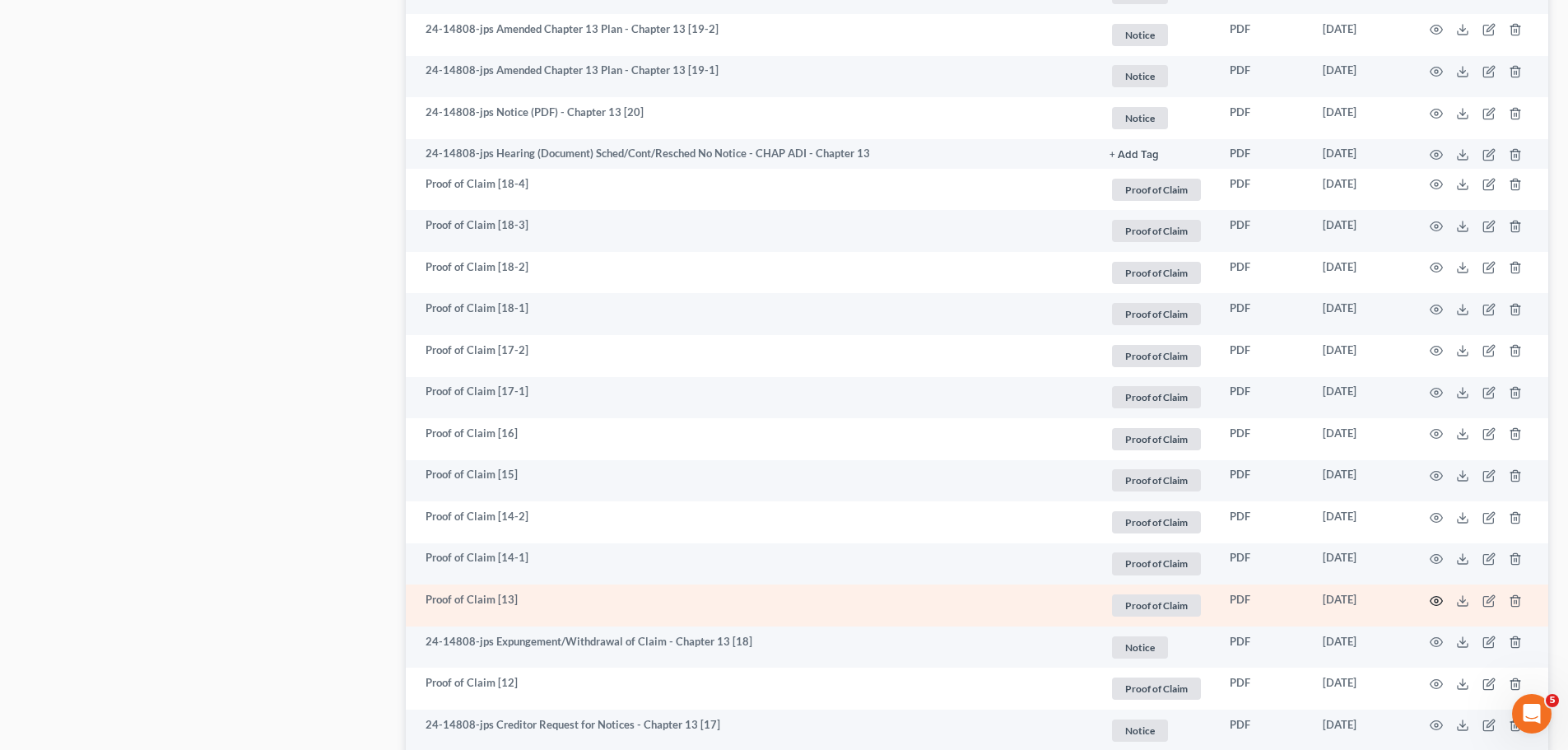
click at [1434, 601] on icon "button" at bounding box center [1436, 602] width 13 height 13
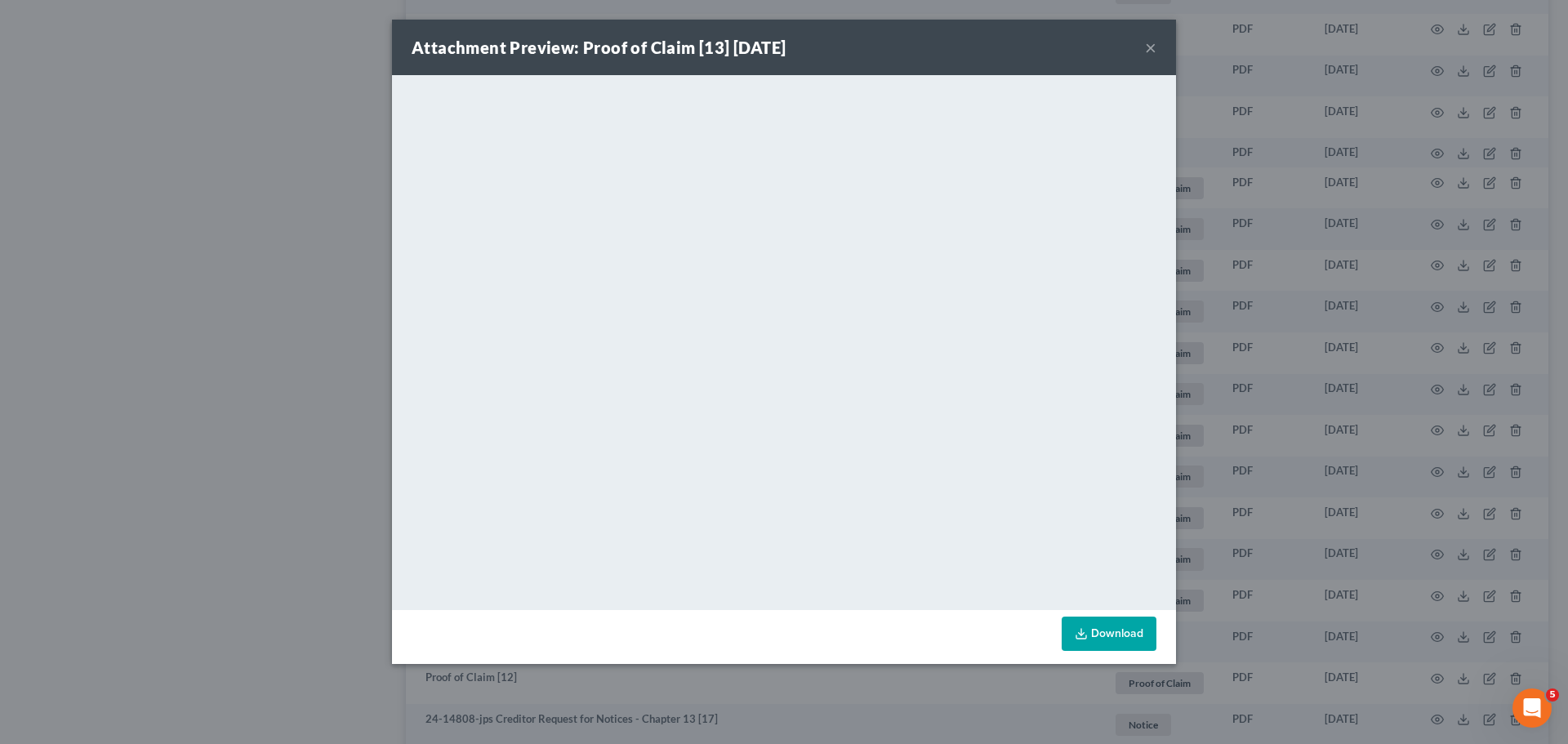
click at [1417, 424] on div "Attachment Preview: Proof of Claim [13] [DATE] × <object ng-attr-data='[URL][DO…" at bounding box center [784, 372] width 1568 height 744
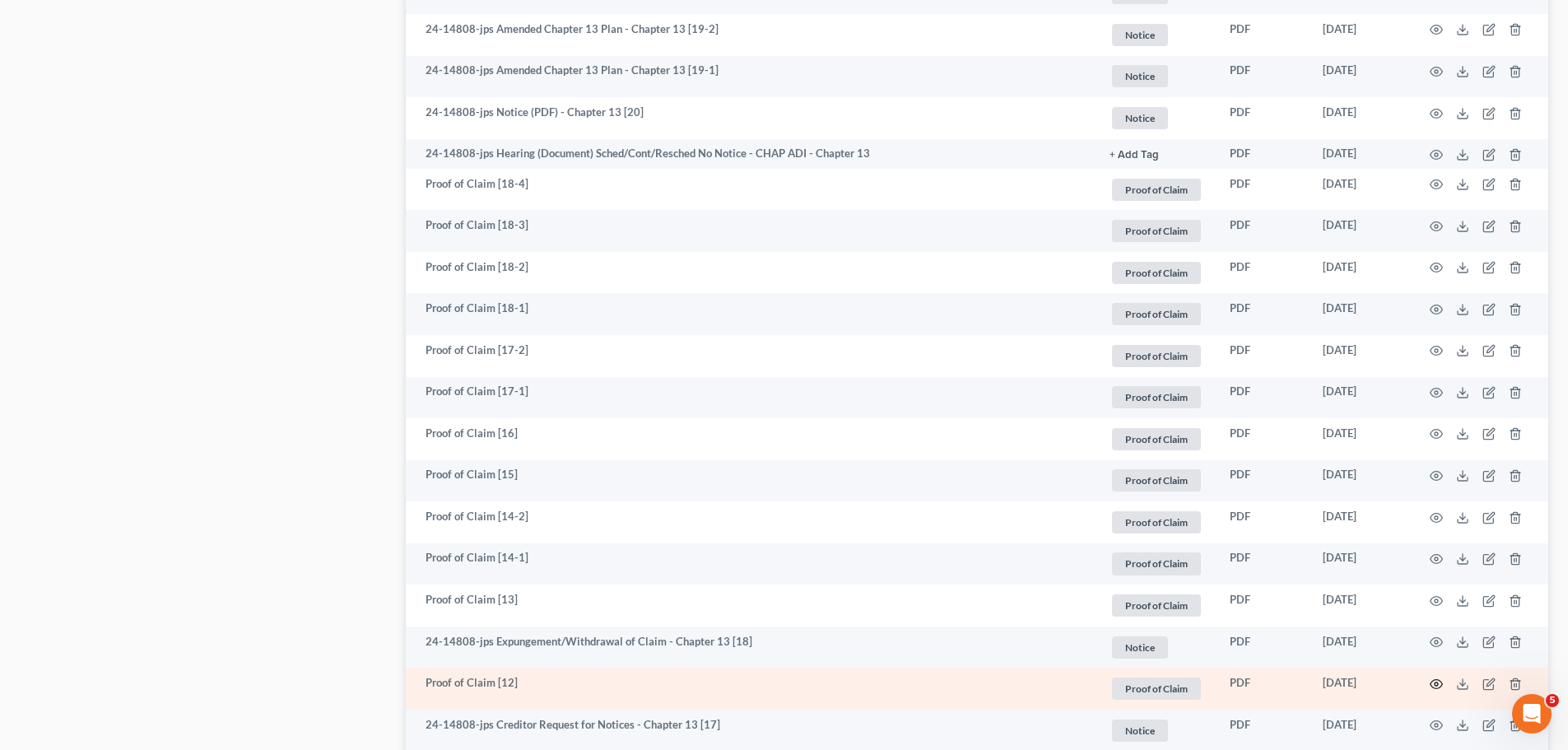
click at [1439, 685] on icon "button" at bounding box center [1436, 685] width 13 height 13
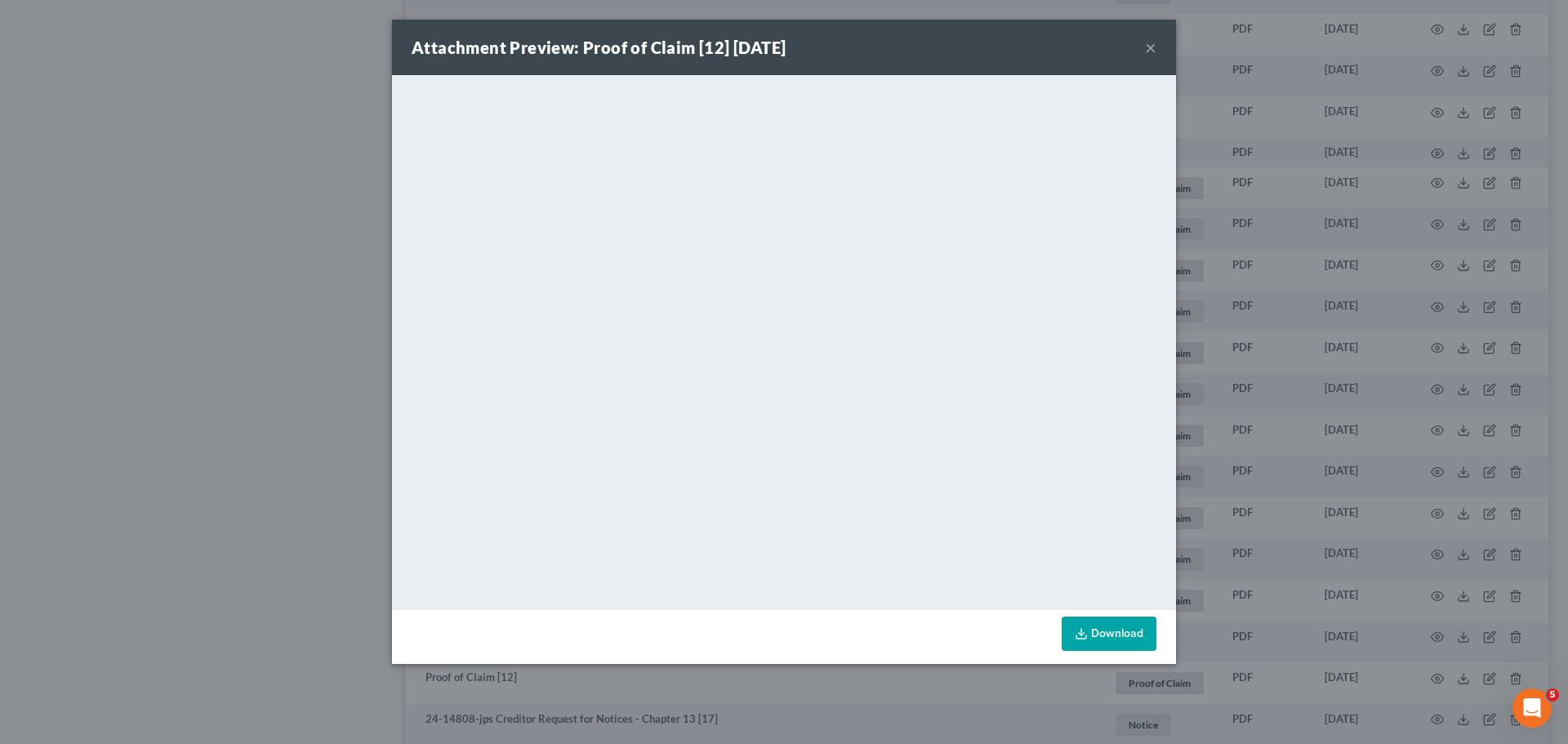
click at [1388, 479] on div "Attachment Preview: Proof of Claim [12] [DATE] × <object ng-attr-data='[URL][DO…" at bounding box center [784, 372] width 1568 height 744
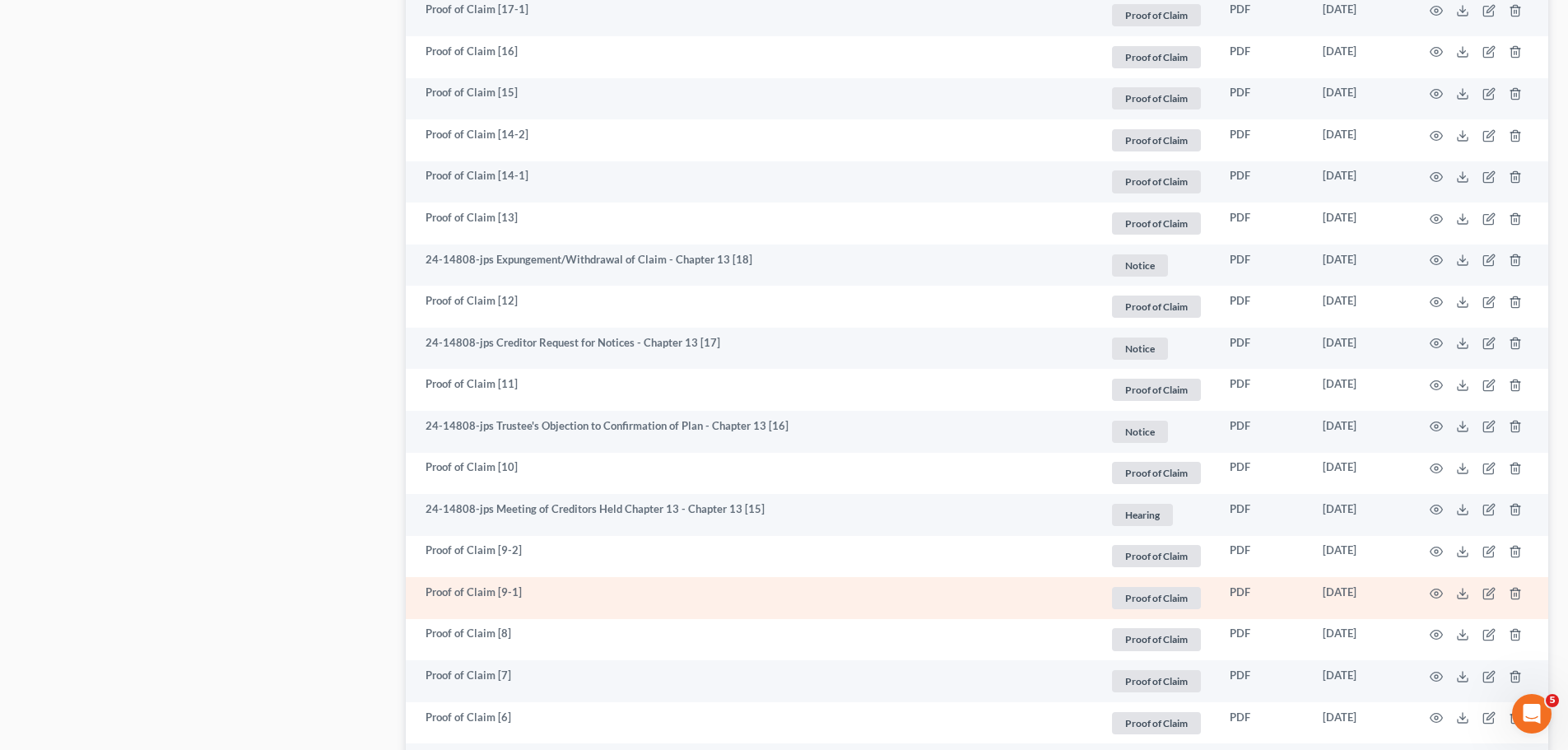
scroll to position [2505, 0]
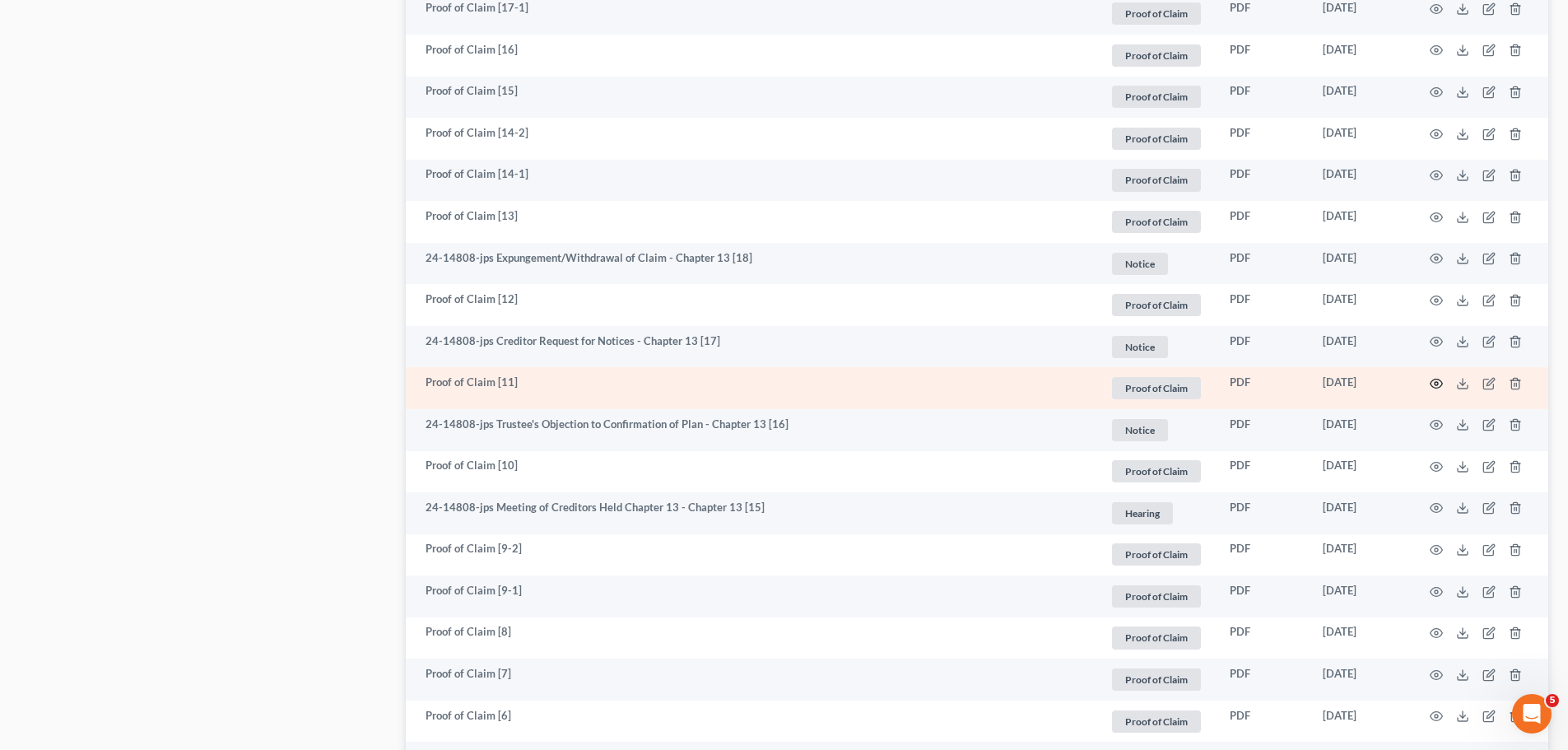
click at [1437, 381] on icon "button" at bounding box center [1436, 384] width 13 height 13
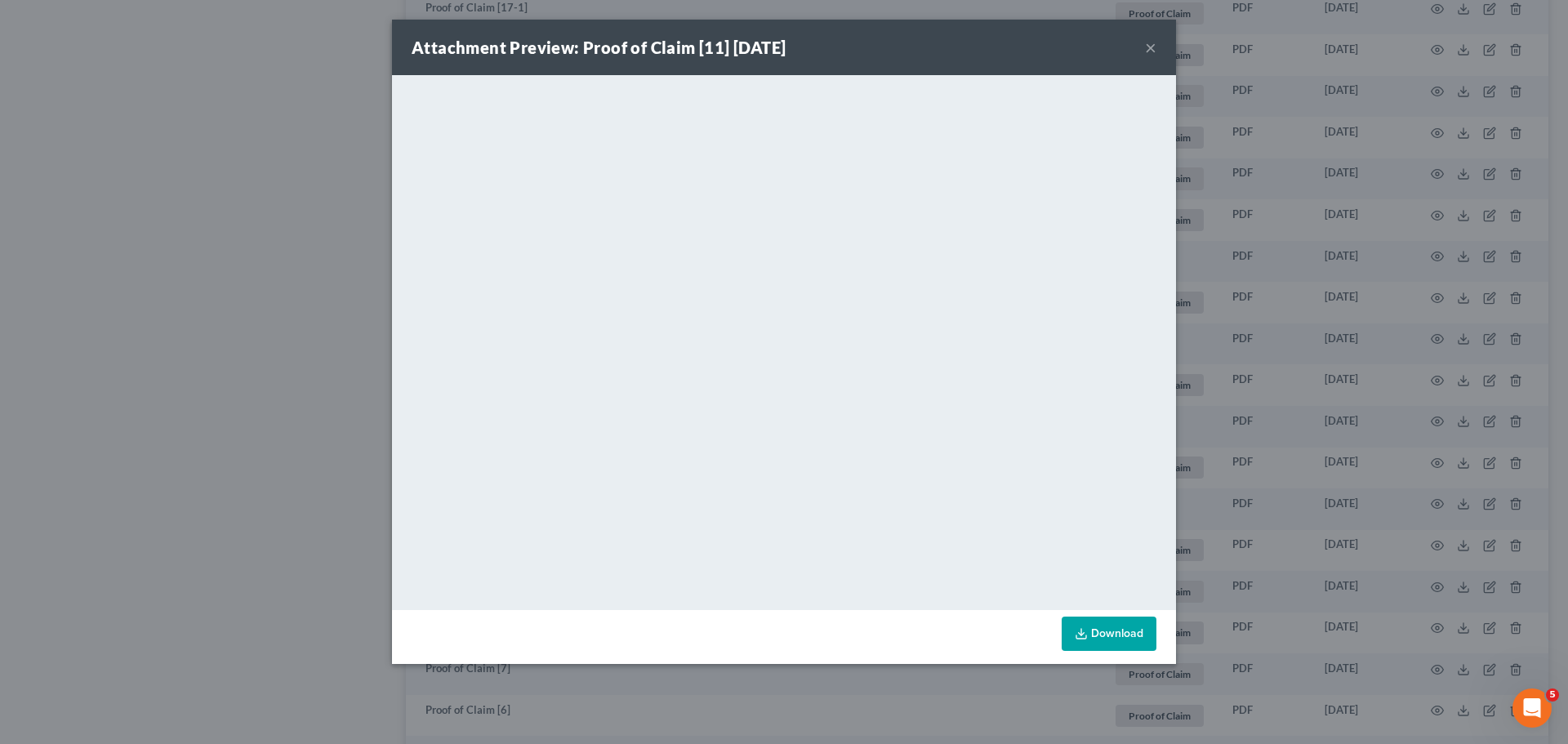
click at [1500, 400] on div "Attachment Preview: Proof of Claim [11] [DATE] × <object ng-attr-data='[URL][DO…" at bounding box center [784, 372] width 1568 height 744
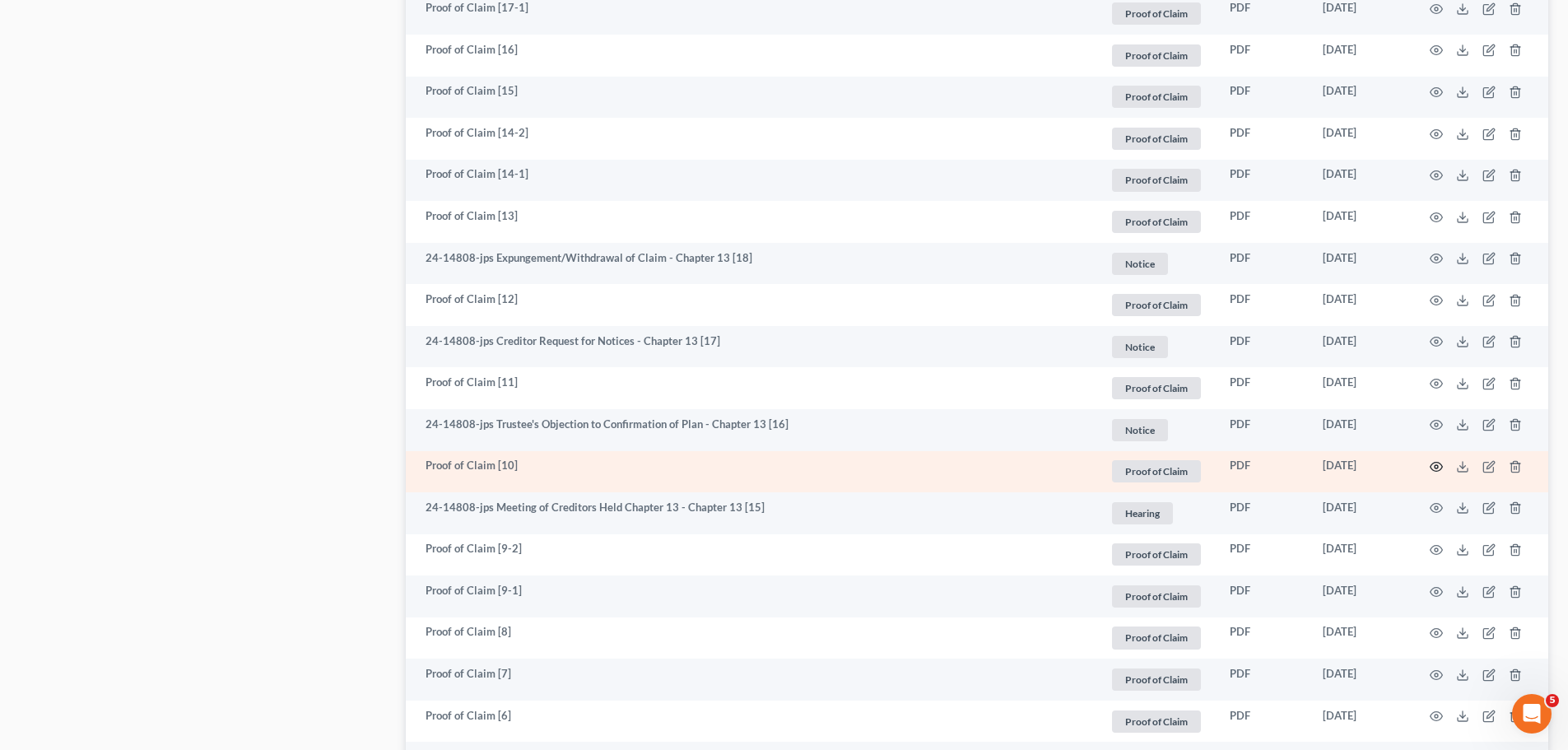
click at [1430, 462] on icon "button" at bounding box center [1436, 467] width 13 height 13
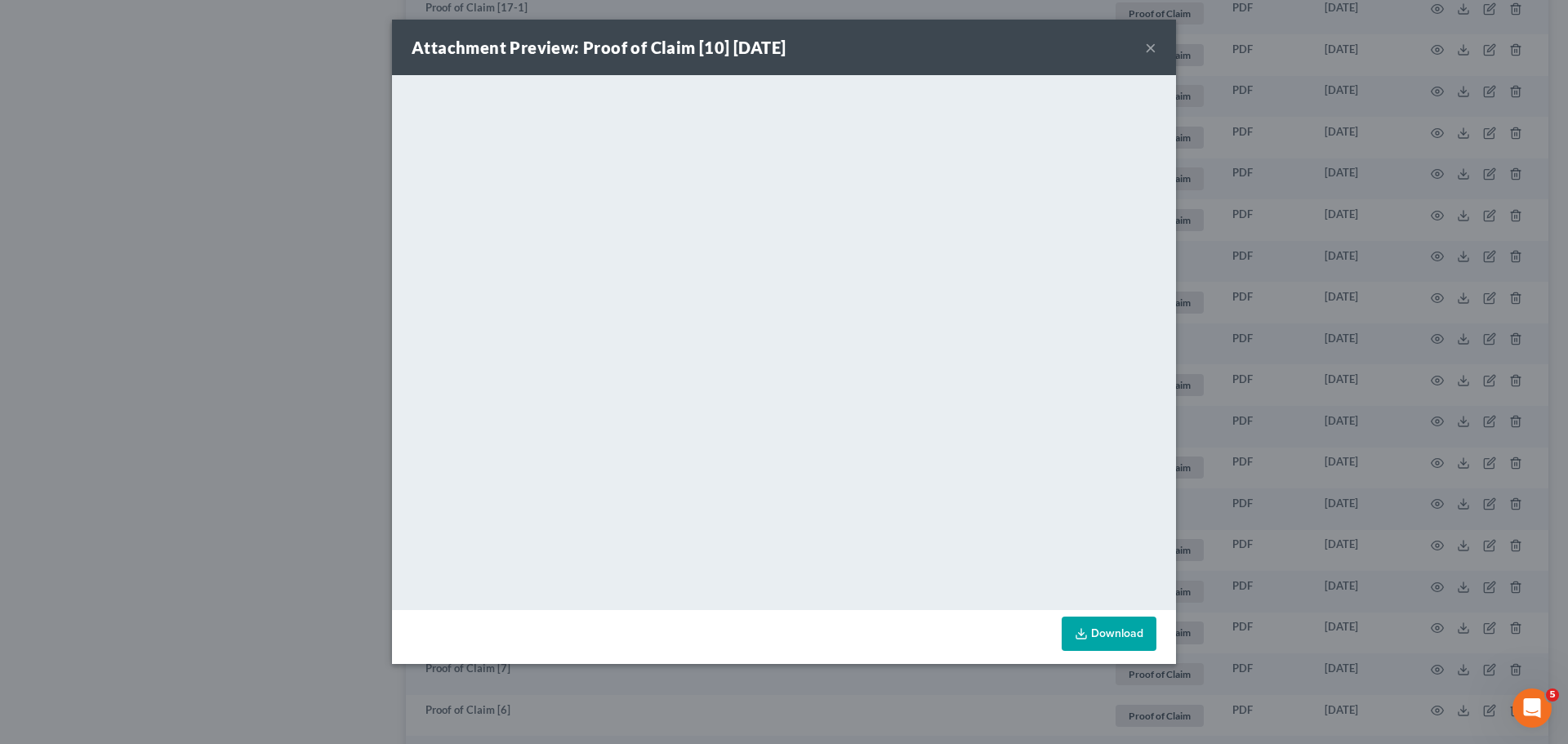
click at [1306, 376] on div "Attachment Preview: Proof of Claim [10] [DATE] × <object ng-attr-data='[URL][DO…" at bounding box center [784, 372] width 1568 height 744
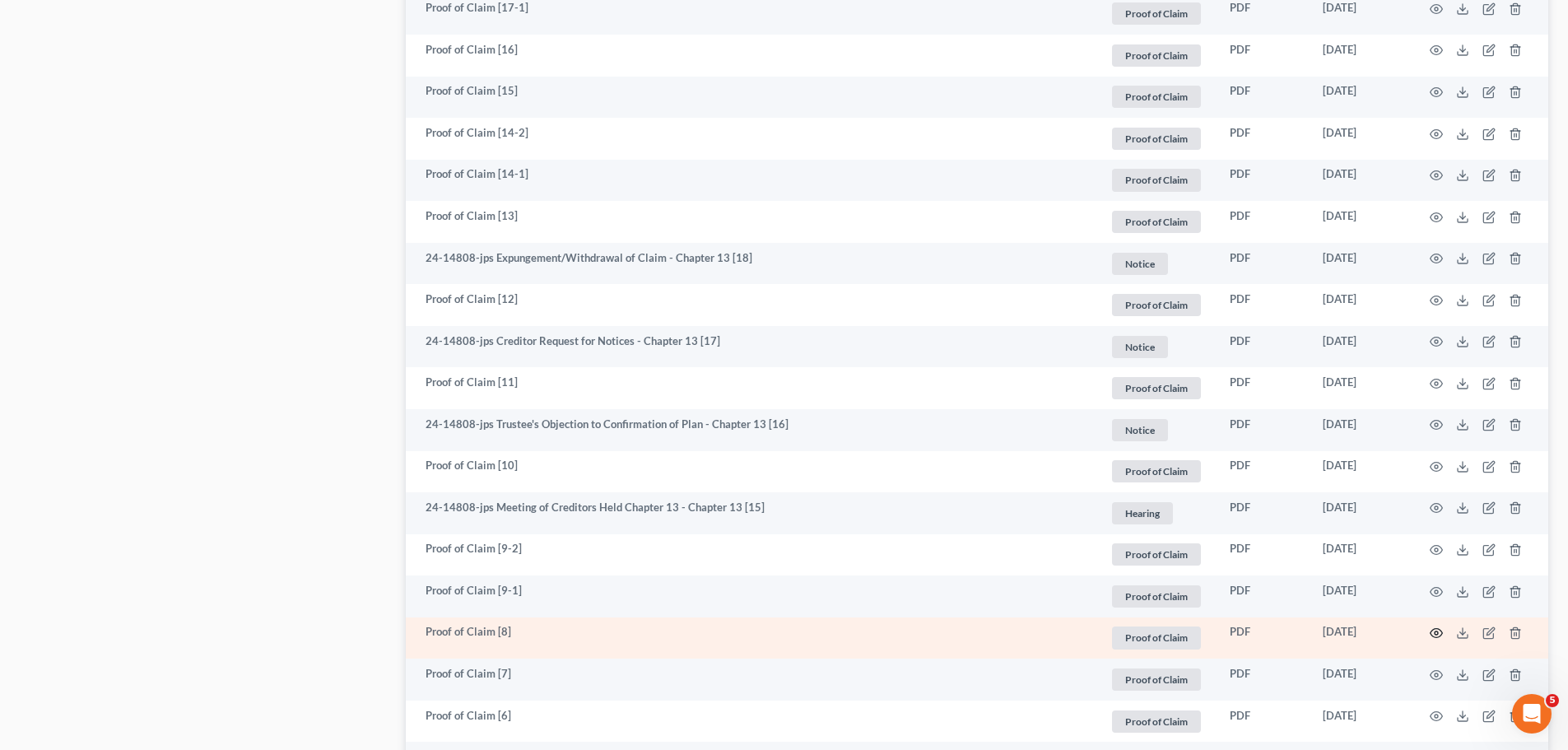
click at [1438, 627] on icon "button" at bounding box center [1436, 634] width 13 height 13
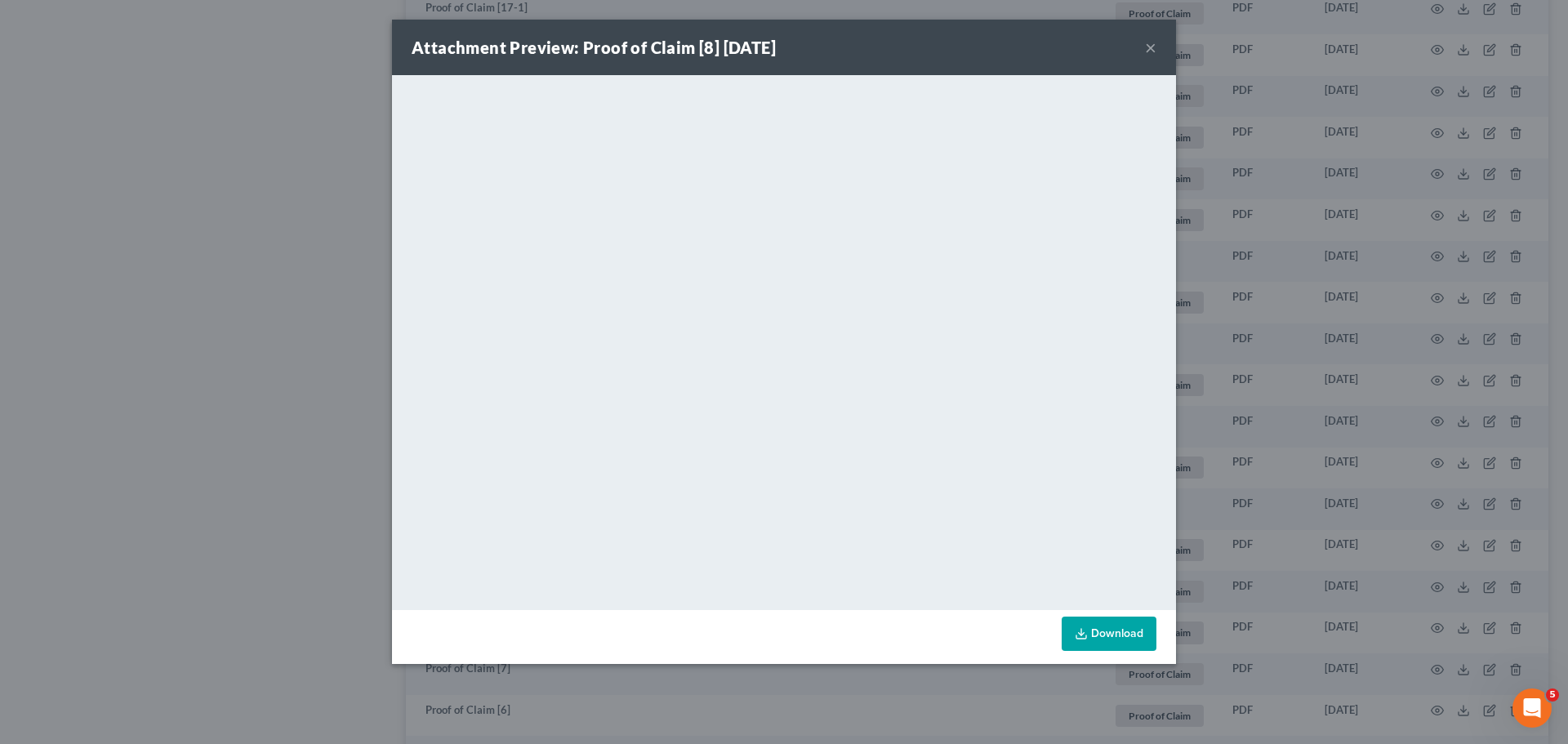
click at [1408, 431] on div "Attachment Preview: Proof of Claim [8] [DATE] × <object ng-attr-data='[URL][DOM…" at bounding box center [784, 372] width 1568 height 744
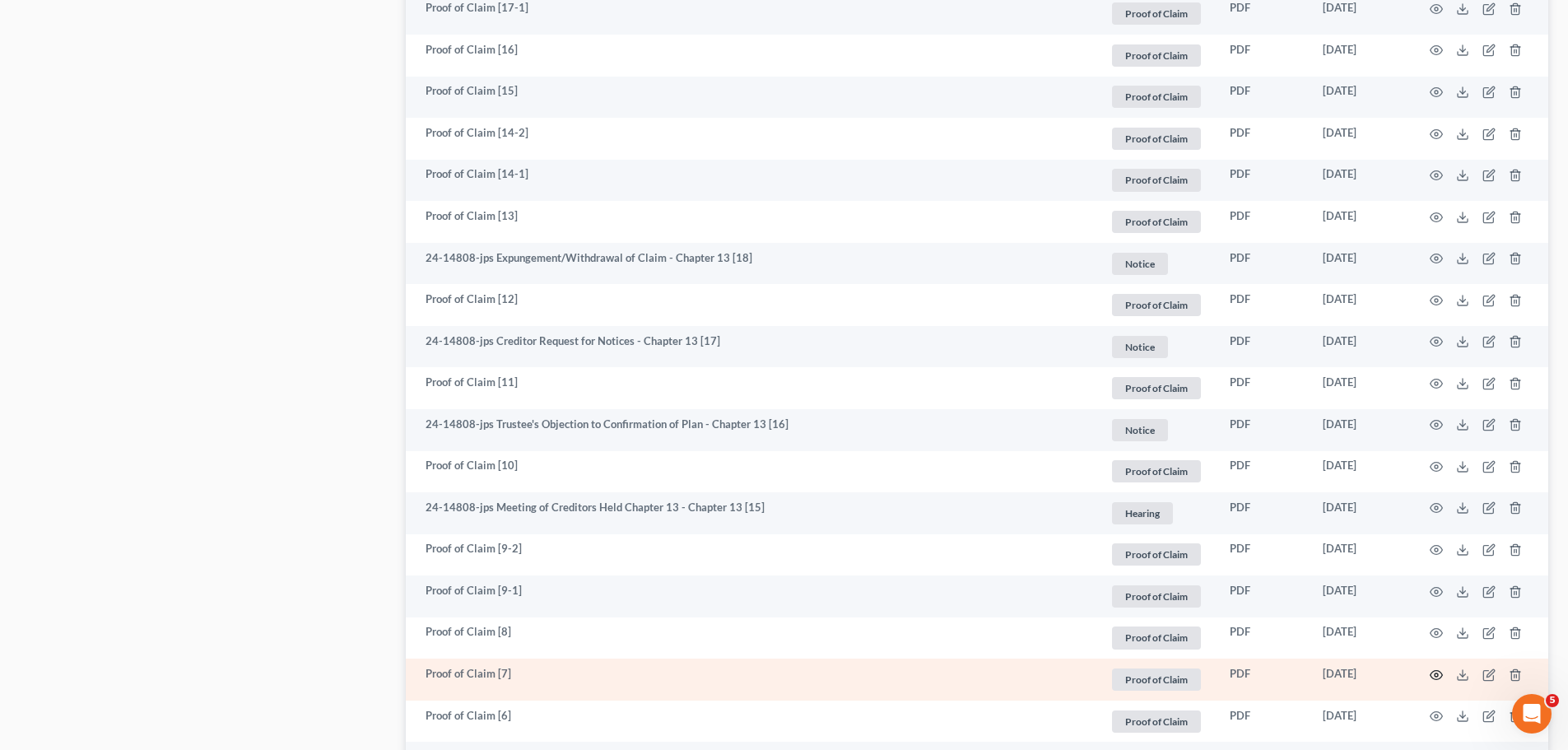
click at [1435, 674] on icon "button" at bounding box center [1436, 675] width 13 height 13
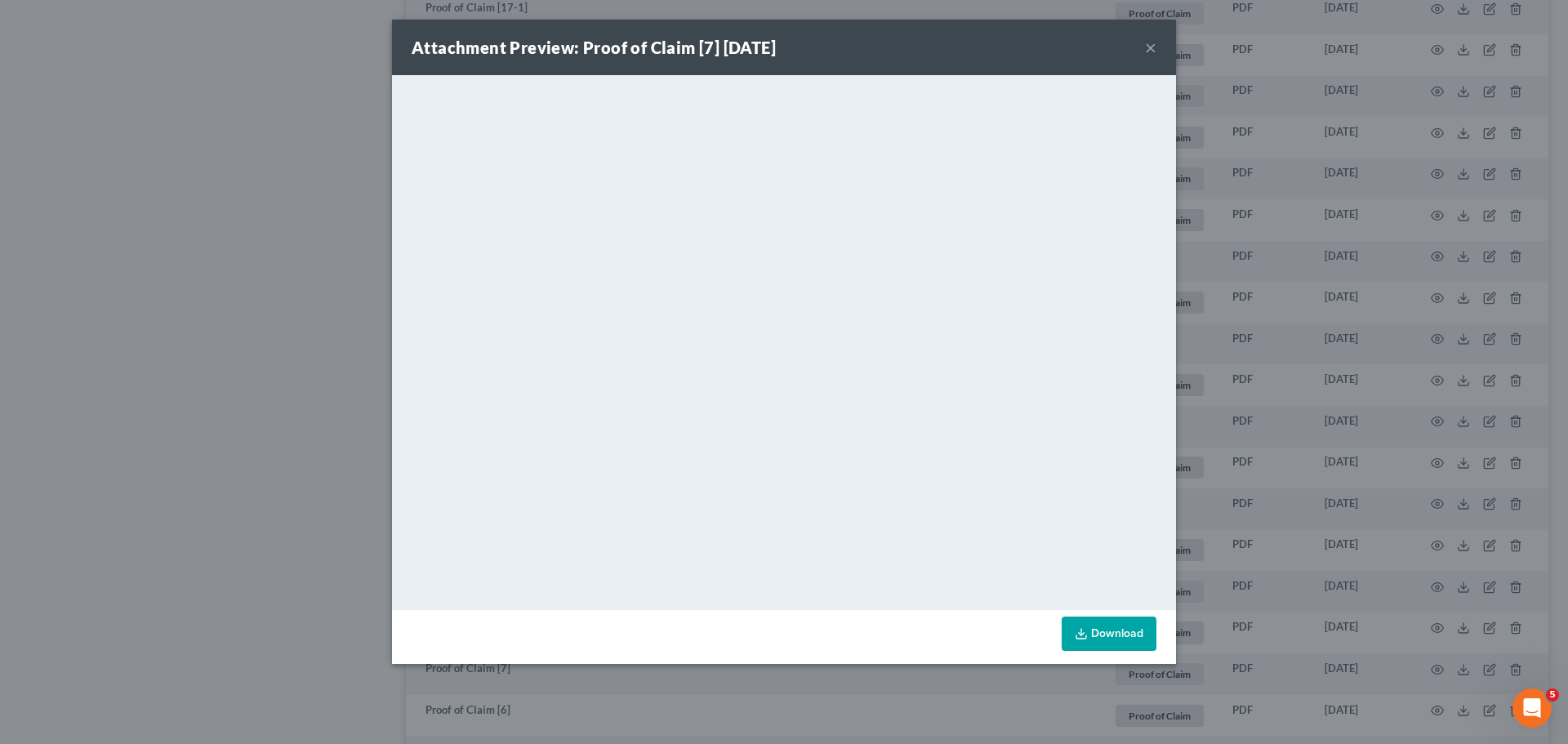
click at [1398, 450] on div "Attachment Preview: Proof of Claim [7] [DATE] × <object ng-attr-data='[URL][DOM…" at bounding box center [784, 372] width 1568 height 744
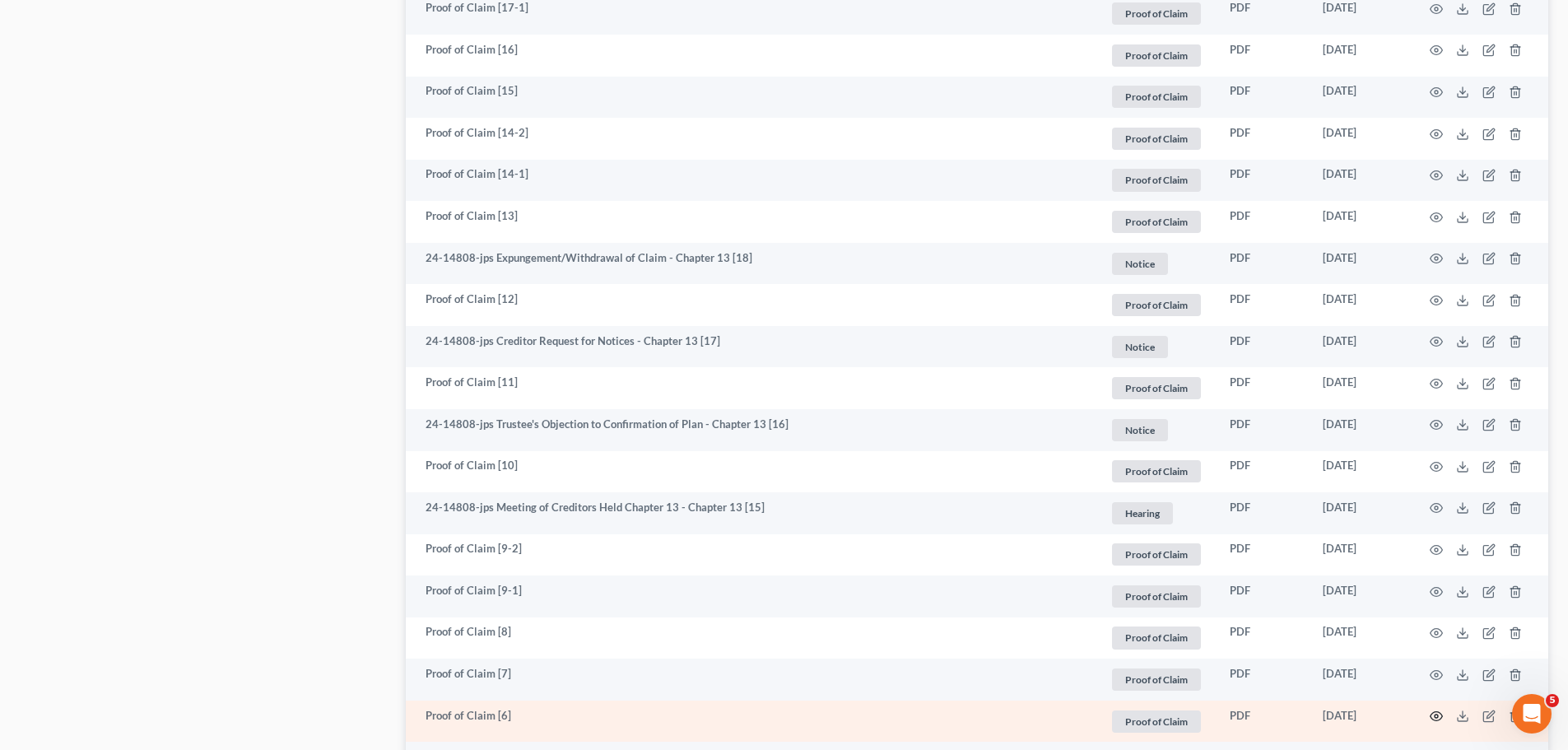
click at [1434, 716] on icon "button" at bounding box center [1436, 717] width 13 height 13
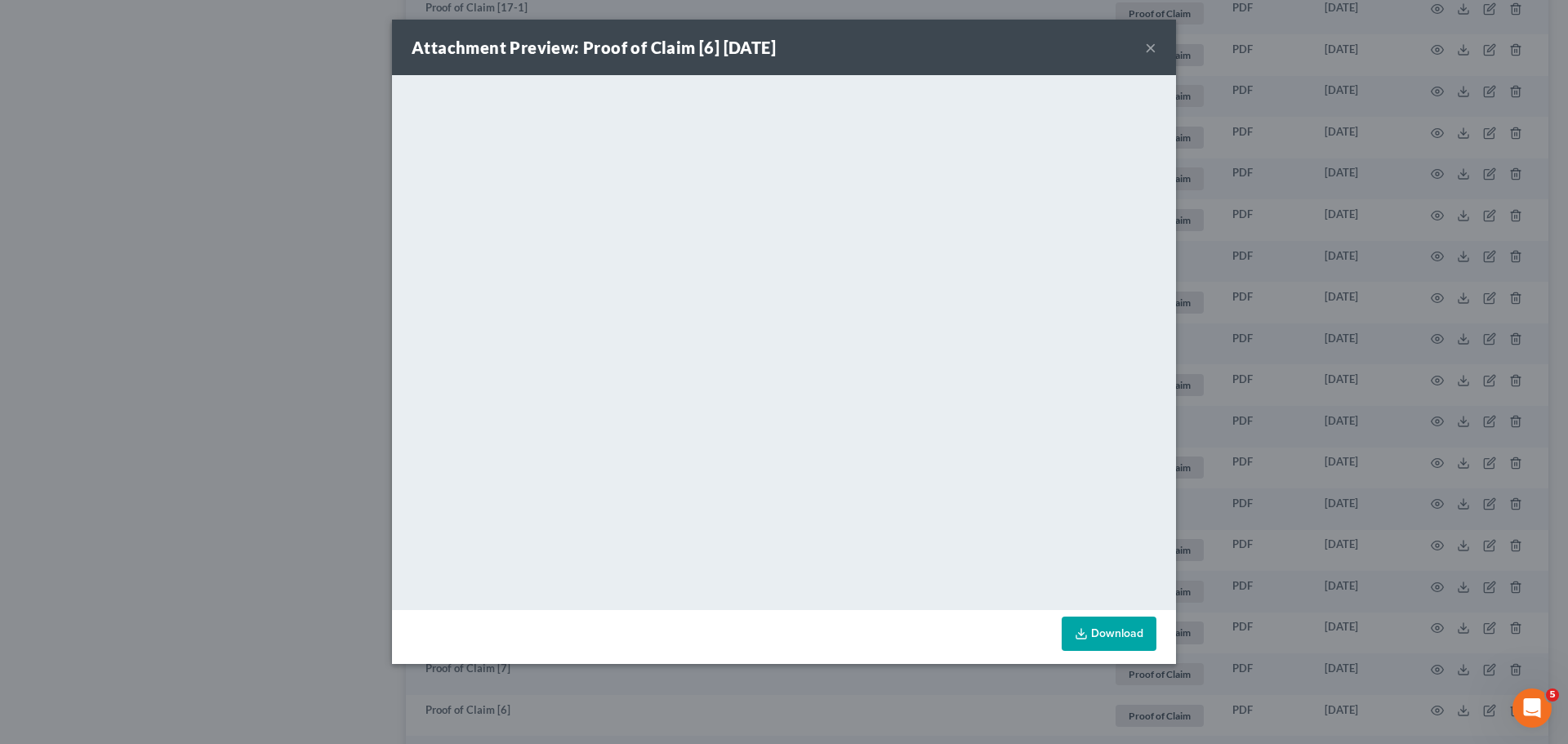
click at [1317, 457] on div "Attachment Preview: Proof of Claim [6] [DATE] × <object ng-attr-data='[URL][DOM…" at bounding box center [784, 372] width 1568 height 744
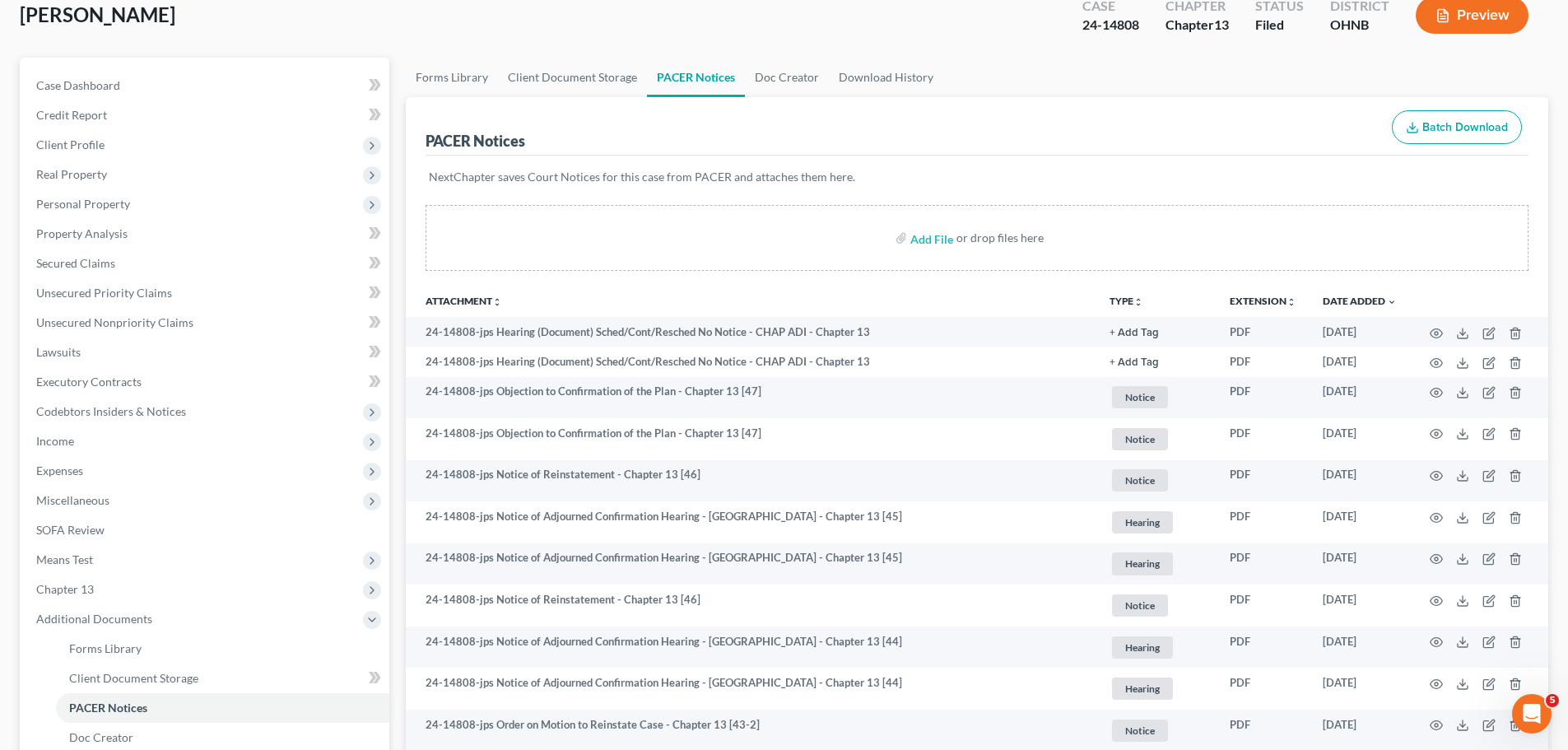
scroll to position [0, 0]
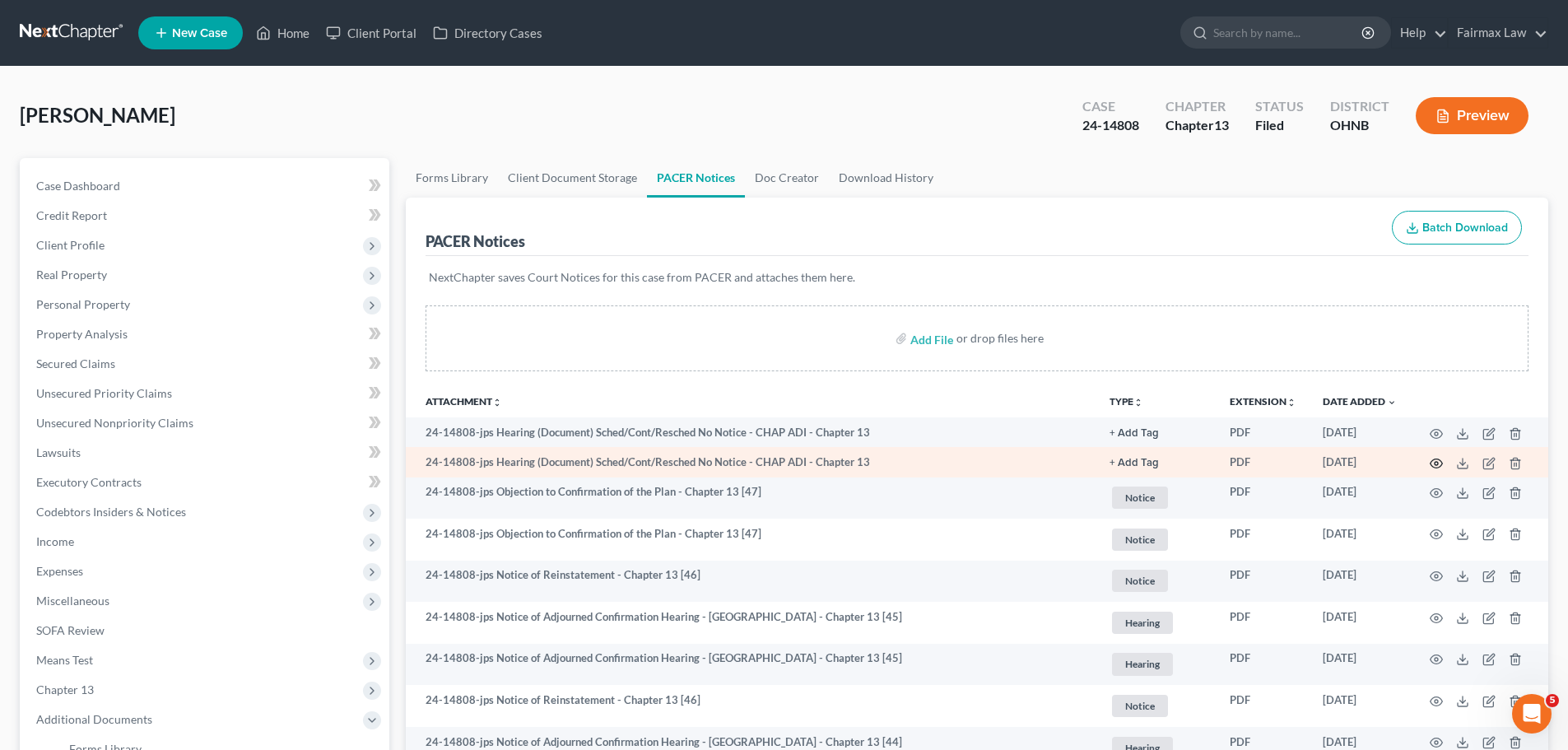
click at [1435, 467] on icon "button" at bounding box center [1436, 463] width 13 height 13
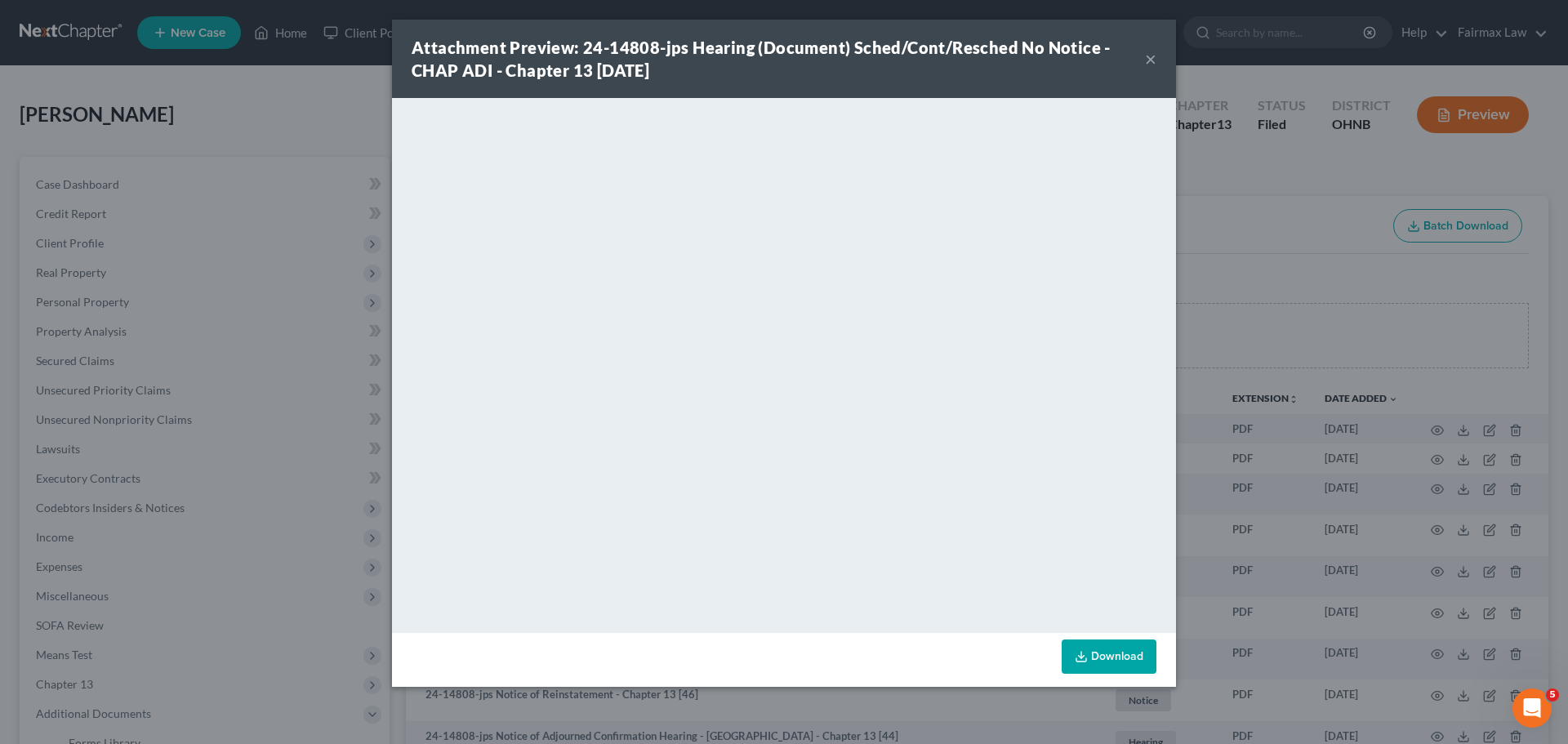
click at [1267, 482] on div "Attachment Preview: 24-14808-jps Hearing (Document) Sched/Cont/Resched No Notic…" at bounding box center [784, 372] width 1568 height 744
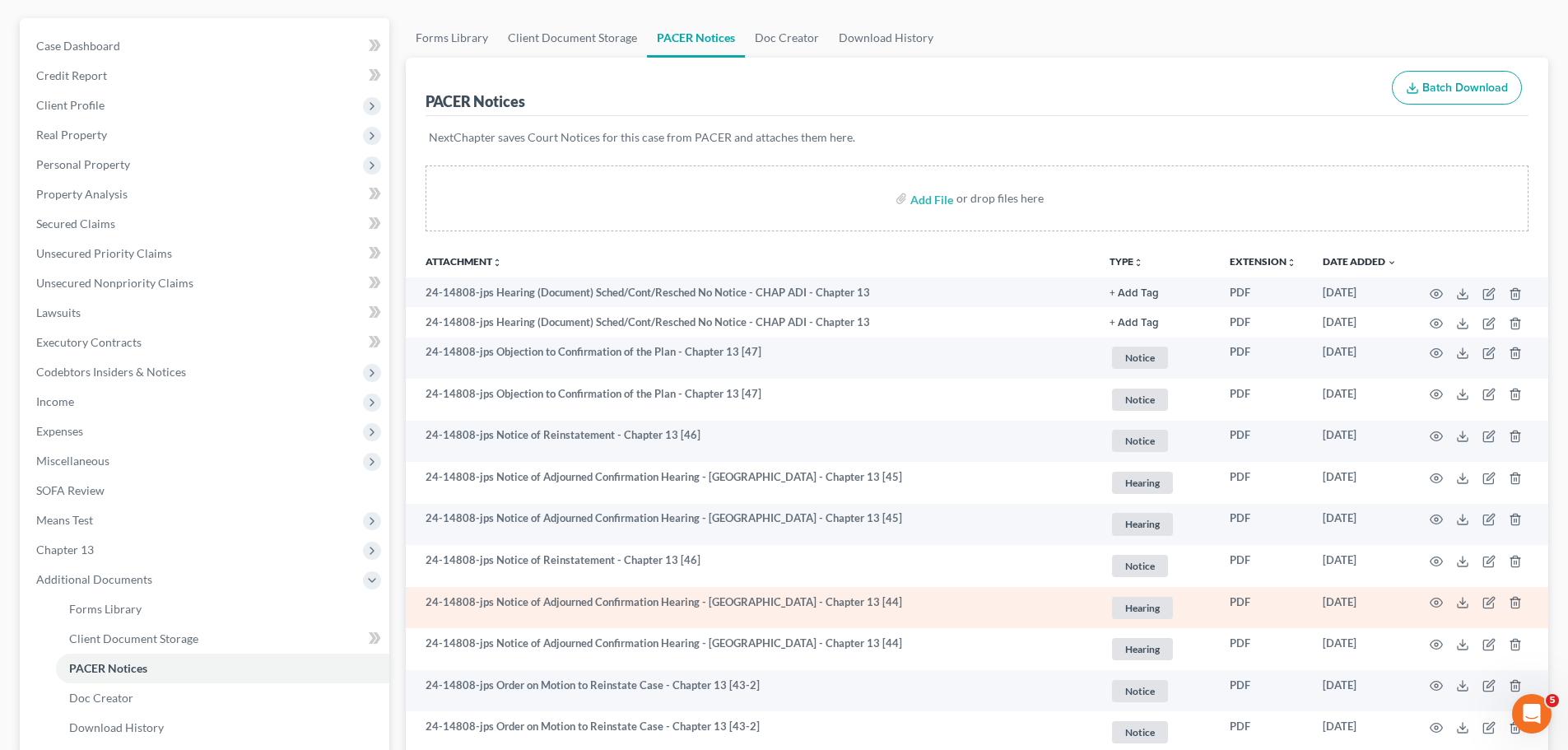
scroll to position [192, 0]
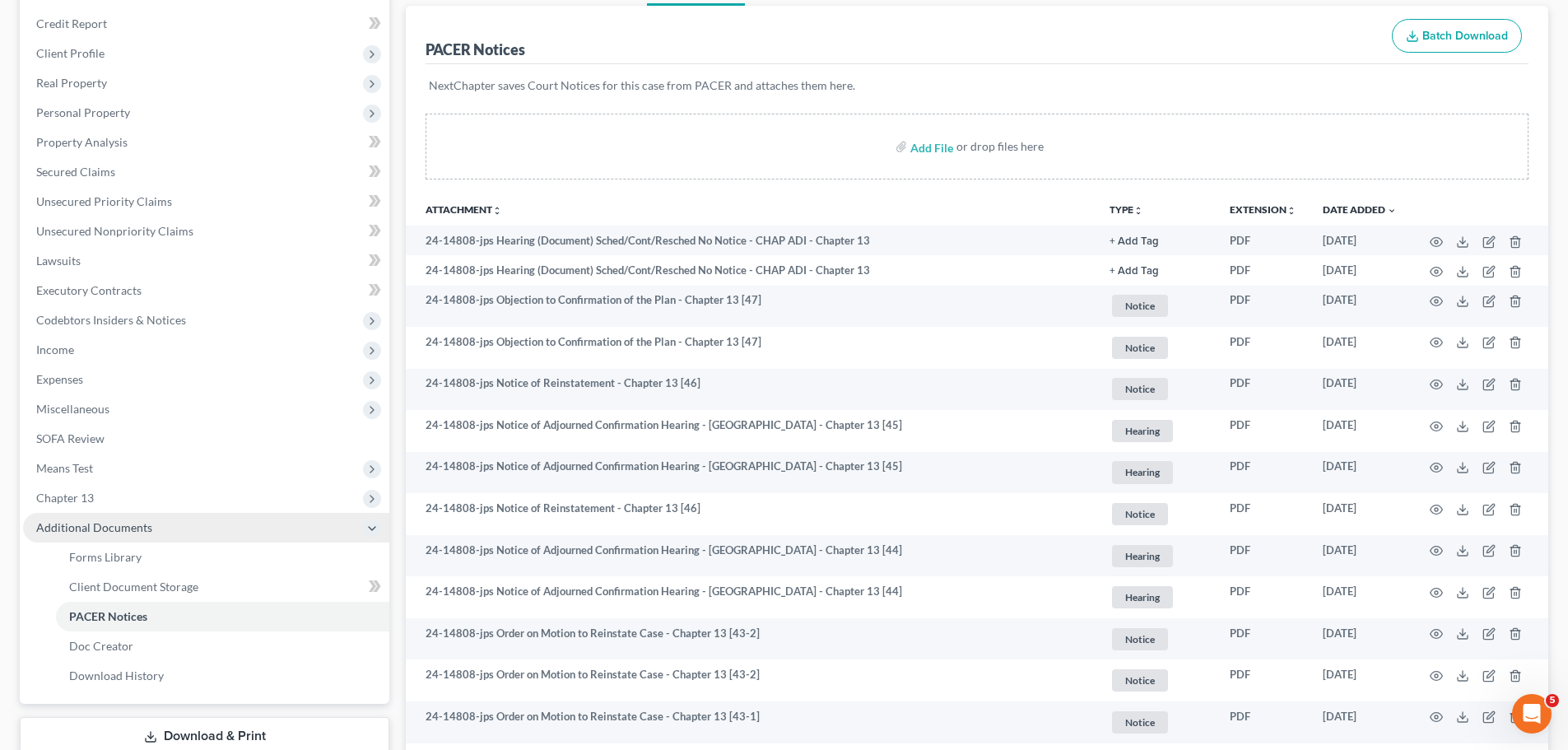
click at [149, 497] on span "Chapter 13" at bounding box center [205, 497] width 366 height 29
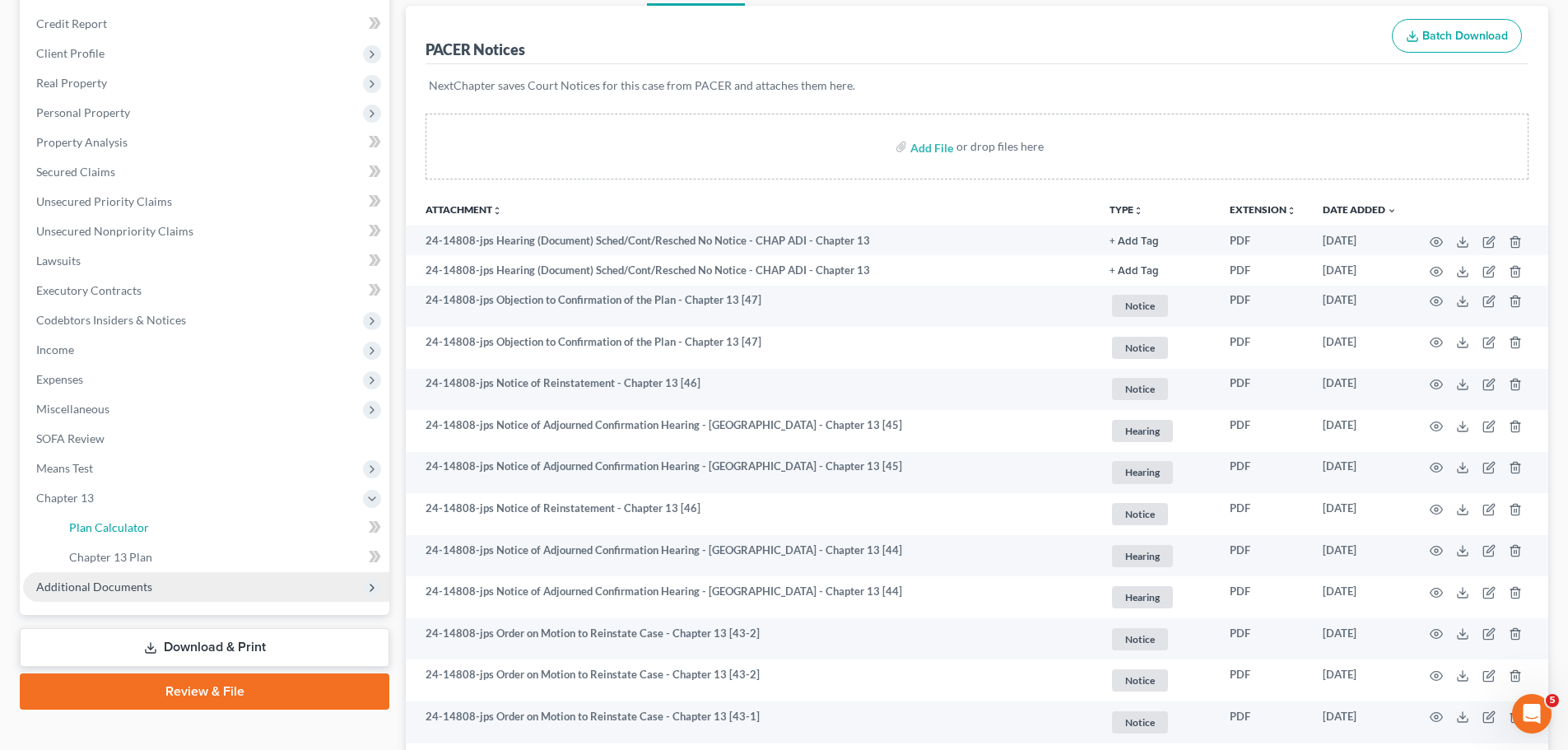
click at [126, 518] on link "Plan Calculator" at bounding box center [222, 527] width 334 height 29
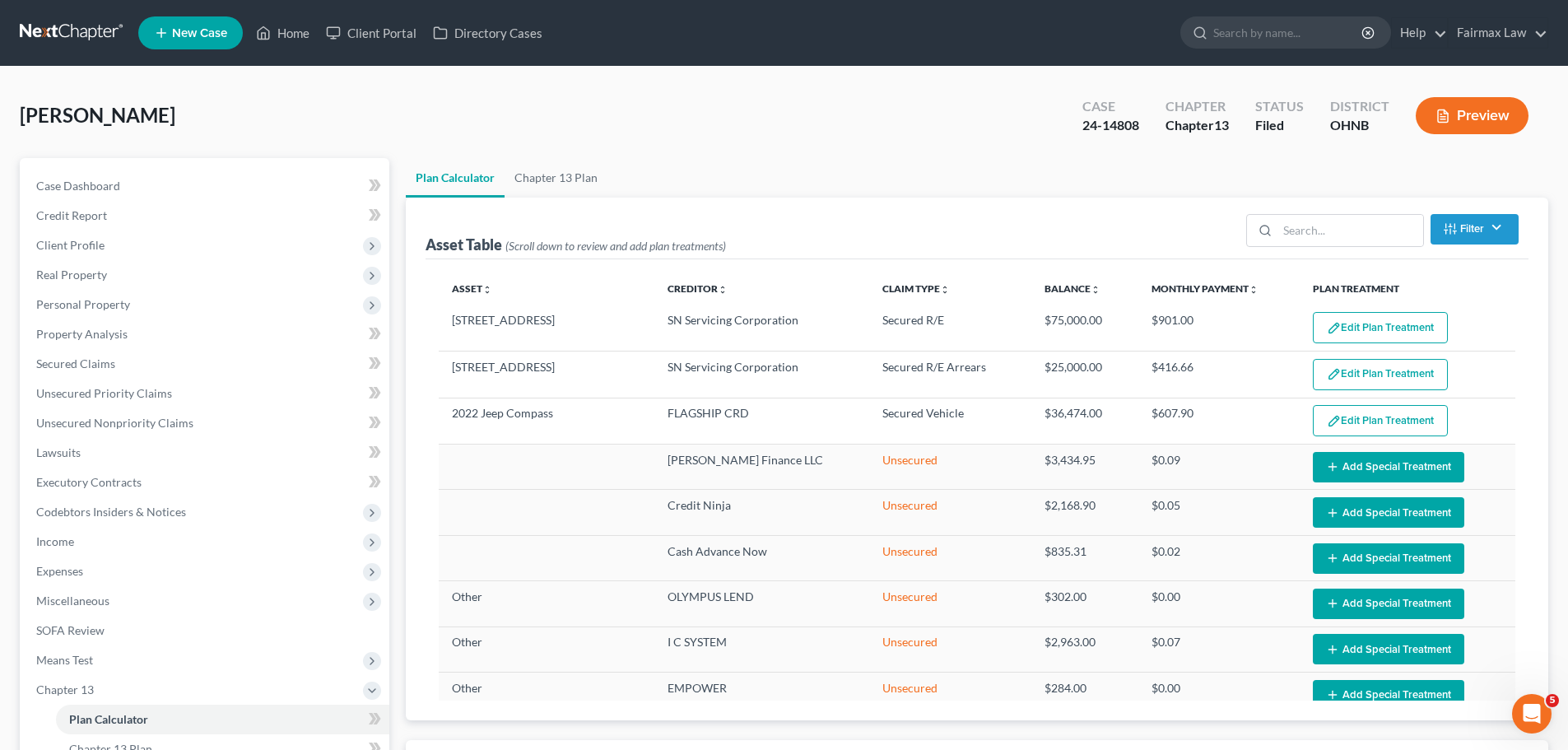
select select "59"
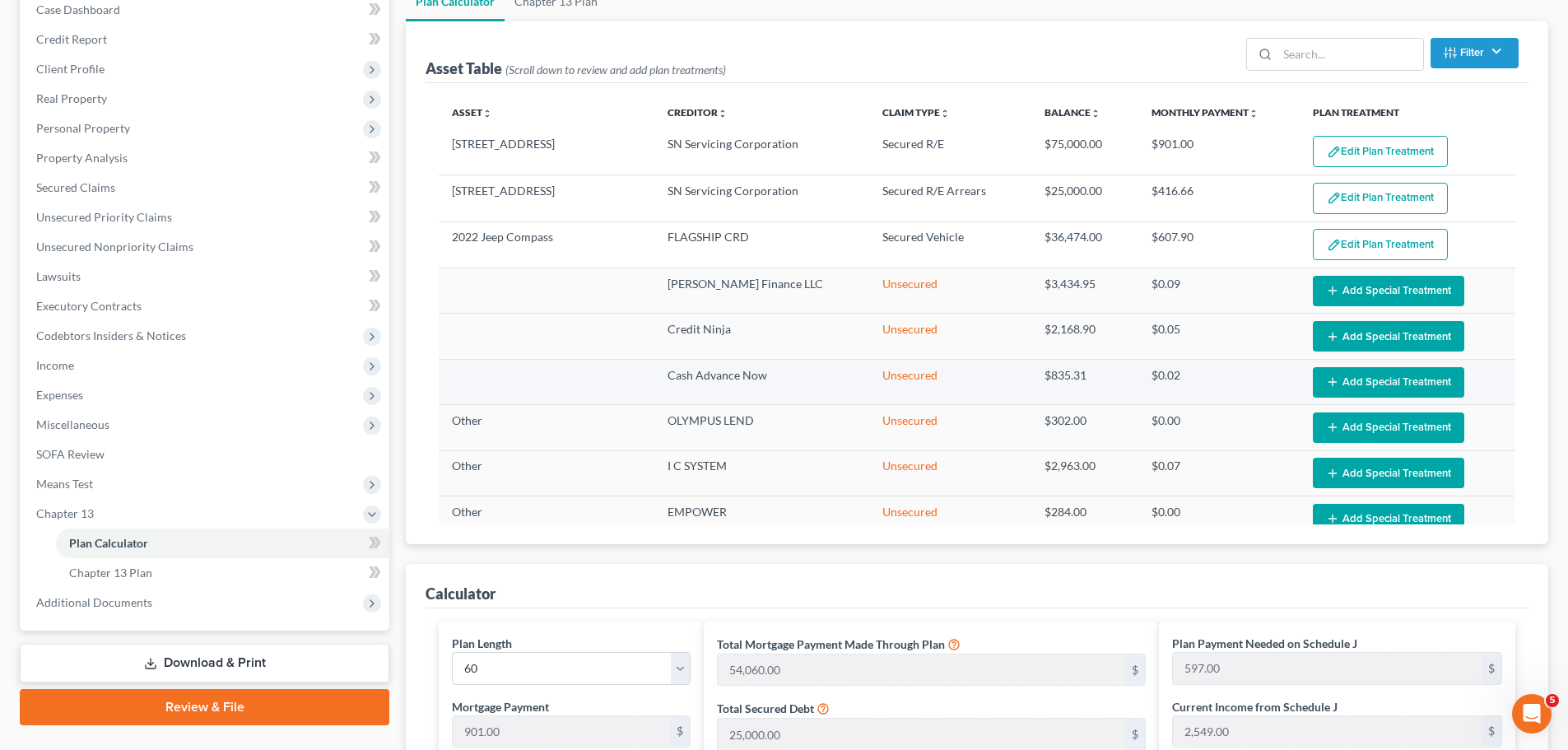
scroll to position [148, 0]
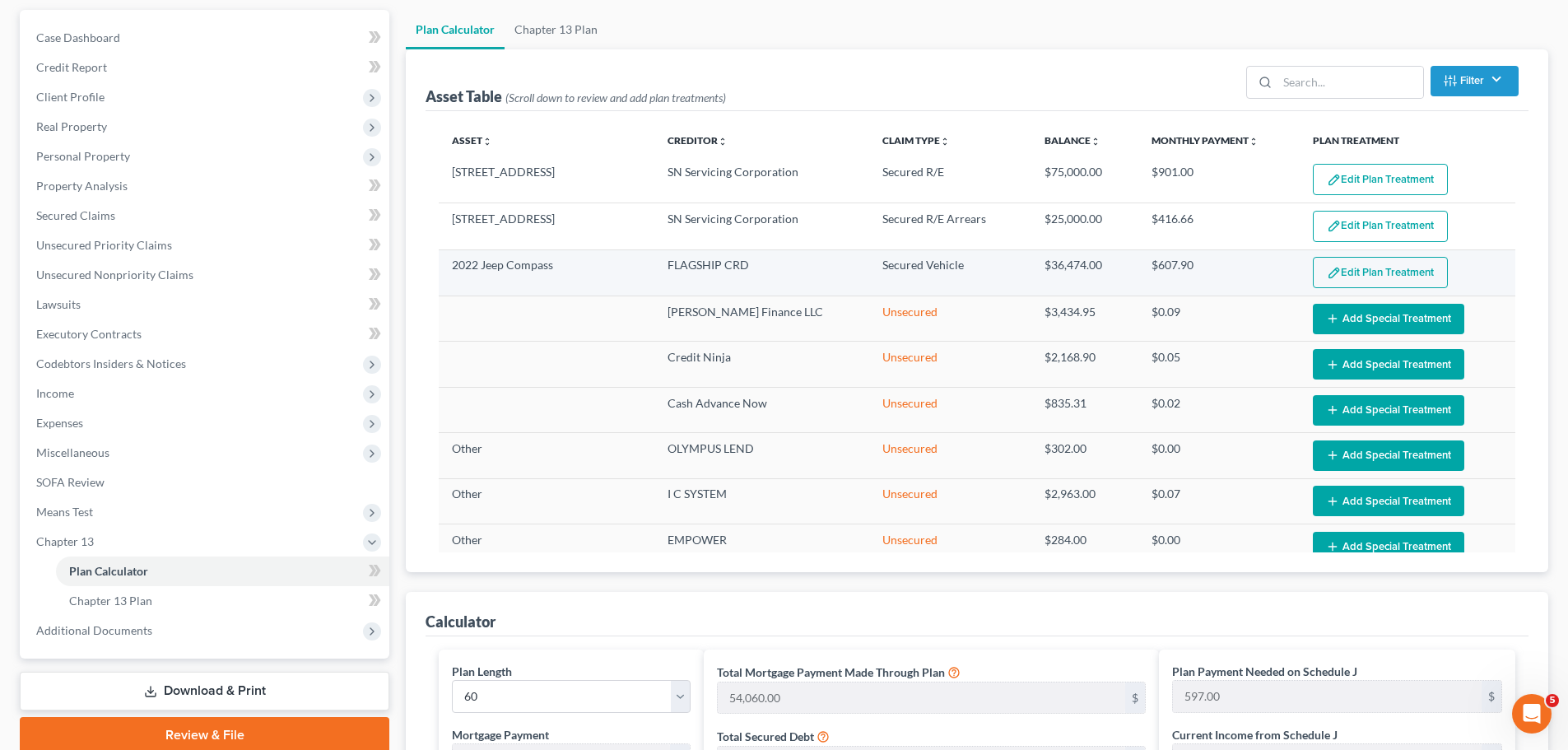
click at [1345, 266] on button "Edit Plan Treatment" at bounding box center [1380, 272] width 135 height 31
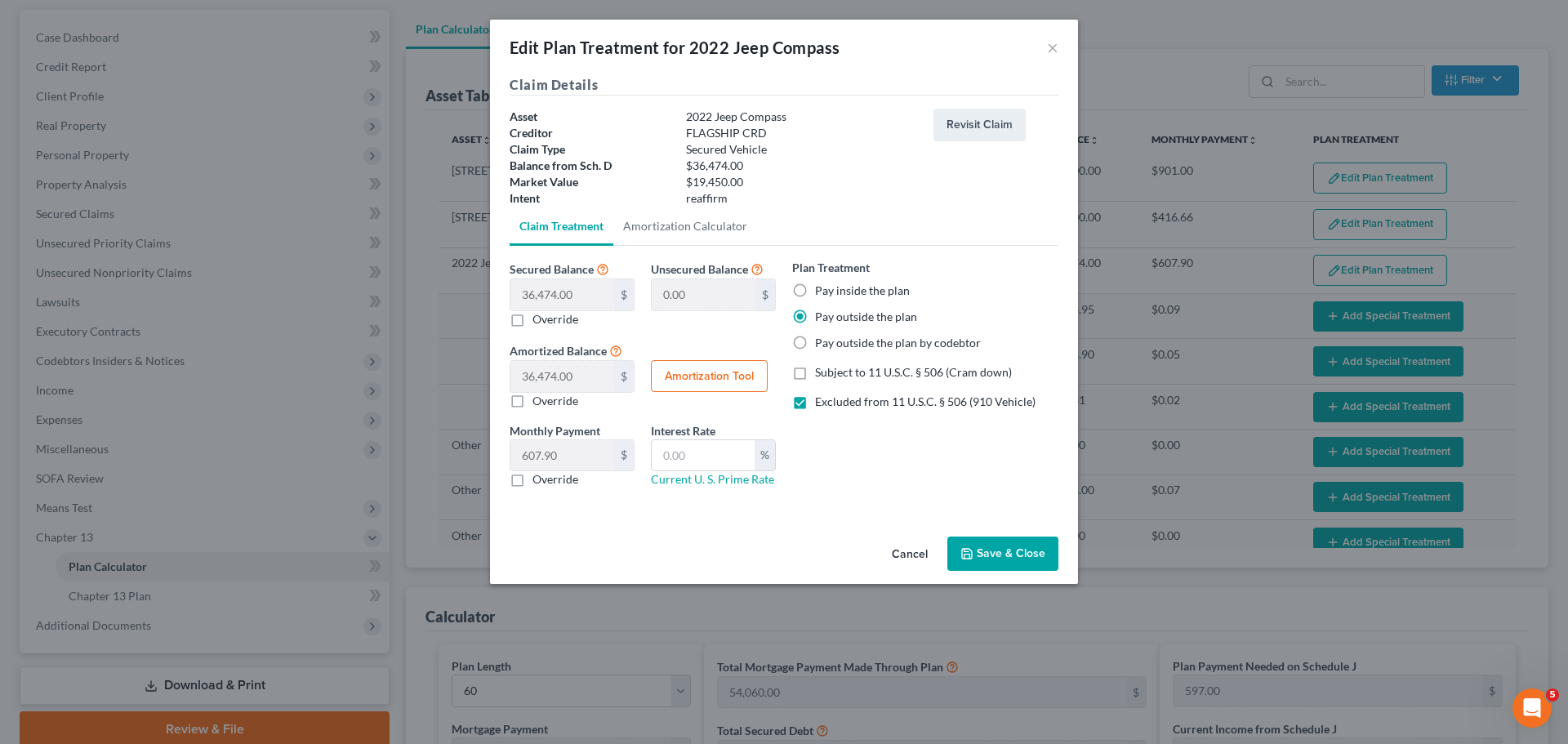
click at [903, 546] on button "Cancel" at bounding box center [910, 554] width 62 height 33
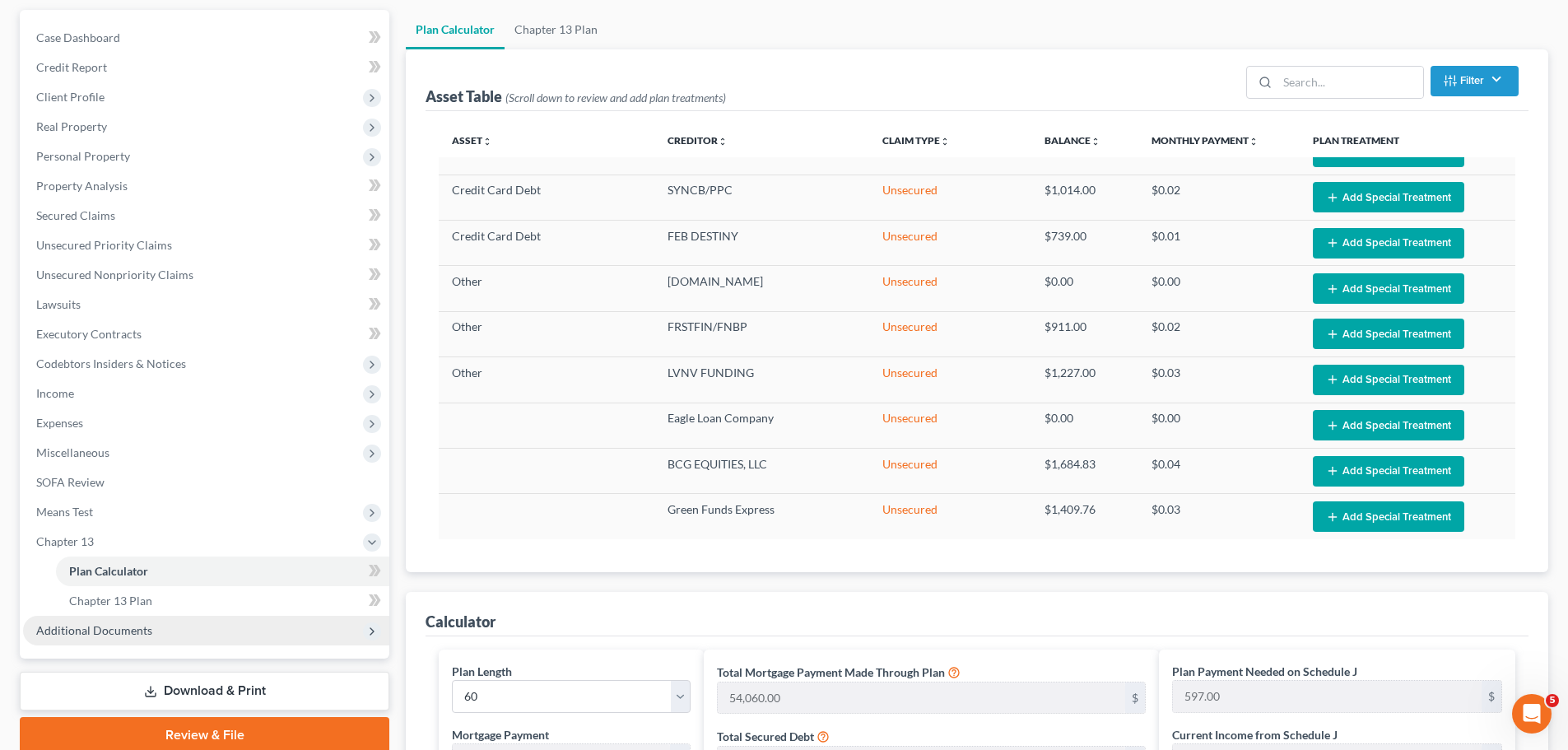
click at [73, 623] on span "Additional Documents" at bounding box center [94, 630] width 116 height 14
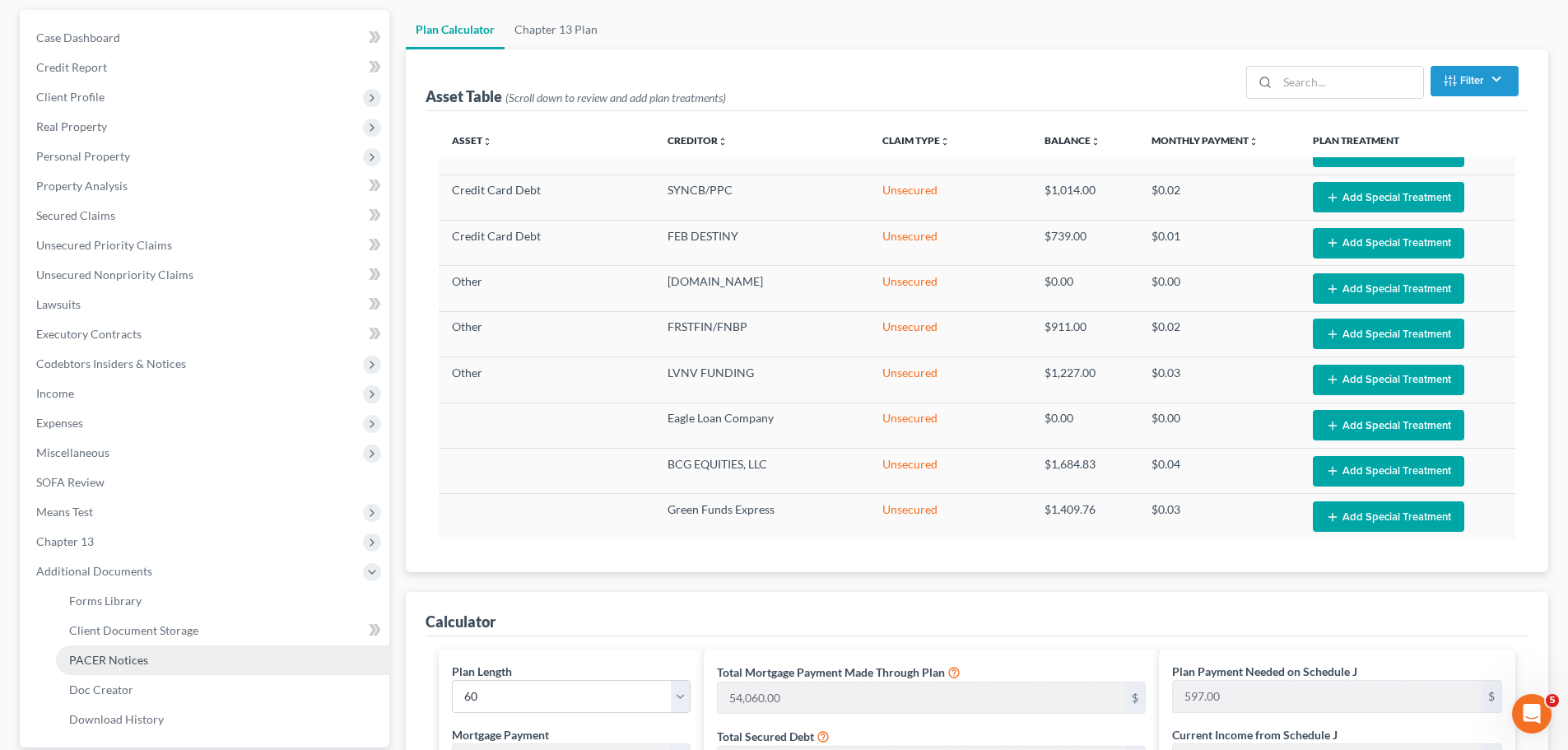
click at [140, 658] on span "PACER Notices" at bounding box center [109, 659] width 79 height 14
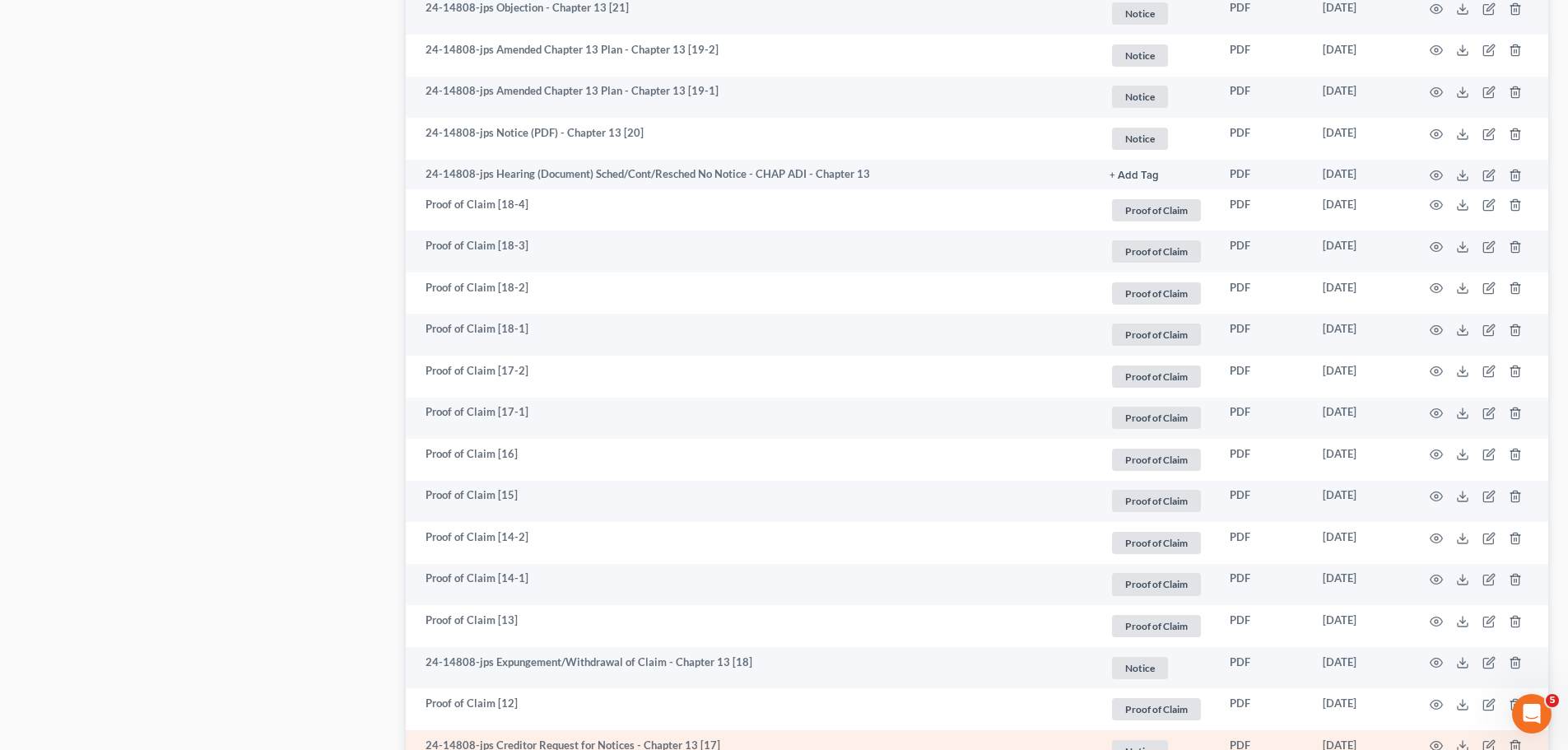
scroll to position [2114, 0]
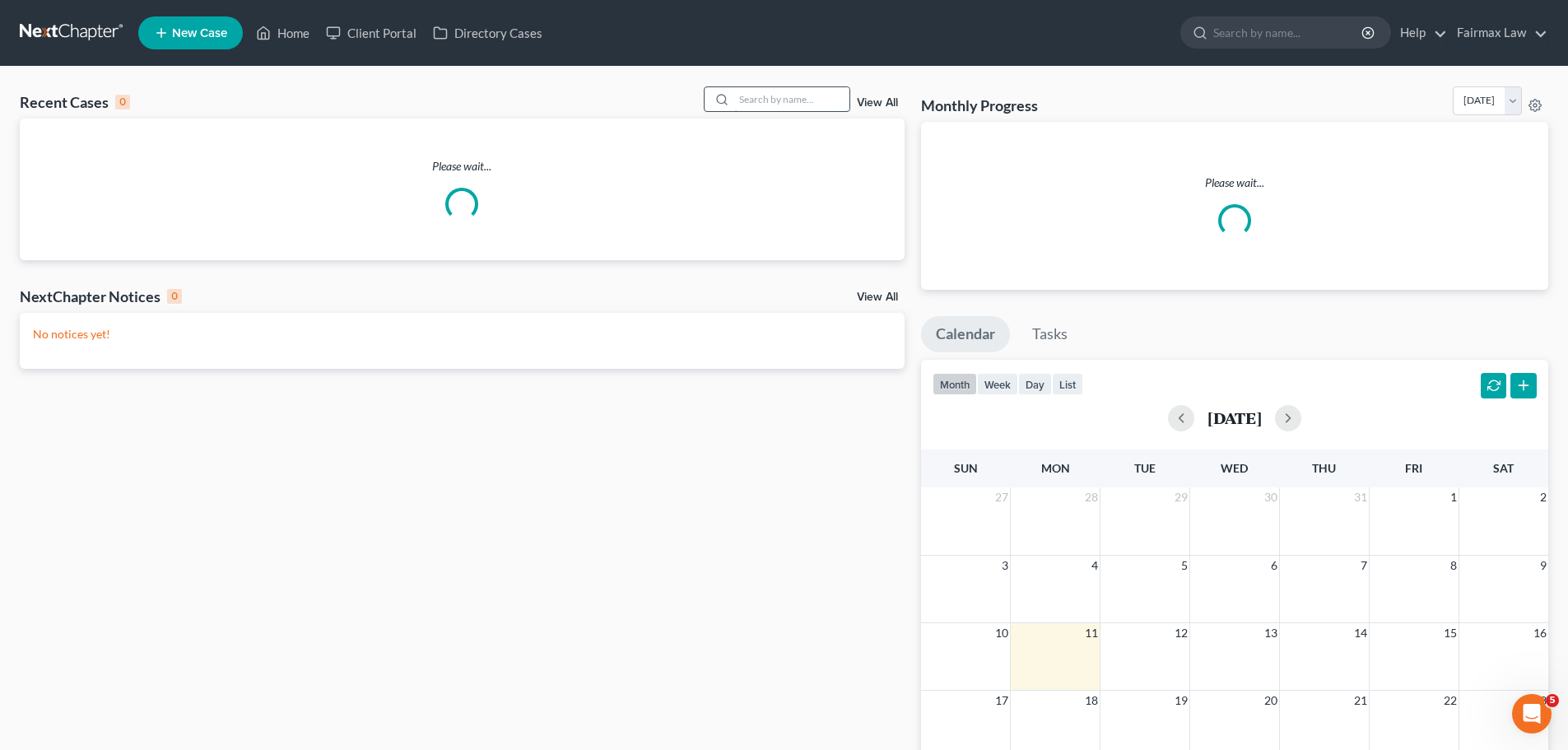
click at [749, 98] on input "search" at bounding box center [792, 98] width 115 height 24
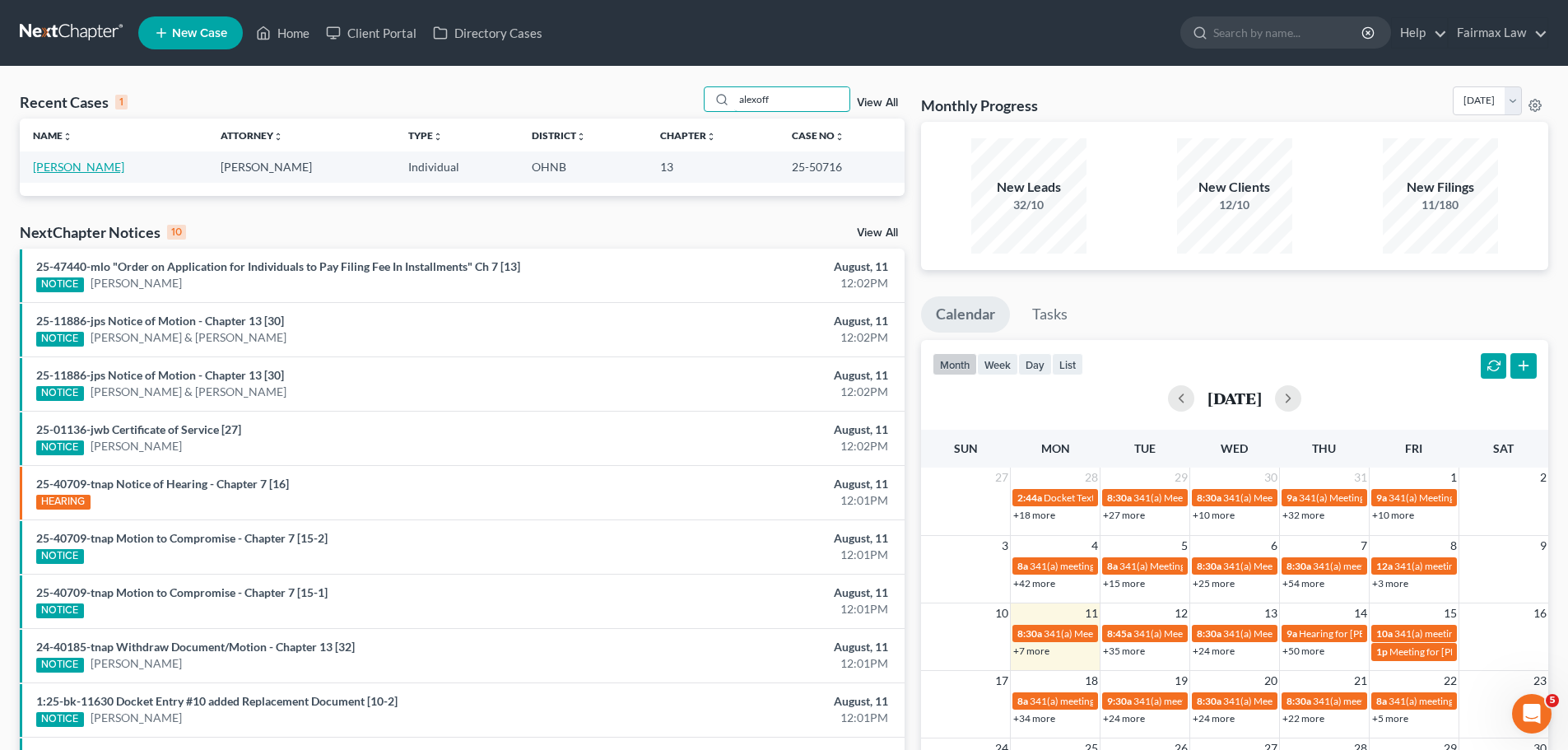
type input "alexoff"
click at [74, 170] on link "[PERSON_NAME]" at bounding box center [78, 166] width 92 height 14
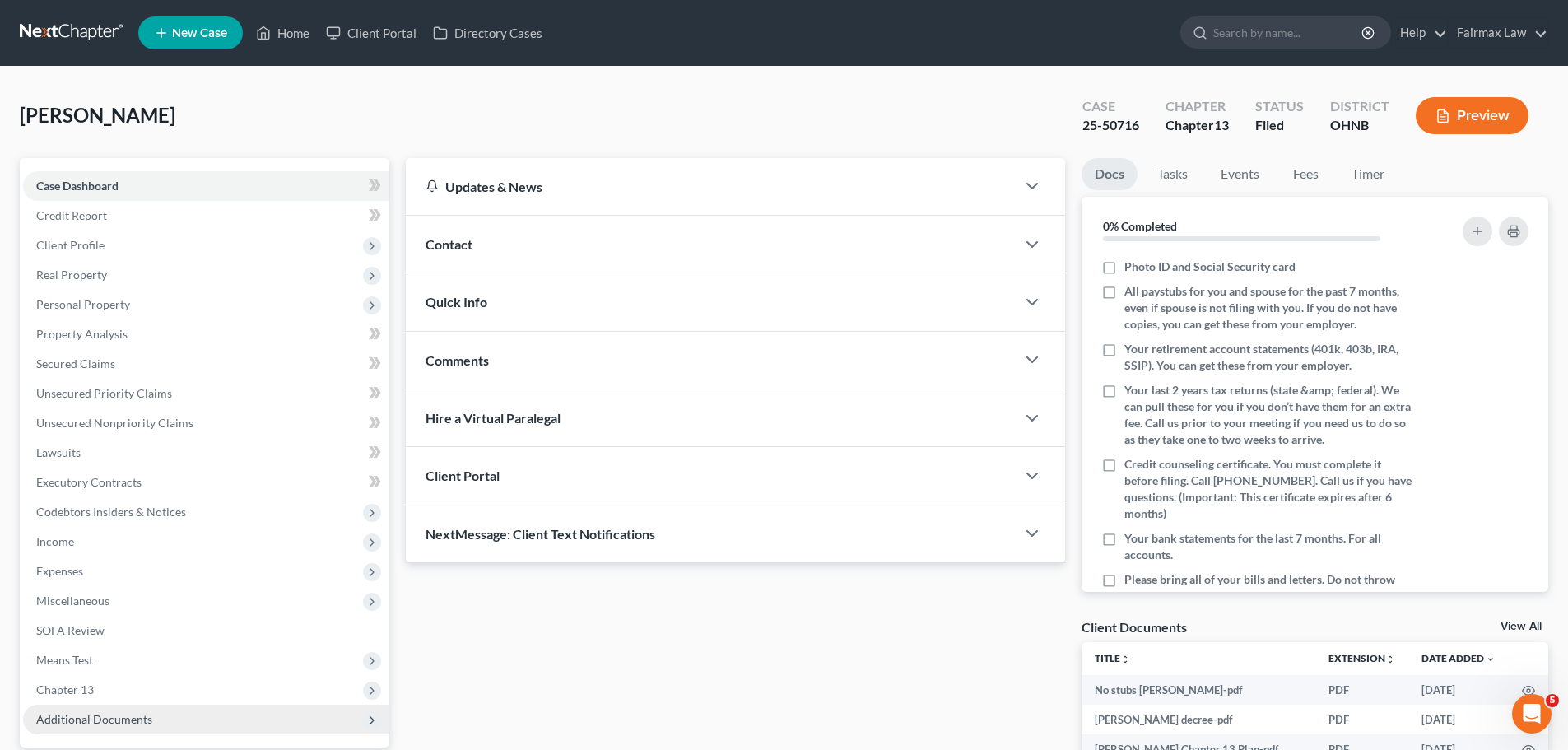
click at [112, 729] on span "Additional Documents" at bounding box center [205, 719] width 366 height 29
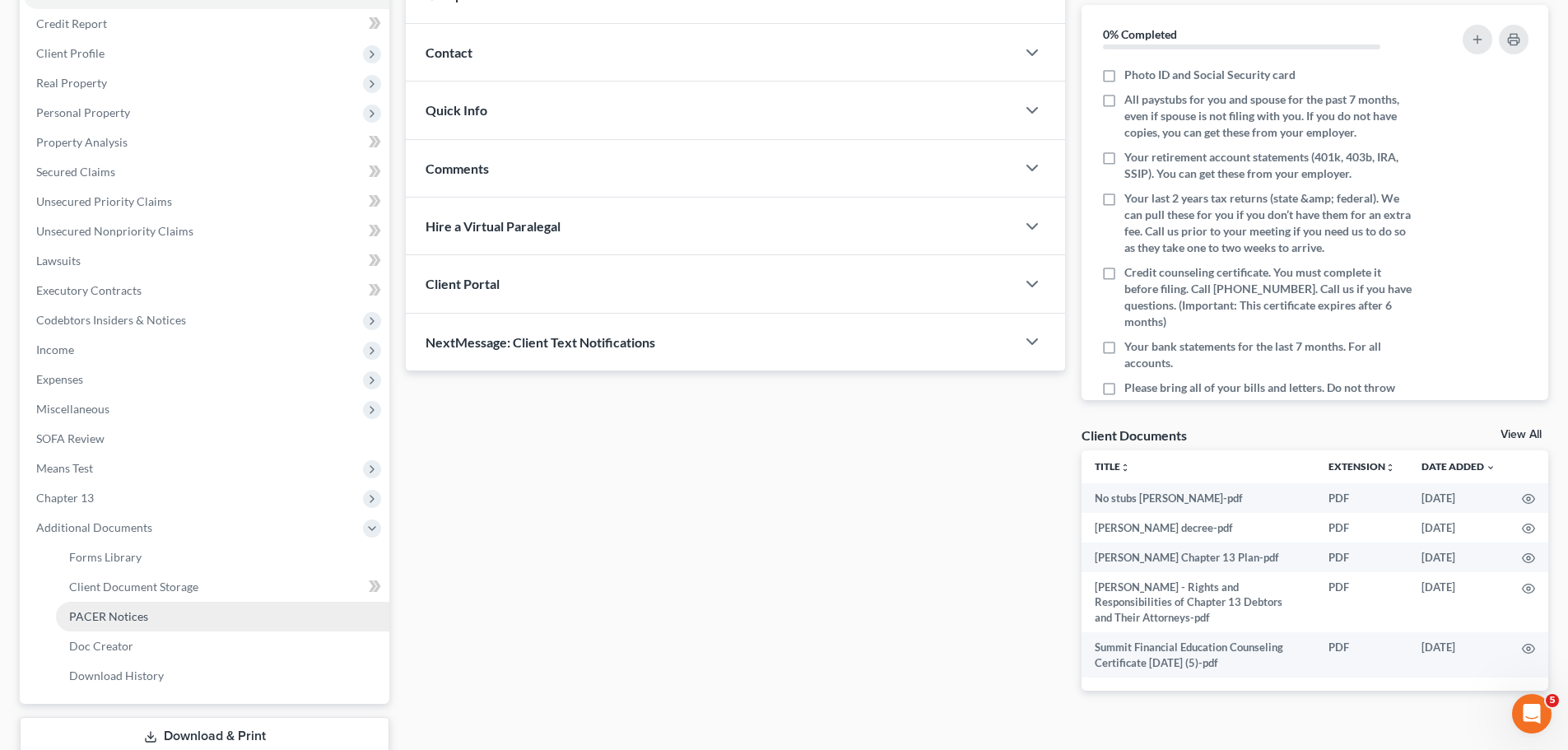
click at [103, 620] on span "PACER Notices" at bounding box center [109, 616] width 79 height 14
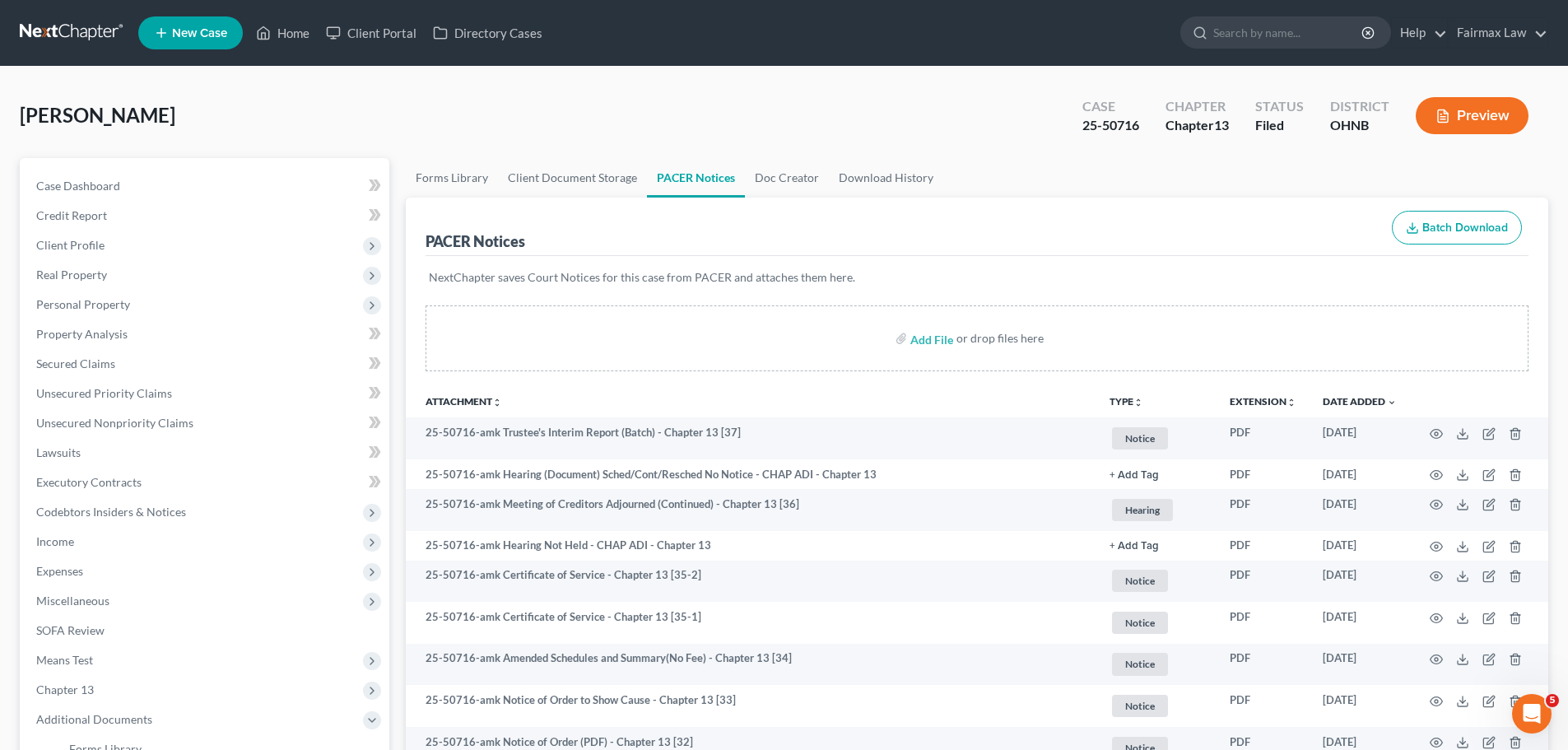
click at [605, 107] on div "Alexoff, John Upgraded Case 25-50716 Chapter Chapter 13 Status Filed District O…" at bounding box center [784, 122] width 1528 height 72
